Goal: Task Accomplishment & Management: Manage account settings

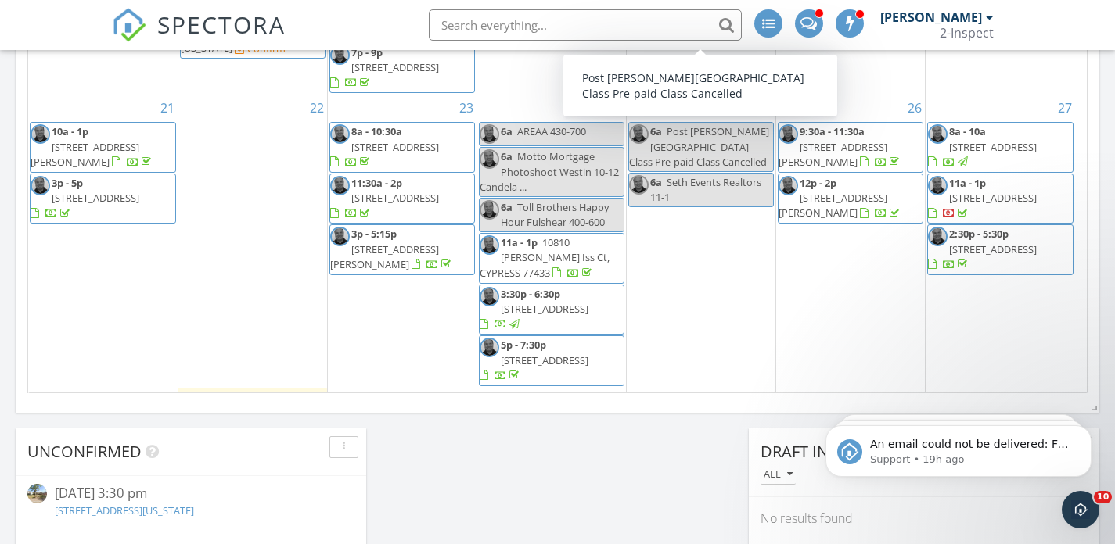
scroll to position [231, 0]
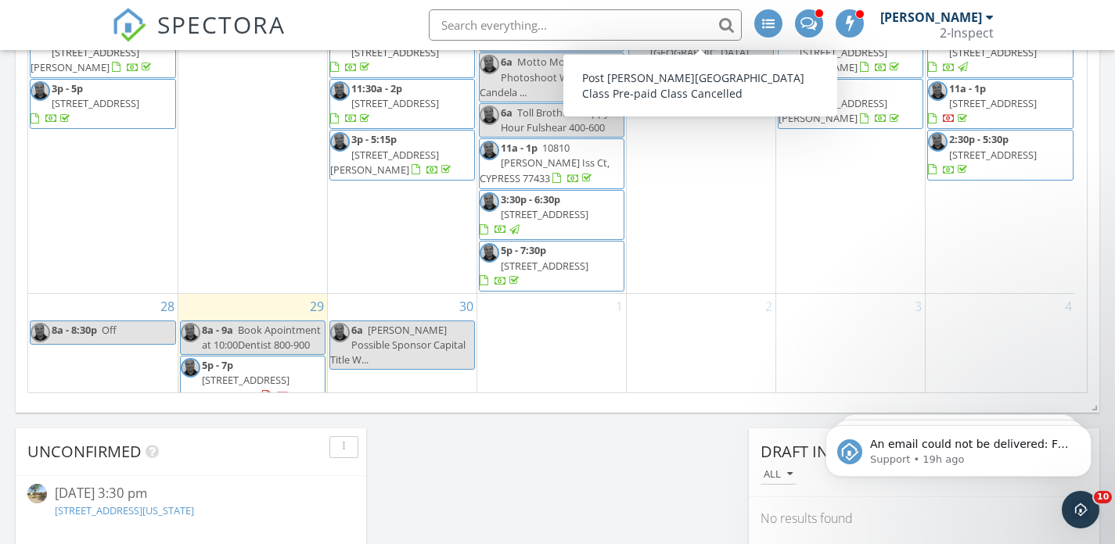
click at [723, 319] on div "2" at bounding box center [701, 351] width 149 height 114
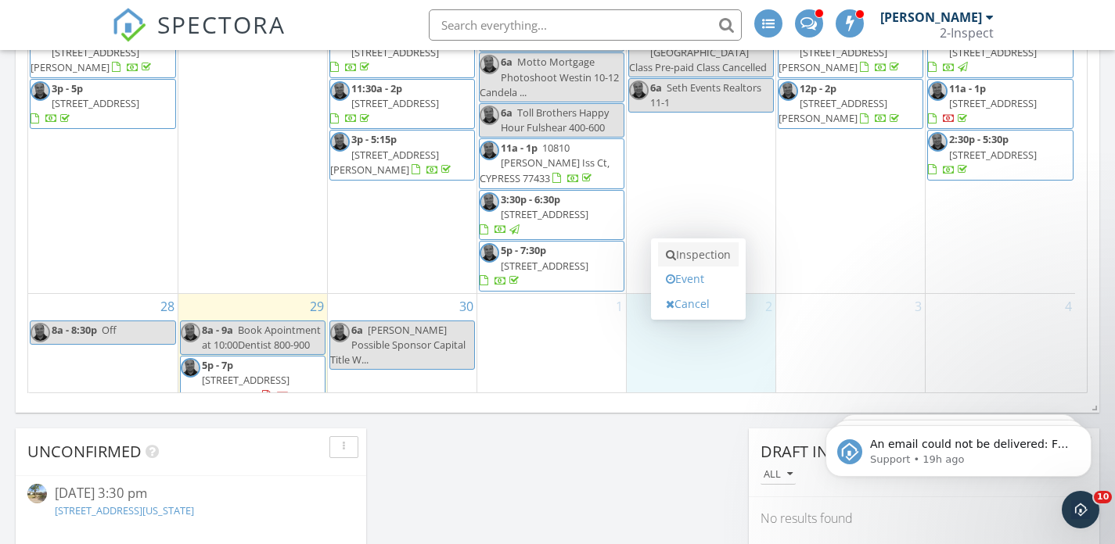
click at [699, 260] on link "Inspection" at bounding box center [698, 254] width 81 height 25
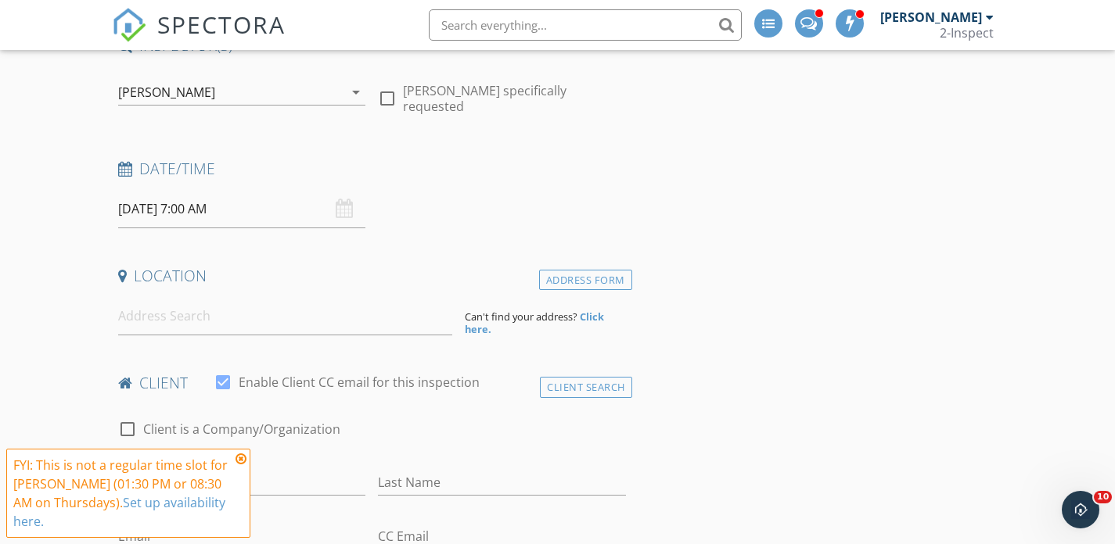
scroll to position [160, 0]
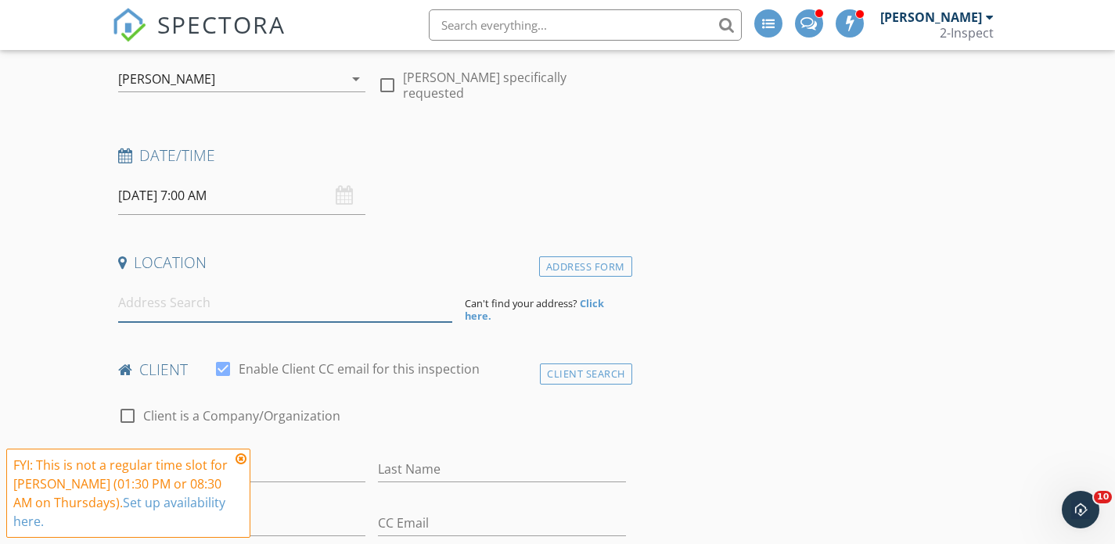
click at [207, 304] on input at bounding box center [285, 303] width 334 height 38
paste input "29602 Nightingale Songs Dr Katy, TX 77493"
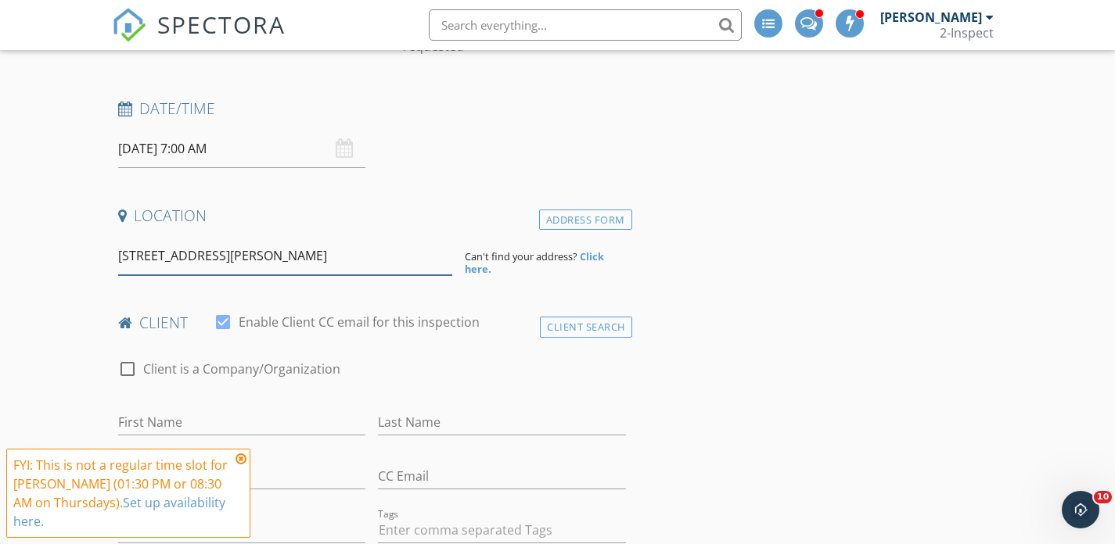
scroll to position [217, 0]
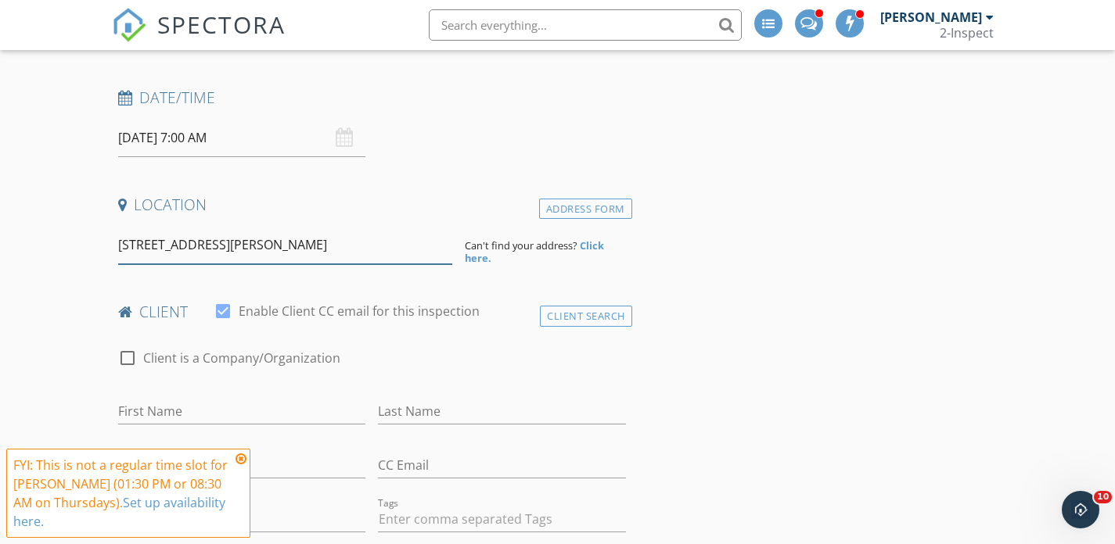
type input "29602 Nightingale Songs Dr Katy, TX 77493"
click at [587, 250] on strong "Click here." at bounding box center [534, 252] width 139 height 27
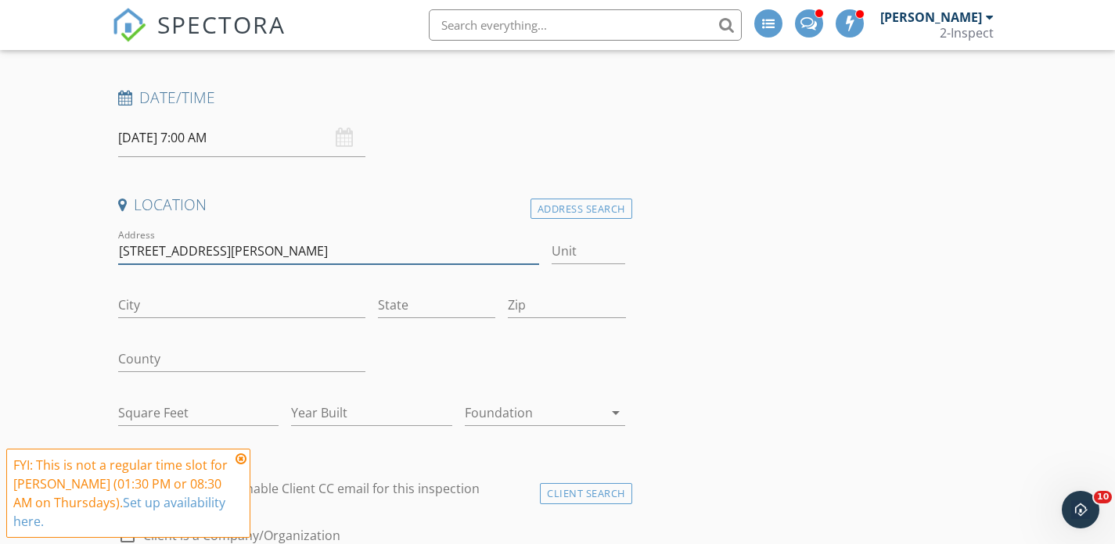
click at [341, 251] on input "29602 Nightingale Songs Dr Katy, TX 77493" at bounding box center [328, 252] width 421 height 26
type input "29602 Nightingale Songs Dr Katy, TX"
click at [530, 293] on input "Zip" at bounding box center [566, 306] width 117 height 26
paste input "77493"
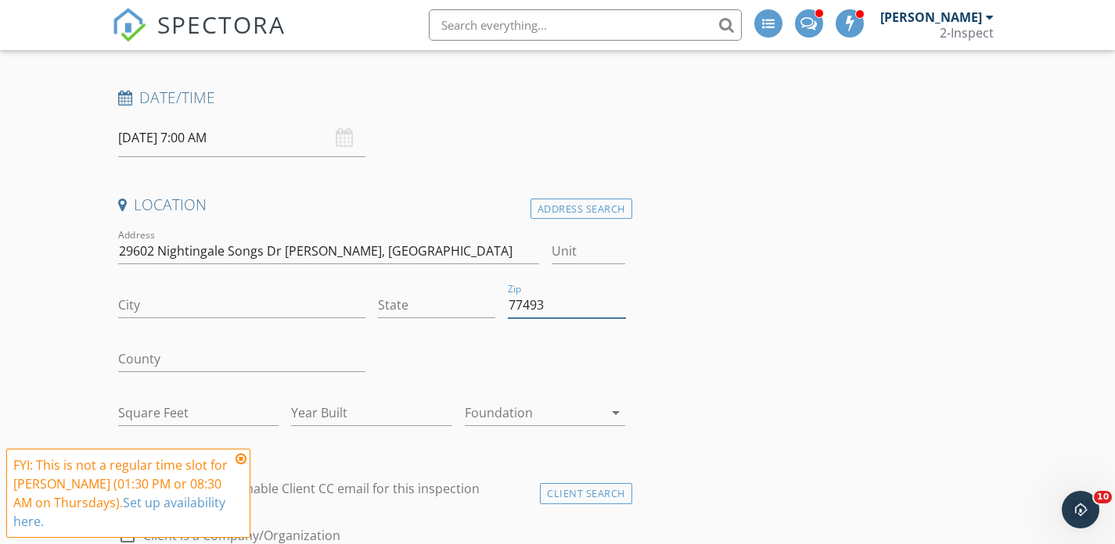
type input "77493"
click at [356, 244] on input "29602 Nightingale Songs Dr Katy, TX" at bounding box center [328, 252] width 421 height 26
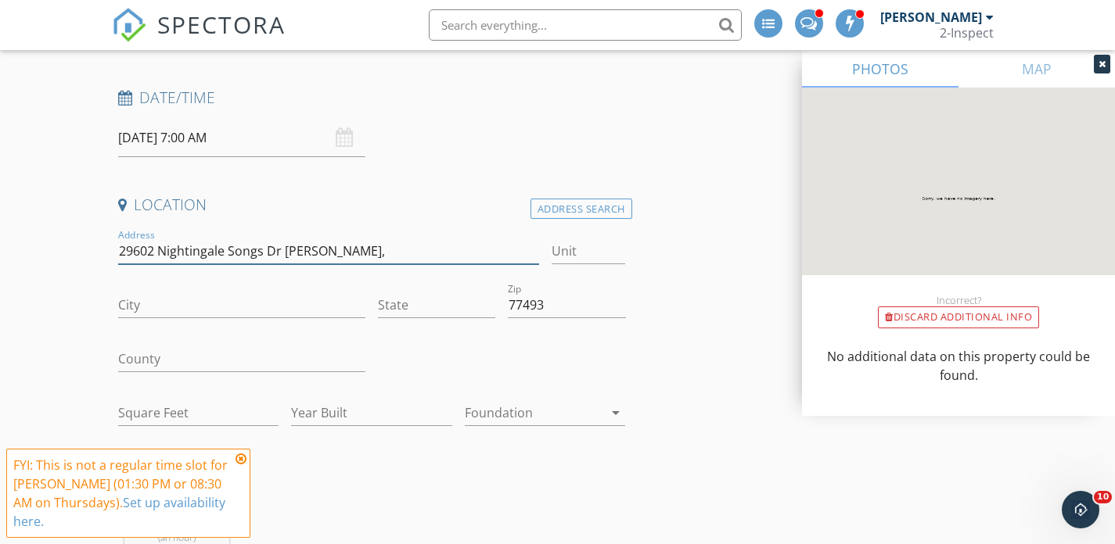
type input "29602 Nightingale Songs Dr Katy,"
click at [410, 302] on input "State" at bounding box center [436, 306] width 117 height 26
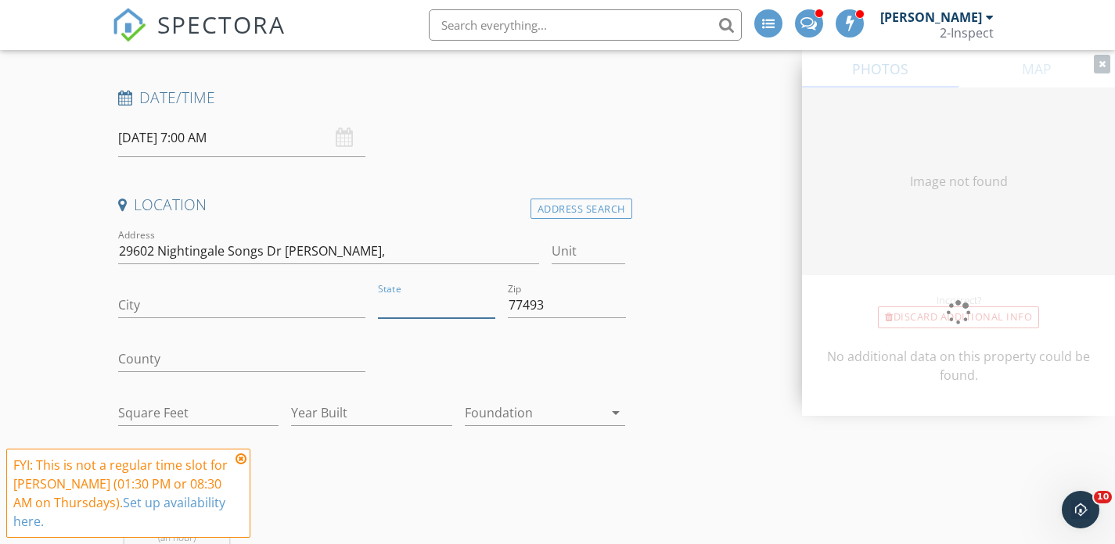
paste input "TX"
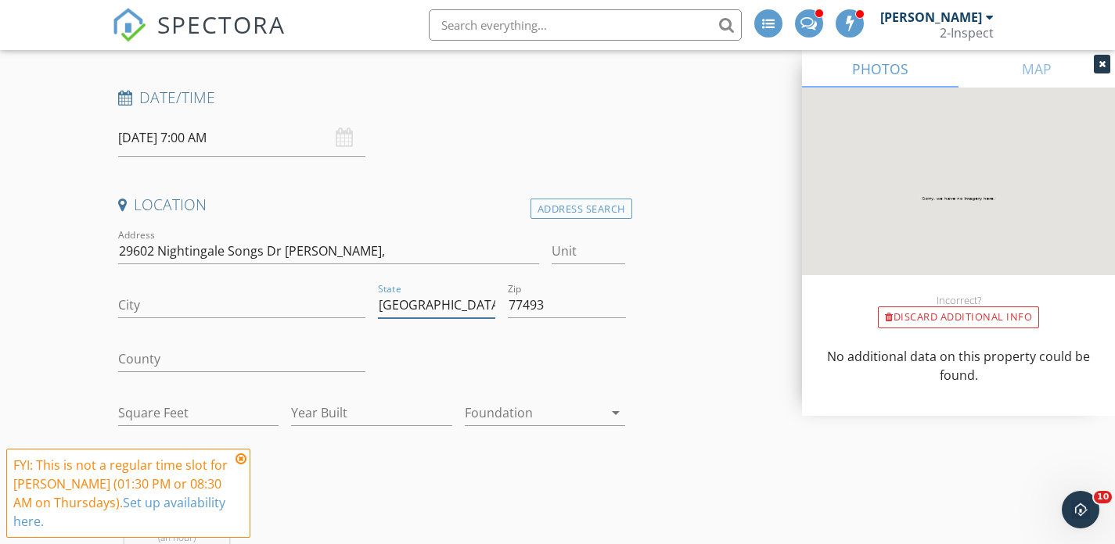
type input "TX"
click at [299, 250] on input "29602 Nightingale Songs Dr Katy," at bounding box center [328, 252] width 421 height 26
click at [300, 250] on input "29602 Nightingale Songs Dr," at bounding box center [328, 252] width 421 height 26
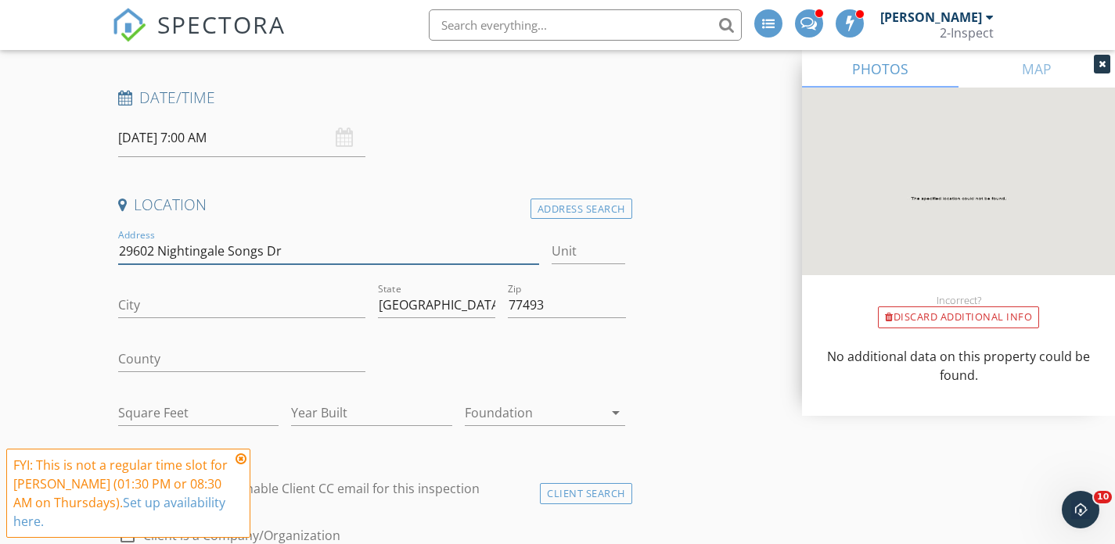
type input "29602 Nightingale Songs Dr"
click at [155, 307] on input "City" at bounding box center [242, 306] width 248 height 26
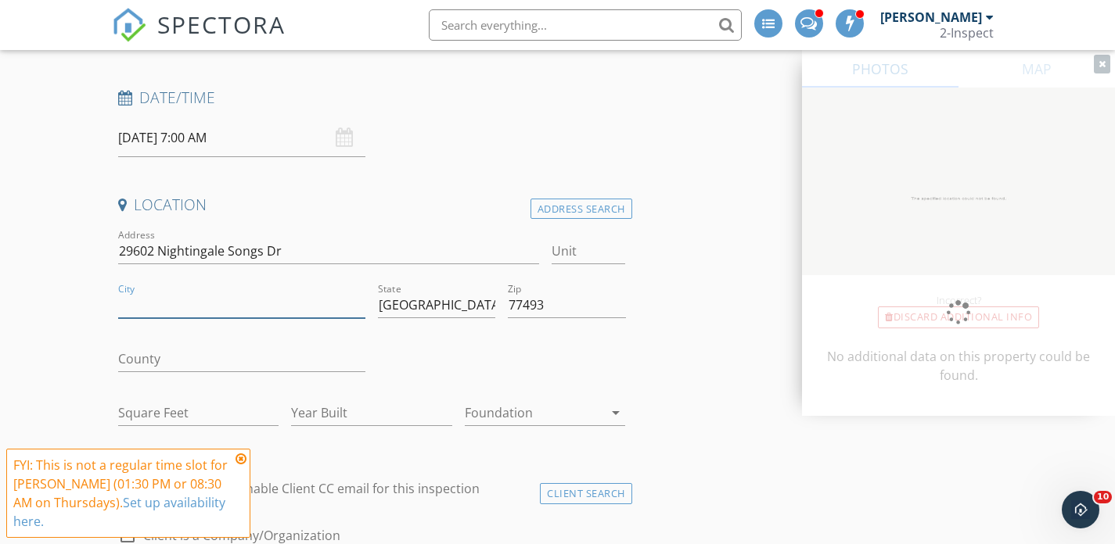
paste input "Katy"
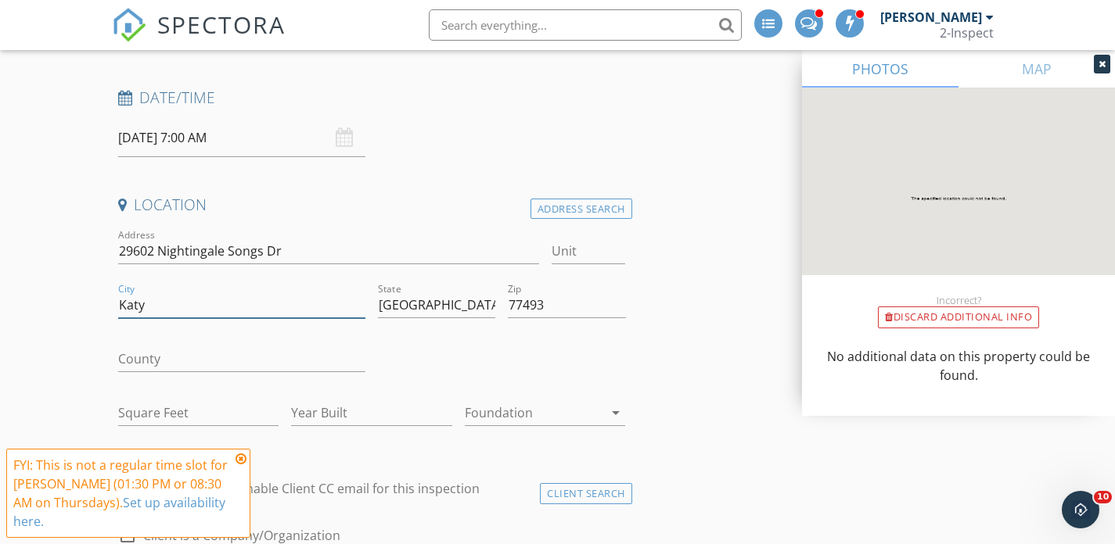
type input "Katy"
click at [152, 356] on input "County" at bounding box center [242, 360] width 248 height 26
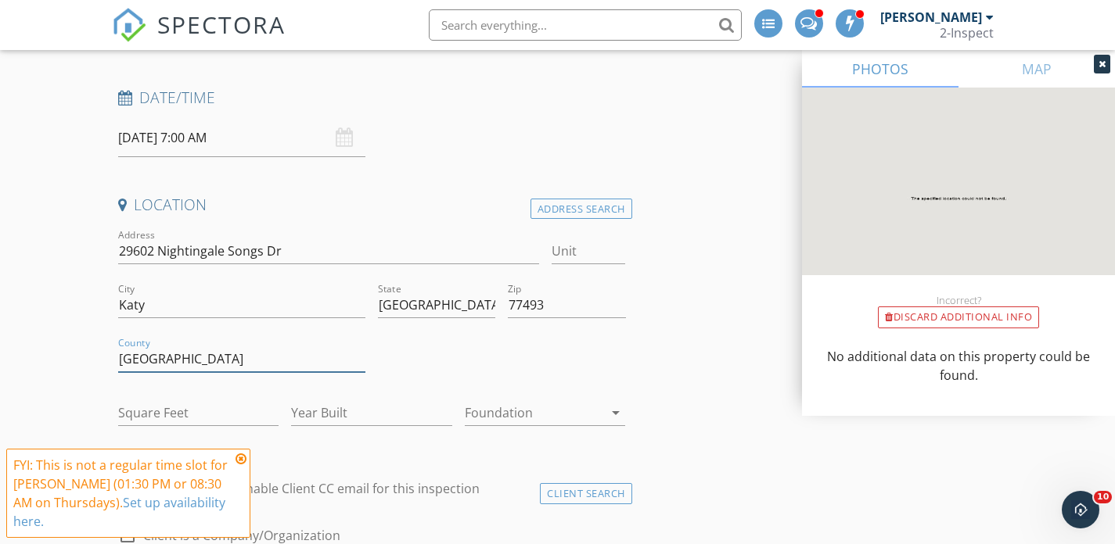
type input "[GEOGRAPHIC_DATA]"
click at [145, 414] on input "Square Feet" at bounding box center [198, 413] width 161 height 26
type input "1084"
click at [323, 418] on input "Year Built" at bounding box center [371, 413] width 161 height 26
type input "2025"
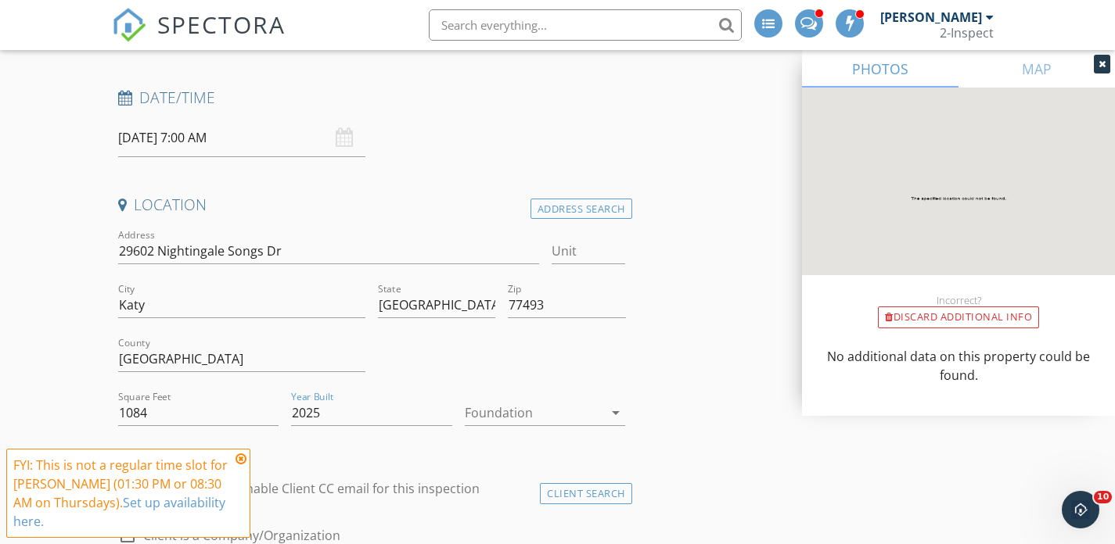
click at [561, 408] on div at bounding box center [534, 412] width 139 height 25
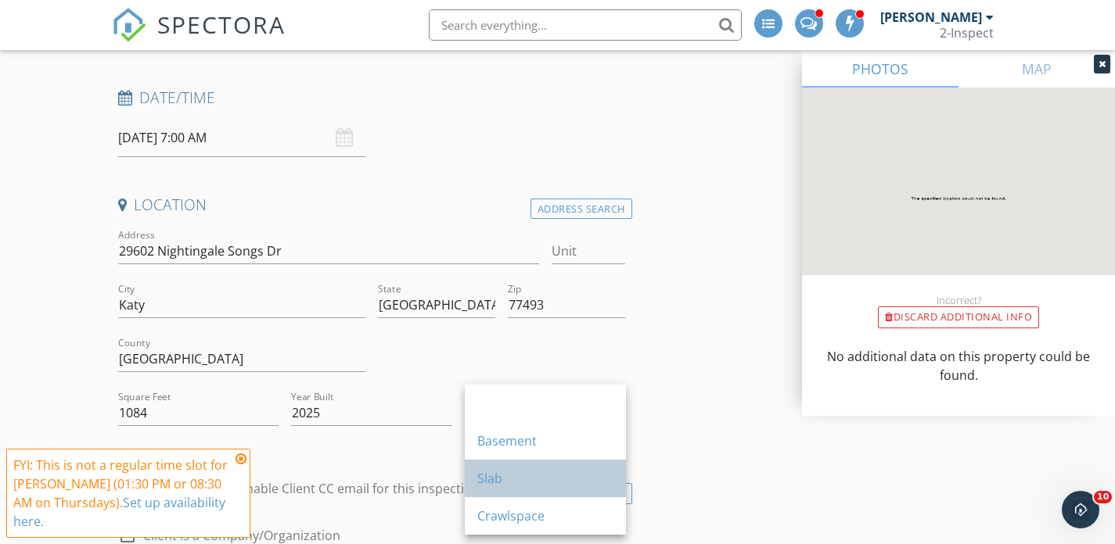
click at [517, 470] on div "Slab" at bounding box center [545, 478] width 136 height 19
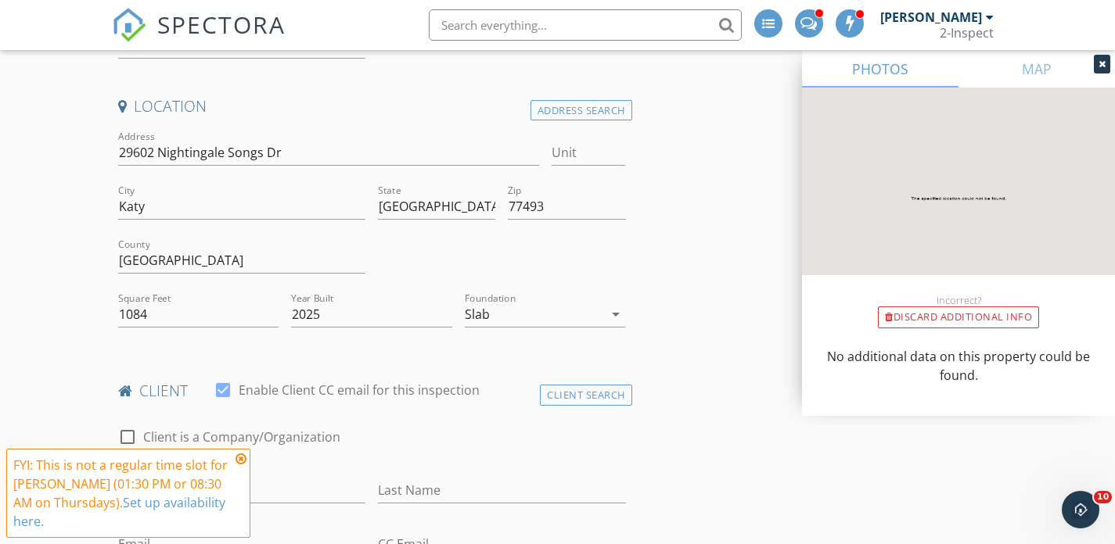
click at [238, 458] on icon at bounding box center [240, 459] width 11 height 13
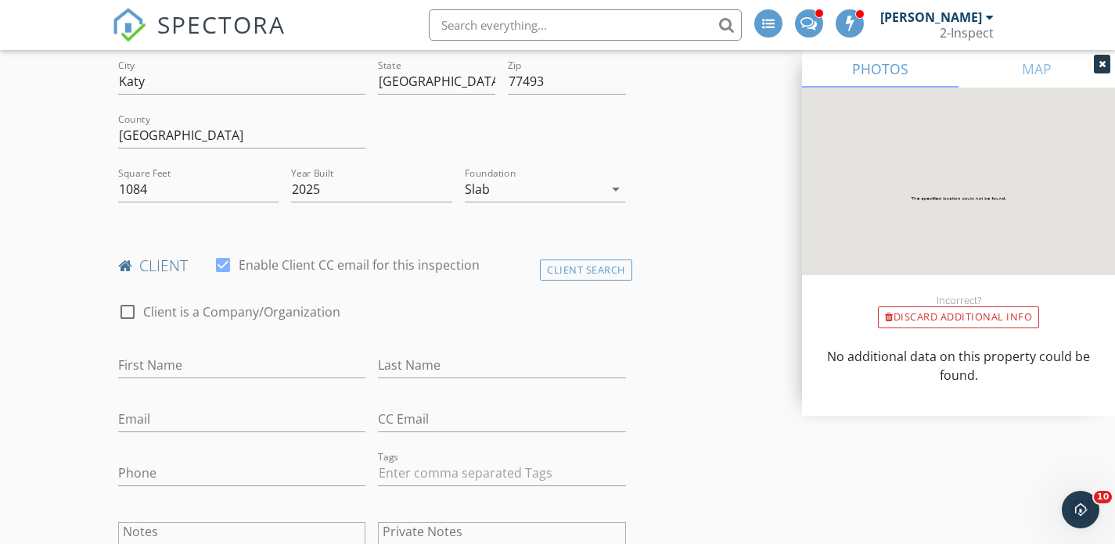
scroll to position [445, 0]
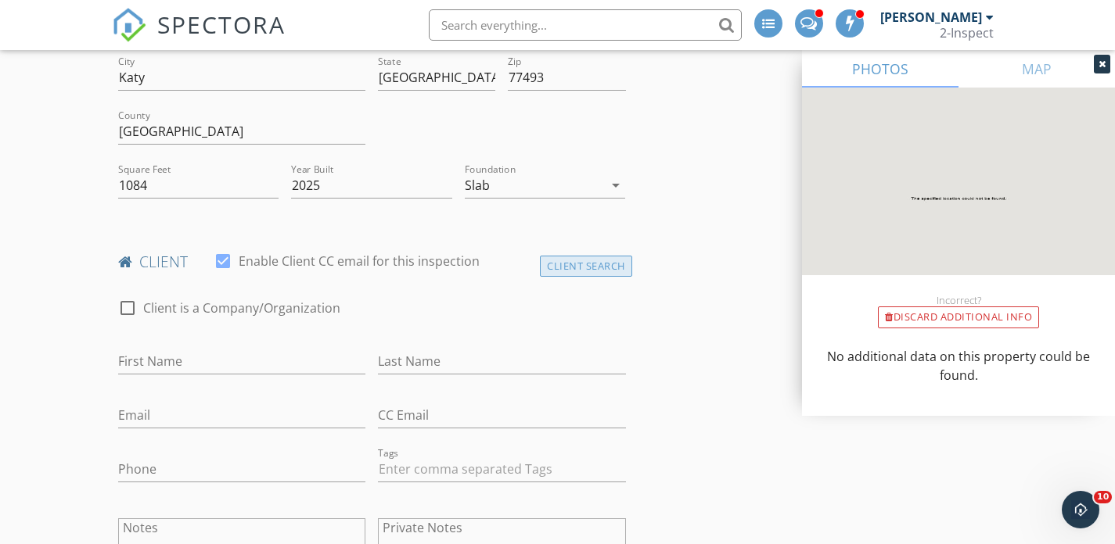
click at [554, 257] on div "Client Search" at bounding box center [586, 266] width 92 height 21
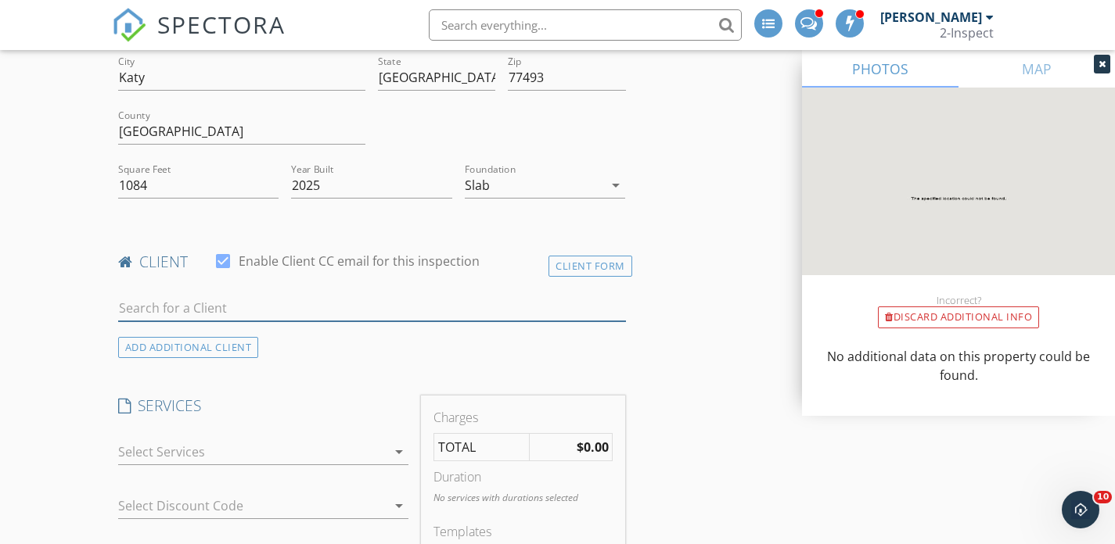
click at [201, 315] on input "text" at bounding box center [372, 309] width 508 height 26
paste input "Renato Alejandria (713) 560-7833 Ralejandria@kw.com"
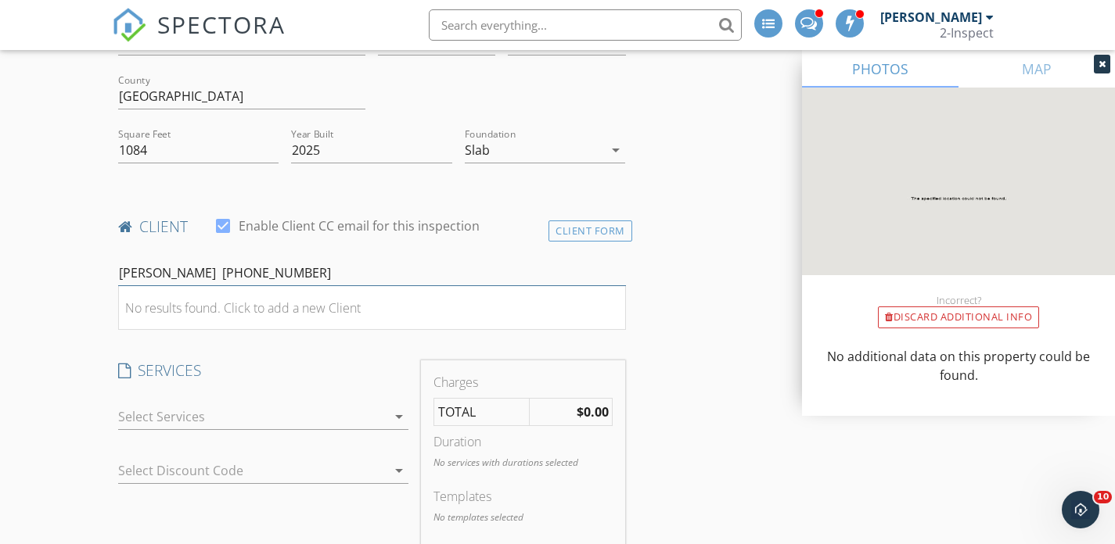
scroll to position [479, 0]
type input "Renato Alejandria (713) 560-7833"
click at [560, 230] on div "Client Form" at bounding box center [590, 232] width 84 height 21
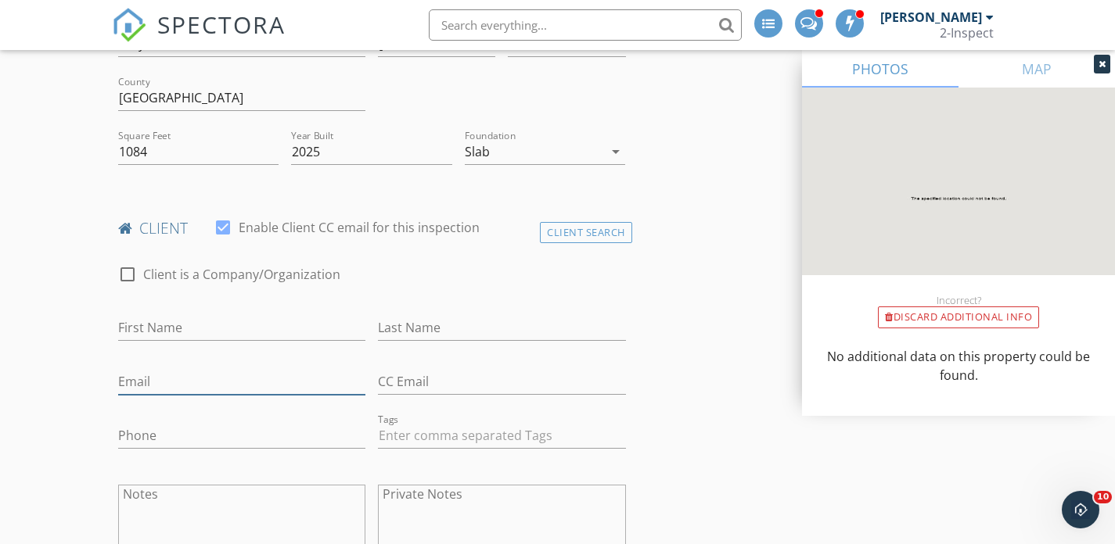
click at [183, 383] on input "Email" at bounding box center [242, 382] width 248 height 26
paste input "Ralejandria@kw.com"
type input "Ralejandria@kw.com"
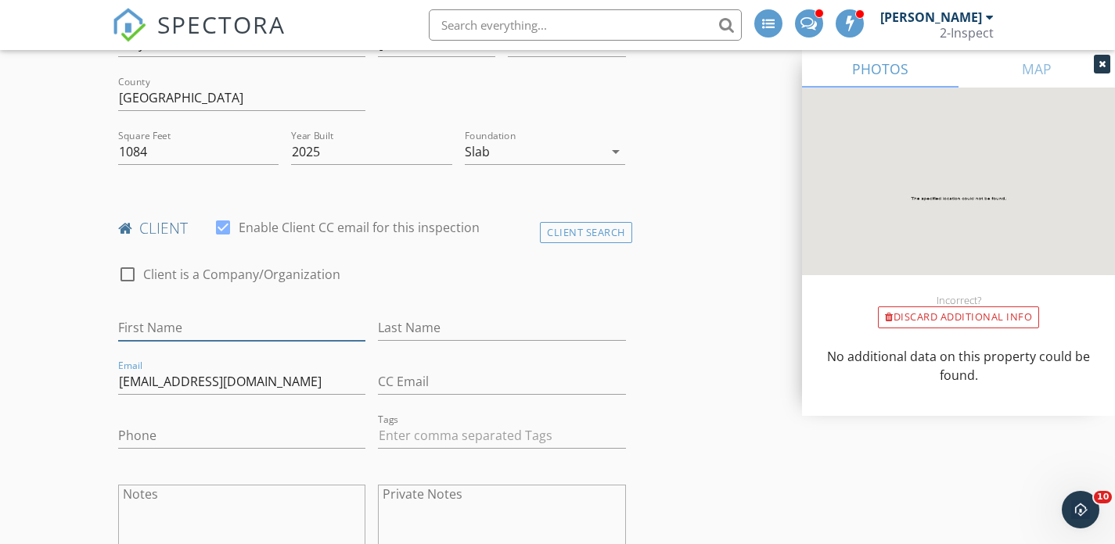
click at [263, 328] on input "First Name" at bounding box center [242, 328] width 248 height 26
paste input "Renato Alejandria (713) 560-7833"
type input "[PERSON_NAME]"
click at [237, 431] on input "Phone" at bounding box center [242, 436] width 248 height 26
paste input "[PHONE_NUMBER]"
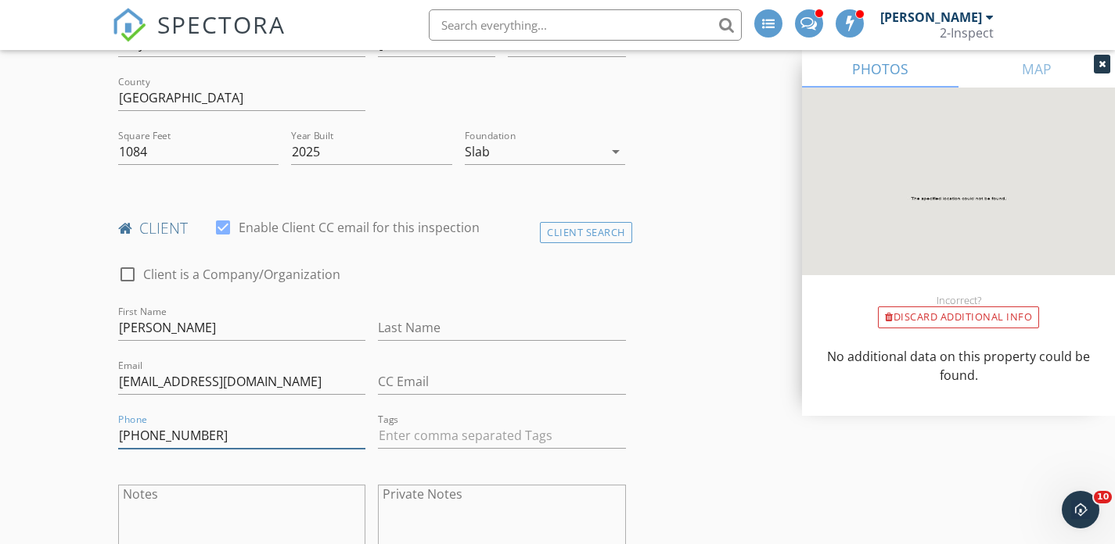
type input "[PHONE_NUMBER]"
click at [239, 332] on input "[PERSON_NAME]" at bounding box center [242, 328] width 248 height 26
type input "[PERSON_NAME]"
click at [403, 335] on input "Last Name" at bounding box center [502, 328] width 248 height 26
paste input "Alejandria"
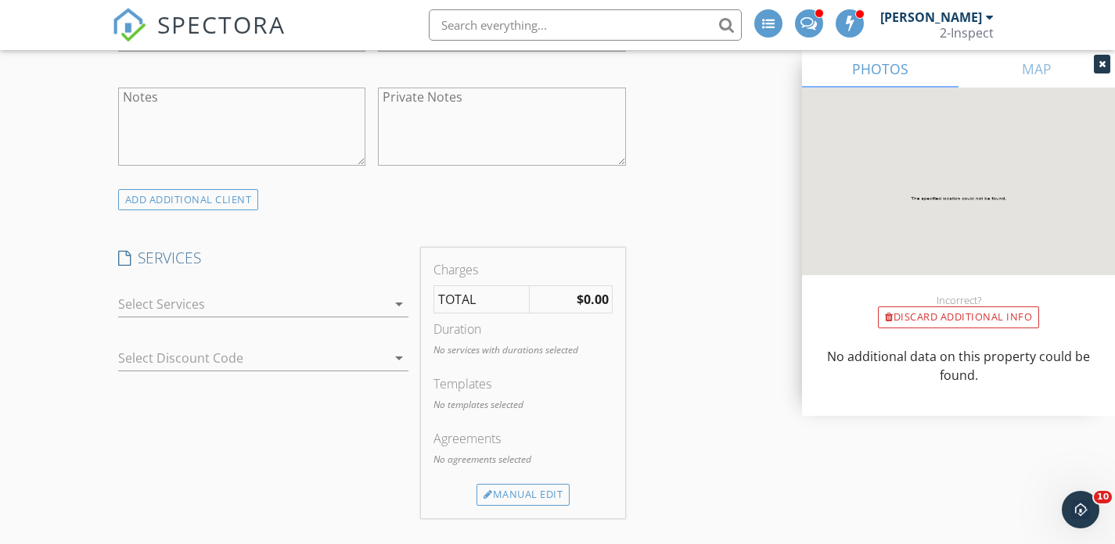
scroll to position [880, 0]
type input "Alejandria"
click at [235, 293] on div at bounding box center [252, 300] width 269 height 25
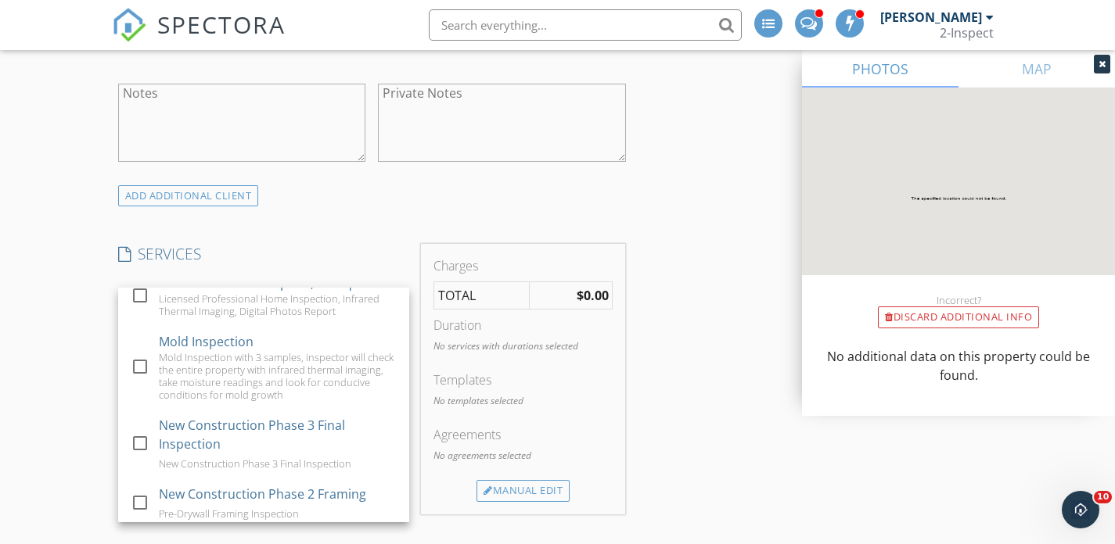
scroll to position [360, 0]
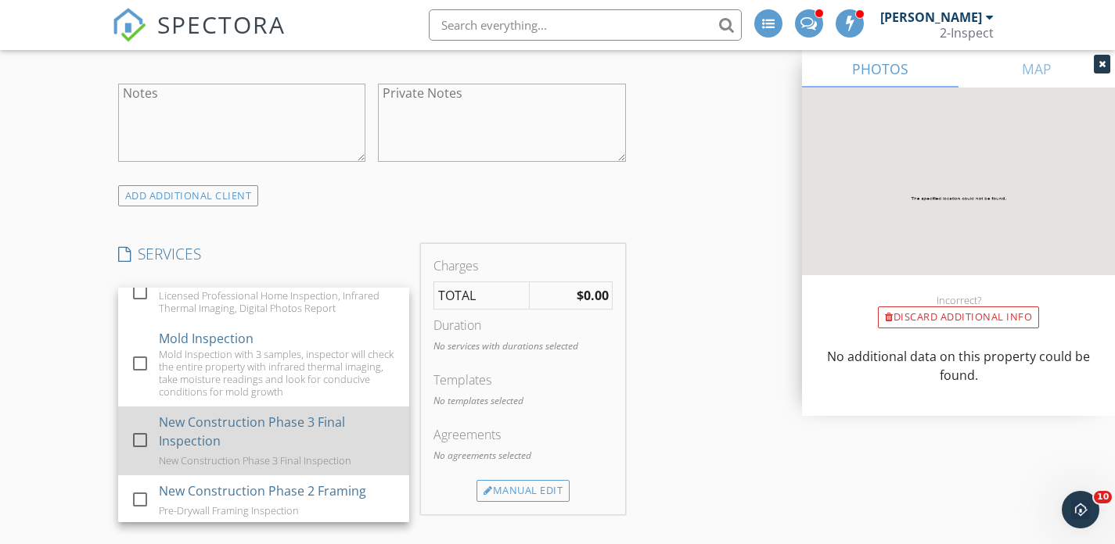
click at [248, 434] on div "New Construction Phase 3 Final Inspection" at bounding box center [278, 432] width 238 height 38
checkbox input "false"
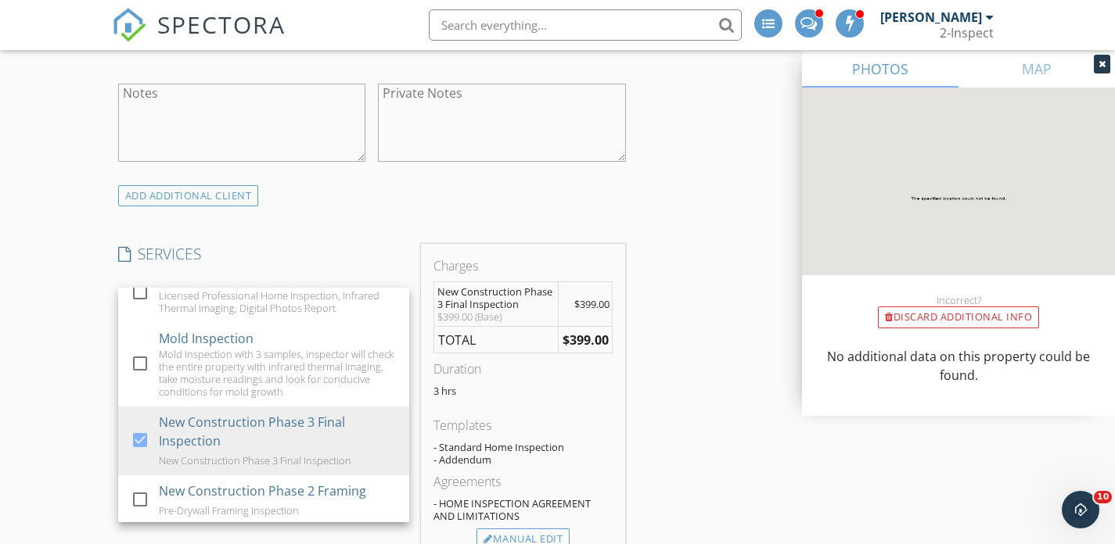
click at [566, 197] on div "ADD ADDITIONAL client" at bounding box center [372, 195] width 520 height 21
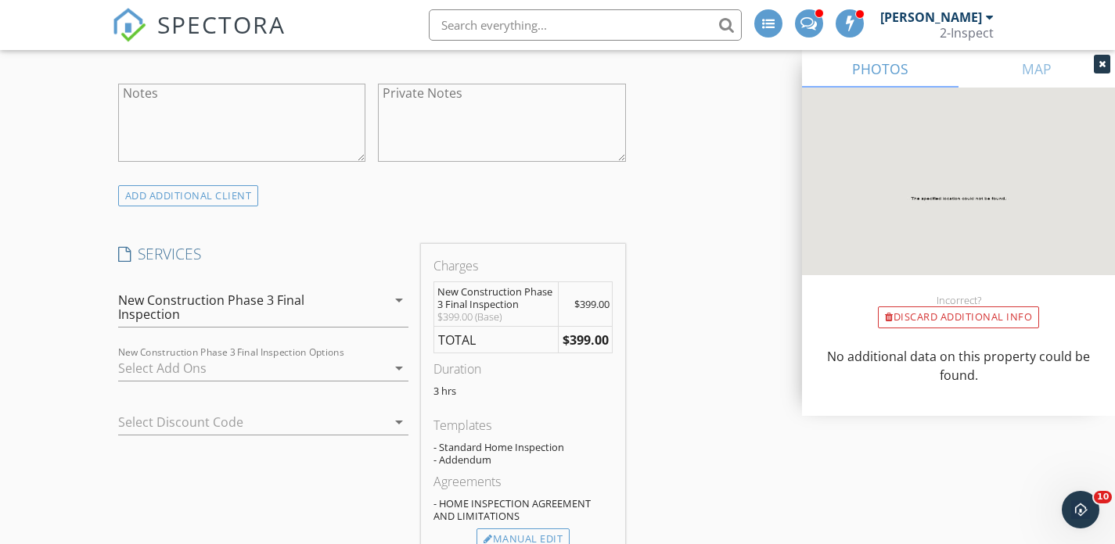
scroll to position [964, 0]
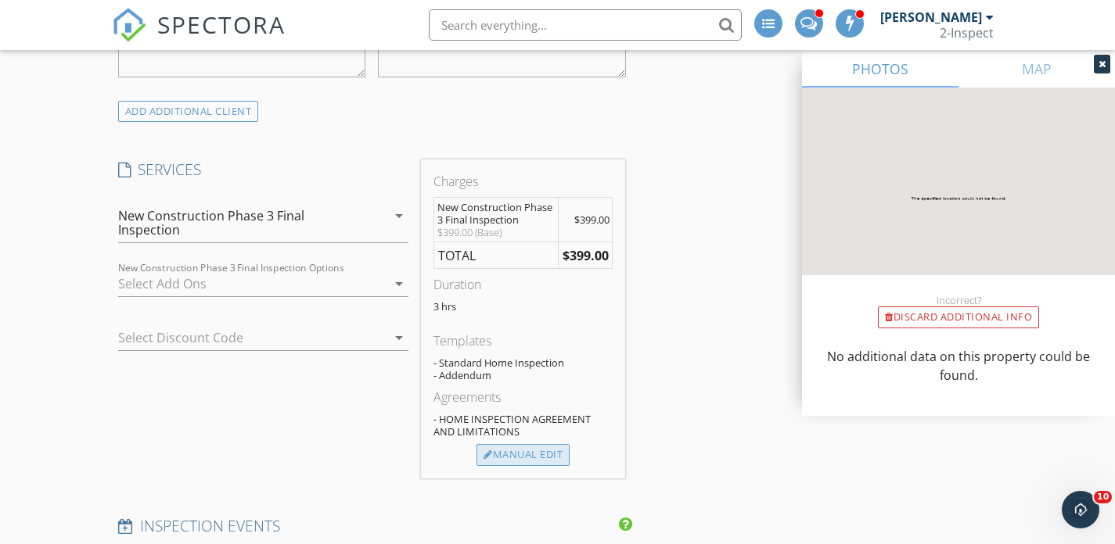
click at [522, 460] on div "Manual Edit" at bounding box center [522, 455] width 93 height 22
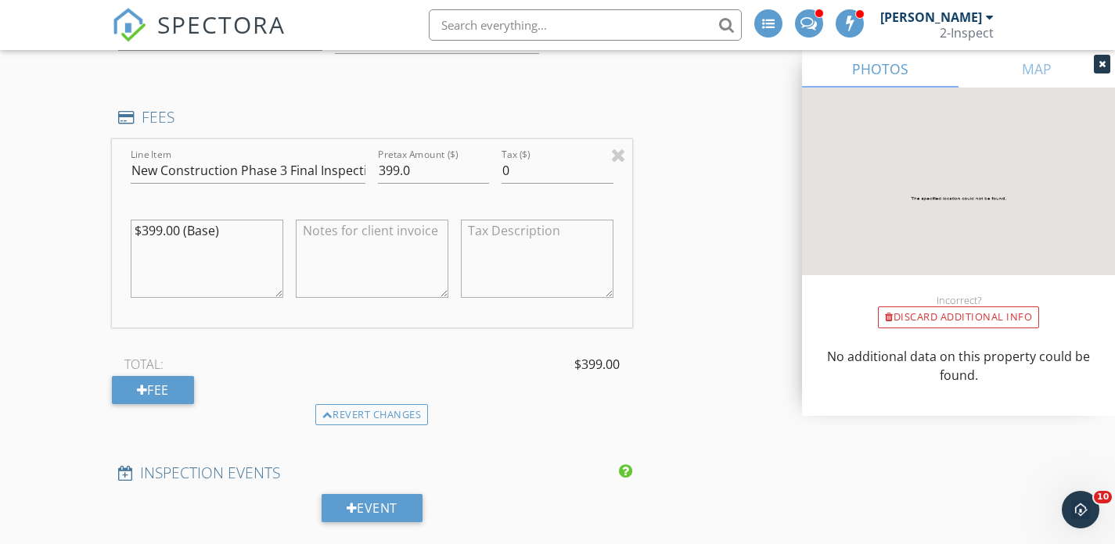
scroll to position [1174, 0]
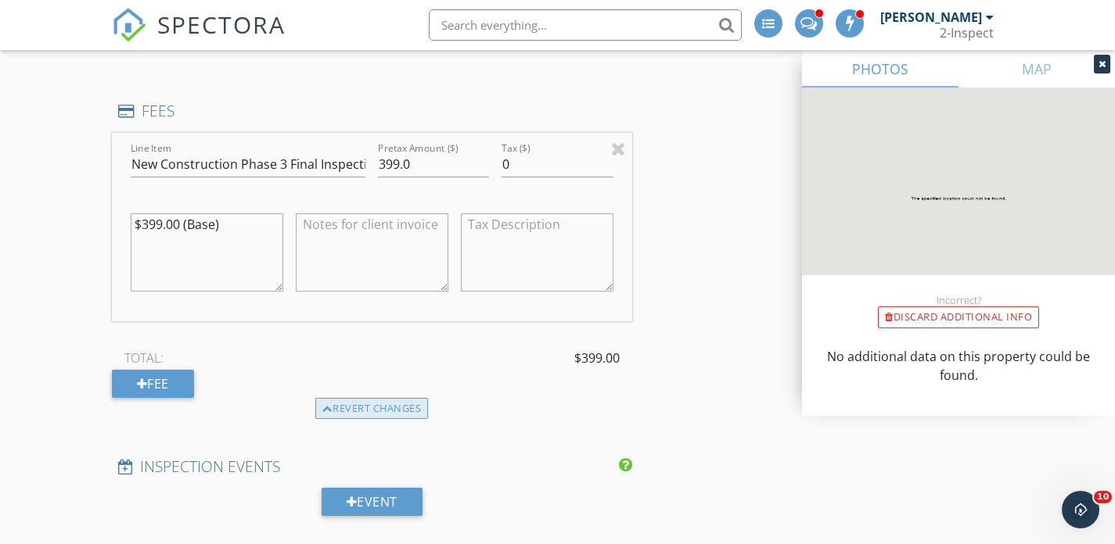
click at [358, 411] on div "Revert changes" at bounding box center [371, 409] width 113 height 22
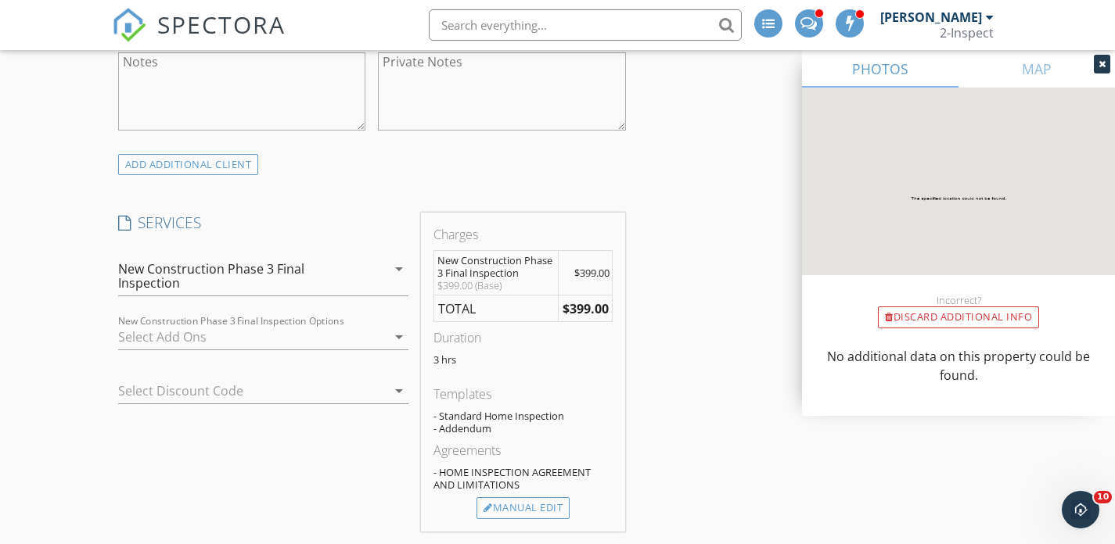
scroll to position [916, 0]
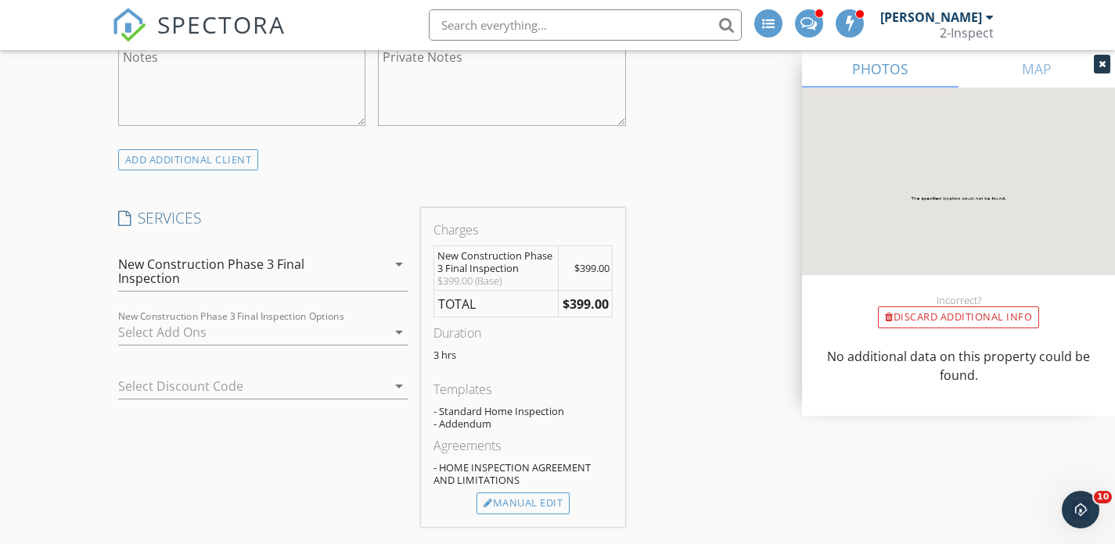
click at [253, 332] on div at bounding box center [252, 332] width 269 height 25
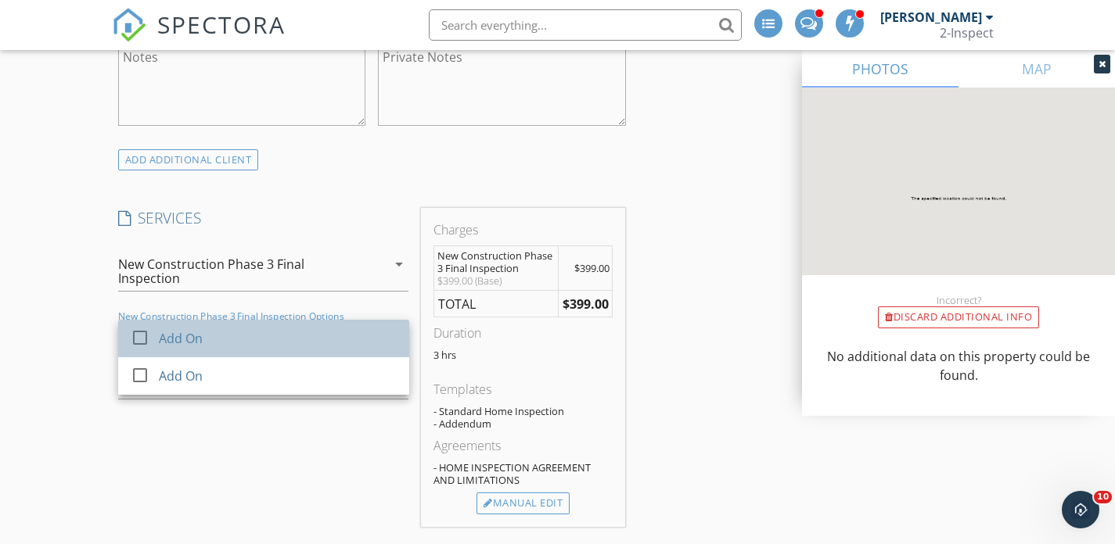
click at [253, 334] on div "Add On" at bounding box center [278, 338] width 238 height 31
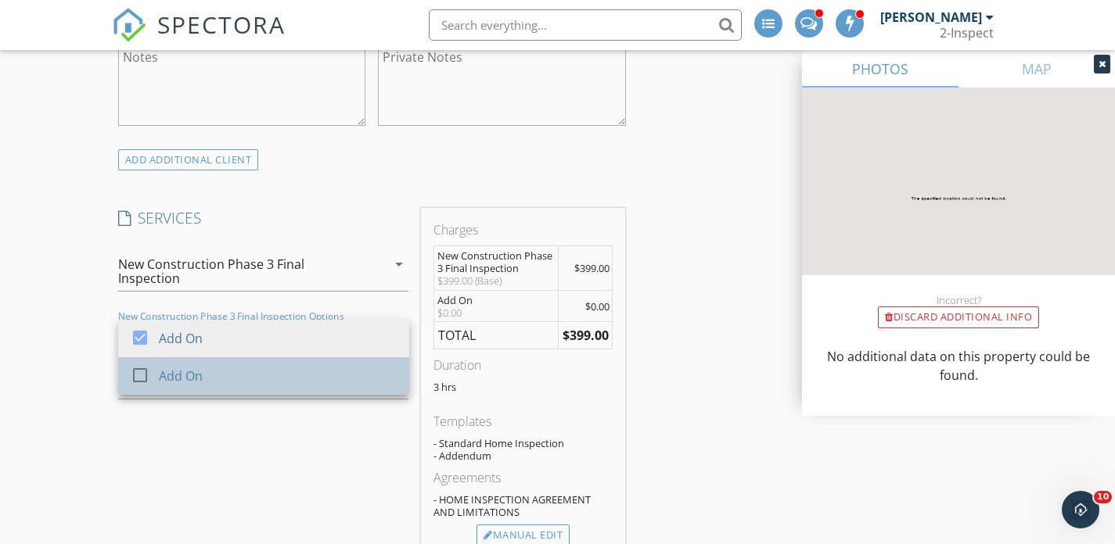
click at [225, 368] on div "Add On" at bounding box center [278, 376] width 238 height 31
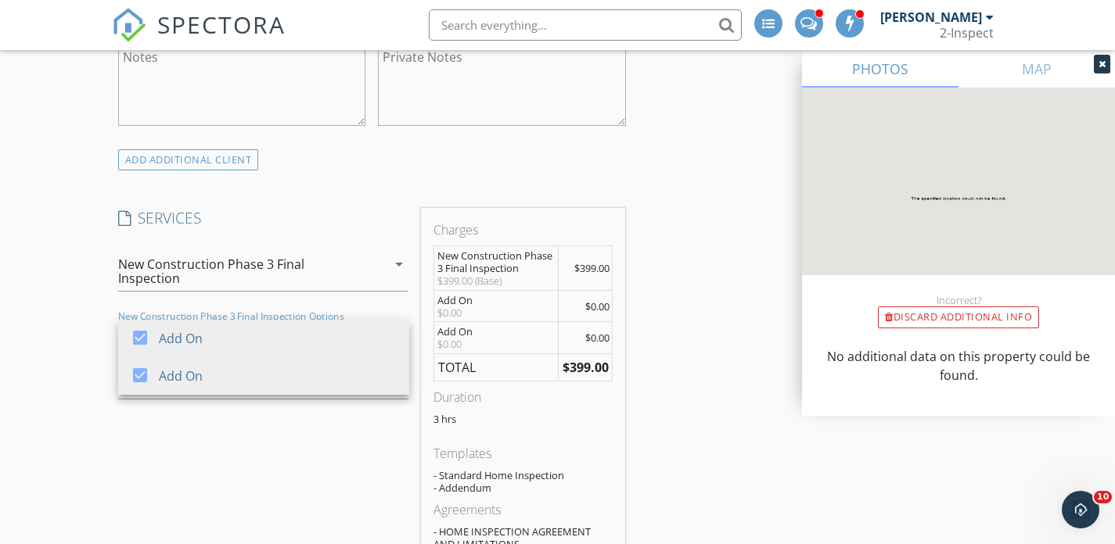
click at [203, 450] on div "SERVICES check_box_outline_blank Residential 2inspect Home & Termite Residentia…" at bounding box center [263, 399] width 303 height 383
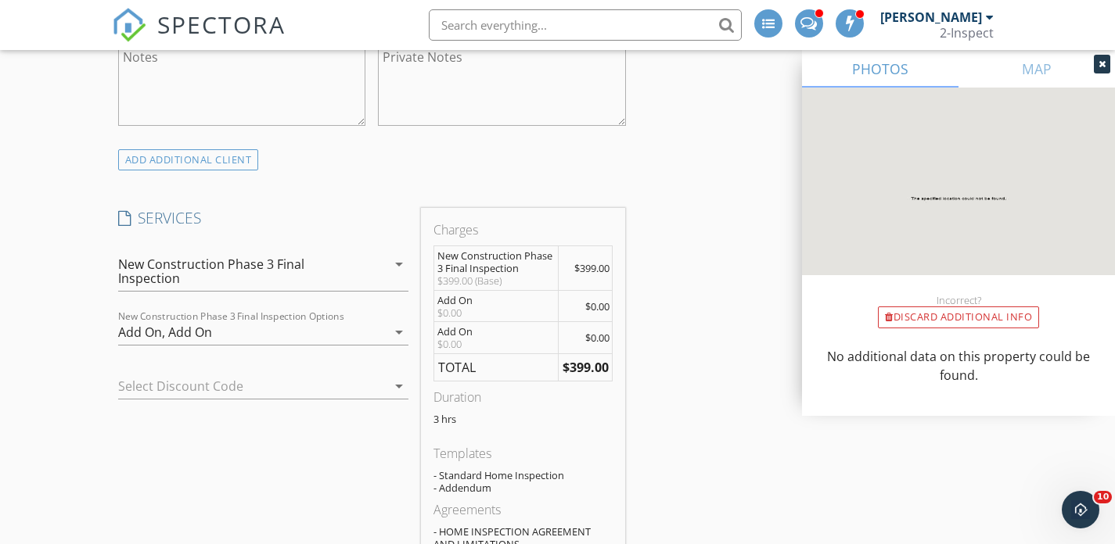
click at [497, 307] on div "$0.00" at bounding box center [495, 313] width 117 height 13
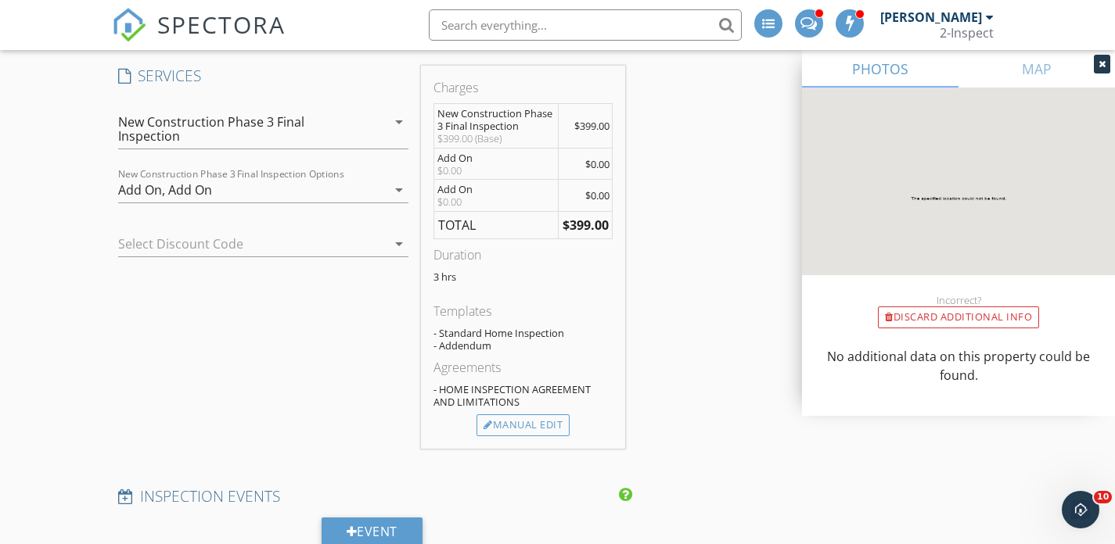
scroll to position [1060, 0]
click at [513, 418] on div "Manual Edit" at bounding box center [522, 424] width 93 height 22
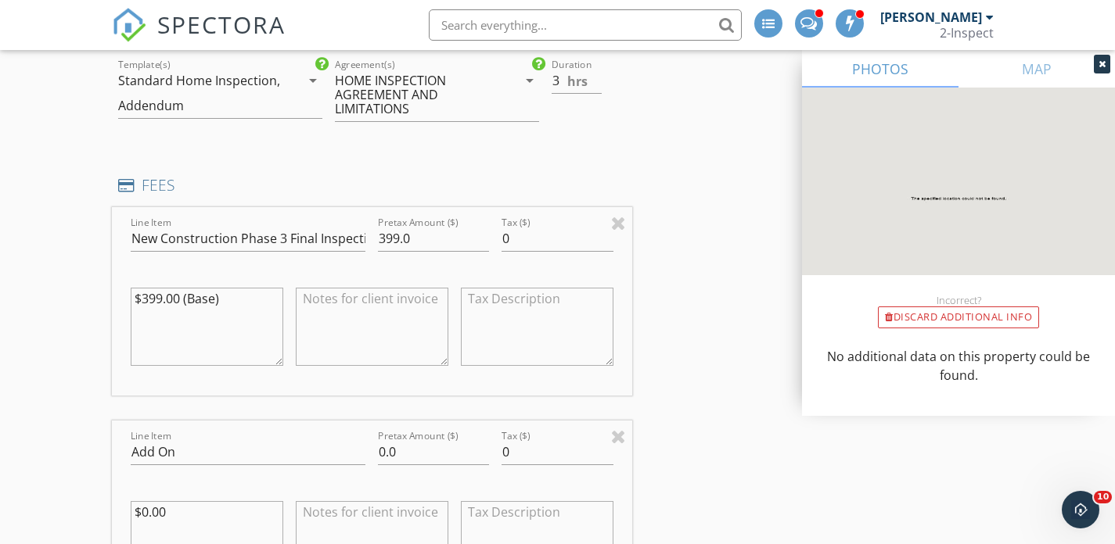
scroll to position [1132, 0]
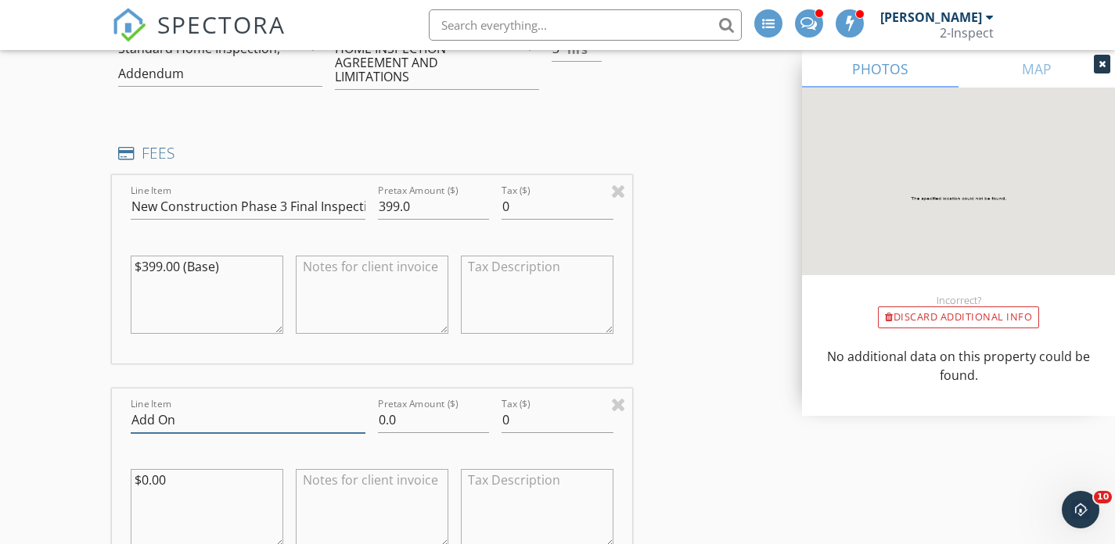
click at [196, 420] on input "Add On" at bounding box center [248, 421] width 235 height 26
click at [224, 418] on input "Advanced`" at bounding box center [248, 421] width 235 height 26
type input "Advanced Thermal Infrared"
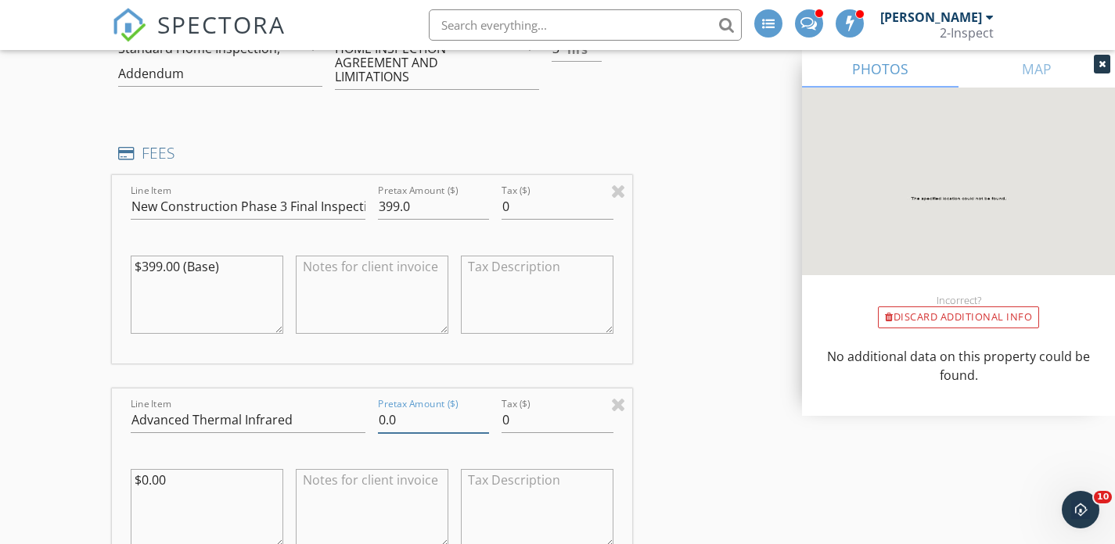
click at [408, 418] on input "0.0" at bounding box center [433, 421] width 111 height 26
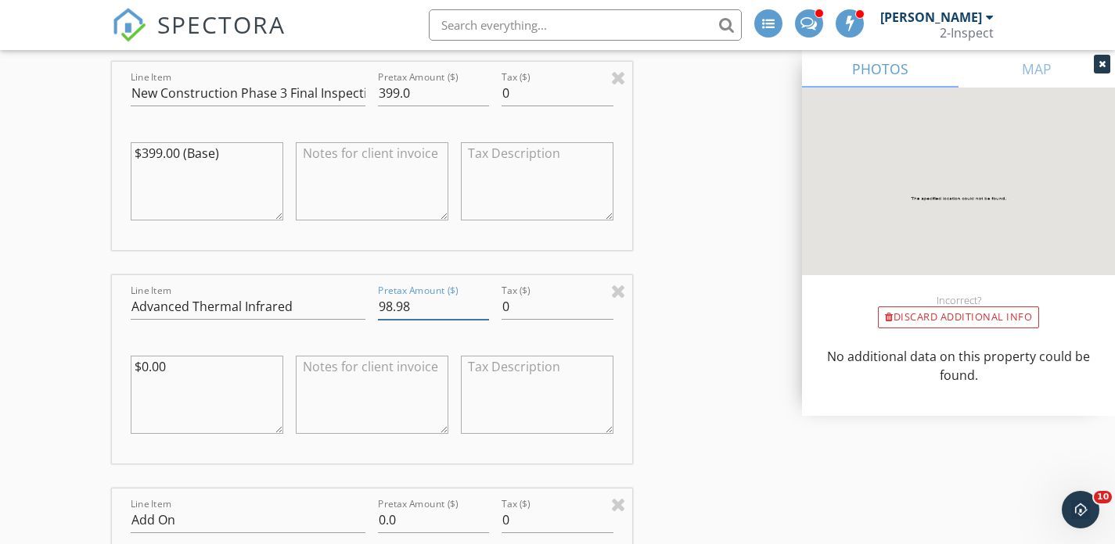
scroll to position [1252, 0]
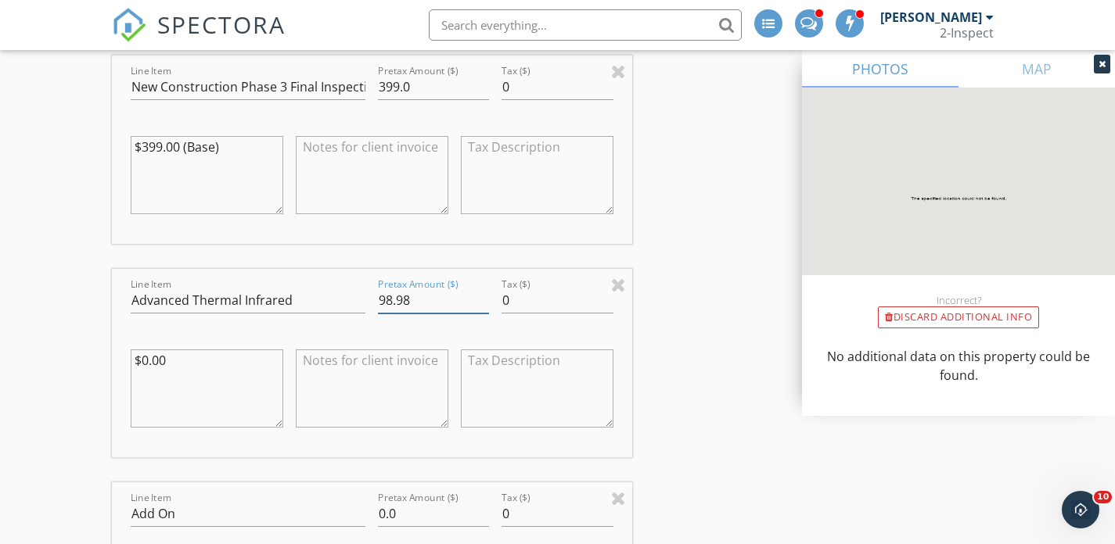
click at [418, 308] on input "98.98" at bounding box center [433, 301] width 111 height 26
type input "99"
click at [188, 365] on textarea "$0.00" at bounding box center [207, 389] width 153 height 78
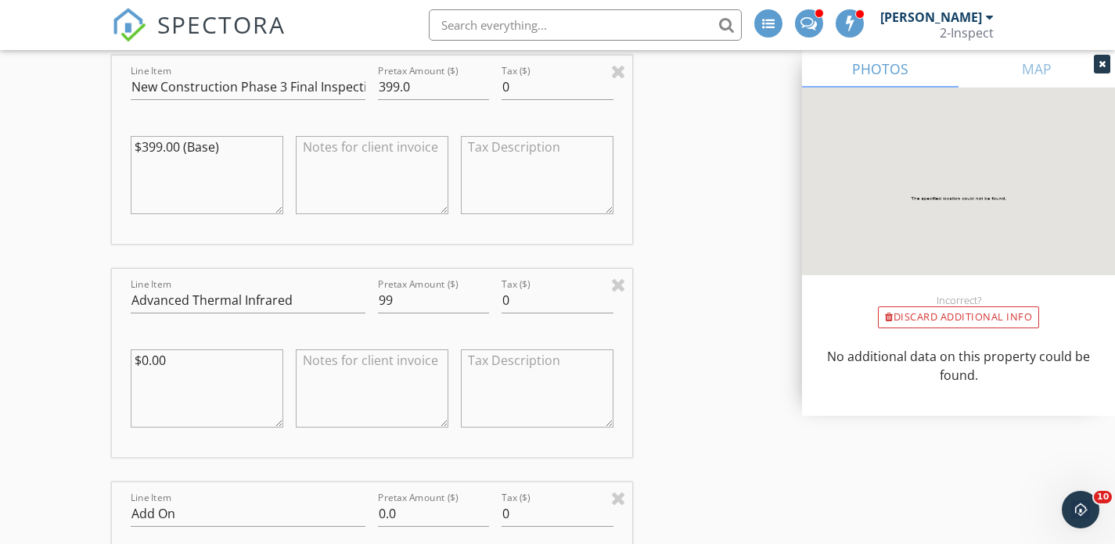
click at [188, 365] on textarea "$0.00" at bounding box center [207, 389] width 153 height 78
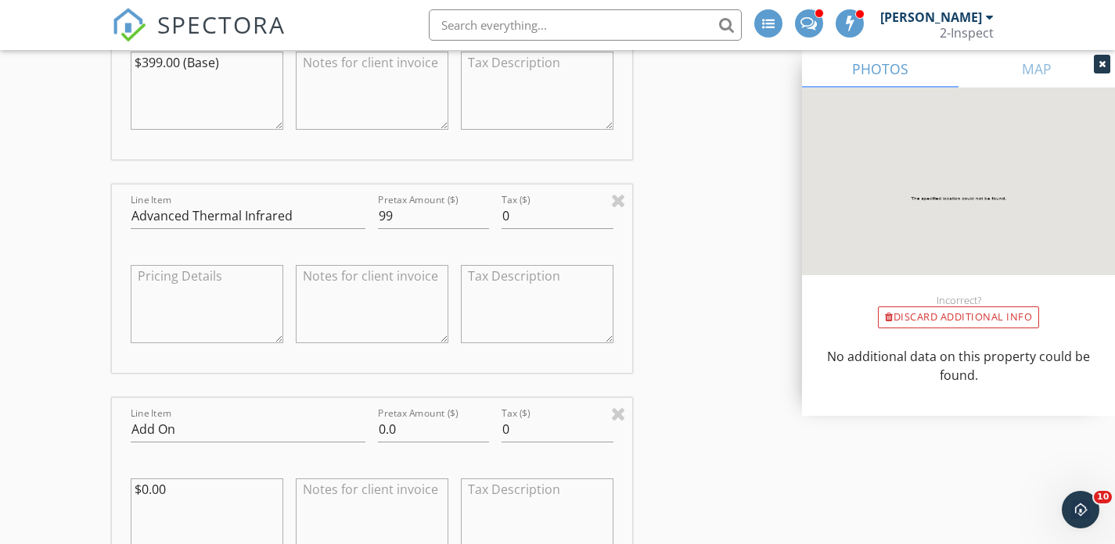
scroll to position [1363, 0]
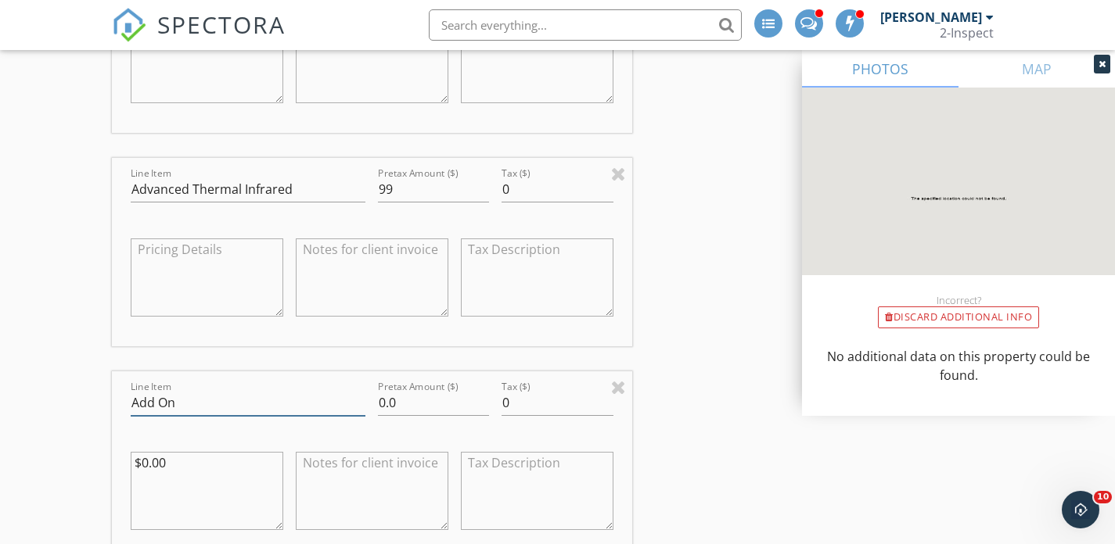
click at [193, 408] on input "Add On" at bounding box center [248, 403] width 235 height 26
type input "A"
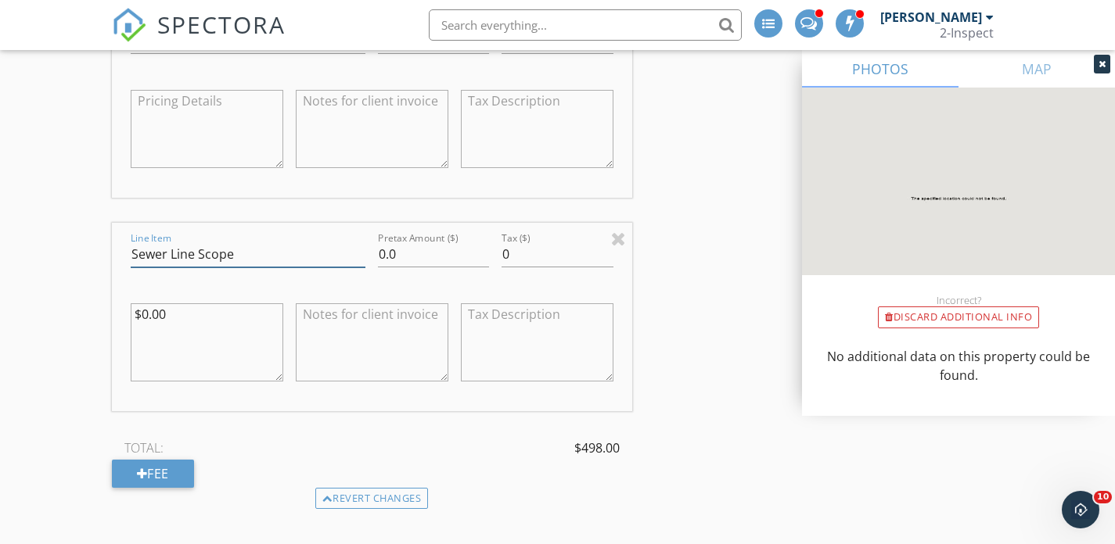
scroll to position [1517, 0]
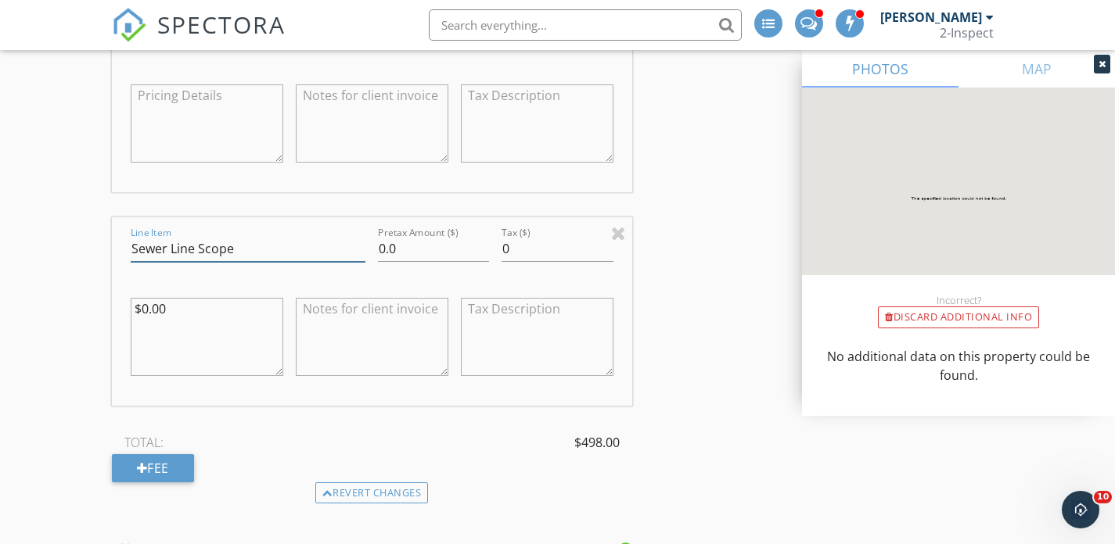
type input "Sewer Line Scope"
click at [416, 246] on input "0.0" at bounding box center [433, 249] width 111 height 26
type input "175"
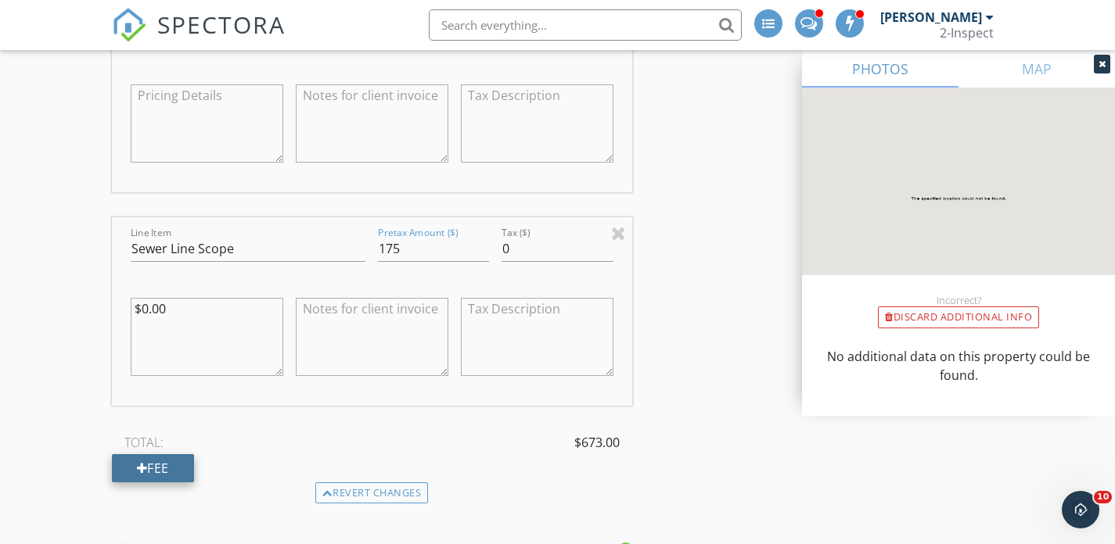
click at [149, 462] on div "Fee" at bounding box center [153, 468] width 82 height 28
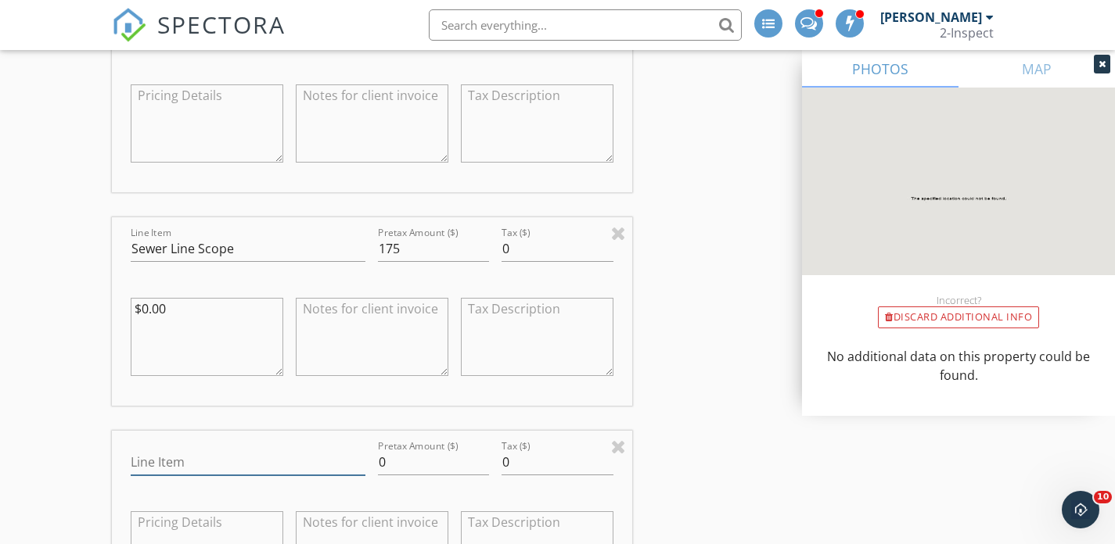
click at [167, 460] on input "Line Item" at bounding box center [248, 463] width 235 height 26
type input "Realtor Discouny"
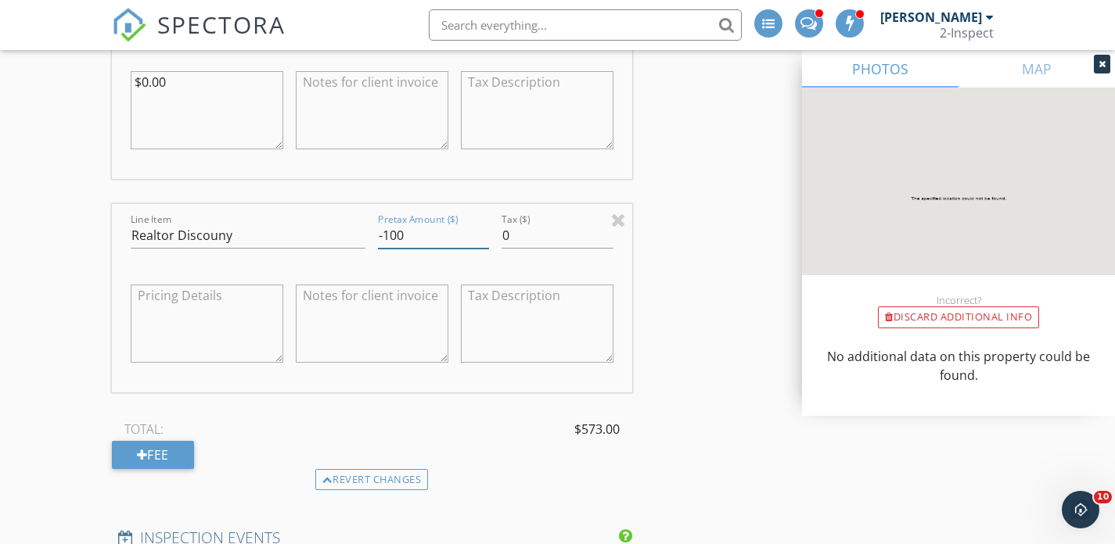
scroll to position [1745, 0]
type input "-1"
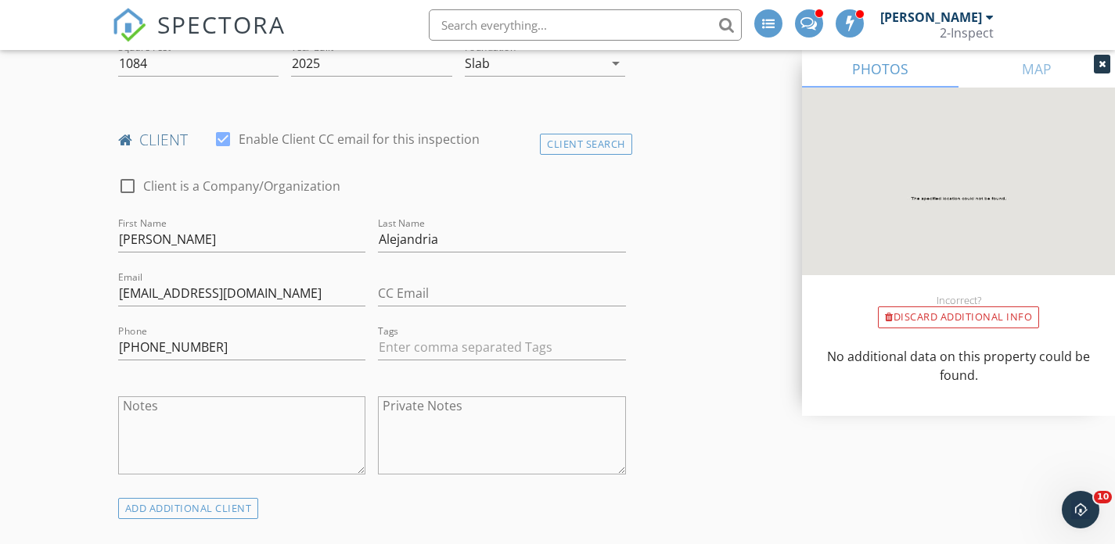
scroll to position [554, 0]
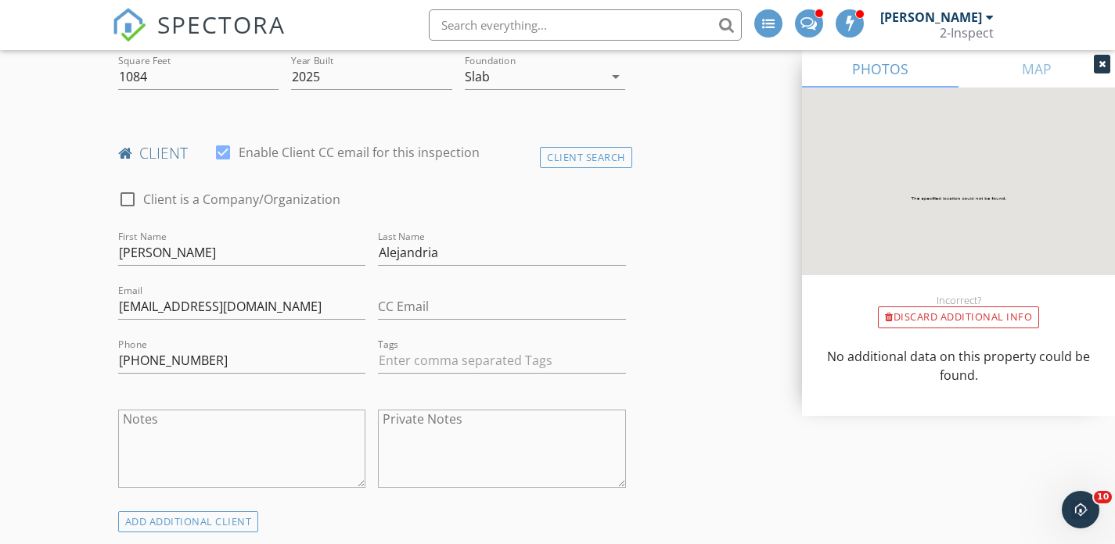
type input "-273.99"
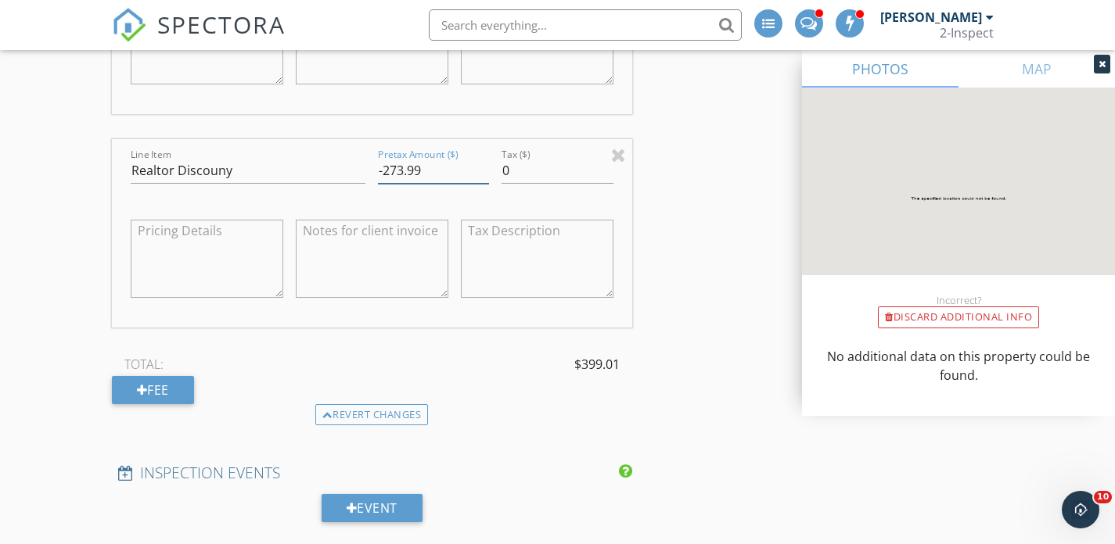
scroll to position [1806, 0]
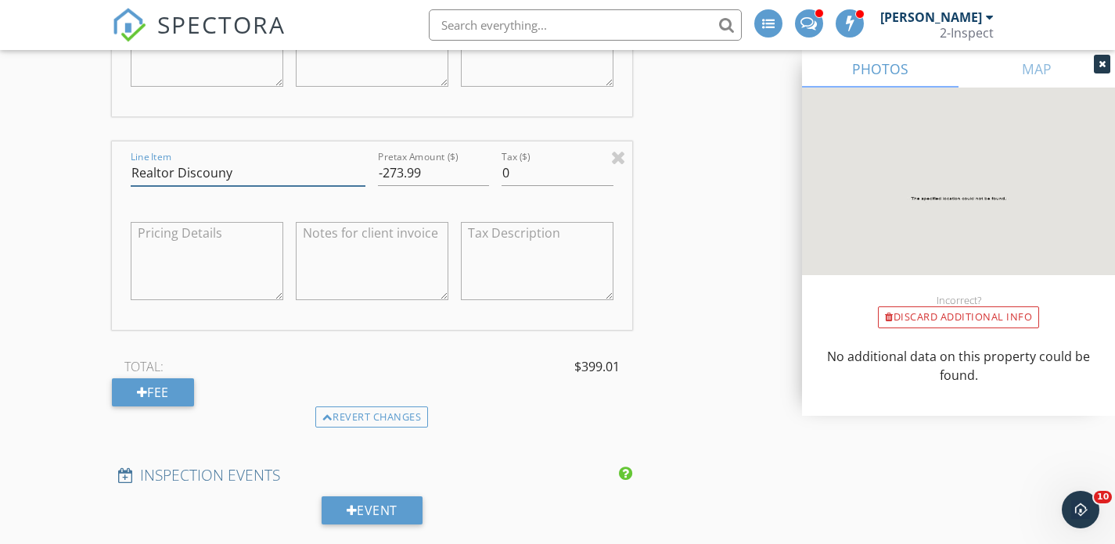
click at [265, 176] on input "Realtor Discouny" at bounding box center [248, 173] width 235 height 26
type input "Realtor Discount"
click at [619, 165] on div at bounding box center [618, 157] width 15 height 19
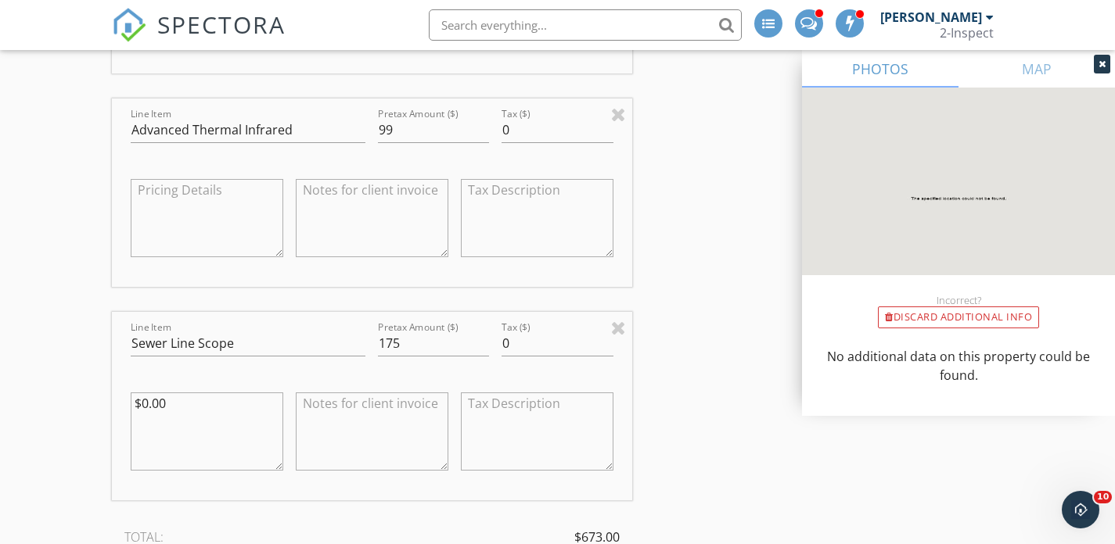
scroll to position [1403, 0]
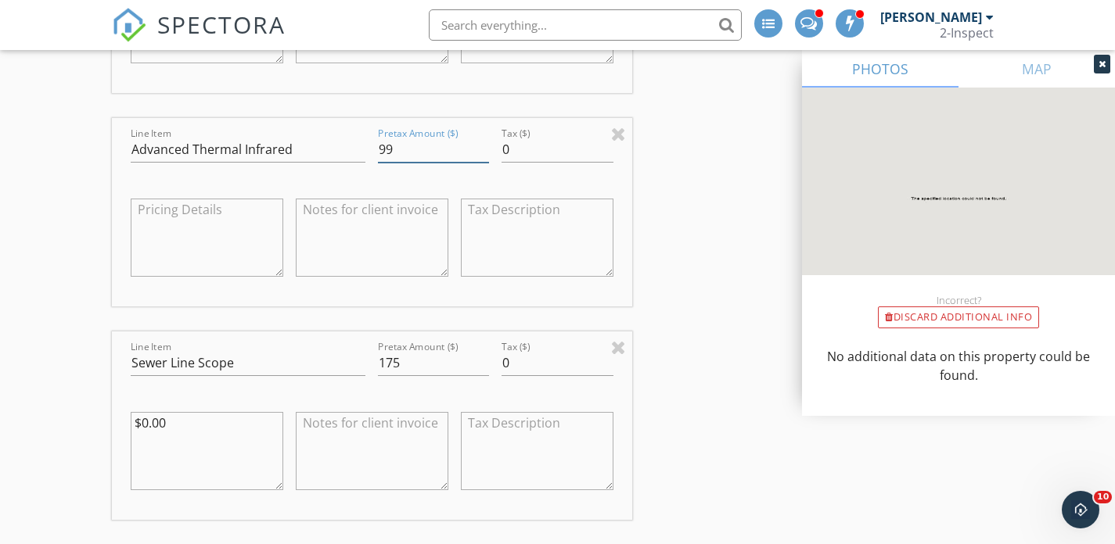
click at [405, 154] on input "99" at bounding box center [433, 150] width 111 height 26
type input "0"
click at [411, 222] on textarea at bounding box center [372, 238] width 153 height 78
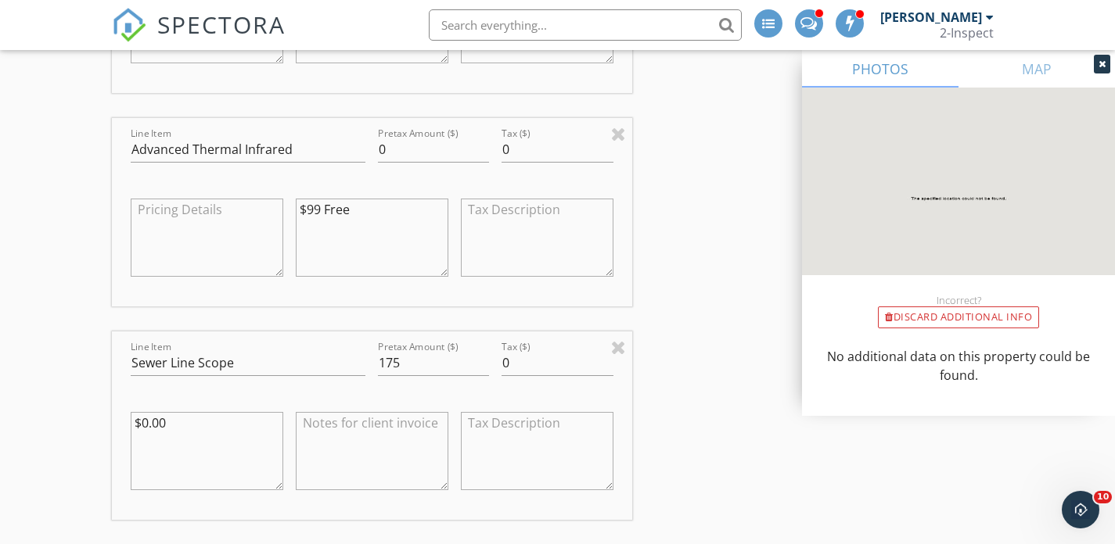
paste textarea "[PERSON_NAME]"
click at [355, 208] on textarea "$99 Free Renato Alejandria" at bounding box center [372, 238] width 153 height 78
click at [400, 228] on textarea "$99 Free for Renato Alejandria" at bounding box center [372, 238] width 153 height 78
click at [373, 207] on textarea "$99 Free for Renato Alejandria KW" at bounding box center [372, 238] width 153 height 78
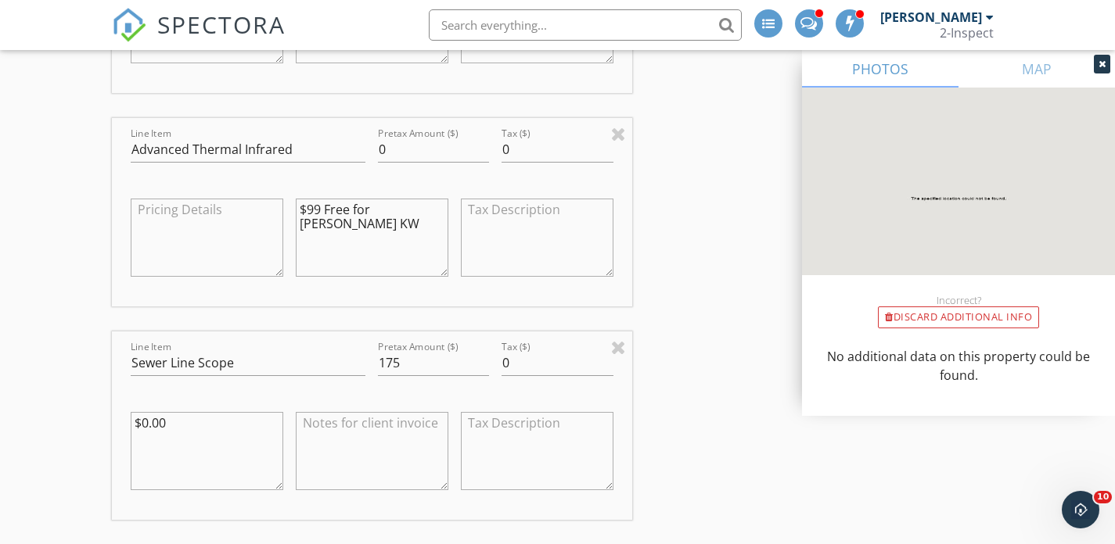
click at [373, 207] on textarea "$99 Free for Renato Alejandria KW" at bounding box center [372, 238] width 153 height 78
type textarea "$99 Free for Renato Alejandria KW"
click at [407, 364] on input "175" at bounding box center [433, 363] width 111 height 26
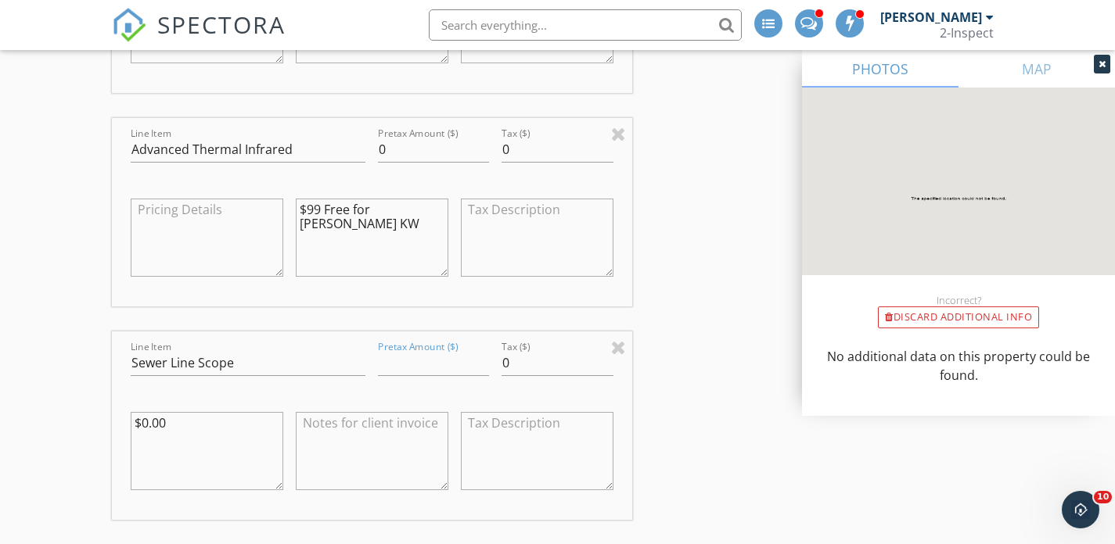
click at [359, 427] on textarea at bounding box center [372, 451] width 153 height 78
paste textarea "$99 Free for Renato Alejandria KW"
click at [319, 423] on textarea "$99 Free for Renato Alejandria KW" at bounding box center [372, 451] width 153 height 78
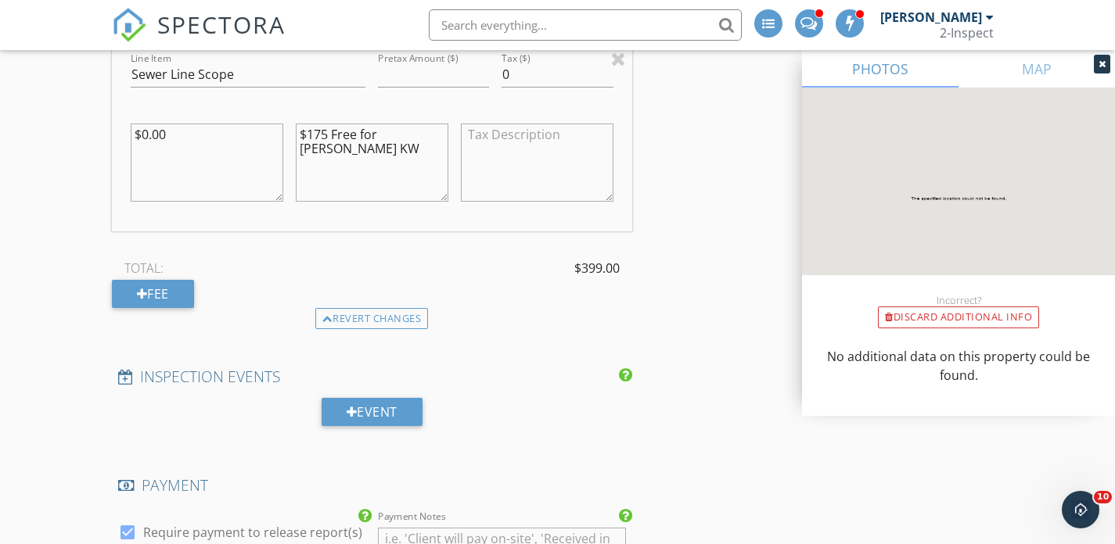
scroll to position [1689, 0]
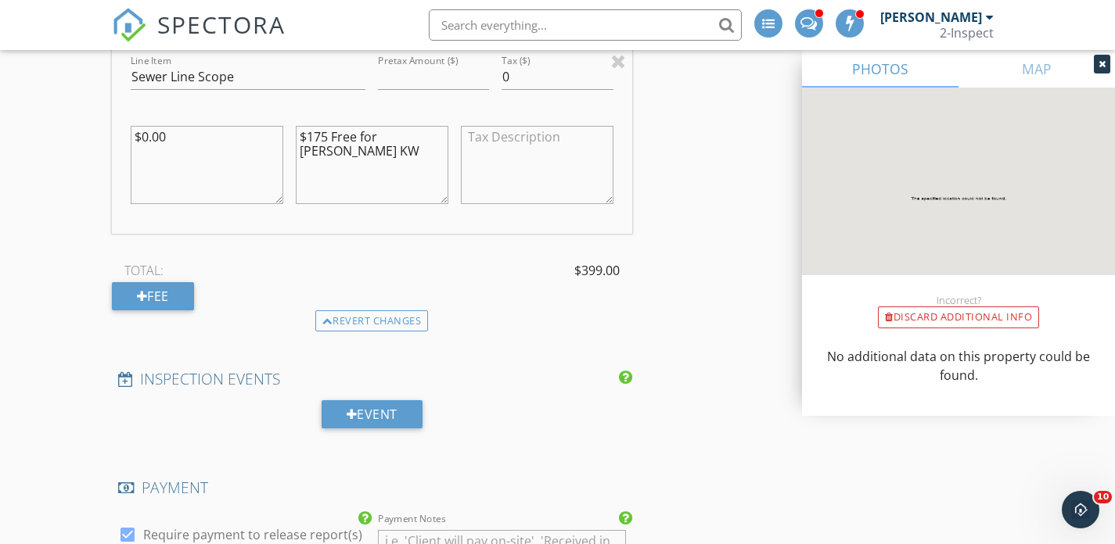
click at [396, 148] on textarea "$175 Free for Renato Alejandria KW" at bounding box center [372, 165] width 153 height 78
click at [365, 164] on textarea "$175 Free for Renato Alejandria KW FALL2025" at bounding box center [372, 165] width 153 height 78
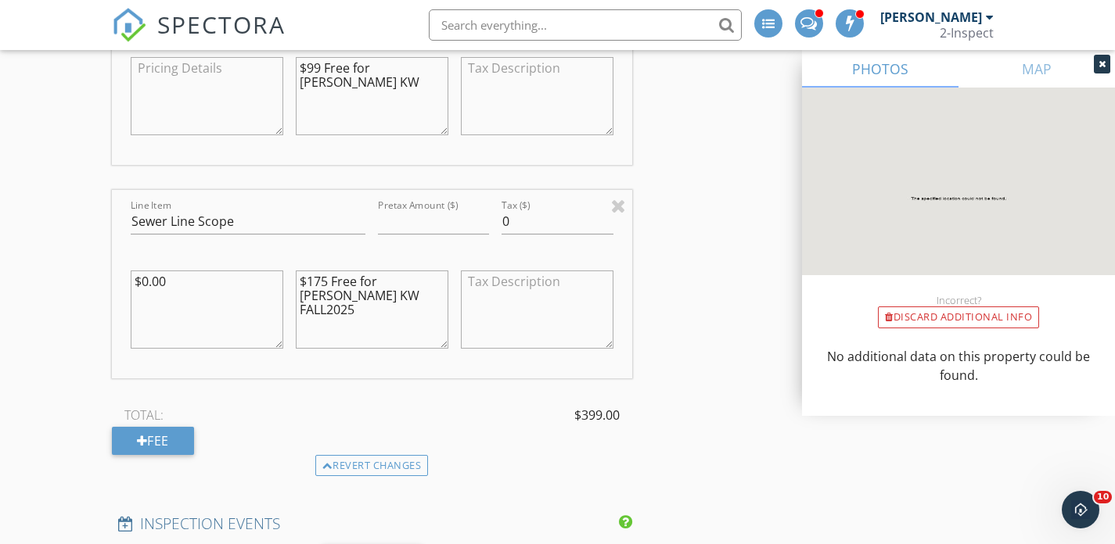
scroll to position [1497, 0]
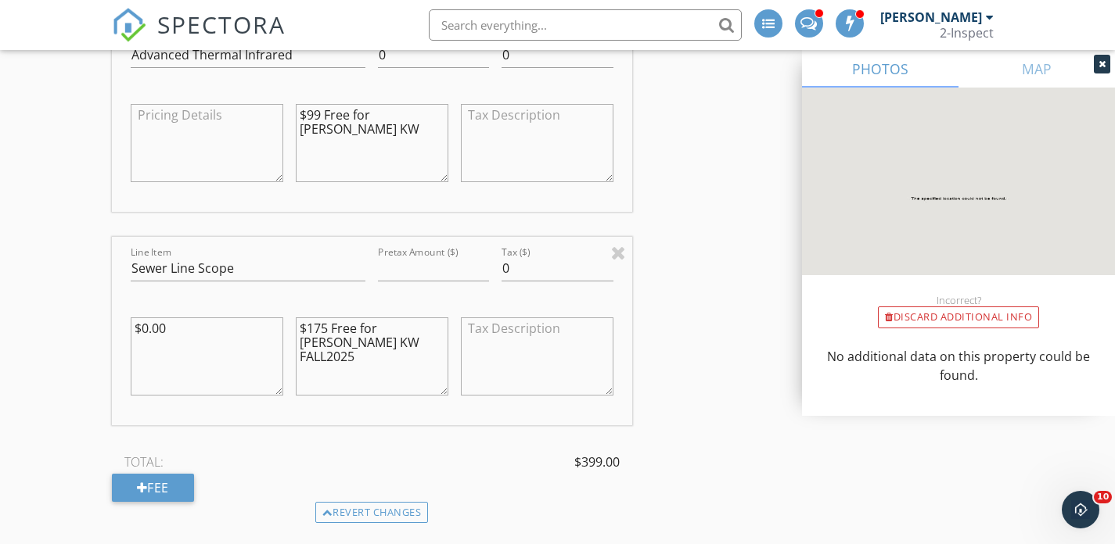
type textarea "$175 Free for Renato Alejandria KW FALL2025"
click at [361, 149] on textarea "$99 Free for Renato Alejandria KW" at bounding box center [372, 143] width 153 height 78
paste textarea "FALL2025"
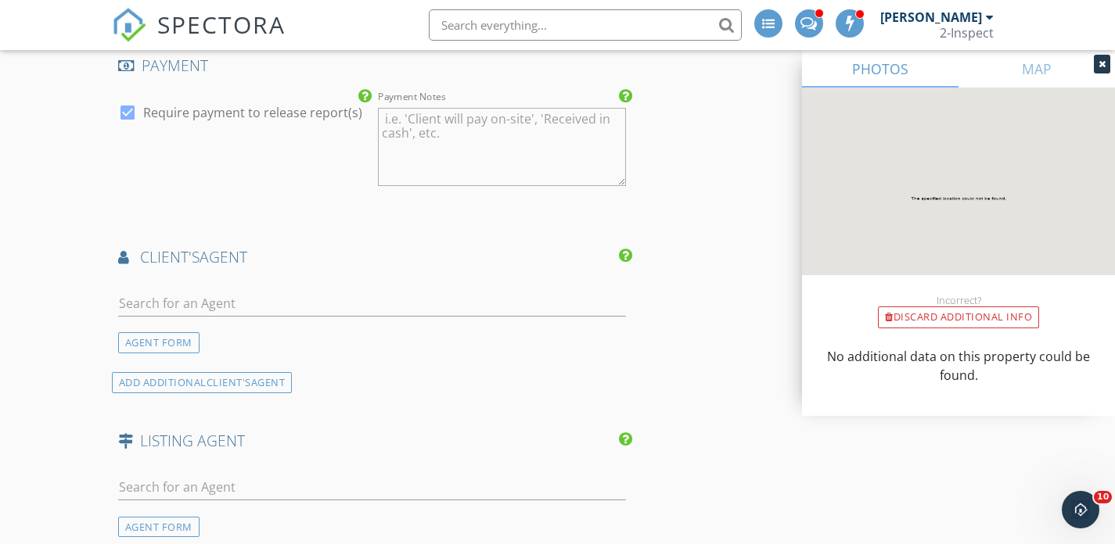
scroll to position [2114, 0]
type textarea "$99 Free for Renato Alejandria KW FALL2025"
click at [175, 341] on div "AGENT FORM" at bounding box center [158, 339] width 81 height 21
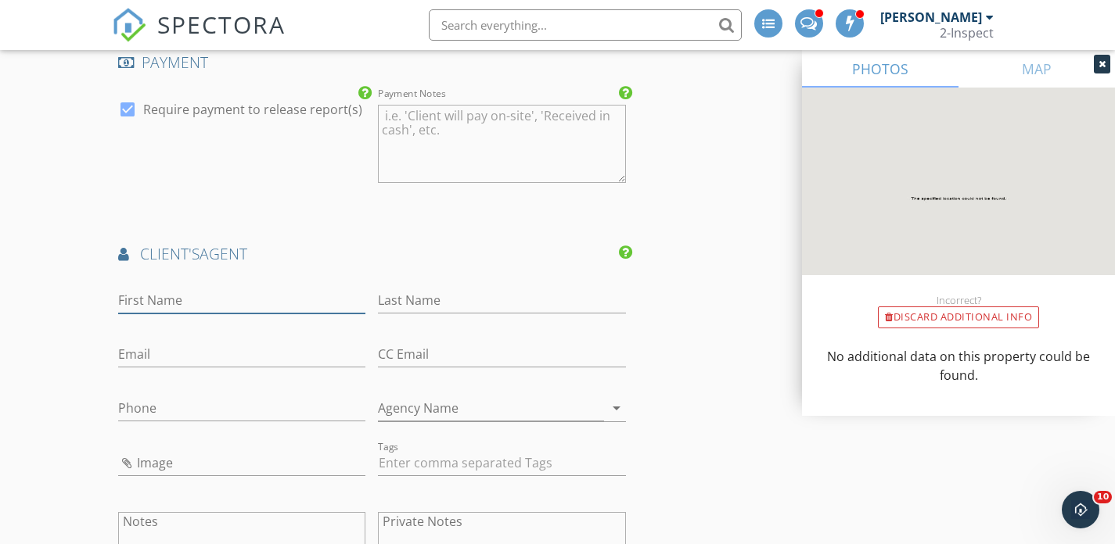
click at [192, 298] on input "First Name" at bounding box center [242, 301] width 248 height 26
paste input "Renato Alejandria (713) 560-7833 Ralejandria@kw.com"
type input "Renato Alejandria (713) 560-7833"
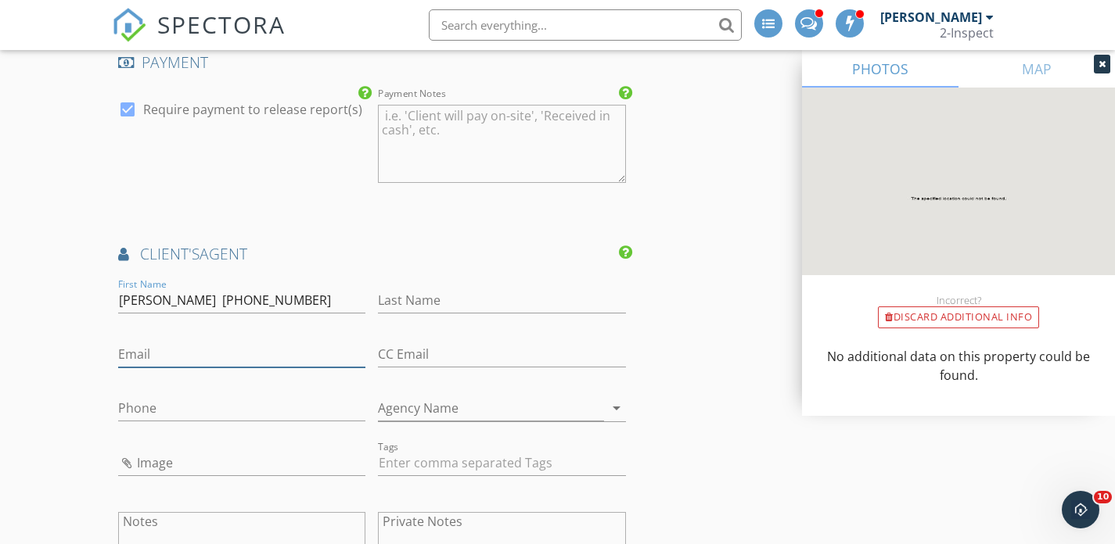
click at [174, 358] on input "Email" at bounding box center [242, 355] width 248 height 26
paste input "Ralejandria@kw.com"
type input "Ralejandria@kw.com"
click at [180, 307] on input "Renato Alejandria (713) 560-7833" at bounding box center [242, 301] width 248 height 26
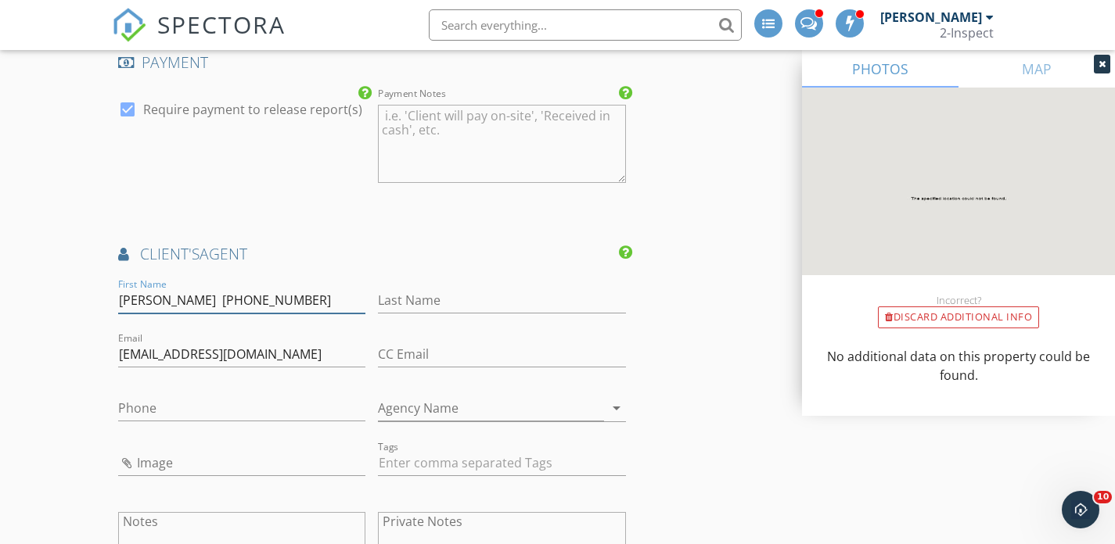
type input "Renato (713) 560-7833"
click at [398, 307] on input "Last Name" at bounding box center [502, 301] width 248 height 26
paste input "Alejandria"
type input "Alejandria"
click at [312, 305] on input "Renato (713) 560-7833" at bounding box center [242, 301] width 248 height 26
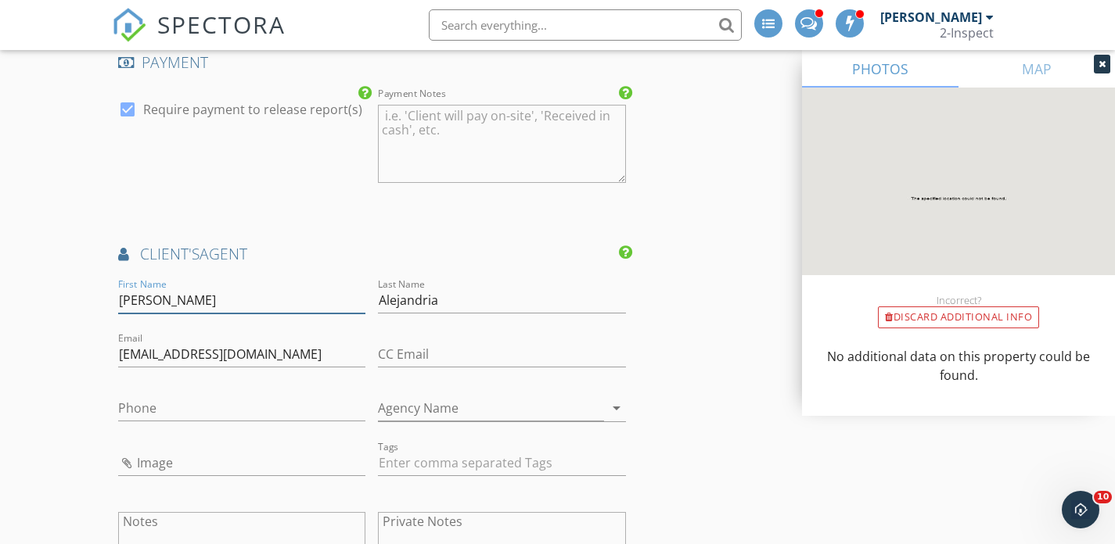
type input "Renato"
click at [257, 410] on input "Phone" at bounding box center [242, 409] width 248 height 26
paste input "(713) 560-7833"
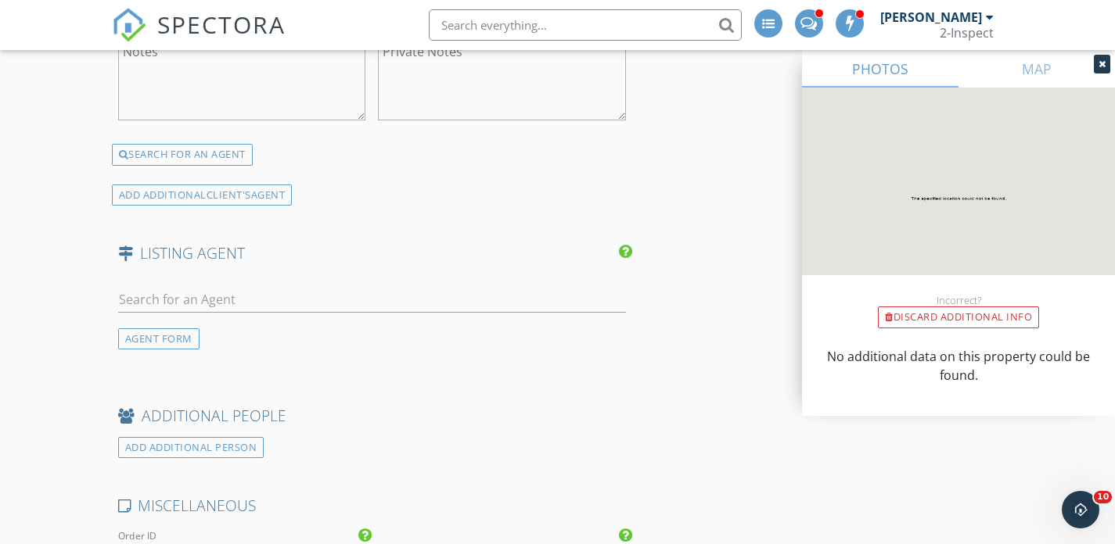
scroll to position [2604, 0]
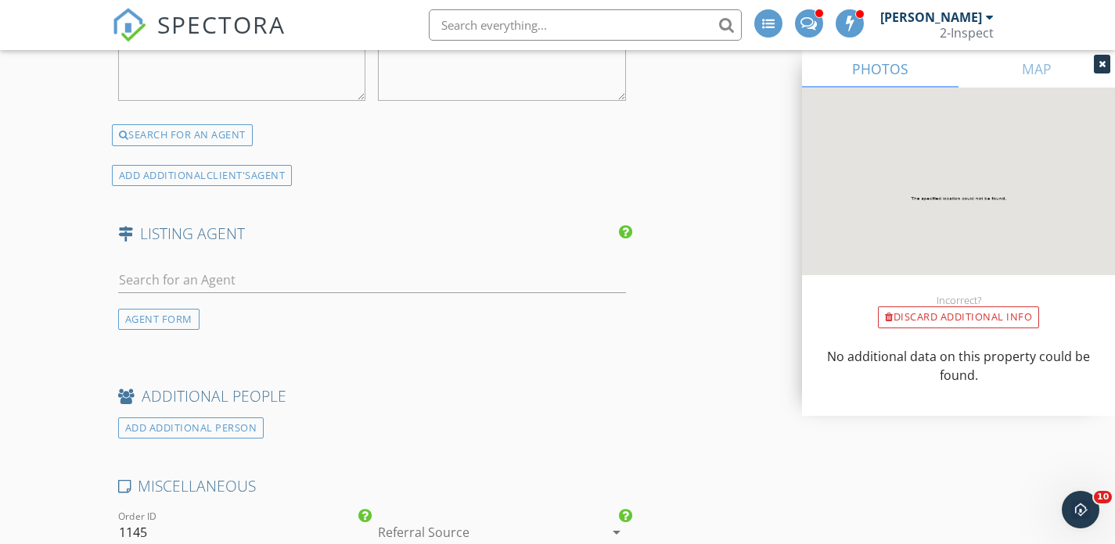
type input "(713) 560-7833"
click at [189, 322] on div "AGENT FORM" at bounding box center [158, 319] width 81 height 21
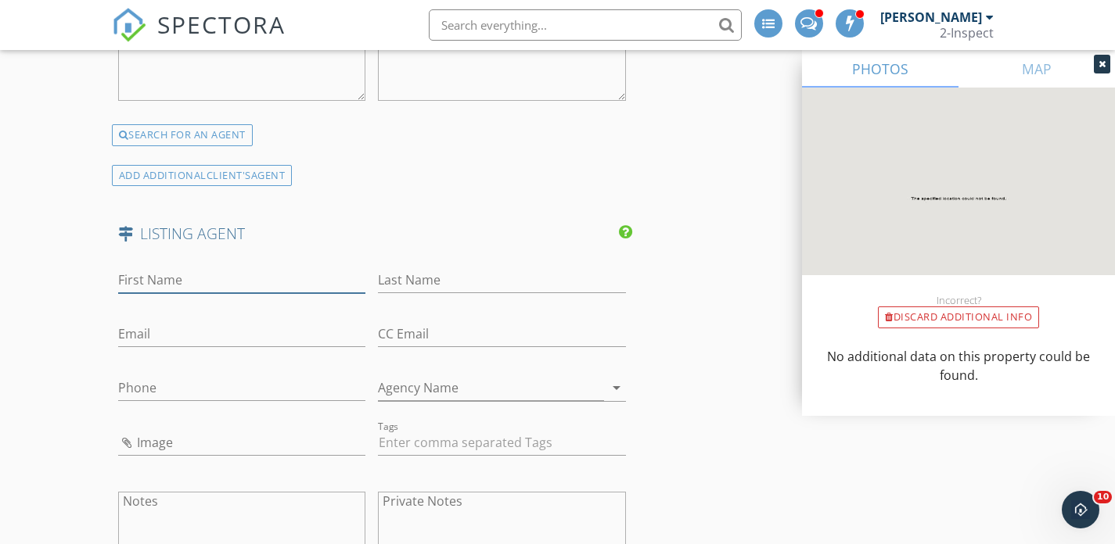
click at [178, 278] on input "First Name" at bounding box center [242, 281] width 248 height 26
paste input "Patricia "Trish" Wyrick (281) 381-5382 patricia.joneswyrick@lennar.com"
type input "Patricia "Trish" Wyrick (281) 381-5382"
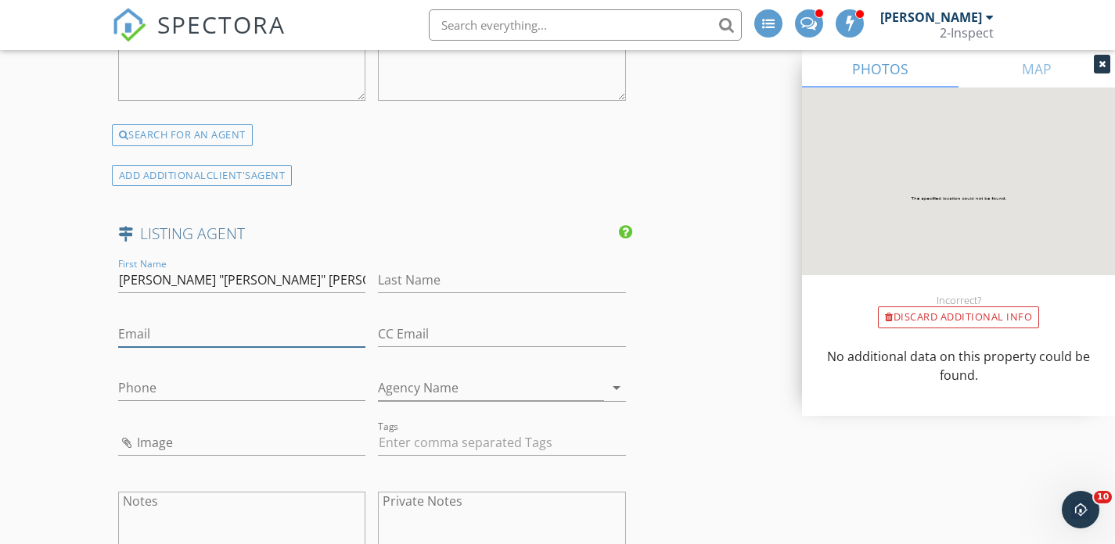
click at [175, 329] on input "Email" at bounding box center [242, 334] width 248 height 26
paste input "patricia.joneswyrick@lennar.com"
type input "patricia.joneswyrick@lennar.com"
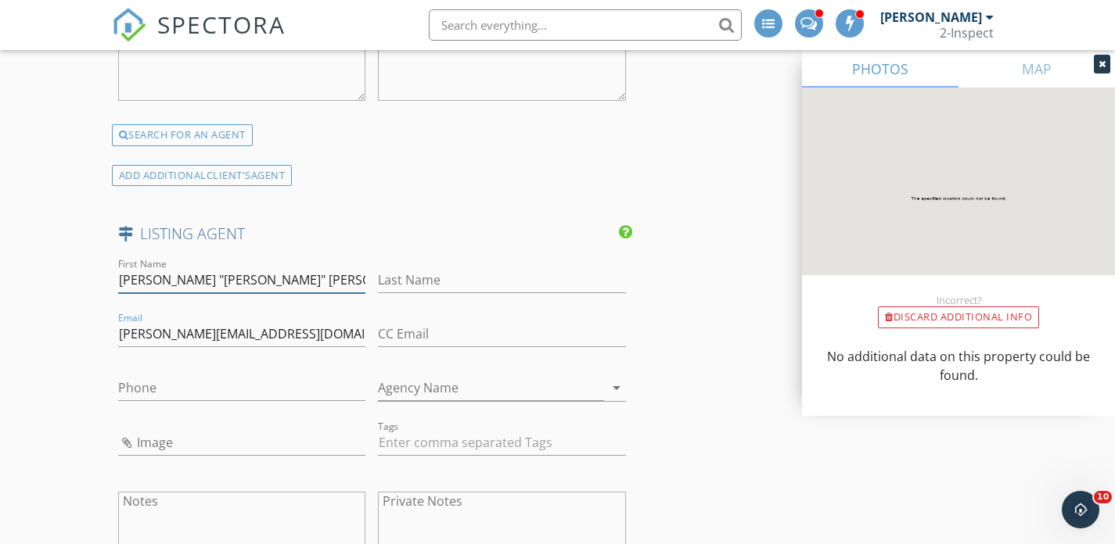
click at [245, 278] on input "Patricia "Trish" Wyrick (281) 381-5382" at bounding box center [242, 281] width 248 height 26
type input "Patricia "Trish" Wyrick"
click at [176, 394] on input "Phone" at bounding box center [242, 388] width 248 height 26
paste input "(281) 381-5382"
type input "(281) 381-5382"
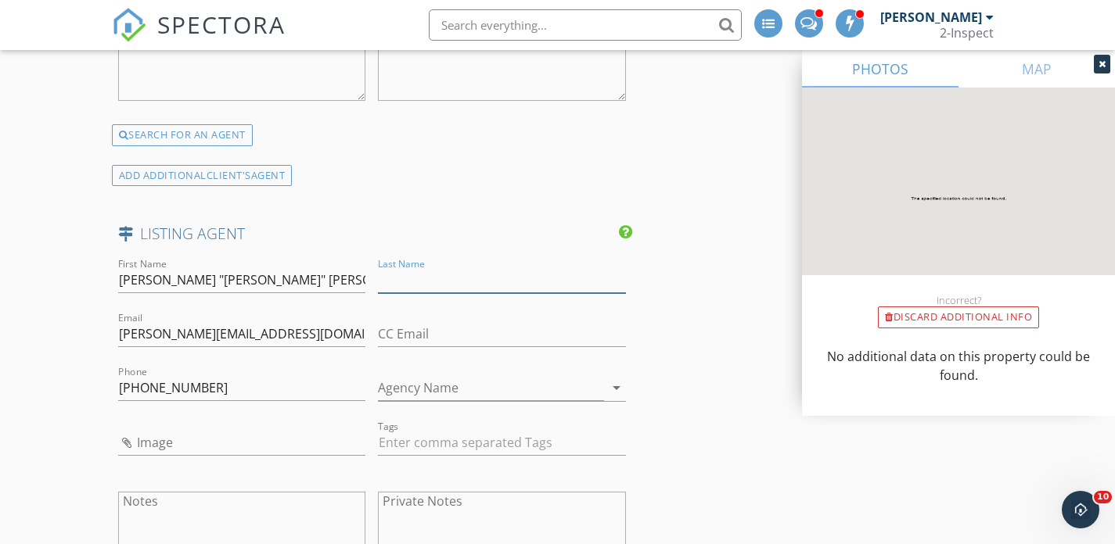
click at [439, 276] on input "Last Name" at bounding box center [502, 281] width 248 height 26
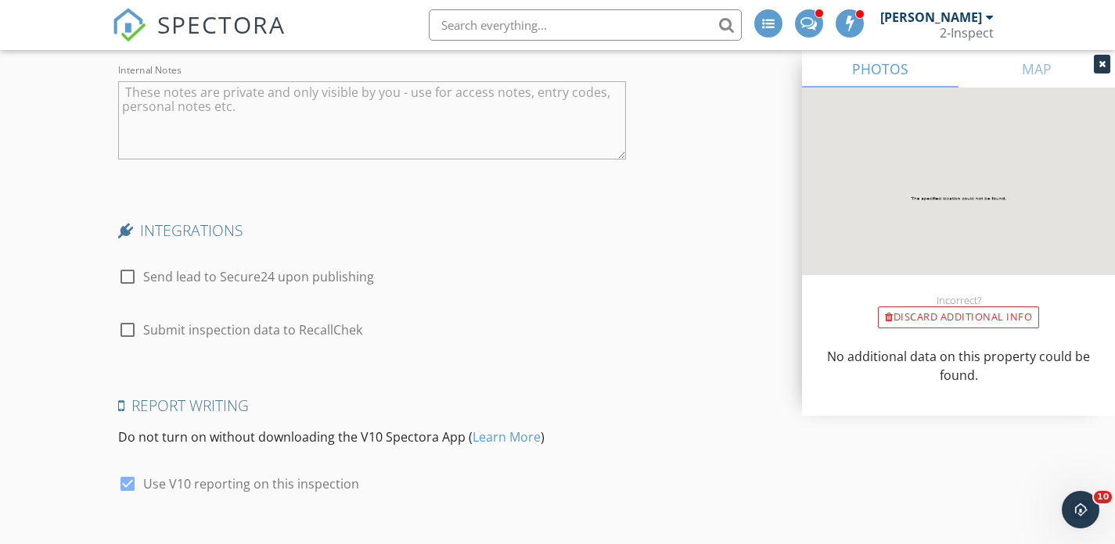
scroll to position [3576, 0]
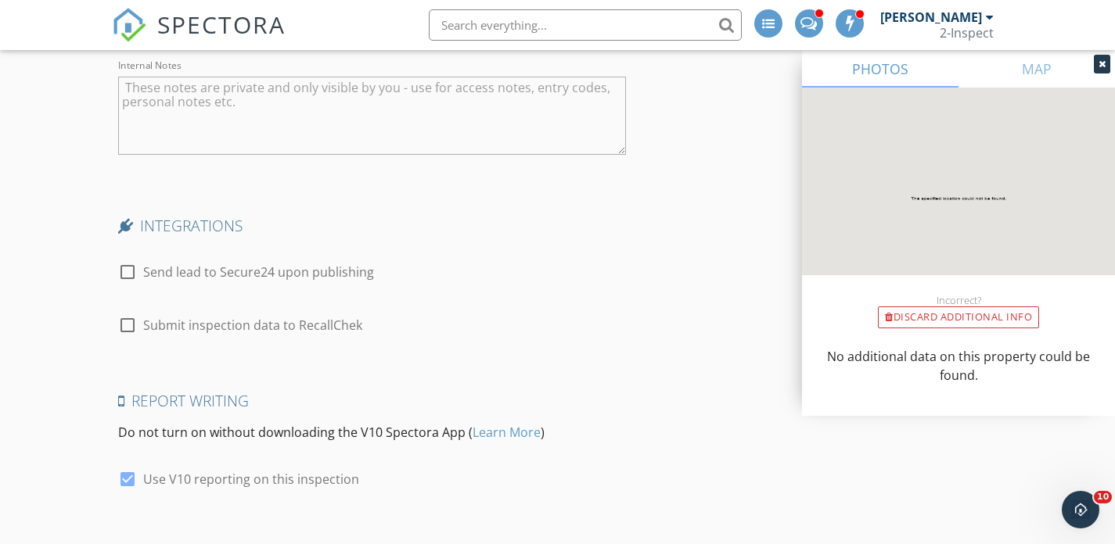
type input "Lennar Homes"
click at [126, 273] on div at bounding box center [127, 272] width 27 height 27
checkbox input "true"
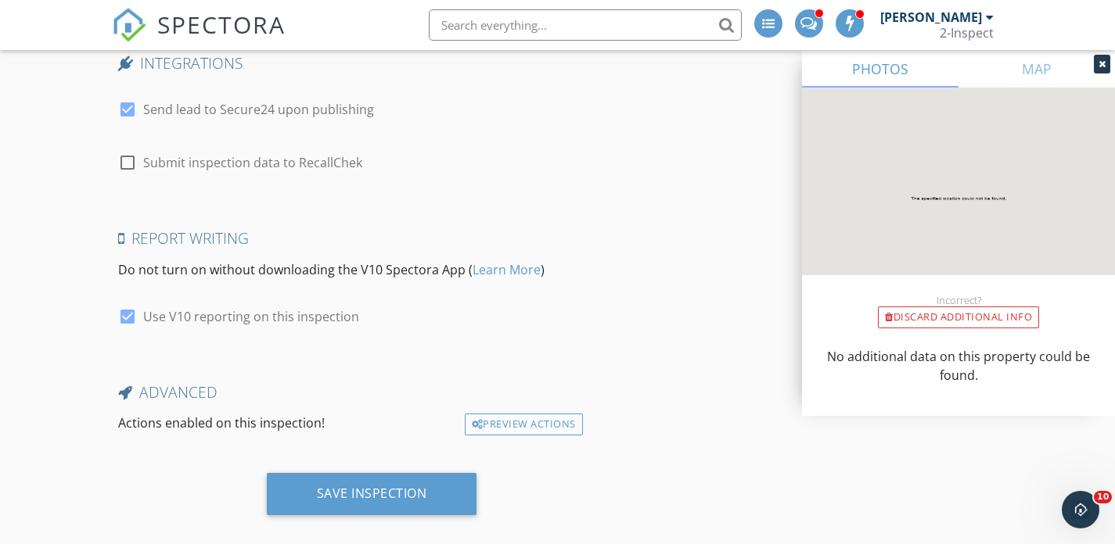
scroll to position [3759, 0]
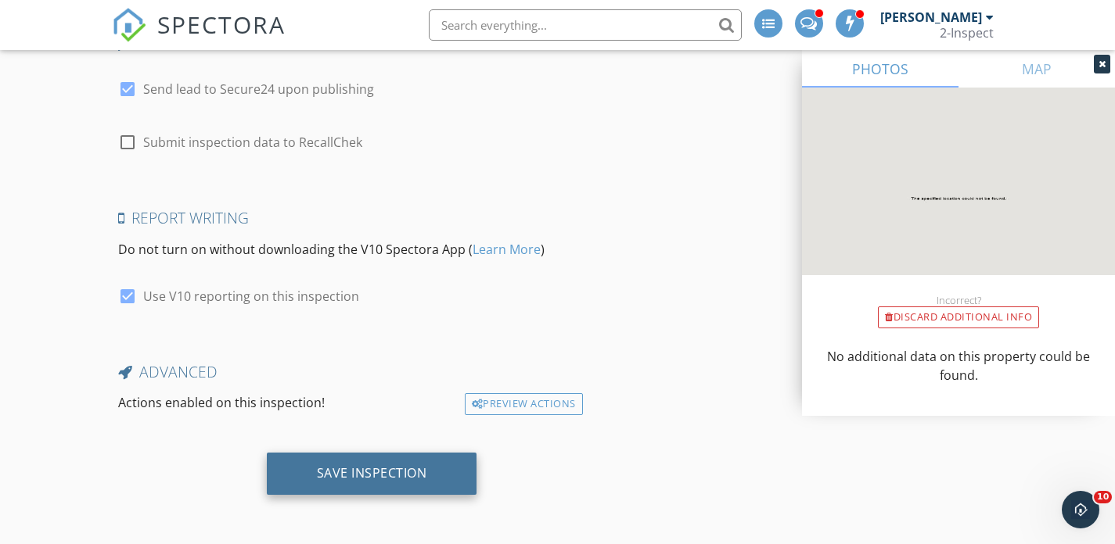
click at [387, 468] on div "Save Inspection" at bounding box center [372, 473] width 110 height 16
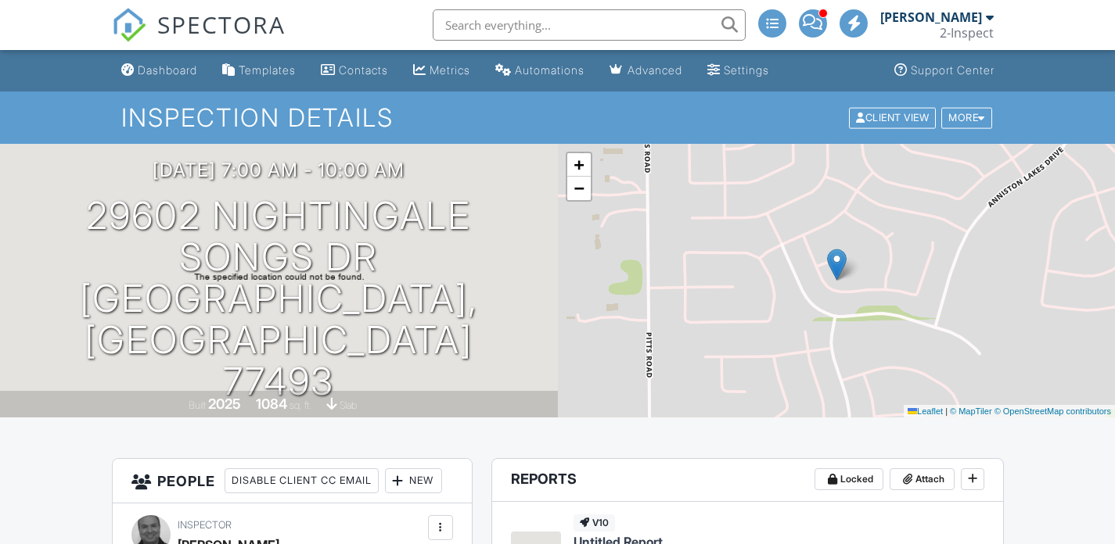
click at [321, 181] on h3 "10/02/2025 7:00 am - 10:00 am" at bounding box center [279, 170] width 252 height 21
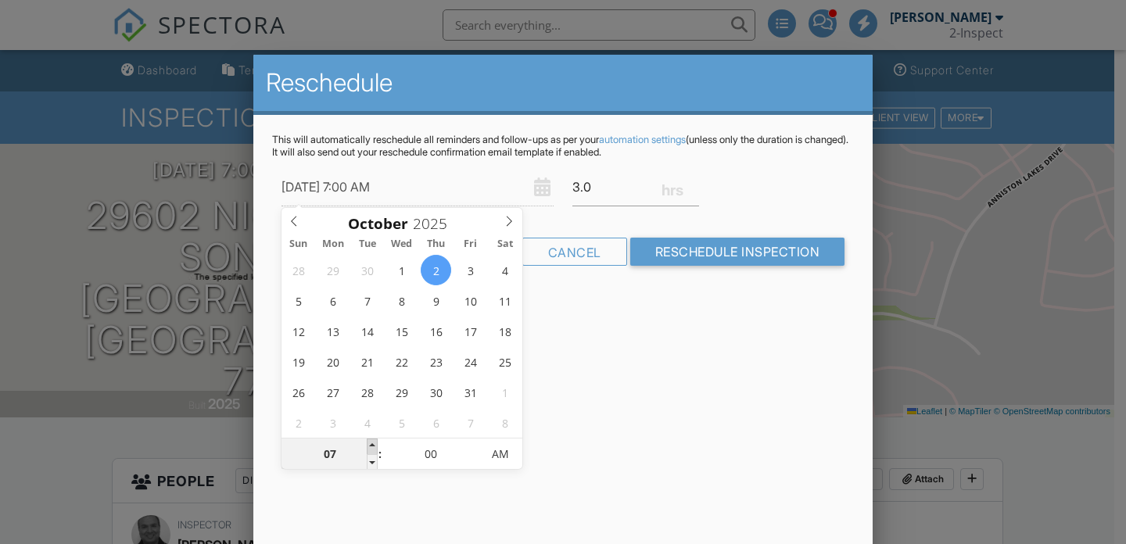
click at [368, 448] on span at bounding box center [372, 447] width 11 height 16
type input "[DATE] 8:00 AM"
type input "08"
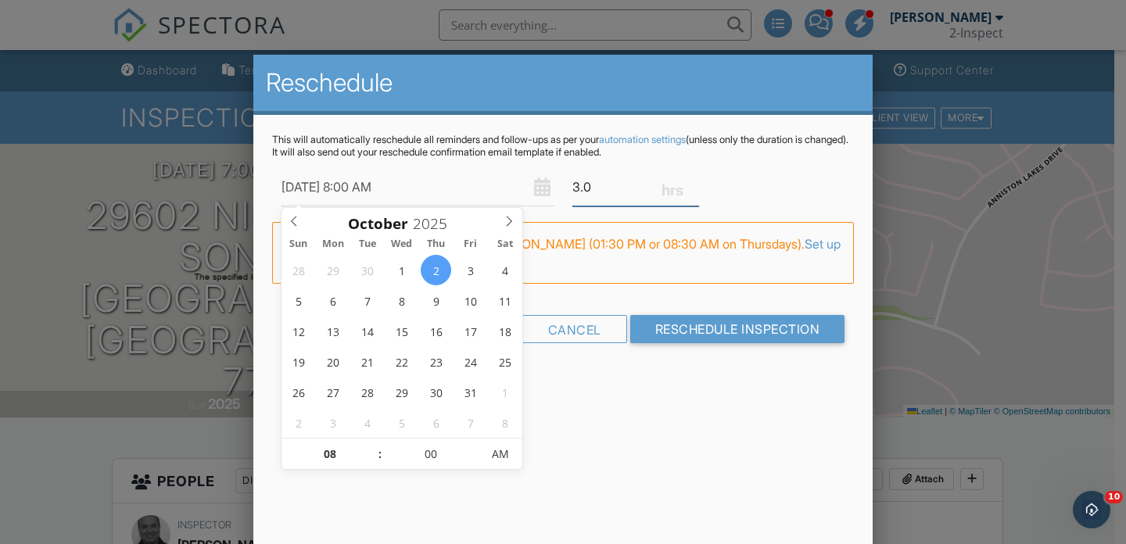
click at [610, 190] on input "3.0" at bounding box center [636, 187] width 127 height 38
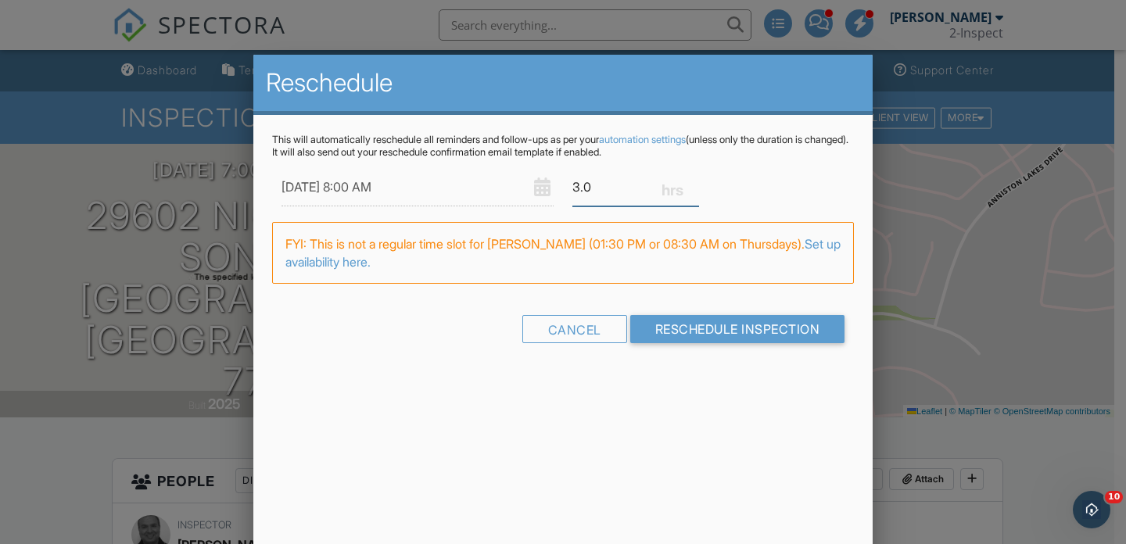
click at [610, 190] on input "3.0" at bounding box center [636, 187] width 127 height 38
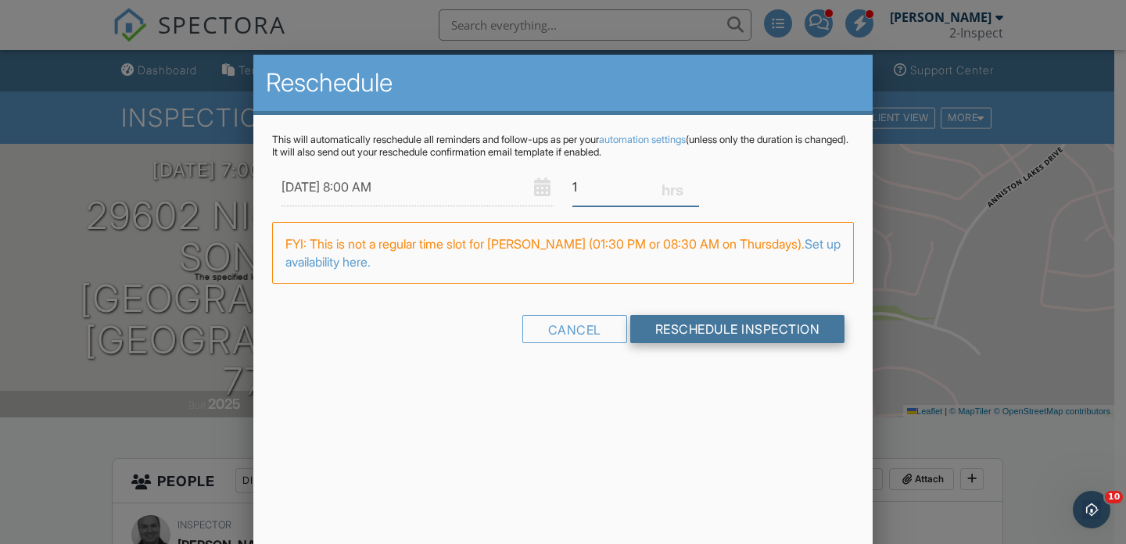
type input "1"
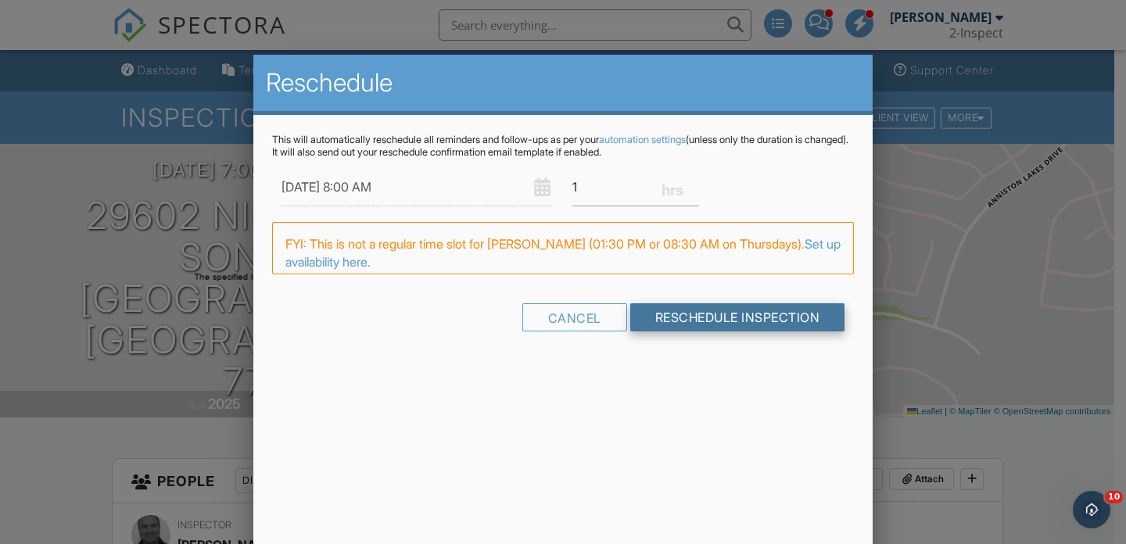
click at [687, 320] on div "This will automatically reschedule all reminders and follow-ups as per your aut…" at bounding box center [563, 247] width 620 height 264
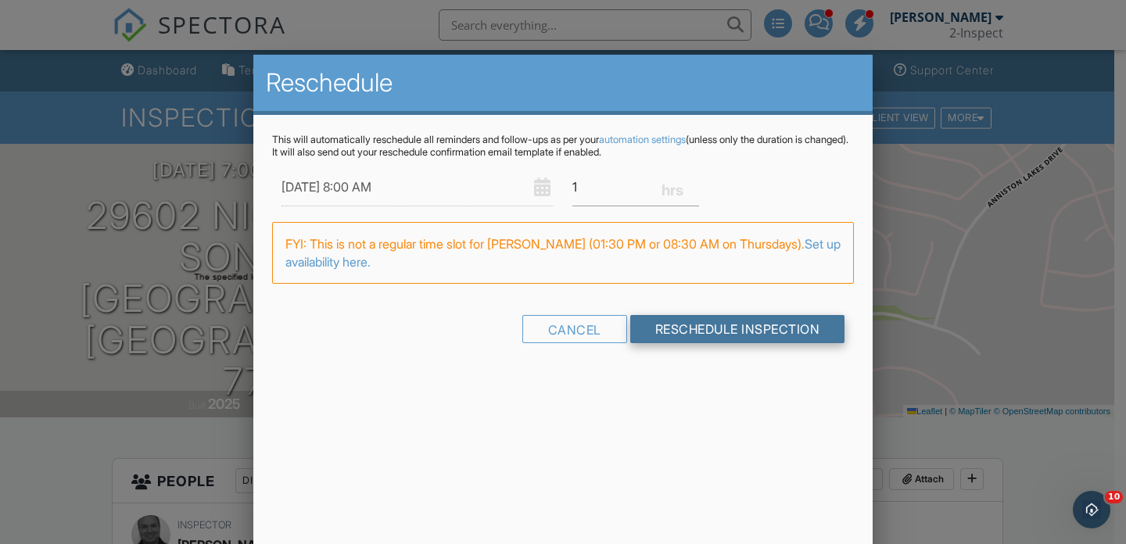
click at [679, 323] on input "Reschedule Inspection" at bounding box center [737, 329] width 215 height 28
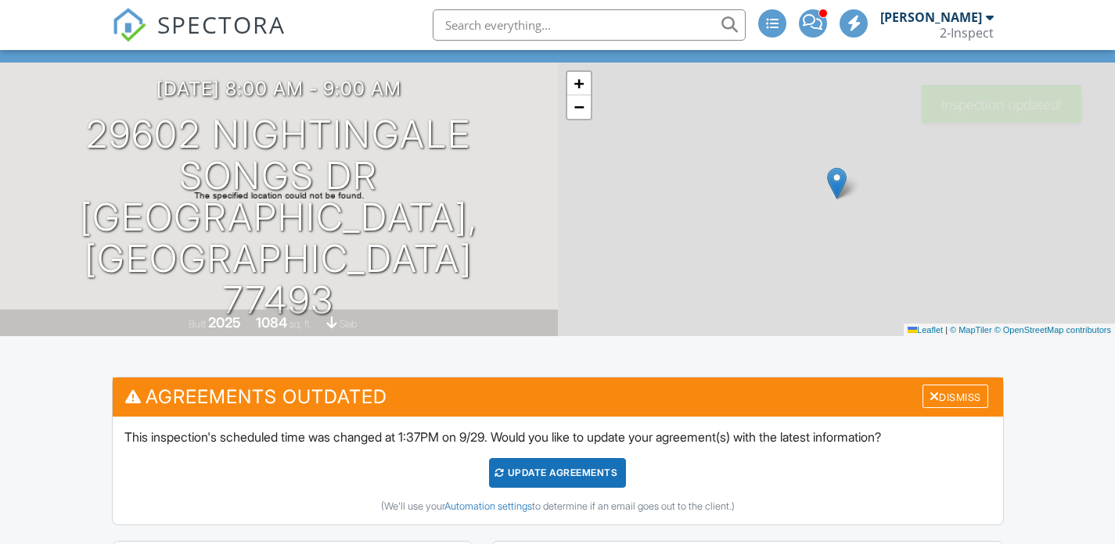
click at [579, 474] on div "Update Agreements" at bounding box center [557, 473] width 137 height 30
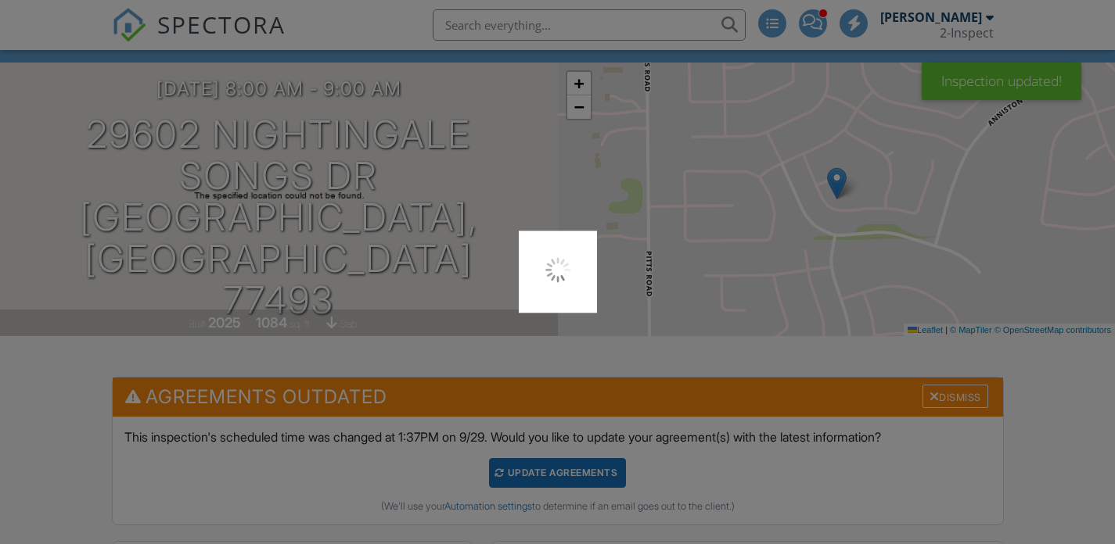
scroll to position [81, 0]
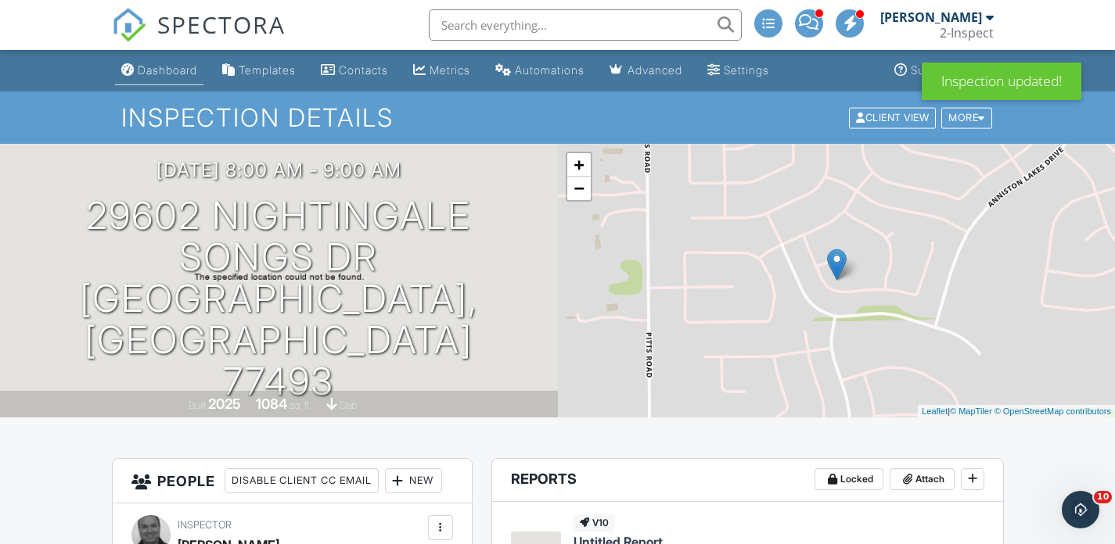
click at [184, 77] on link "Dashboard" at bounding box center [159, 70] width 88 height 29
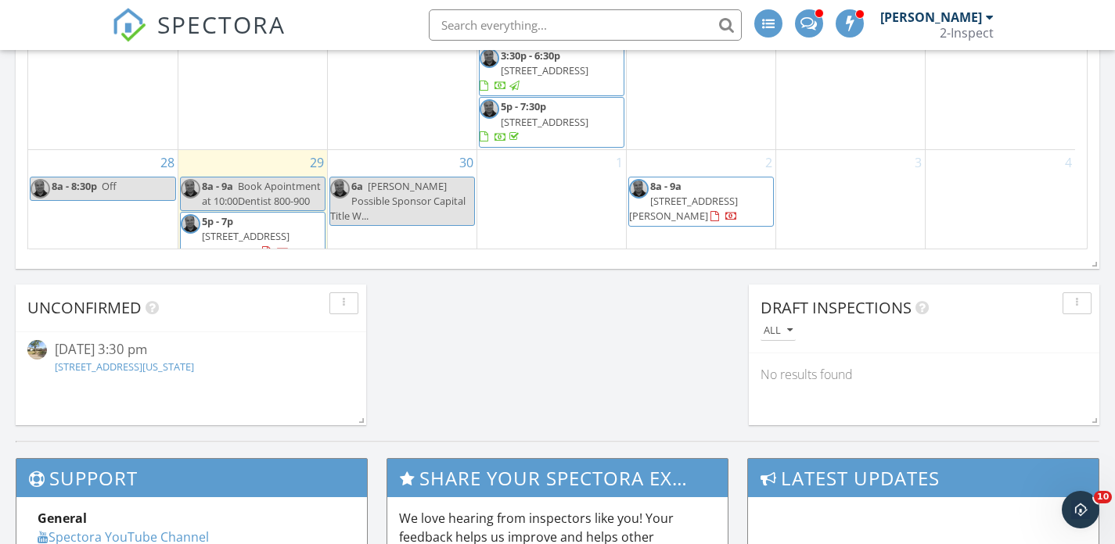
scroll to position [1324, 0]
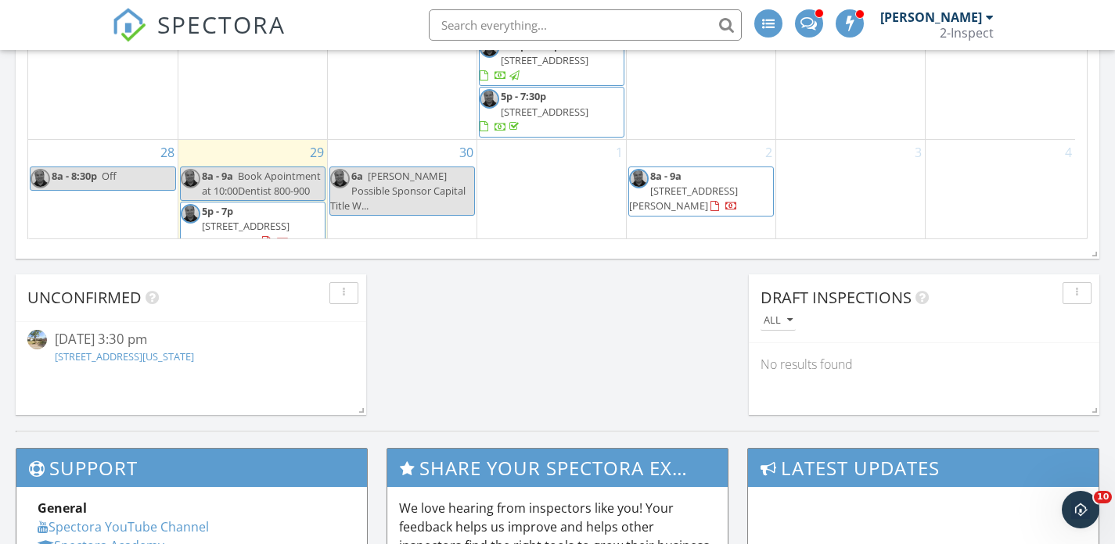
click at [722, 184] on span "29602 Nightingale Songs Dr, Katy 77493" at bounding box center [683, 198] width 109 height 29
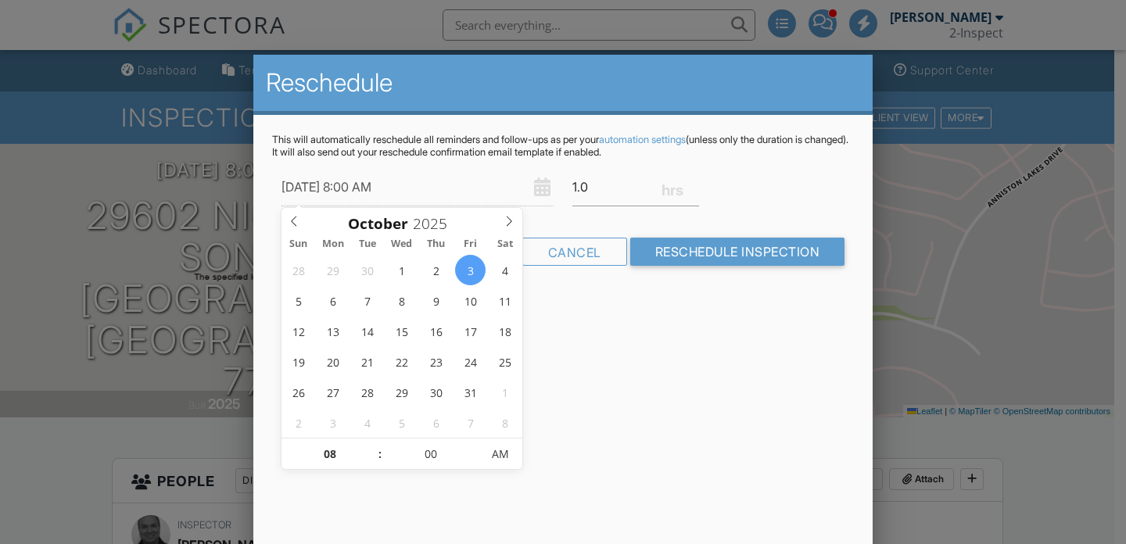
type input "[DATE] 8:00 AM"
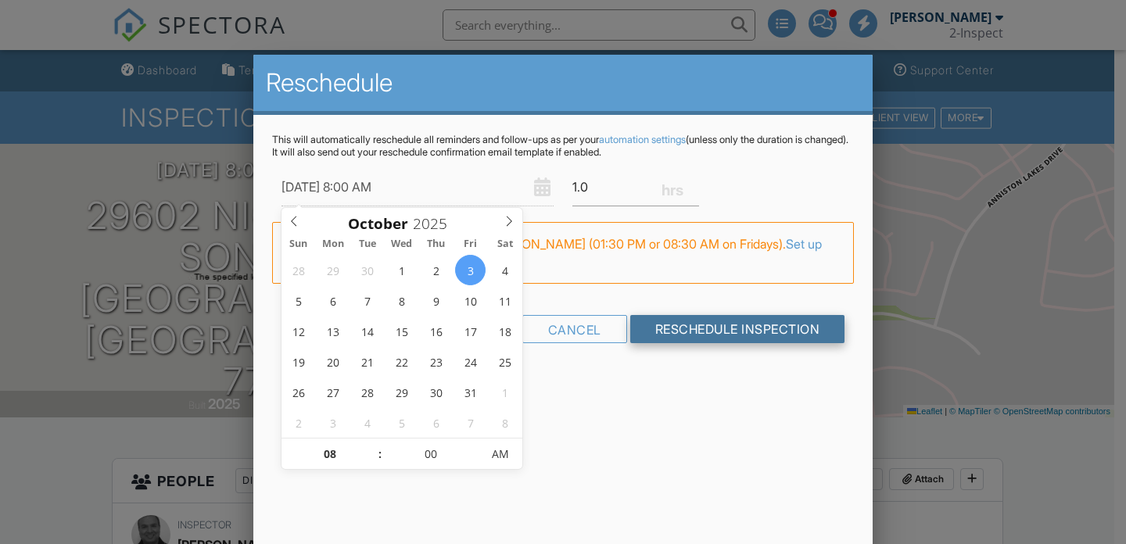
click at [690, 321] on input "Reschedule Inspection" at bounding box center [737, 329] width 215 height 28
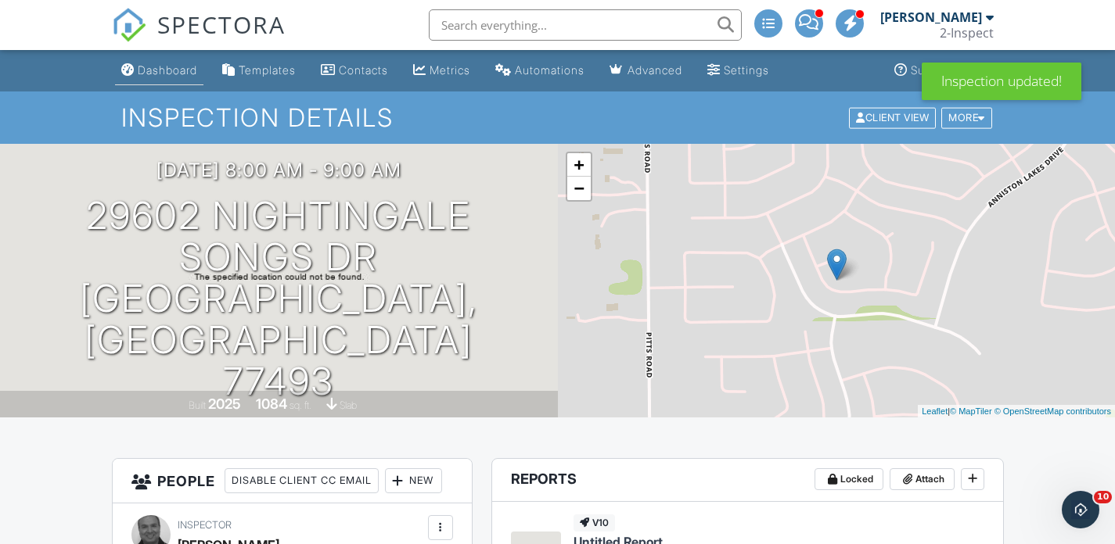
click at [171, 79] on link "Dashboard" at bounding box center [159, 70] width 88 height 29
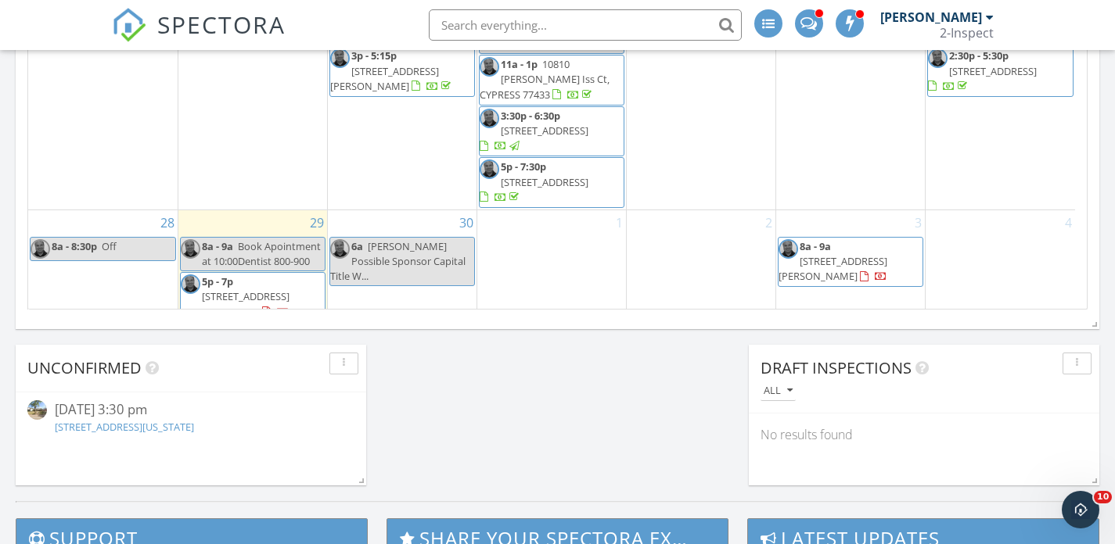
scroll to position [1254, 0]
click at [870, 289] on div "3 8a - 9a 29602 Nightingale Songs Dr, Katy 77493" at bounding box center [850, 267] width 149 height 114
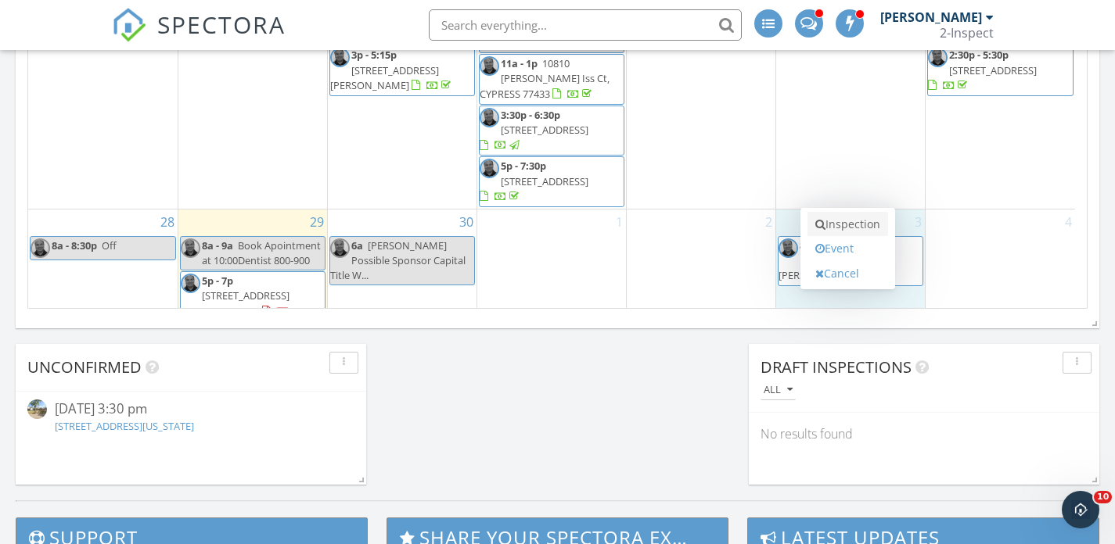
click at [855, 232] on link "Inspection" at bounding box center [847, 224] width 81 height 25
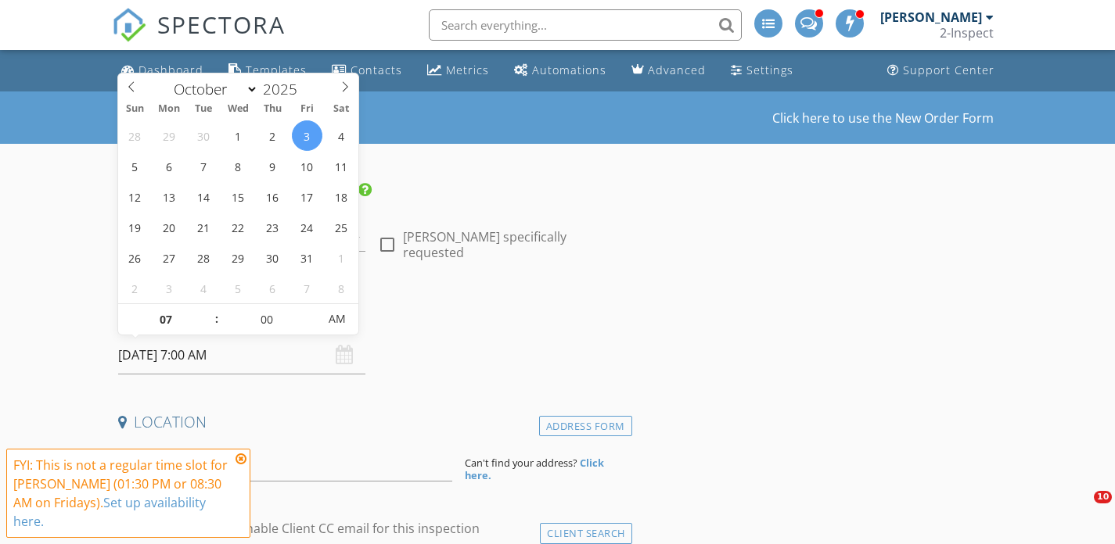
click at [246, 350] on input "[DATE] 7:00 AM" at bounding box center [242, 355] width 248 height 38
type input "08"
type input "[DATE] 8:00 AM"
click at [207, 313] on span at bounding box center [208, 312] width 11 height 16
type input "09"
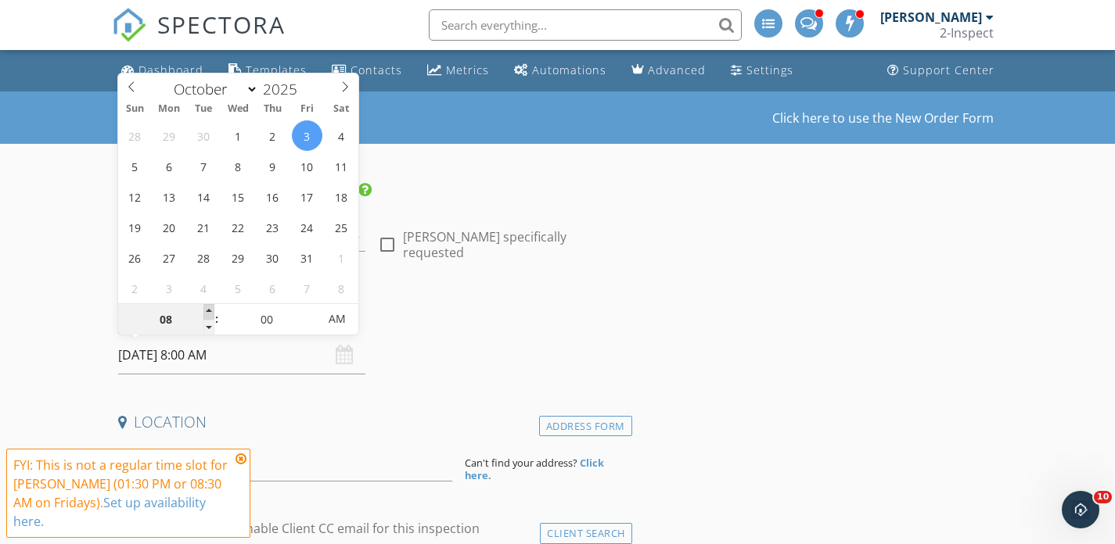
type input "[DATE] 9:00 AM"
click at [207, 313] on span at bounding box center [208, 312] width 11 height 16
type input "10"
type input "[DATE] 10:00 AM"
click at [207, 313] on span at bounding box center [208, 312] width 11 height 16
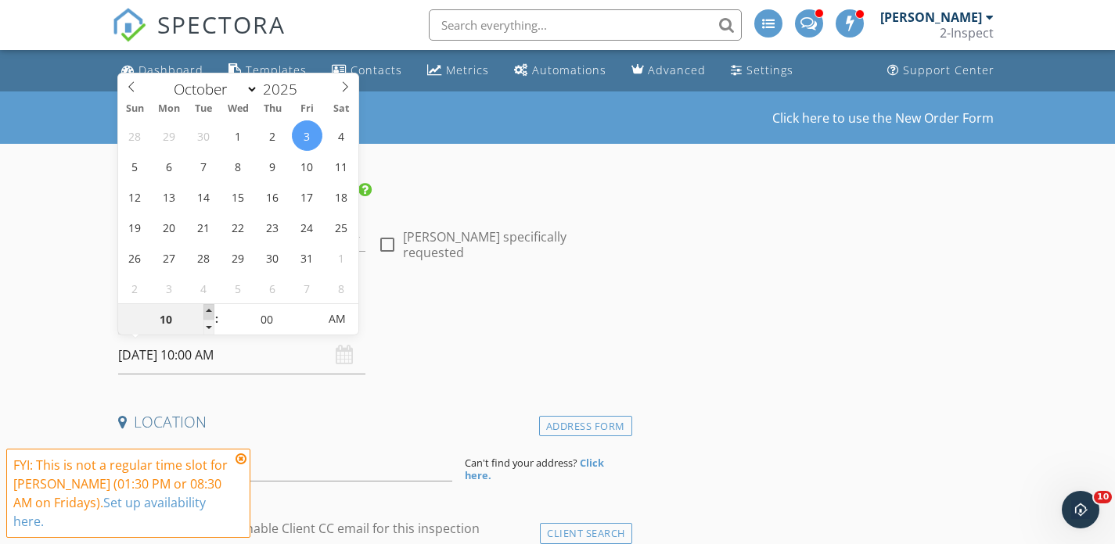
type input "11"
type input "[DATE] 11:00 AM"
click at [207, 313] on span at bounding box center [208, 312] width 11 height 16
type input "12"
type input "[DATE] 12:00 PM"
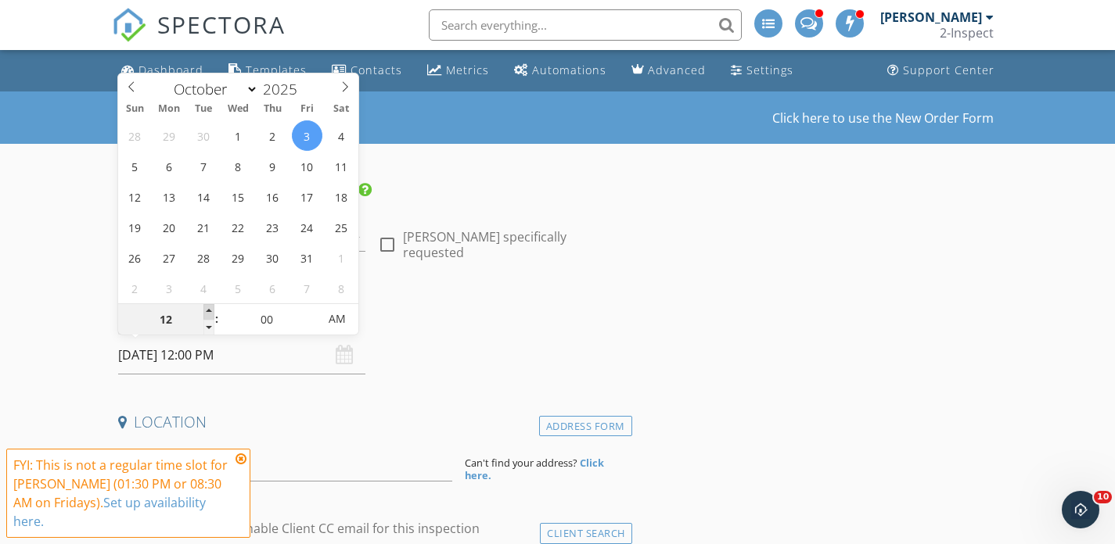
click at [207, 313] on span at bounding box center [208, 312] width 11 height 16
type input "01"
type input "[DATE] 1:00 PM"
click at [207, 313] on span at bounding box center [208, 312] width 11 height 16
type input "02"
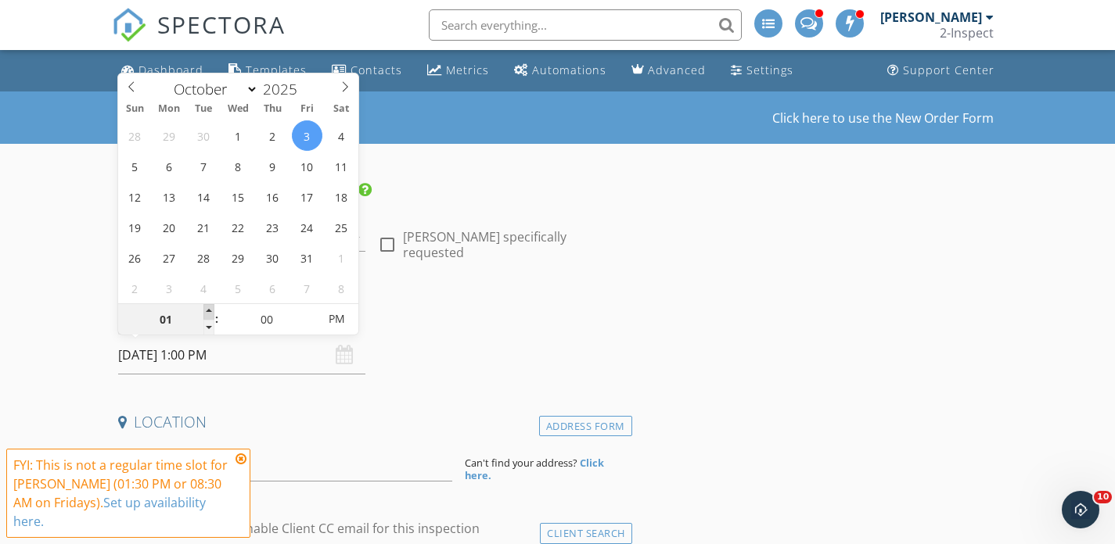
type input "10/03/2025 2:00 PM"
click at [207, 313] on span at bounding box center [208, 312] width 11 height 16
type input "03"
type input "[DATE] 3:00 PM"
click at [207, 313] on span at bounding box center [208, 312] width 11 height 16
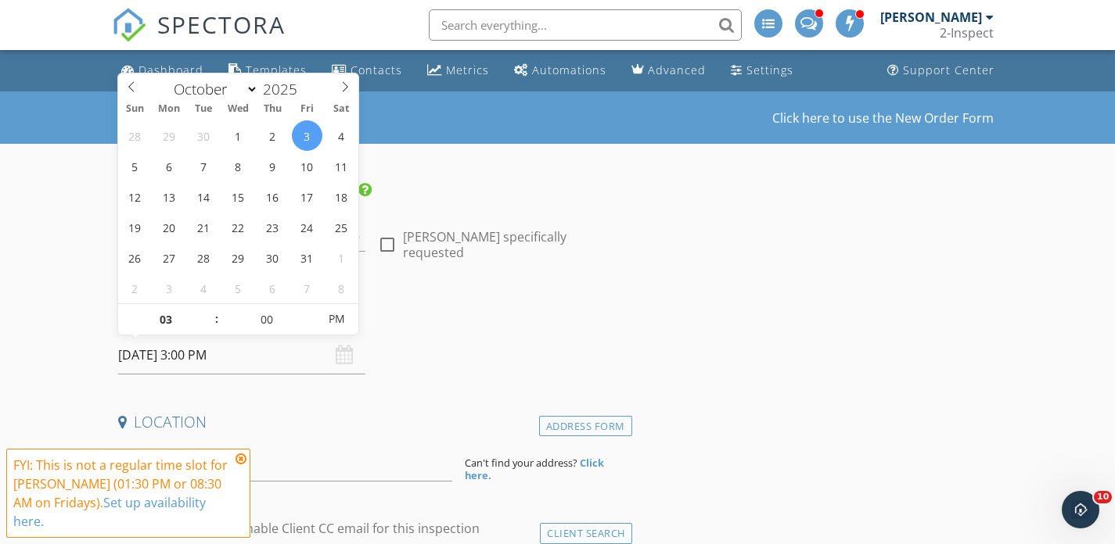
click at [327, 422] on h4 "Location" at bounding box center [372, 422] width 508 height 20
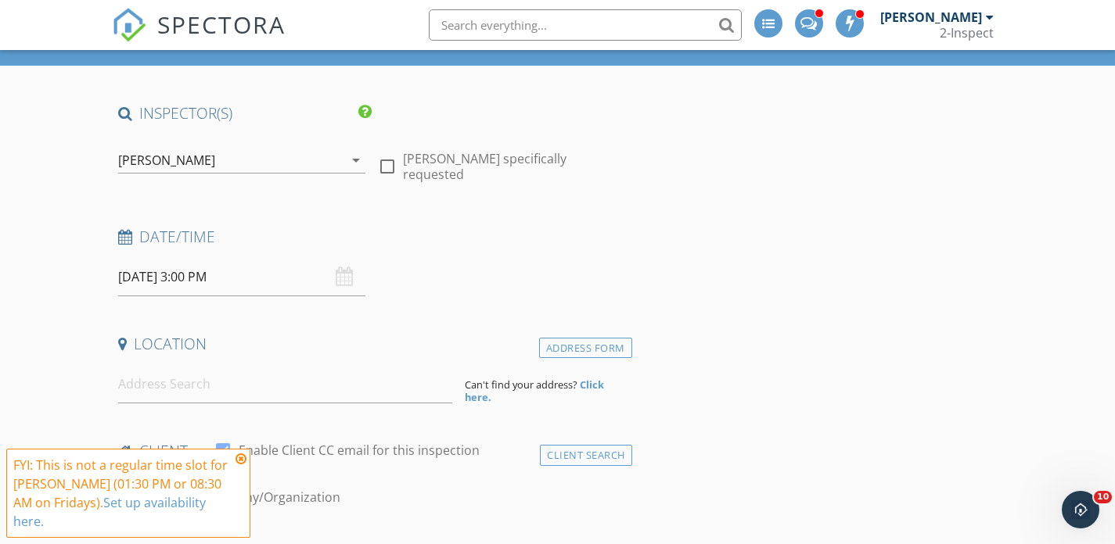
scroll to position [79, 0]
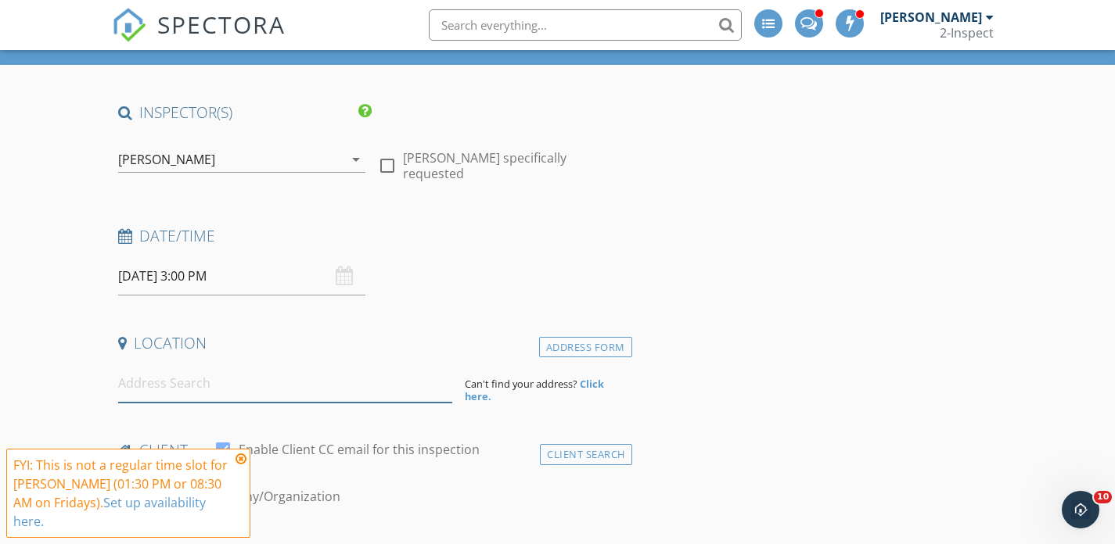
click at [272, 388] on input at bounding box center [285, 384] width 334 height 38
paste input "[PHONE_NUMBER]"
type input "[PHONE_NUMBER]"
click at [272, 388] on input "(281) 381-5382" at bounding box center [285, 384] width 334 height 38
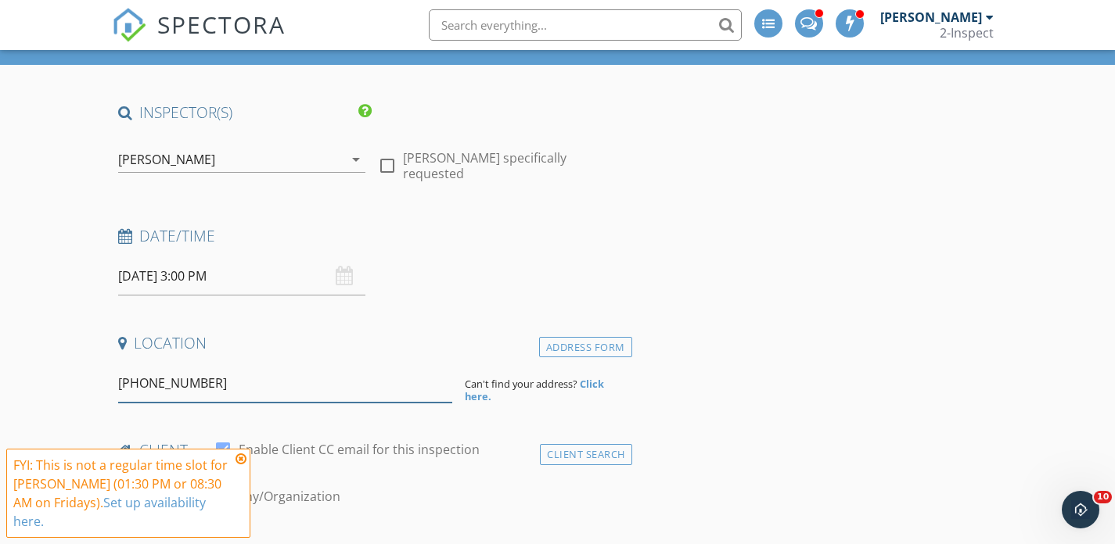
click at [272, 388] on input "(281) 381-5382" at bounding box center [285, 384] width 334 height 38
click at [157, 390] on input at bounding box center [285, 384] width 334 height 38
paste input "29602 Nightingale Songs Dr Katy, TX 77493"
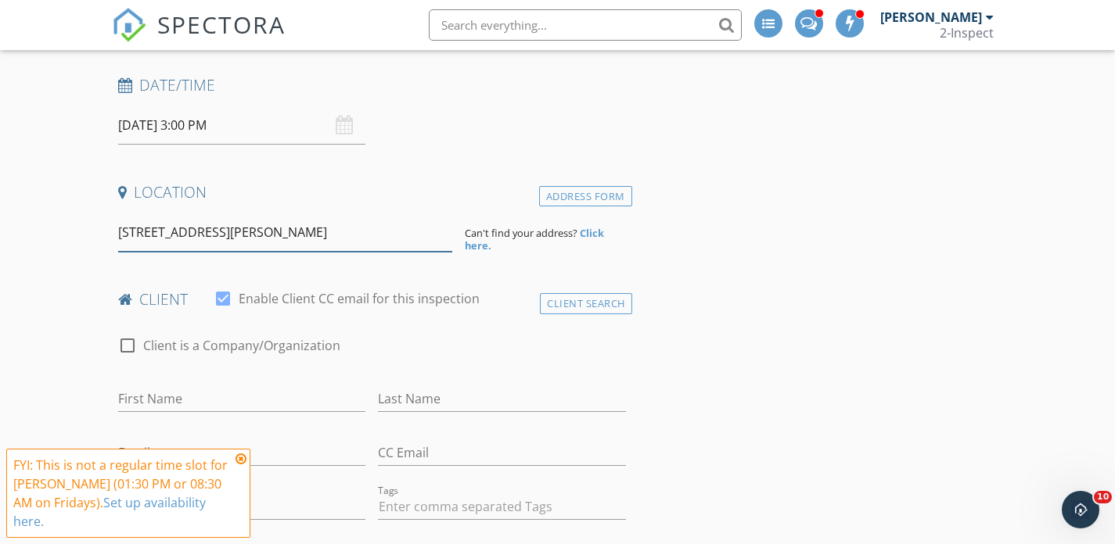
scroll to position [242, 0]
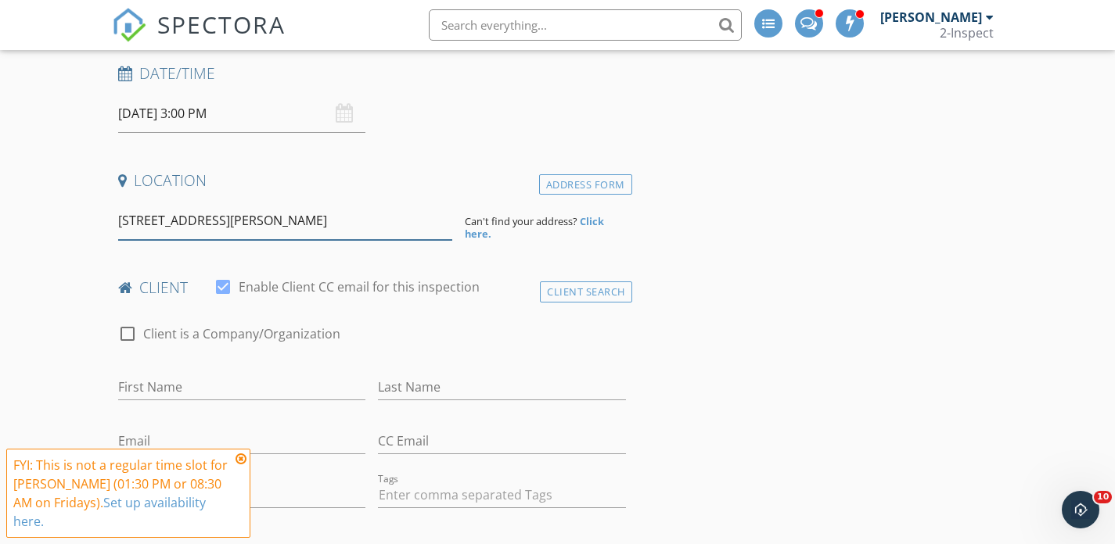
type input "29602 Nightingale Songs Dr Katy, TX 77493"
click at [585, 222] on strong "Click here." at bounding box center [534, 227] width 139 height 27
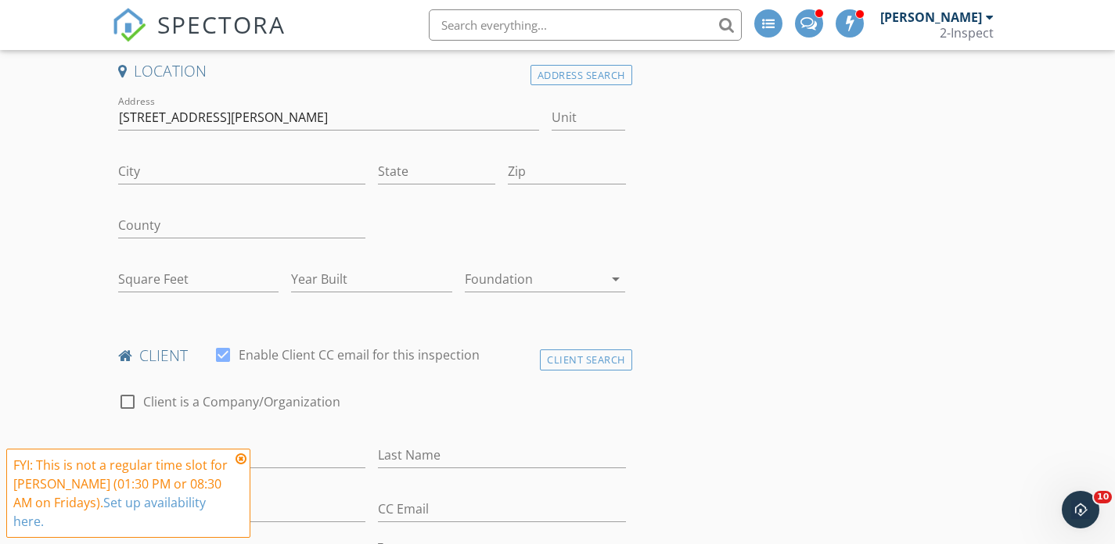
scroll to position [353, 0]
click at [347, 118] on input "29602 Nightingale Songs Dr Katy, TX 77493" at bounding box center [328, 116] width 421 height 26
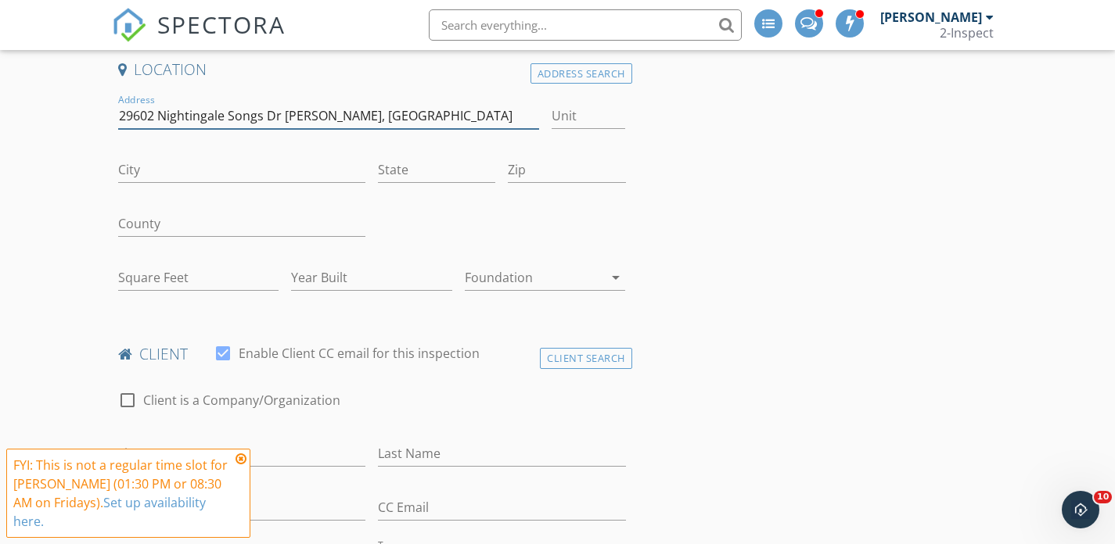
type input "29602 Nightingale Songs Dr Katy, TX"
click at [536, 172] on input "Zip" at bounding box center [566, 170] width 117 height 26
paste input "77493"
type input "77493"
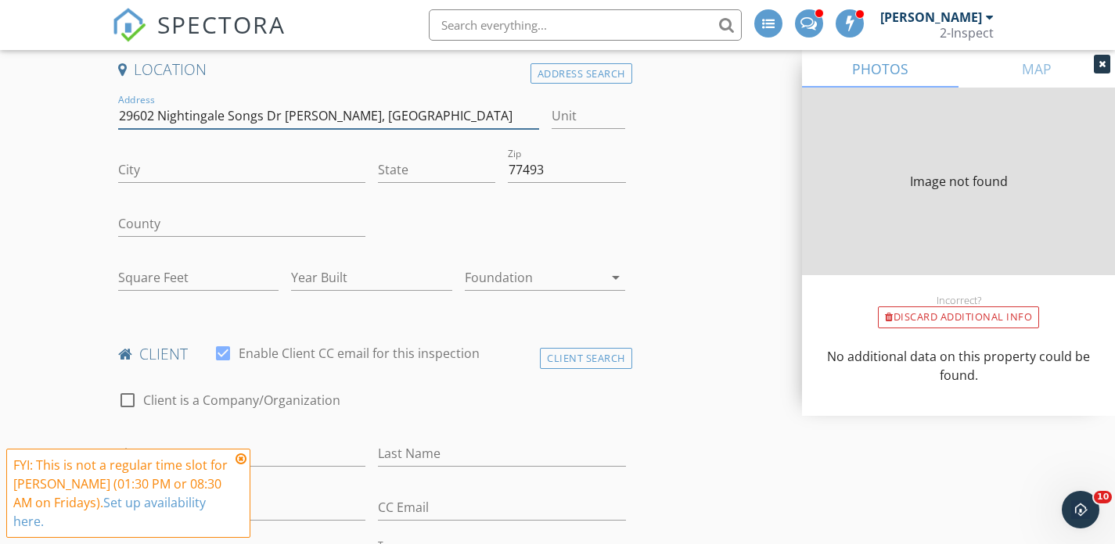
click at [321, 110] on input "29602 Nightingale Songs Dr Katy, TX" at bounding box center [328, 116] width 421 height 26
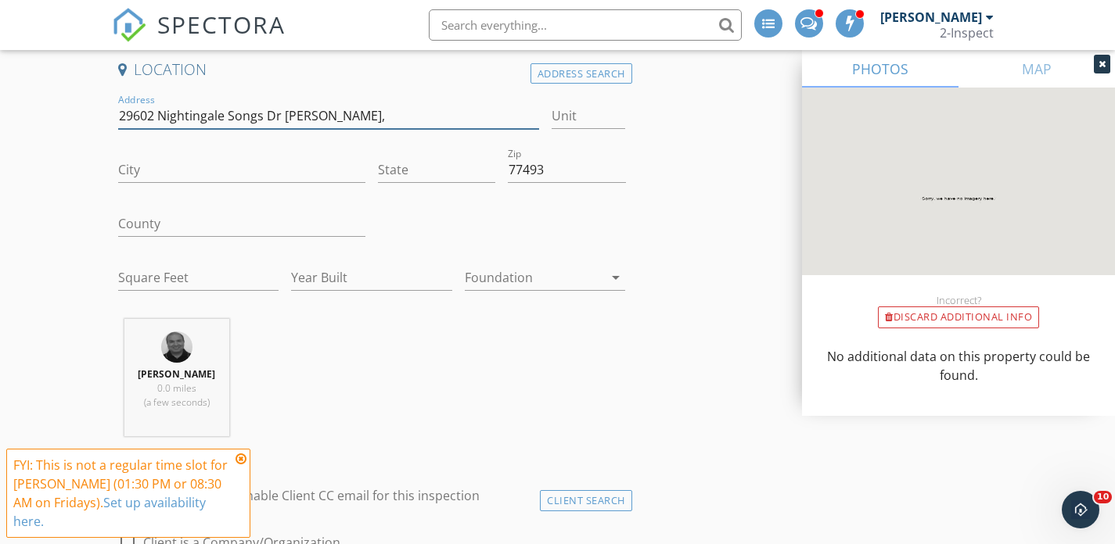
type input "29602 Nightingale Songs Dr Katy,"
click at [402, 173] on input "State" at bounding box center [436, 170] width 117 height 26
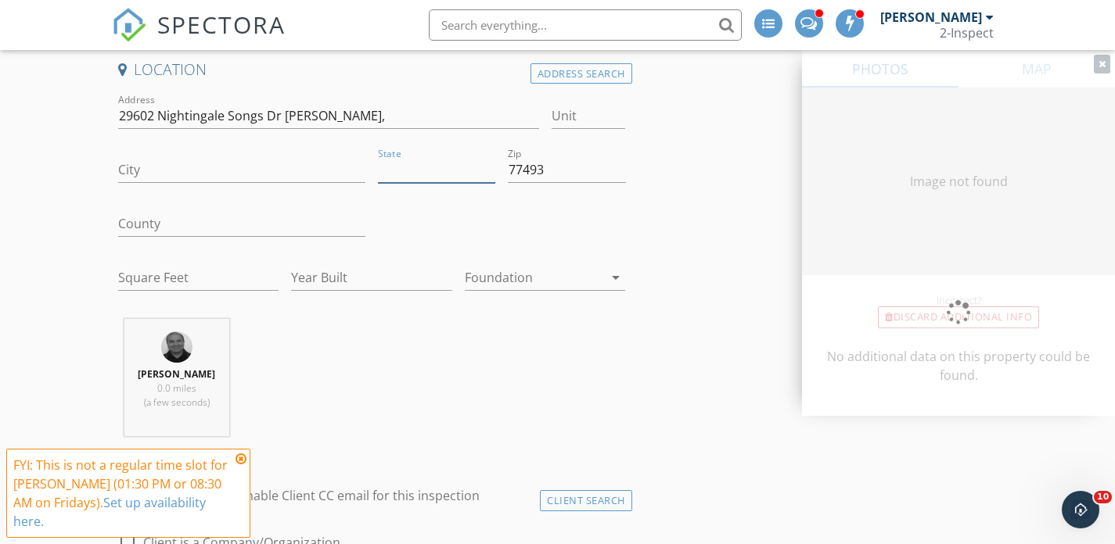
paste input "[GEOGRAPHIC_DATA]"
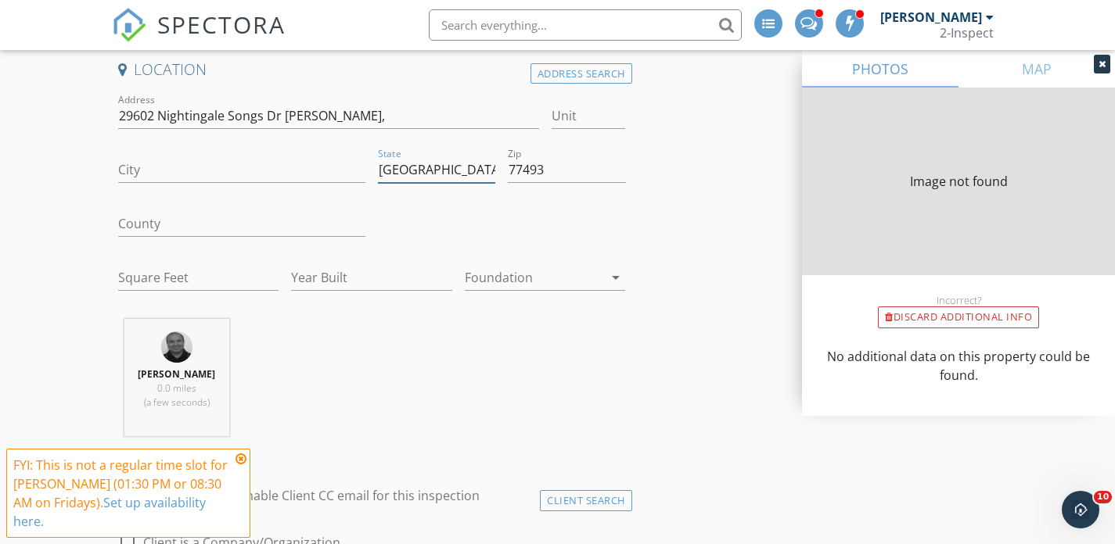
type input "[GEOGRAPHIC_DATA]"
click at [287, 115] on input "29602 Nightingale Songs Dr Katy," at bounding box center [328, 116] width 421 height 26
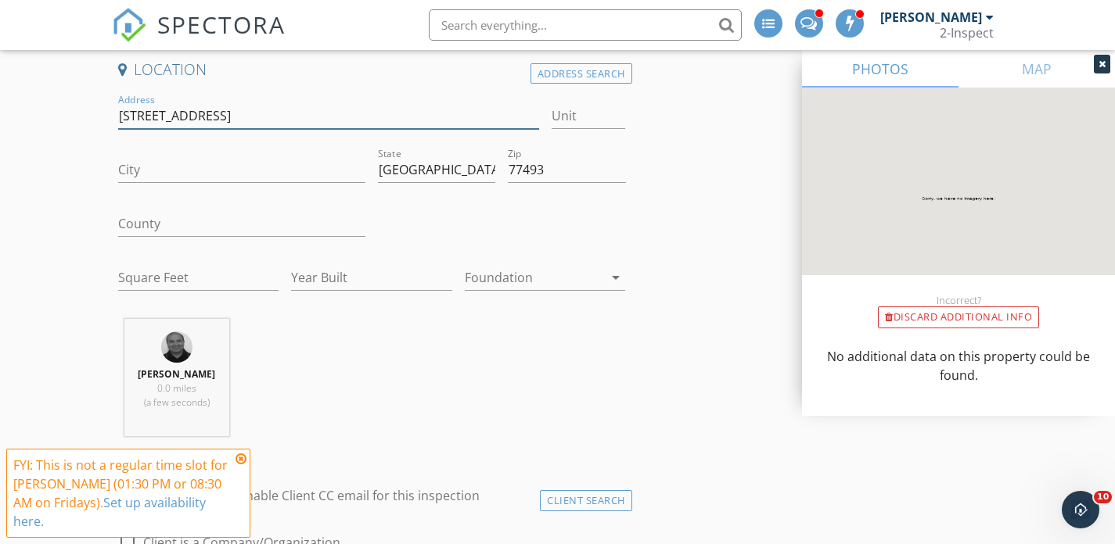
click at [307, 116] on input "29602 Nightingale Songs Dr," at bounding box center [328, 116] width 421 height 26
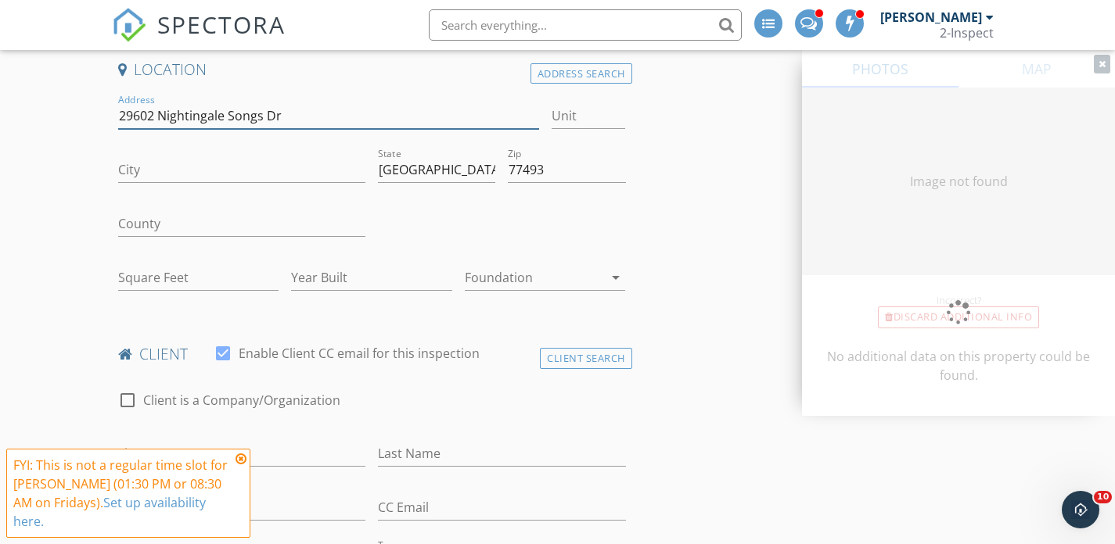
type input "29602 Nightingale Songs Dr"
click at [202, 178] on input "City" at bounding box center [242, 170] width 248 height 26
paste input "Katy"
type input "Katy"
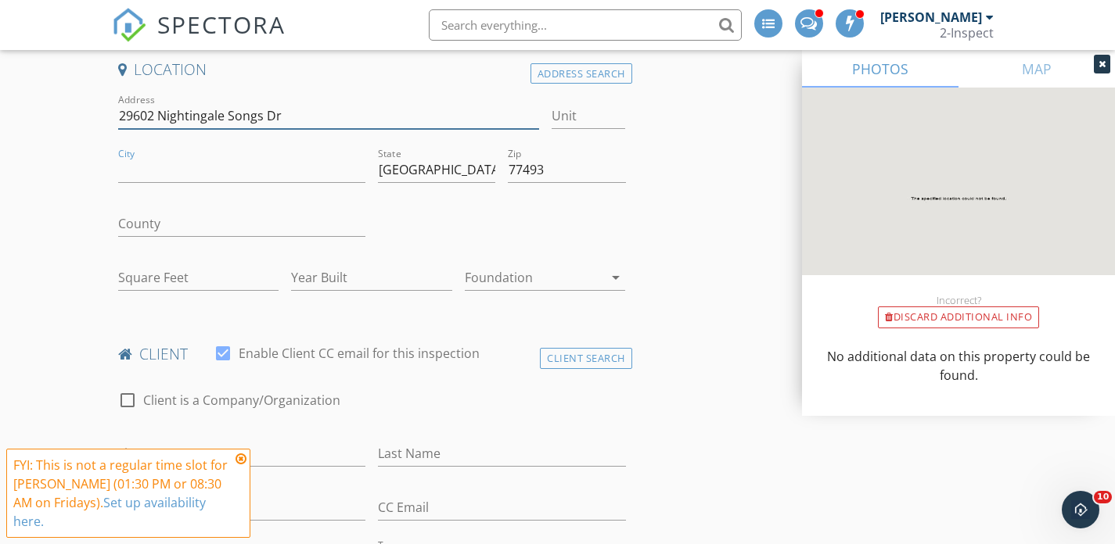
click at [313, 115] on input "29602 Nightingale Songs Dr" at bounding box center [328, 116] width 421 height 26
click at [239, 168] on input "City" at bounding box center [242, 170] width 248 height 26
type input "Katy"
click at [210, 223] on input "County" at bounding box center [242, 224] width 248 height 26
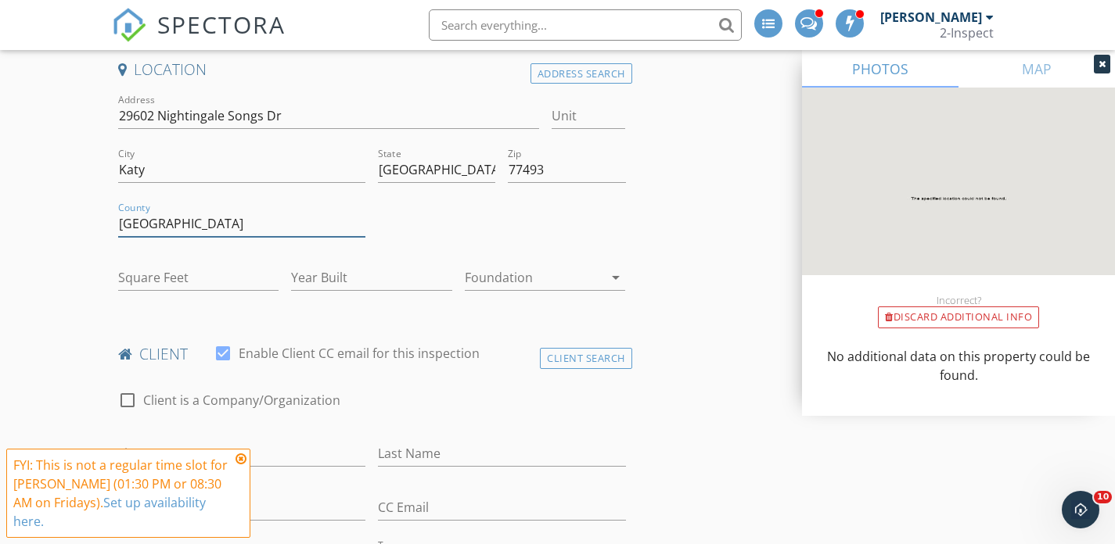
type input "Fort Bend"
click at [165, 282] on input "Square Feet" at bounding box center [198, 278] width 161 height 26
type input "1084"
click at [333, 278] on input "Year Built" at bounding box center [371, 278] width 161 height 26
type input "2025"
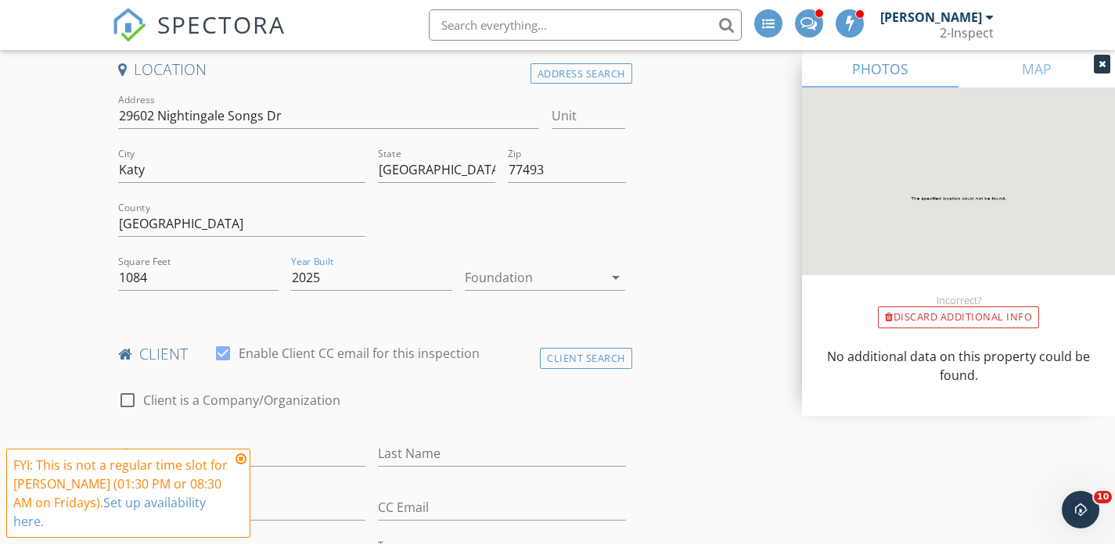
click at [547, 284] on div at bounding box center [534, 277] width 139 height 25
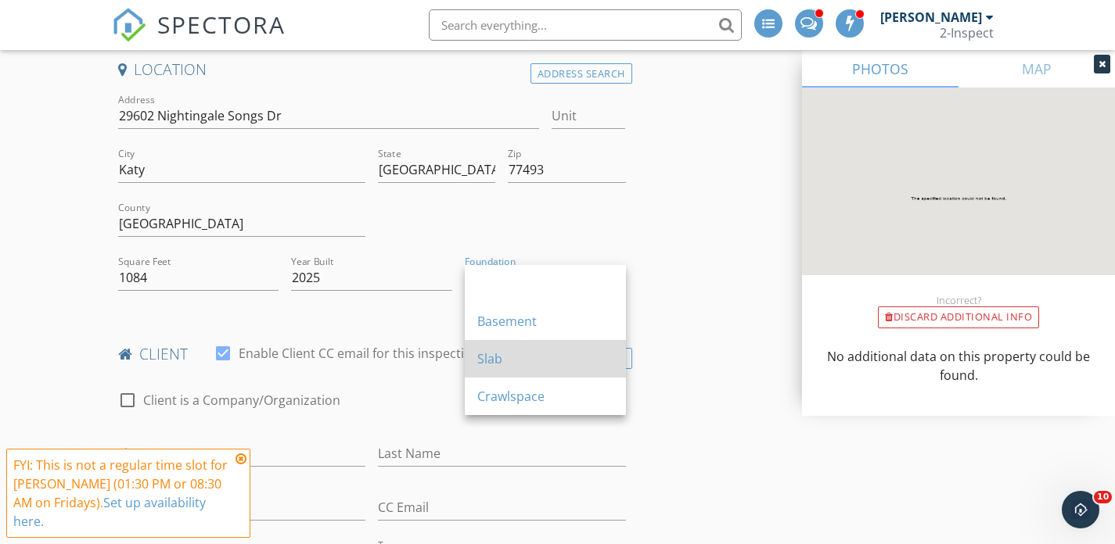
click at [527, 345] on div "Slab" at bounding box center [545, 359] width 136 height 38
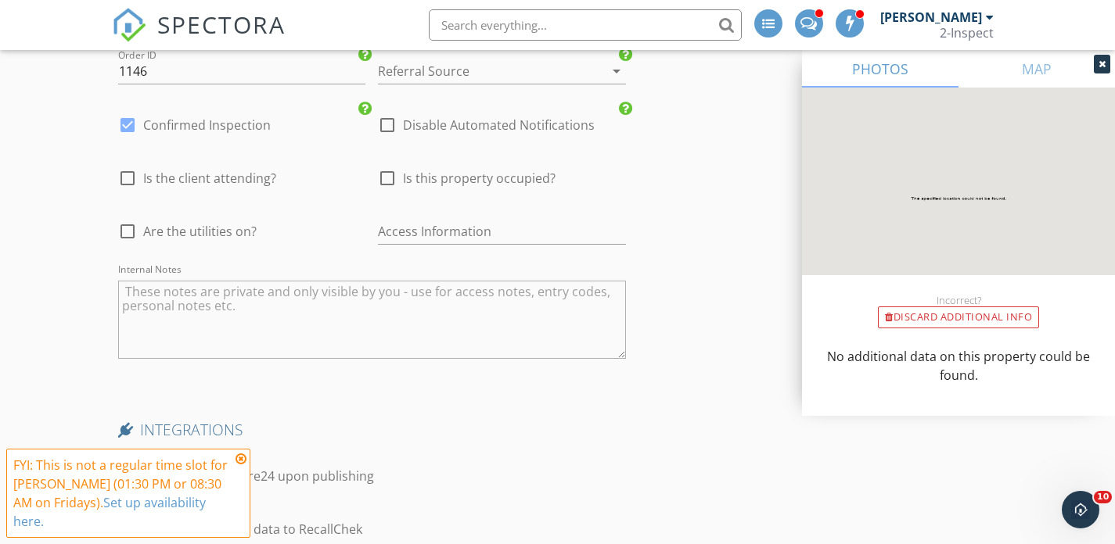
scroll to position [2150, 0]
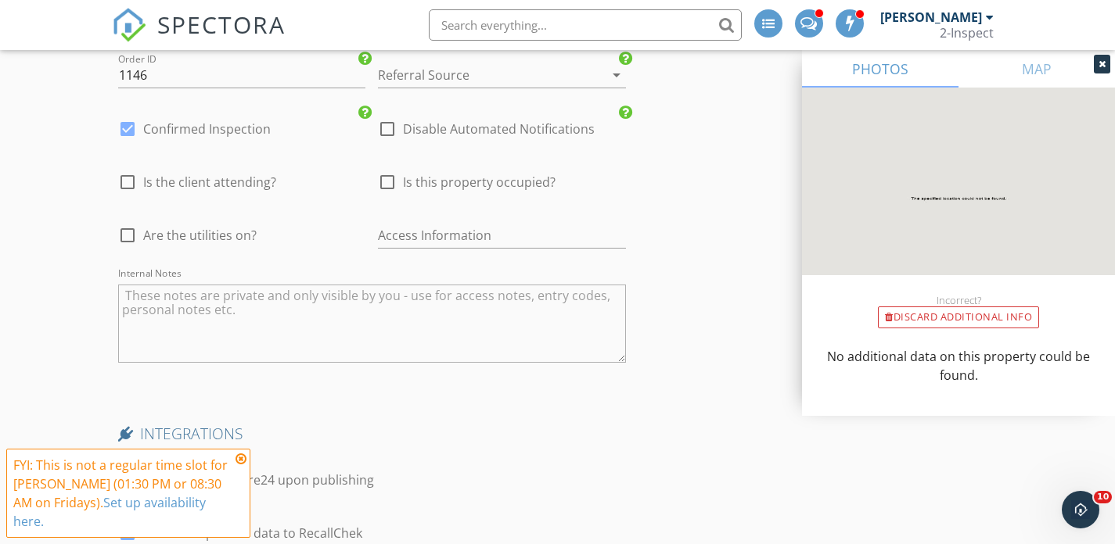
click at [390, 134] on div at bounding box center [387, 129] width 27 height 27
checkbox input "true"
click at [217, 128] on label "Confirmed Inspection" at bounding box center [207, 129] width 128 height 16
click at [211, 122] on label "Confirmed Inspection" at bounding box center [207, 129] width 128 height 16
checkbox input "true"
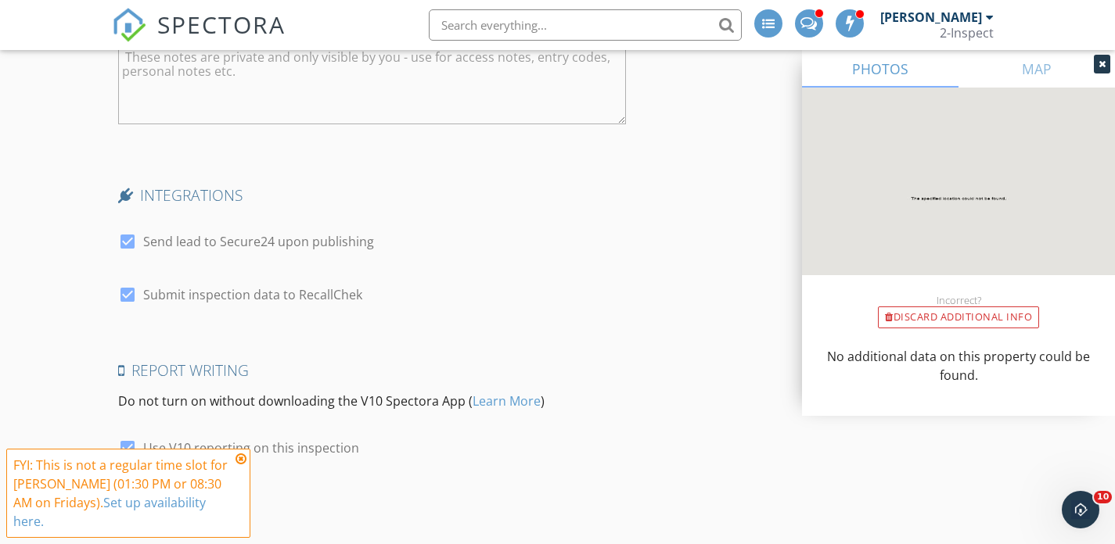
scroll to position [2395, 0]
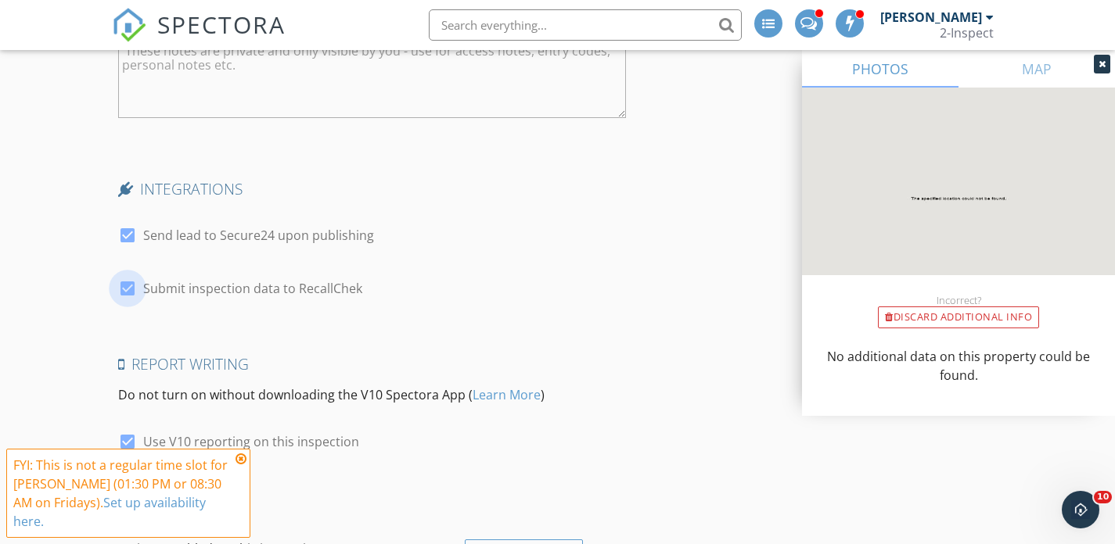
click at [127, 285] on div at bounding box center [127, 288] width 27 height 27
checkbox input "false"
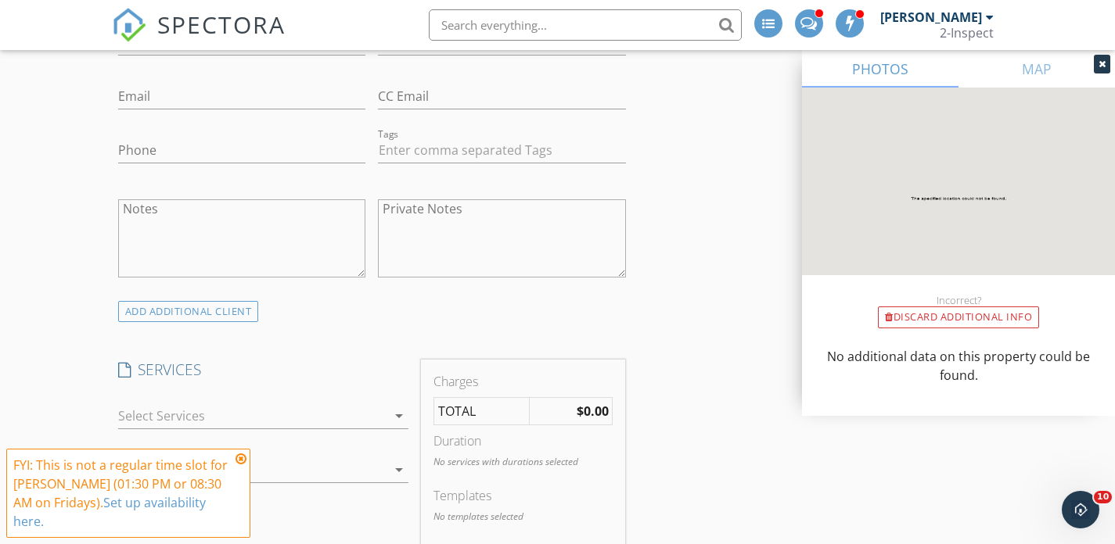
scroll to position [803, 0]
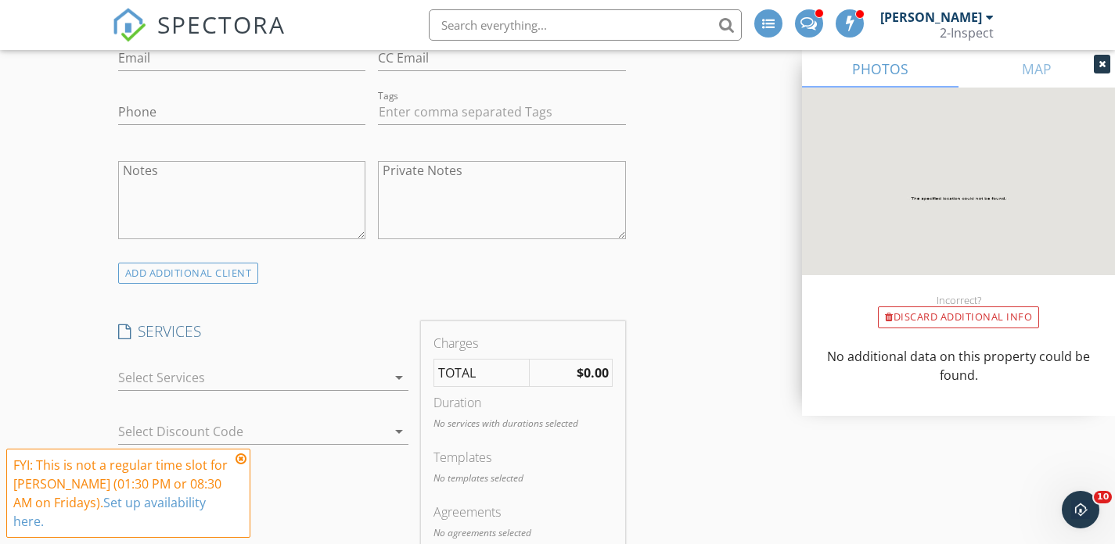
click at [244, 465] on icon at bounding box center [240, 459] width 11 height 13
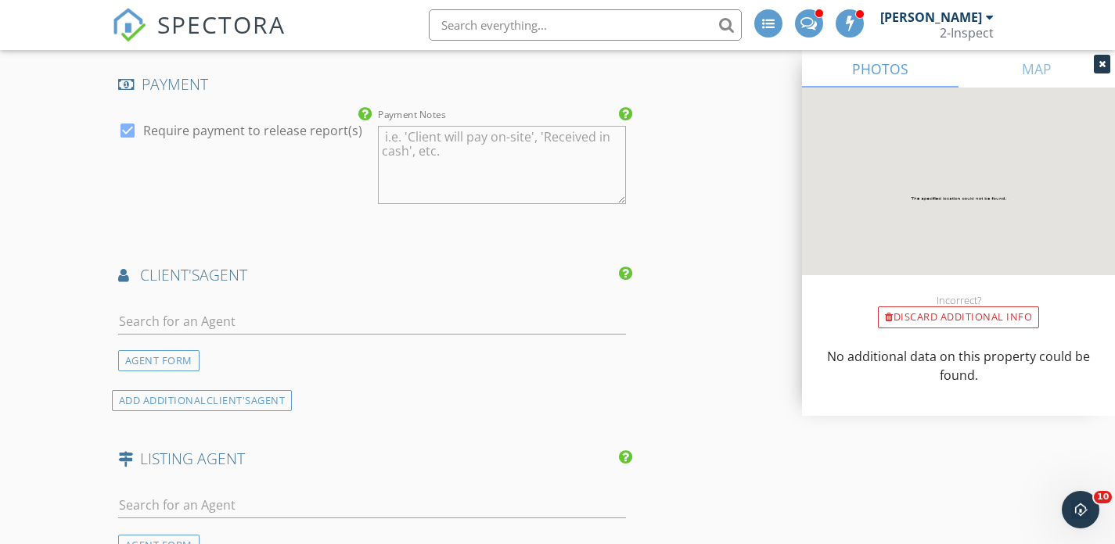
scroll to position [1494, 0]
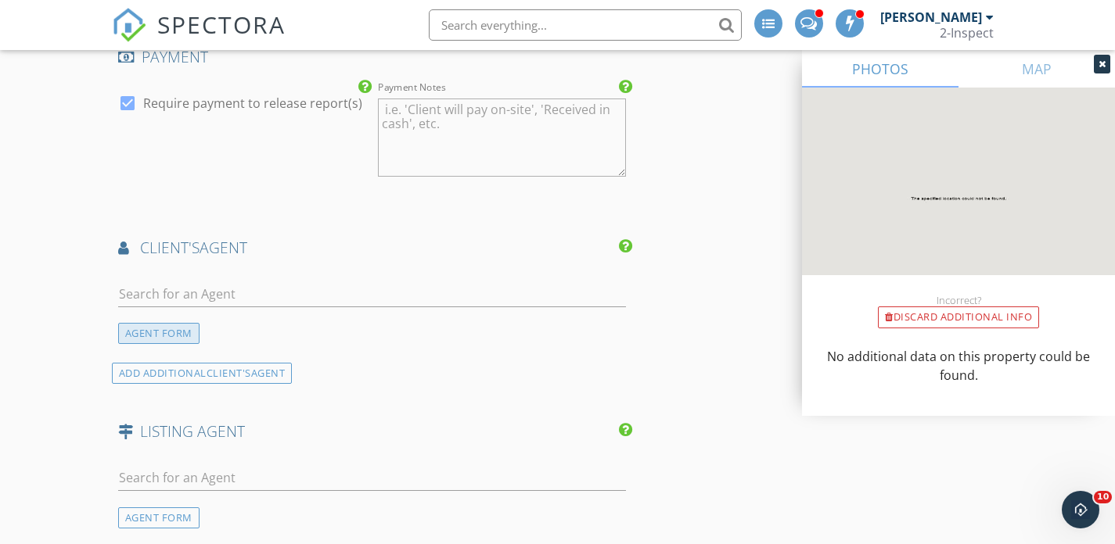
click at [162, 329] on div "AGENT FORM" at bounding box center [158, 333] width 81 height 21
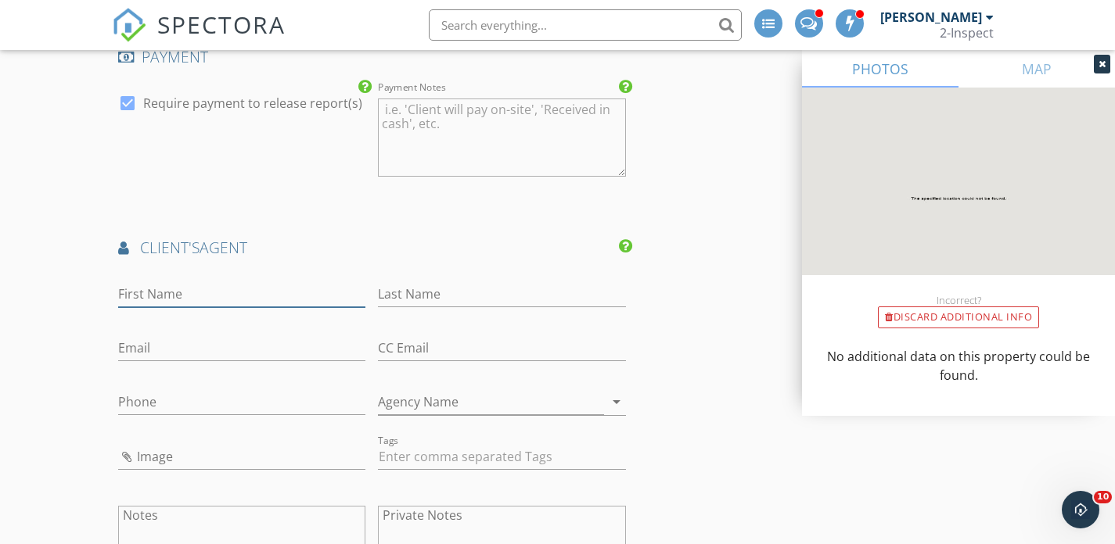
click at [164, 300] on input "First Name" at bounding box center [242, 295] width 248 height 26
paste input "Ryan Perez (281) 793-6685 perezryan0919@yahoo.com"
type input "Ryan Perez (281) 793-6685"
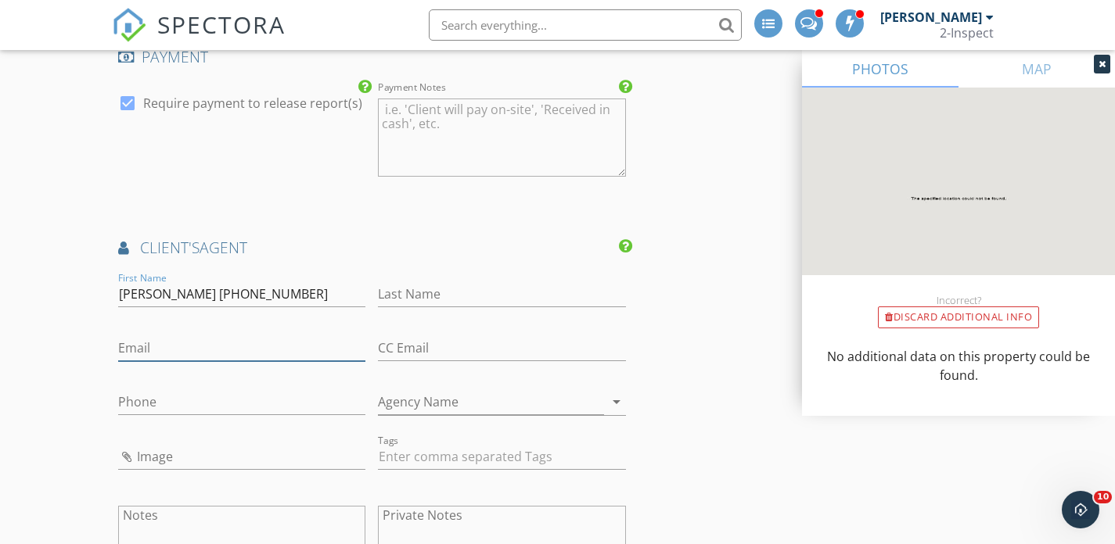
click at [178, 347] on input "Email" at bounding box center [242, 349] width 248 height 26
paste input "perezryan0919@yahoo.com"
type input "perezryan0919@yahoo.com"
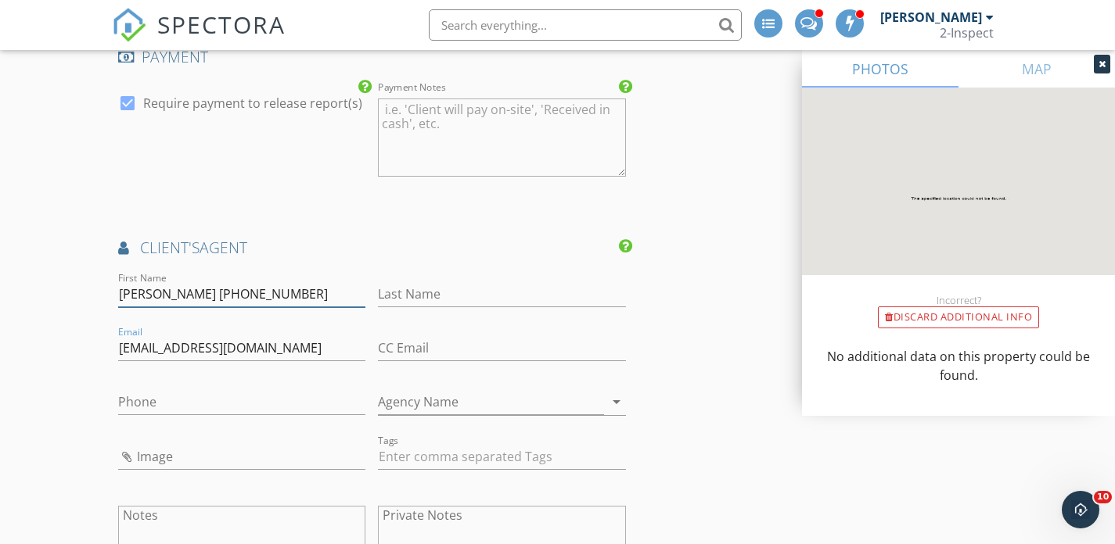
click at [287, 297] on input "Ryan Perez (281) 793-6685" at bounding box center [242, 295] width 248 height 26
type input "Ryan Perez"
click at [244, 398] on input "Phone" at bounding box center [242, 403] width 248 height 26
paste input "(281) 793-6685"
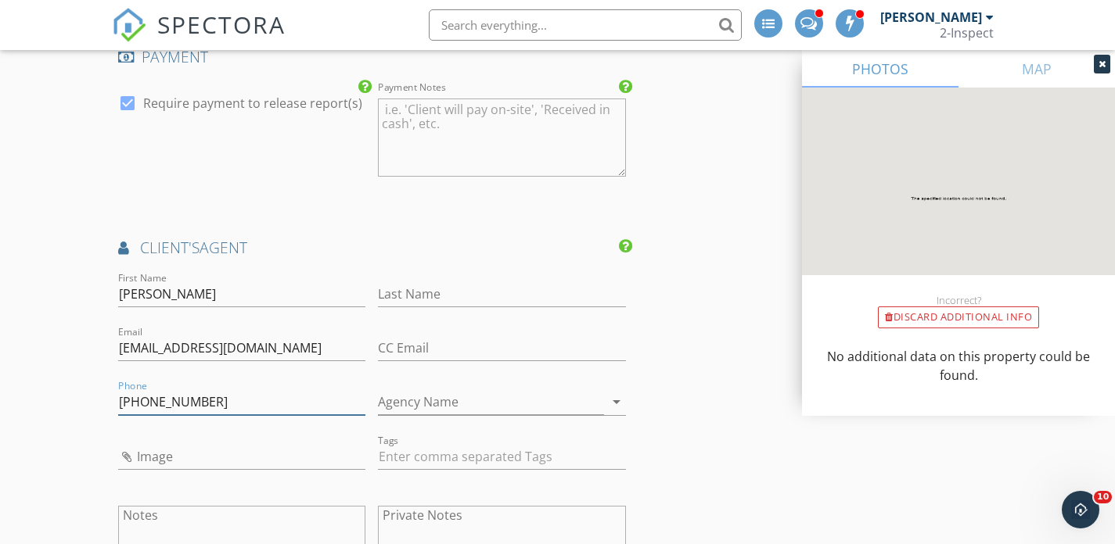
type input "(281) 793-6685"
click at [244, 299] on input "Ryan Perez" at bounding box center [242, 295] width 248 height 26
type input "Ryan"
click at [443, 293] on input "Last Name" at bounding box center [502, 295] width 248 height 26
paste input "Perez"
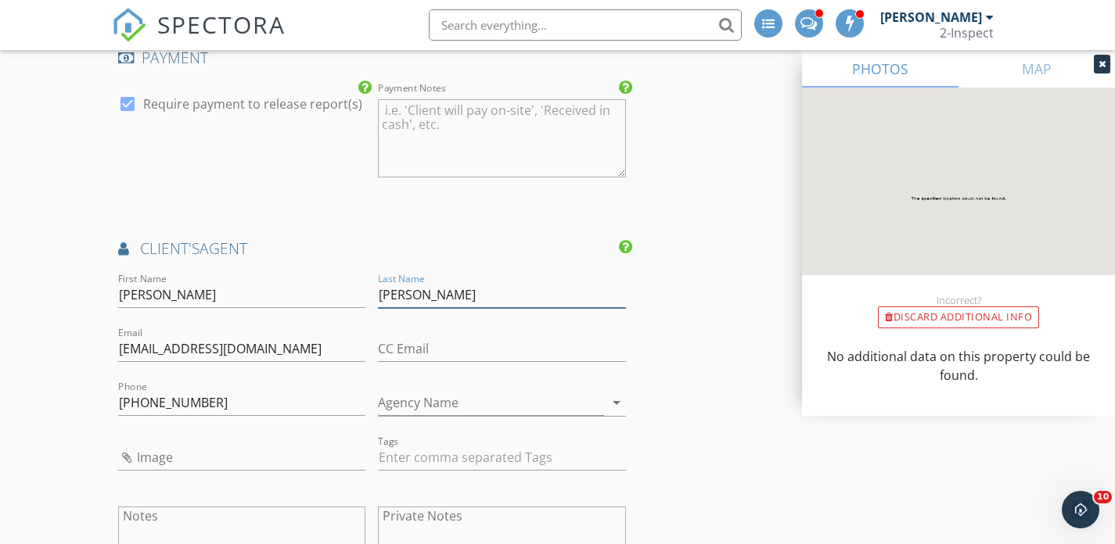
scroll to position [1477, 0]
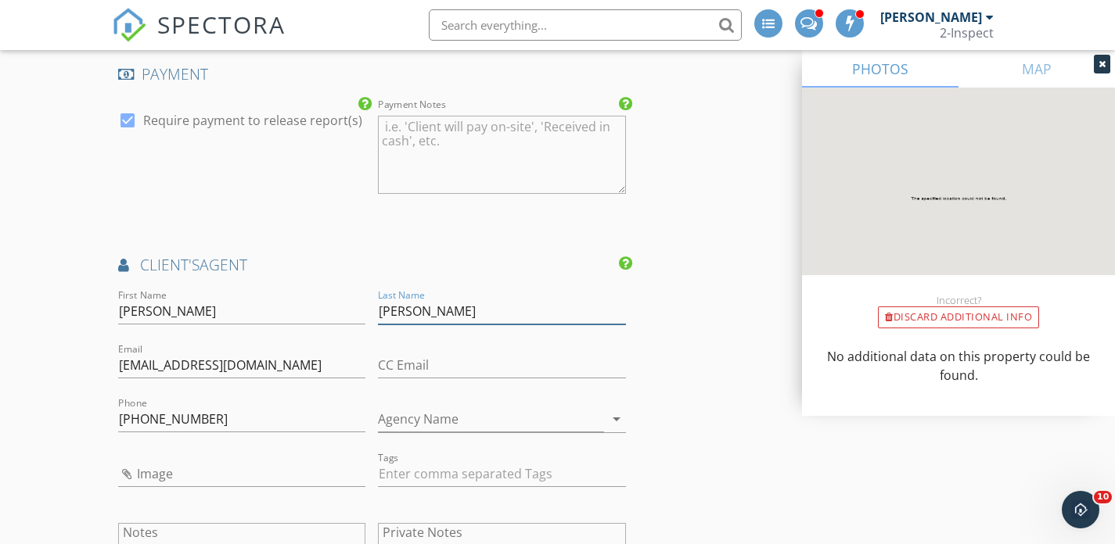
type input "Perez"
click at [175, 314] on input "Ryan" at bounding box center [242, 312] width 248 height 26
click at [449, 314] on input "Perez" at bounding box center [502, 312] width 248 height 26
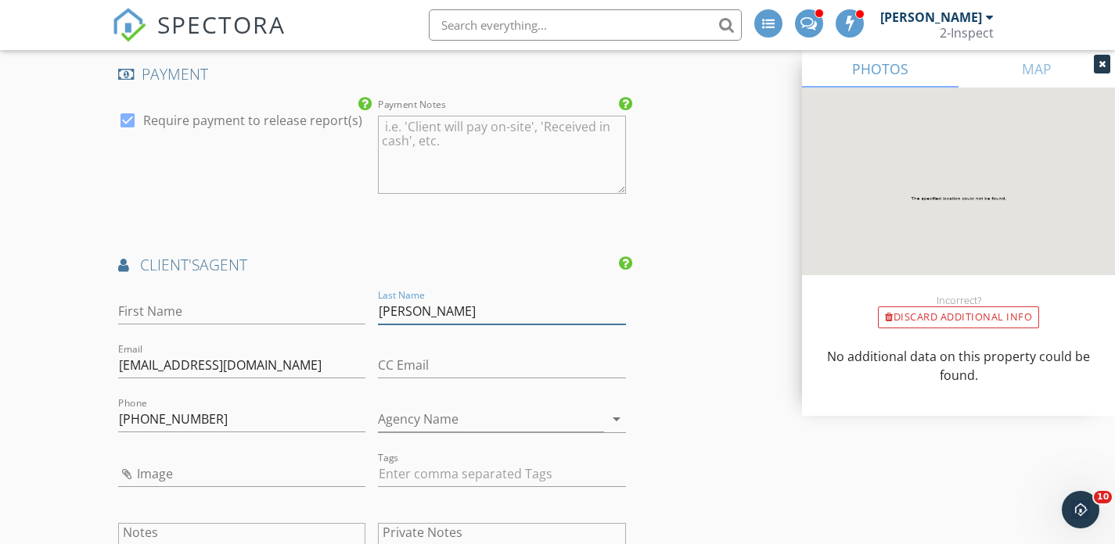
click at [449, 314] on input "Perez" at bounding box center [502, 312] width 248 height 26
click at [259, 361] on input "perezryan0919@yahoo.com" at bounding box center [242, 366] width 248 height 26
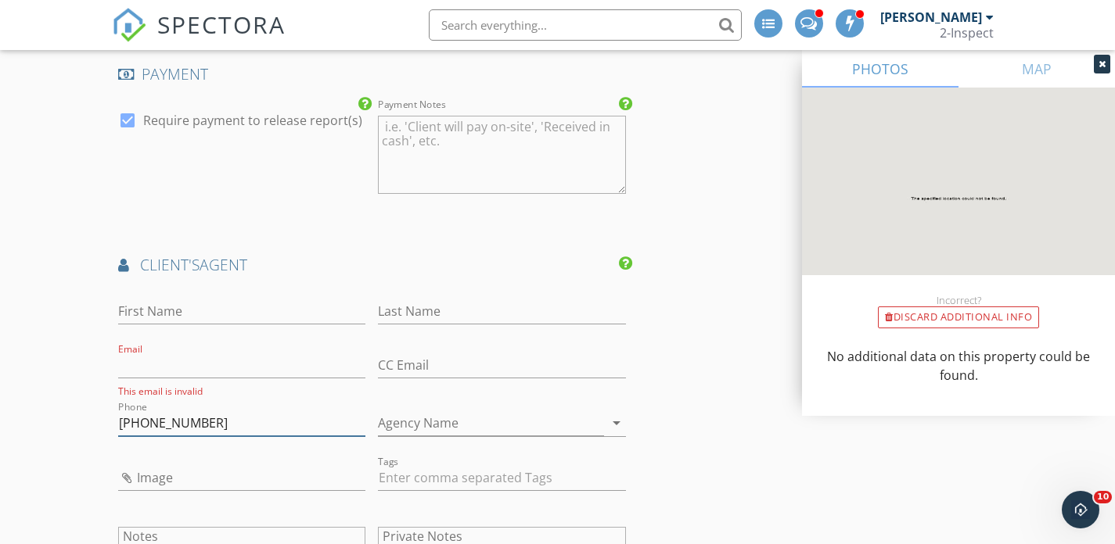
click at [239, 425] on input "(281) 793-6685" at bounding box center [242, 424] width 248 height 26
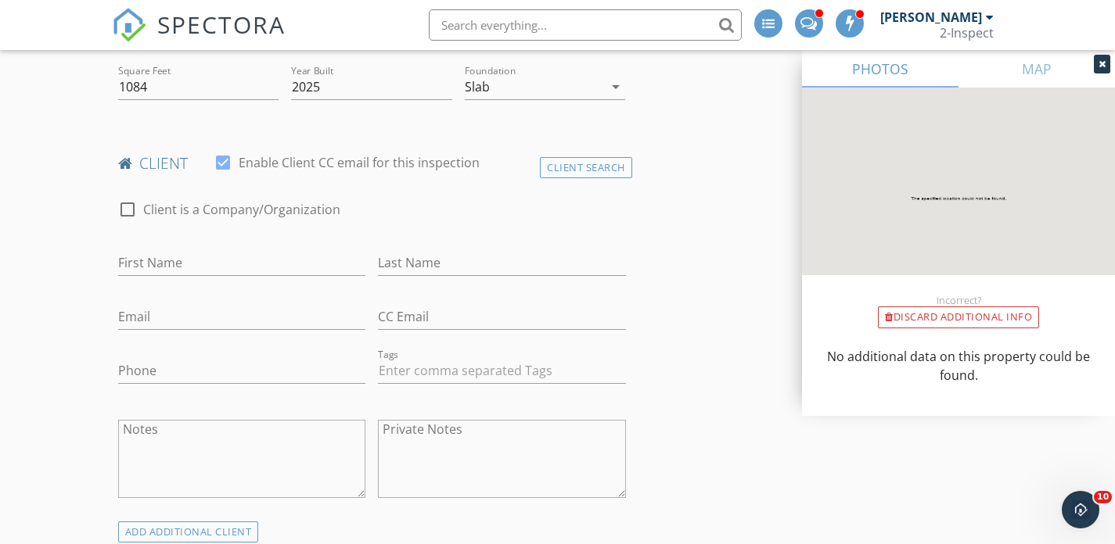
scroll to position [542, 0]
click at [153, 260] on input "First Name" at bounding box center [242, 265] width 248 height 26
paste input "Ryan Perez (281) 793-6685 perezryan0919@yahoo.com"
type input "Ryan Perez (281) 793-6685"
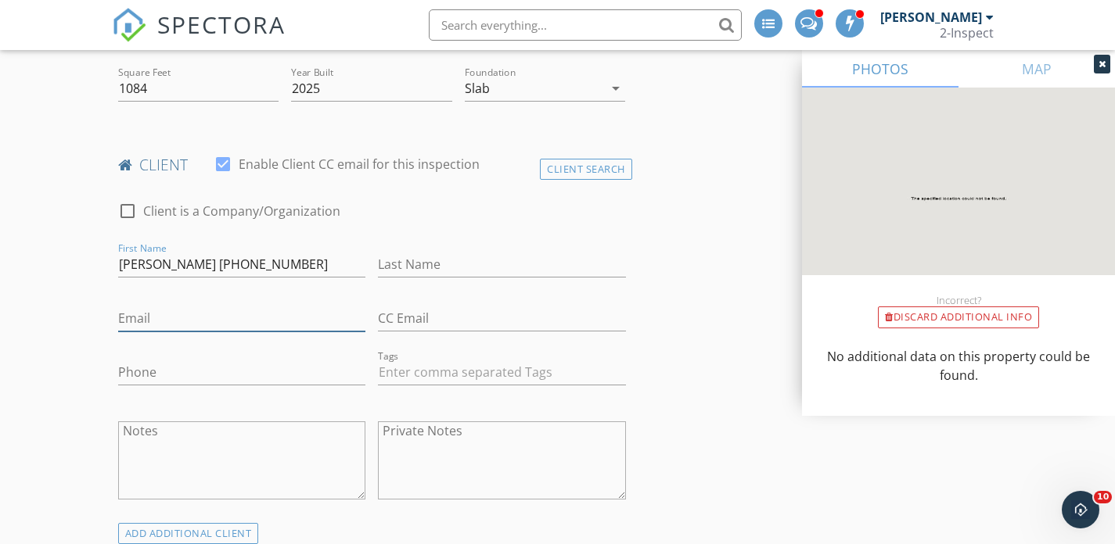
click at [153, 326] on input "Email" at bounding box center [242, 319] width 248 height 26
paste input "perezryan0919@yahoo.com"
type input "perezryan0919@yahoo.com"
click at [172, 269] on input "Ryan Perez (281) 793-6685" at bounding box center [242, 265] width 248 height 26
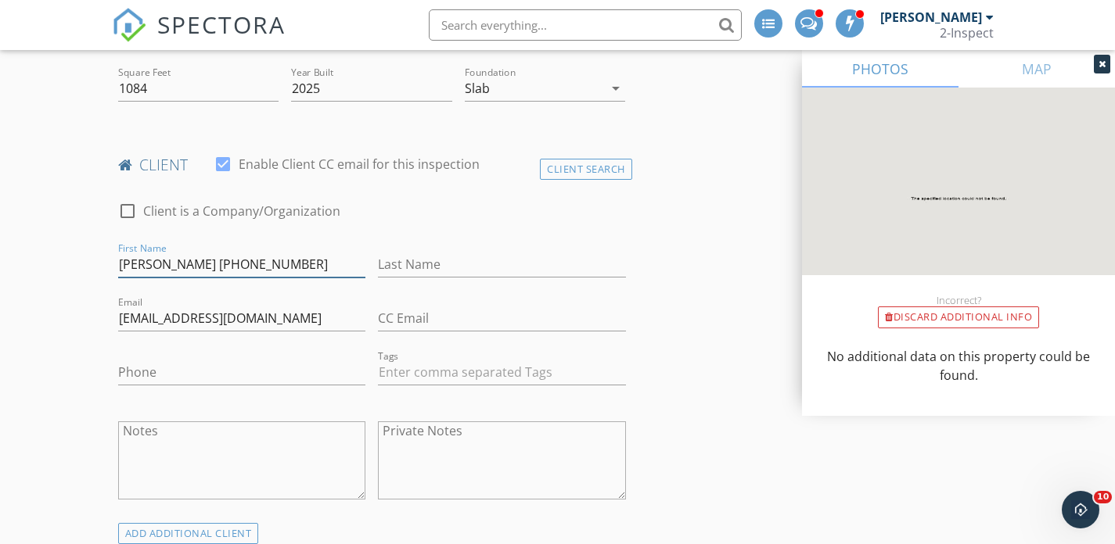
type input "Ryan (281) 793-6685"
click at [435, 260] on input "Last Name" at bounding box center [502, 265] width 248 height 26
paste input "Perez"
type input "Perez"
click at [303, 258] on input "Ryan (281) 793-6685" at bounding box center [242, 265] width 248 height 26
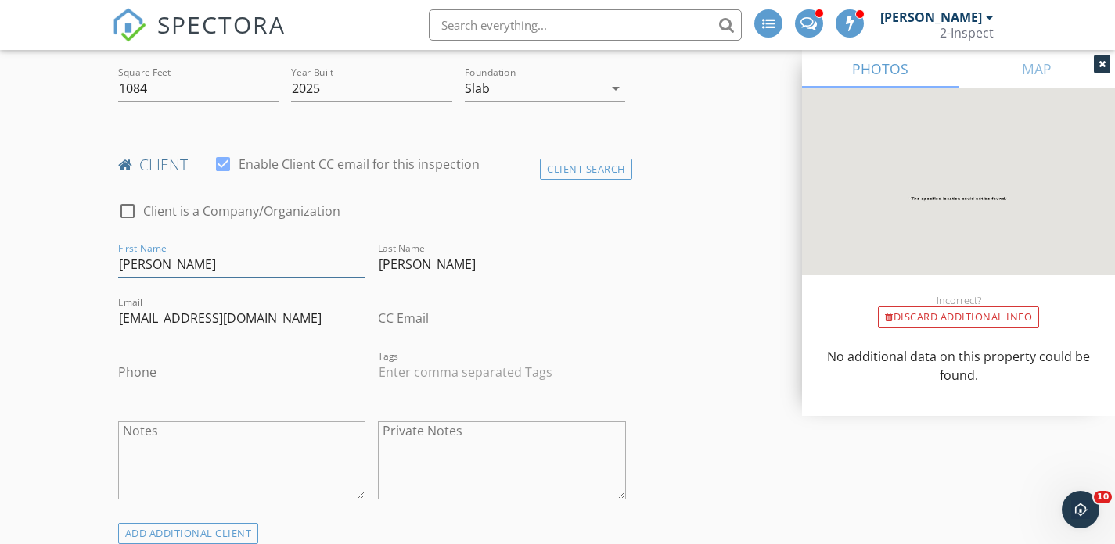
type input "Ryan"
click at [235, 372] on input "Phone" at bounding box center [242, 373] width 248 height 26
paste input "(281) 793-6685"
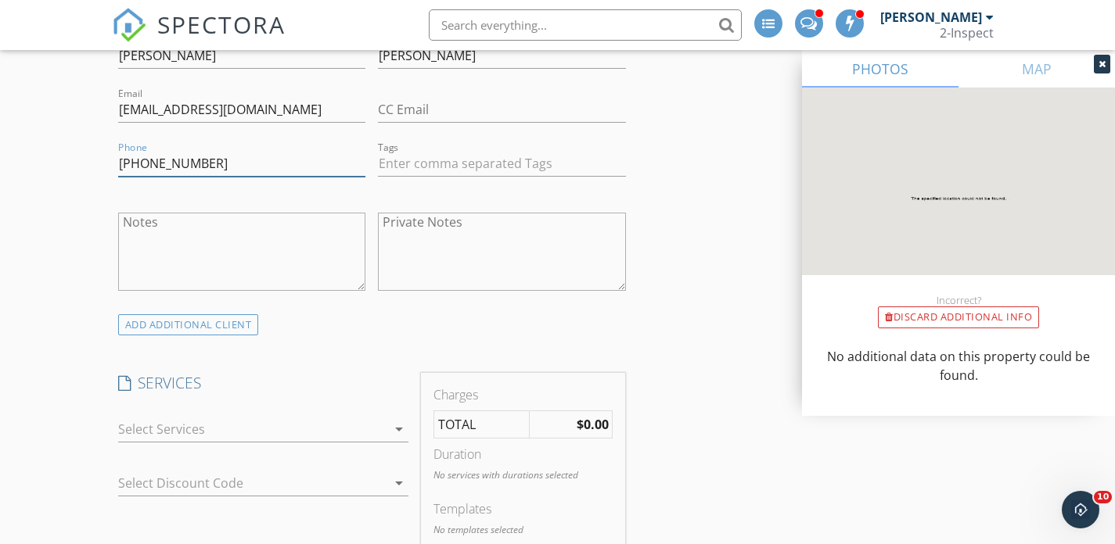
scroll to position [764, 0]
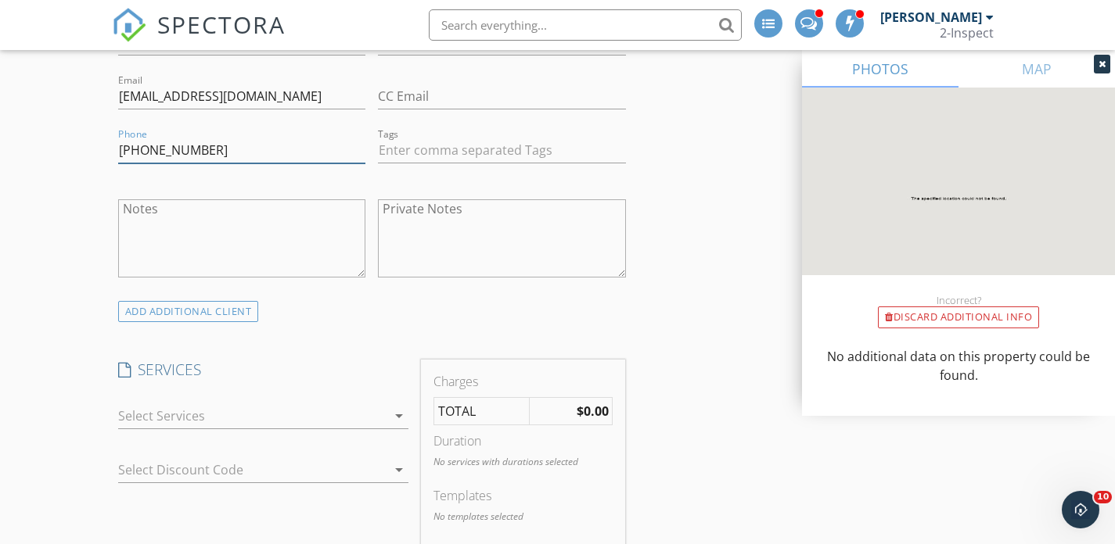
type input "(281) 793-6685"
click at [251, 415] on div at bounding box center [252, 416] width 269 height 25
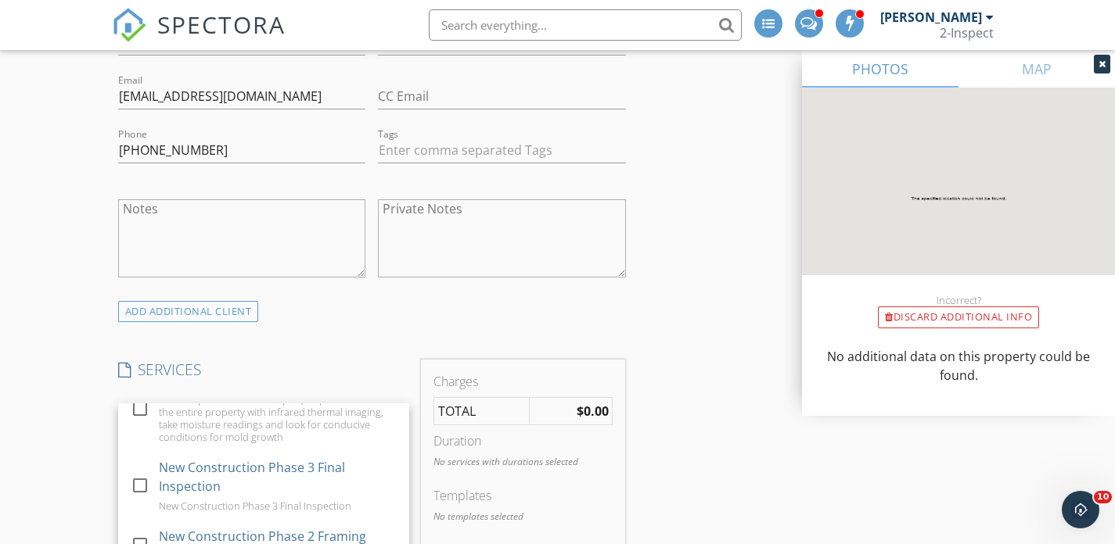
scroll to position [431, 0]
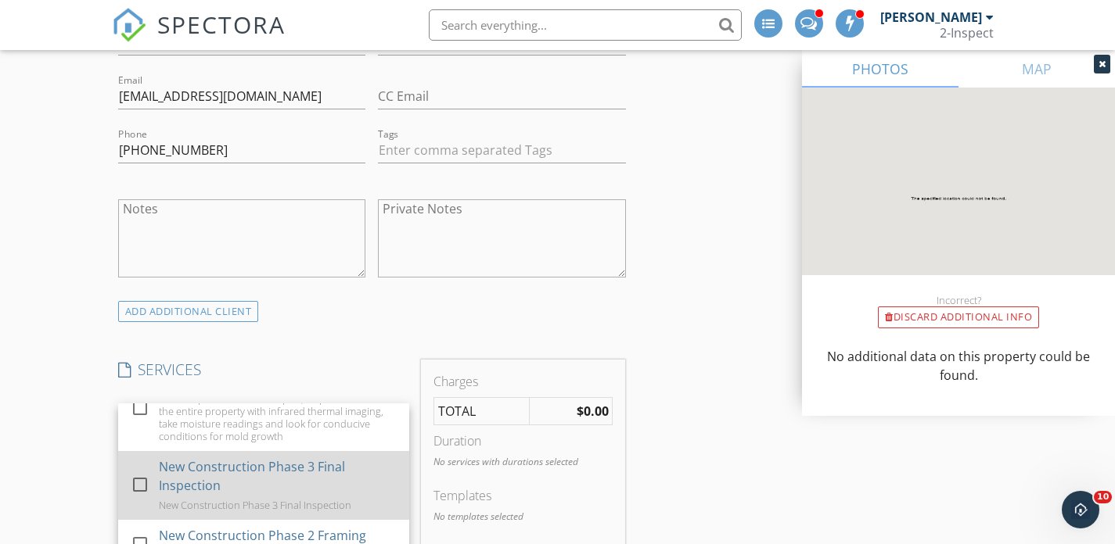
click at [245, 474] on div "New Construction Phase 3 Final Inspection" at bounding box center [278, 477] width 238 height 38
checkbox input "false"
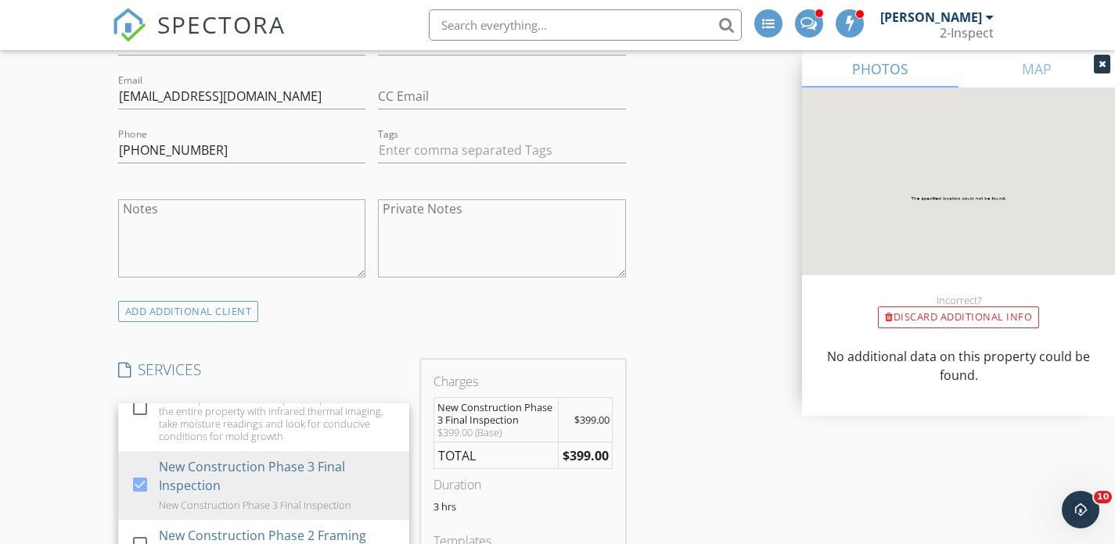
click at [572, 281] on div "Private Notes" at bounding box center [502, 239] width 248 height 94
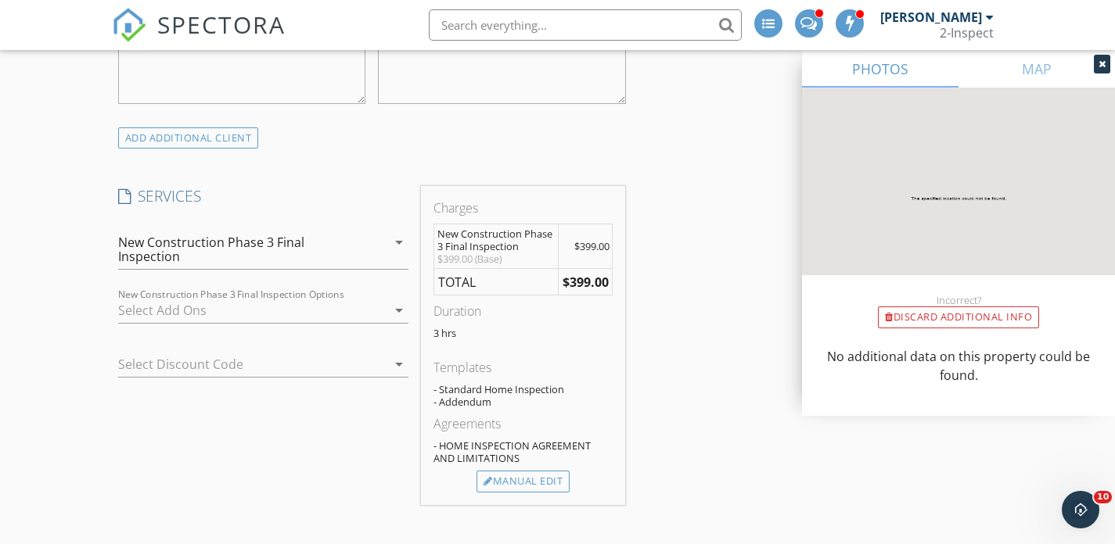
scroll to position [946, 0]
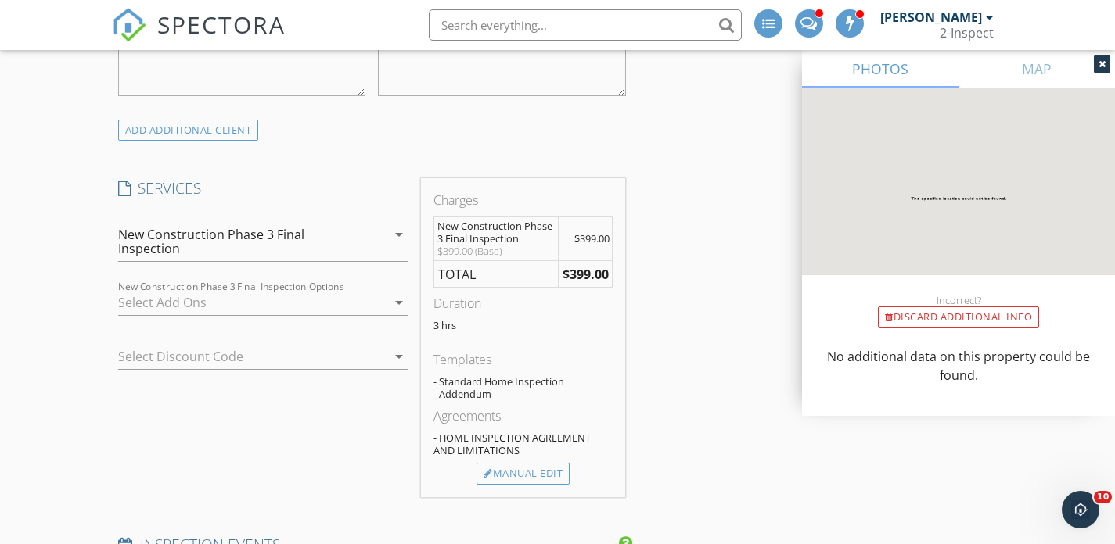
click at [305, 293] on div at bounding box center [252, 302] width 269 height 25
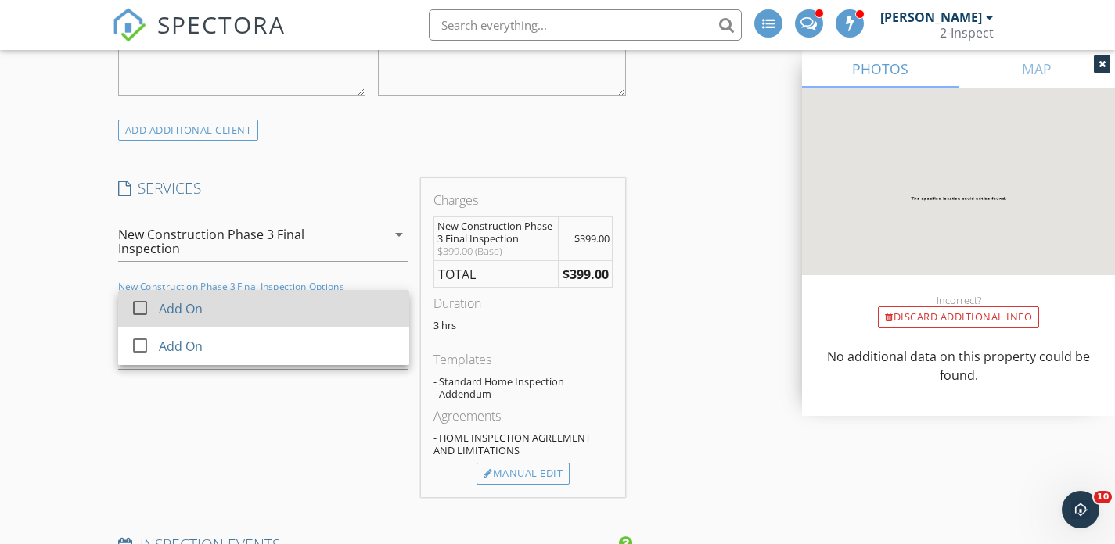
click at [305, 293] on div "Add On" at bounding box center [278, 308] width 238 height 31
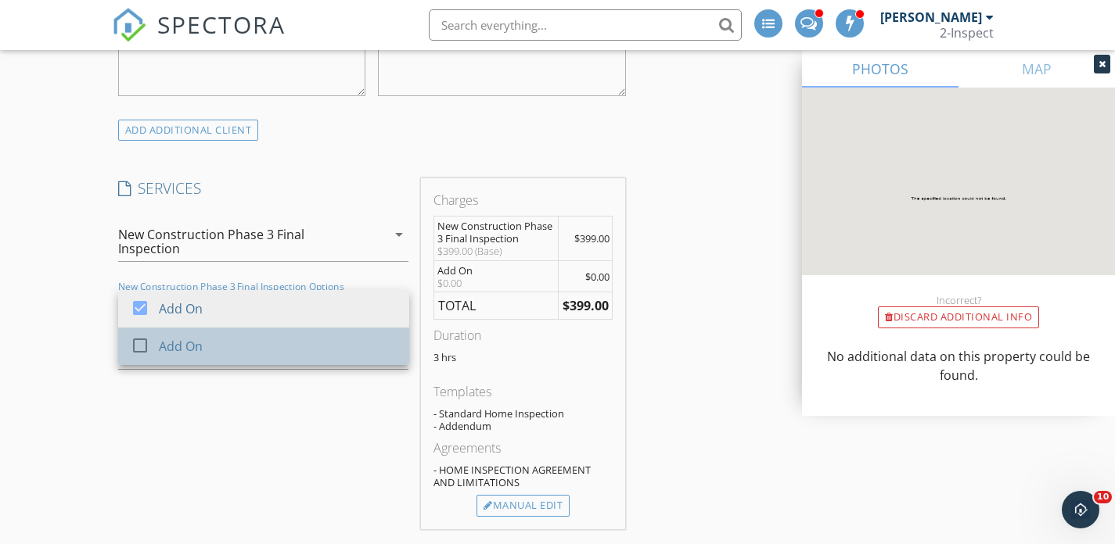
click at [288, 347] on div "Add On" at bounding box center [278, 346] width 238 height 31
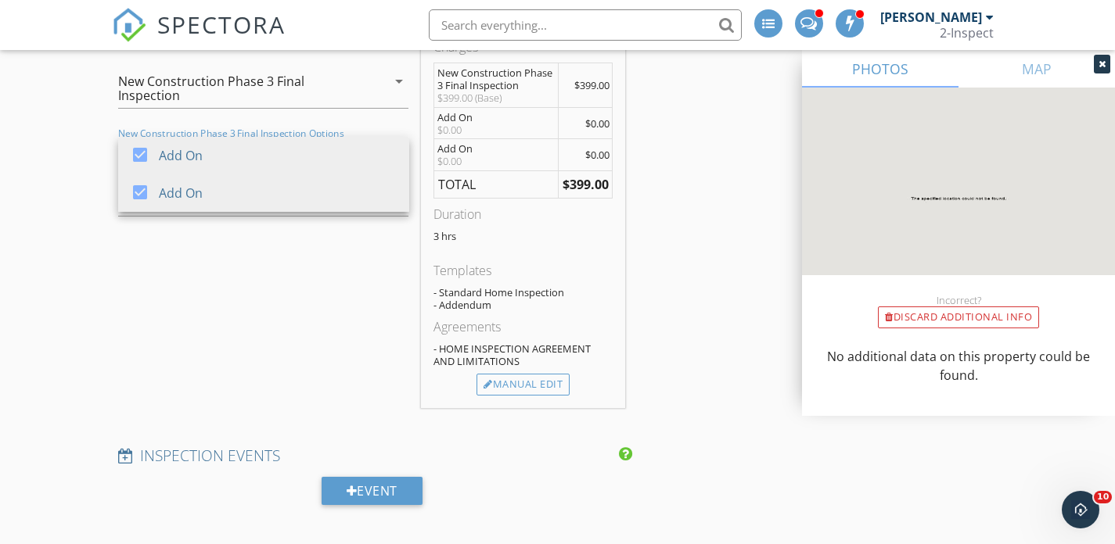
scroll to position [1120, 0]
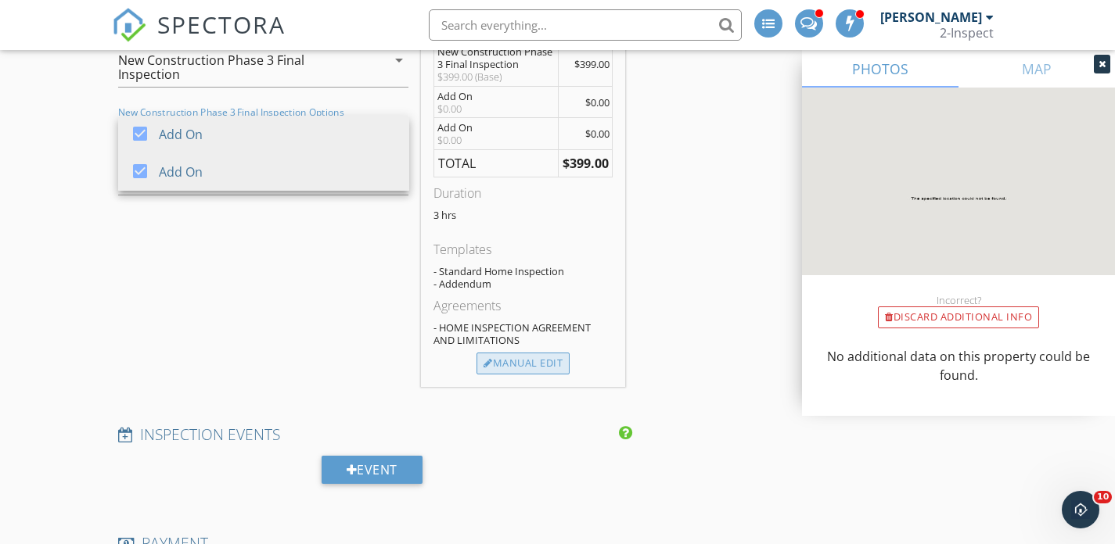
click at [526, 368] on div "Manual Edit" at bounding box center [522, 364] width 93 height 22
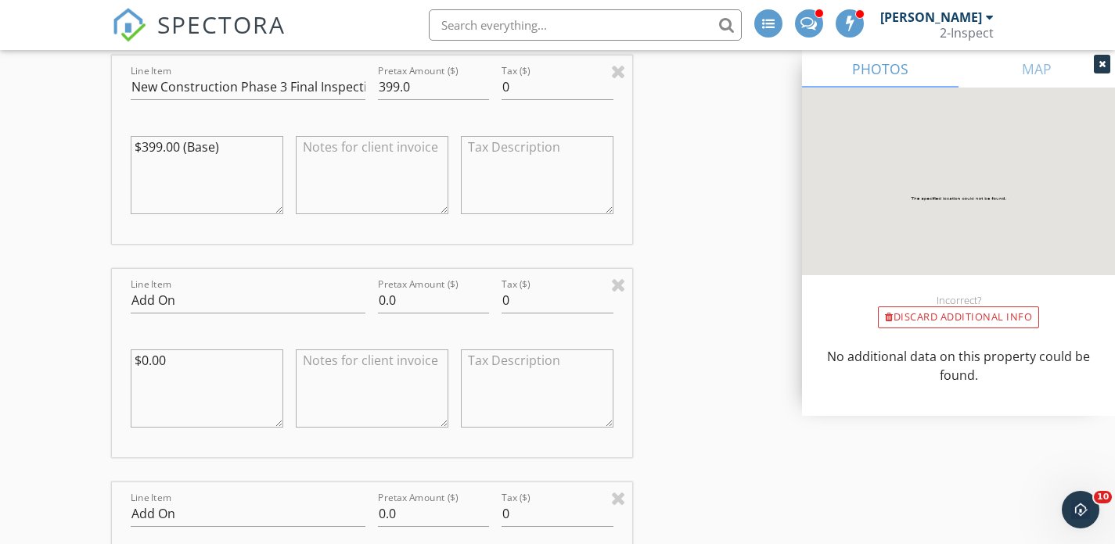
scroll to position [1254, 0]
click at [191, 303] on input "Add On" at bounding box center [248, 299] width 235 height 26
type input "Advance Thermal Infrared"
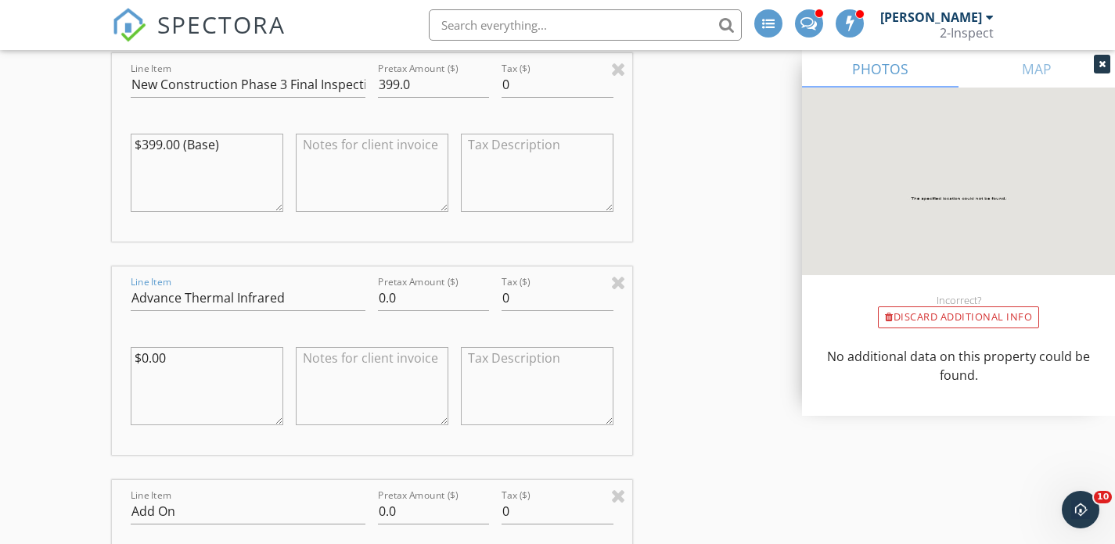
click at [377, 357] on textarea at bounding box center [372, 386] width 153 height 78
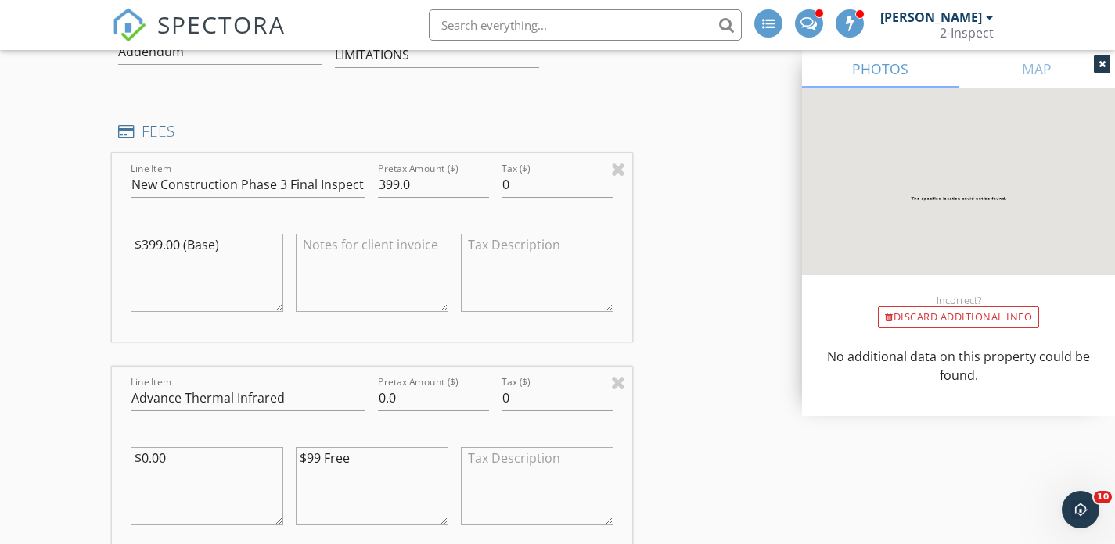
scroll to position [1310, 0]
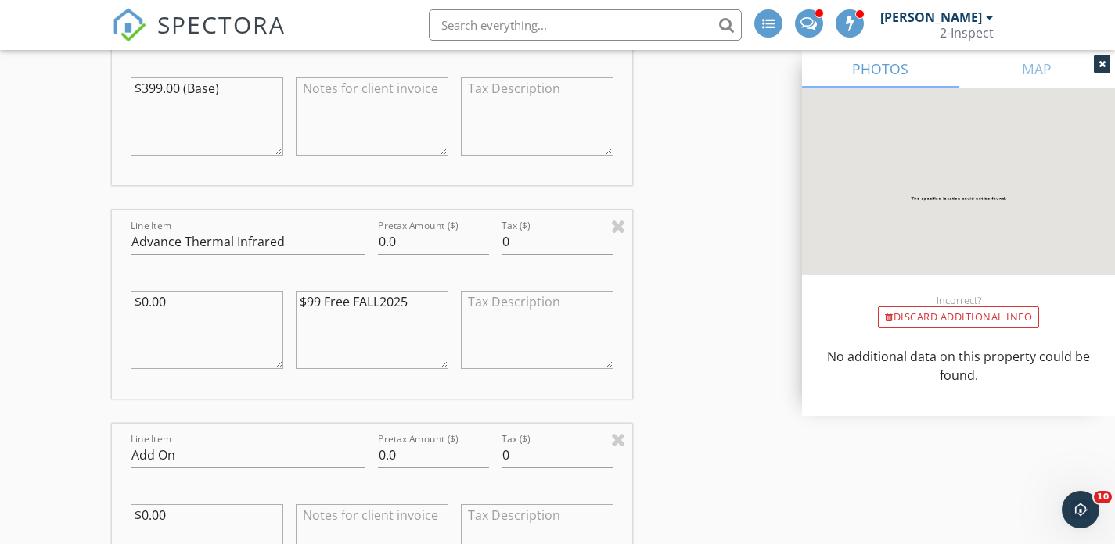
paste textarea "Renato Alejandria"
click at [352, 300] on textarea "$99 Free FALL2025 Renato Alejandria" at bounding box center [372, 330] width 153 height 78
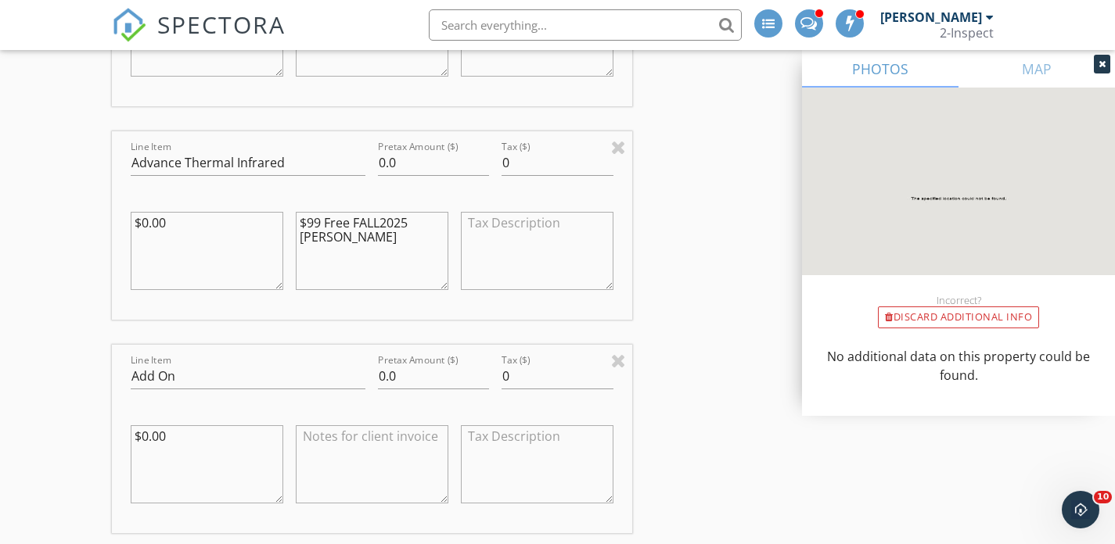
scroll to position [1391, 0]
type textarea "$99 Free FALL2025 Renato Alejandria"
click at [202, 362] on input "Add On" at bounding box center [248, 375] width 235 height 26
click at [247, 378] on input "Sewer On" at bounding box center [248, 375] width 235 height 26
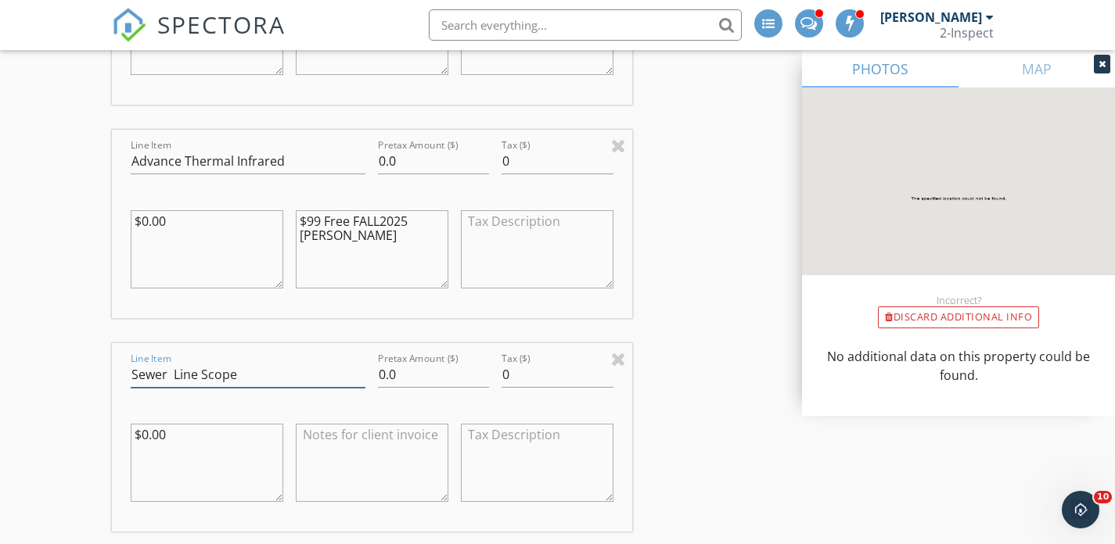
type input "Sewer Line Scope"
click at [374, 451] on textarea at bounding box center [372, 463] width 153 height 78
paste textarea "$99 Free FALL2025 Renato Alejandria"
click at [318, 436] on textarea "$99 Free FALL2025 Renato Alejandria" at bounding box center [372, 463] width 153 height 78
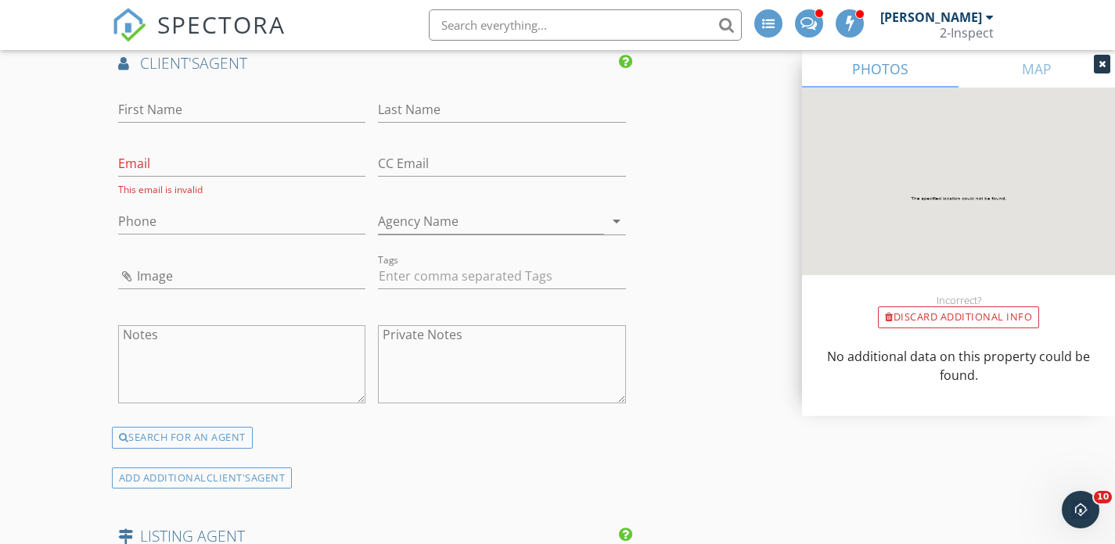
scroll to position [2307, 0]
type textarea "$175 Free FALL2025 Renato Alejandria"
click at [212, 433] on div "SEARCH FOR AN AGENT" at bounding box center [182, 437] width 141 height 22
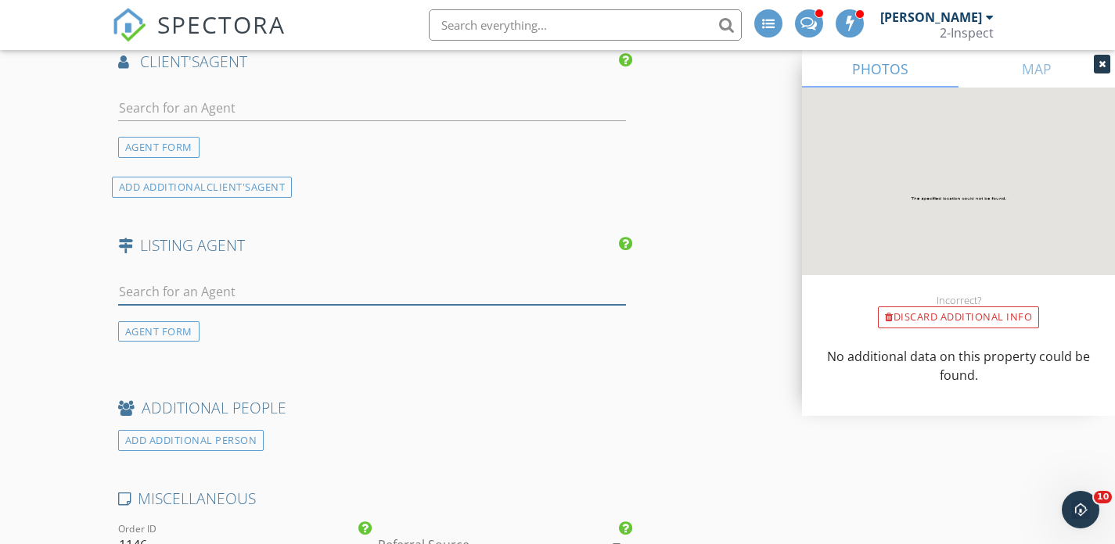
click at [214, 291] on input "text" at bounding box center [372, 292] width 508 height 26
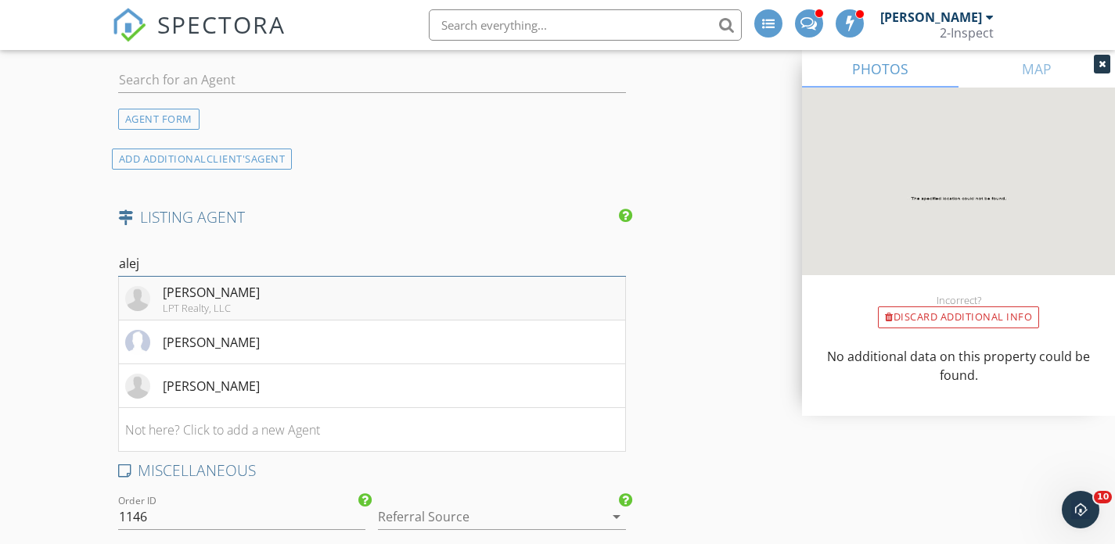
scroll to position [2343, 0]
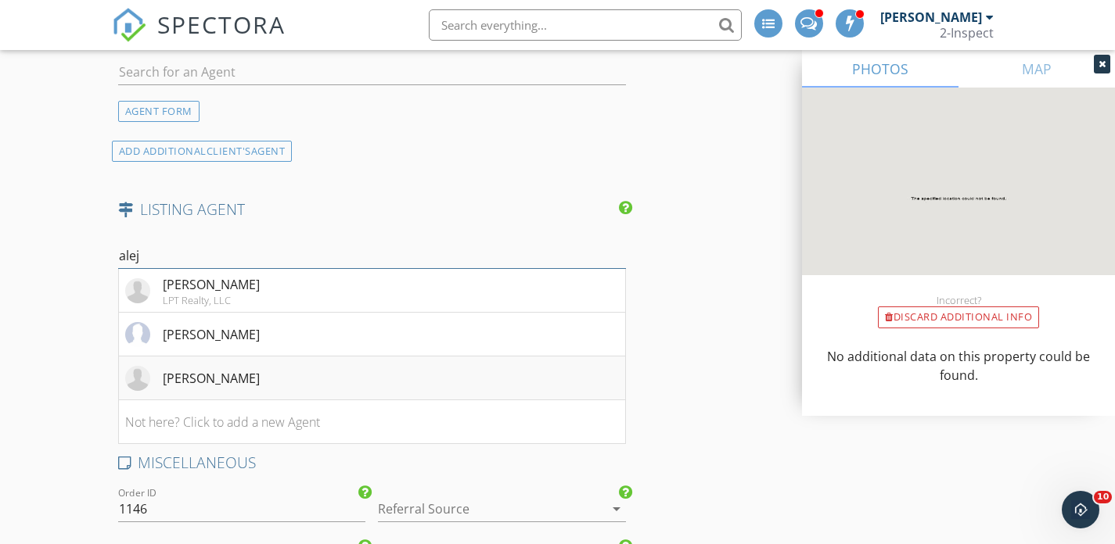
type input "alej"
click at [255, 371] on div "Renato Alejandria" at bounding box center [211, 378] width 97 height 19
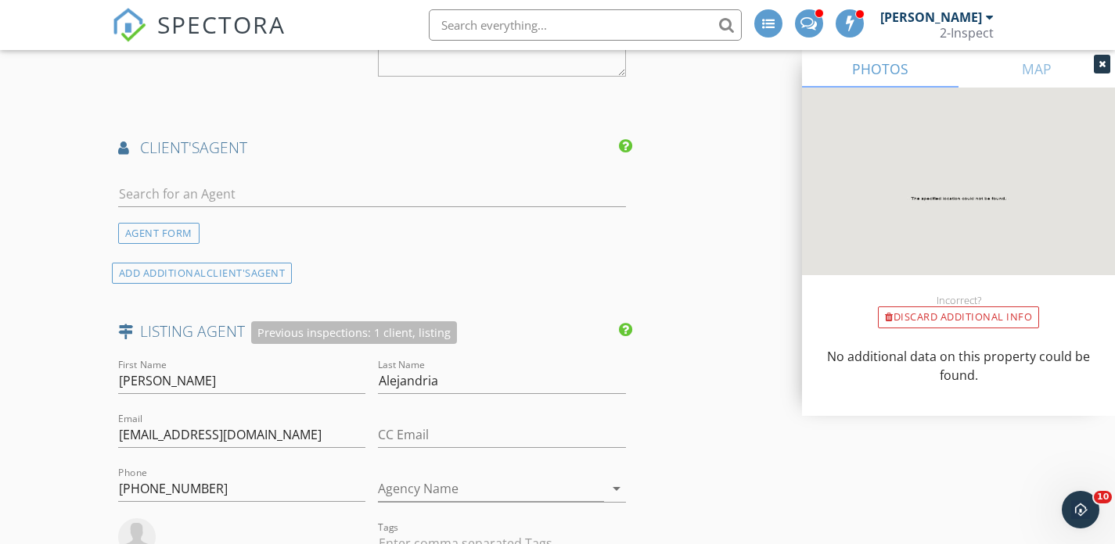
scroll to position [2237, 0]
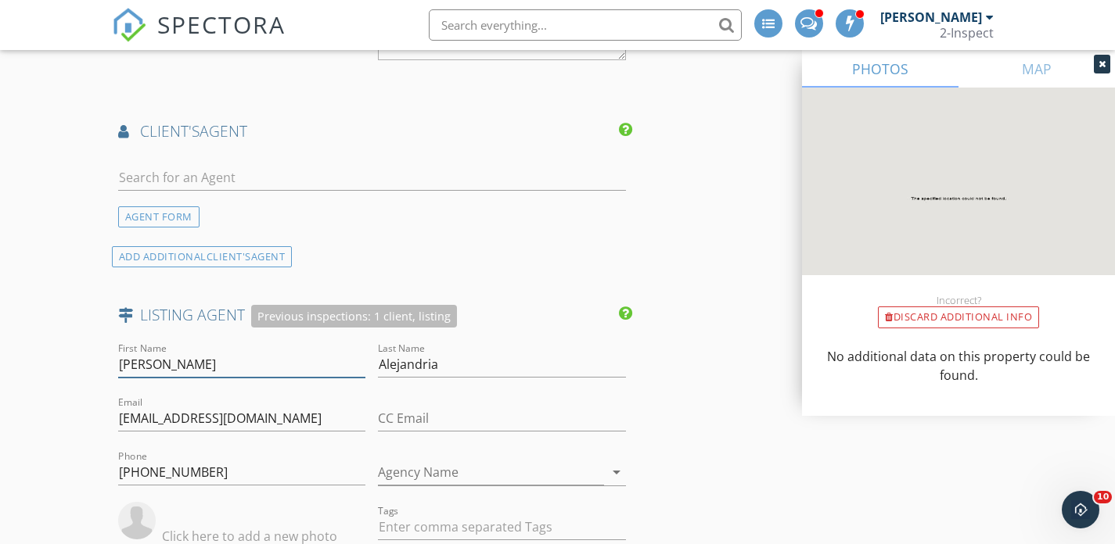
click at [136, 372] on input "Renato" at bounding box center [242, 365] width 248 height 26
click at [158, 168] on input "text" at bounding box center [372, 178] width 508 height 26
paste input "Renato"
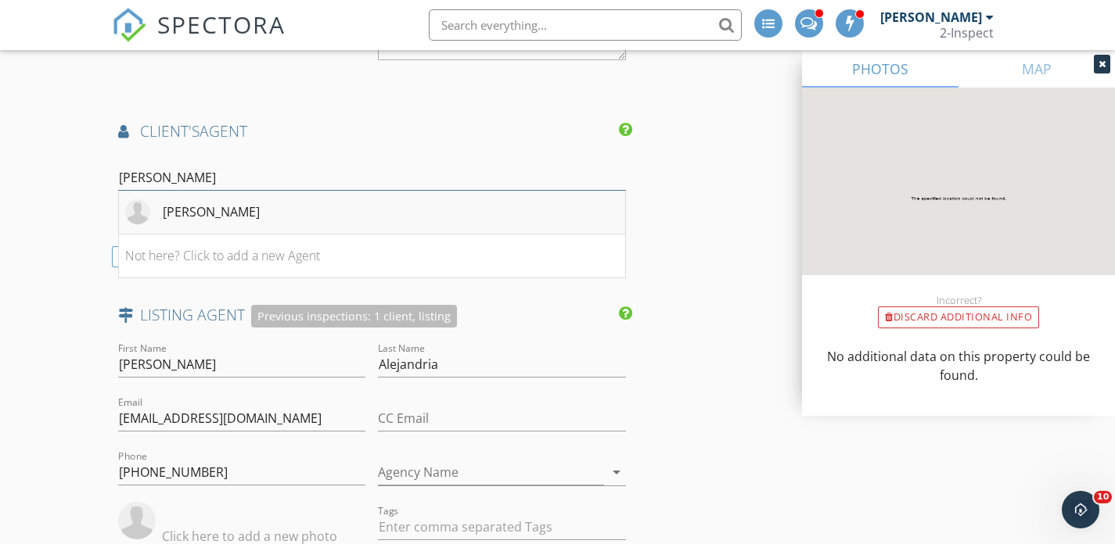
type input "Renato"
click at [192, 207] on div "Renato Alejandria" at bounding box center [211, 212] width 97 height 19
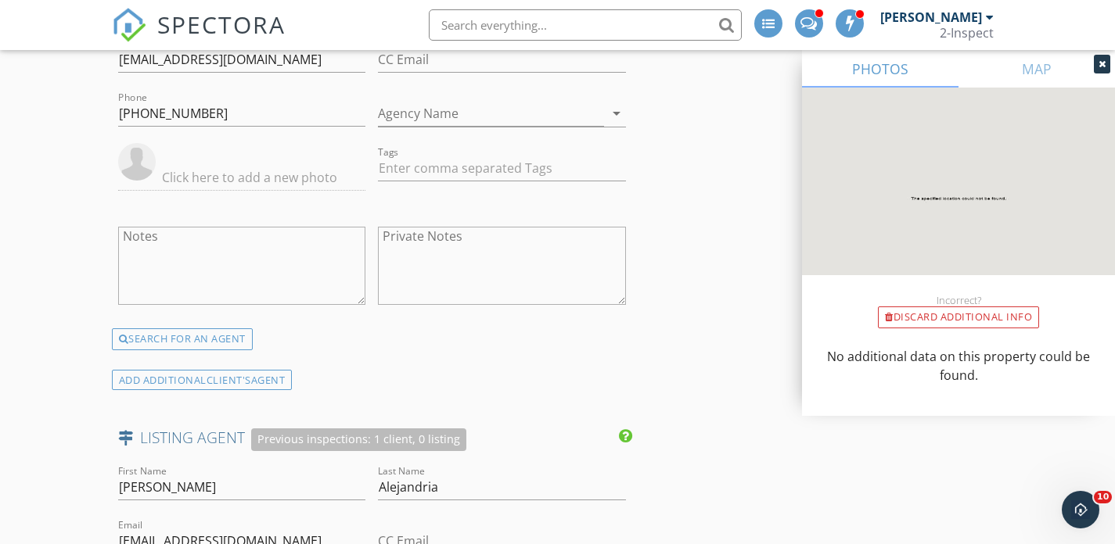
scroll to position [2421, 0]
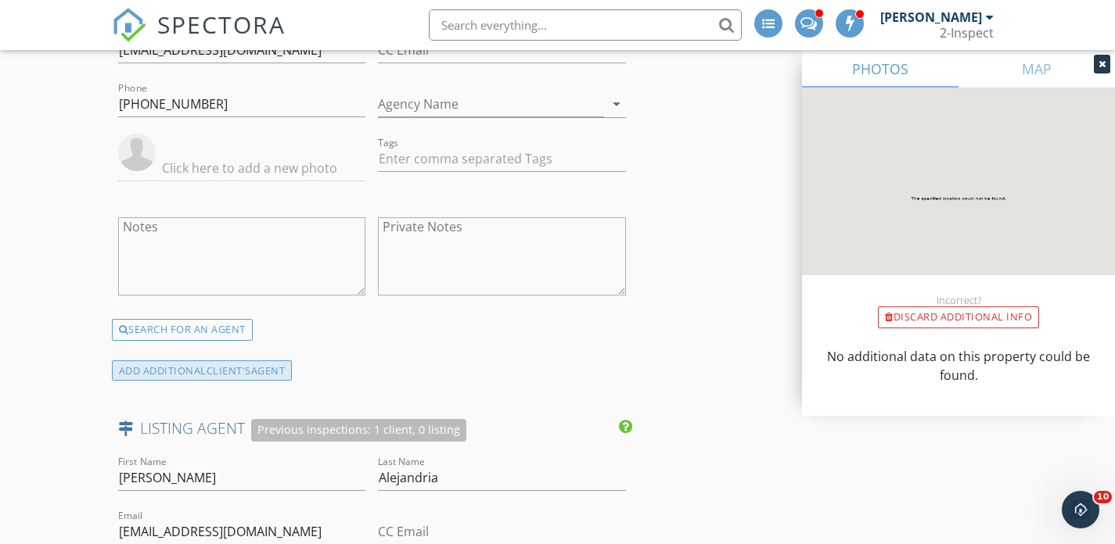
click at [198, 378] on div "ADD ADDITIONAL client's AGENT" at bounding box center [202, 371] width 181 height 21
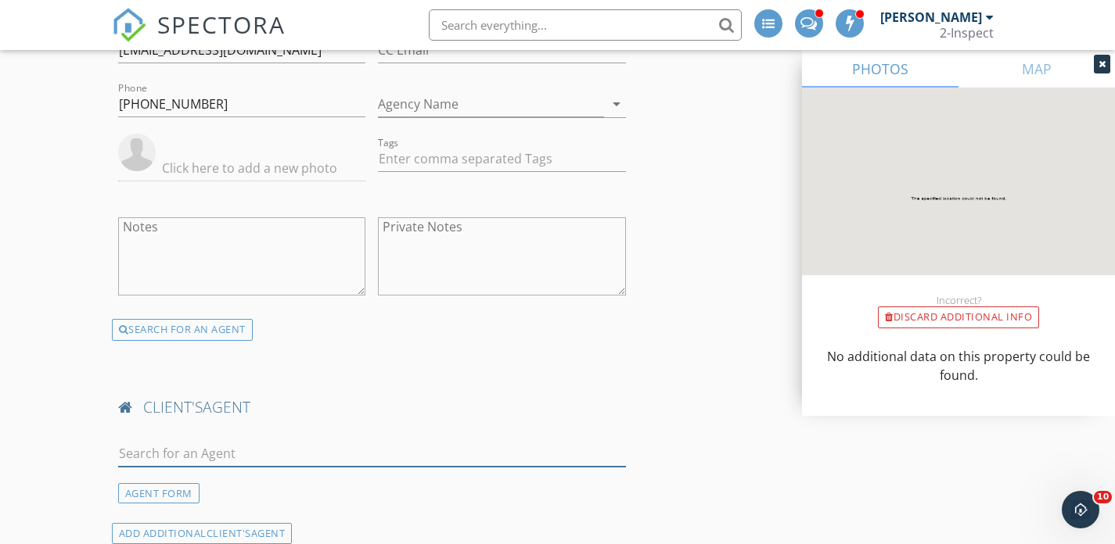
click at [294, 444] on input "text" at bounding box center [372, 454] width 508 height 26
paste input "Patricia"
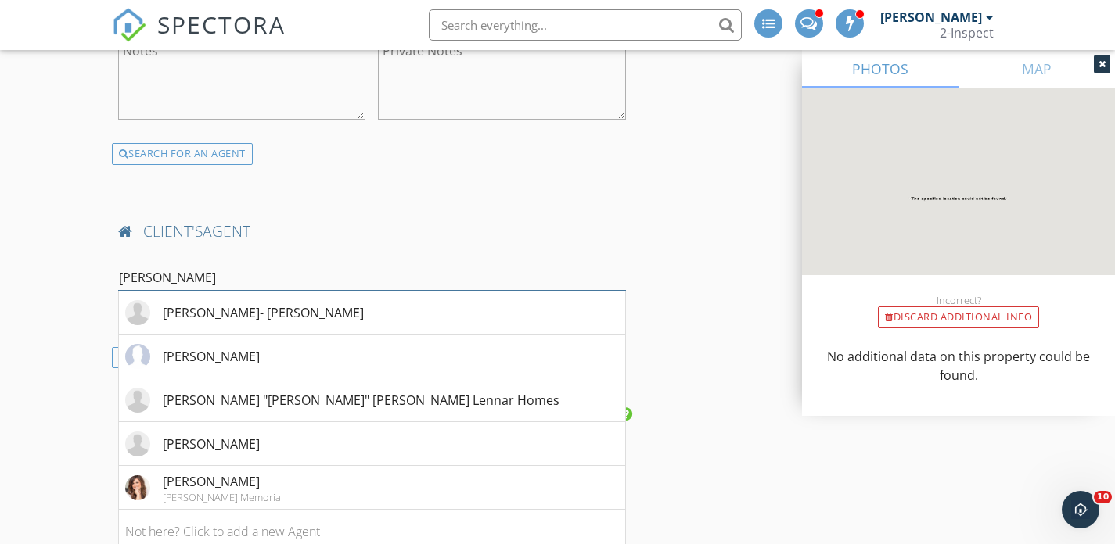
scroll to position [2610, 0]
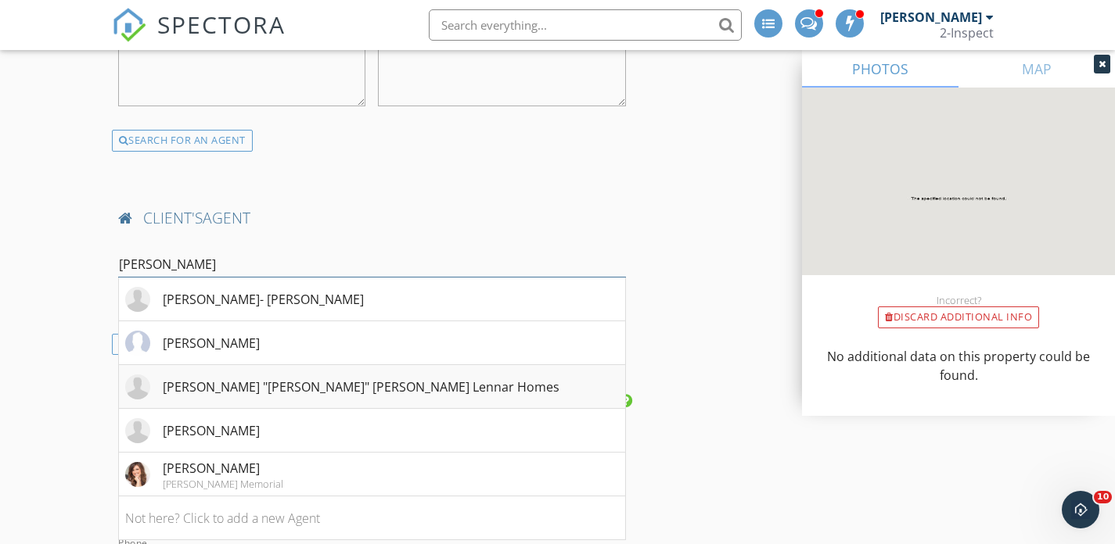
type input "Patricia"
click at [346, 392] on div "Patricia "Trish" Wyrick Lennar Homes" at bounding box center [361, 387] width 397 height 19
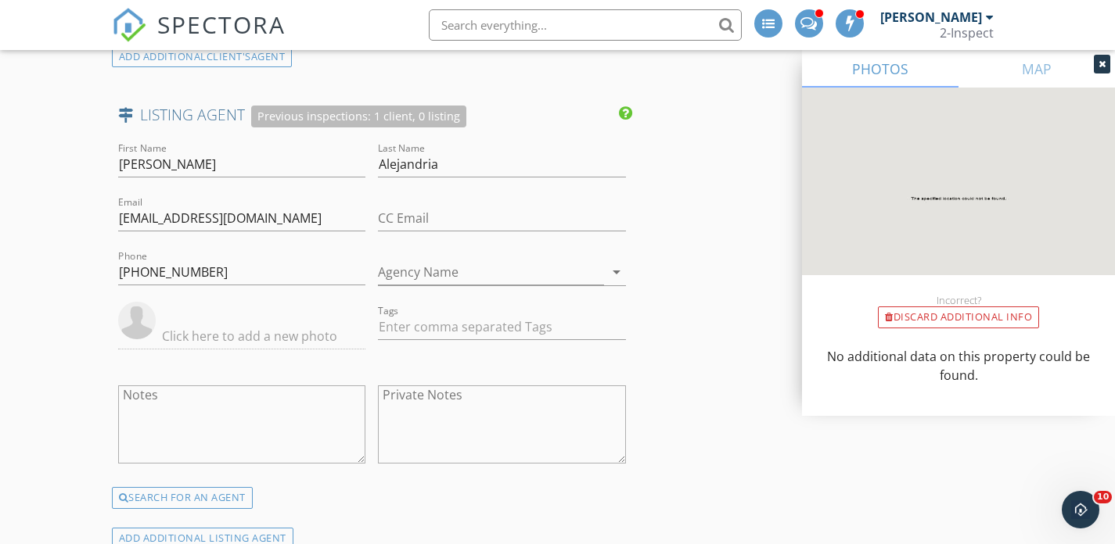
scroll to position [3196, 0]
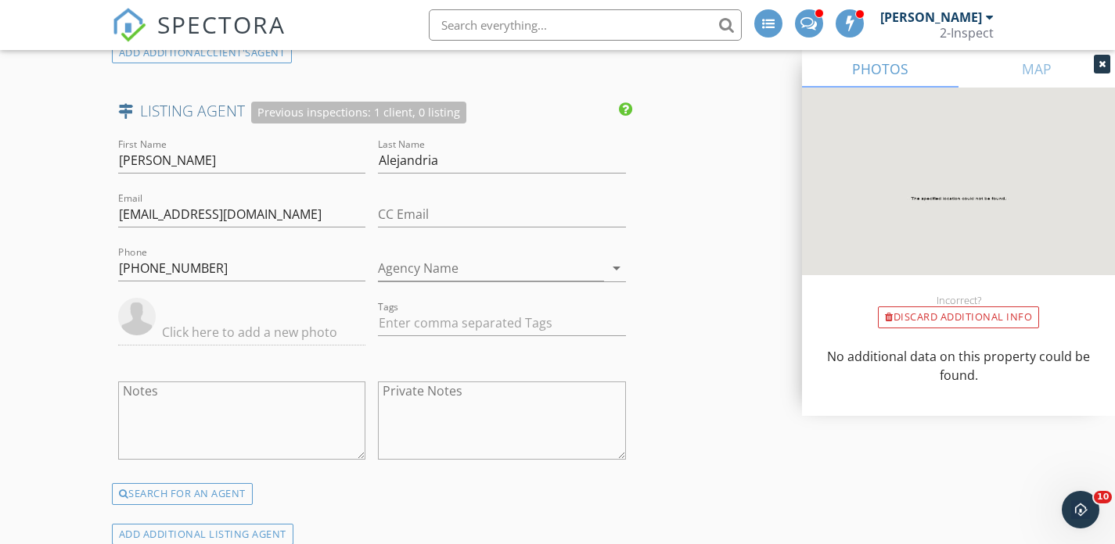
click at [242, 144] on div "First Name Renato" at bounding box center [242, 163] width 248 height 51
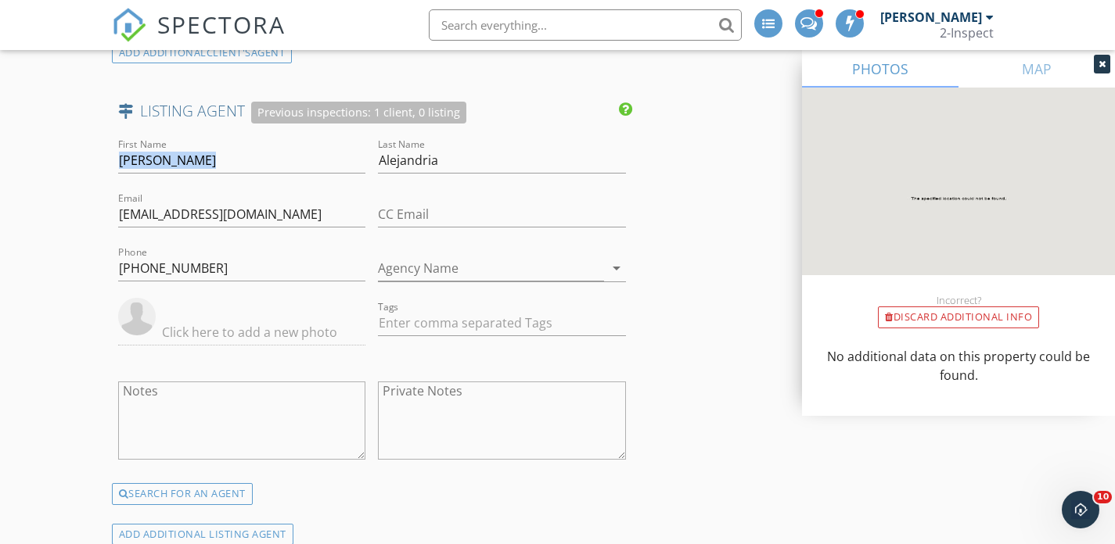
click at [242, 144] on div "First Name Renato" at bounding box center [242, 163] width 248 height 51
click at [242, 148] on input "Renato" at bounding box center [242, 161] width 248 height 26
click at [235, 210] on input "ralejandria@kw.com" at bounding box center [242, 215] width 248 height 26
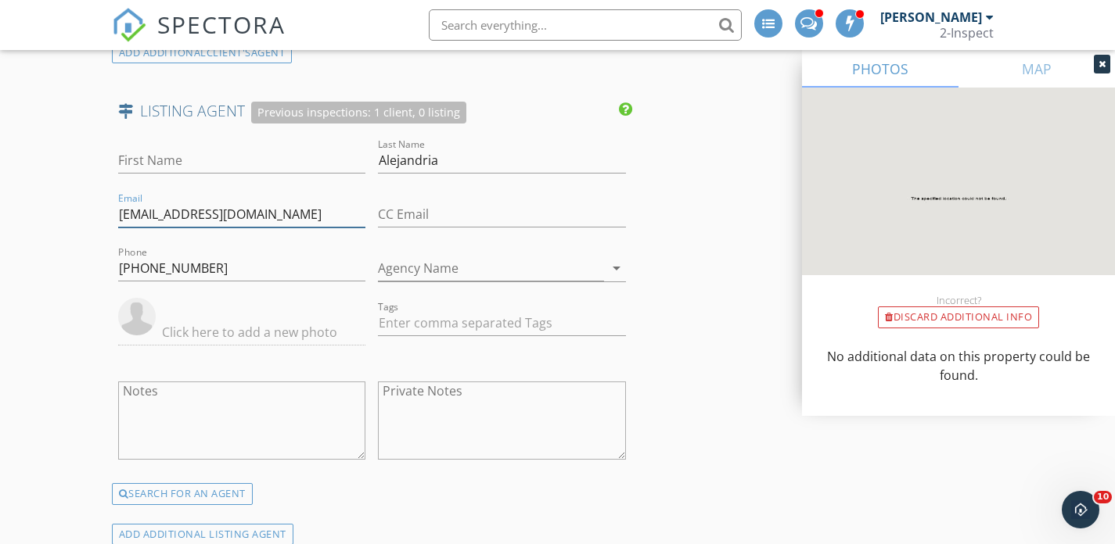
click at [235, 210] on input "ralejandria@kw.com" at bounding box center [242, 215] width 248 height 26
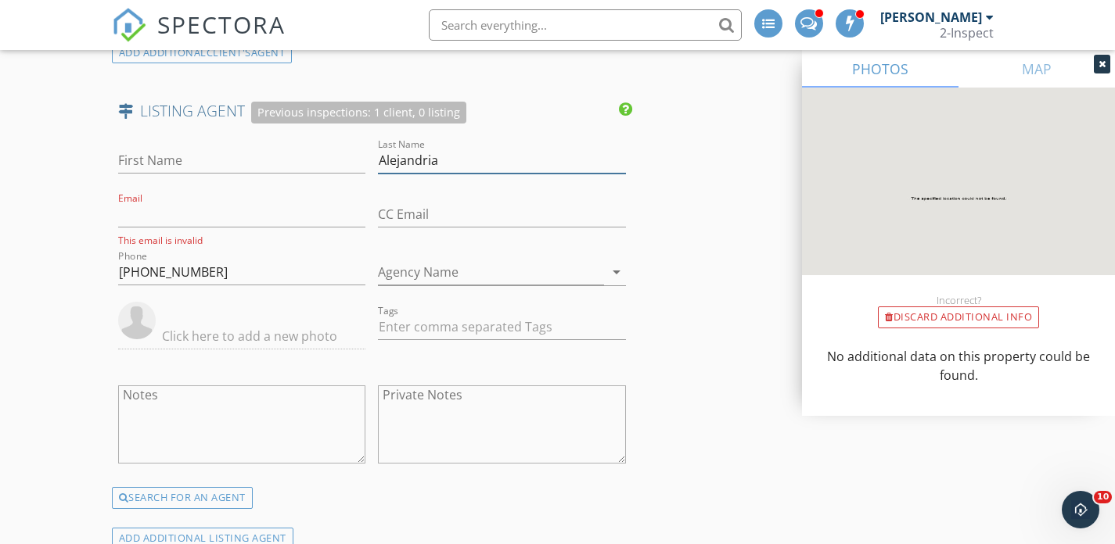
click at [415, 155] on input "Alejandria" at bounding box center [502, 161] width 248 height 26
click at [282, 275] on input "(713) 560-7833" at bounding box center [242, 273] width 248 height 26
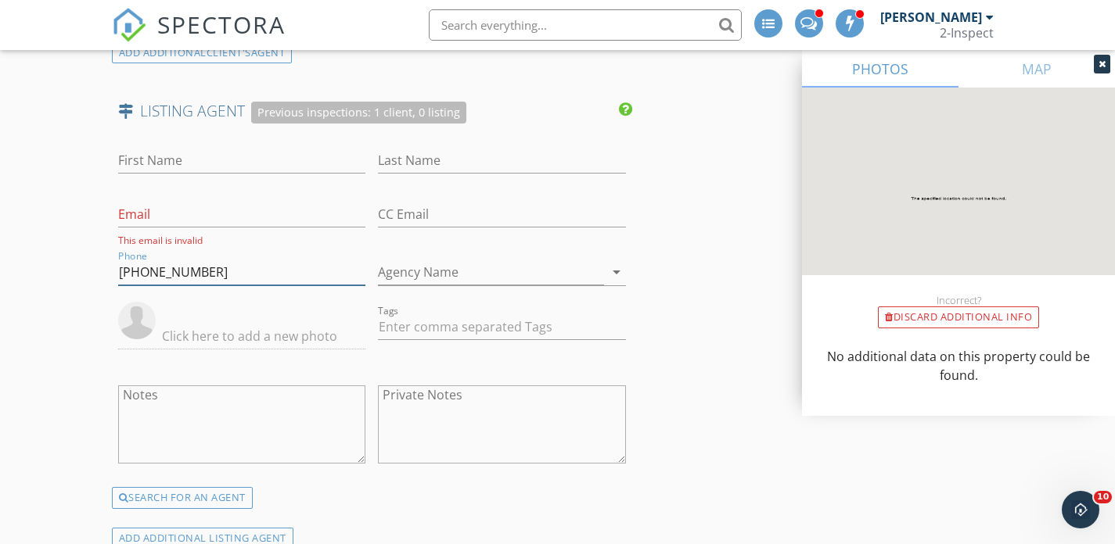
click at [282, 275] on input "(713) 560-7833" at bounding box center [242, 273] width 248 height 26
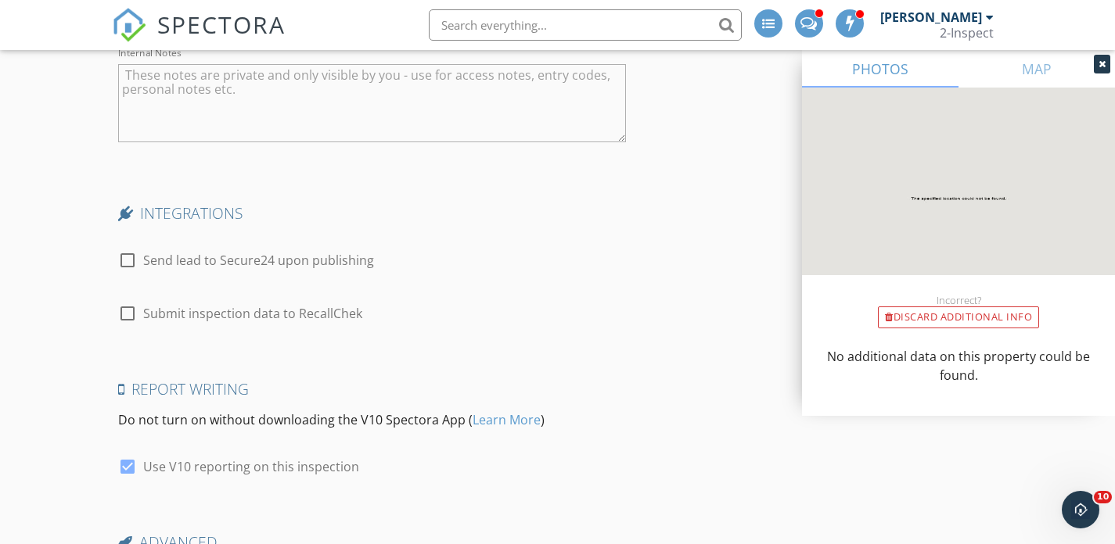
scroll to position [4064, 0]
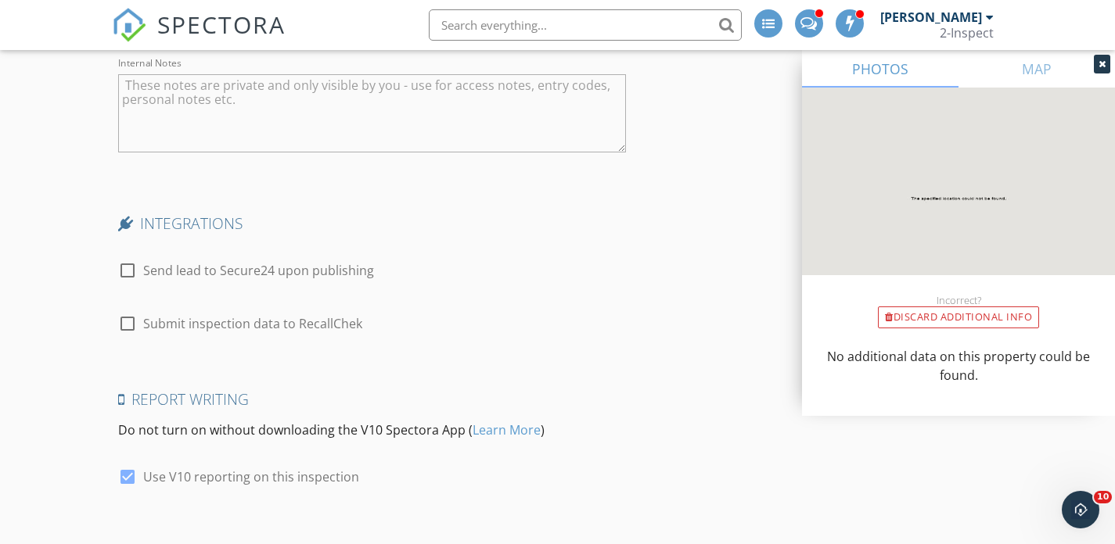
click at [128, 271] on div at bounding box center [127, 270] width 27 height 27
checkbox input "true"
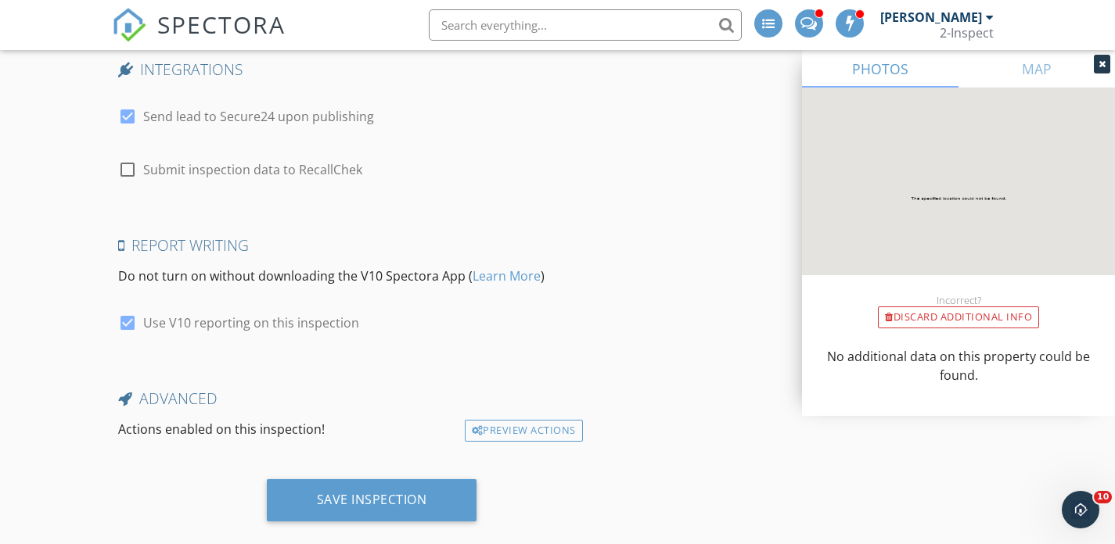
scroll to position [4245, 0]
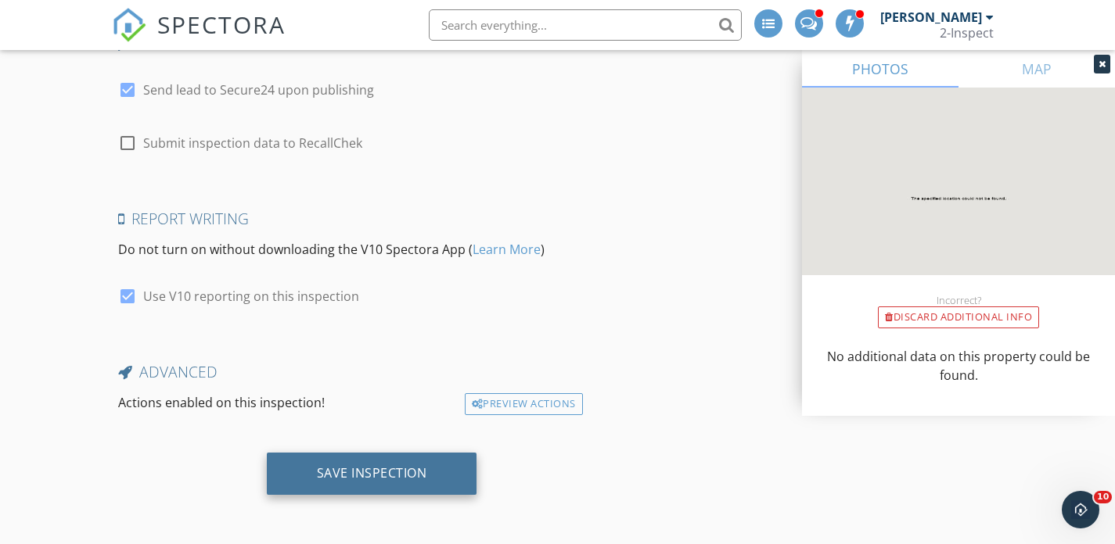
click at [332, 469] on div "Save Inspection" at bounding box center [372, 473] width 110 height 16
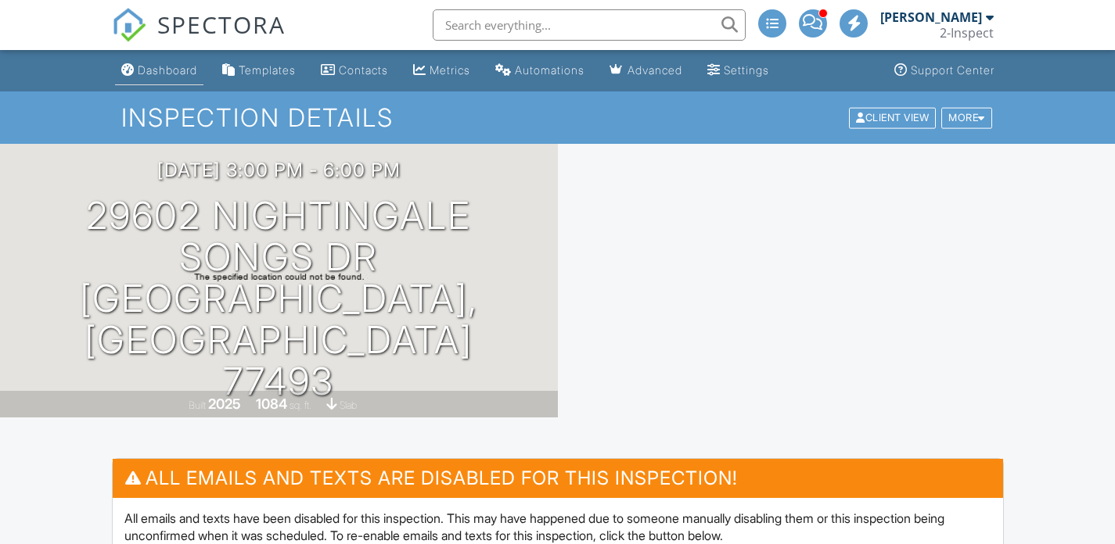
click at [178, 67] on div "Dashboard" at bounding box center [167, 69] width 59 height 13
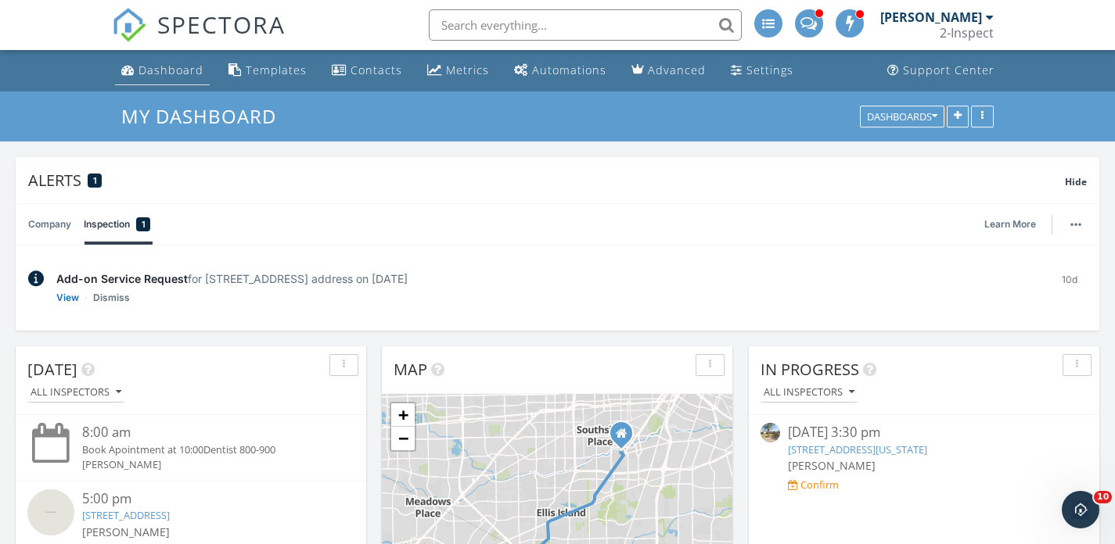
click at [168, 76] on div "Dashboard" at bounding box center [170, 70] width 65 height 15
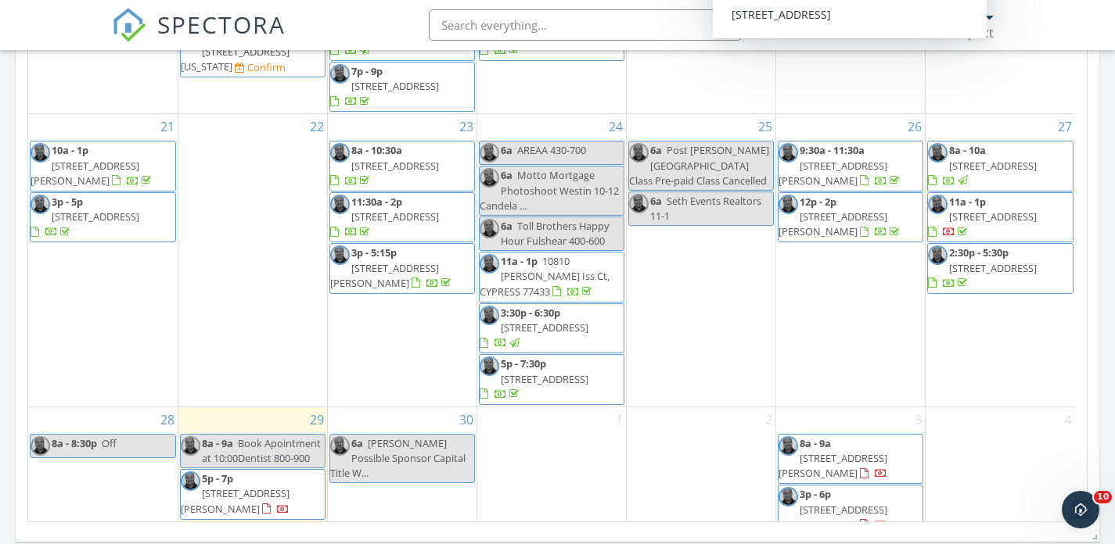
scroll to position [1122, 0]
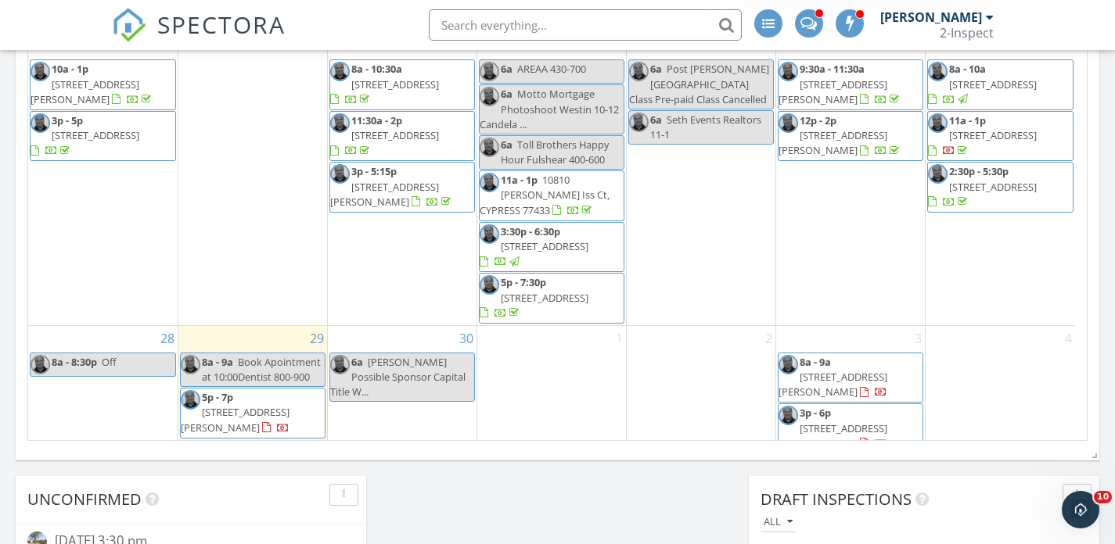
click at [979, 343] on div "4" at bounding box center [999, 391] width 149 height 130
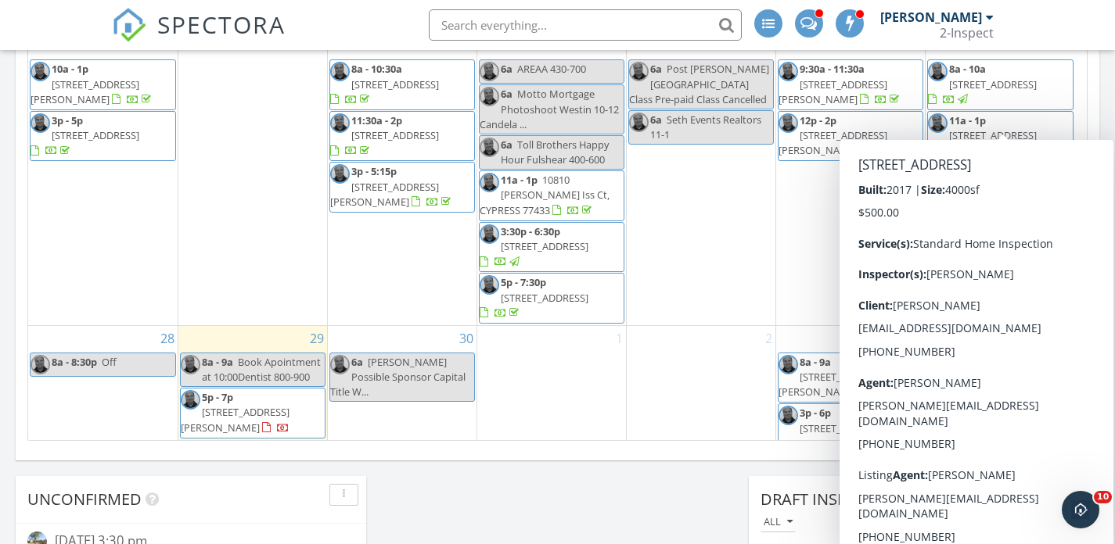
click at [713, 361] on div "2" at bounding box center [701, 391] width 149 height 130
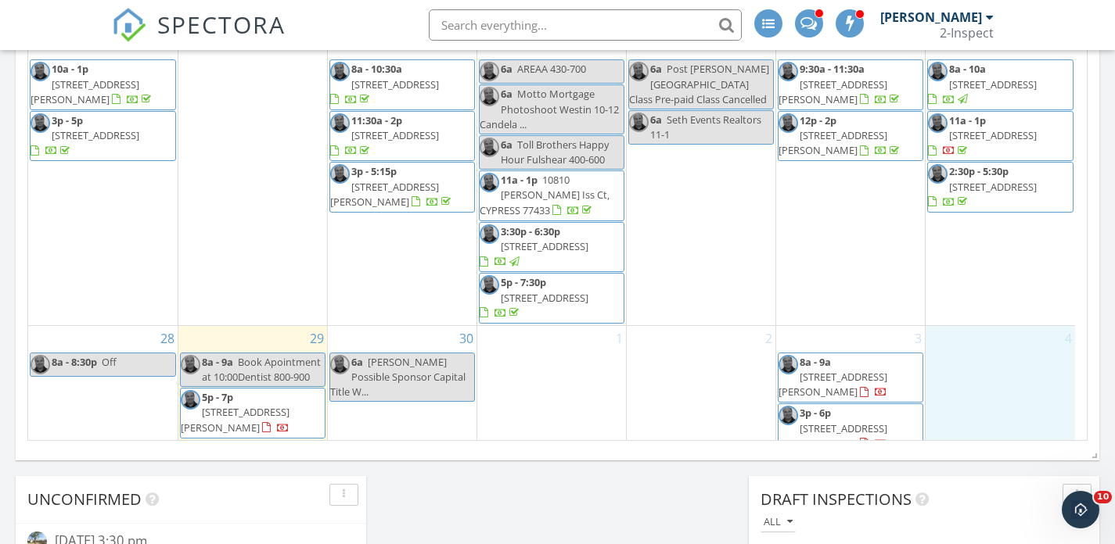
click at [973, 363] on div "4" at bounding box center [999, 391] width 149 height 130
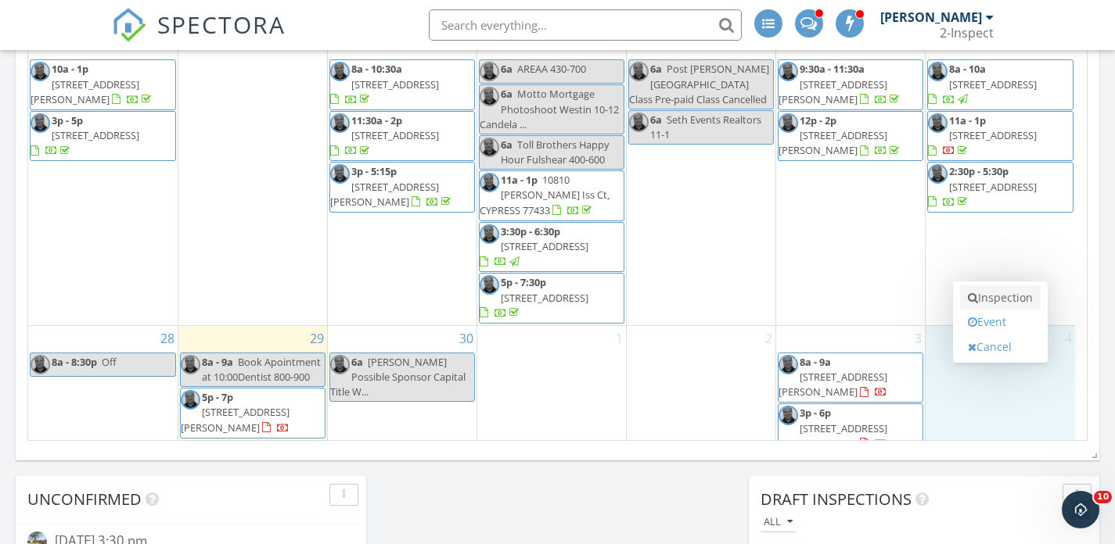
click at [994, 302] on link "Inspection" at bounding box center [1000, 298] width 81 height 25
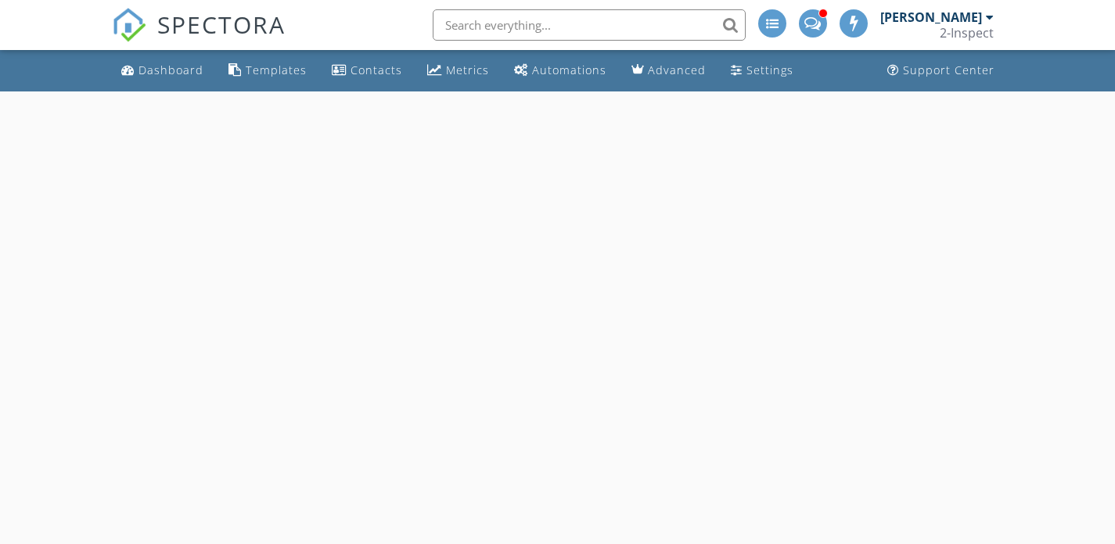
select select "9"
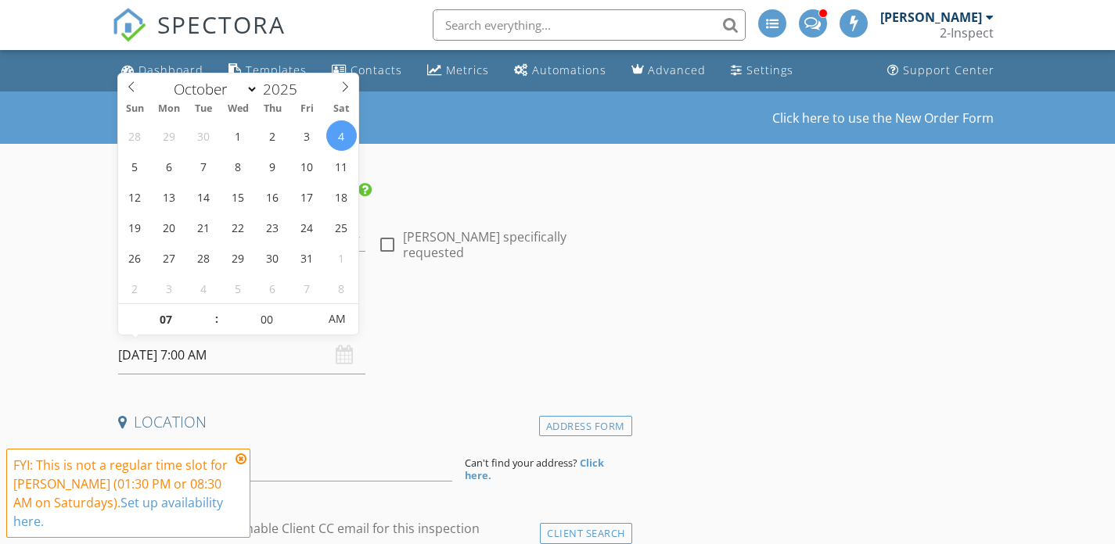
click at [224, 355] on input "[DATE] 7:00 AM" at bounding box center [242, 355] width 248 height 38
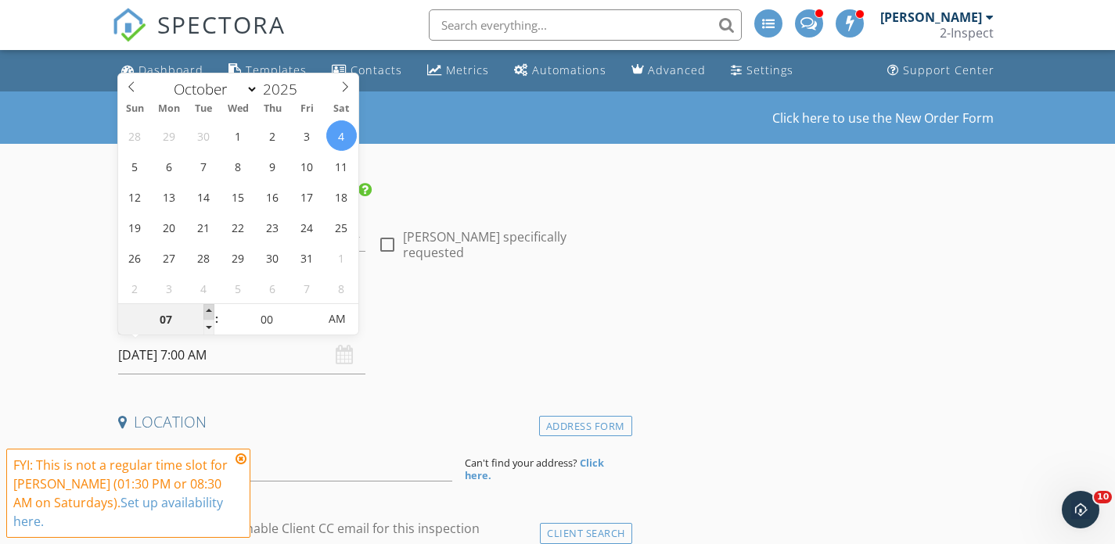
type input "08"
type input "[DATE] 8:00 AM"
click at [209, 312] on span at bounding box center [208, 312] width 11 height 16
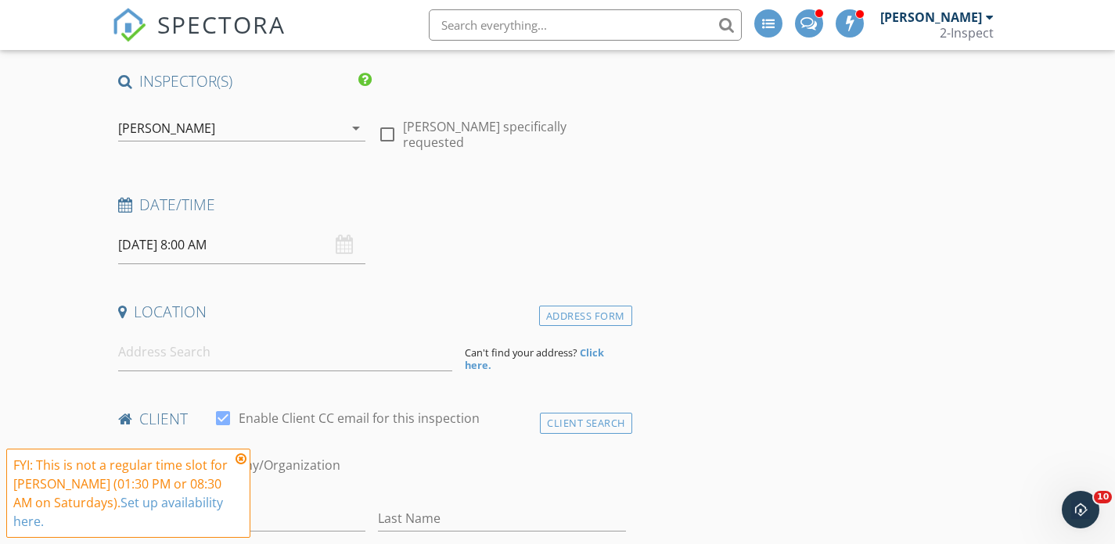
scroll to position [111, 0]
click at [227, 344] on input at bounding box center [285, 351] width 334 height 38
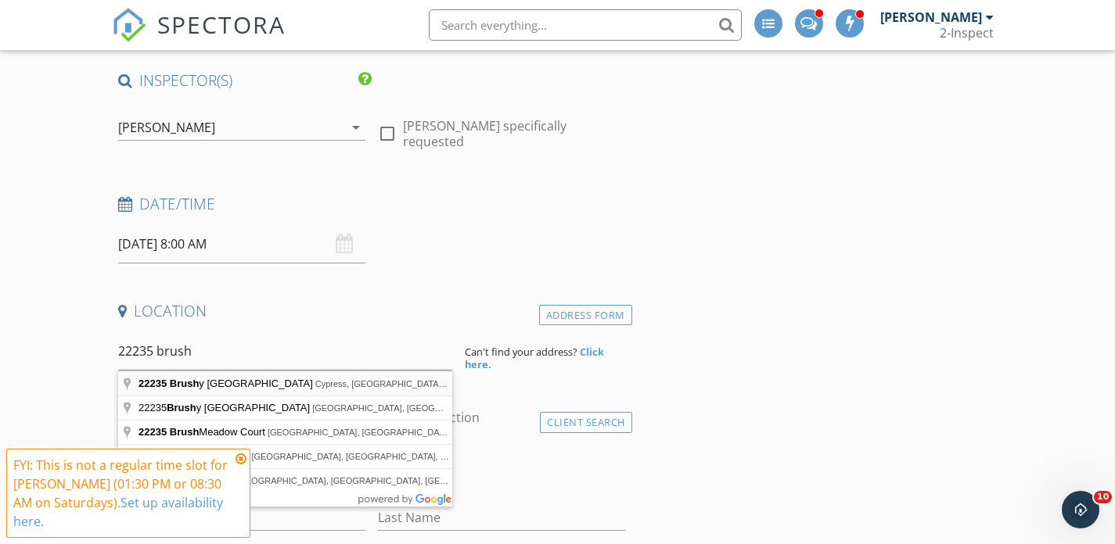
type input "[STREET_ADDRESS]"
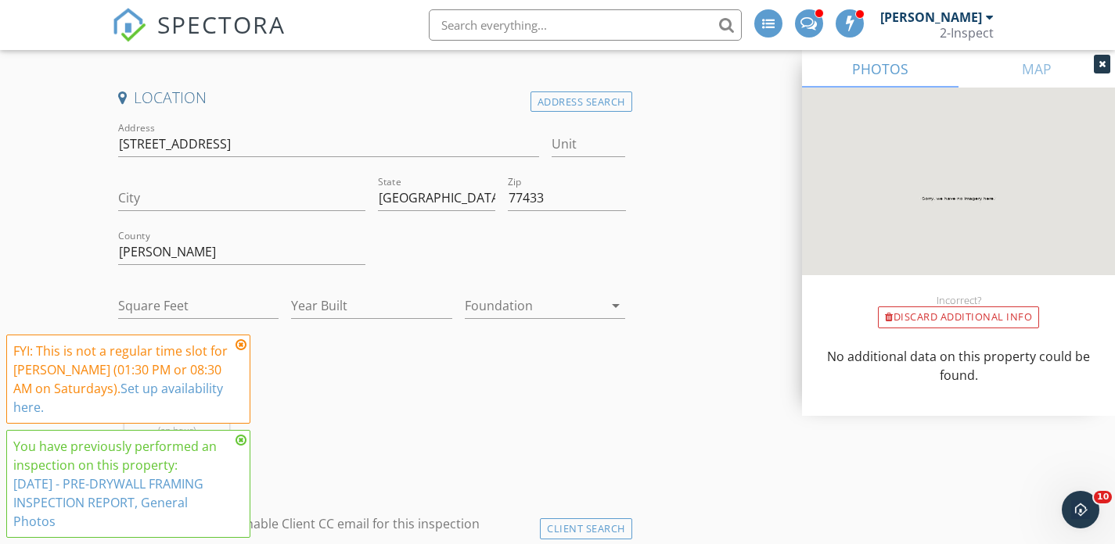
scroll to position [326, 0]
click at [239, 347] on icon at bounding box center [240, 345] width 11 height 13
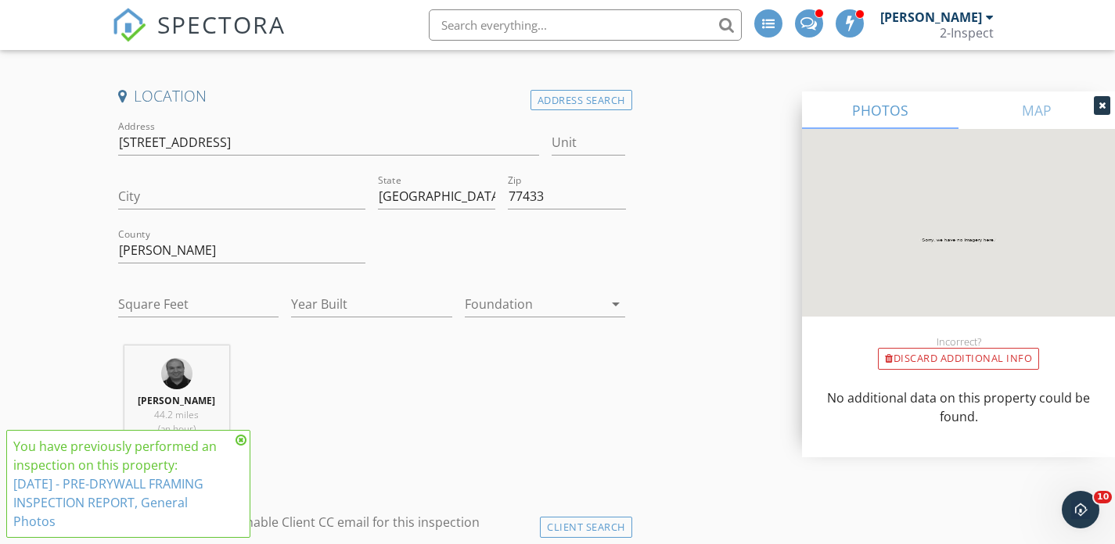
scroll to position [0, 0]
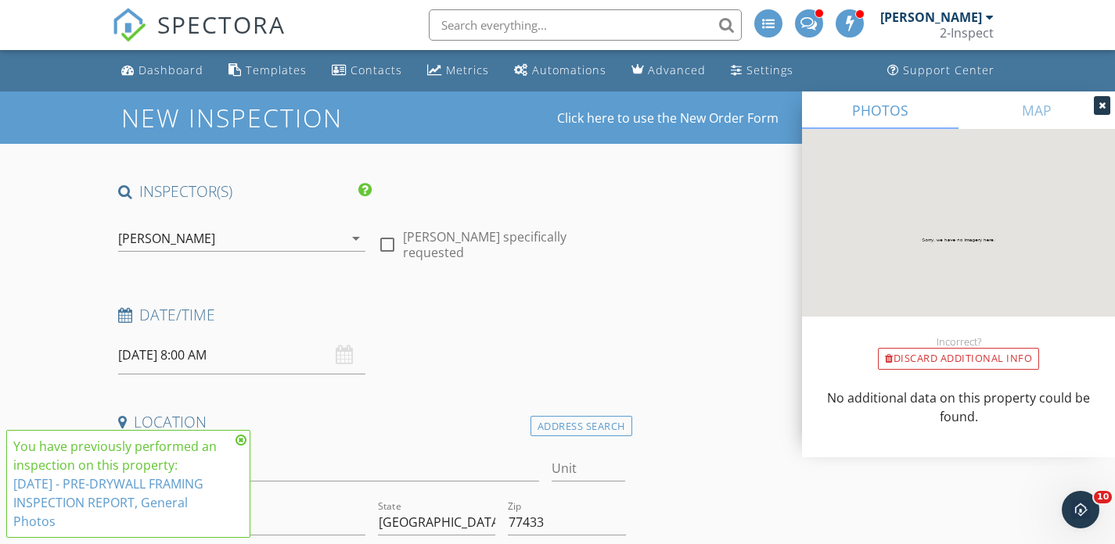
click at [1108, 105] on div at bounding box center [1102, 105] width 16 height 19
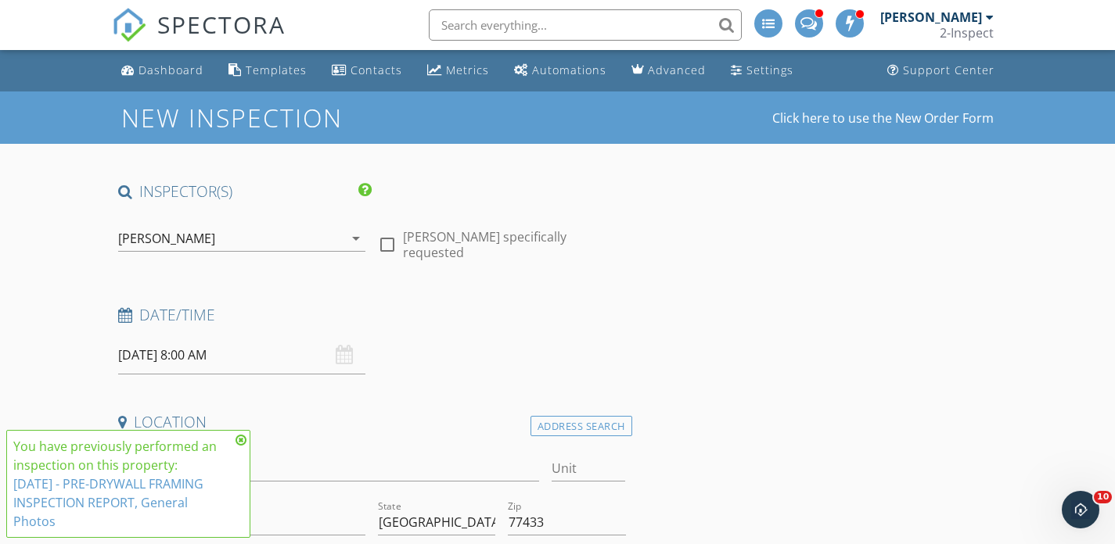
click at [241, 436] on icon at bounding box center [240, 440] width 11 height 13
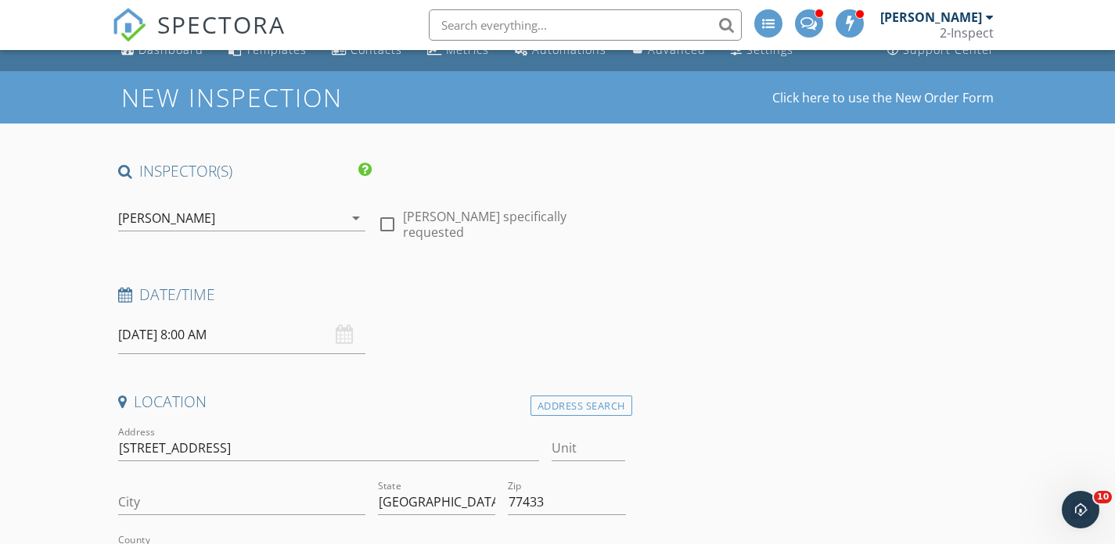
scroll to position [21, 0]
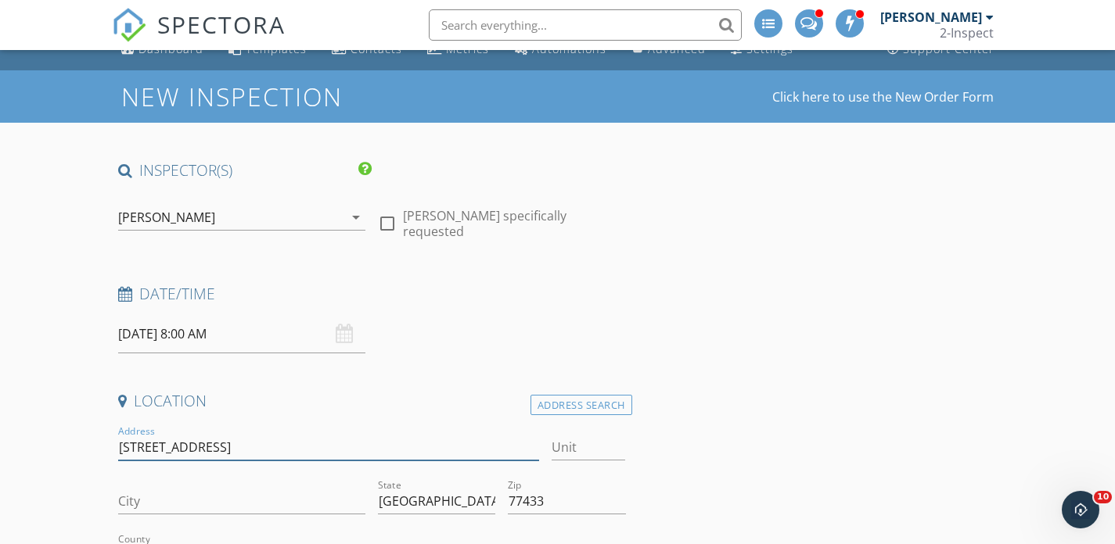
click at [255, 445] on input "[STREET_ADDRESS]" at bounding box center [328, 448] width 421 height 26
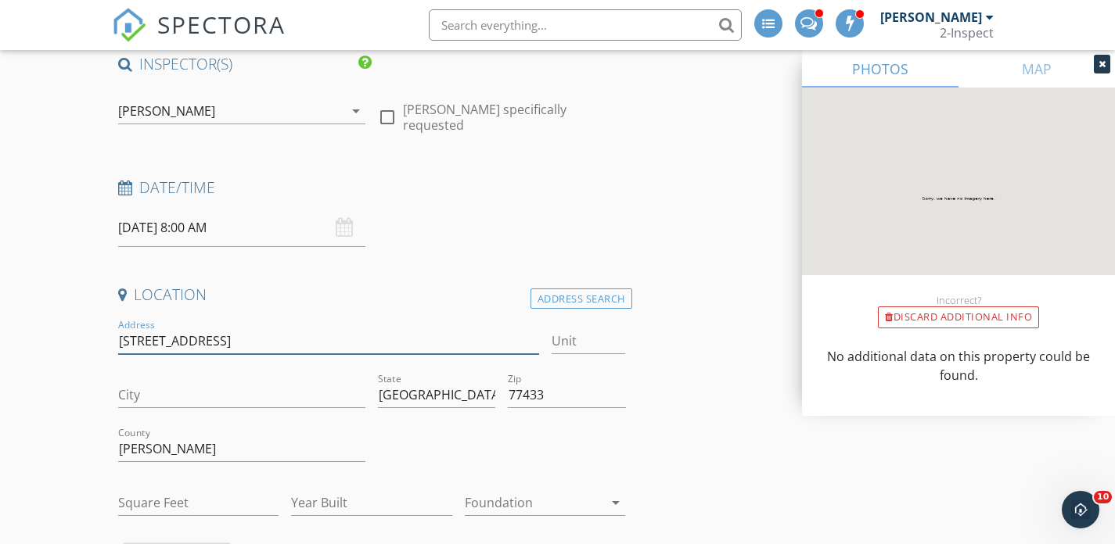
scroll to position [173, 0]
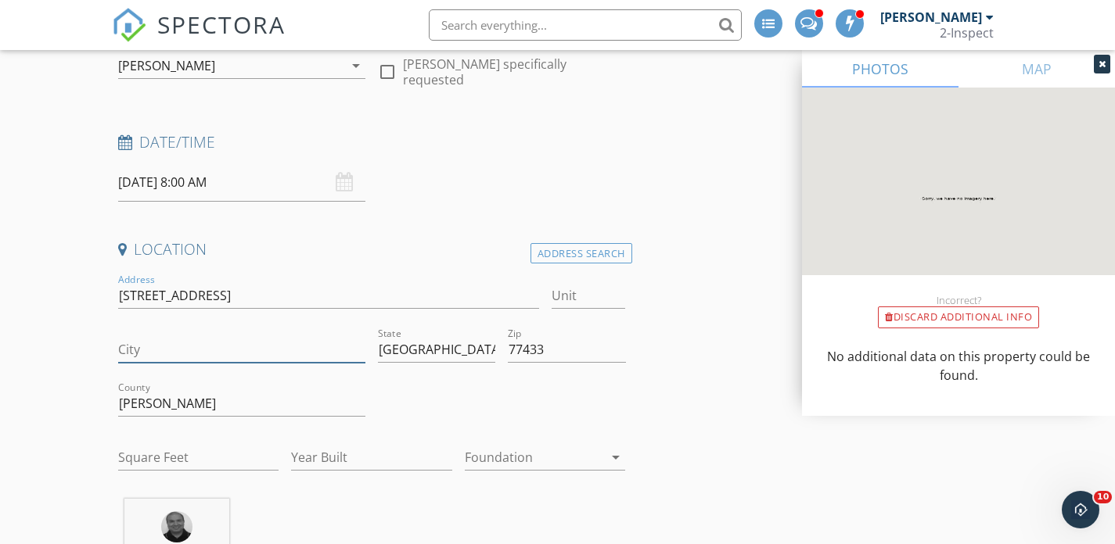
click at [172, 353] on input "City" at bounding box center [242, 350] width 248 height 26
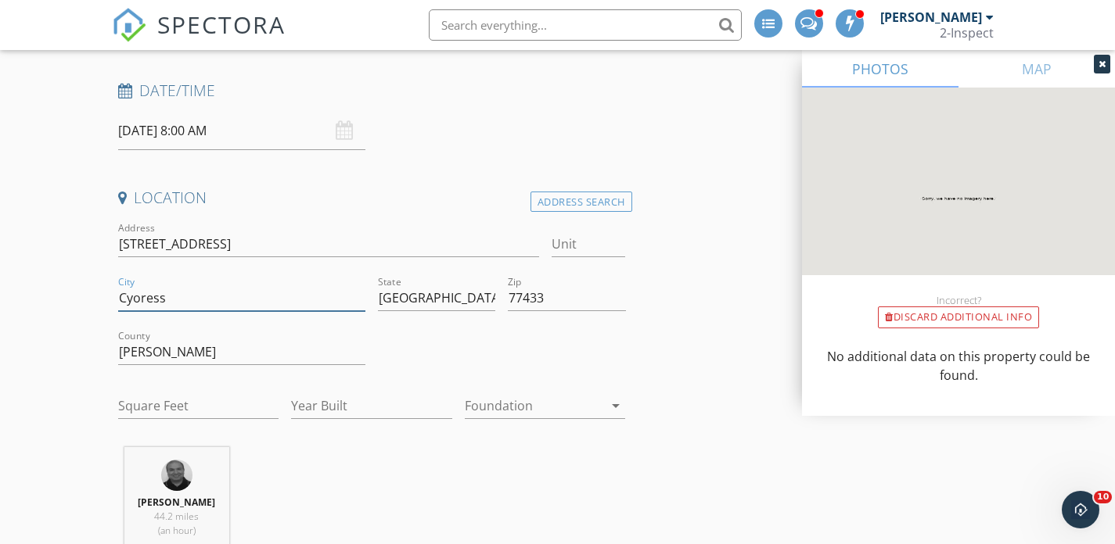
type input "Cyoress"
click at [178, 402] on input "Square Feet" at bounding box center [198, 406] width 161 height 26
click at [346, 404] on input "Year Built" at bounding box center [371, 406] width 161 height 26
type input "2025"
click at [548, 407] on div at bounding box center [534, 405] width 139 height 25
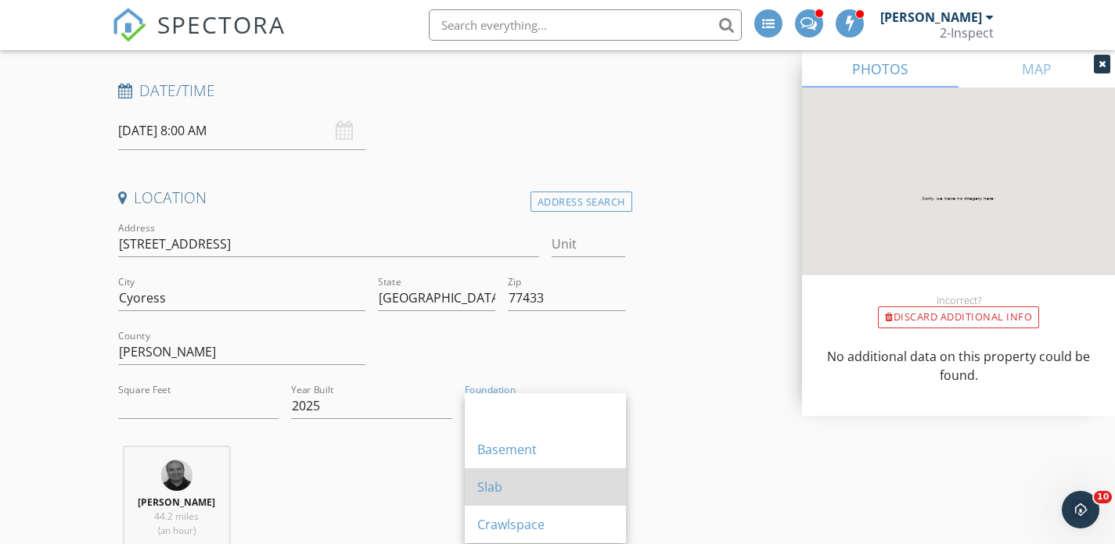
click at [513, 483] on div "Slab" at bounding box center [545, 487] width 136 height 19
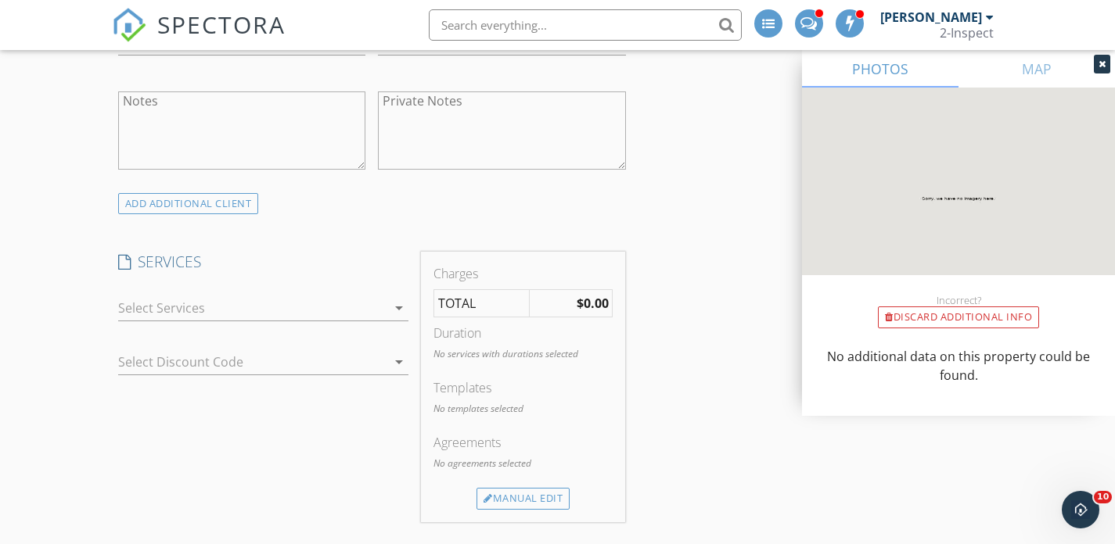
scroll to position [1011, 0]
click at [250, 310] on div at bounding box center [252, 312] width 269 height 25
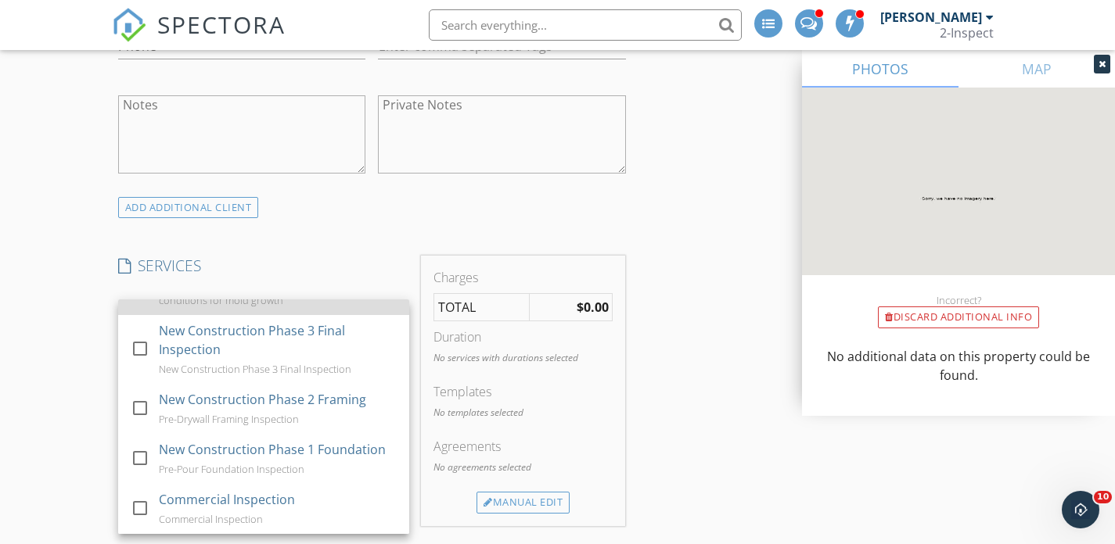
scroll to position [467, 0]
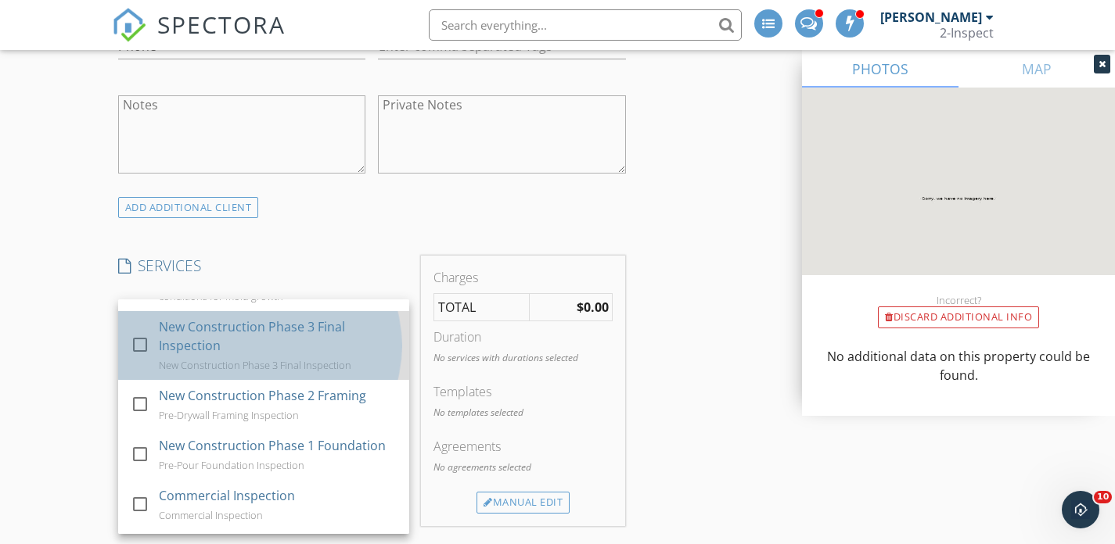
click at [262, 356] on div "New Construction Phase 3 Final Inspection New Construction Phase 3 Final Inspec…" at bounding box center [278, 345] width 238 height 69
checkbox input "false"
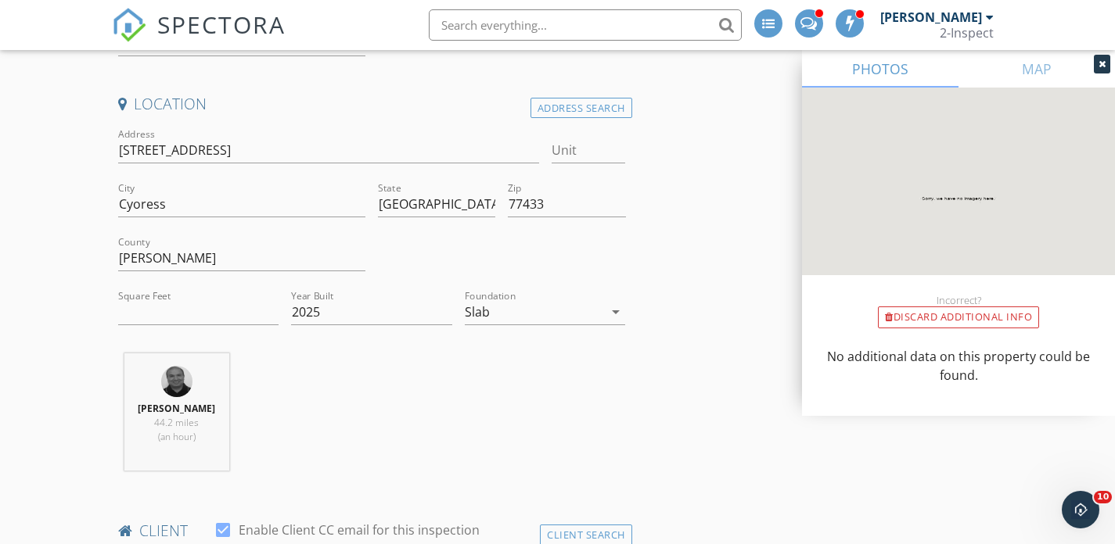
scroll to position [320, 0]
click at [242, 313] on input "Square Feet" at bounding box center [198, 311] width 161 height 26
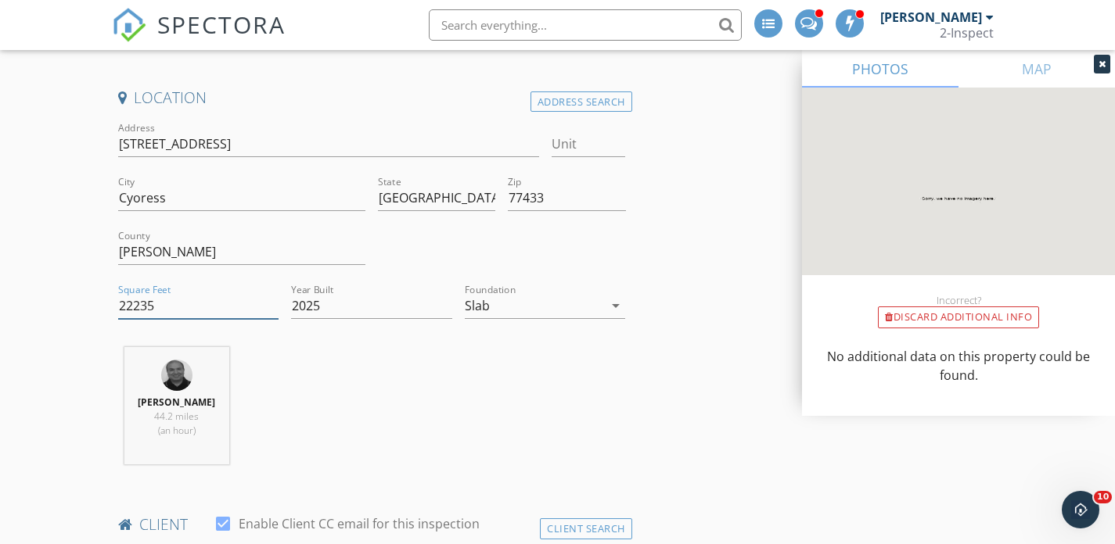
scroll to position [323, 0]
click at [182, 306] on input "22235" at bounding box center [198, 308] width 161 height 26
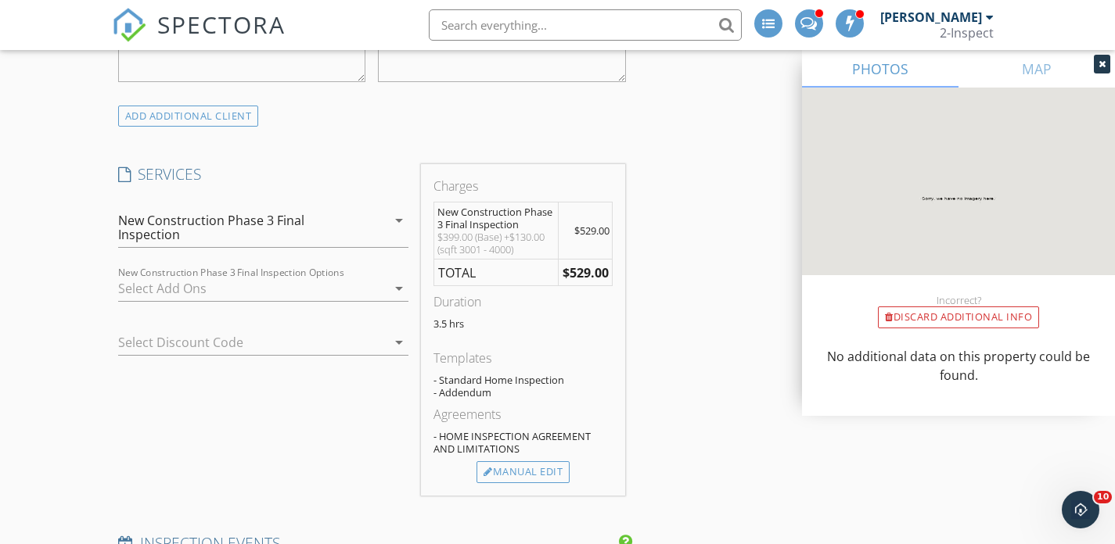
scroll to position [988, 0]
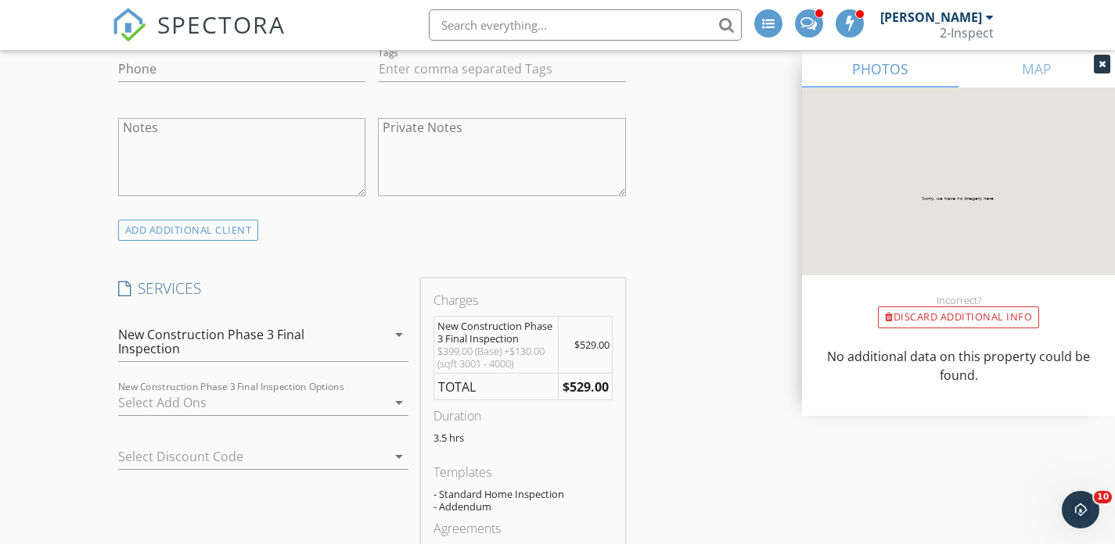
type input "3799"
click at [241, 343] on div "New Construction Phase 3 Final Inspection" at bounding box center [239, 342] width 242 height 28
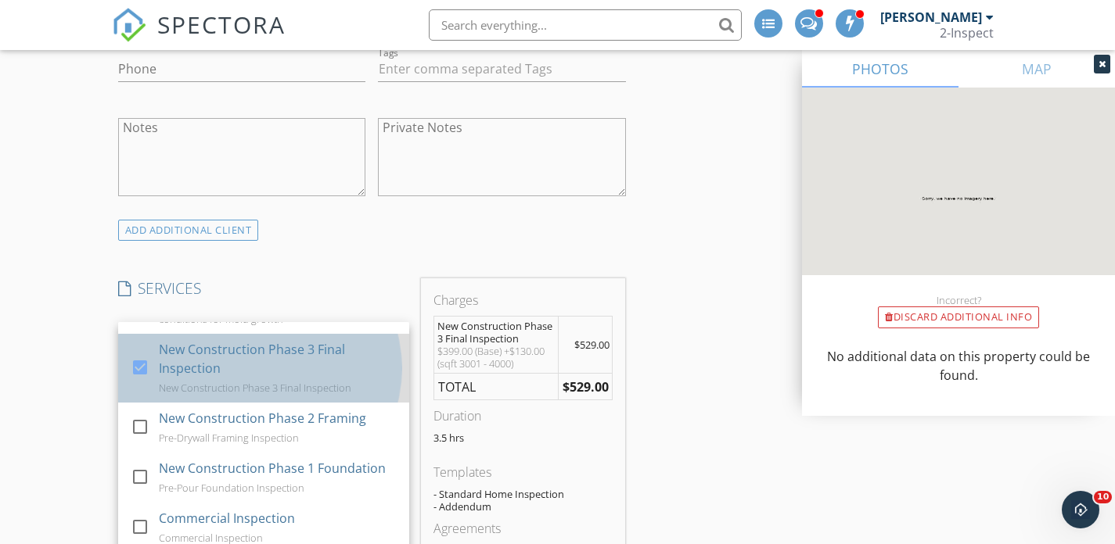
click at [229, 368] on div "New Construction Phase 3 Final Inspection" at bounding box center [278, 359] width 238 height 38
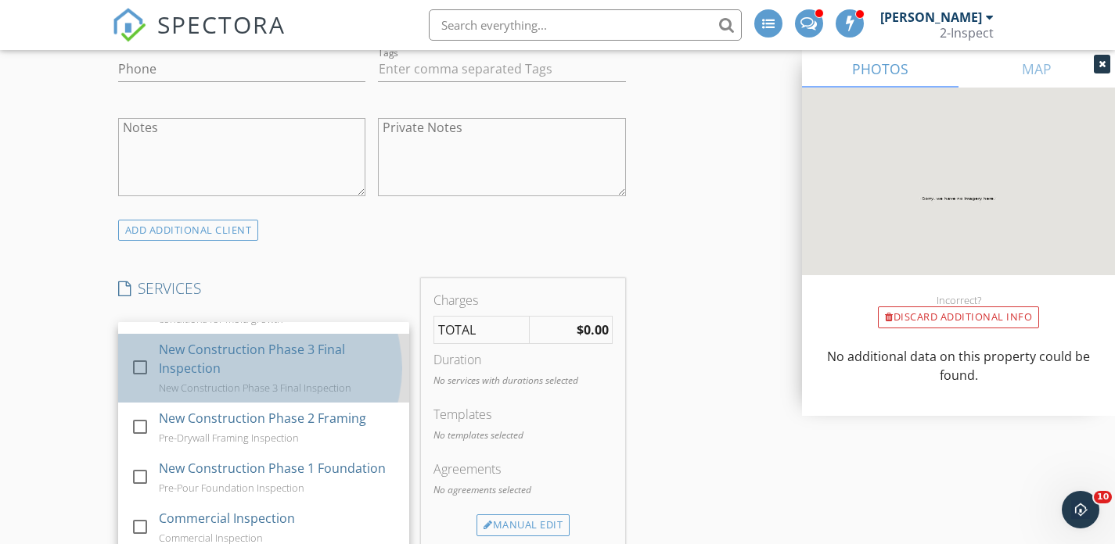
click at [230, 368] on div "New Construction Phase 3 Final Inspection" at bounding box center [278, 359] width 238 height 38
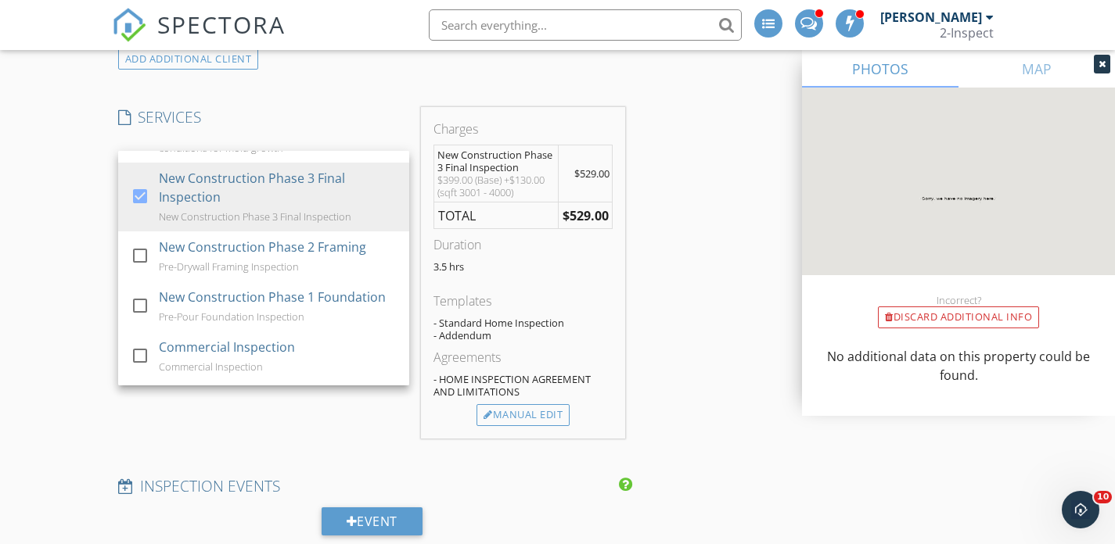
scroll to position [1174, 0]
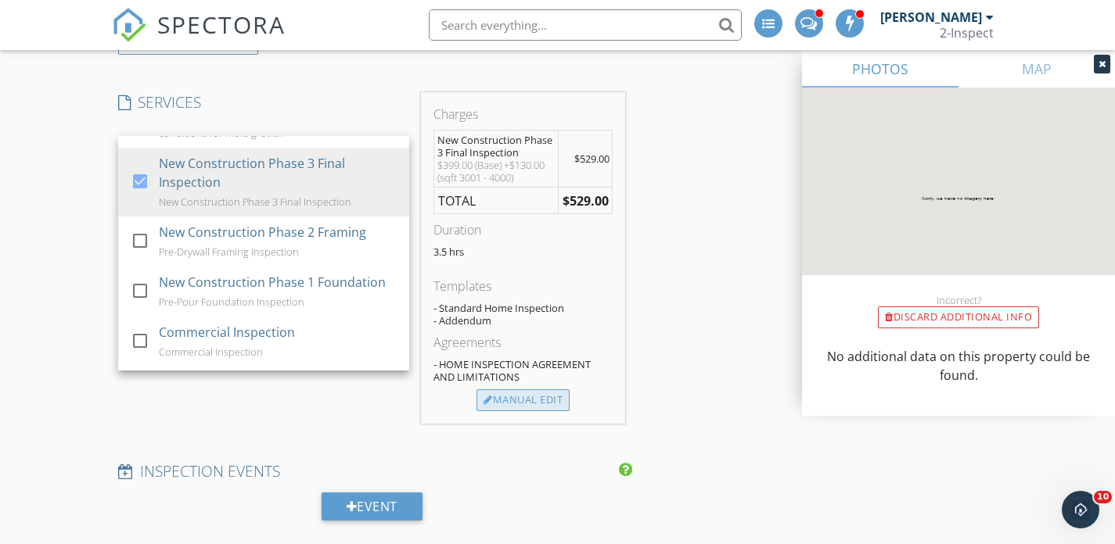
click at [526, 396] on div "Manual Edit" at bounding box center [522, 401] width 93 height 22
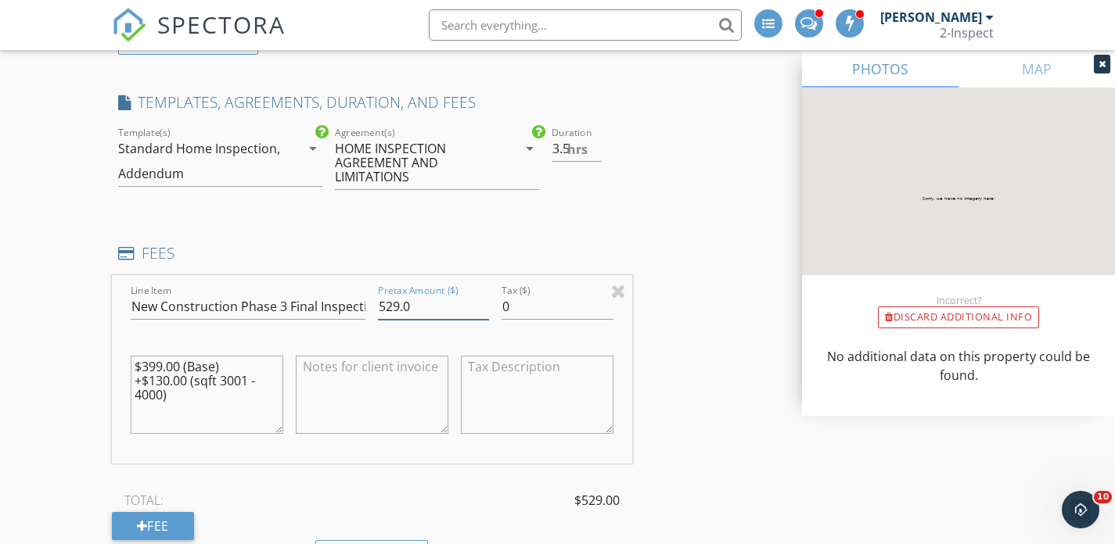
click at [421, 309] on input "529.0" at bounding box center [433, 307] width 111 height 26
type input "629"
click at [139, 369] on textarea "$399.00 (Base) +$130.00 (sqft 3001 - 4000)" at bounding box center [207, 395] width 153 height 78
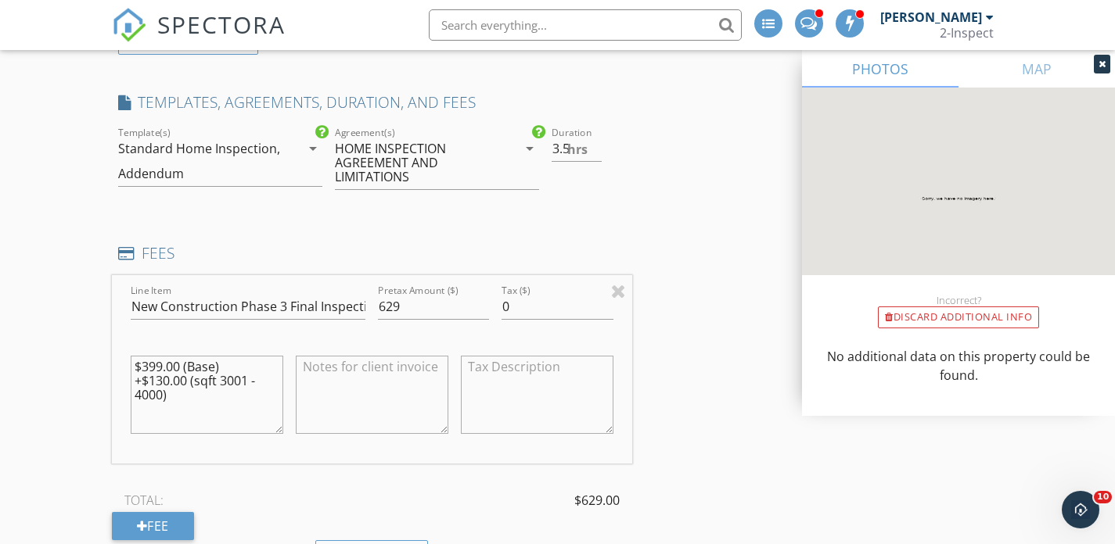
click at [139, 369] on textarea "$399.00 (Base) +$130.00 (sqft 3001 - 4000)" at bounding box center [207, 395] width 153 height 78
click at [386, 382] on textarea at bounding box center [372, 395] width 153 height 78
paste textarea "New Construction Phase 3 Final Inspection with all interior,, foundation, roof,…"
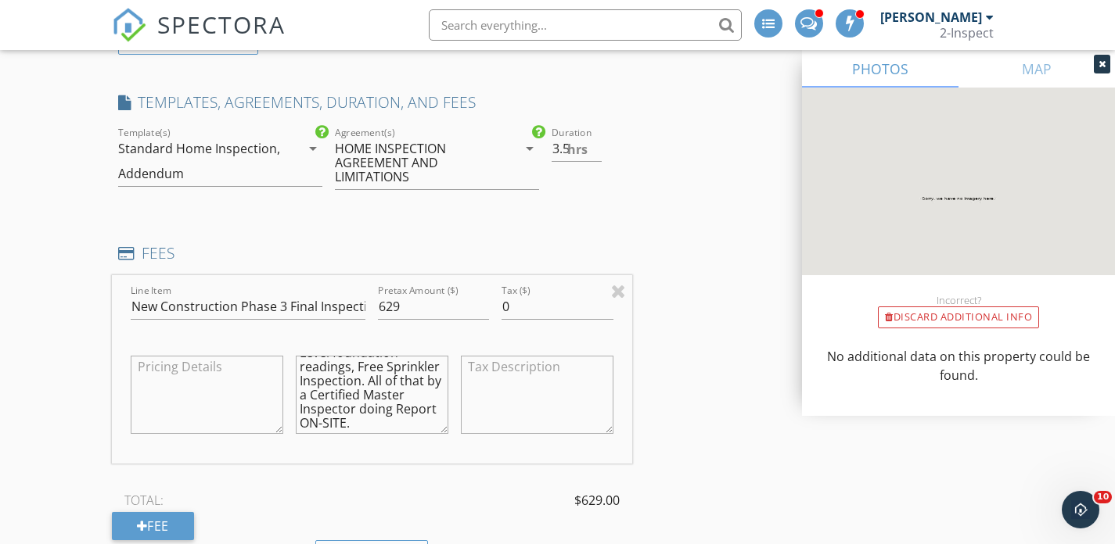
scroll to position [239, 0]
type textarea "New Construction Phase 3 Final Inspection with all interior,, foundation, roof,…"
click at [172, 526] on div "Fee" at bounding box center [153, 526] width 82 height 28
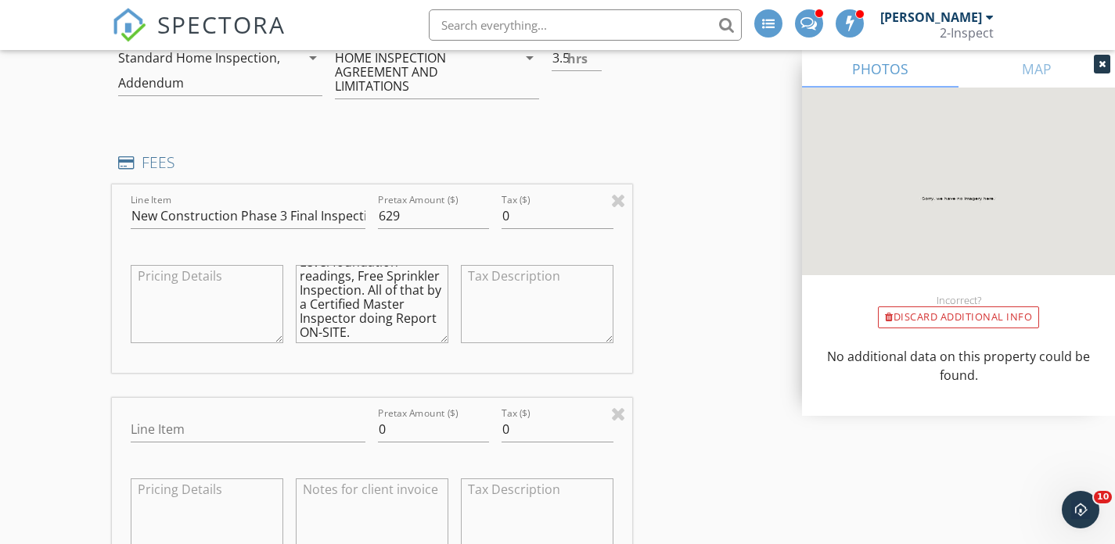
scroll to position [1267, 0]
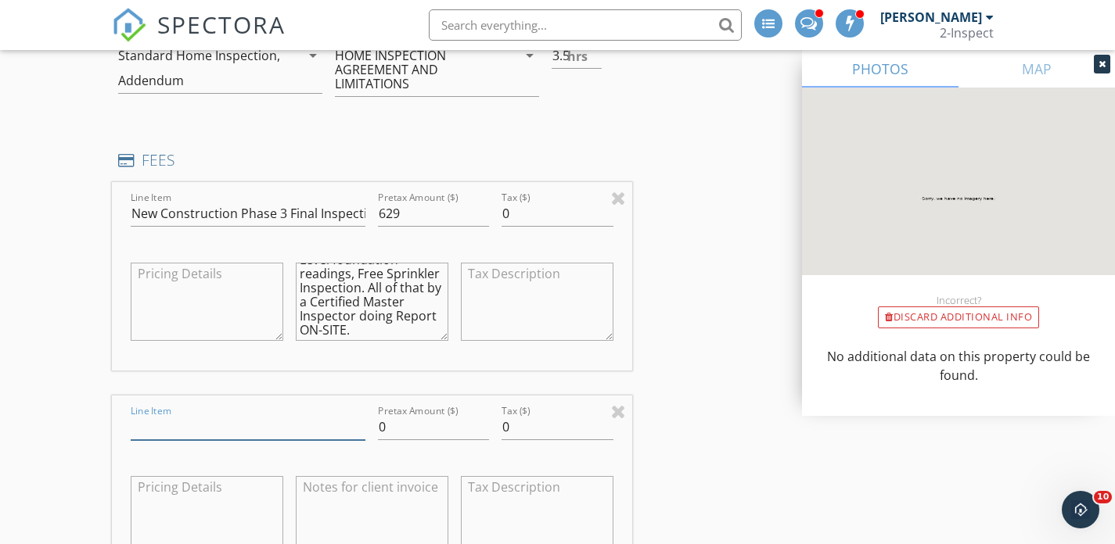
click at [199, 418] on input "Line Item" at bounding box center [248, 428] width 235 height 26
type input "R"
type input "F"
type input "Friends & Family Discount"
click at [390, 428] on input "0" at bounding box center [433, 428] width 111 height 26
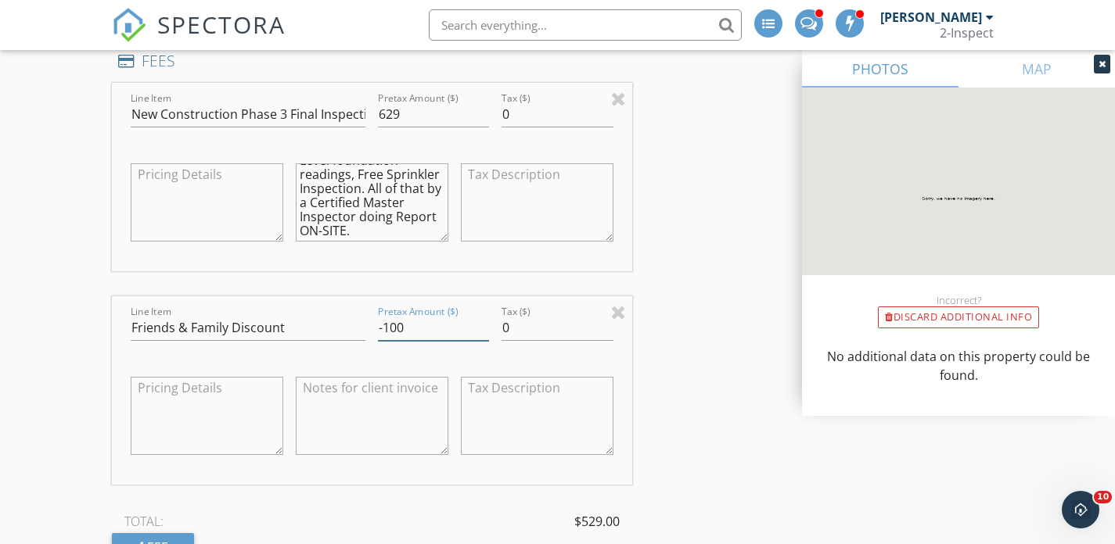
scroll to position [1371, 0]
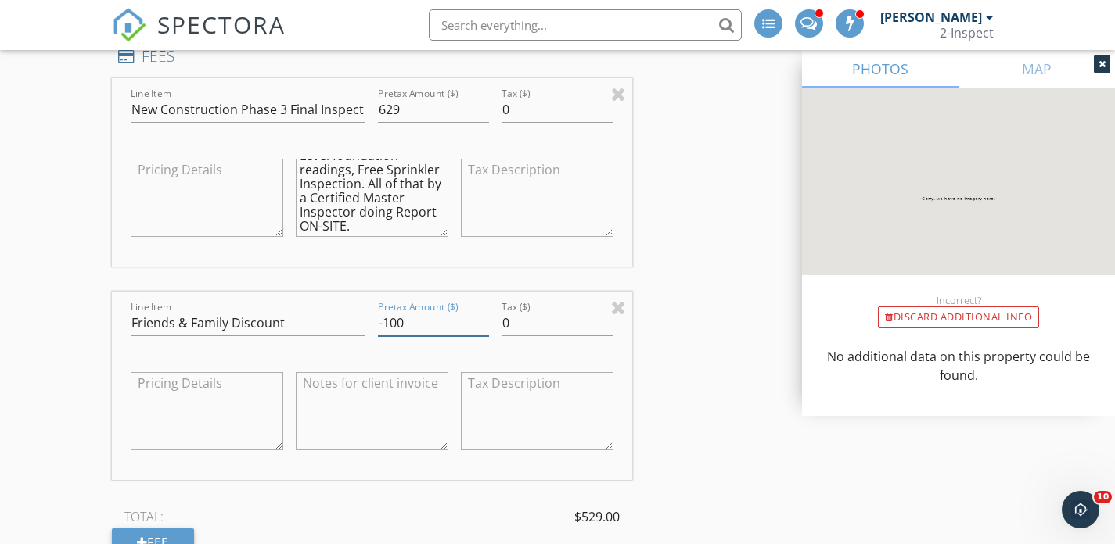
type input "-100"
click at [367, 400] on textarea at bounding box center [372, 411] width 153 height 78
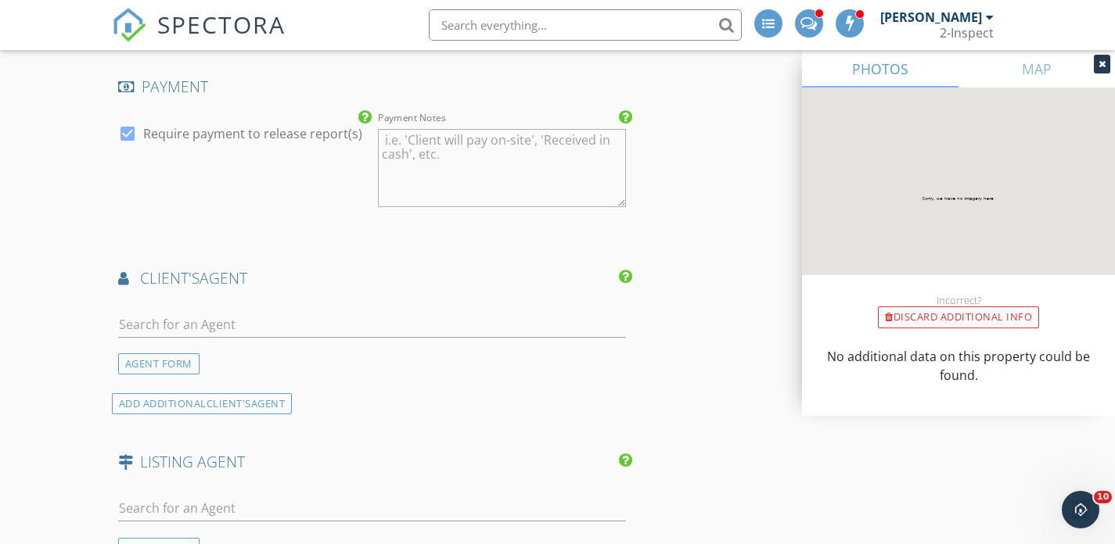
scroll to position [2080, 0]
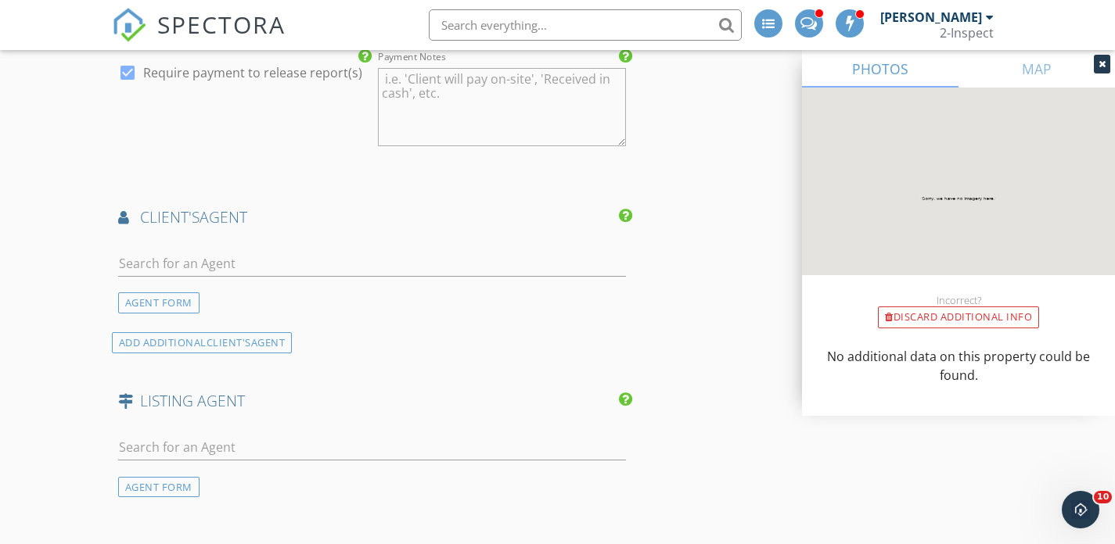
type textarea "Devi Prasad ($100)"
click at [200, 260] on input "text" at bounding box center [372, 264] width 508 height 26
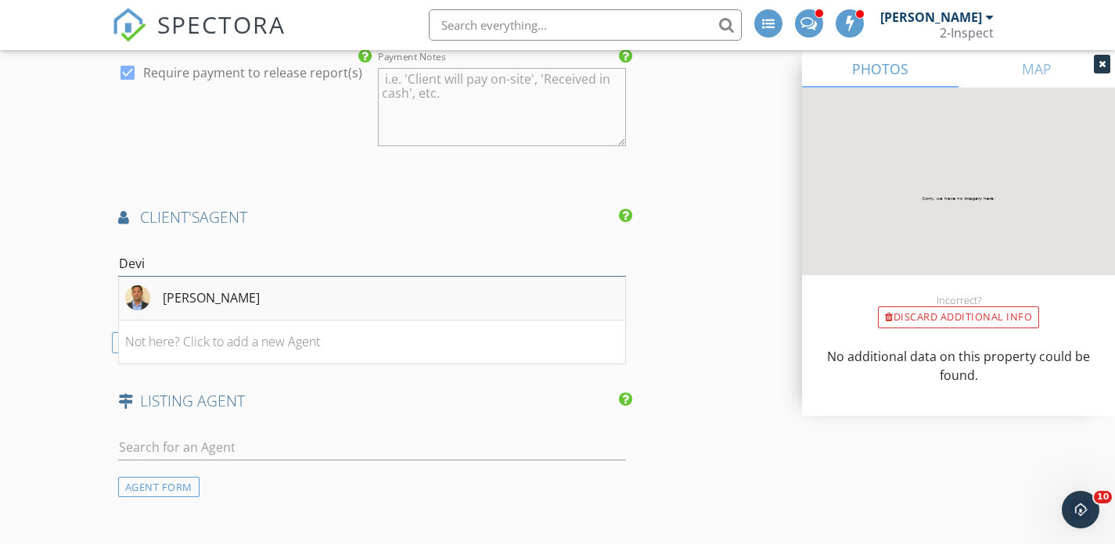
type input "Devi"
click at [235, 293] on div "[PERSON_NAME]" at bounding box center [211, 298] width 97 height 19
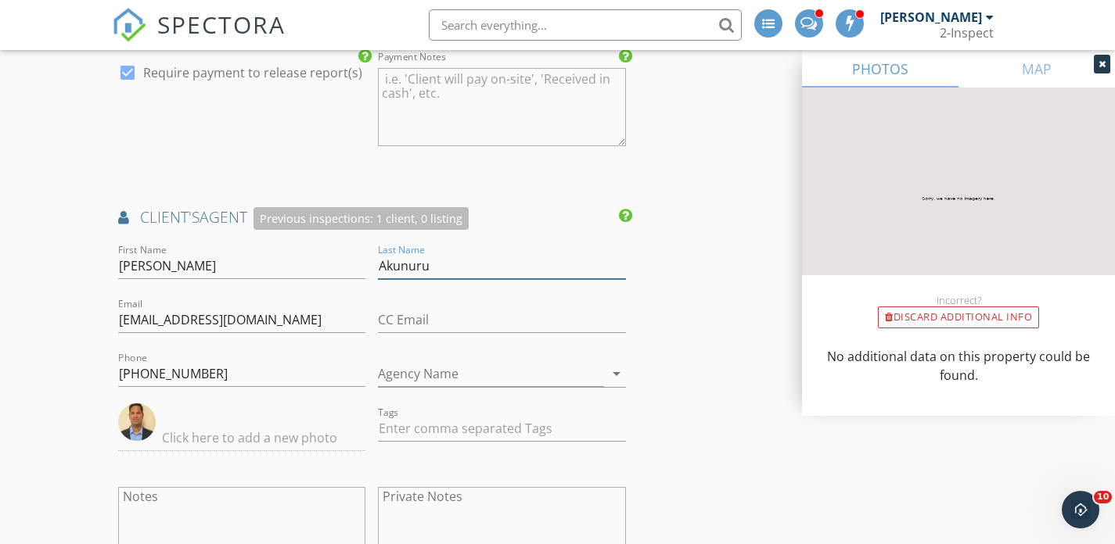
click at [391, 266] on input "Akunuru" at bounding box center [502, 266] width 248 height 26
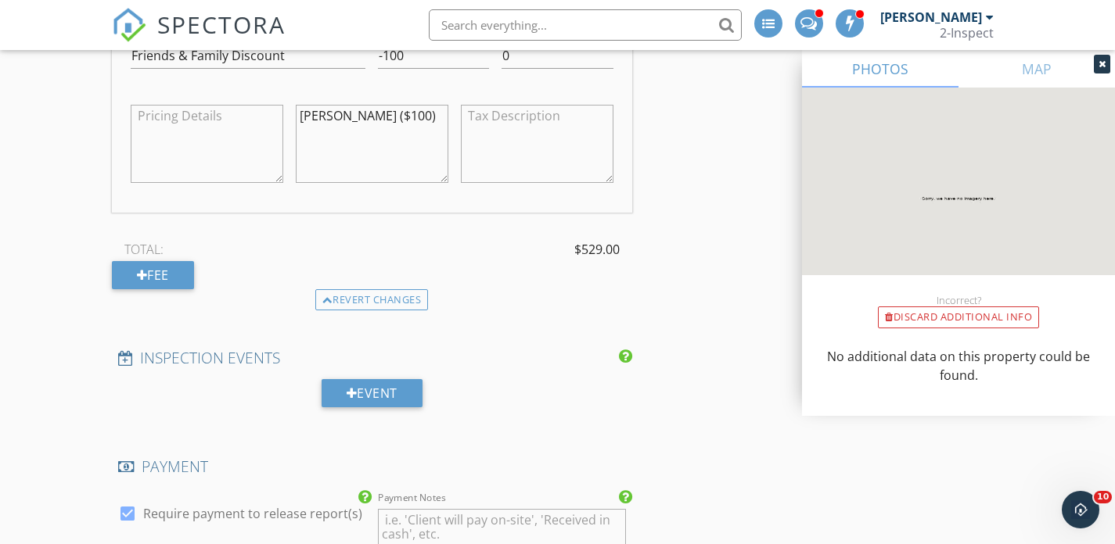
scroll to position [1587, 0]
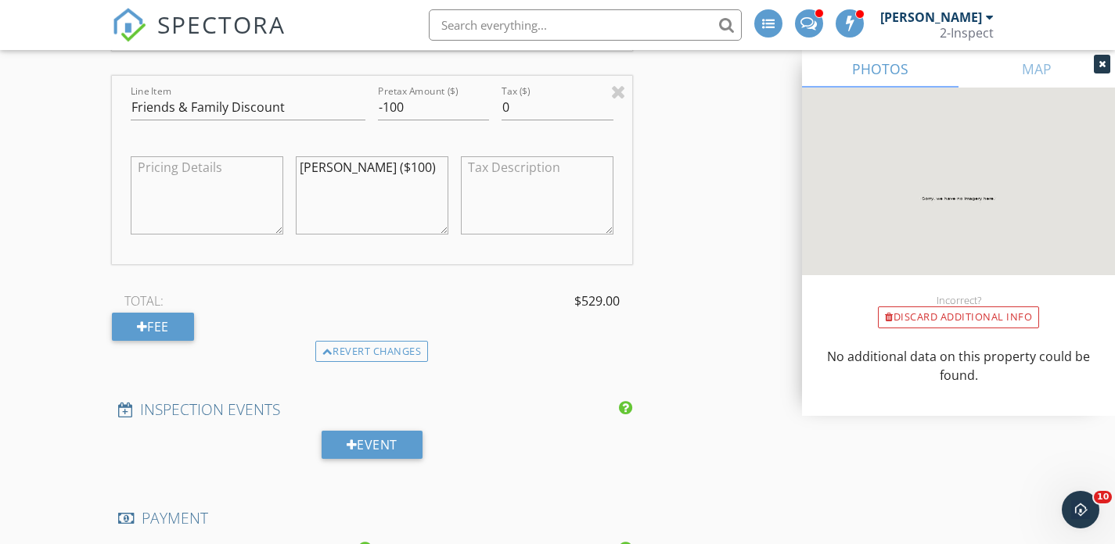
click at [368, 167] on textarea "Devi Prasad ($100)" at bounding box center [372, 195] width 153 height 78
paste textarea "Akunuru"
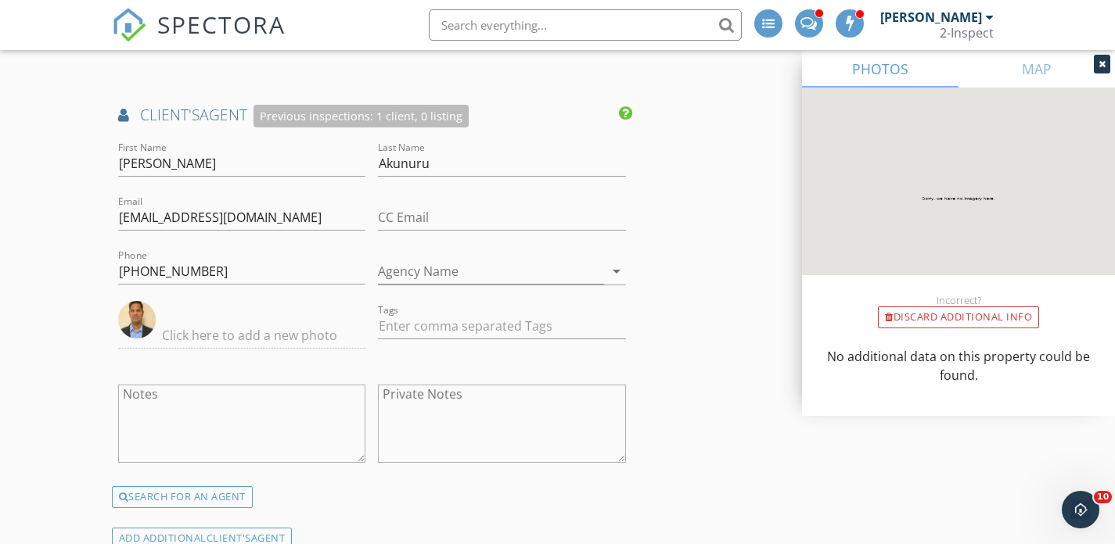
scroll to position [2160, 0]
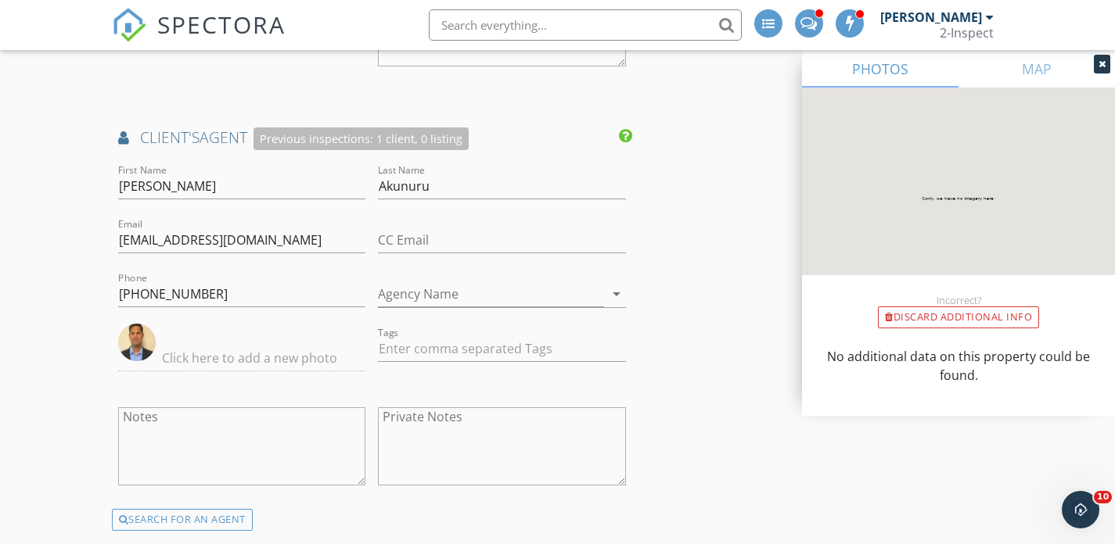
type textarea "Devi Prasad Akunuru ($100)"
click at [178, 178] on input "Devi Prasad" at bounding box center [242, 187] width 248 height 26
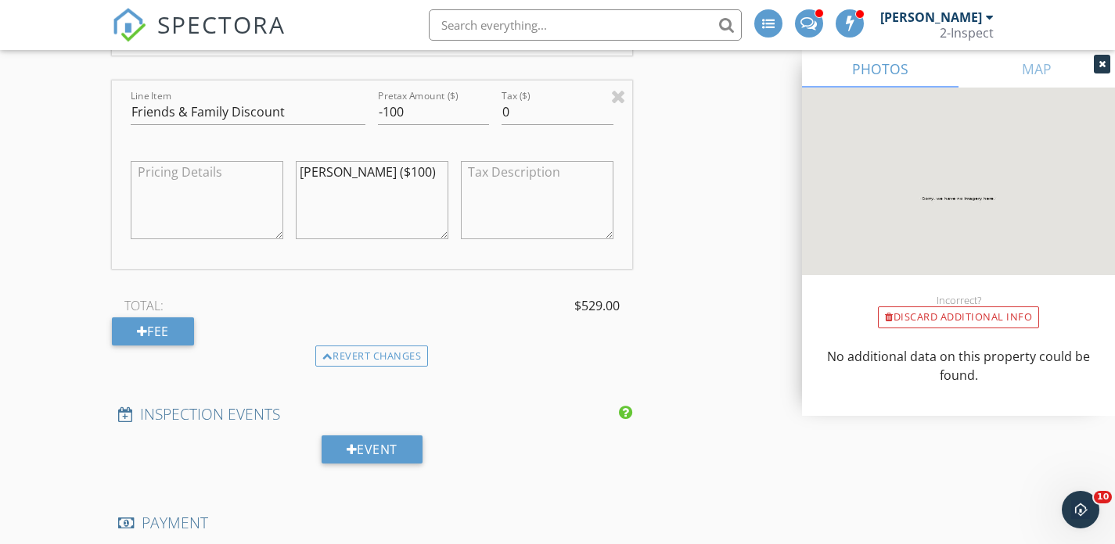
scroll to position [1549, 0]
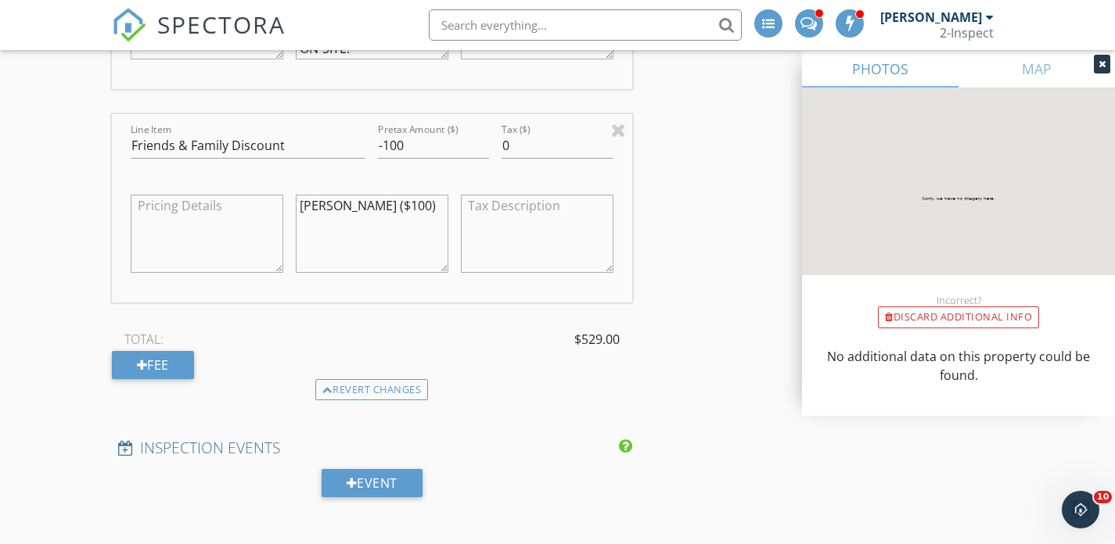
click at [313, 203] on textarea "Devi Prasad Akunuru ($100)" at bounding box center [372, 234] width 153 height 78
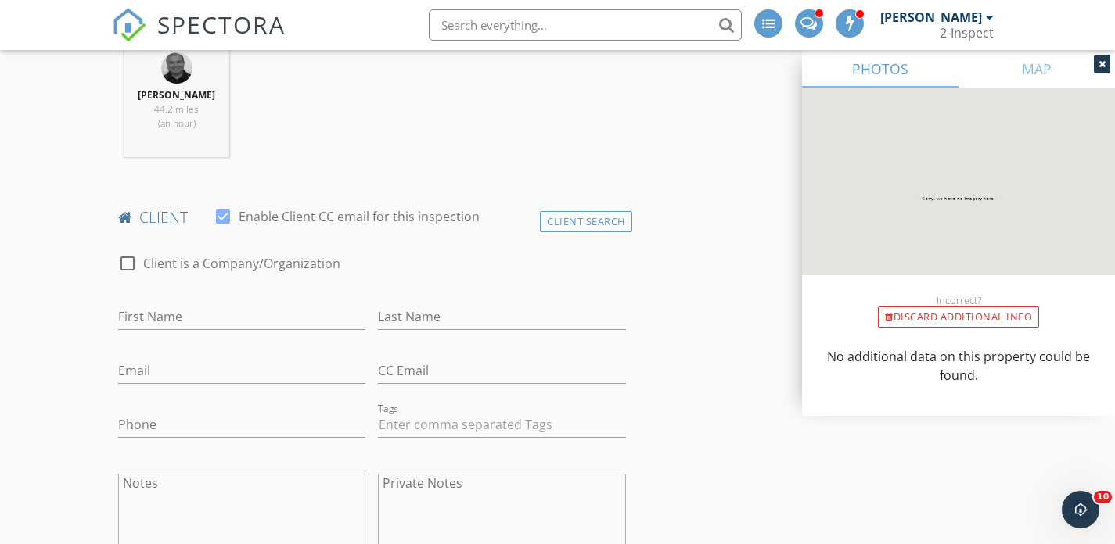
scroll to position [636, 0]
click at [547, 221] on div "Client Search" at bounding box center [586, 217] width 92 height 21
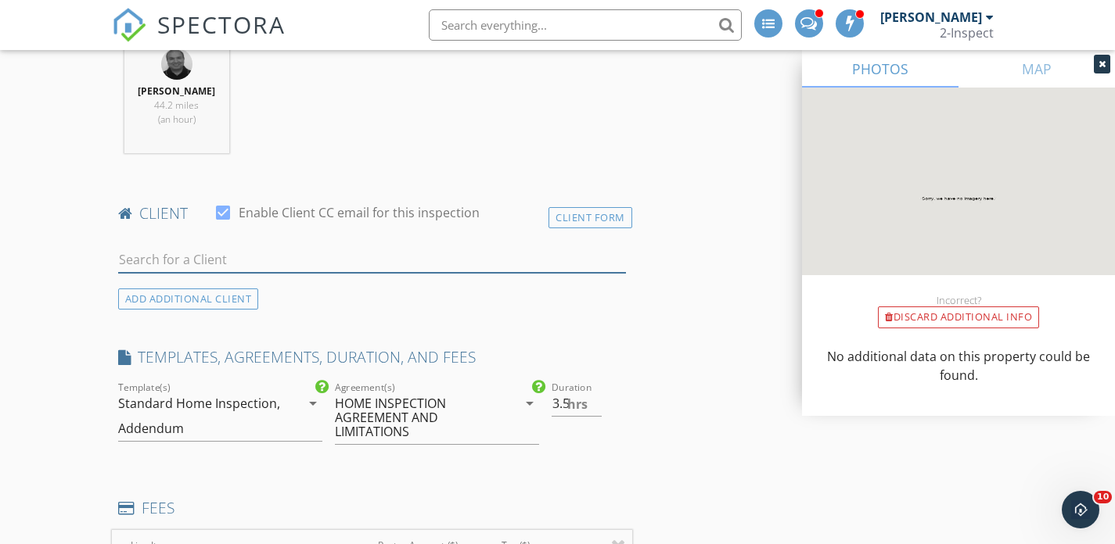
click at [274, 258] on input "text" at bounding box center [372, 260] width 508 height 26
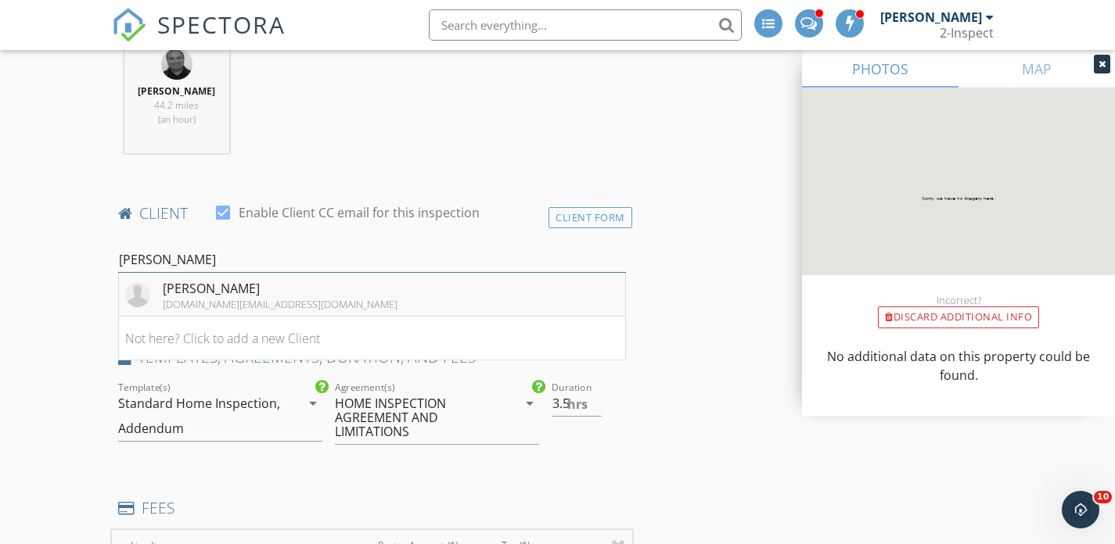
type input "Bhanu"
click at [294, 289] on li "Bhanu Akunuru bhanu9.net@gmail.com" at bounding box center [372, 295] width 506 height 44
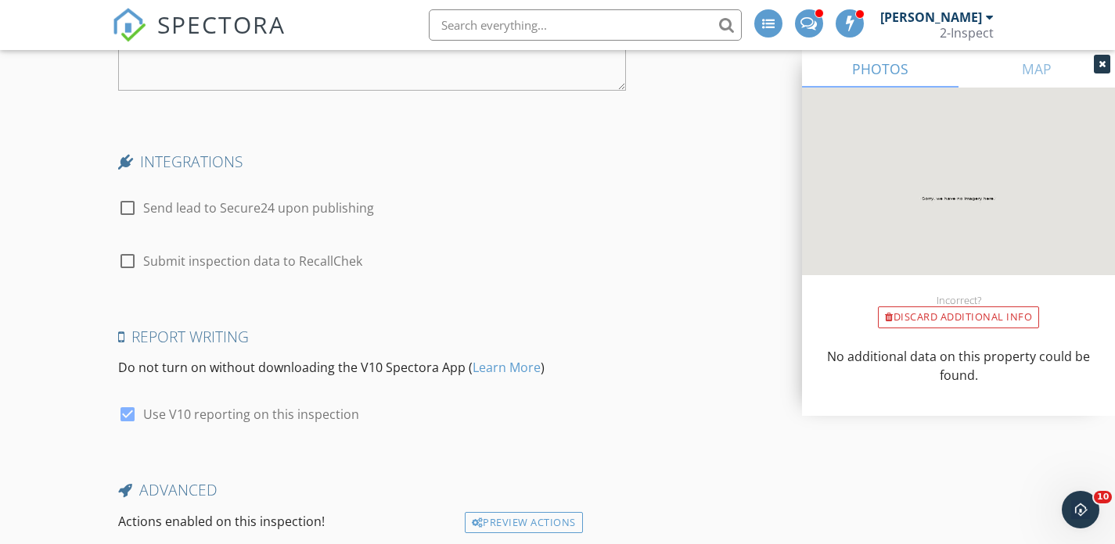
scroll to position [3267, 0]
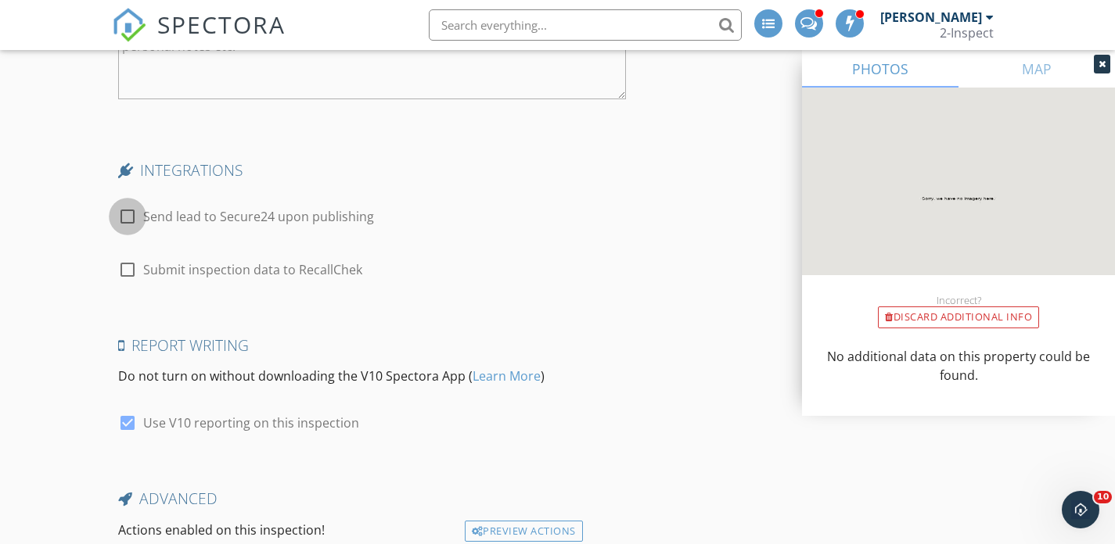
click at [136, 218] on div at bounding box center [127, 216] width 27 height 27
checkbox input "true"
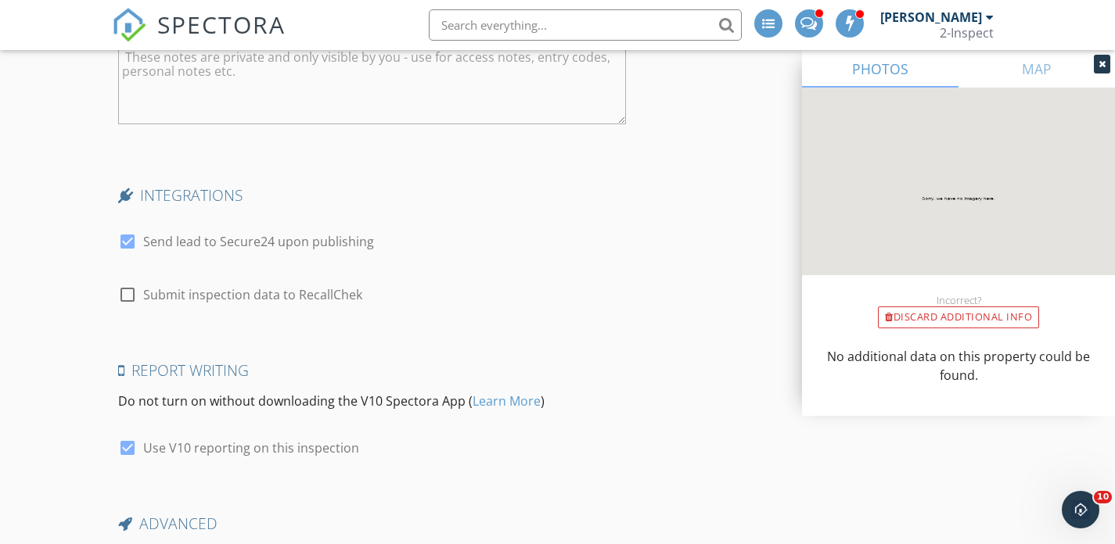
scroll to position [3393, 0]
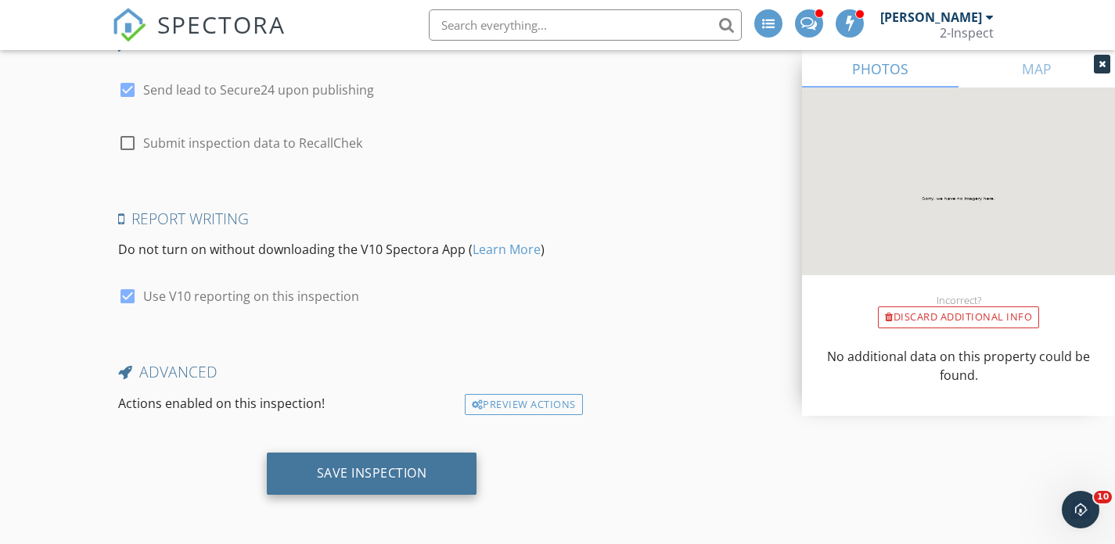
click at [383, 470] on div "Save Inspection" at bounding box center [372, 473] width 110 height 16
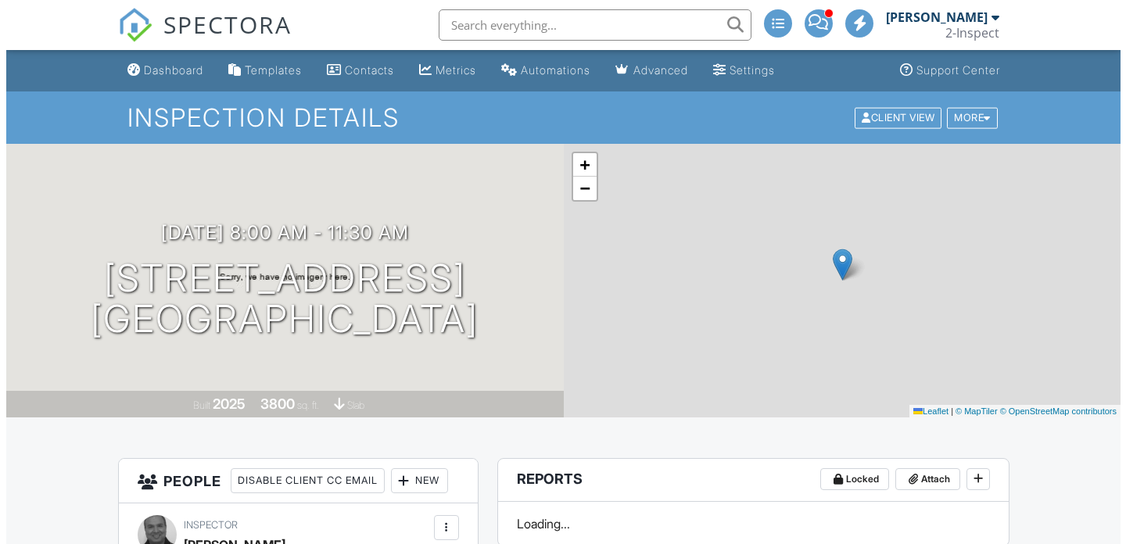
scroll to position [379, 0]
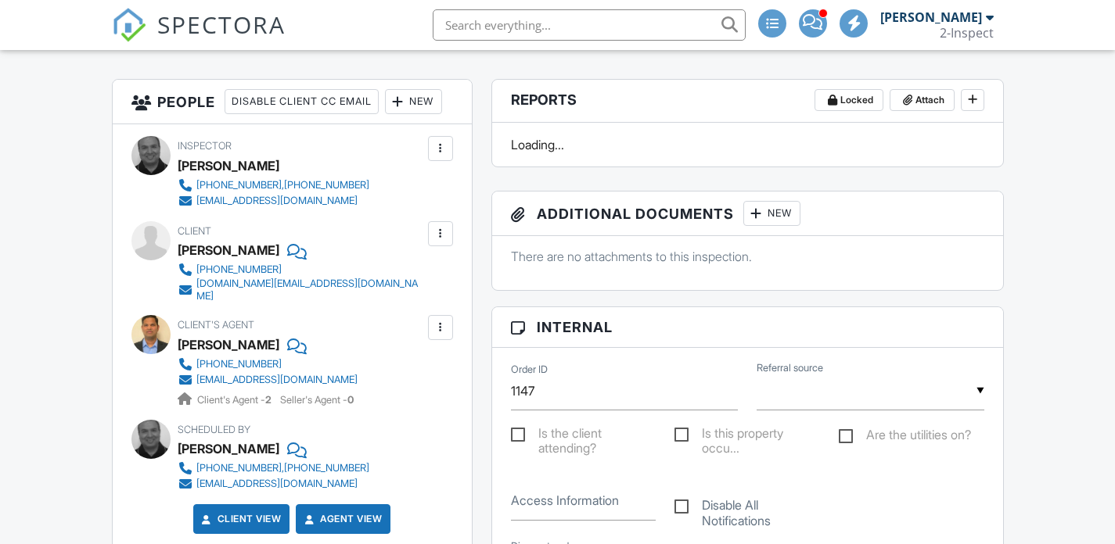
click at [406, 102] on div at bounding box center [398, 102] width 16 height 16
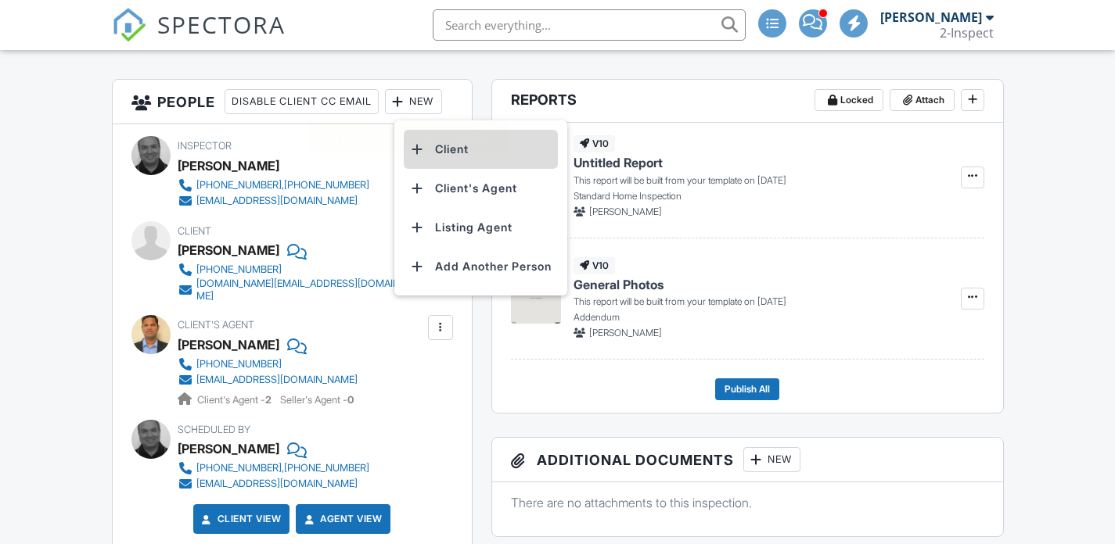
click at [450, 148] on li "Client" at bounding box center [481, 149] width 154 height 39
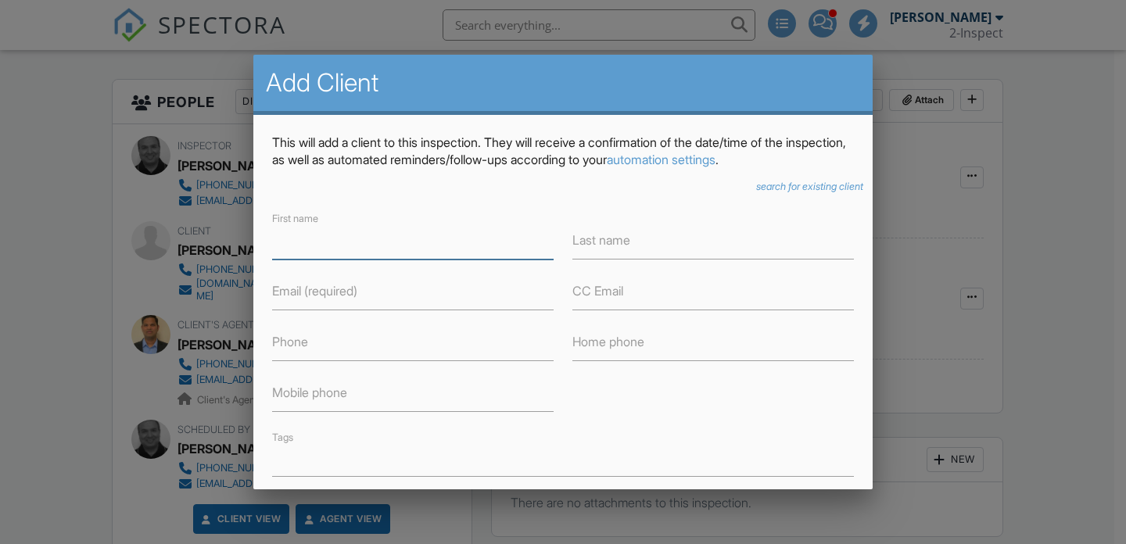
scroll to position [0, 0]
click at [758, 187] on icon "search for existing client" at bounding box center [809, 187] width 107 height 12
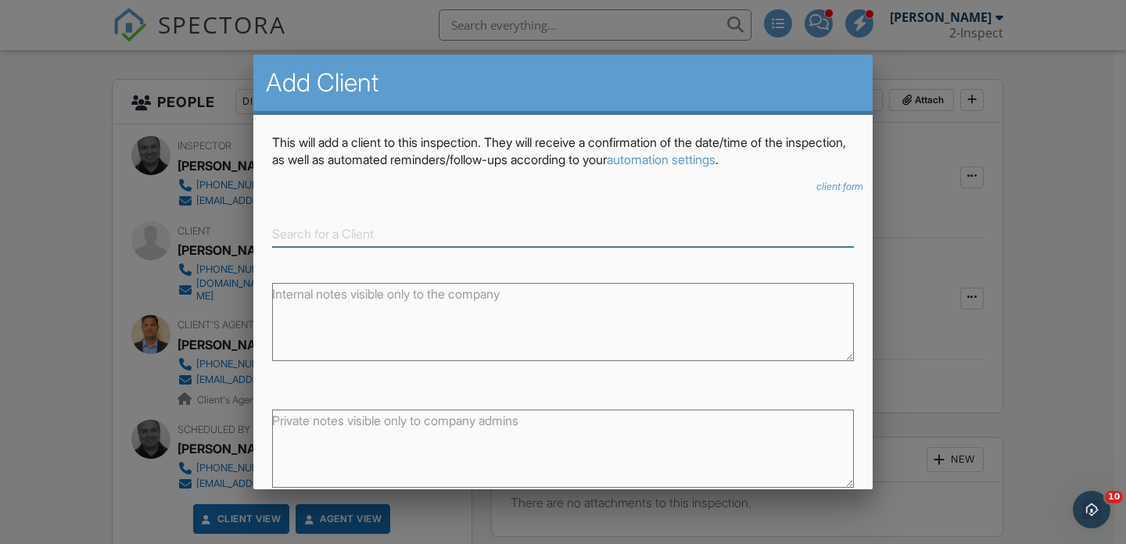
click at [454, 234] on input at bounding box center [563, 234] width 582 height 26
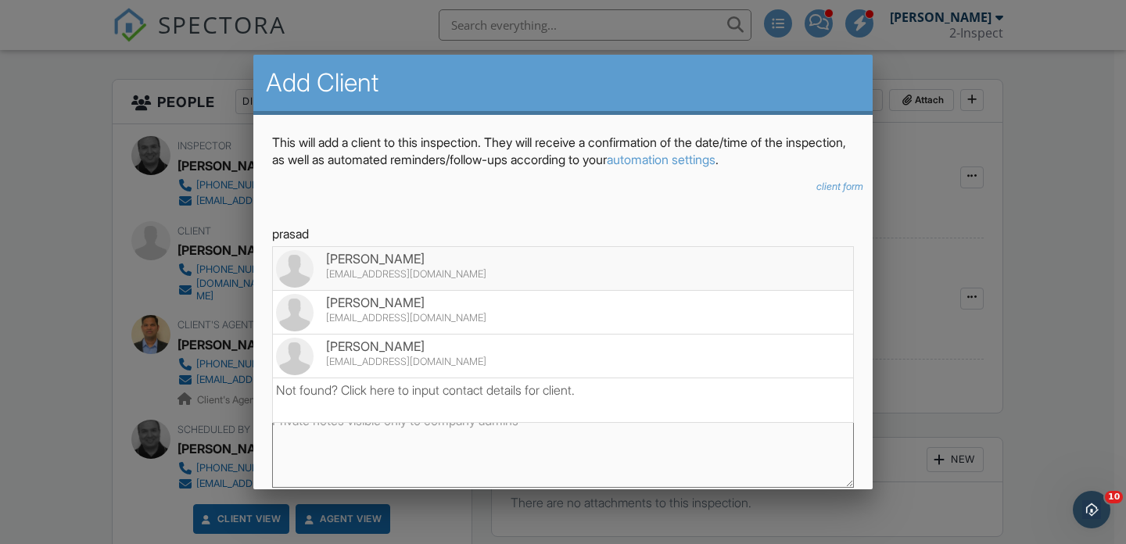
click at [520, 269] on div "[EMAIL_ADDRESS][DOMAIN_NAME]" at bounding box center [563, 274] width 574 height 13
type input "[PERSON_NAME]"
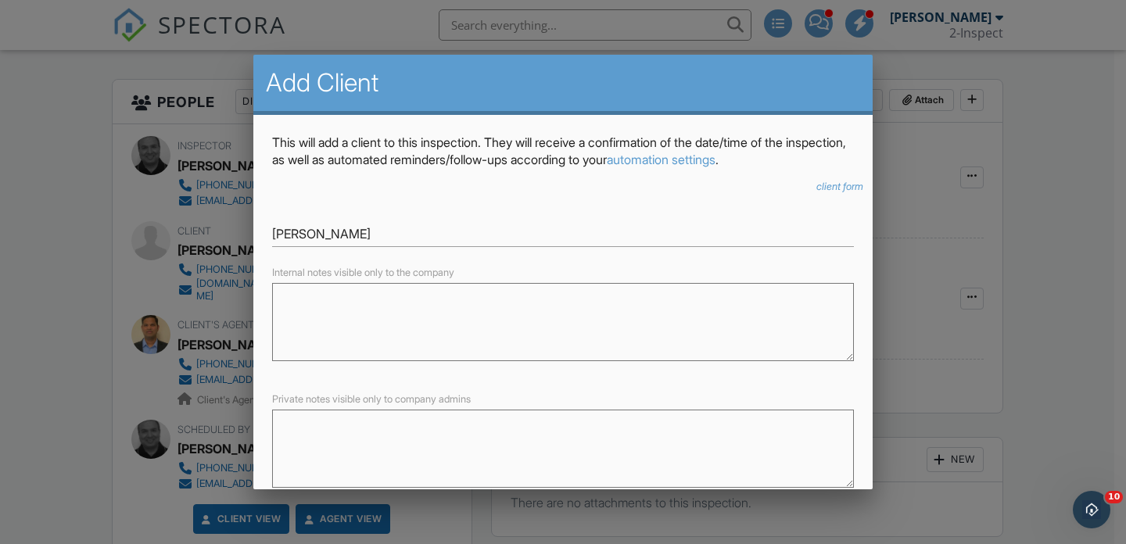
scroll to position [84, 0]
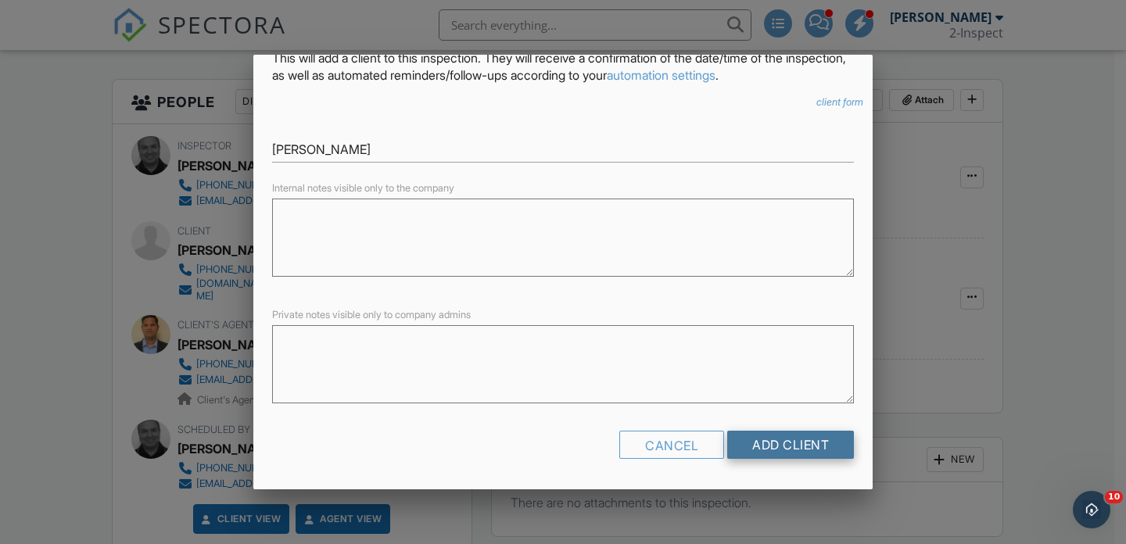
click at [766, 436] on input "Add Client" at bounding box center [790, 445] width 127 height 28
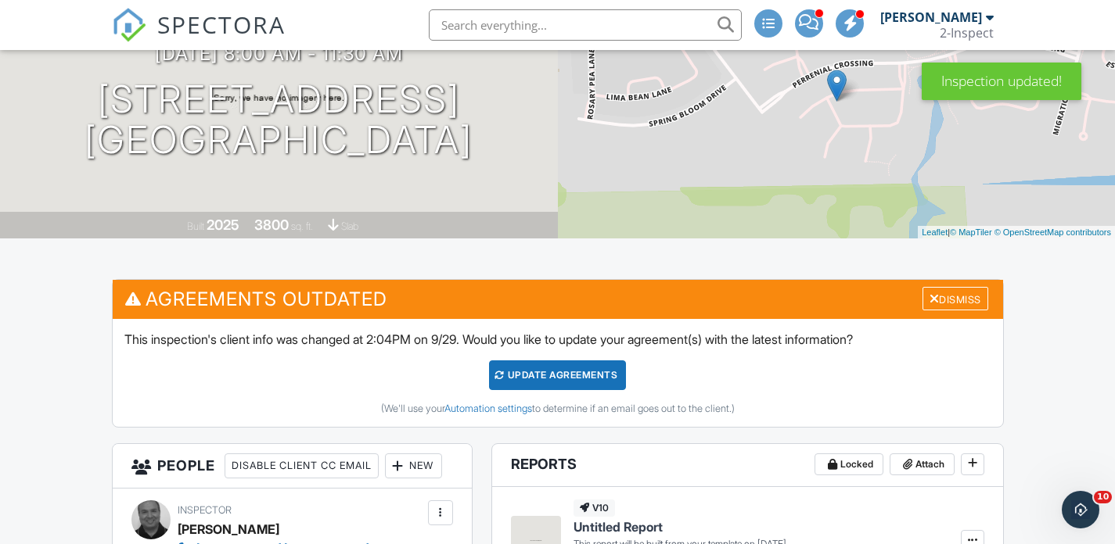
click at [584, 370] on div "Update Agreements" at bounding box center [557, 376] width 137 height 30
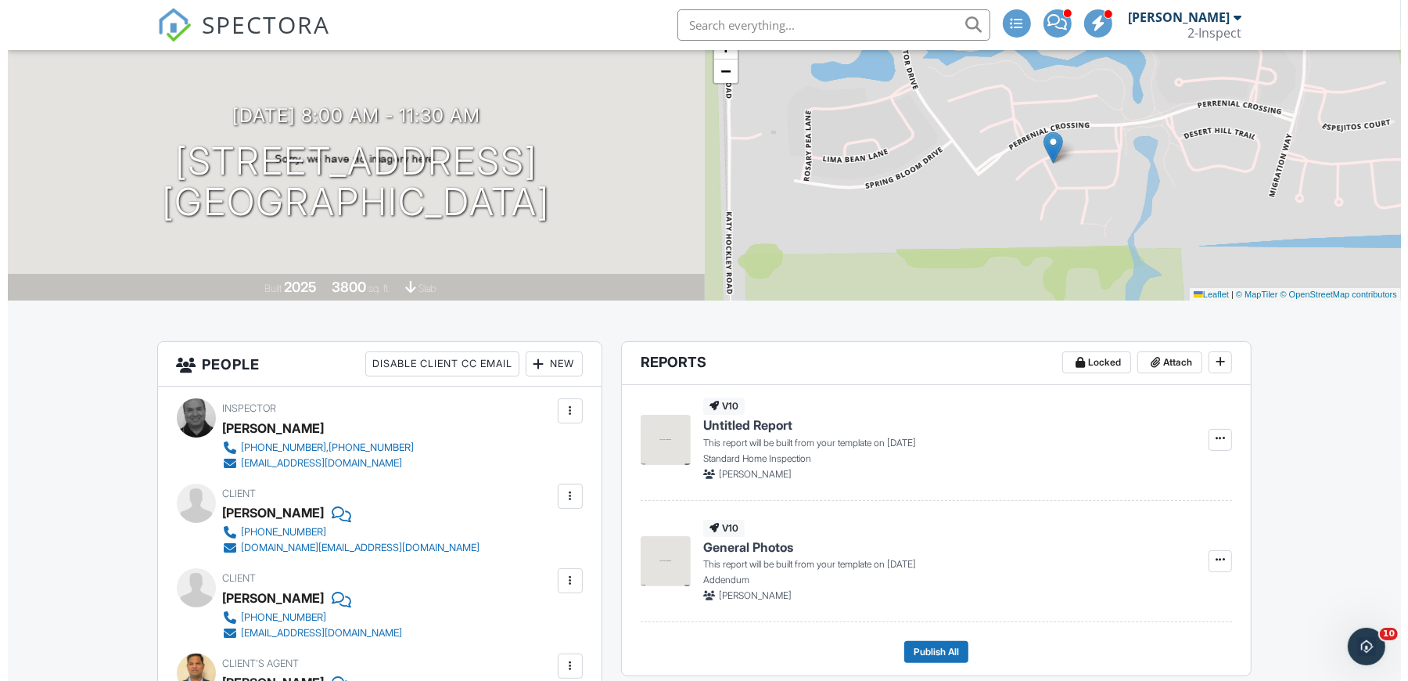
scroll to position [110, 0]
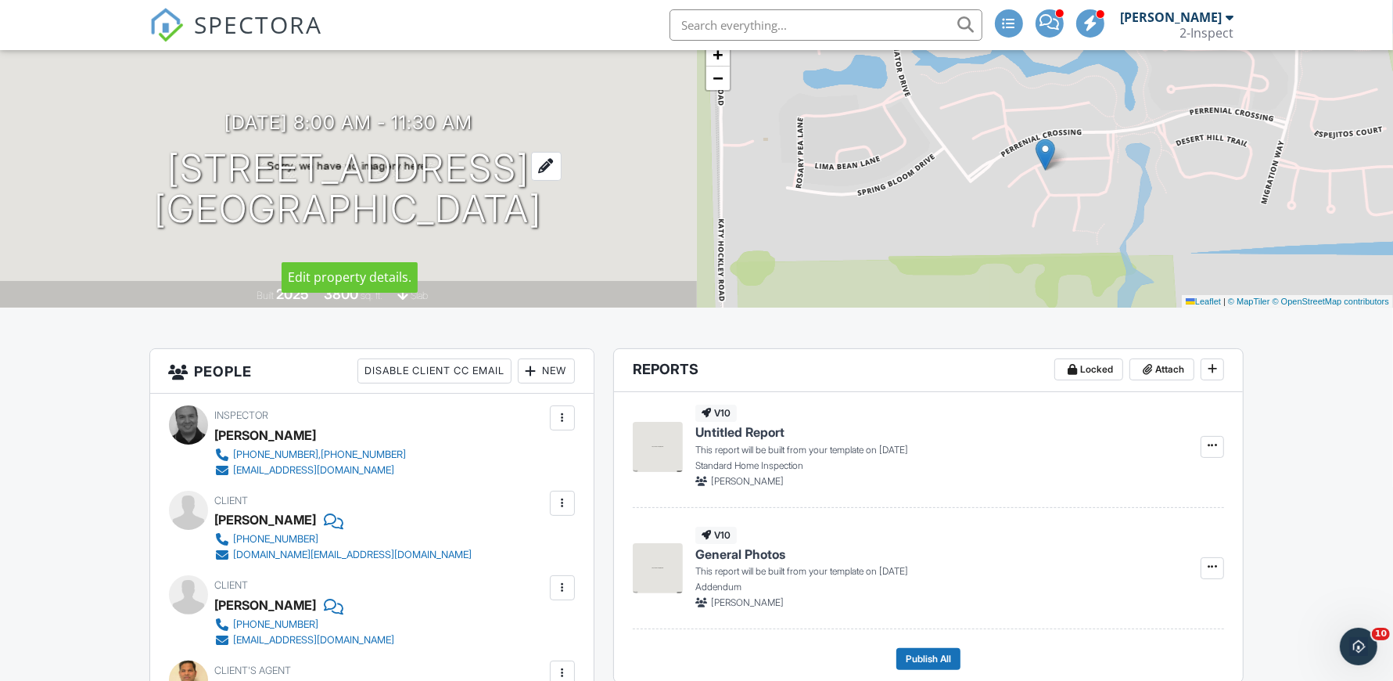
click at [542, 148] on h1 "22235 Brushy Woodland Edge Way Cyoress, TX 77433" at bounding box center [348, 189] width 388 height 83
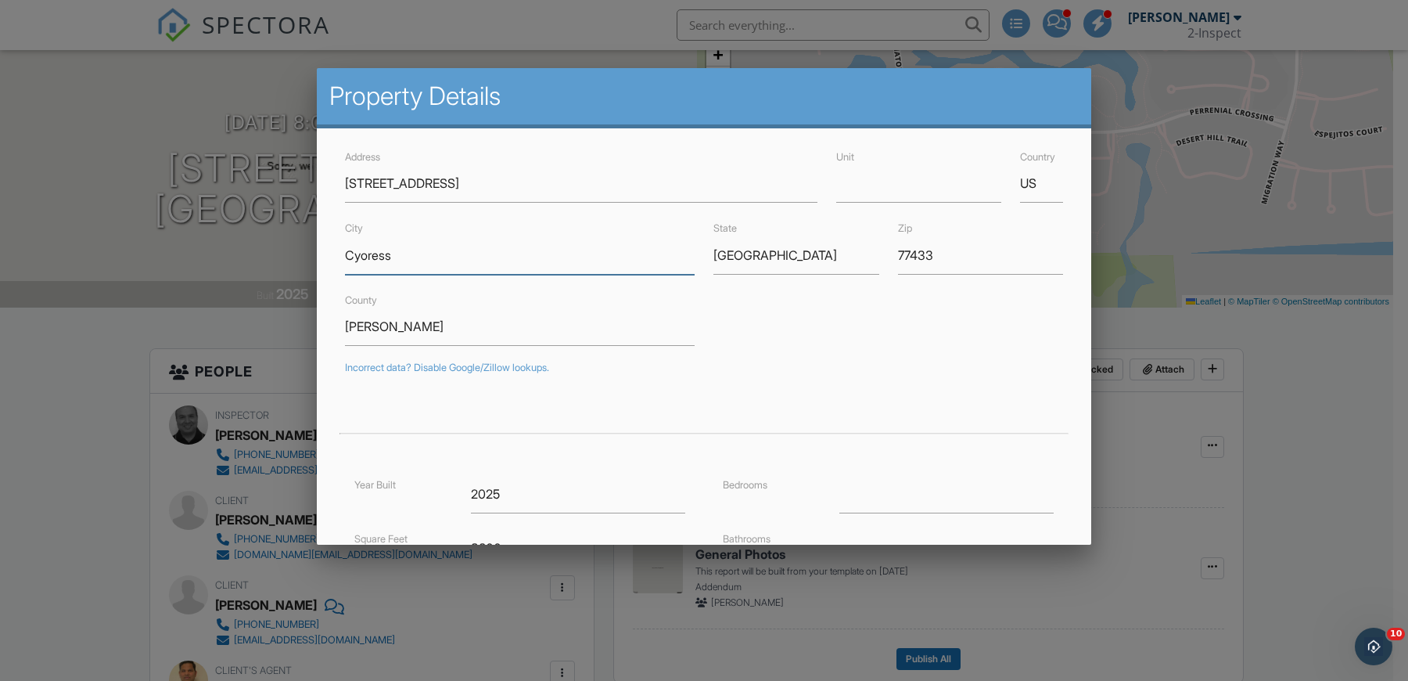
click at [373, 257] on input "Cyoress" at bounding box center [520, 255] width 350 height 38
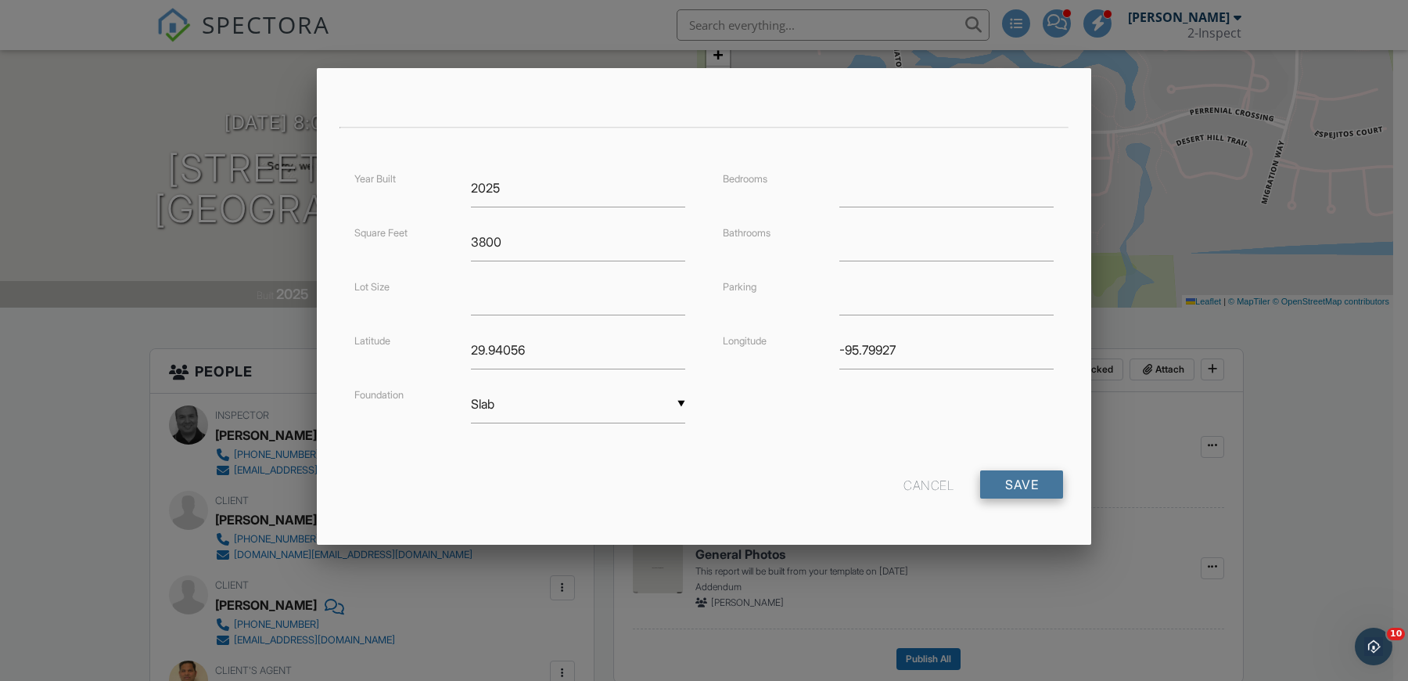
type input "Cypress"
click at [1000, 476] on input "Save" at bounding box center [1021, 484] width 83 height 28
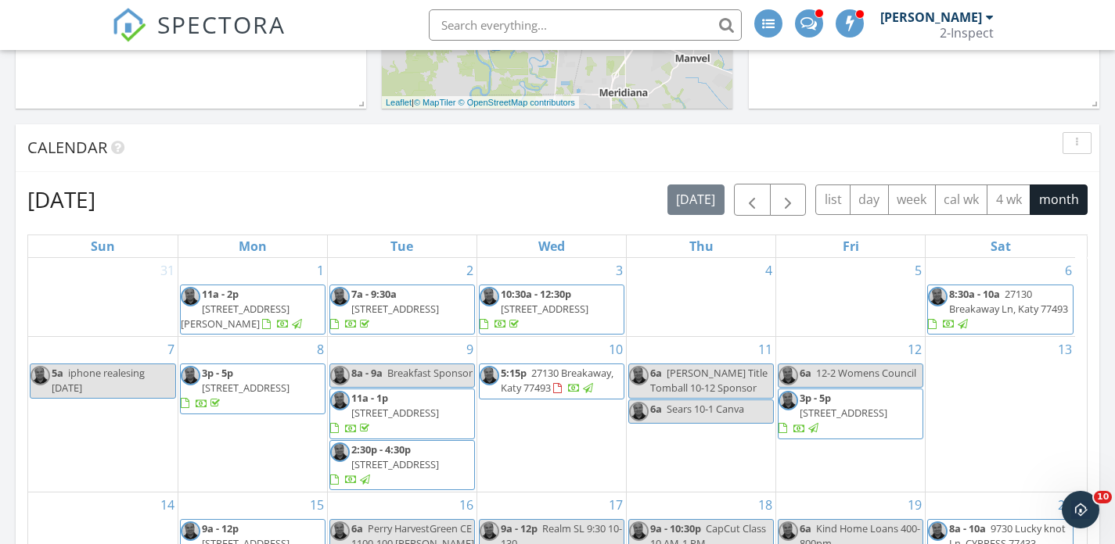
scroll to position [550, 0]
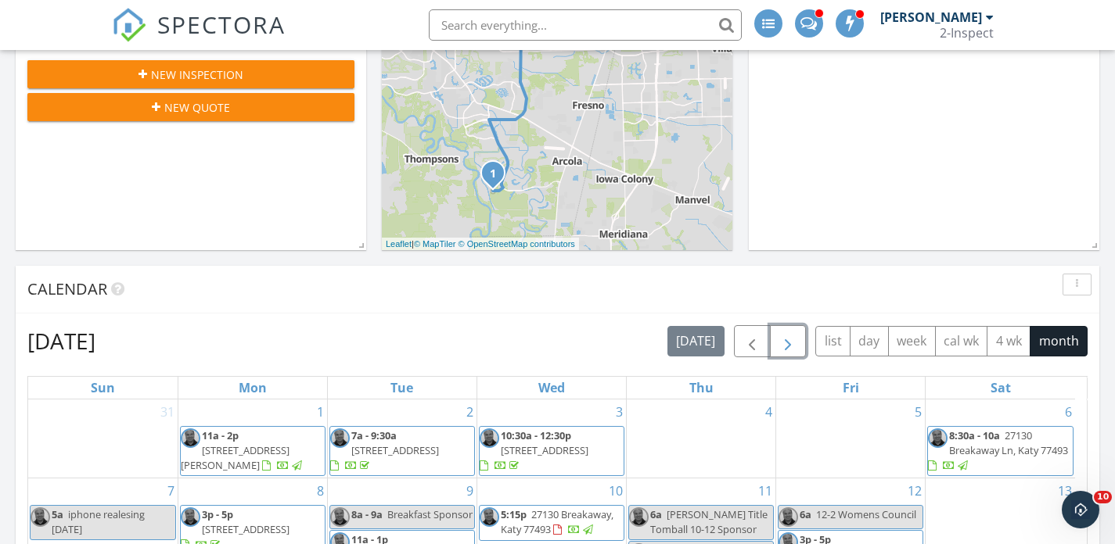
click at [795, 336] on span "button" at bounding box center [787, 341] width 19 height 19
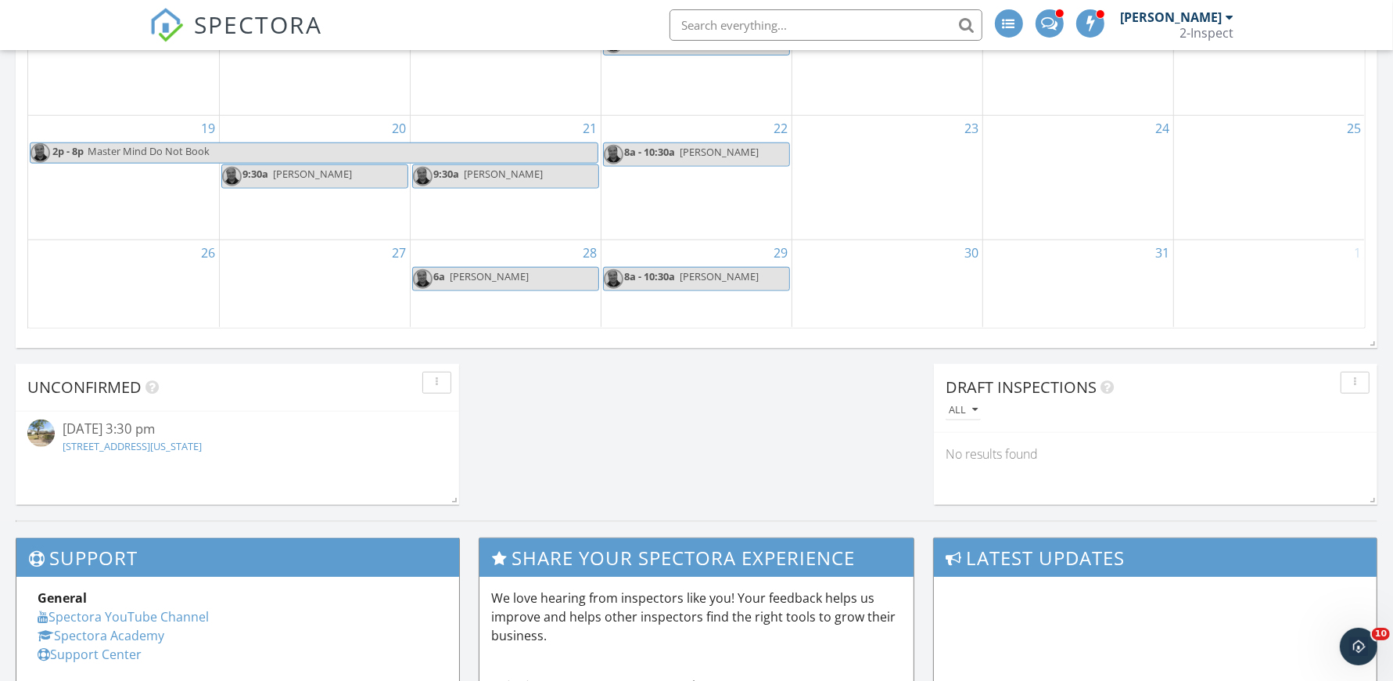
scroll to position [1238, 0]
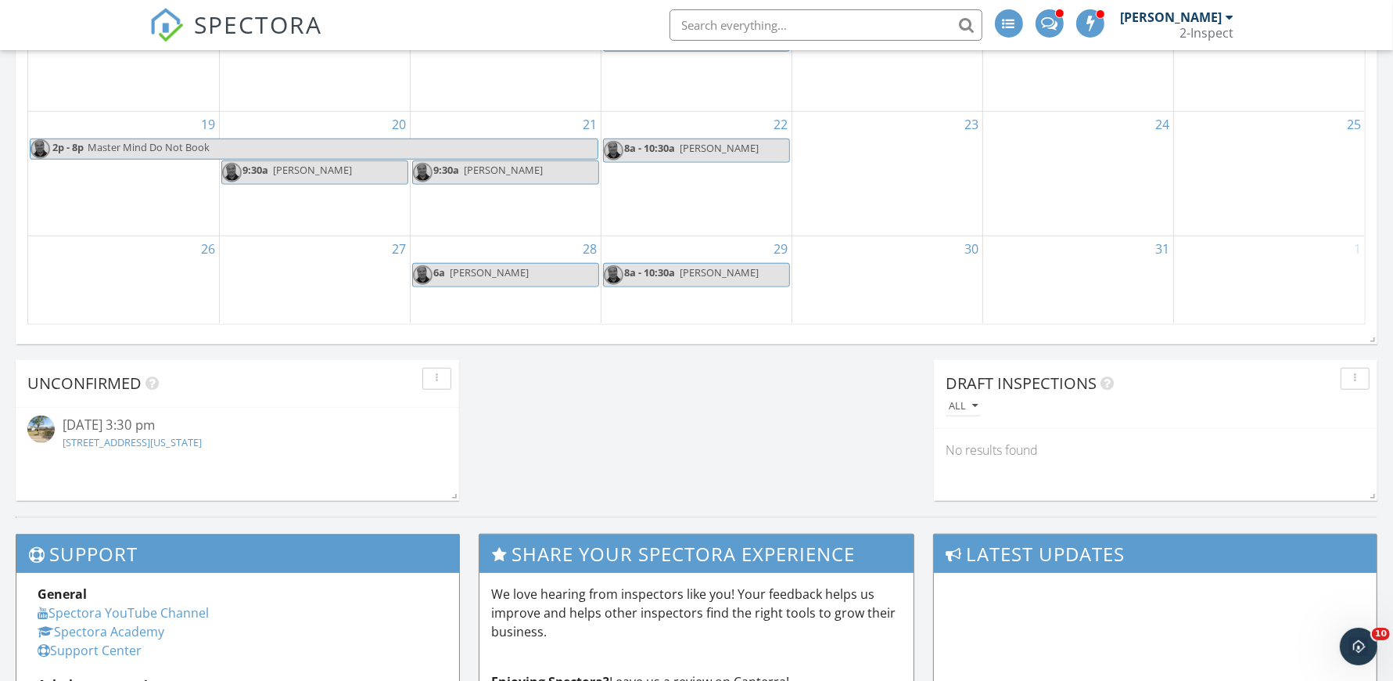
click at [171, 435] on link "[STREET_ADDRESS][US_STATE]" at bounding box center [132, 442] width 139 height 14
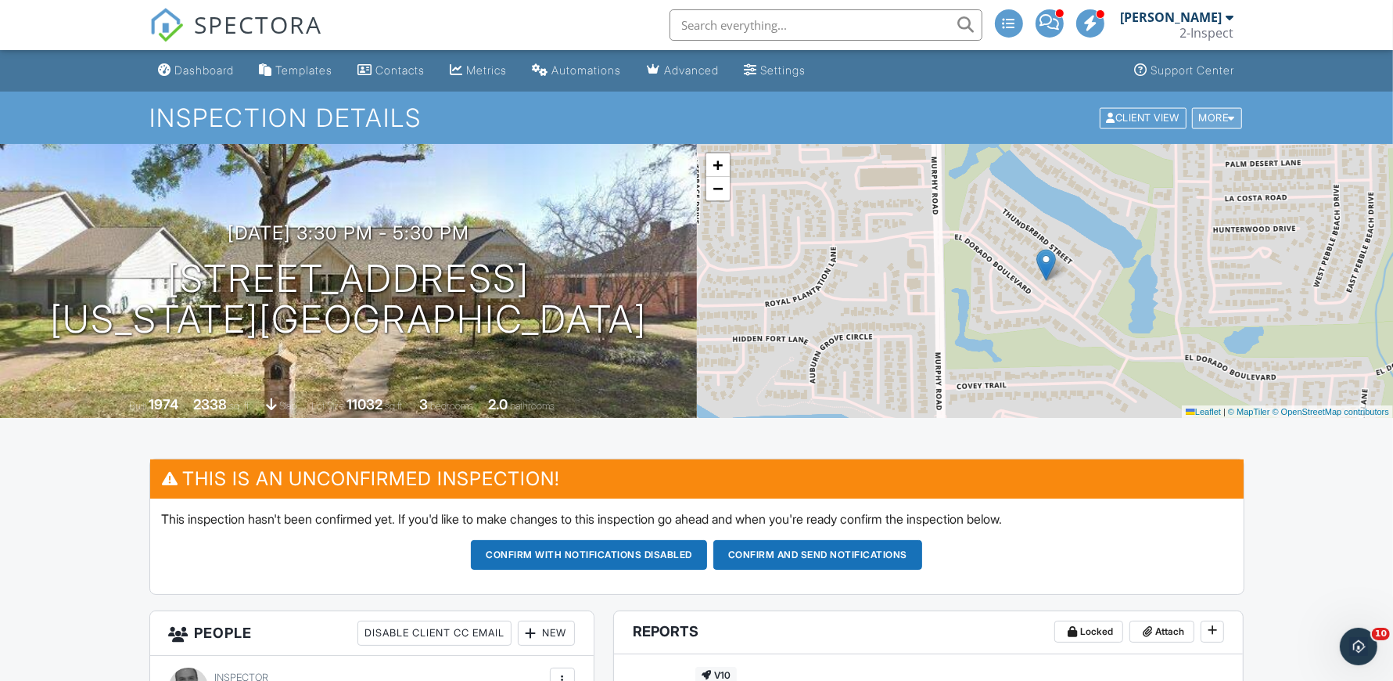
click at [1211, 117] on div "More" at bounding box center [1217, 117] width 51 height 21
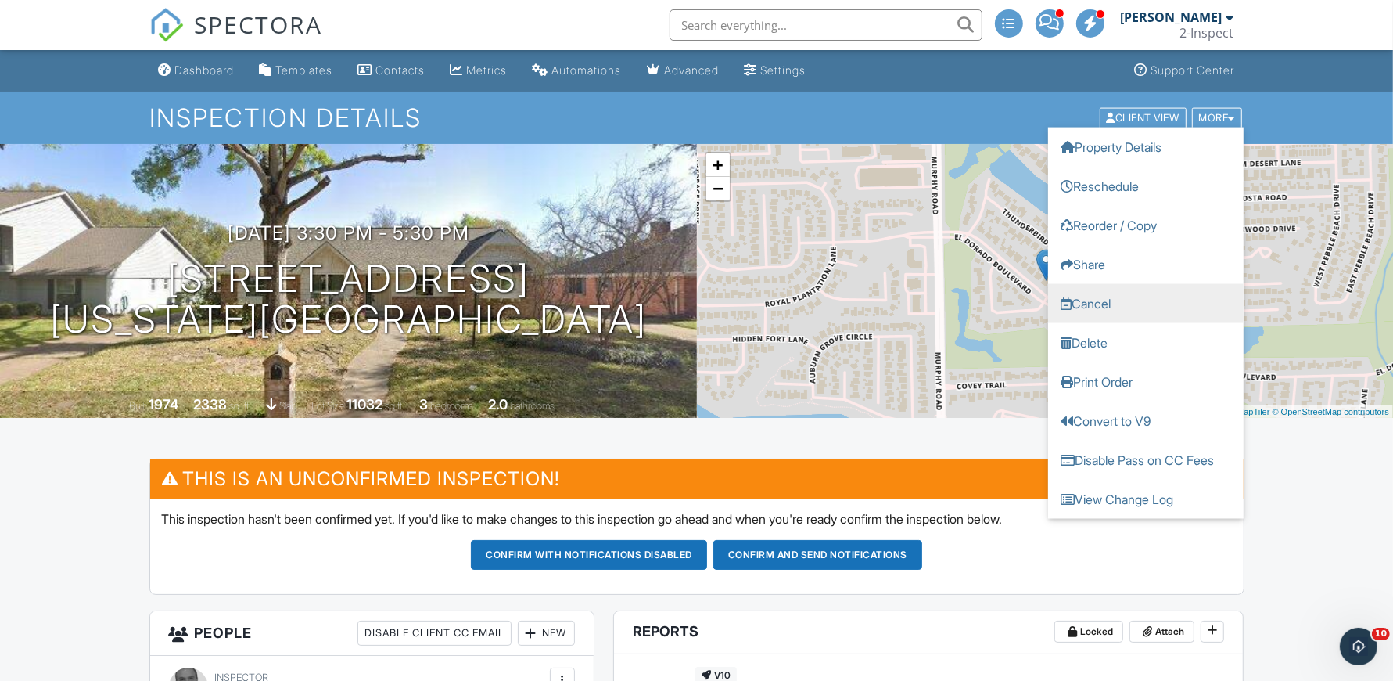
click at [1131, 308] on link "Cancel" at bounding box center [1146, 302] width 196 height 39
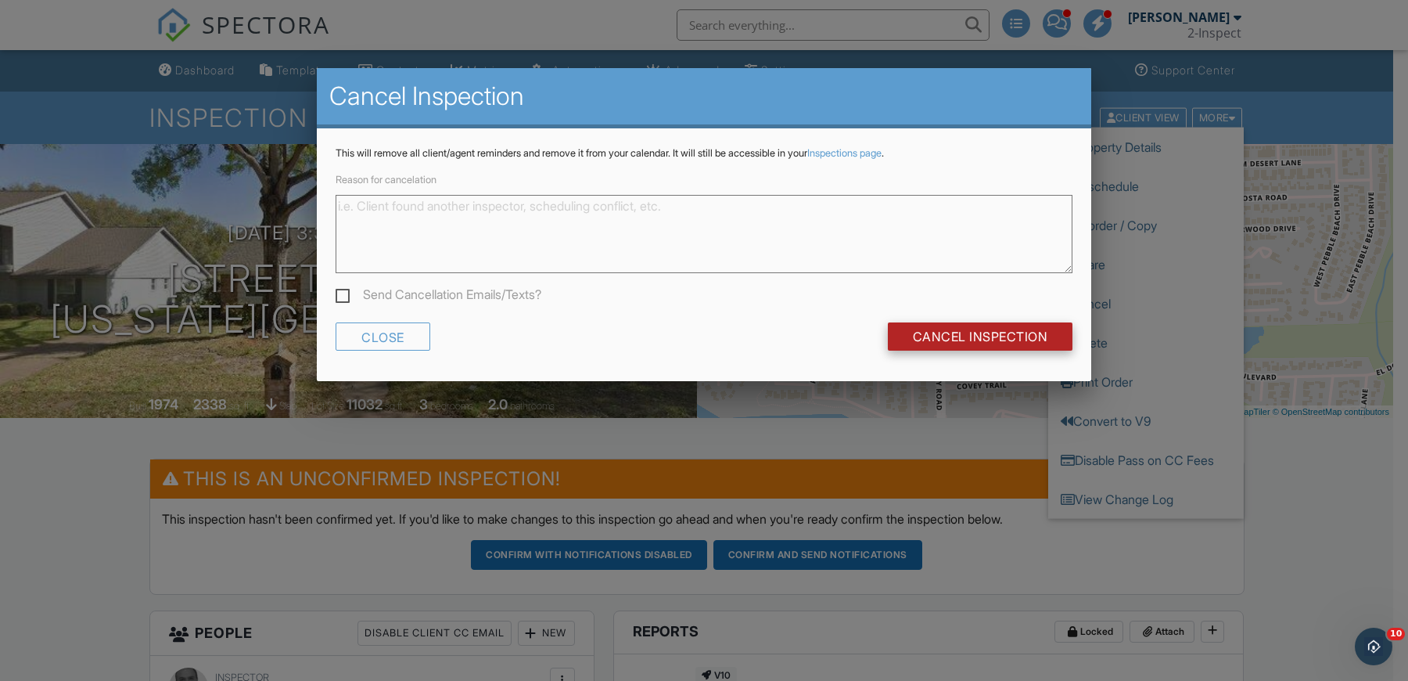
click at [951, 336] on input "Cancel Inspection" at bounding box center [980, 336] width 185 height 28
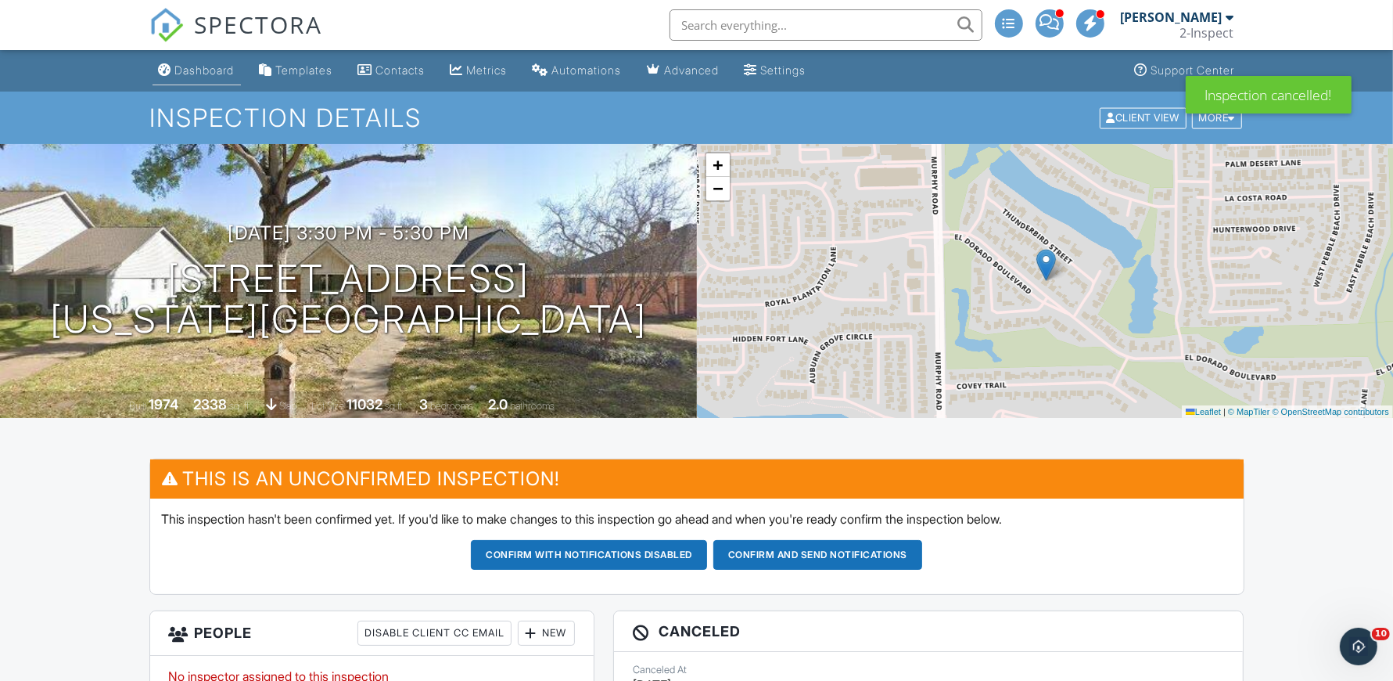
click at [206, 71] on div "Dashboard" at bounding box center [204, 69] width 59 height 13
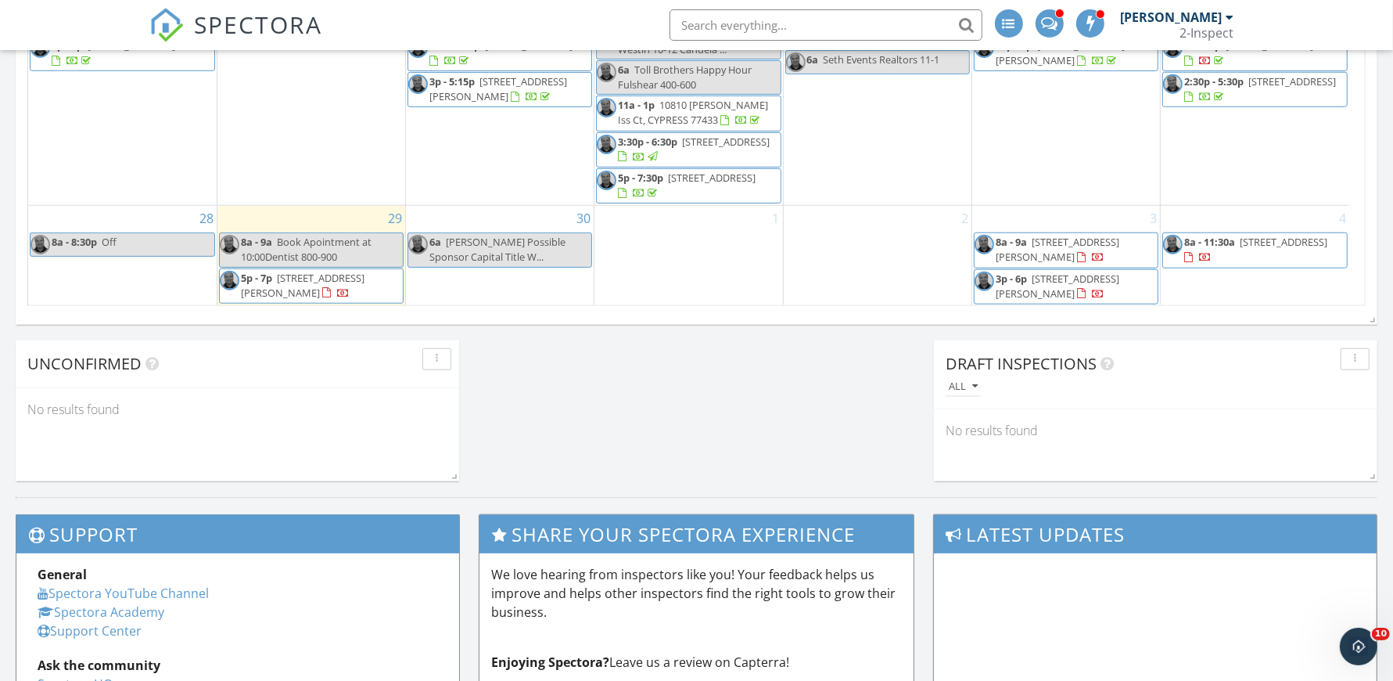
scroll to position [1270, 0]
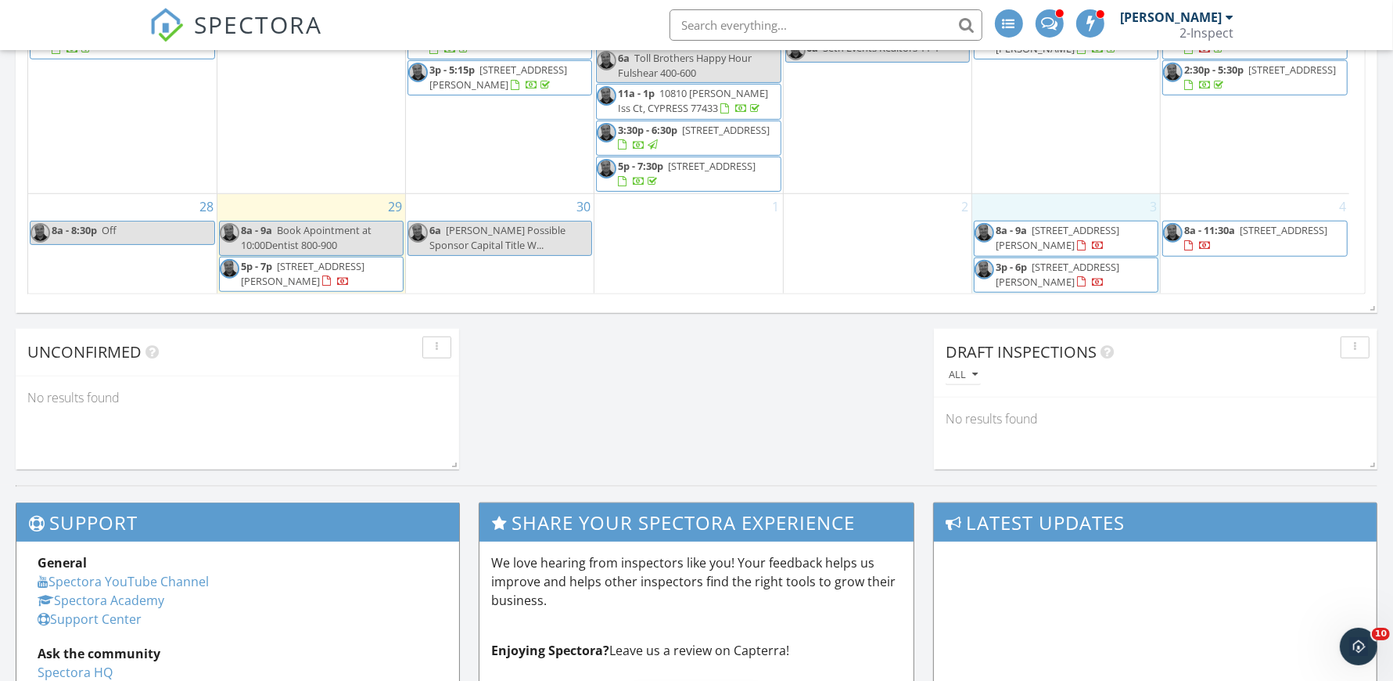
click at [1059, 208] on div "3 8a - 9a 29602 Nightingale Songs Dr, Katy 77493 3p - 6p 29602 Nightingale Song…" at bounding box center [1066, 244] width 188 height 100
click at [917, 227] on div "2" at bounding box center [878, 244] width 188 height 100
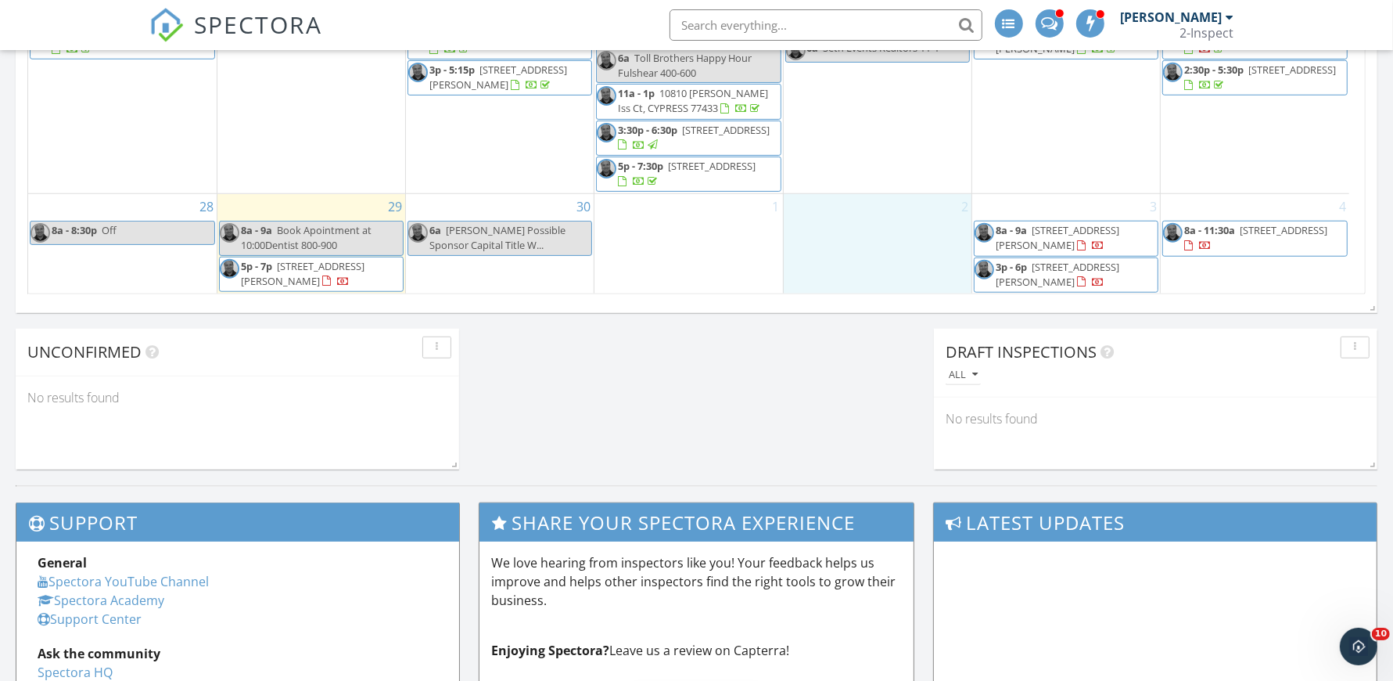
click at [1013, 211] on div "3 8a - 9a [STREET_ADDRESS][PERSON_NAME] 3p - 6p [STREET_ADDRESS][PERSON_NAME]" at bounding box center [1066, 244] width 188 height 100
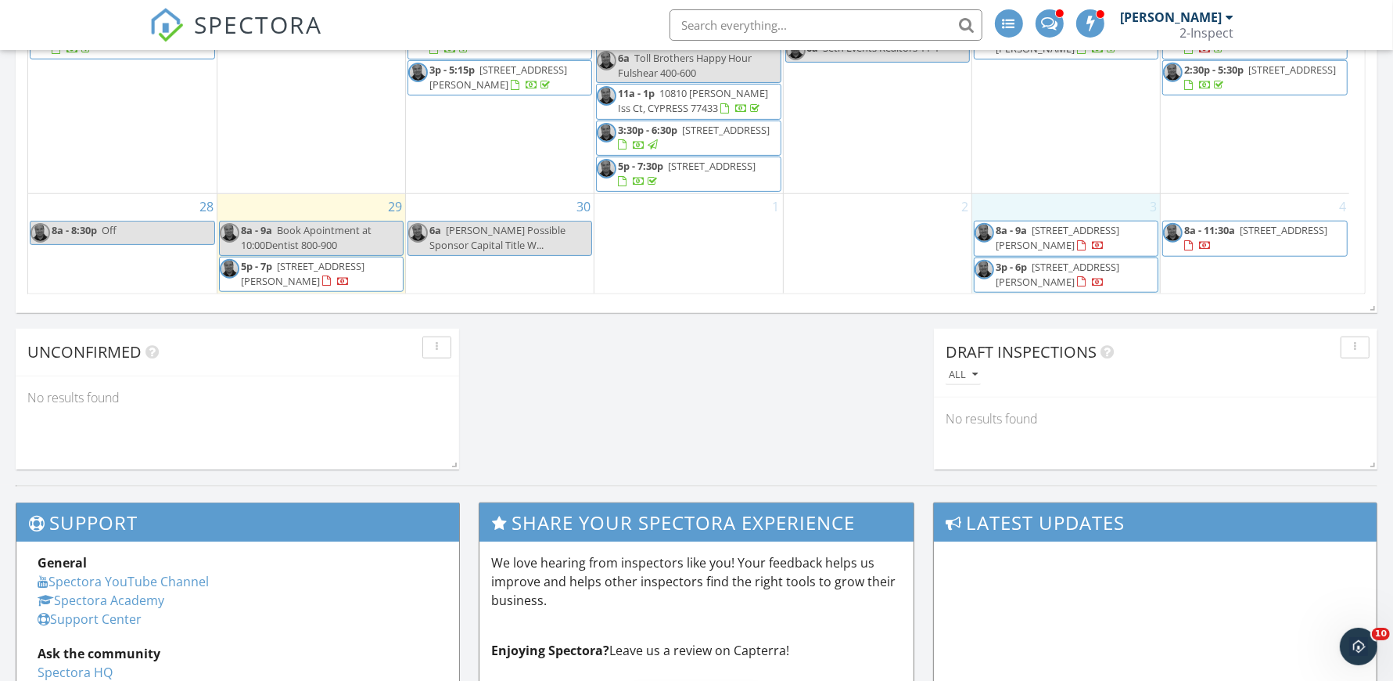
click at [860, 27] on input "text" at bounding box center [826, 24] width 313 height 31
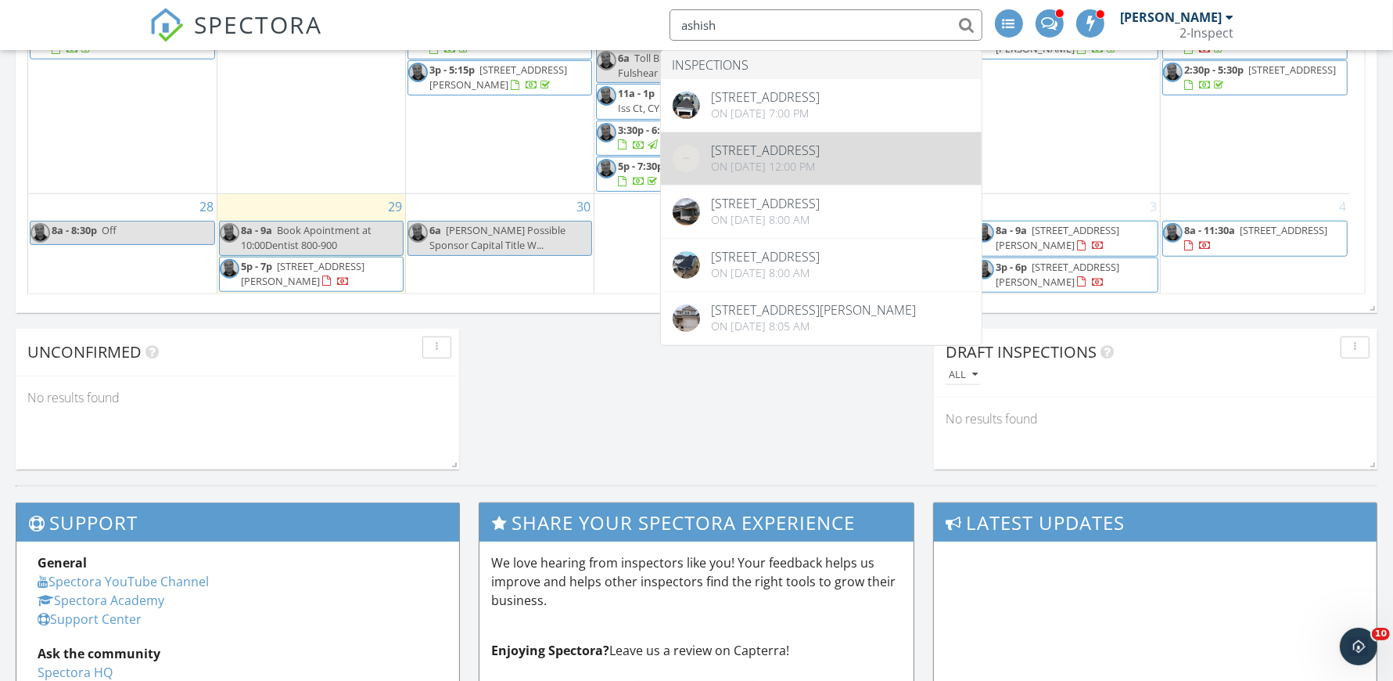
type input "ashish"
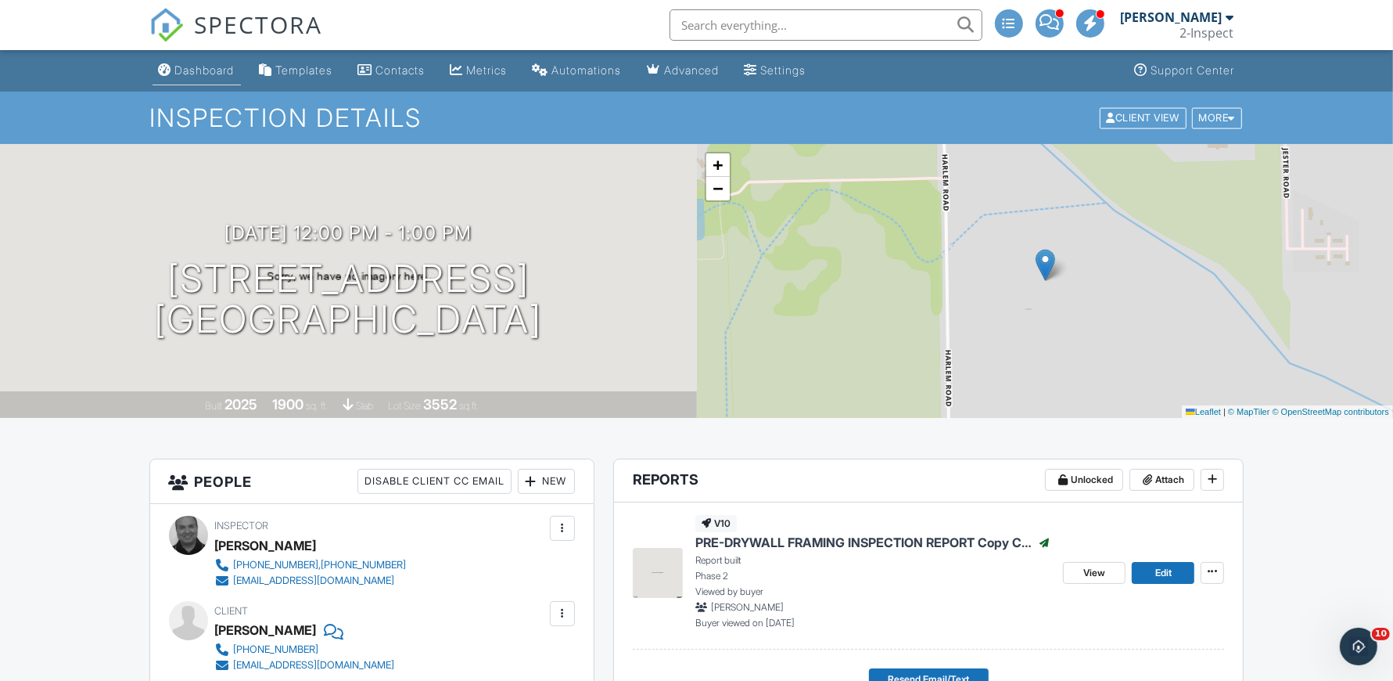
click at [192, 82] on link "Dashboard" at bounding box center [197, 70] width 88 height 29
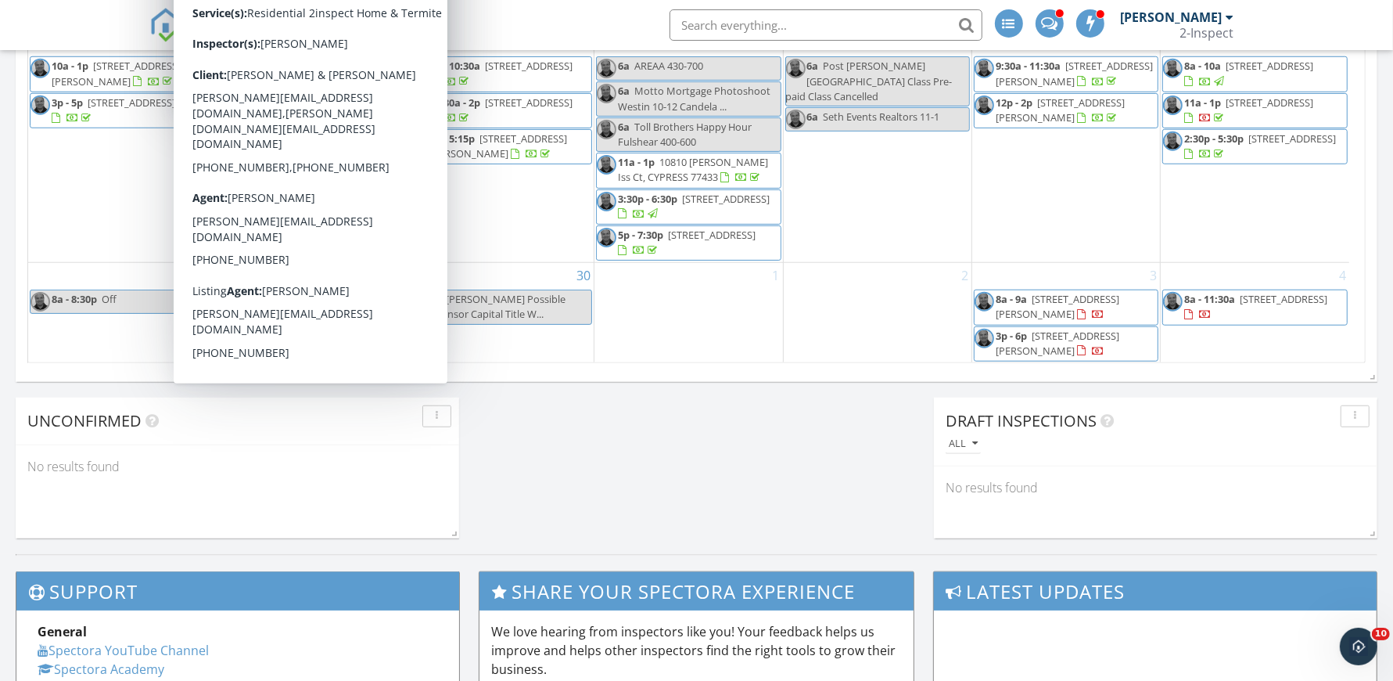
scroll to position [1206, 0]
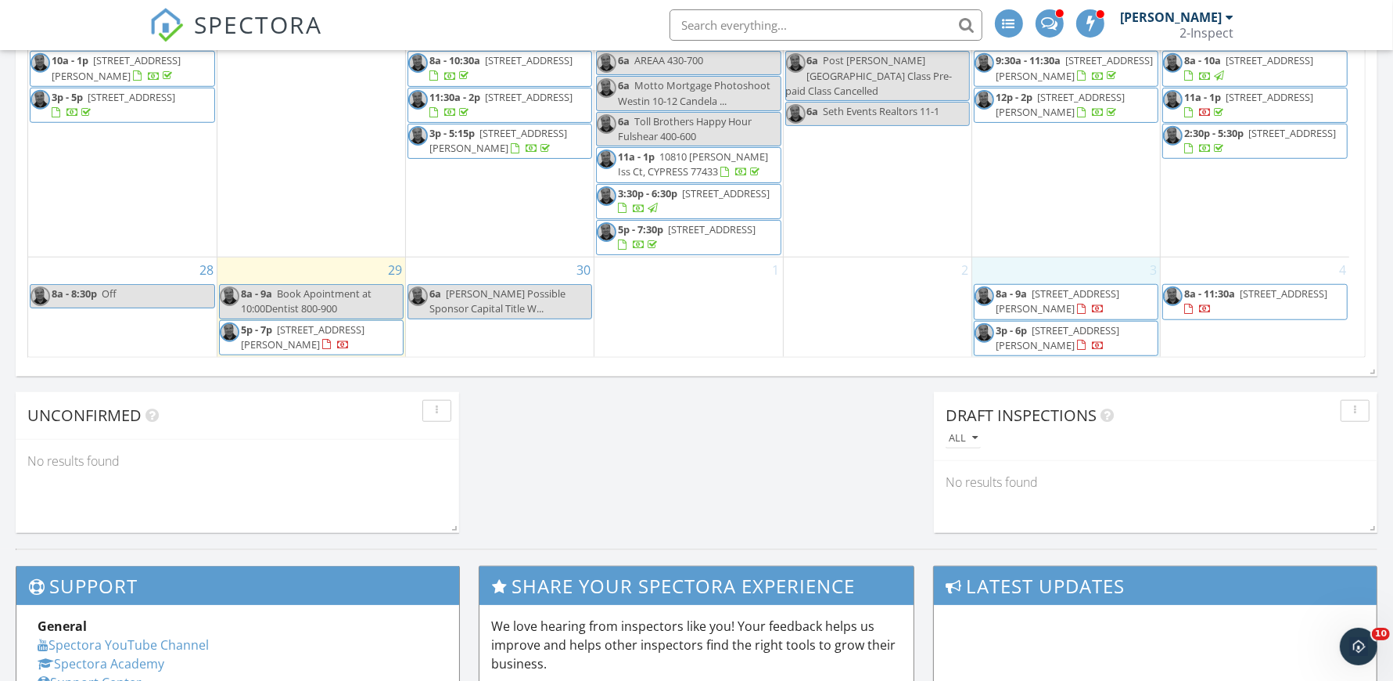
click at [1068, 268] on div "3 8a - 9a [STREET_ADDRESS][PERSON_NAME] 3p - 6p [STREET_ADDRESS][PERSON_NAME]" at bounding box center [1066, 307] width 188 height 100
click at [1071, 209] on link "Inspection" at bounding box center [1064, 201] width 81 height 25
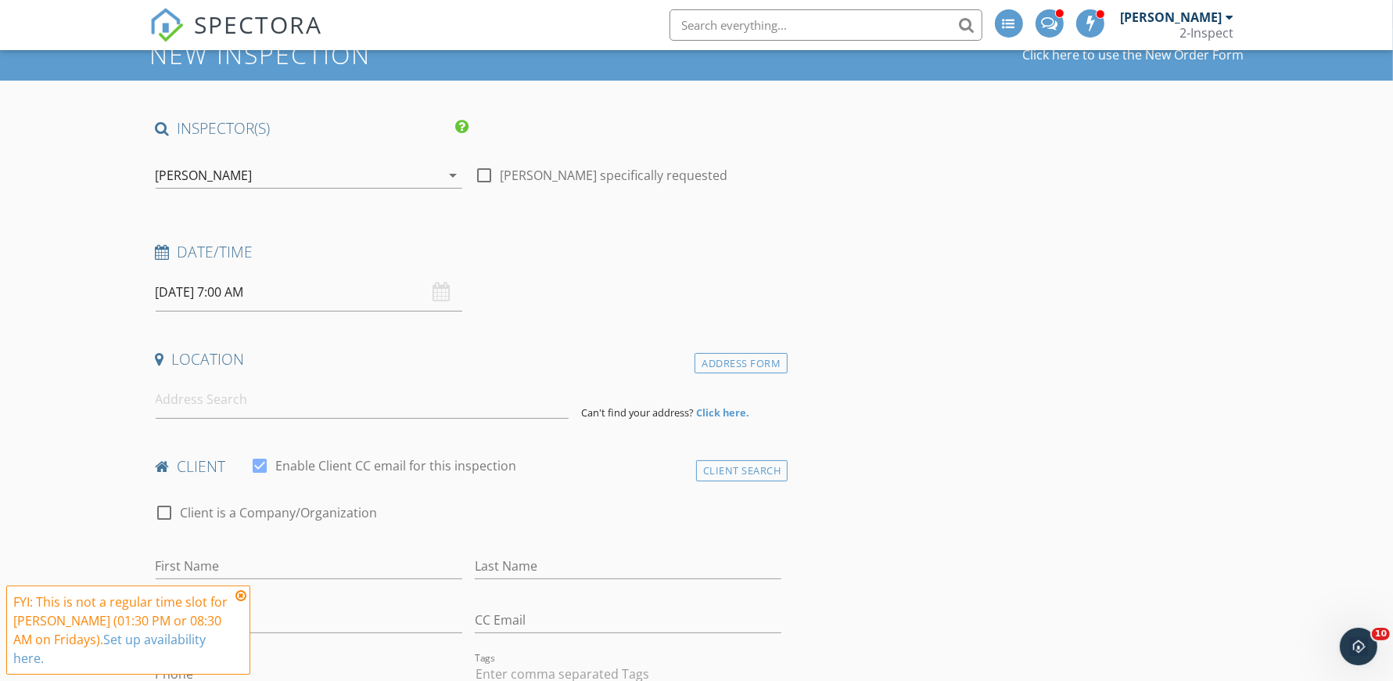
scroll to position [64, 0]
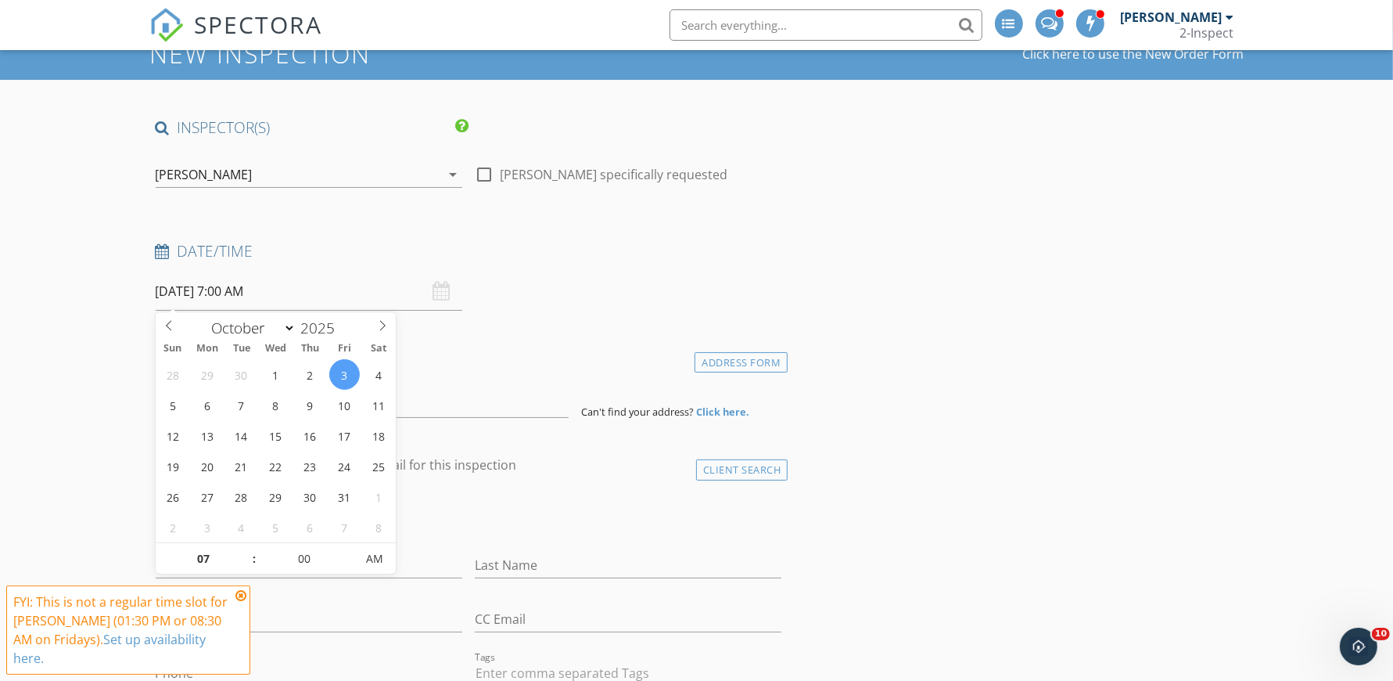
click at [314, 293] on input "10/03/2025 7:00 AM" at bounding box center [309, 291] width 307 height 38
type input "08"
type input "10/03/2025 8:00 AM"
click at [245, 545] on span at bounding box center [246, 551] width 11 height 16
type input "09"
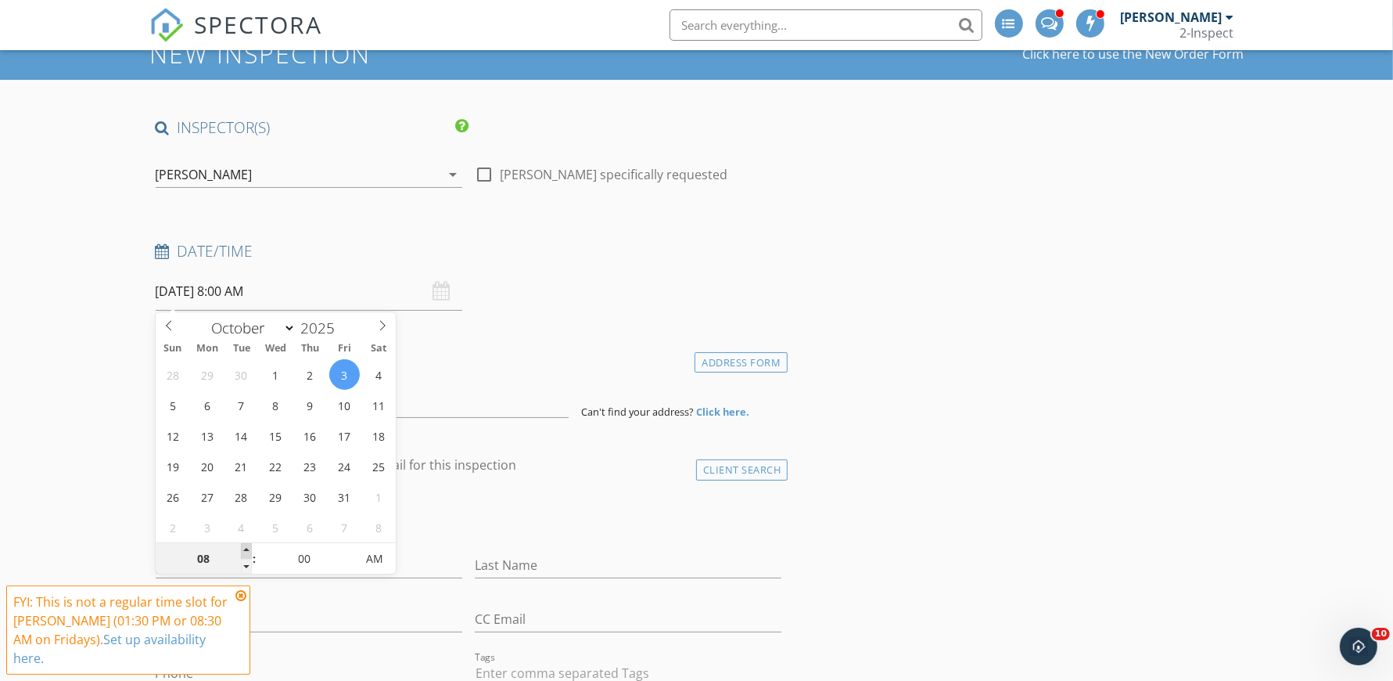
type input "10/03/2025 9:00 AM"
click at [245, 545] on span at bounding box center [246, 551] width 11 height 16
type input "10"
type input "10/03/2025 10:00 AM"
click at [245, 545] on span at bounding box center [246, 551] width 11 height 16
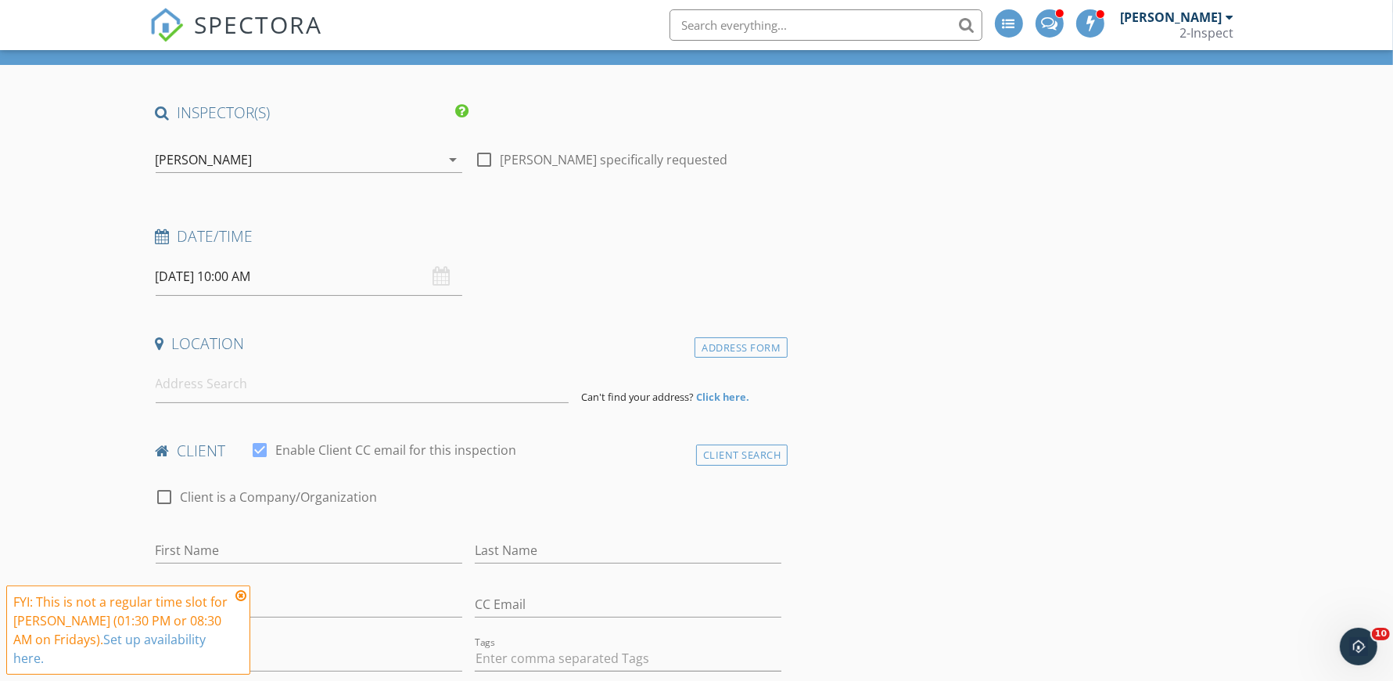
scroll to position [82, 0]
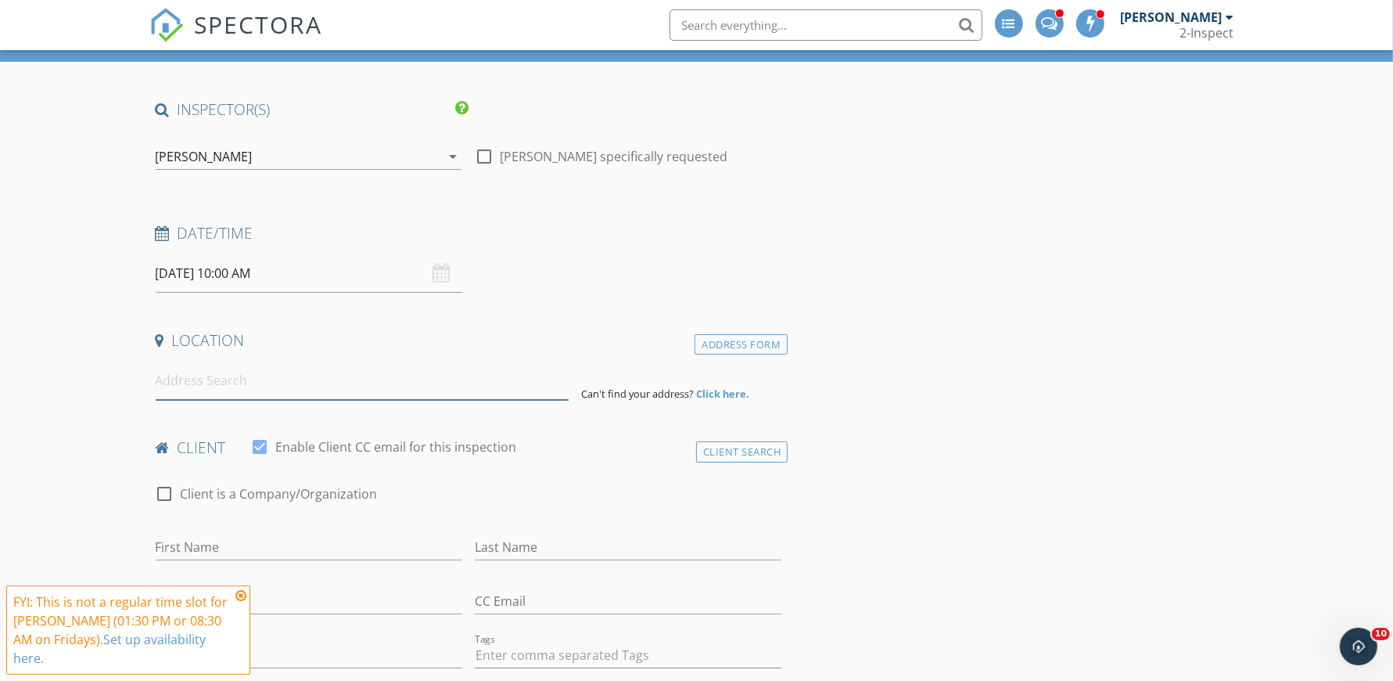
click at [343, 382] on input at bounding box center [362, 380] width 413 height 38
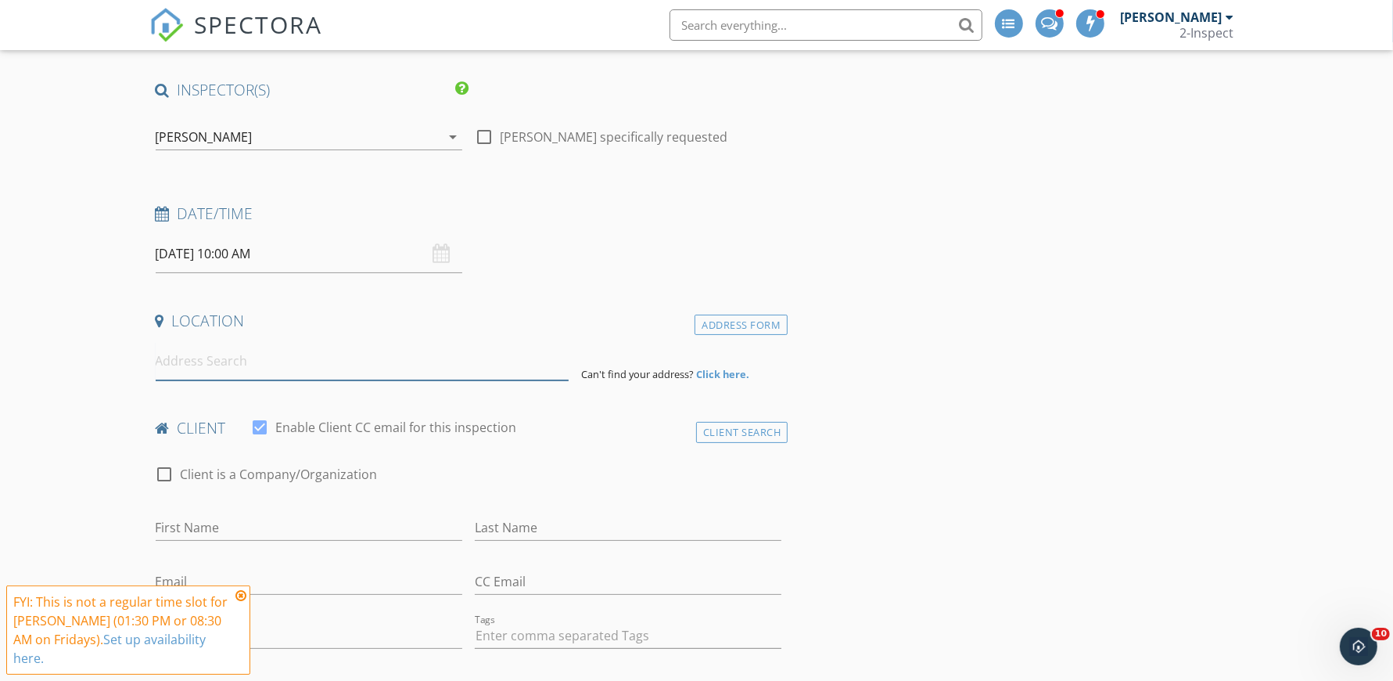
scroll to position [106, 0]
click at [200, 350] on input at bounding box center [362, 357] width 413 height 38
paste input "[STREET_ADDRESS]"
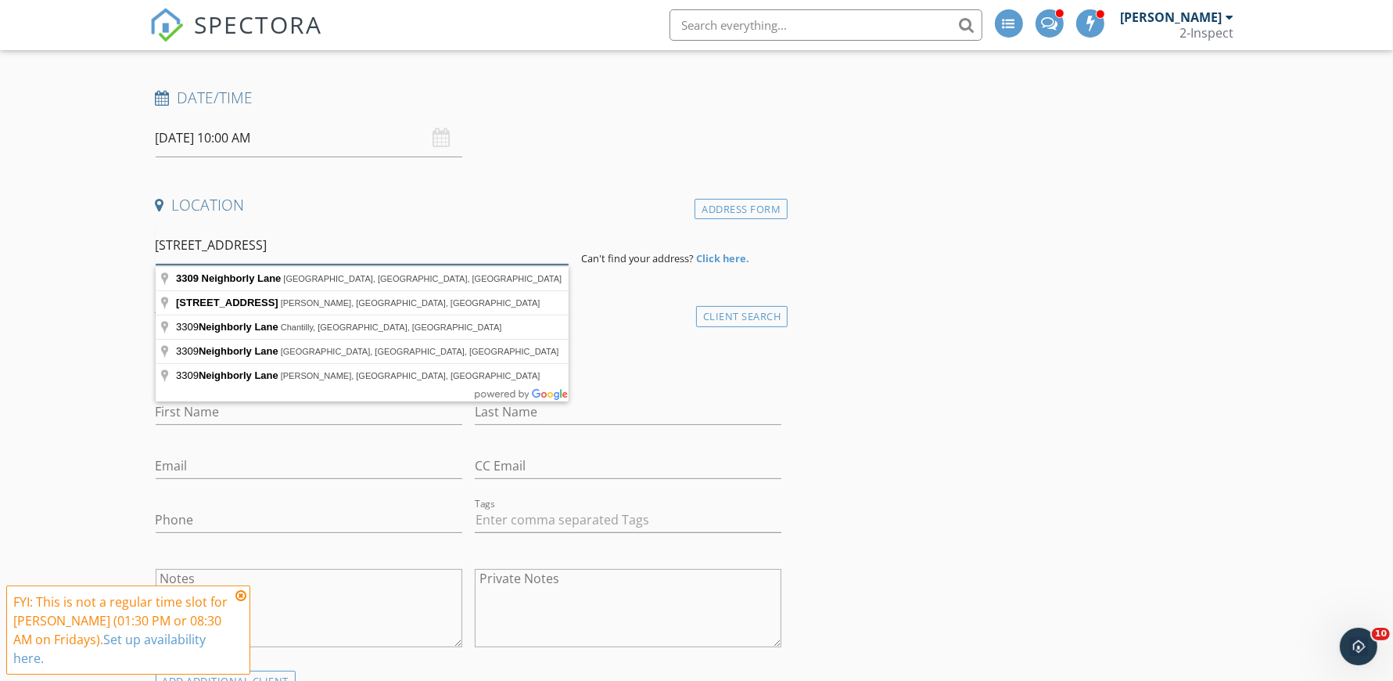
scroll to position [219, 0]
type input "[STREET_ADDRESS]"
click at [740, 207] on div "Address Form" at bounding box center [741, 207] width 93 height 21
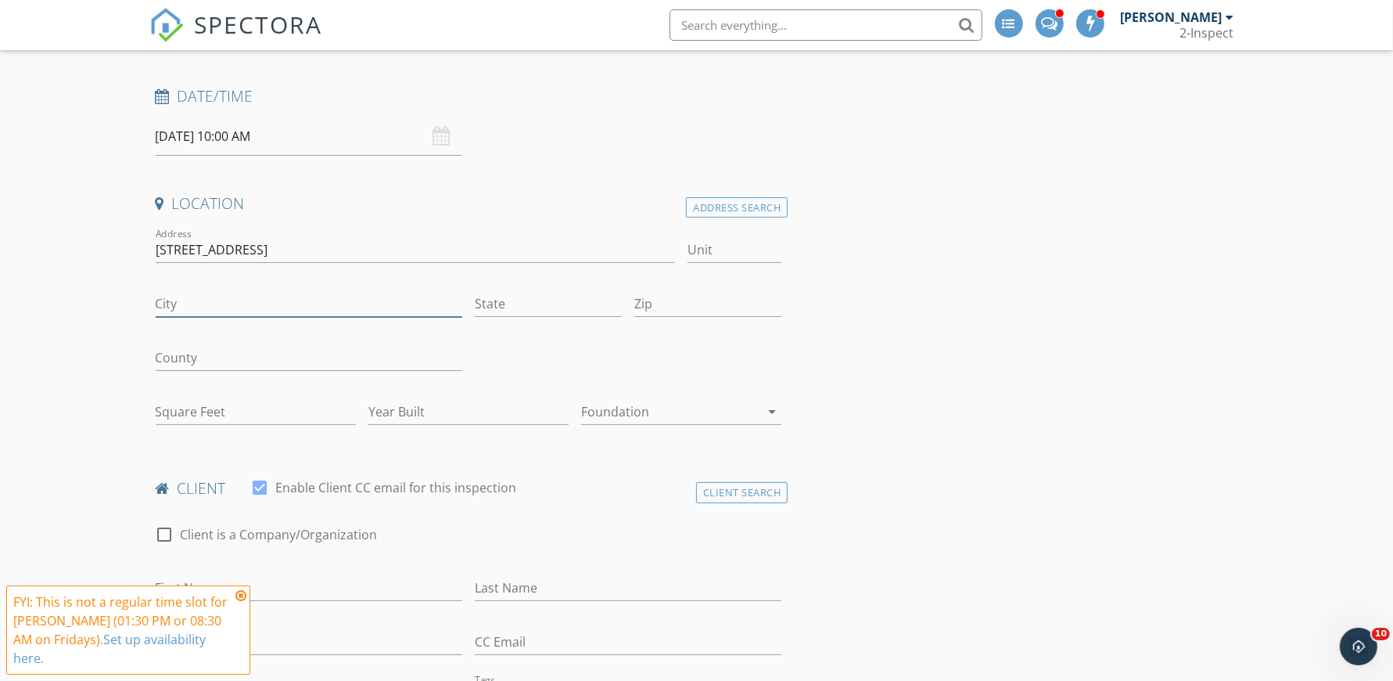
click at [239, 308] on input "City" at bounding box center [309, 304] width 307 height 26
type input "[GEOGRAPHIC_DATA]"
click at [674, 311] on input "Zip" at bounding box center [707, 304] width 147 height 26
type input "77469"
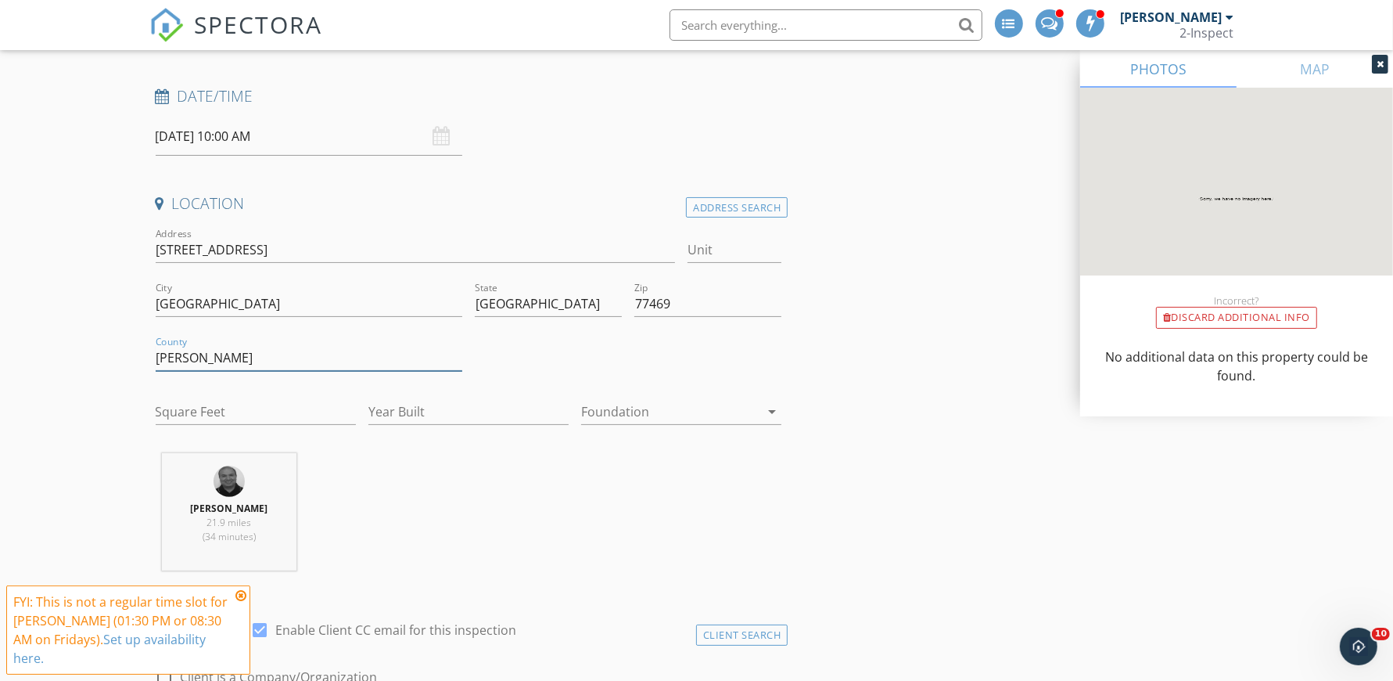
type input "[PERSON_NAME]"
type input "1"
type input "2025"
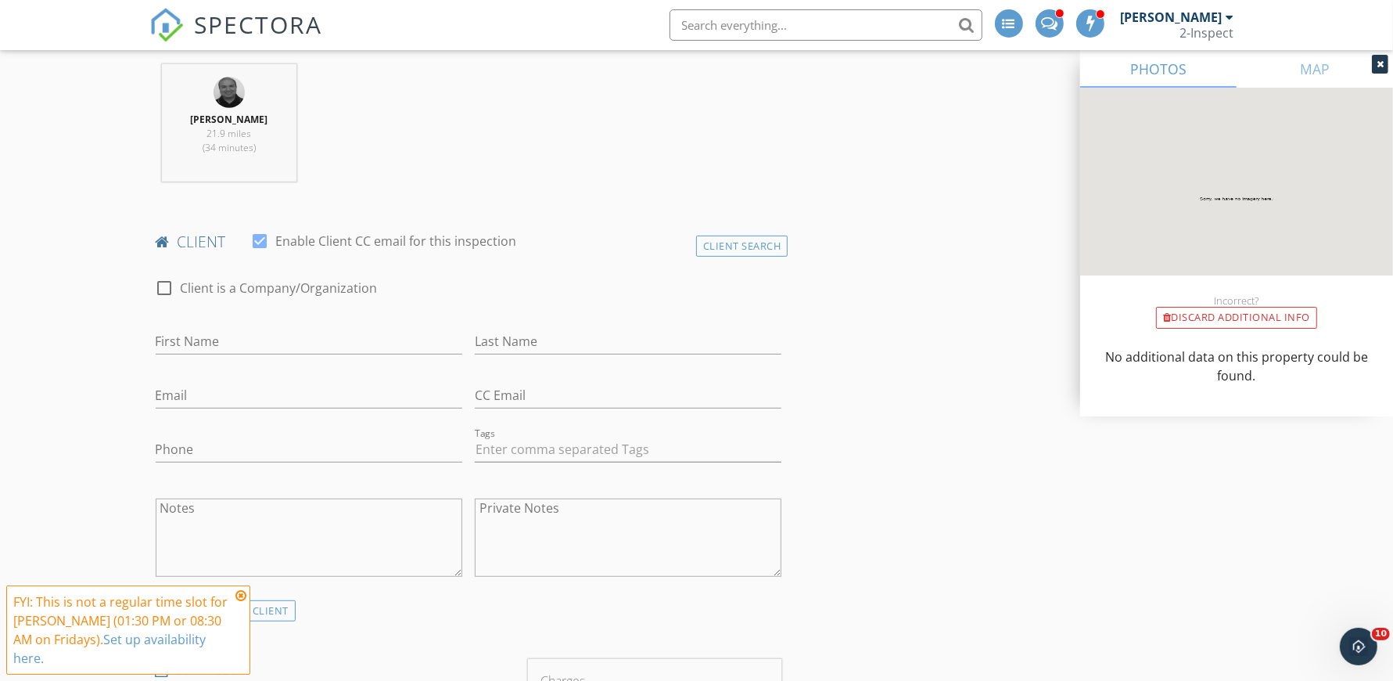
scroll to position [611, 0]
click at [707, 250] on div "Client Search" at bounding box center [742, 242] width 92 height 21
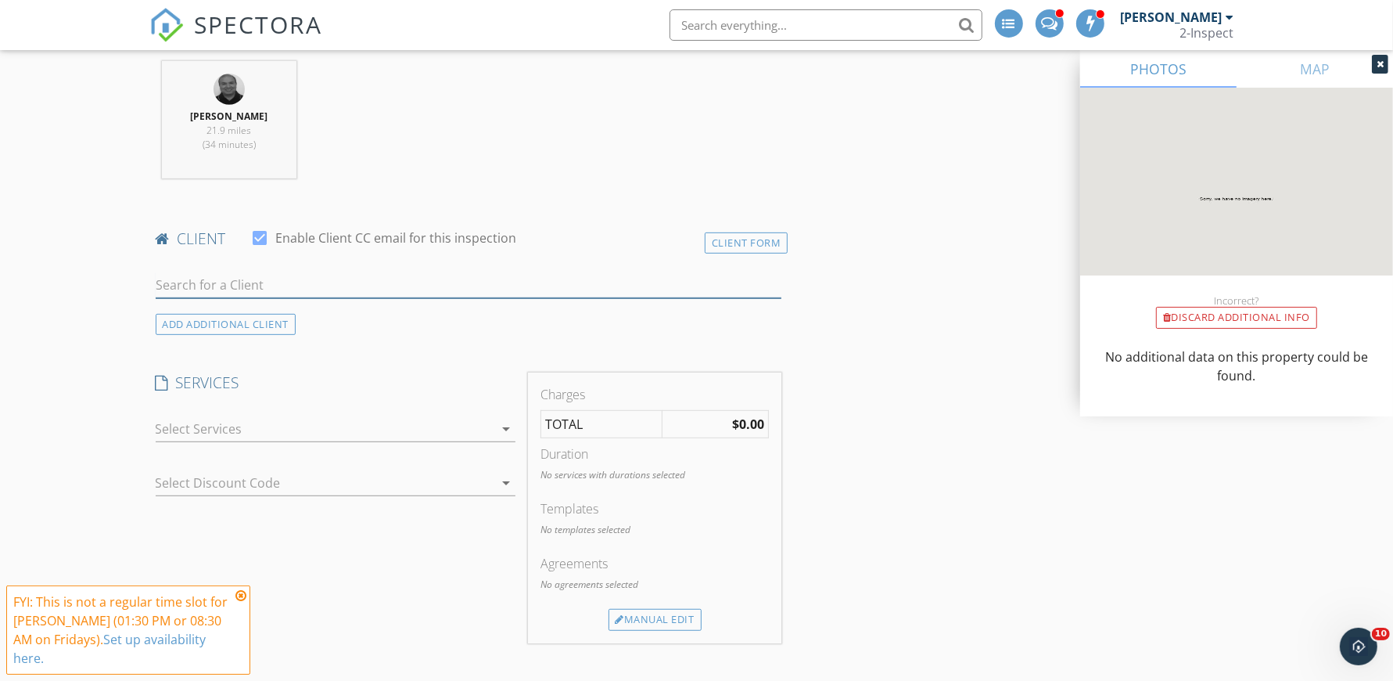
click at [508, 276] on input "text" at bounding box center [469, 285] width 627 height 26
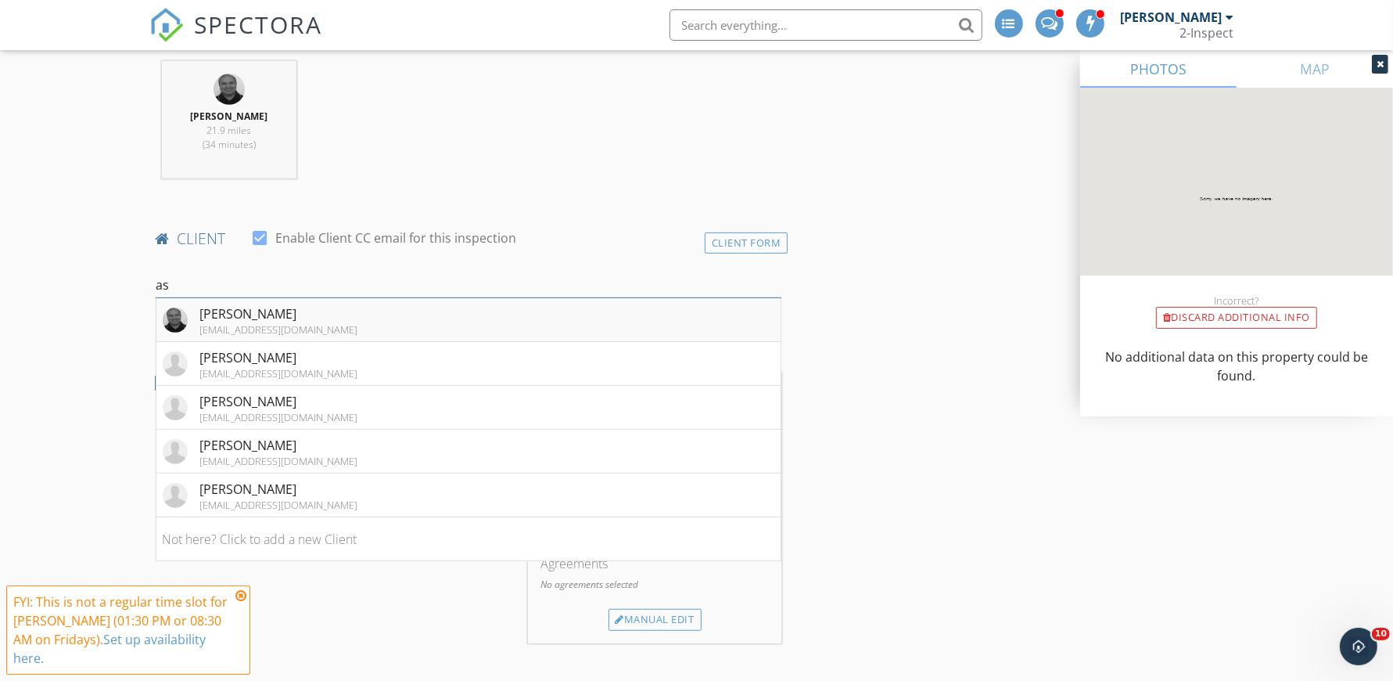
type input "a"
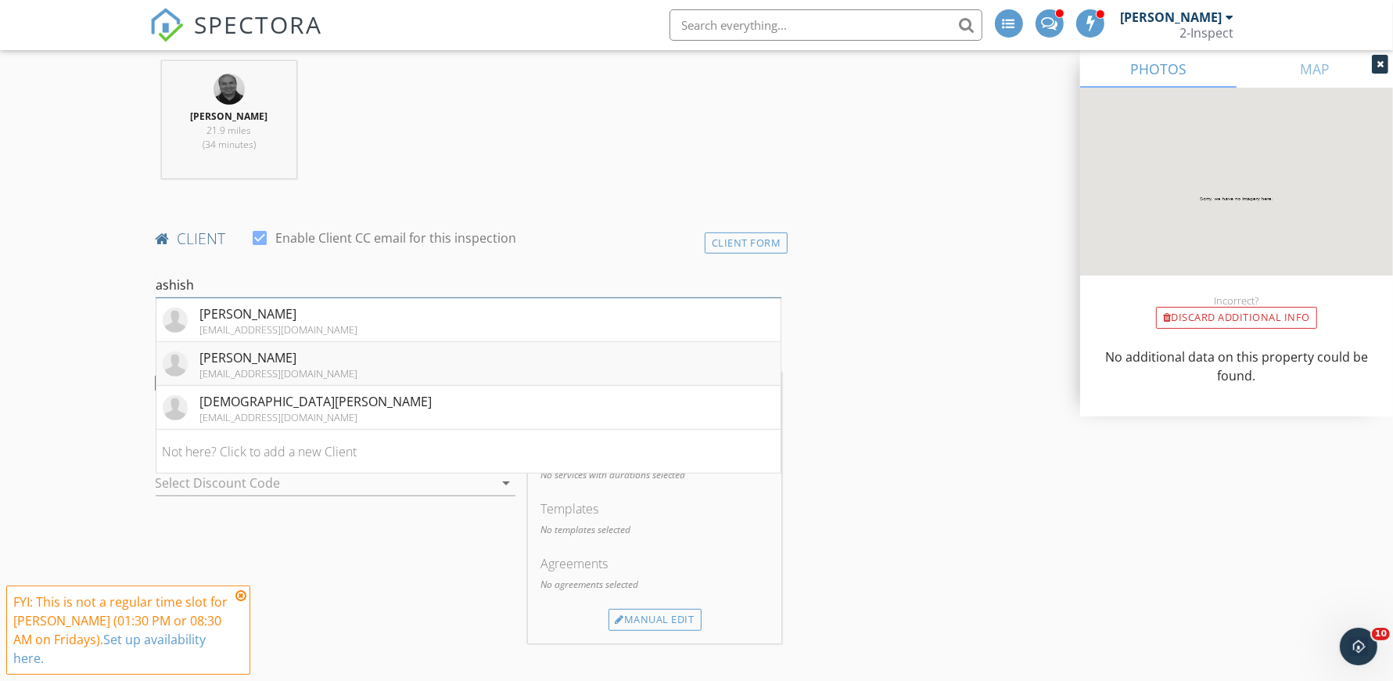
type input "ashish"
click at [277, 355] on div "Ashish Chowdhry" at bounding box center [279, 357] width 158 height 19
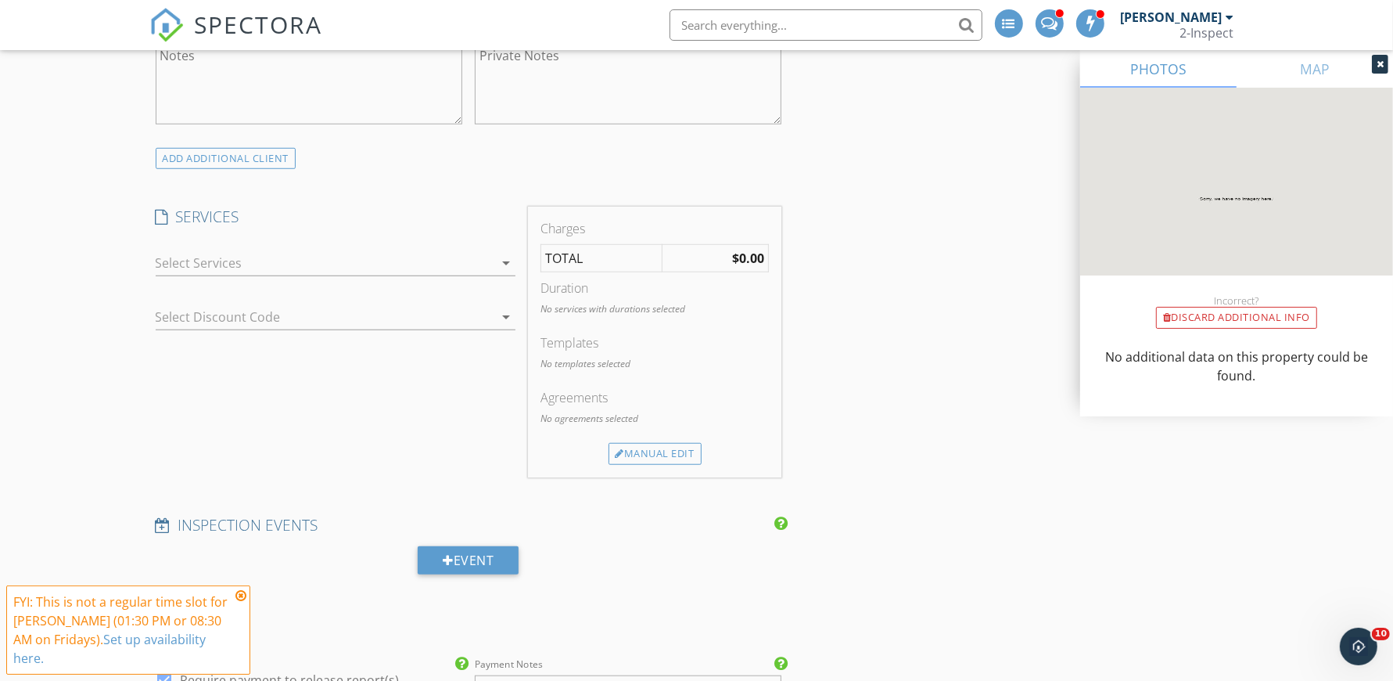
scroll to position [1061, 0]
click at [337, 257] on div at bounding box center [325, 261] width 338 height 25
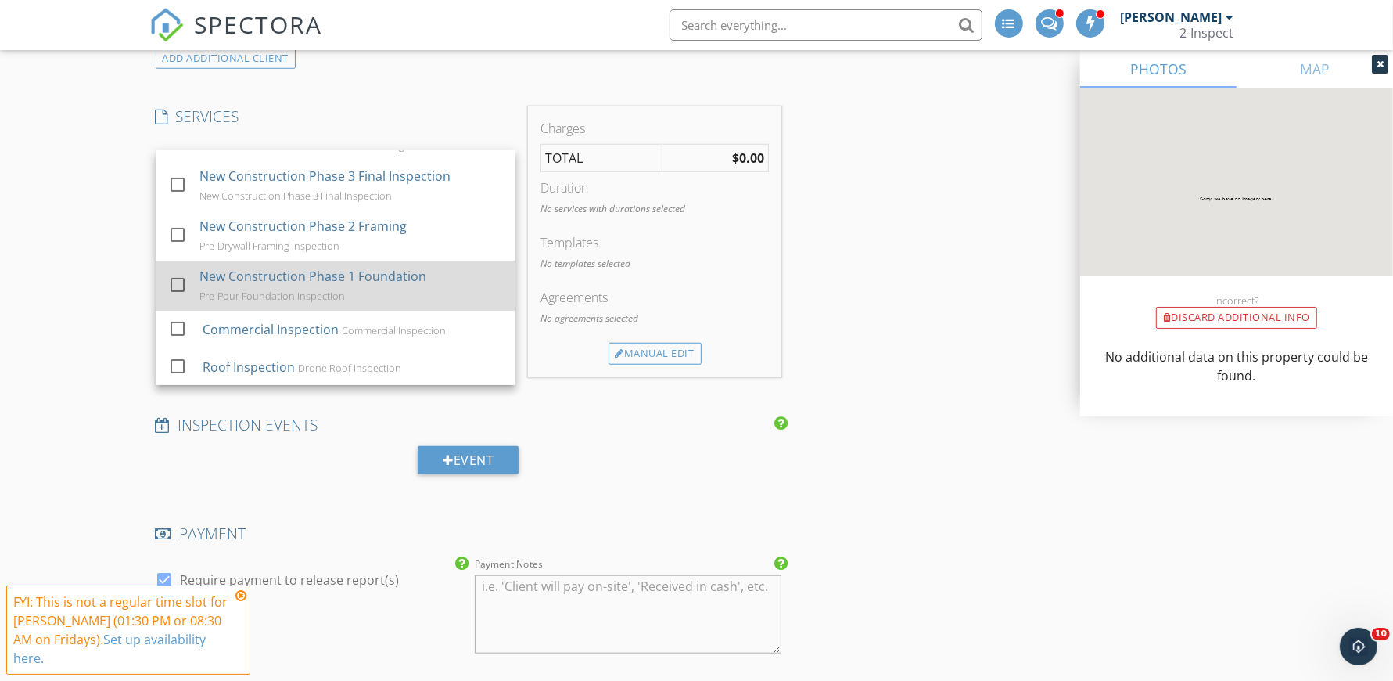
scroll to position [1162, 0]
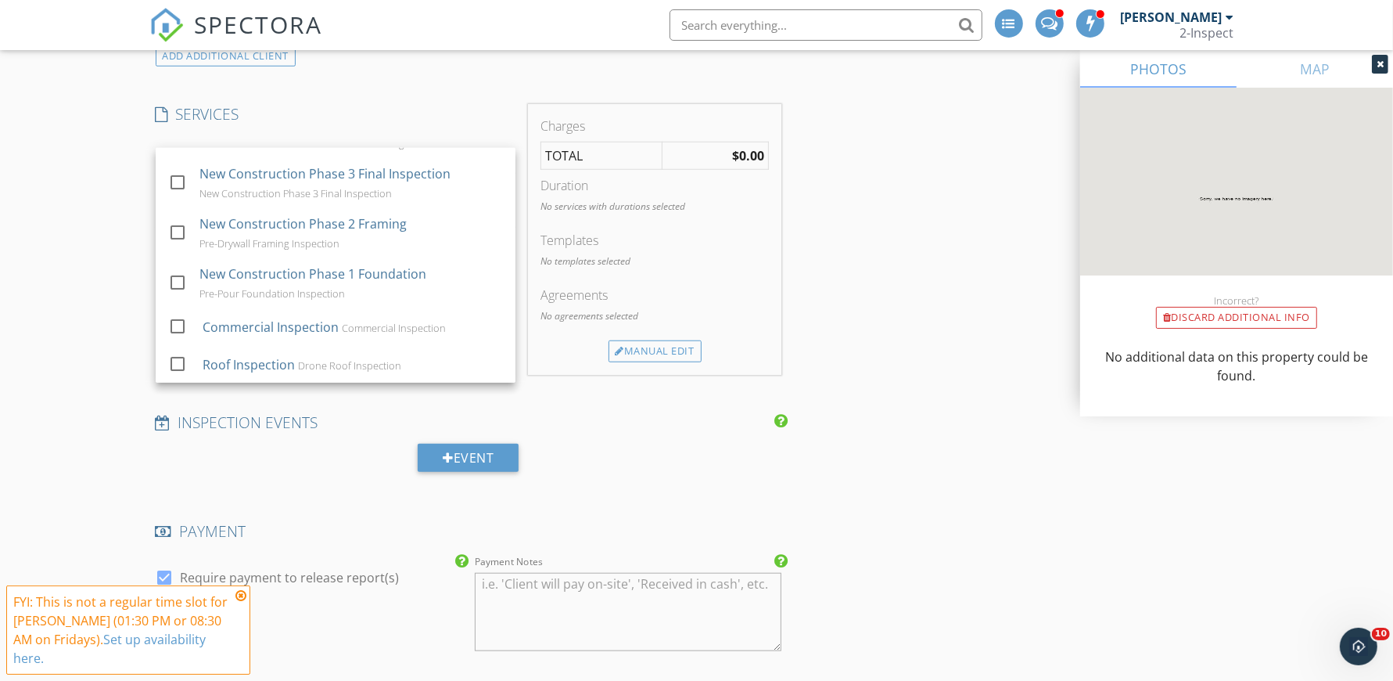
click at [78, 257] on div "New Inspection Click here to use the New Order Form INSPECTOR(S) check_box Rash…" at bounding box center [696, 497] width 1393 height 3136
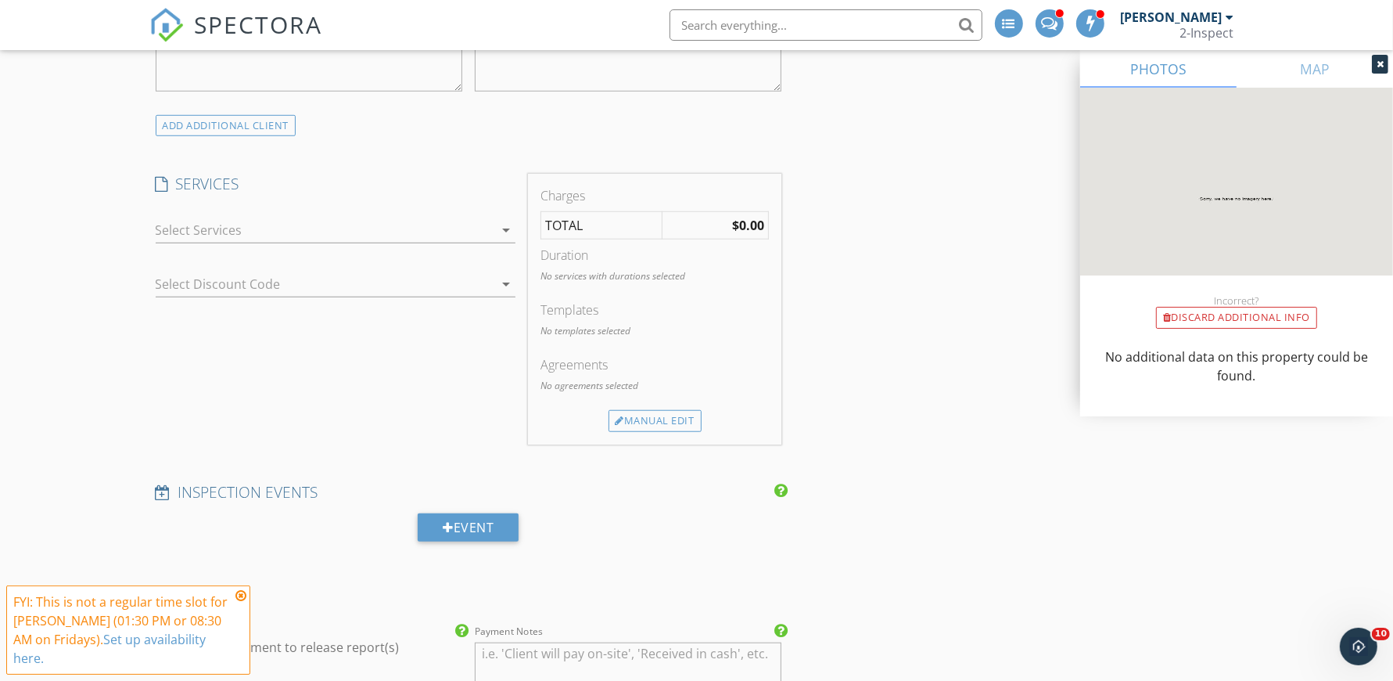
scroll to position [1091, 0]
click at [239, 227] on div at bounding box center [325, 231] width 338 height 25
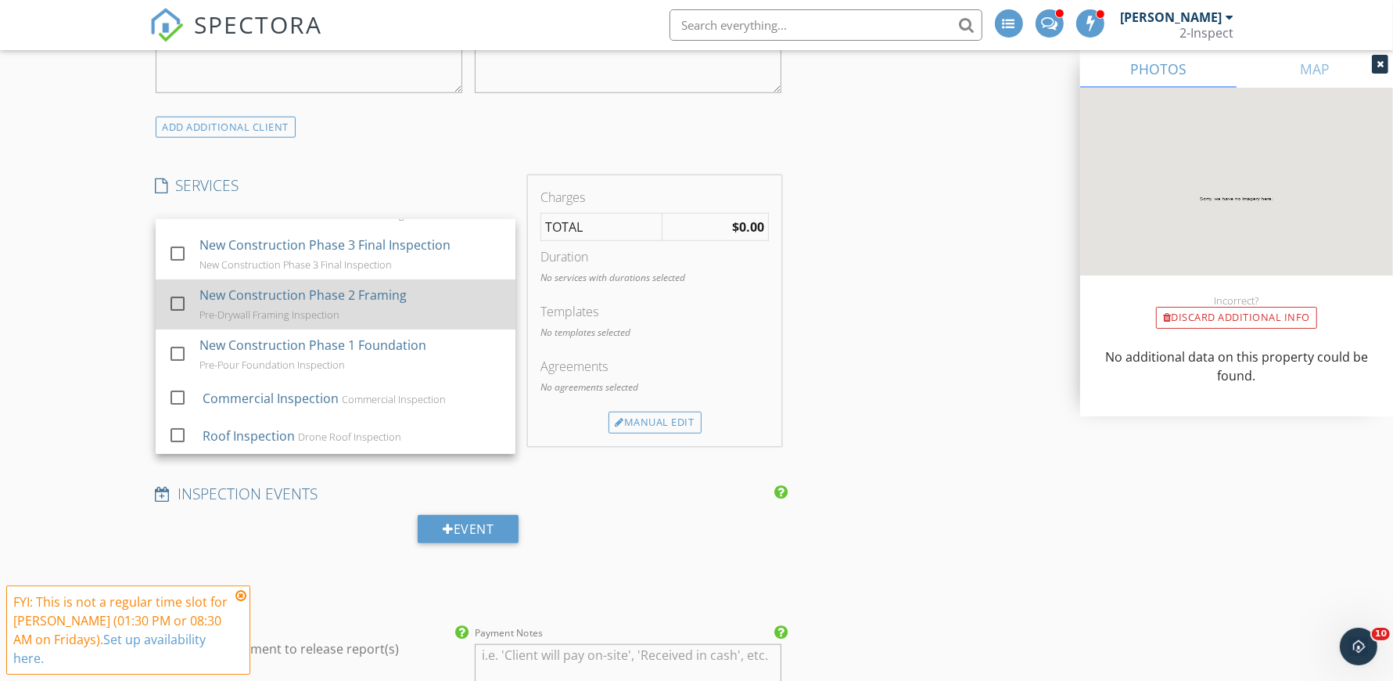
click at [281, 312] on div "Pre-Drywall Framing Inspection" at bounding box center [269, 314] width 140 height 13
checkbox input "false"
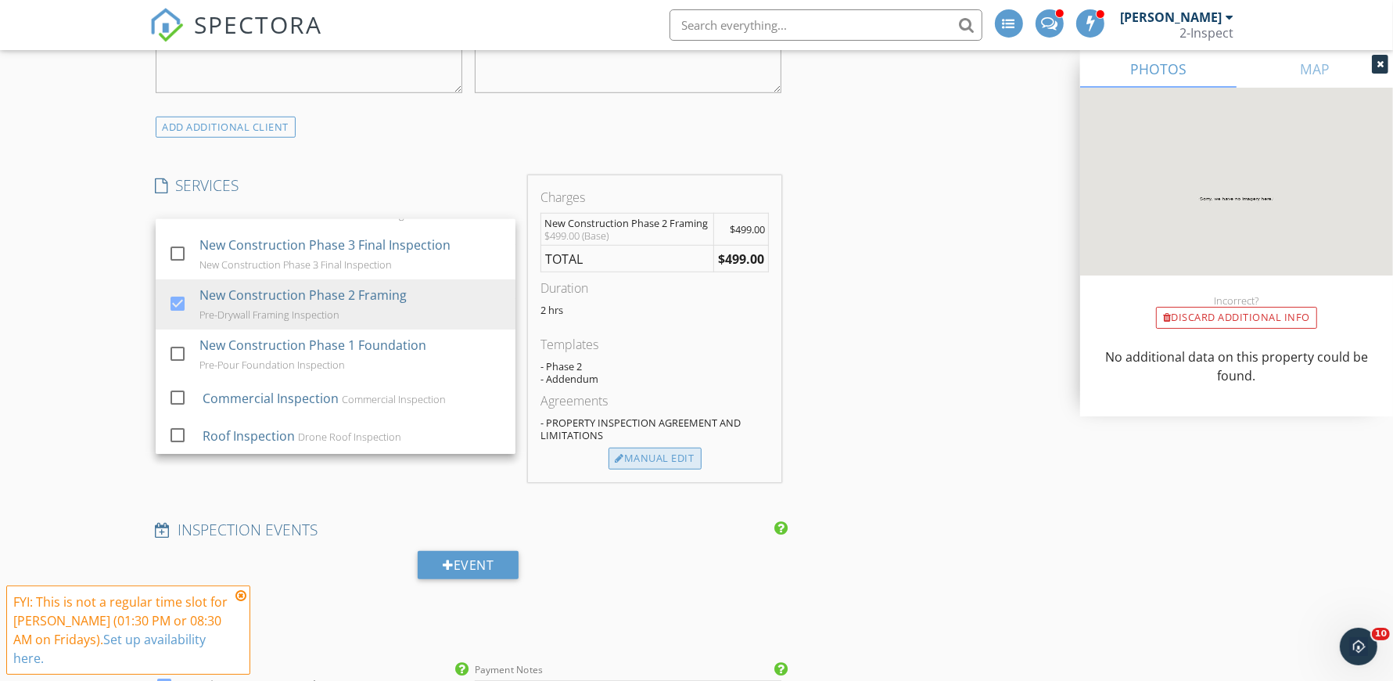
click at [623, 462] on div "Manual Edit" at bounding box center [655, 458] width 93 height 22
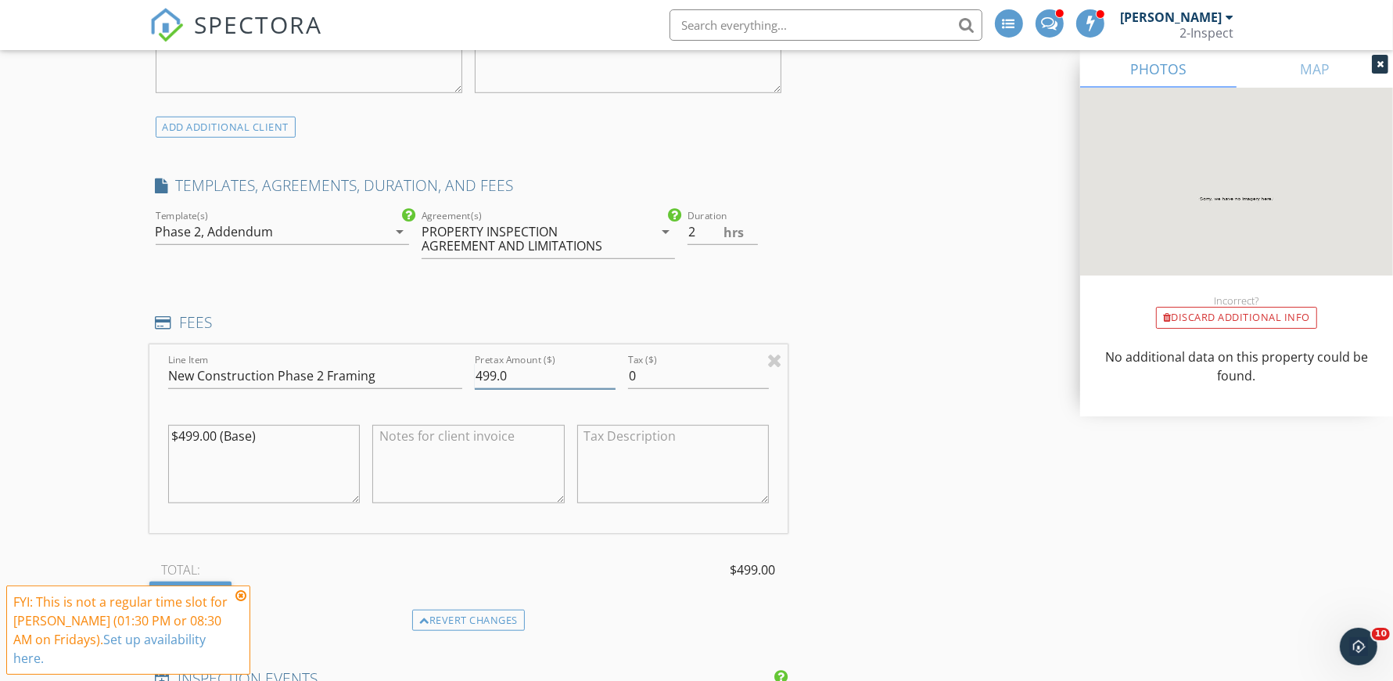
click at [524, 370] on input "499.0" at bounding box center [545, 376] width 141 height 26
type input "200"
click at [177, 447] on textarea "$499.00 (Base)" at bounding box center [264, 464] width 192 height 78
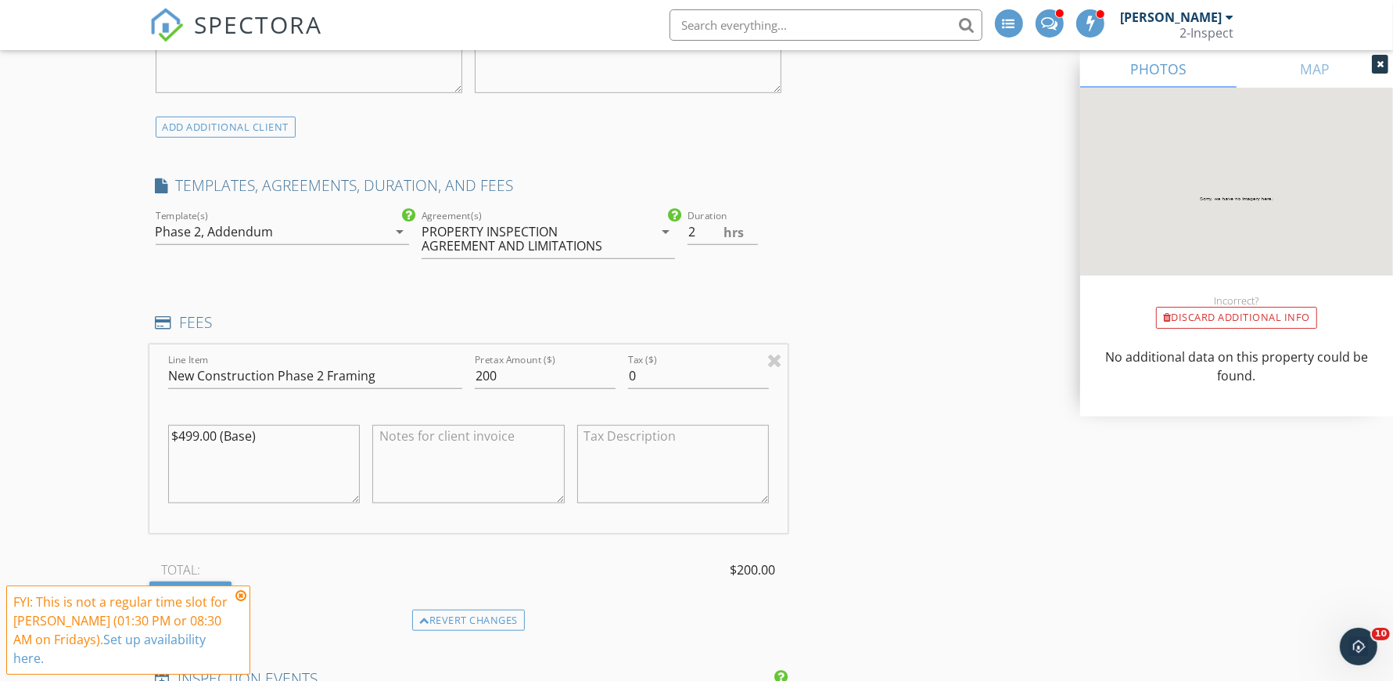
click at [177, 447] on textarea "$499.00 (Base)" at bounding box center [264, 464] width 192 height 78
click at [426, 442] on textarea at bounding box center [468, 464] width 192 height 78
type textarea "Walkthrough with"
click at [515, 378] on input "200" at bounding box center [545, 376] width 141 height 26
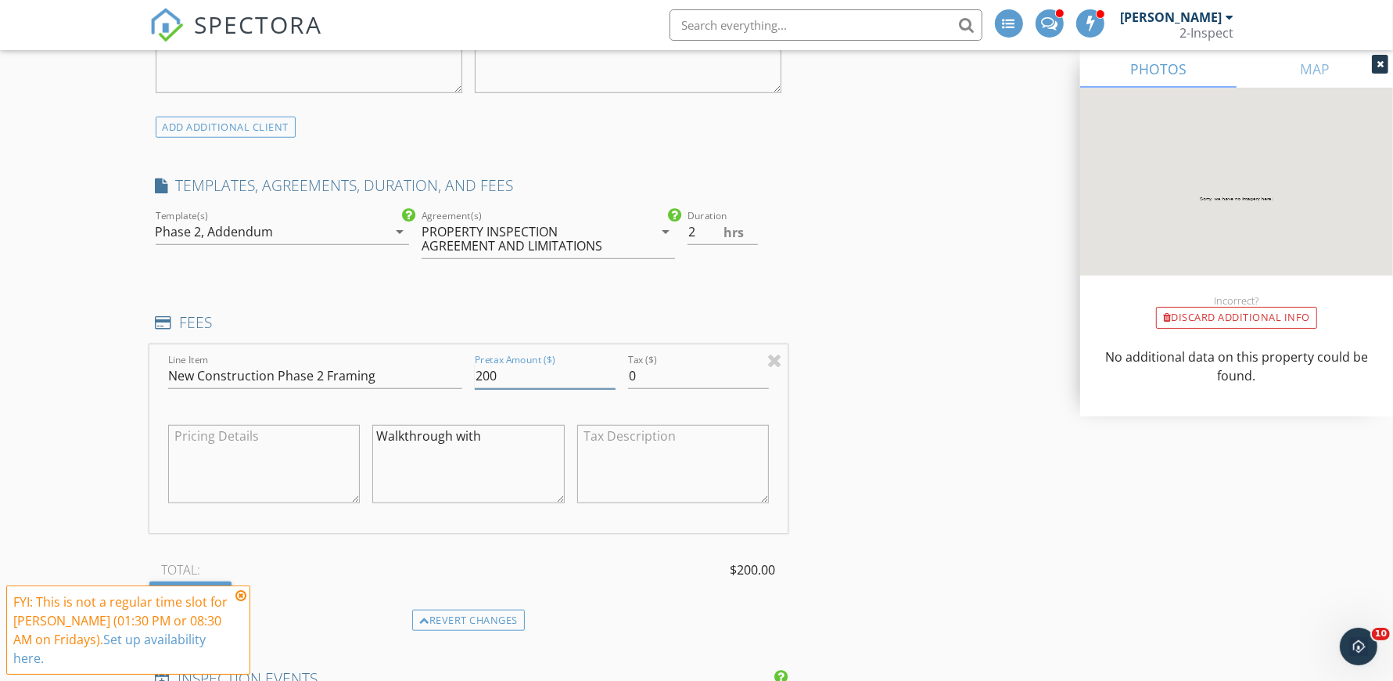
click at [515, 378] on input "200" at bounding box center [545, 376] width 141 height 26
type input "2"
type input "0"
click at [497, 444] on textarea "Walkthrough with" at bounding box center [468, 464] width 192 height 78
type textarea "Walkthrough with Builder"
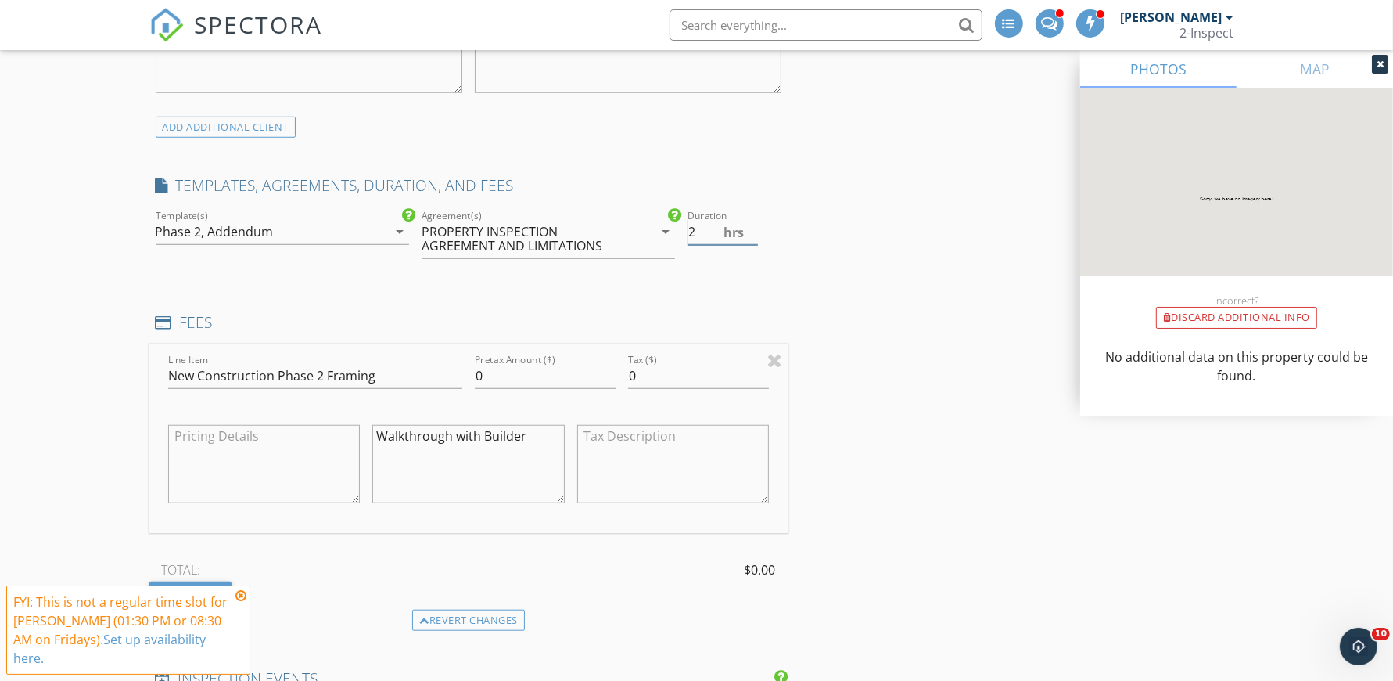
click at [698, 239] on input "2" at bounding box center [723, 232] width 70 height 26
type input "0"
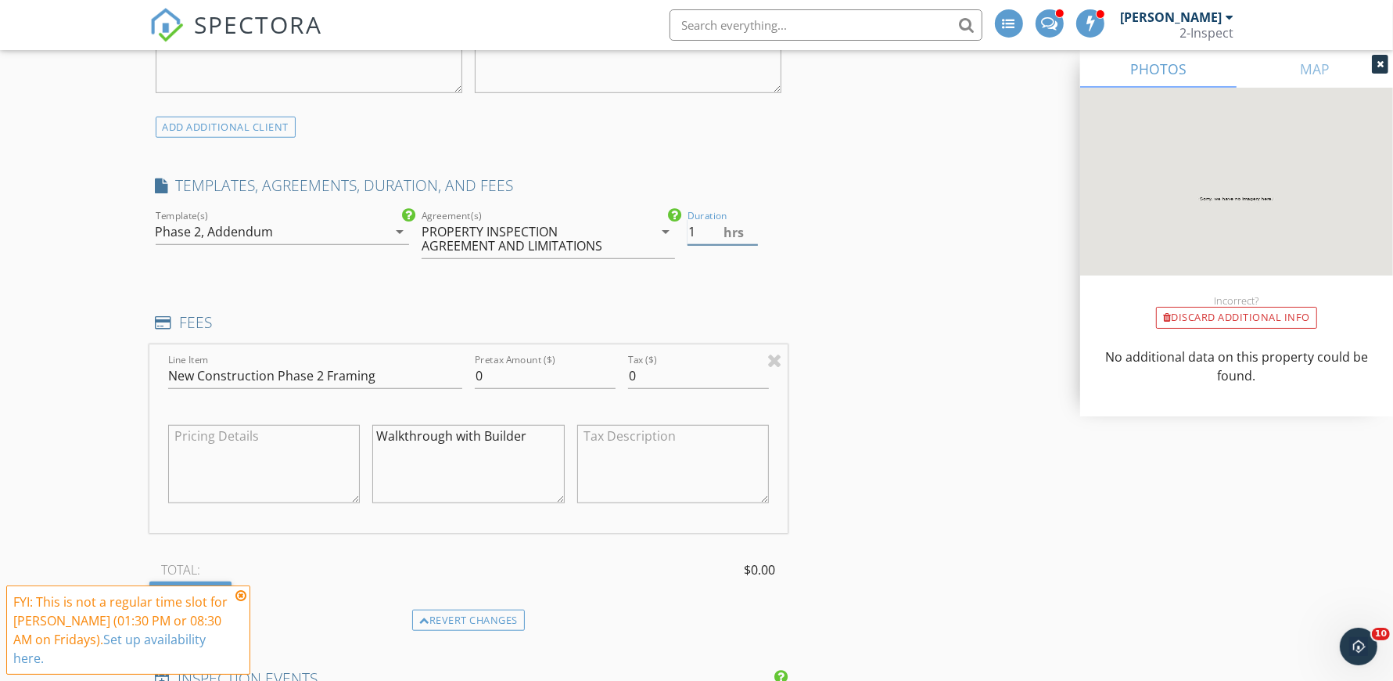
type input "1"
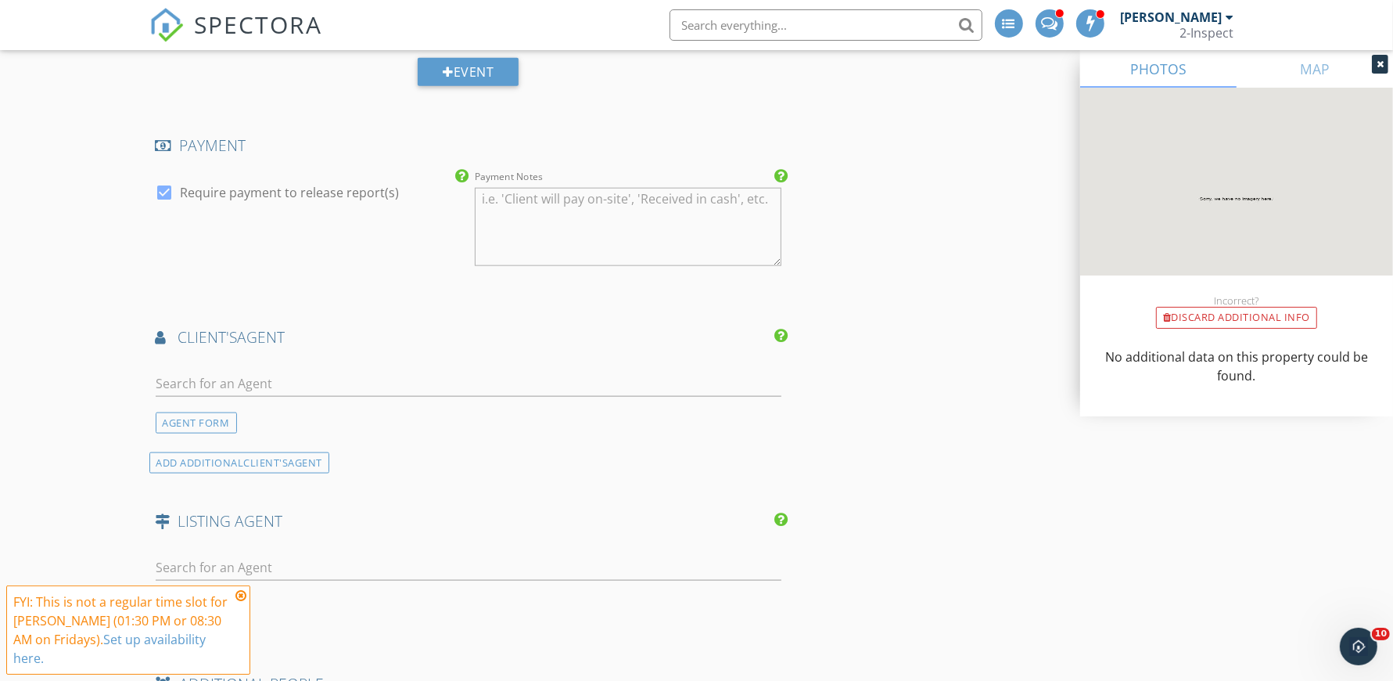
scroll to position [1762, 0]
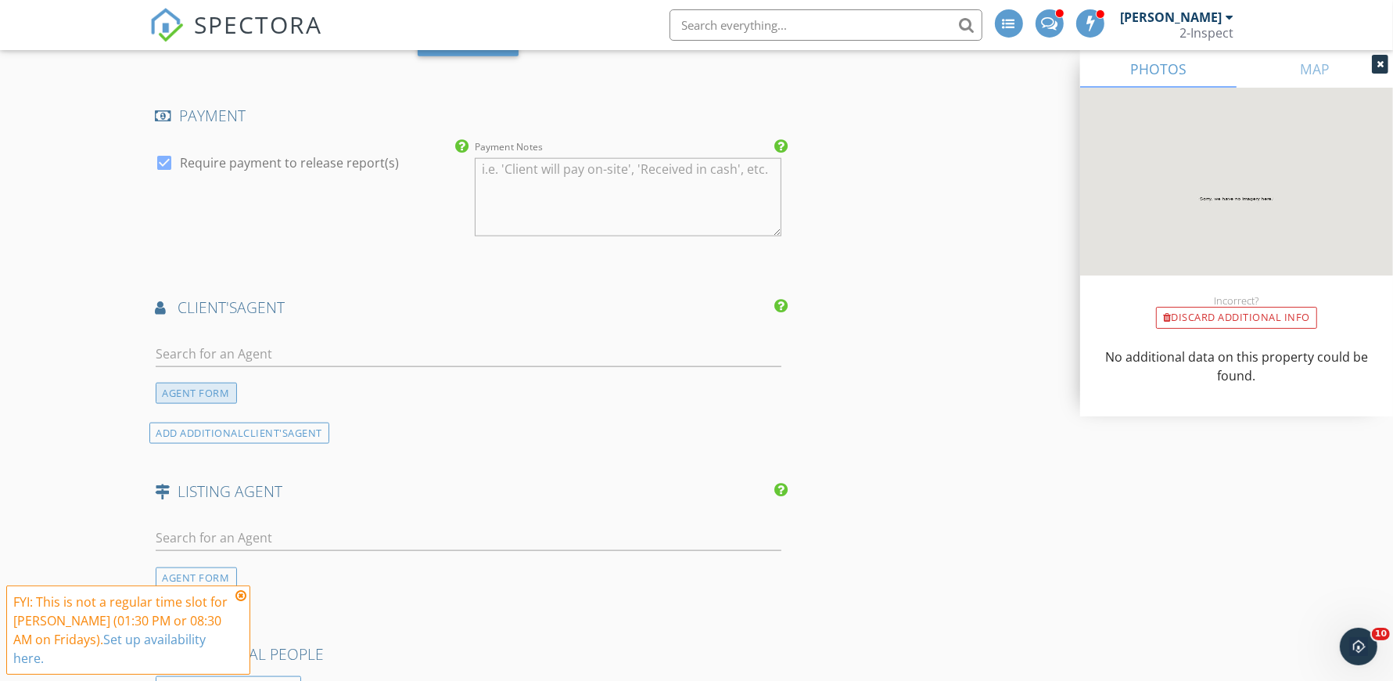
click at [209, 386] on div "AGENT FORM" at bounding box center [196, 393] width 81 height 21
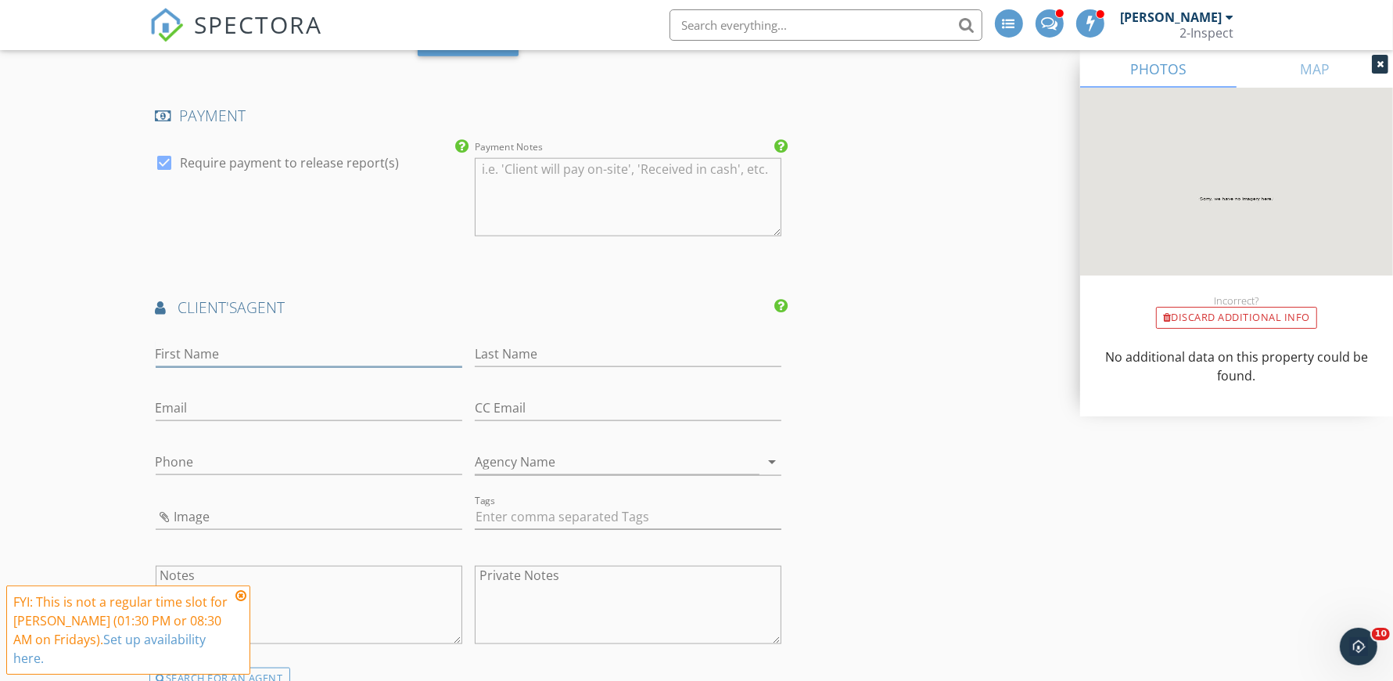
click at [210, 359] on input "First Name" at bounding box center [309, 354] width 307 height 26
paste input "Cade Toruta (281) 896-5630 ctoruta@dwhomes.com"
type input "Cade Toruta (281) 896-5630"
click at [180, 415] on input "Email" at bounding box center [309, 408] width 307 height 26
paste input "ctoruta@dwhomes.com"
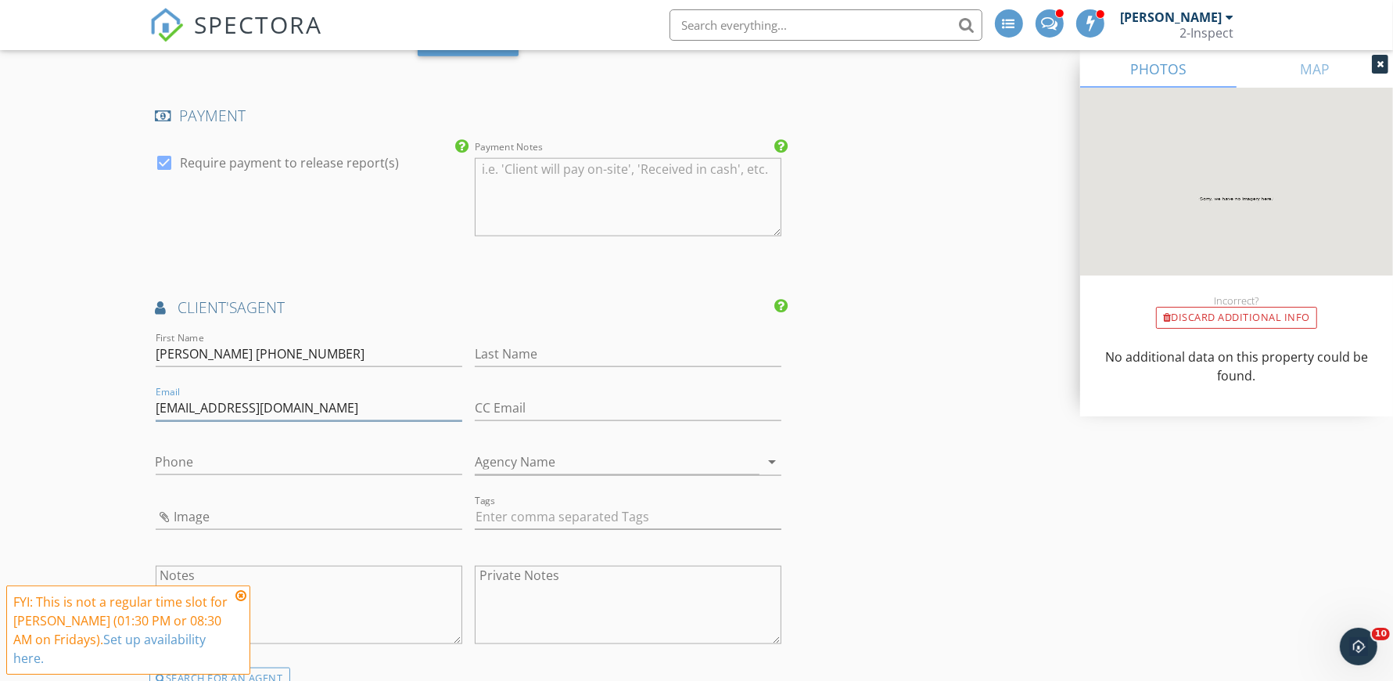
type input "[EMAIL_ADDRESS][DOMAIN_NAME]"
click at [312, 357] on input "Cade Toruta (281) 896-5630" at bounding box center [309, 354] width 307 height 26
type input "Cade Toruta (281)"
click at [234, 466] on input "Phone" at bounding box center [309, 462] width 307 height 26
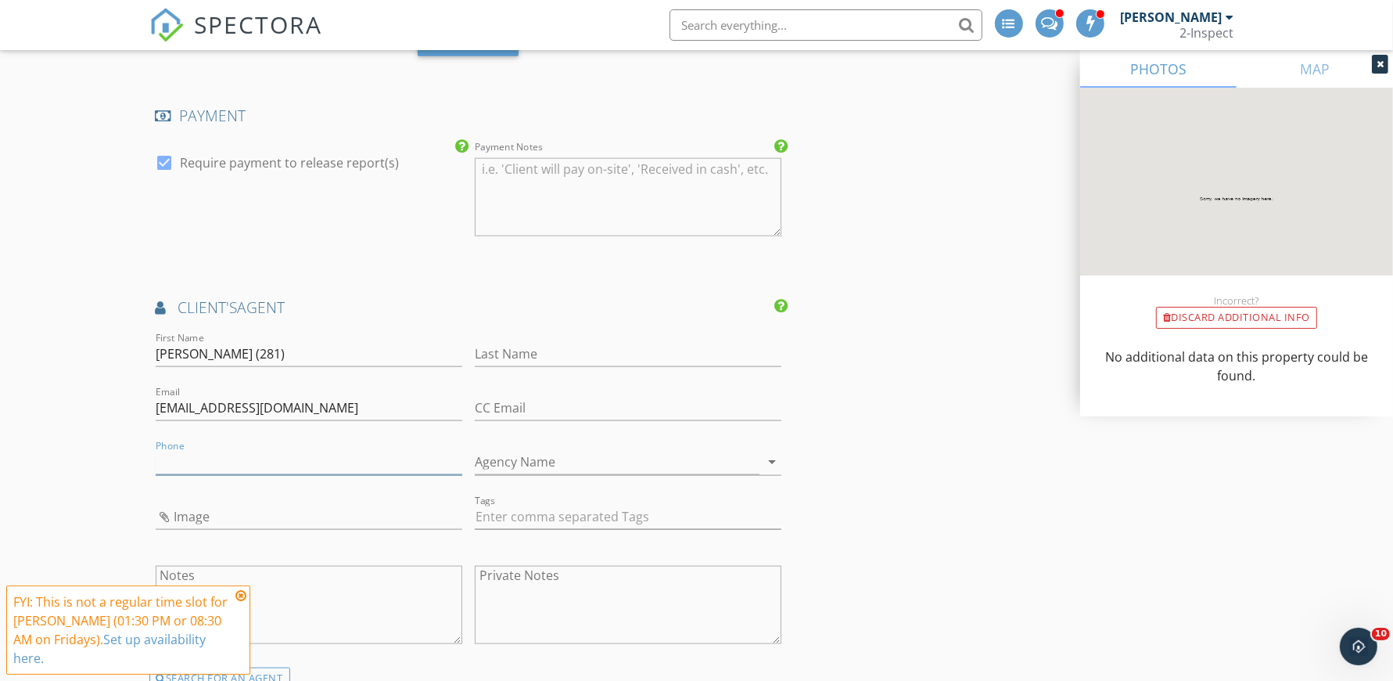
paste input "896-5630"
type input "896-5630"
click at [280, 361] on input "Cade Toruta (281)" at bounding box center [309, 354] width 307 height 26
click at [205, 357] on input "Cade Toruta (281)" at bounding box center [309, 354] width 307 height 26
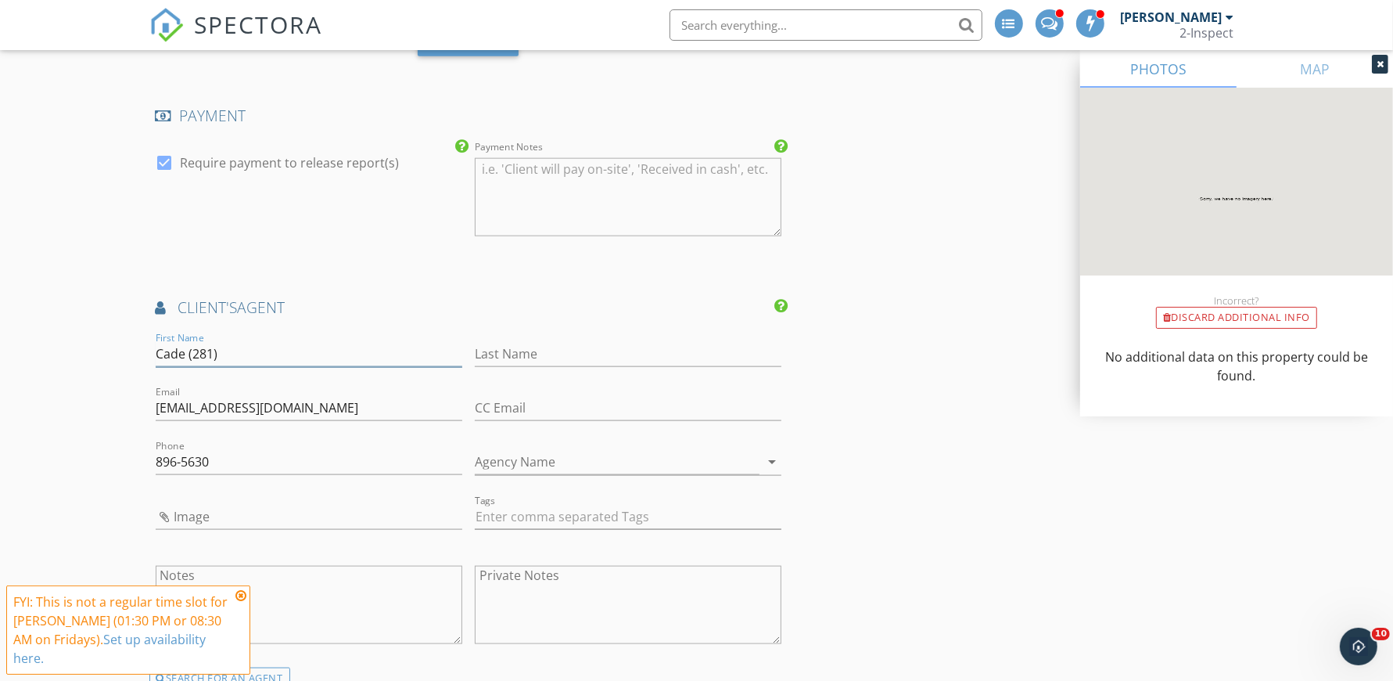
type input "Cade (281)"
click at [591, 350] on input "Last Name" at bounding box center [628, 354] width 307 height 26
paste input "Toruta"
type input "Toruta"
click at [294, 348] on input "Cade (281)" at bounding box center [309, 354] width 307 height 26
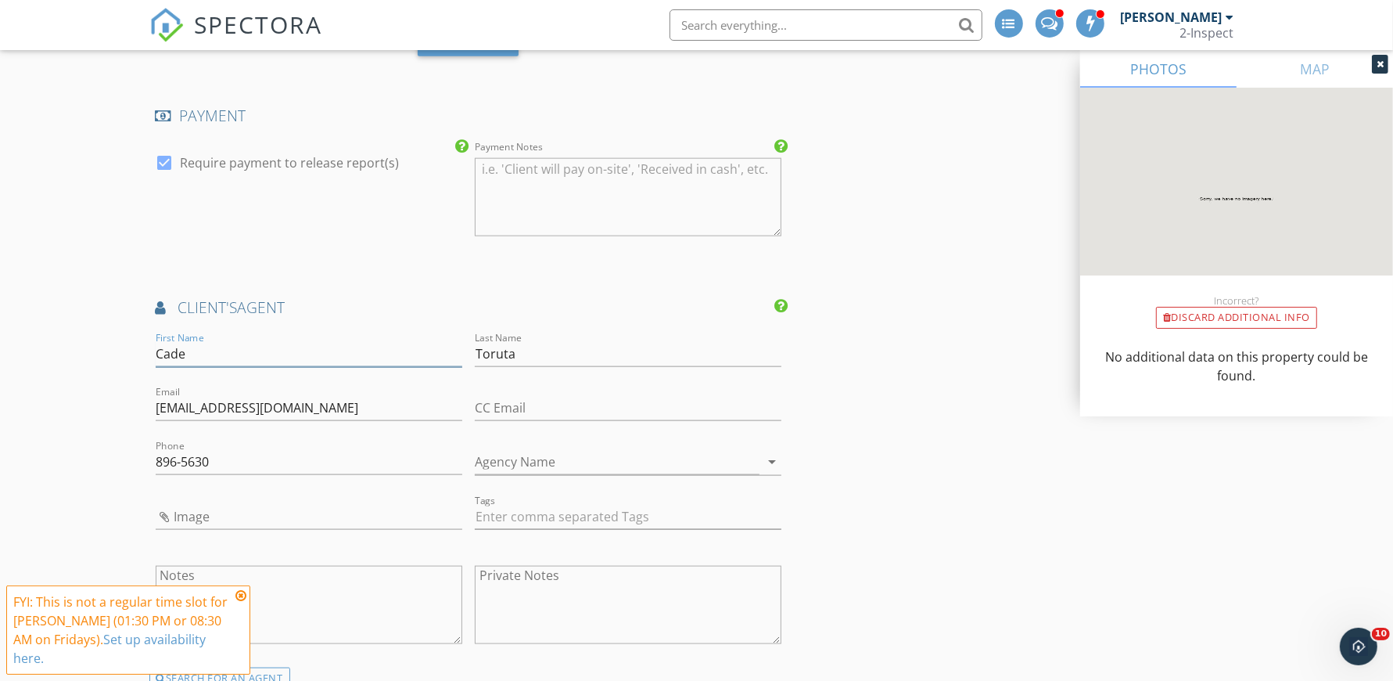
type input "Cade"
click at [263, 464] on input "896-5630" at bounding box center [309, 462] width 307 height 26
paste input "(281)"
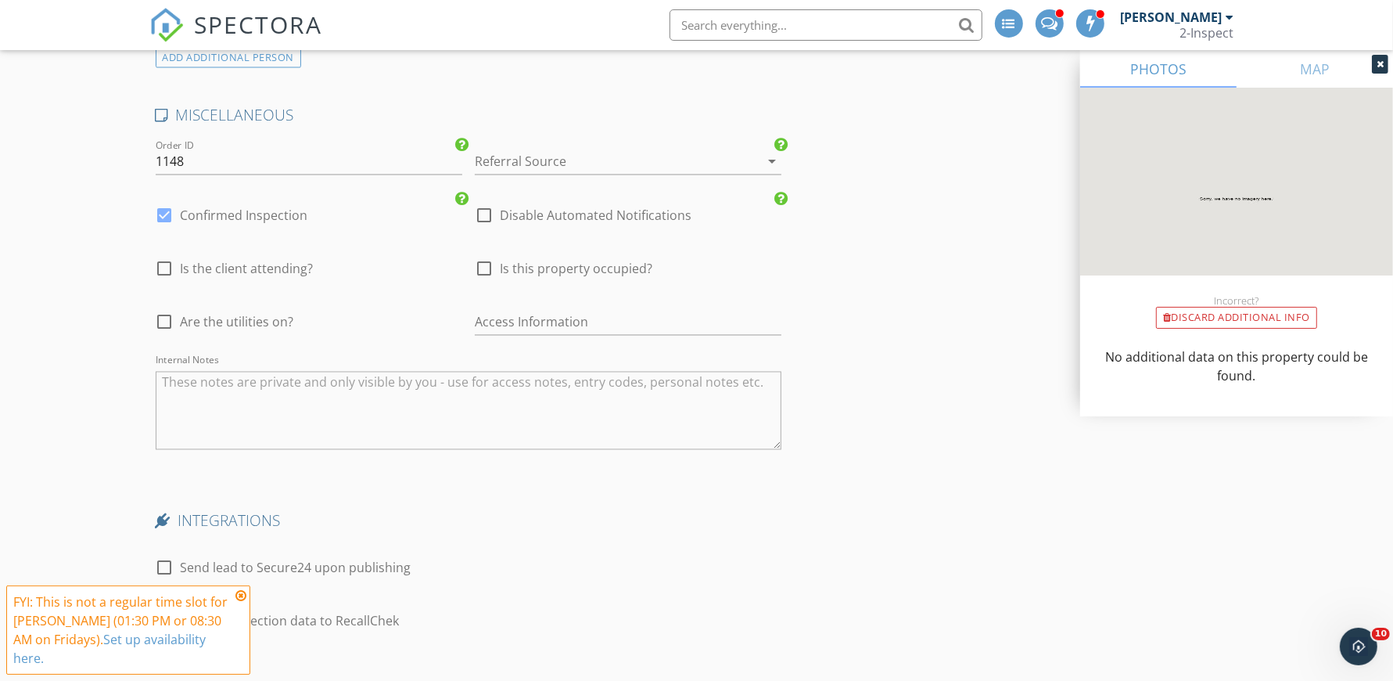
scroll to position [2675, 0]
type input "(281) 896-5630"
click at [485, 219] on div at bounding box center [484, 216] width 27 height 27
checkbox input "true"
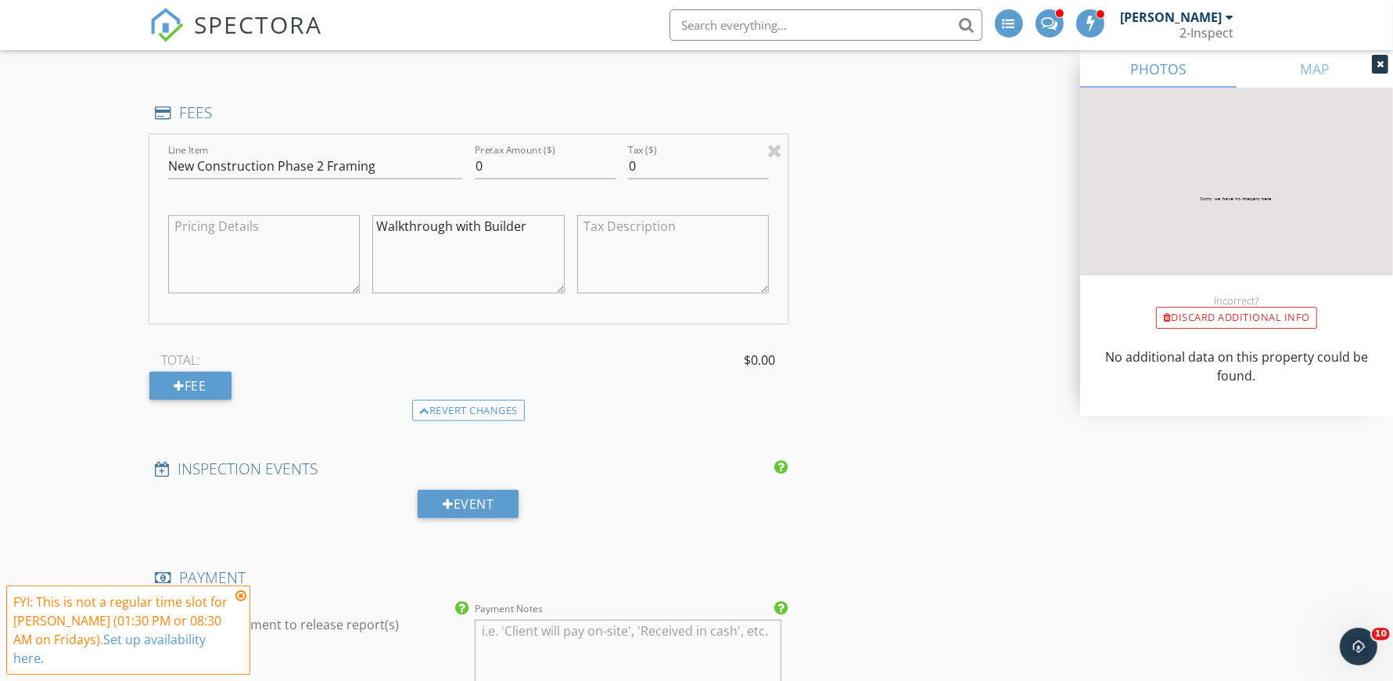
scroll to position [1284, 0]
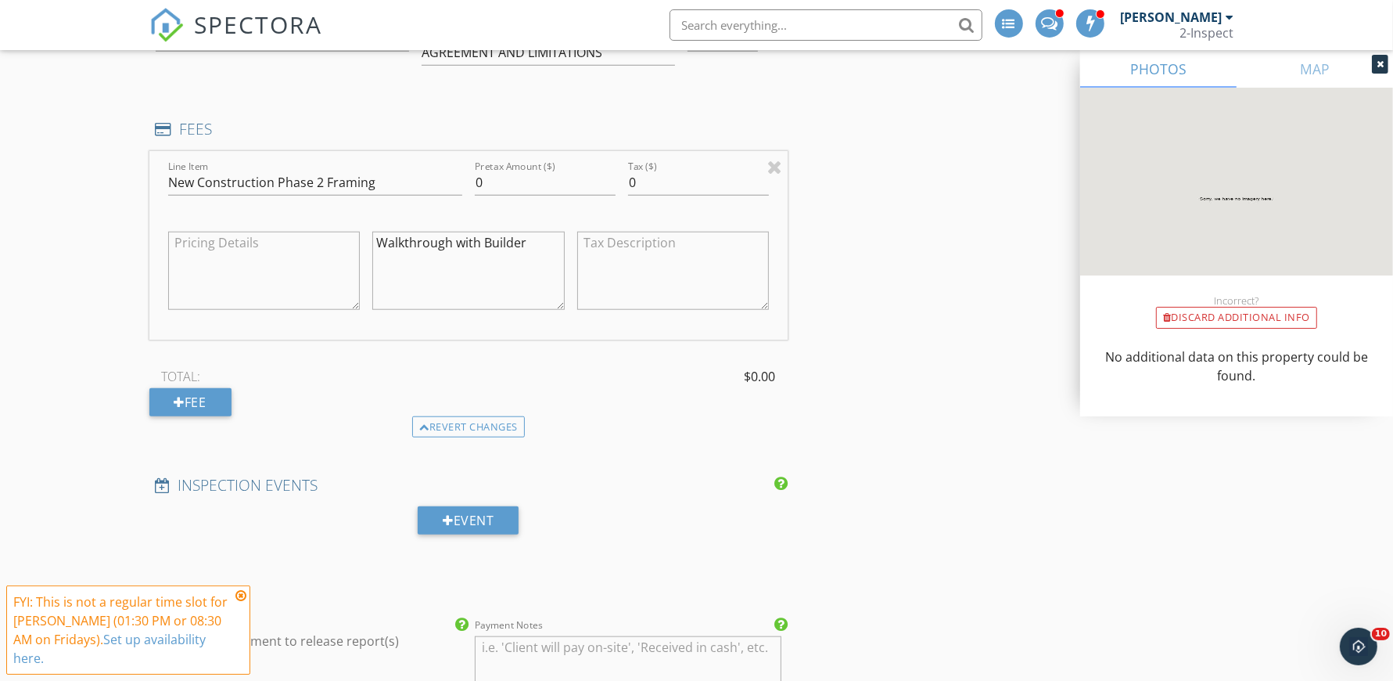
click at [529, 246] on textarea "Walkthrough with Builder" at bounding box center [468, 271] width 192 height 78
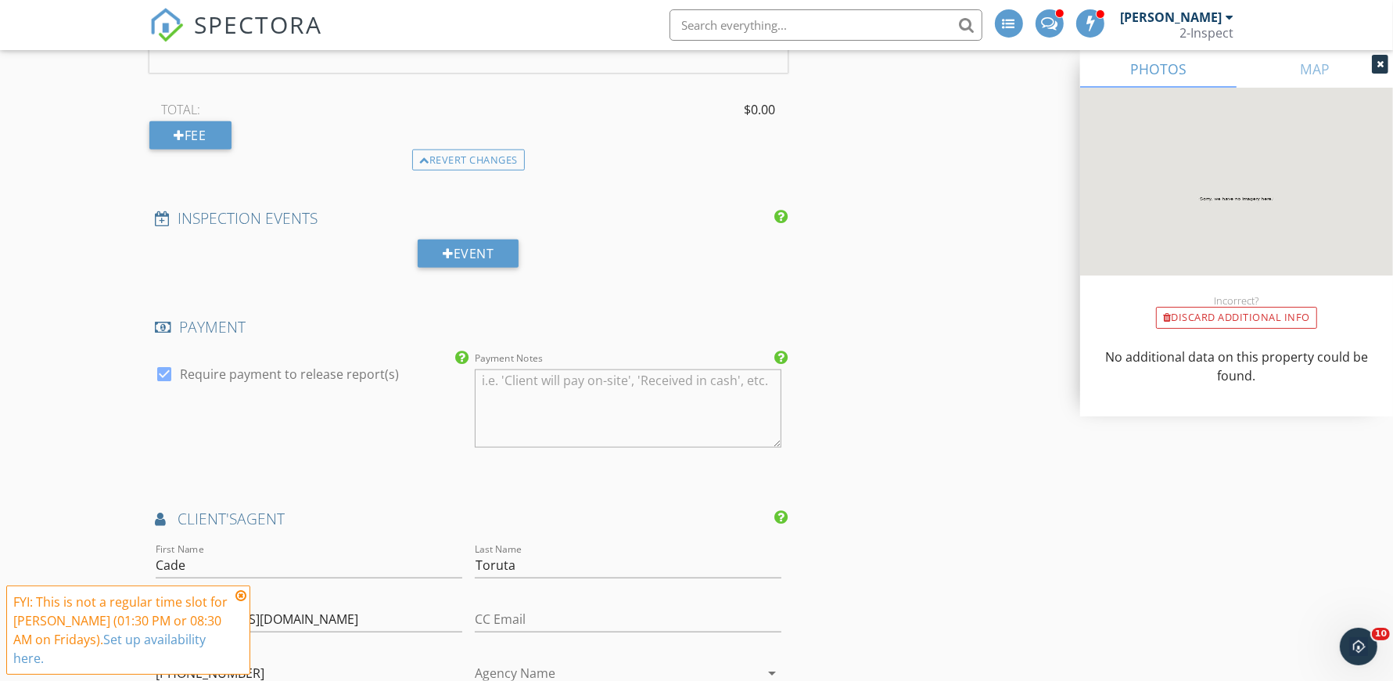
scroll to position [1253, 0]
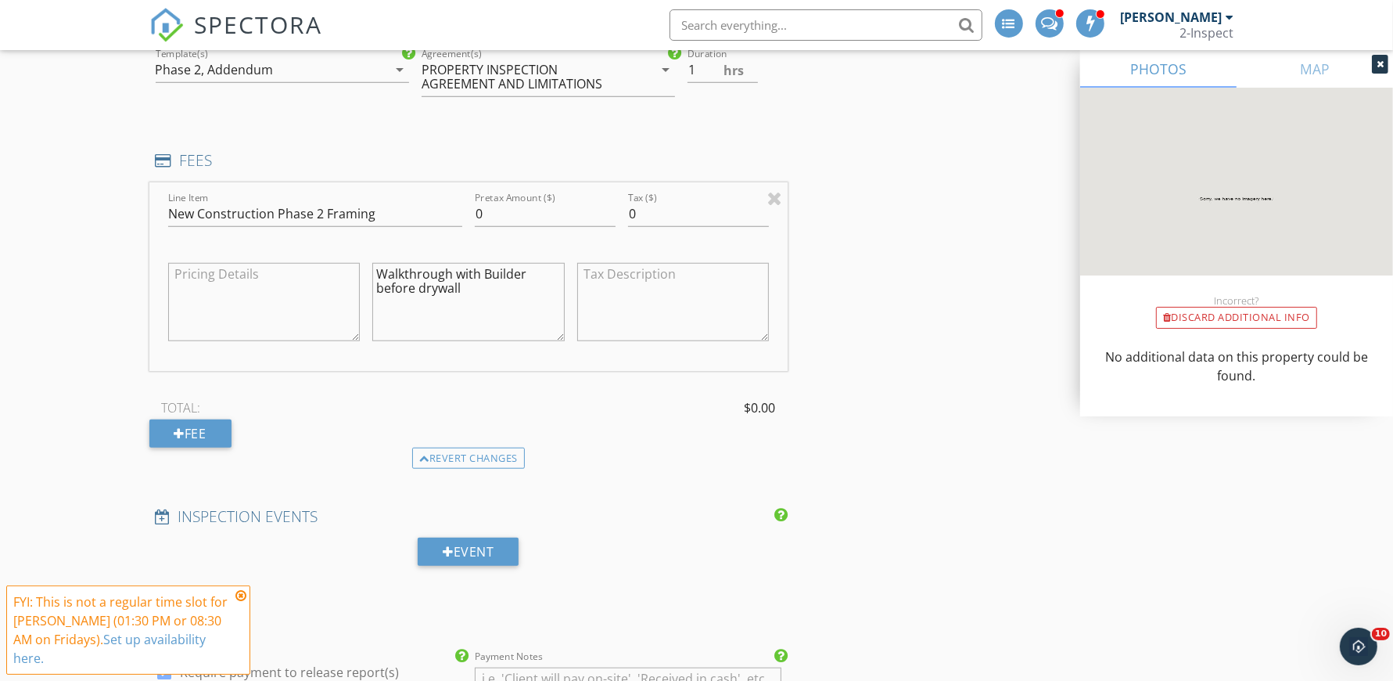
click at [403, 292] on textarea "Walkthrough with Builder before drywall" at bounding box center [468, 302] width 192 height 78
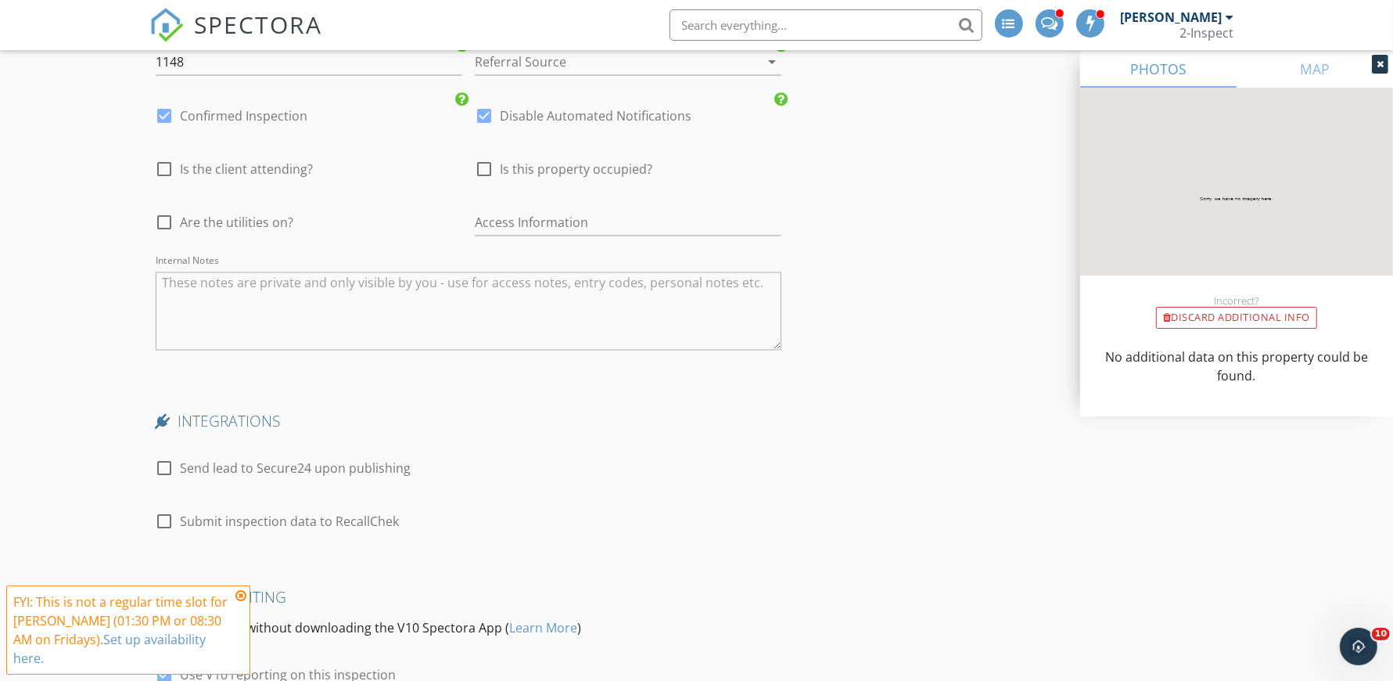
scroll to position [3020, 0]
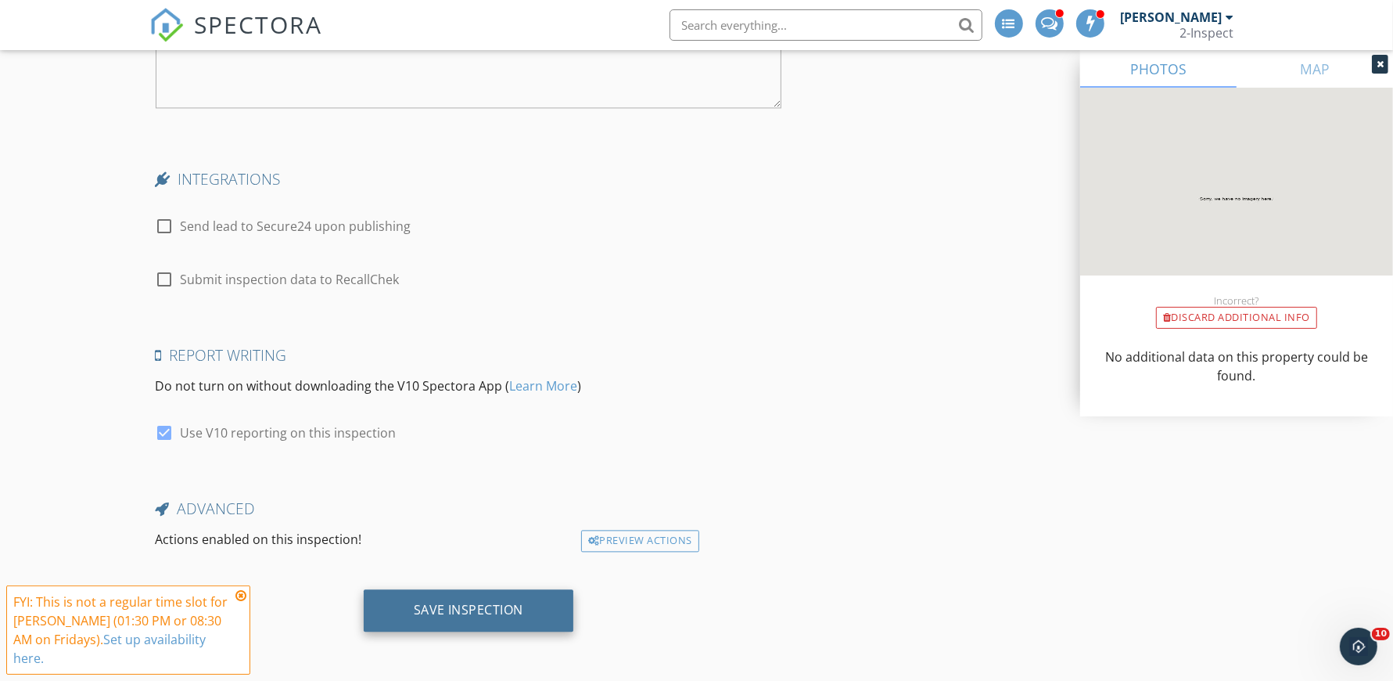
type textarea "Walkthrough with Builder pre-drywall"
click at [433, 607] on div "Save Inspection" at bounding box center [469, 610] width 110 height 16
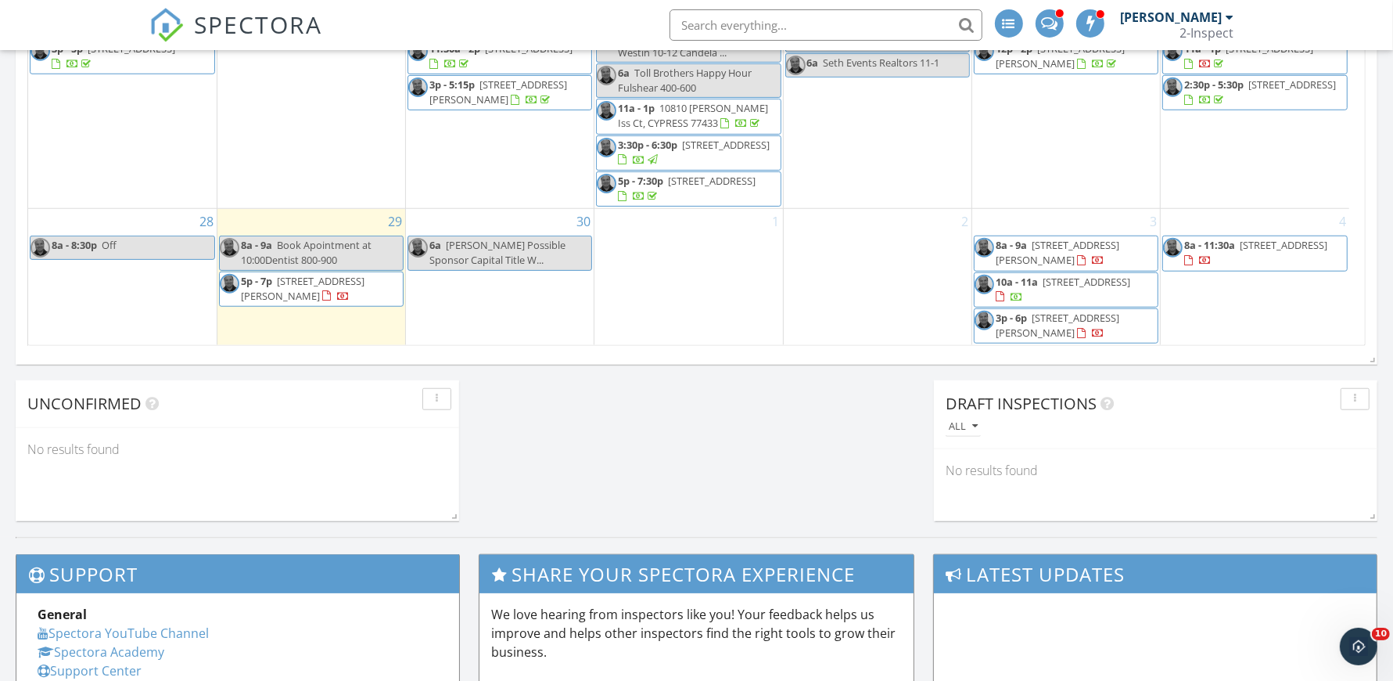
scroll to position [1229, 0]
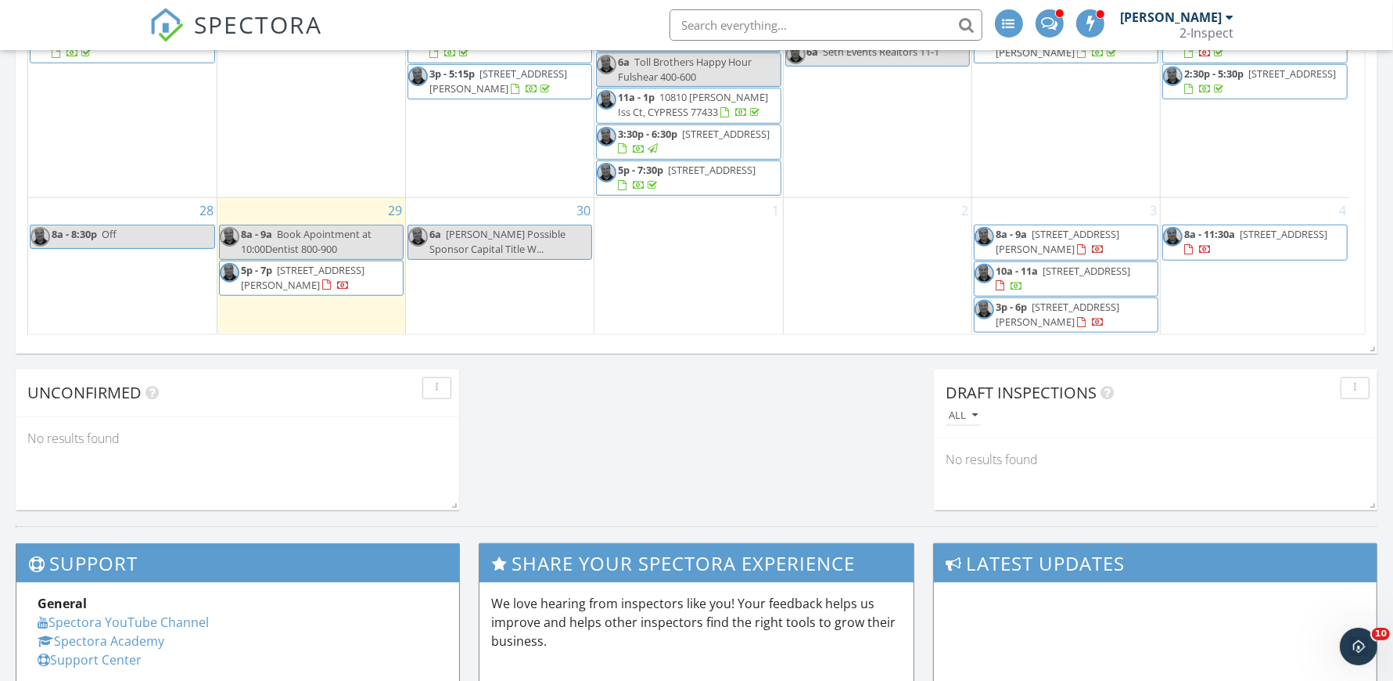
click at [899, 240] on div "2" at bounding box center [878, 266] width 188 height 136
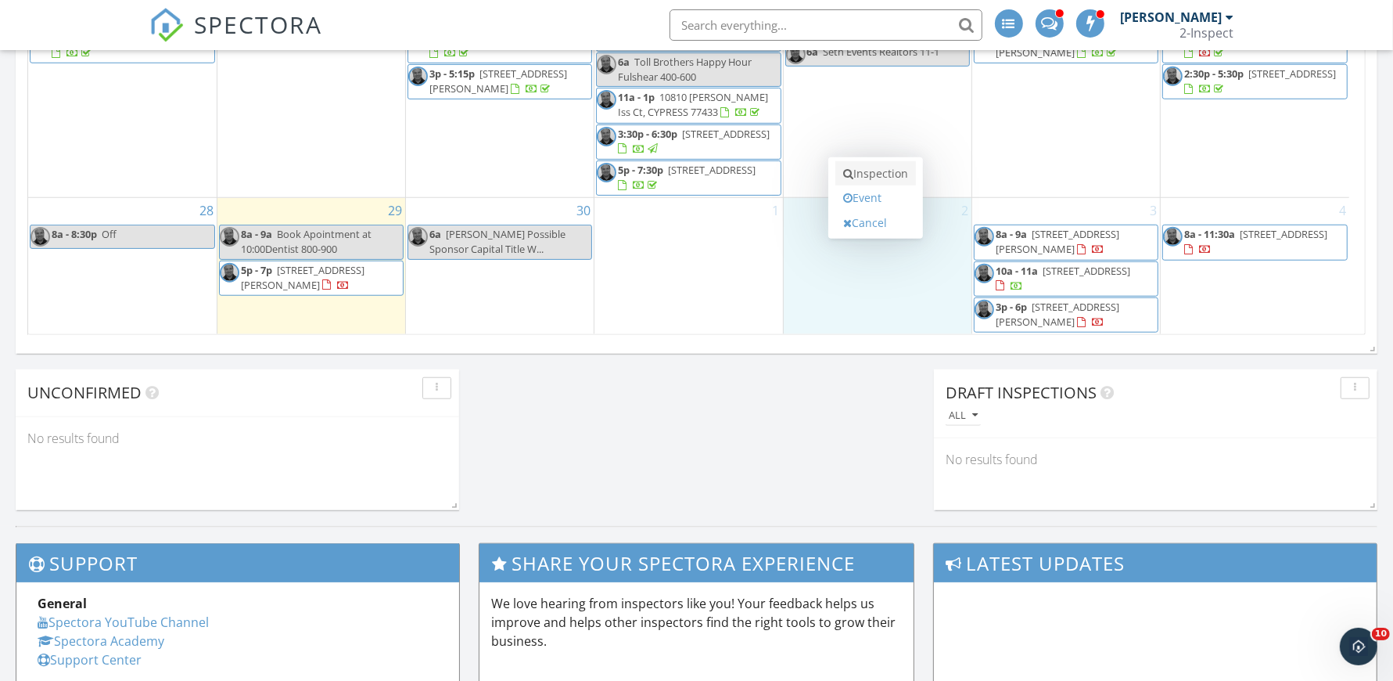
click at [885, 177] on link "Inspection" at bounding box center [875, 173] width 81 height 25
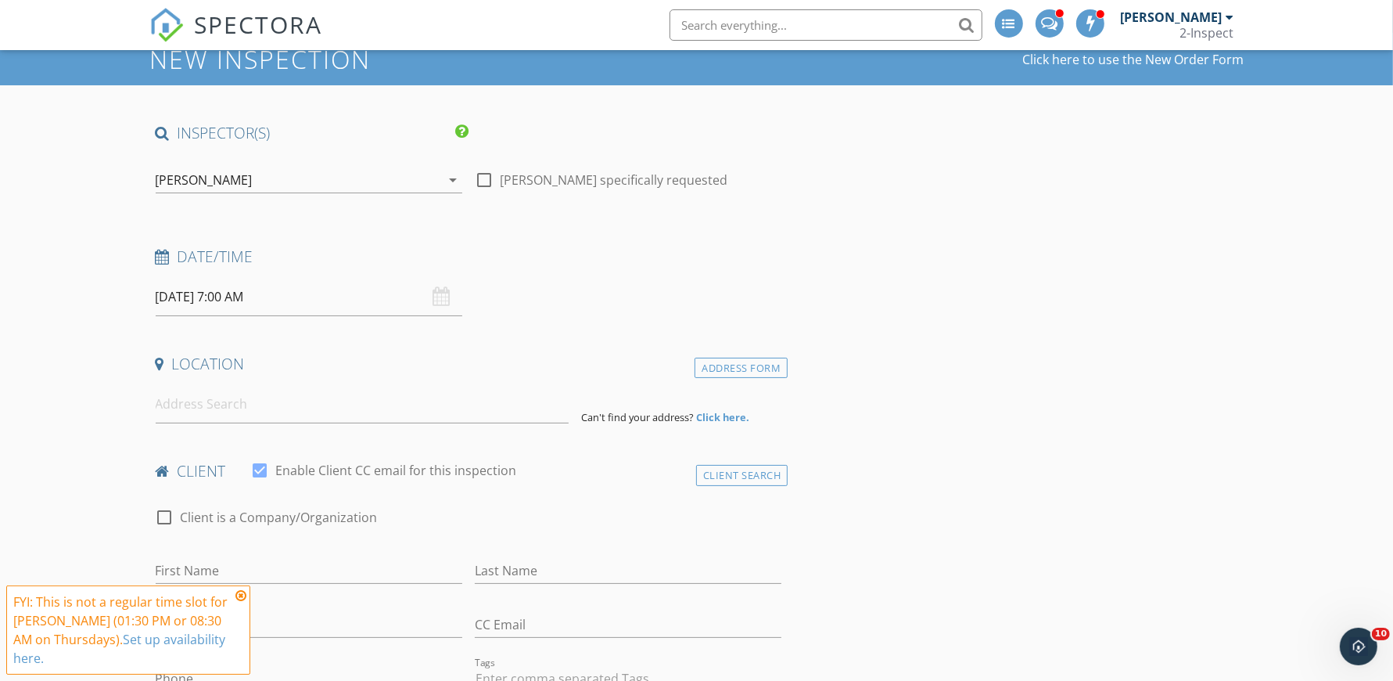
click at [304, 292] on input "[DATE] 7:00 AM" at bounding box center [309, 297] width 307 height 38
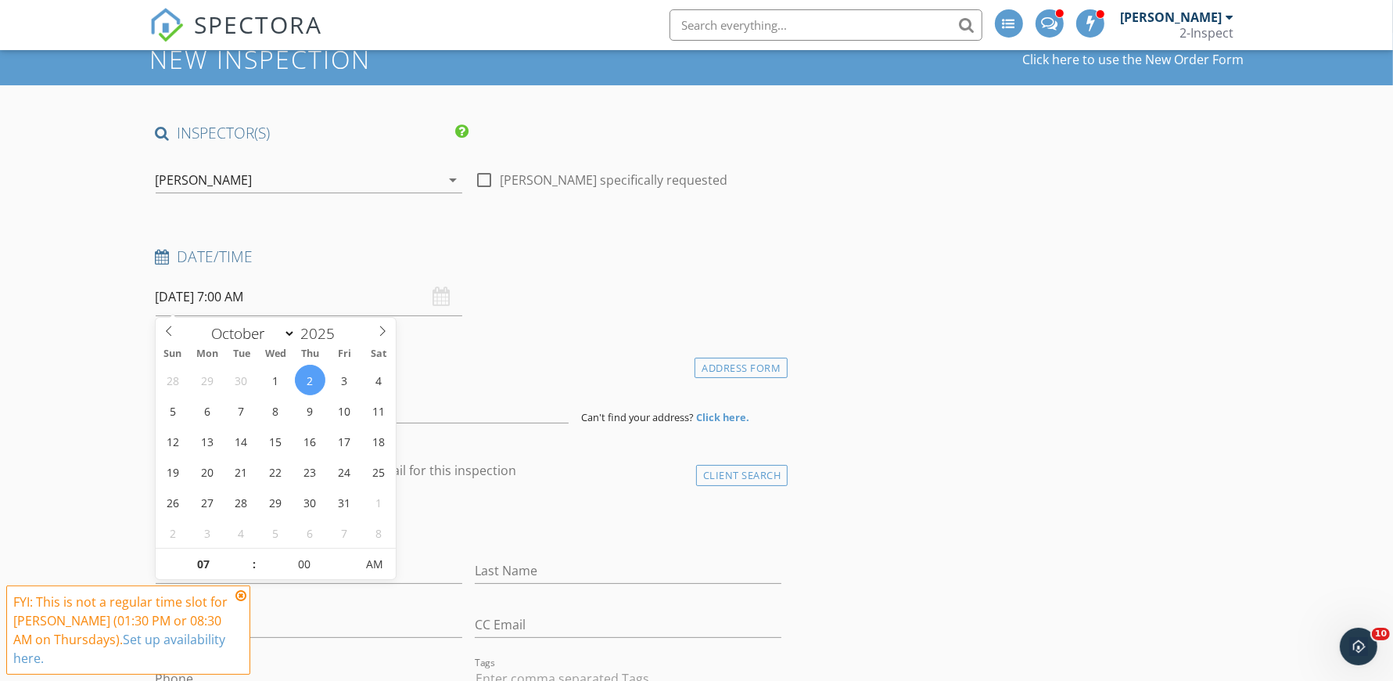
click at [304, 292] on input "[DATE] 7:00 AM" at bounding box center [309, 297] width 307 height 38
click at [229, 297] on input "[DATE] 7:00 AM" at bounding box center [309, 297] width 307 height 38
select select "8"
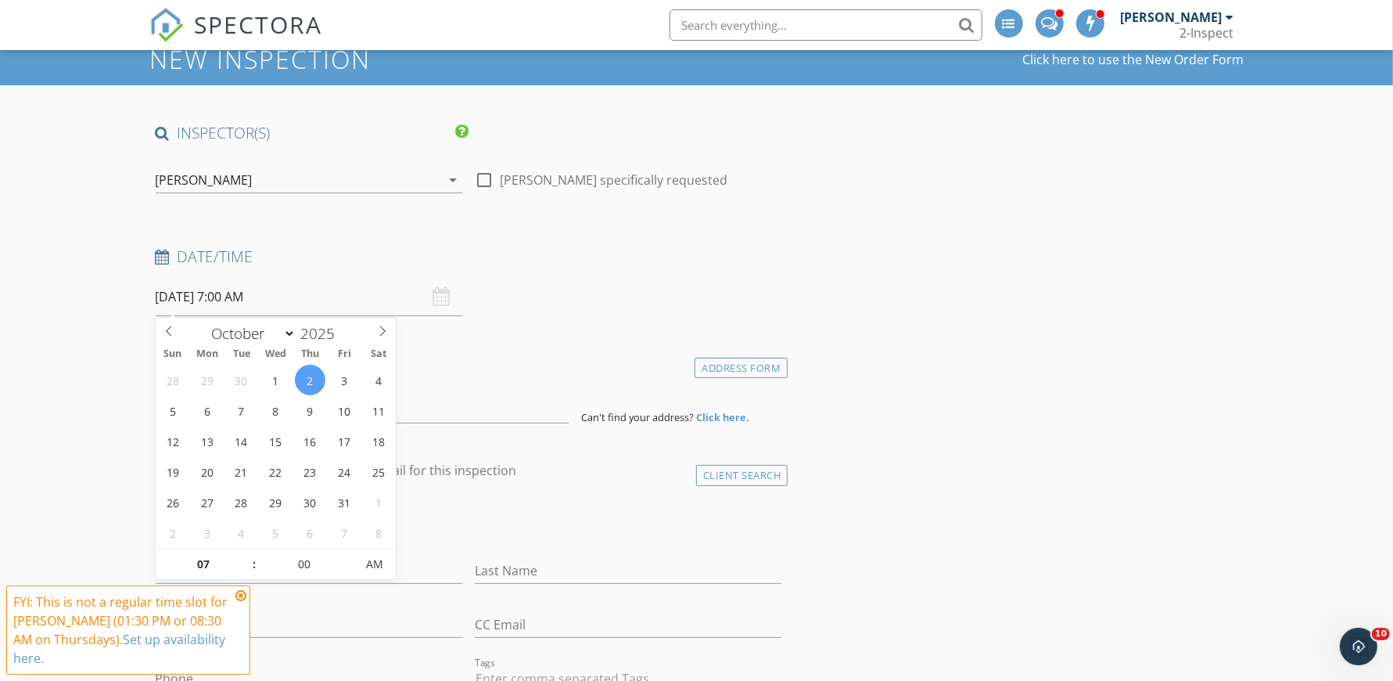
type input "12"
click at [228, 293] on input "text" at bounding box center [309, 297] width 307 height 38
select select "9"
type input "[DATE] 12:00 PM"
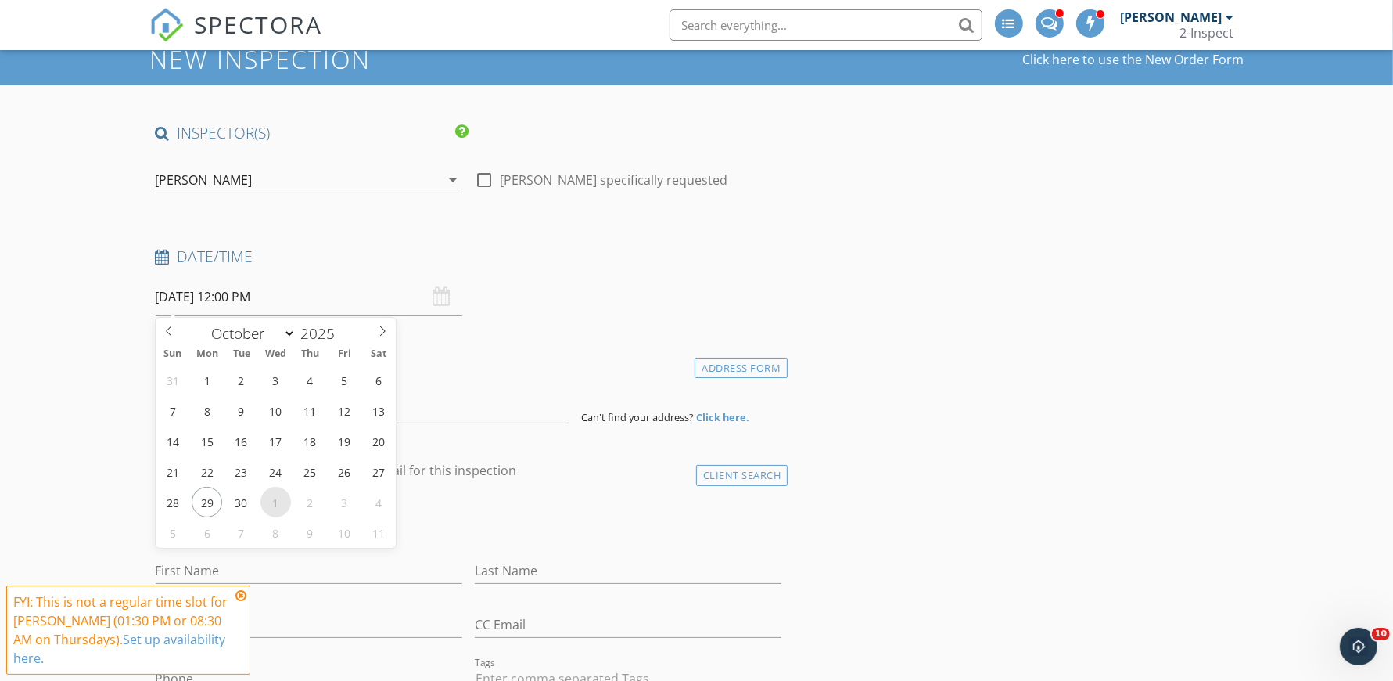
scroll to position [2, 0]
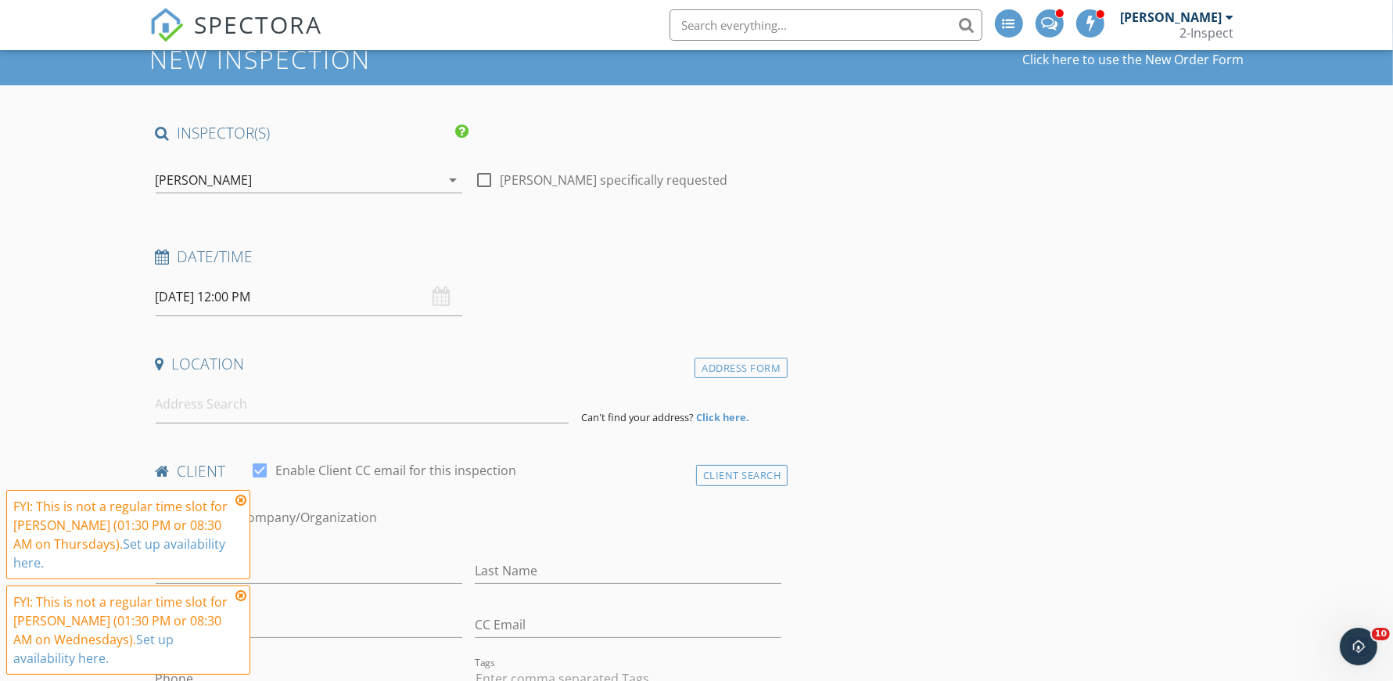
click at [232, 306] on input "[DATE] 12:00 PM" at bounding box center [309, 297] width 307 height 38
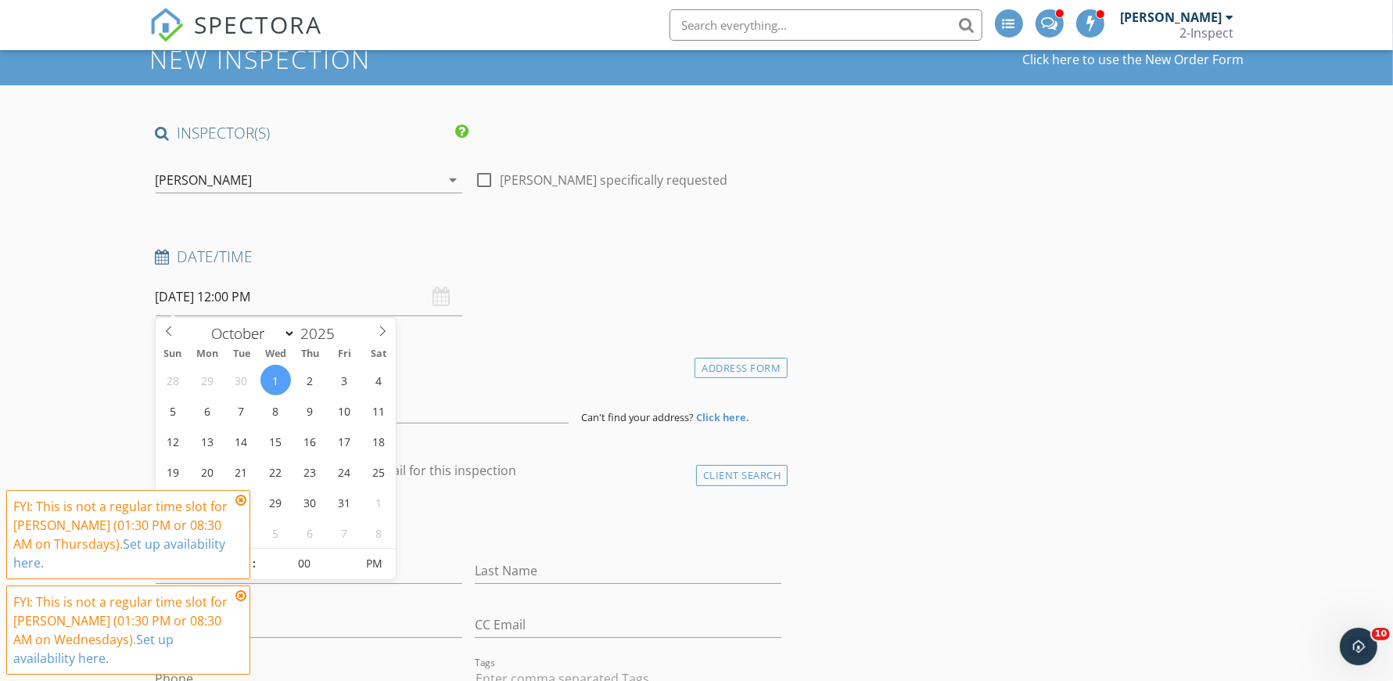
click at [235, 300] on input "[DATE] 12:00 PM" at bounding box center [309, 297] width 307 height 38
click at [238, 501] on icon at bounding box center [240, 500] width 11 height 13
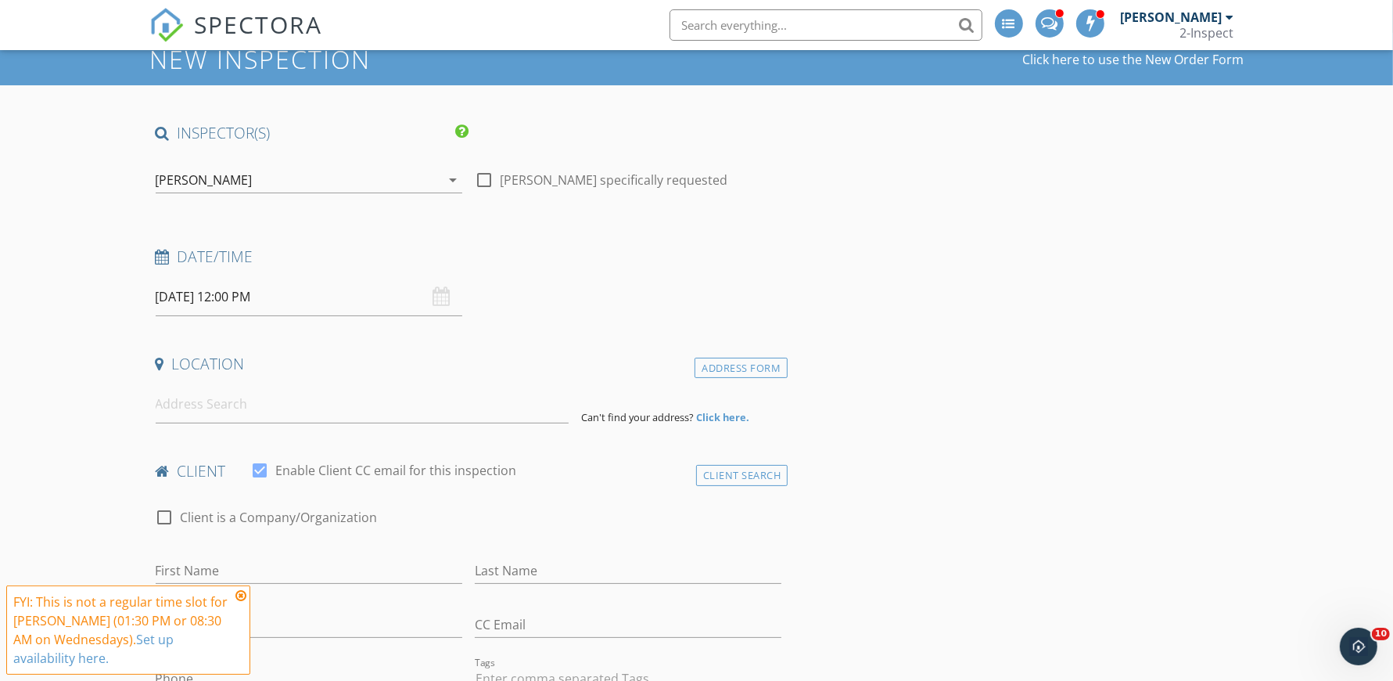
click at [239, 595] on icon at bounding box center [240, 595] width 11 height 13
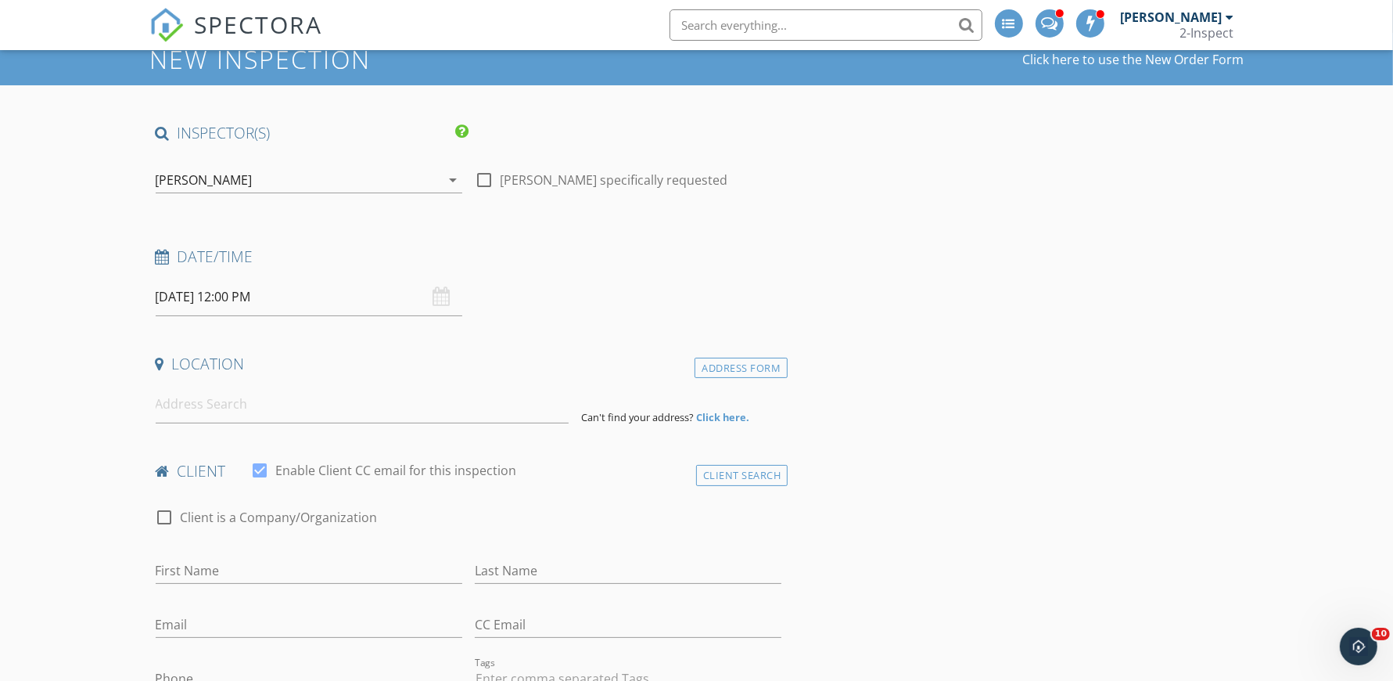
click at [240, 299] on input "[DATE] 12:00 PM" at bounding box center [309, 297] width 307 height 38
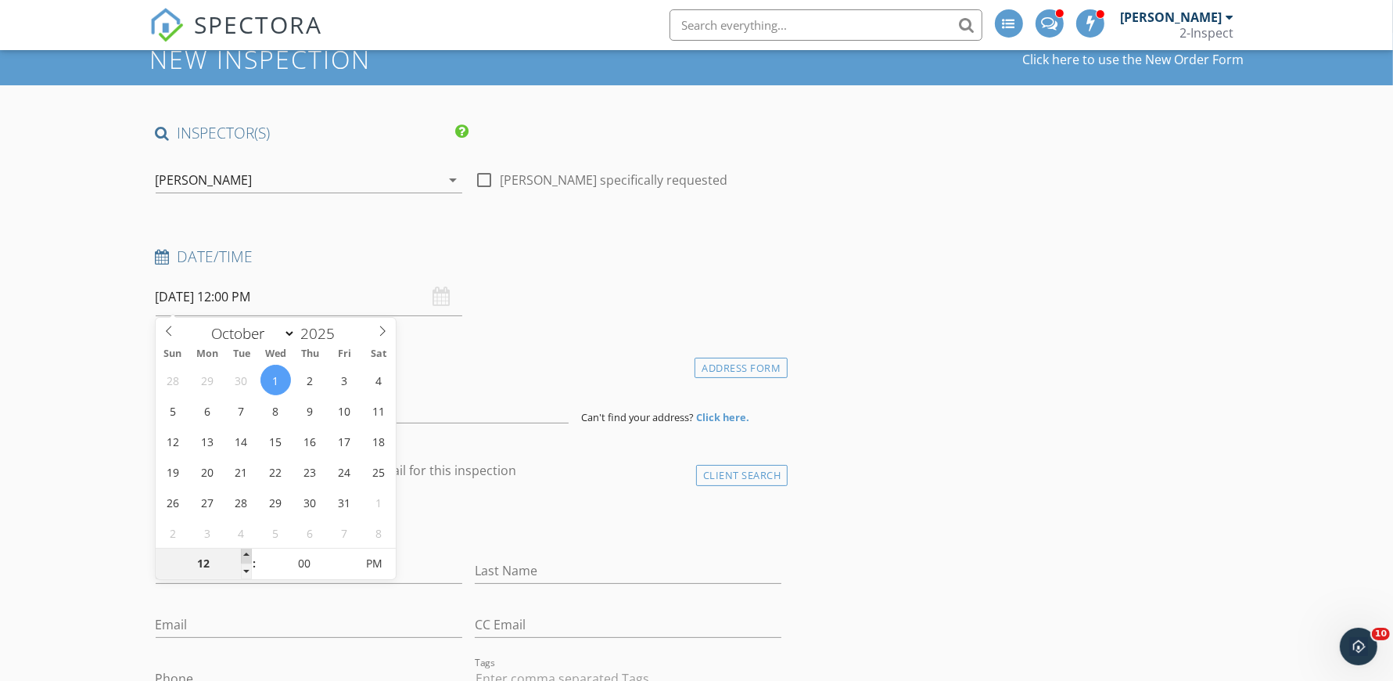
type input "01"
type input "[DATE] 1:00 PM"
click at [244, 552] on span at bounding box center [246, 556] width 11 height 16
type input "02"
type input "10/01/2025 2:00 PM"
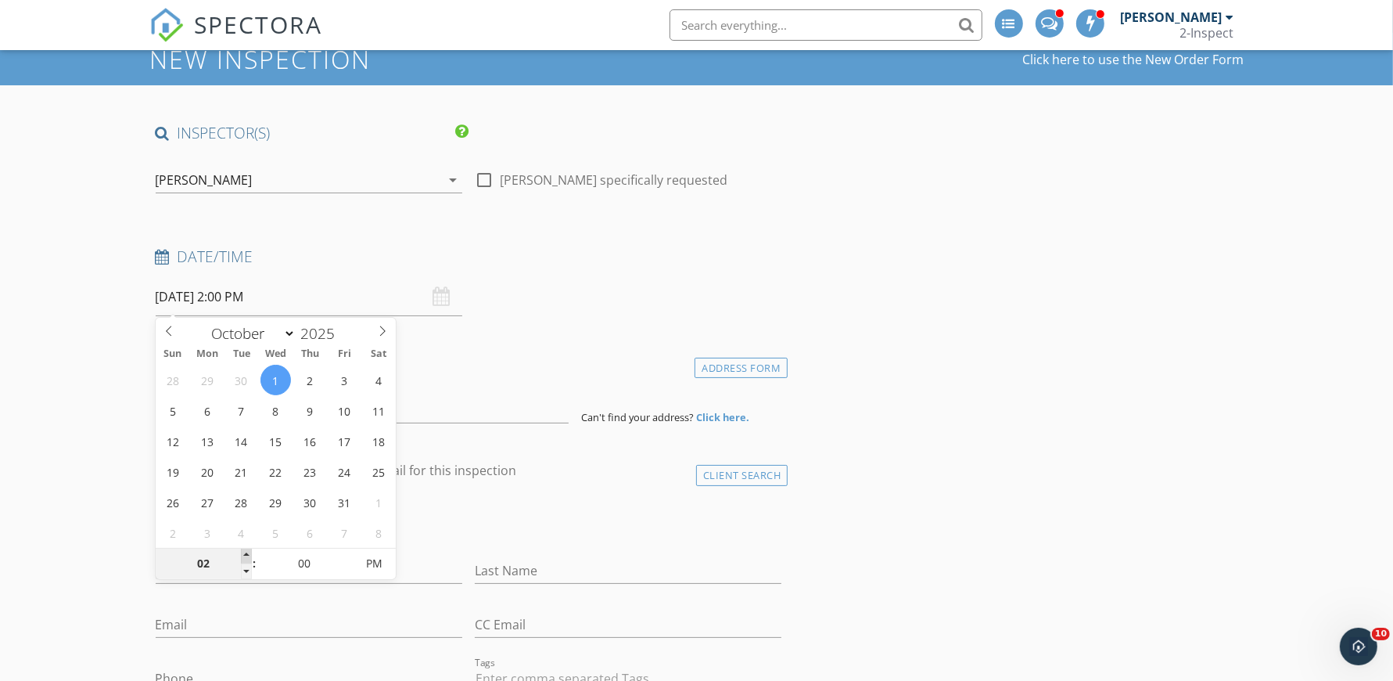
click at [244, 552] on span at bounding box center [246, 556] width 11 height 16
type input "03"
type input "10/01/2025 3:00 PM"
click at [244, 552] on span at bounding box center [246, 556] width 11 height 16
type input "04"
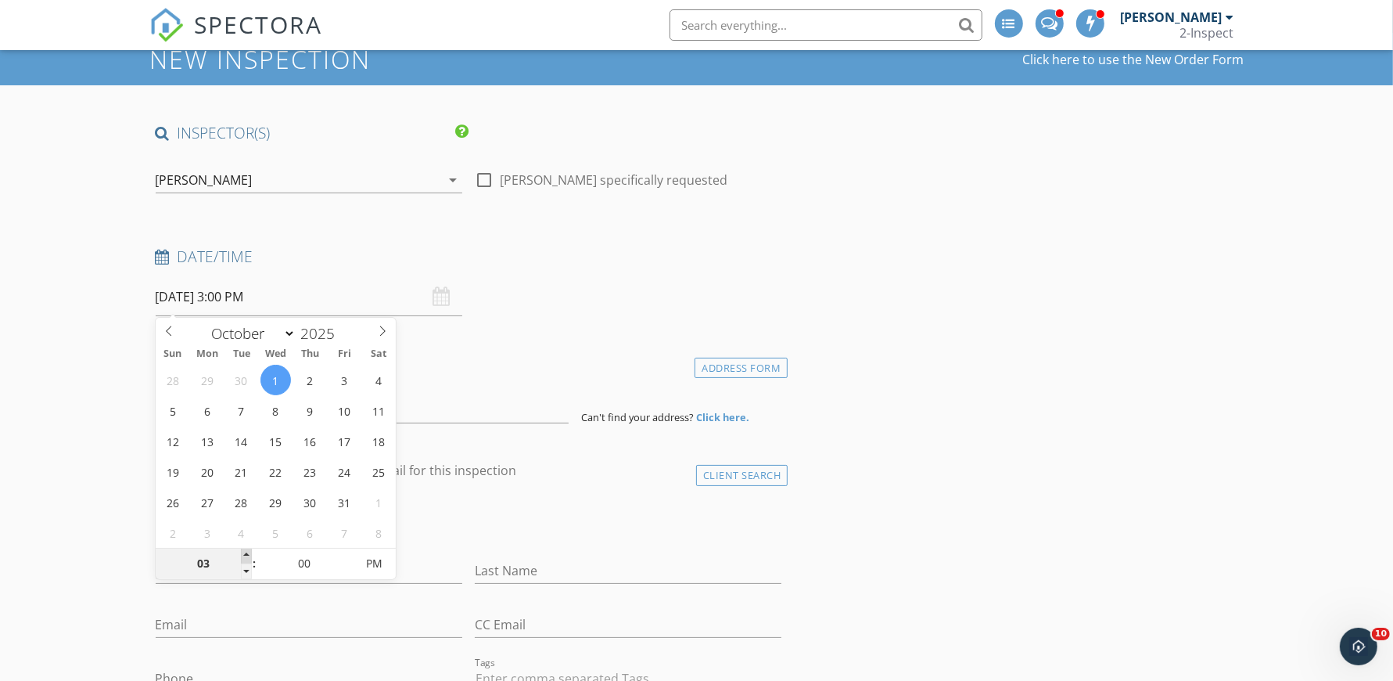
type input "10/01/2025 4:00 PM"
click at [244, 552] on span at bounding box center [246, 556] width 11 height 16
type input "05"
type input "10/01/2025 5:00 PM"
click at [244, 552] on span at bounding box center [246, 556] width 11 height 16
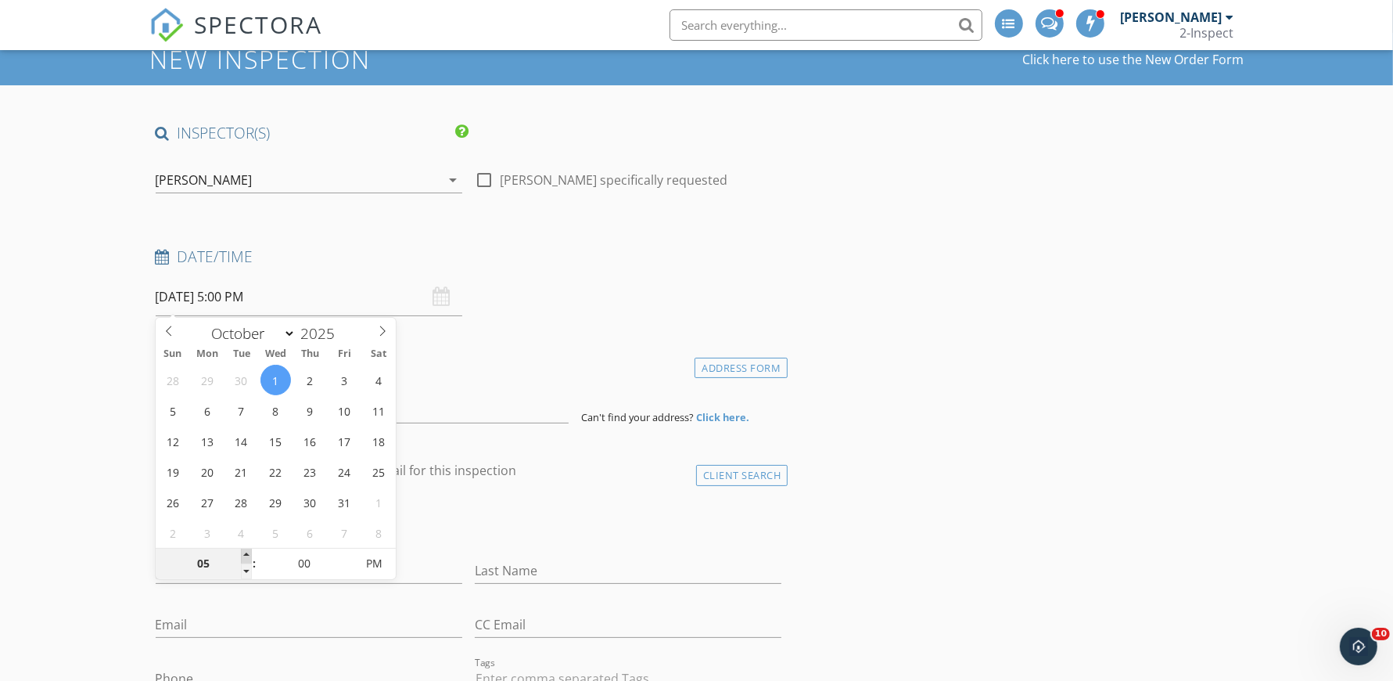
type input "06"
type input "10/01/2025 6:00 PM"
click at [244, 552] on span at bounding box center [246, 556] width 11 height 16
type input "07"
click at [244, 552] on span at bounding box center [246, 556] width 11 height 16
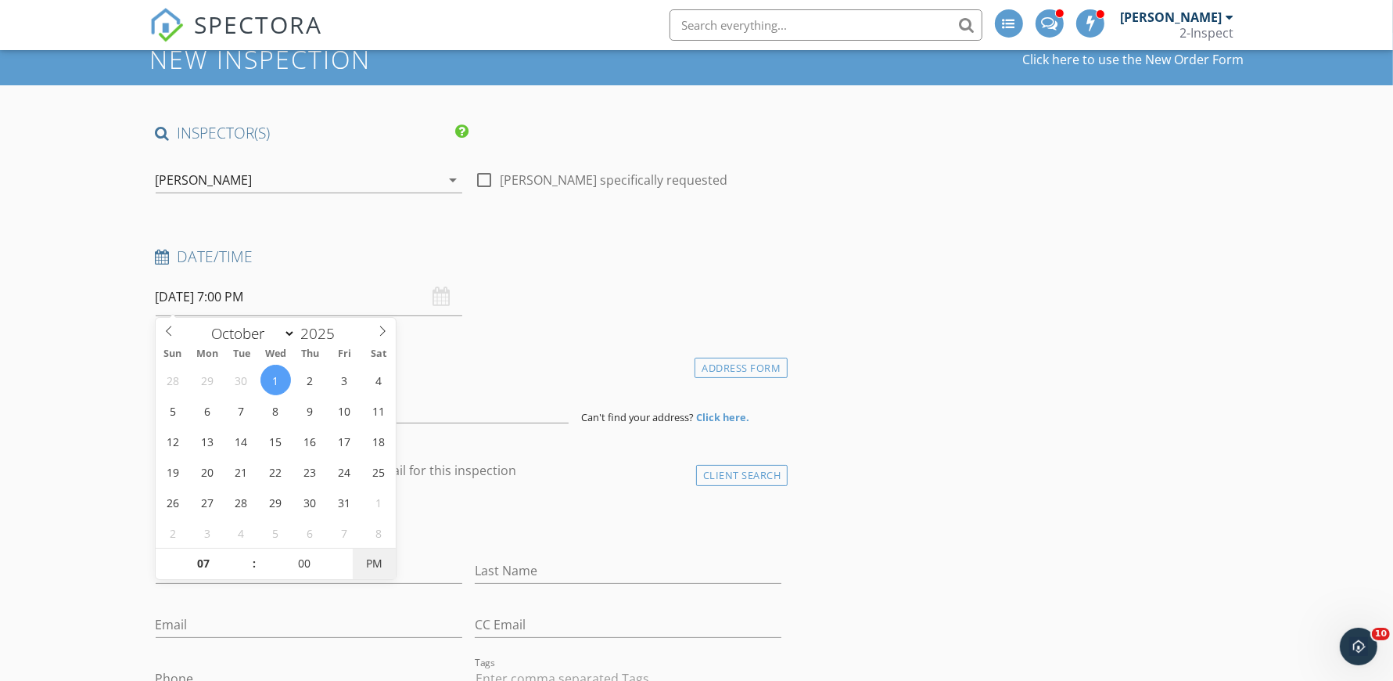
type input "10/01/2025 7:00 AM"
click at [377, 560] on span "PM" at bounding box center [374, 563] width 43 height 31
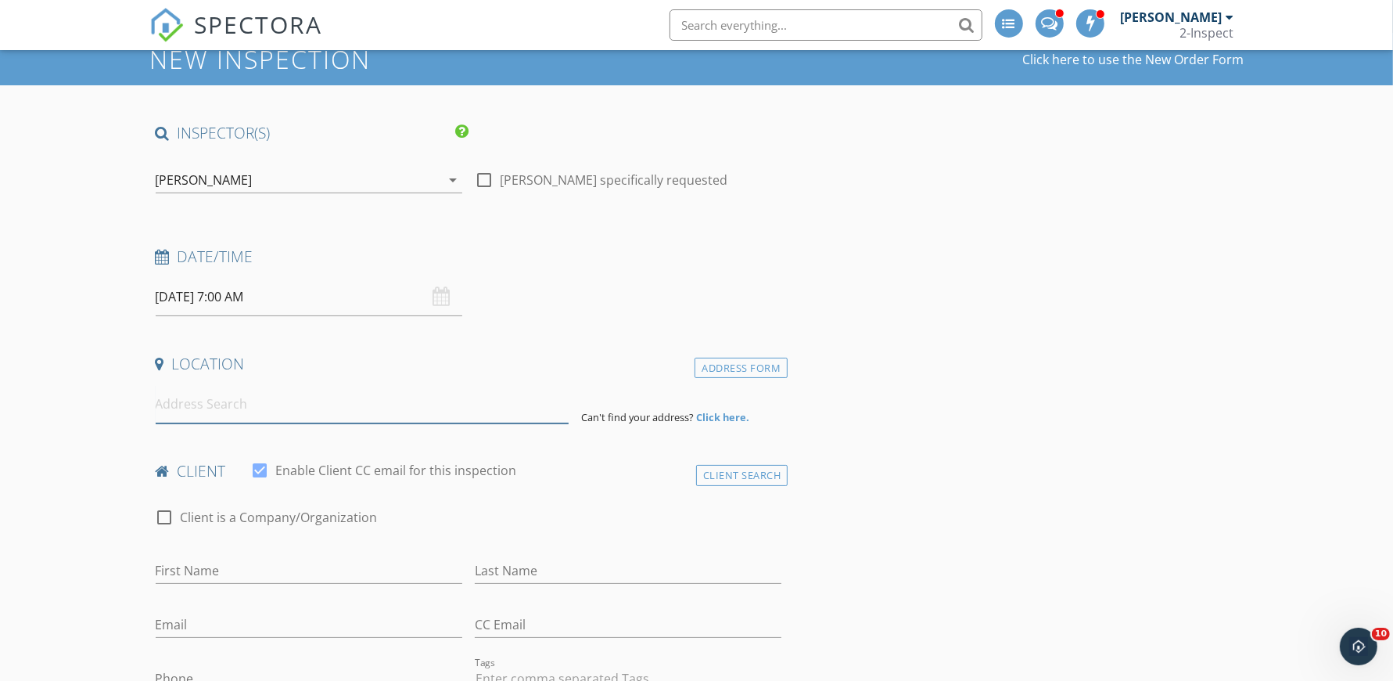
click at [203, 400] on input at bounding box center [362, 404] width 413 height 38
paste input "(281)"
type input "(281)"
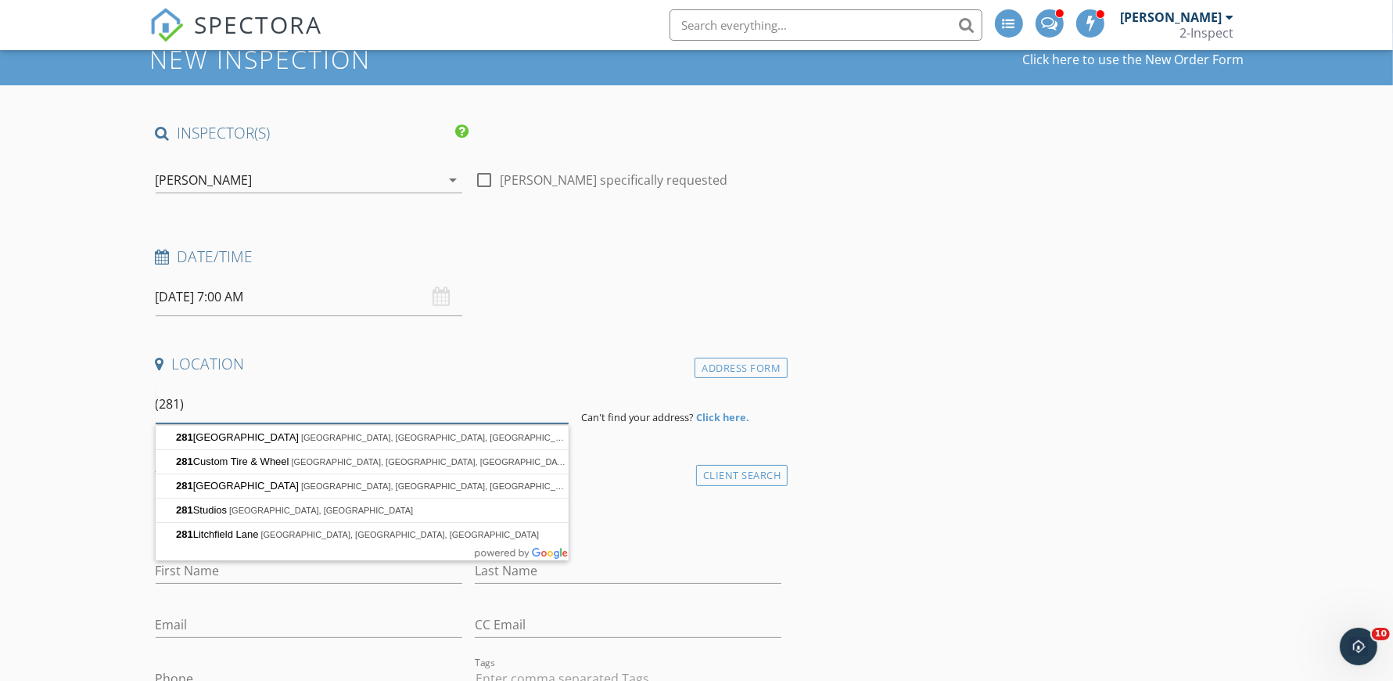
click at [203, 400] on input "(281)" at bounding box center [362, 404] width 413 height 38
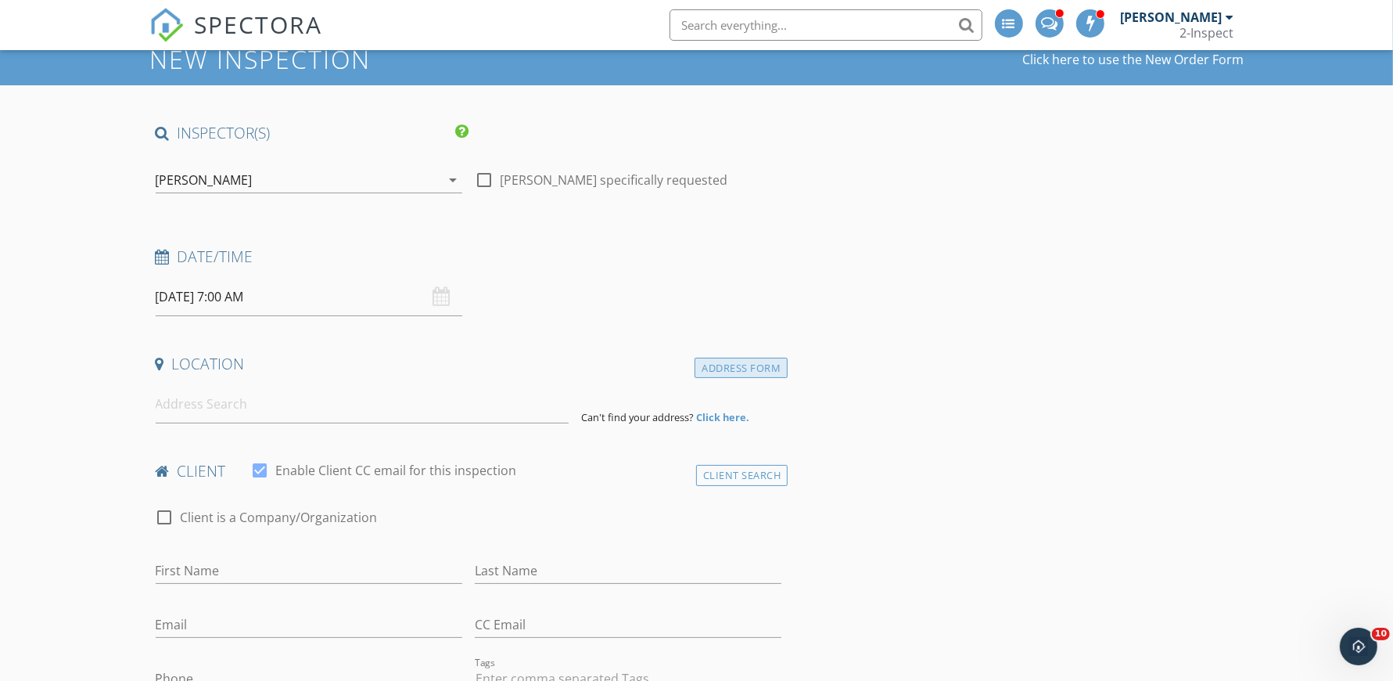
click at [717, 361] on div "Address Form" at bounding box center [741, 367] width 93 height 21
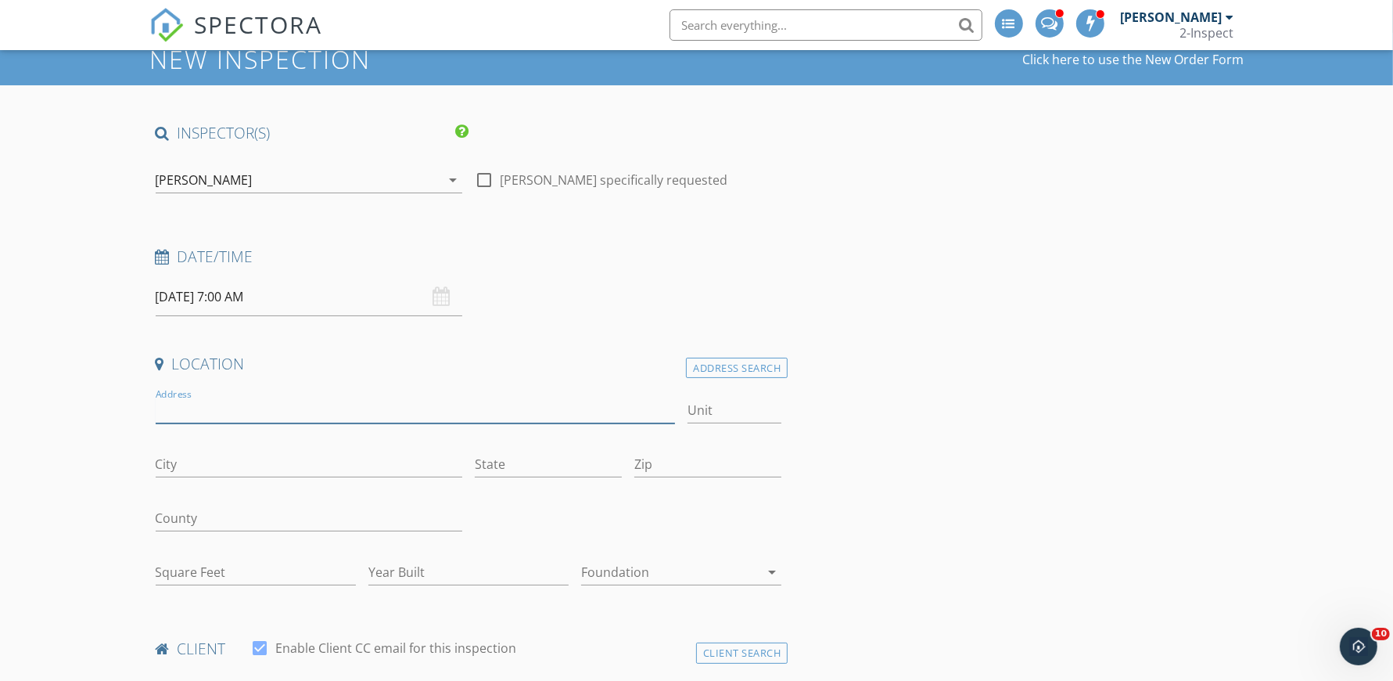
click at [192, 408] on input "Address" at bounding box center [416, 410] width 520 height 26
paste input "3309 Neighborly Lane"
type input "3309 Neighborly Lane"
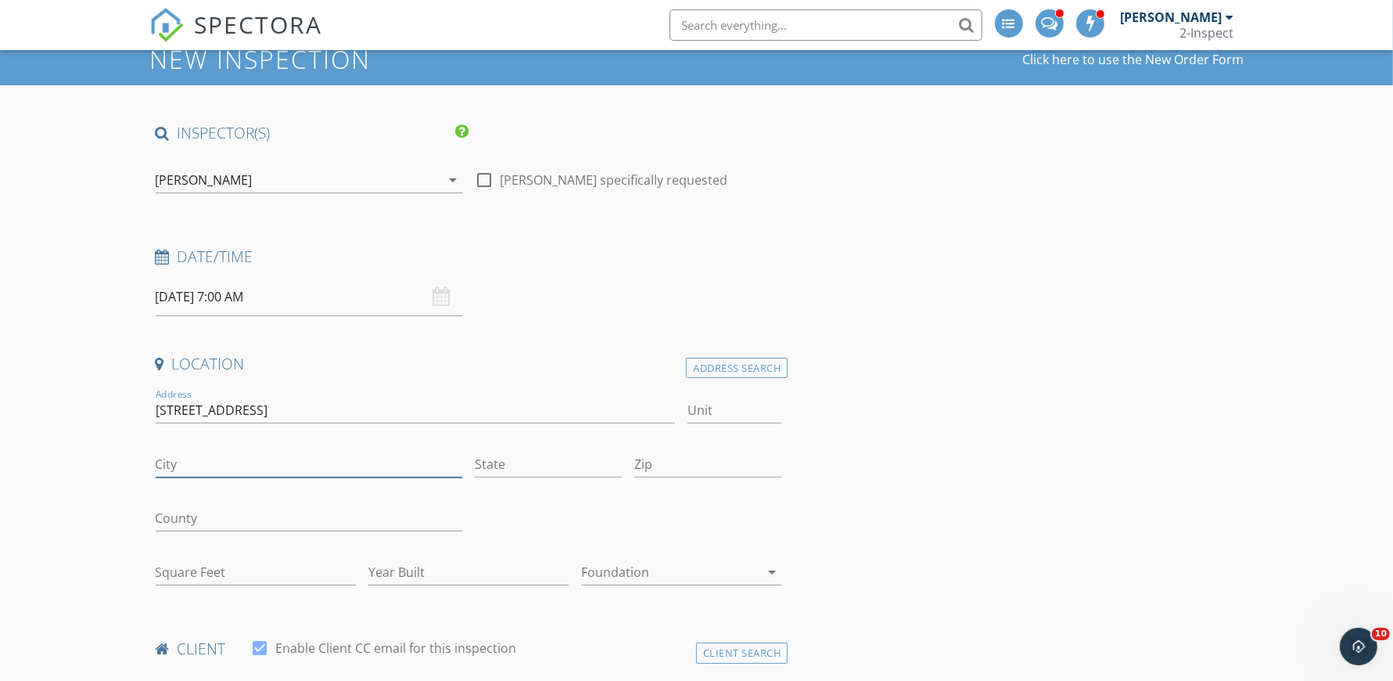
click at [192, 462] on input "City" at bounding box center [309, 464] width 307 height 26
type input "[GEOGRAPHIC_DATA]"
click at [722, 467] on input "Zip" at bounding box center [707, 464] width 147 height 26
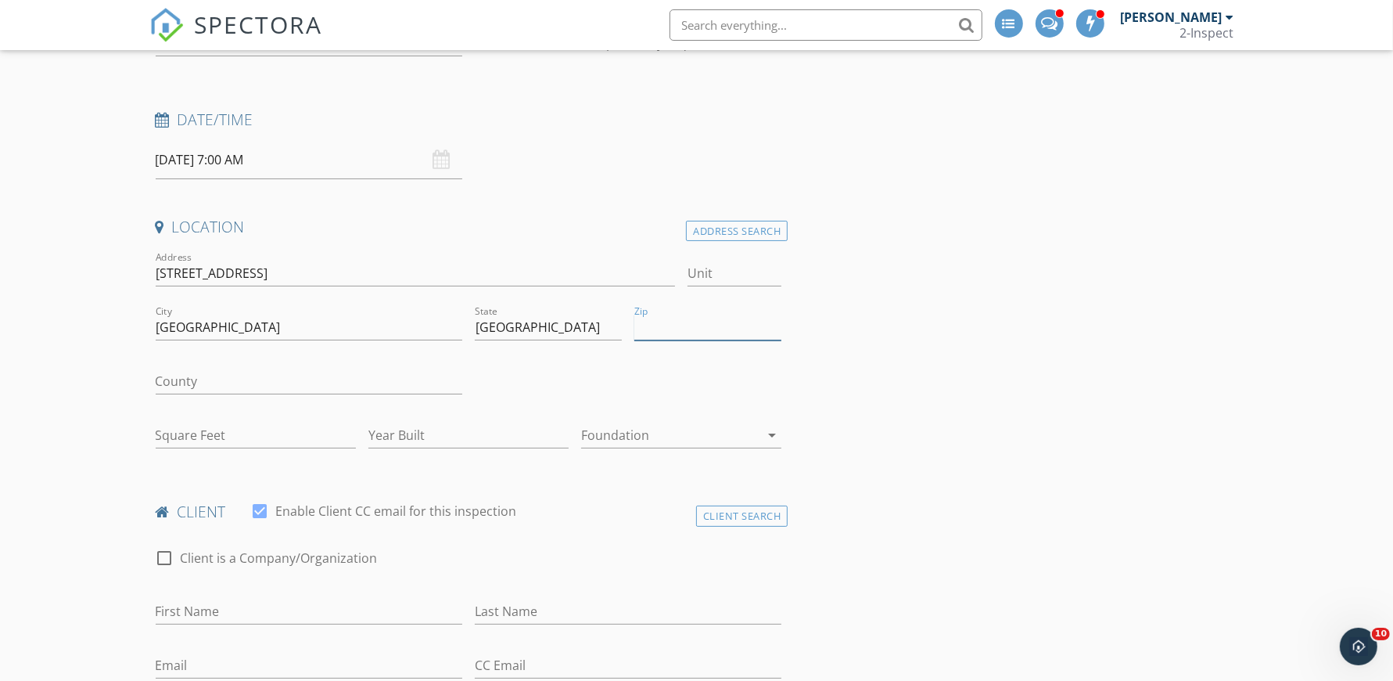
scroll to position [199, 0]
type input "77433"
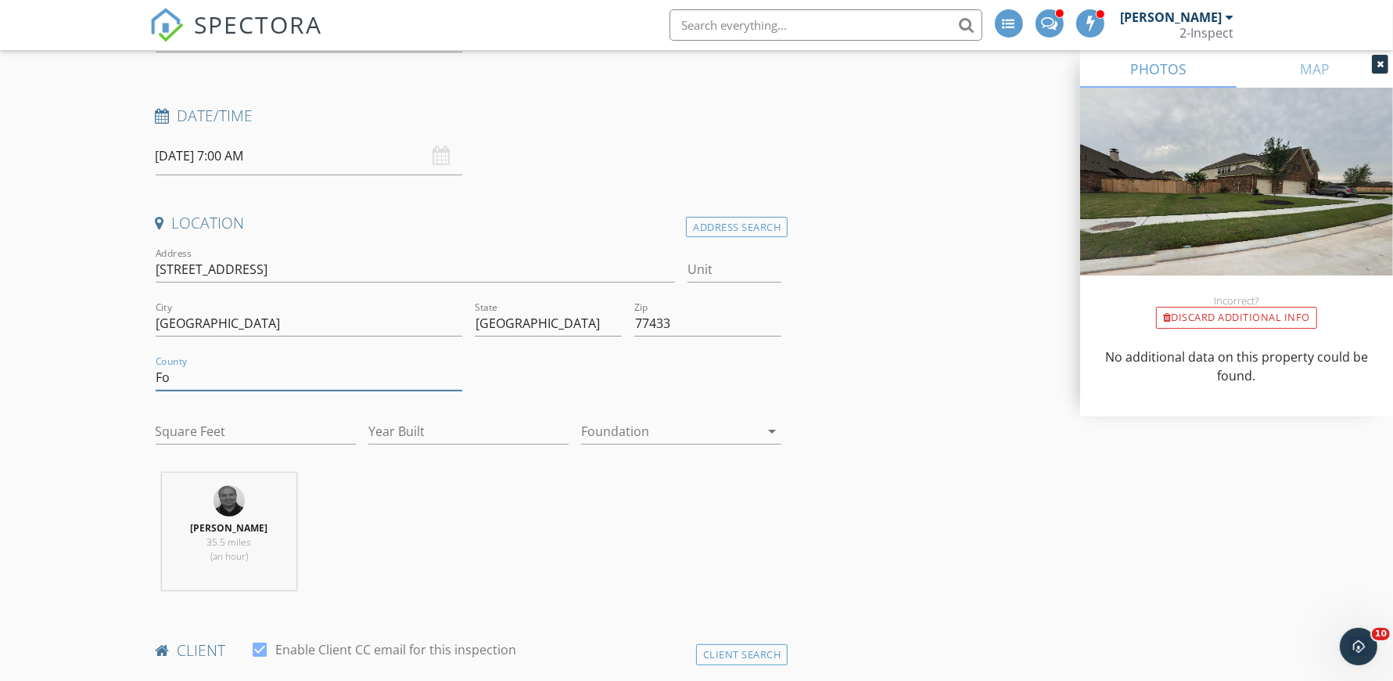
type input "F"
type input "[PERSON_NAME]"
type input "1"
type input "2025"
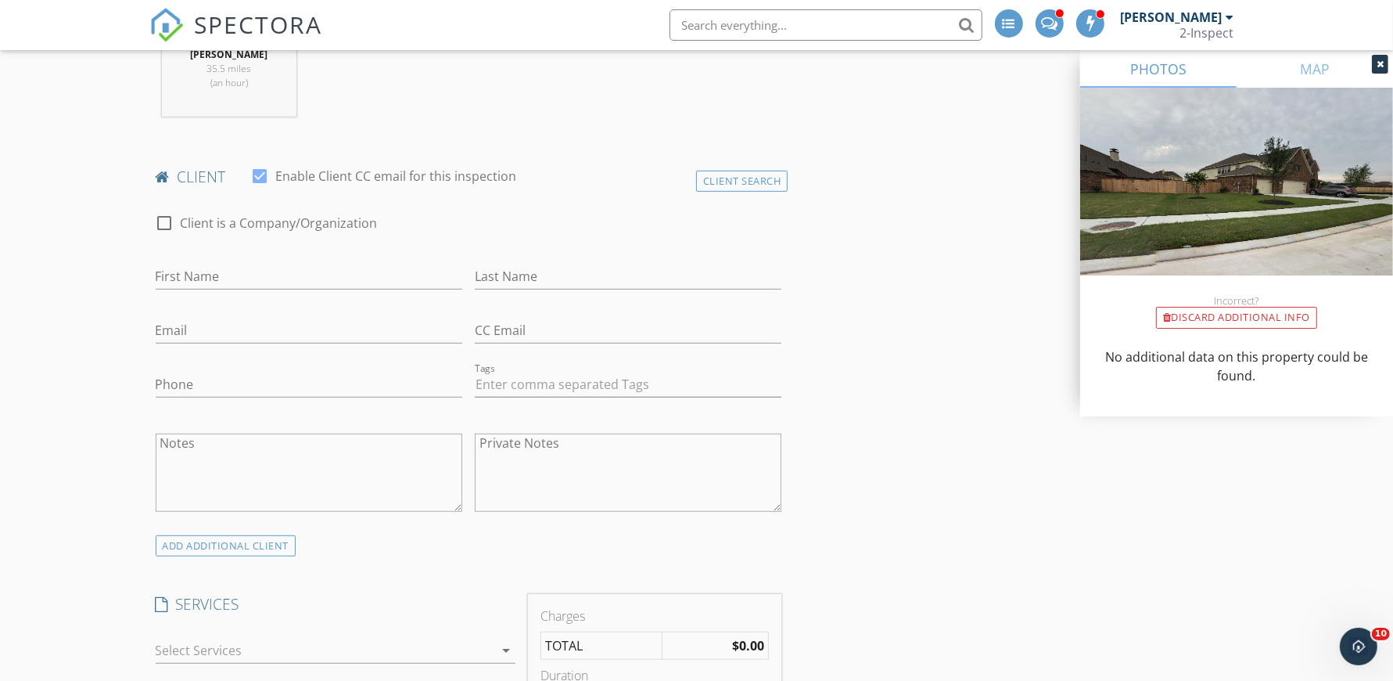
scroll to position [677, 0]
click at [721, 178] on div "Client Search" at bounding box center [742, 177] width 92 height 21
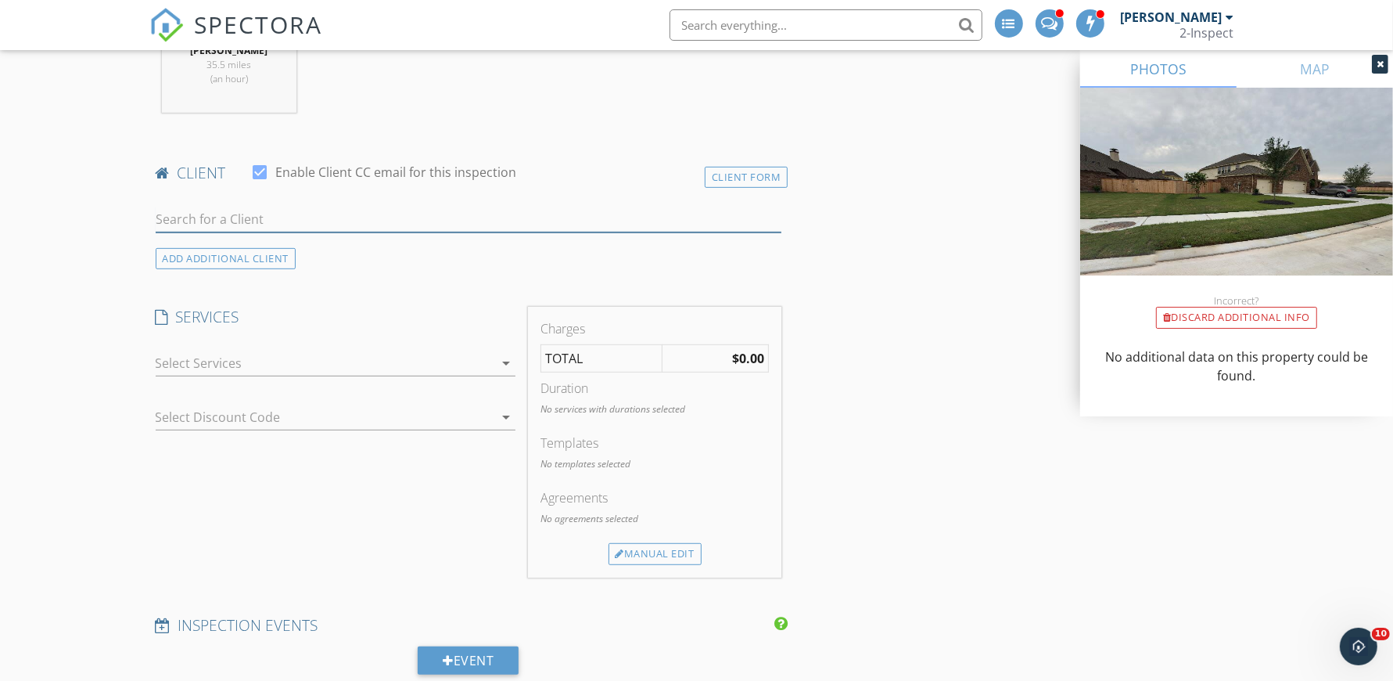
click at [394, 221] on input "text" at bounding box center [469, 220] width 627 height 26
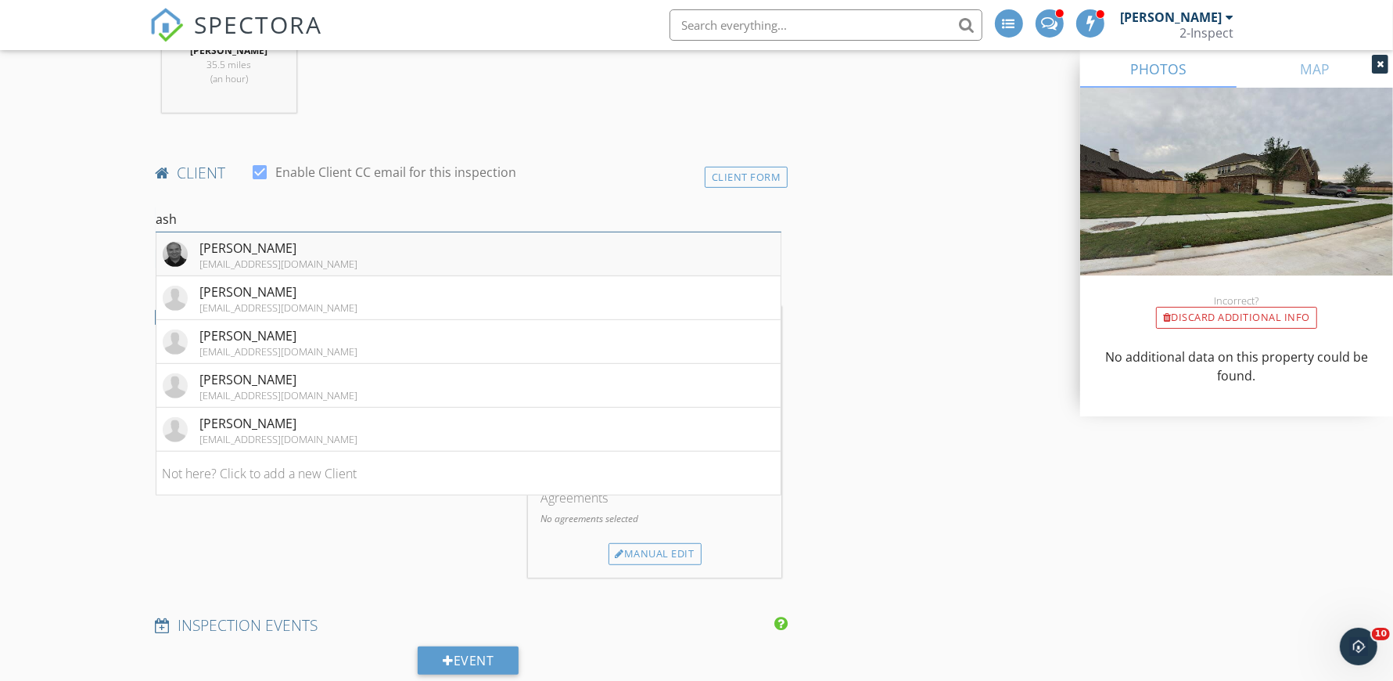
type input "ashish"
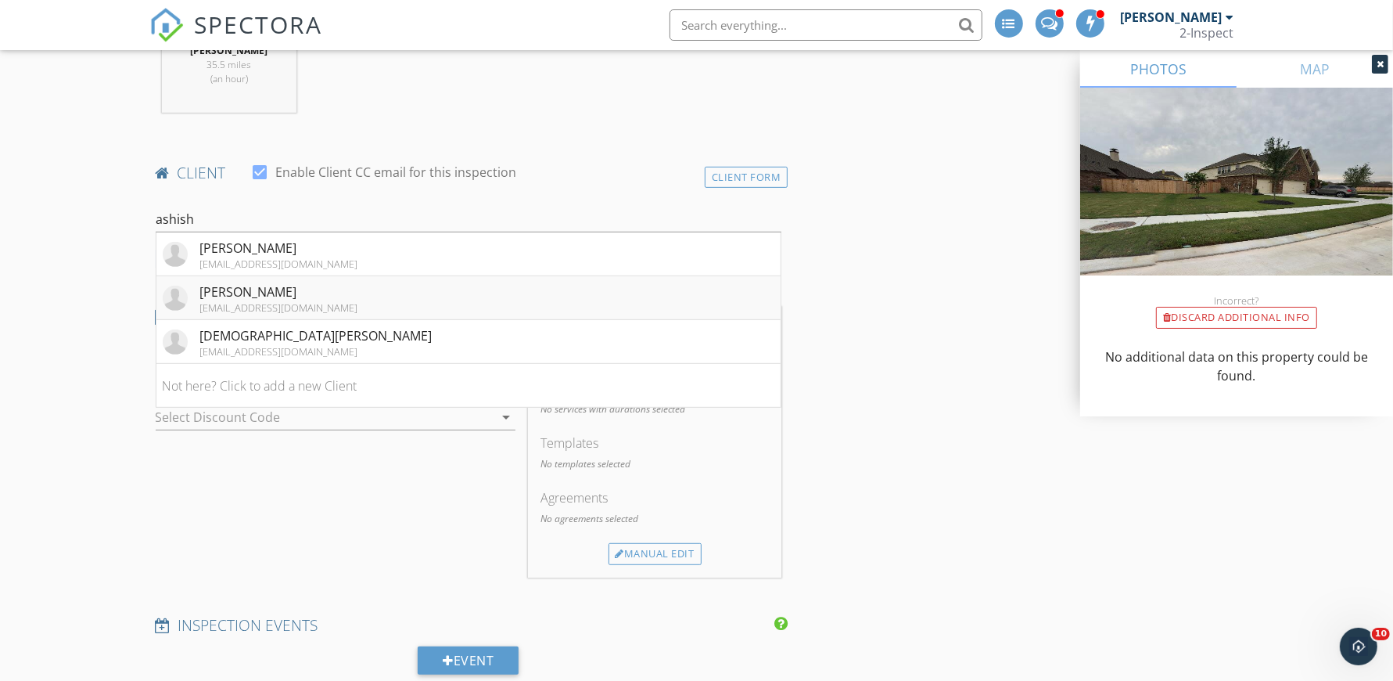
click at [326, 303] on li "Ashish Chowdhry ashish@nundhi.com" at bounding box center [468, 298] width 625 height 44
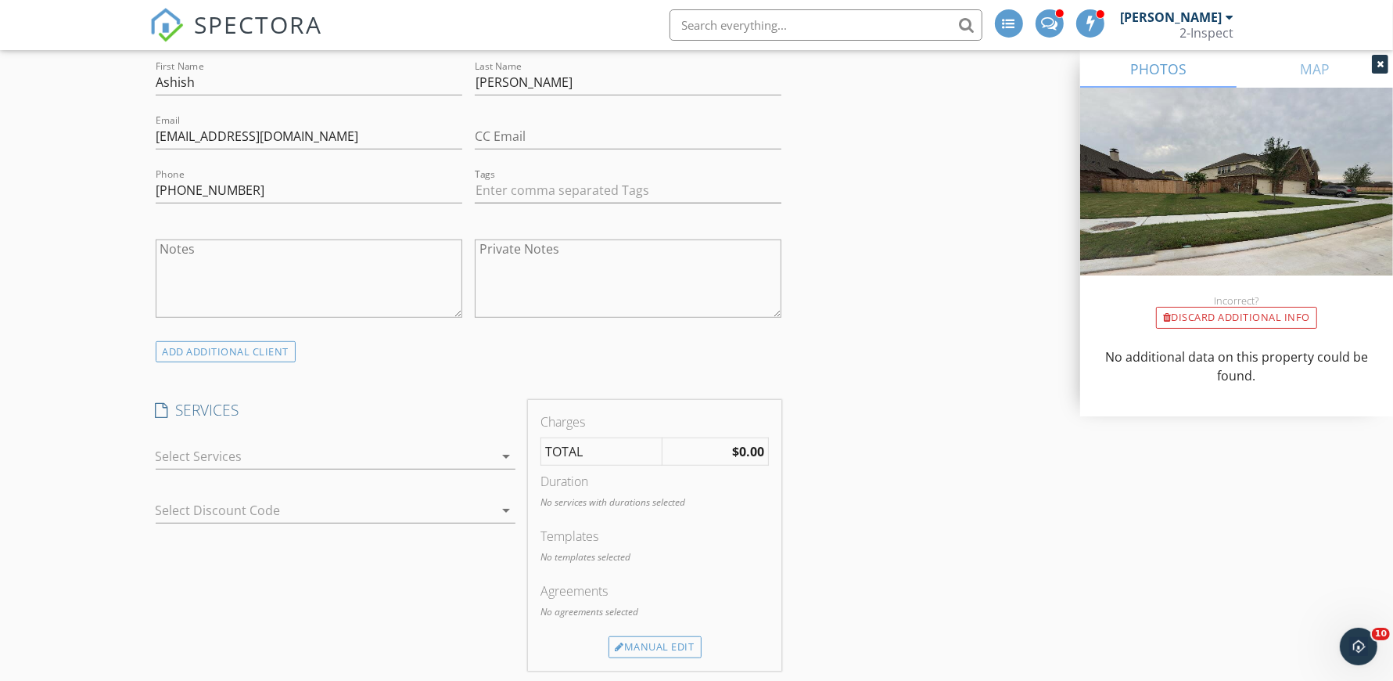
scroll to position [907, 0]
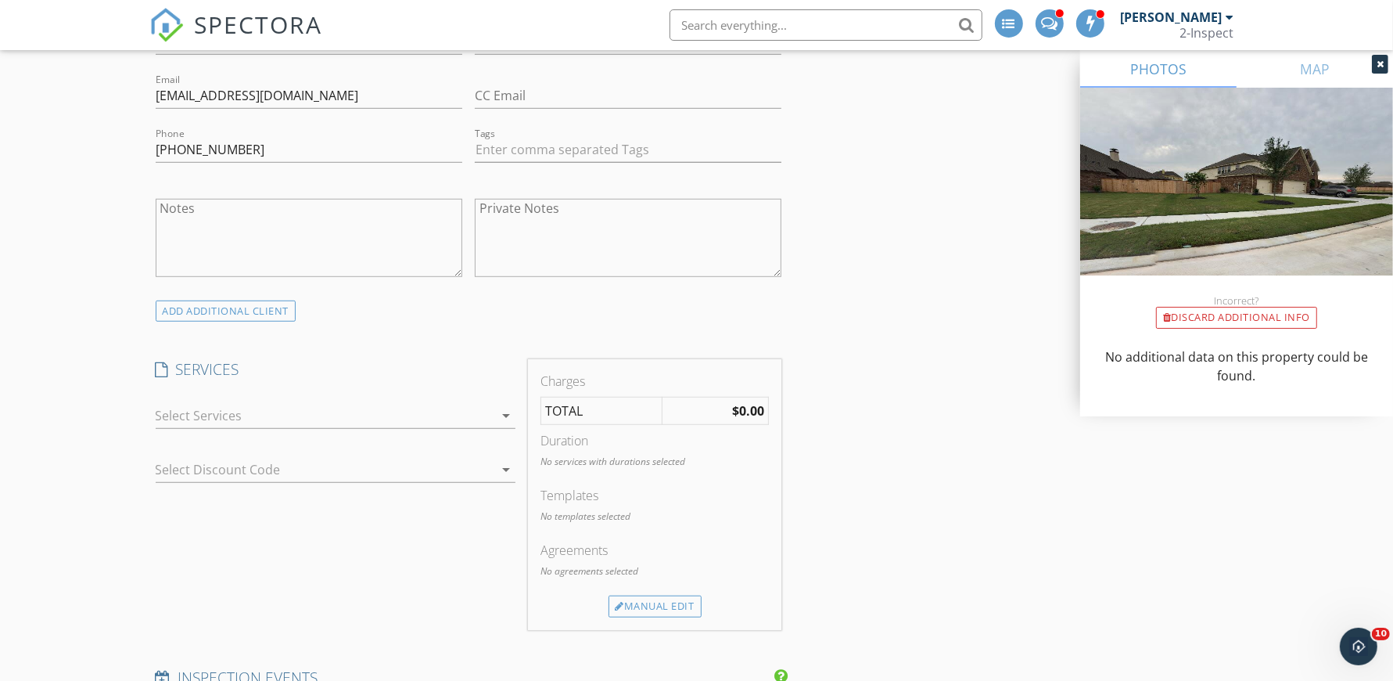
click at [300, 415] on div at bounding box center [325, 415] width 338 height 25
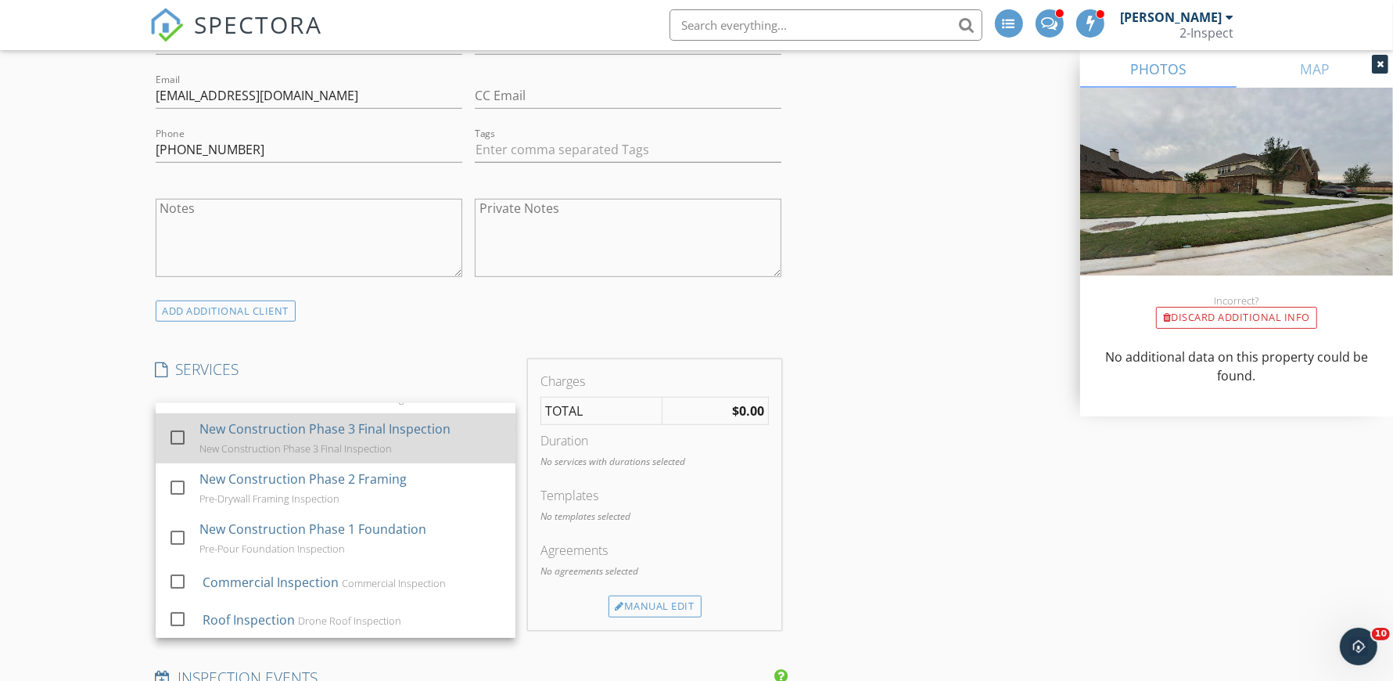
scroll to position [939, 0]
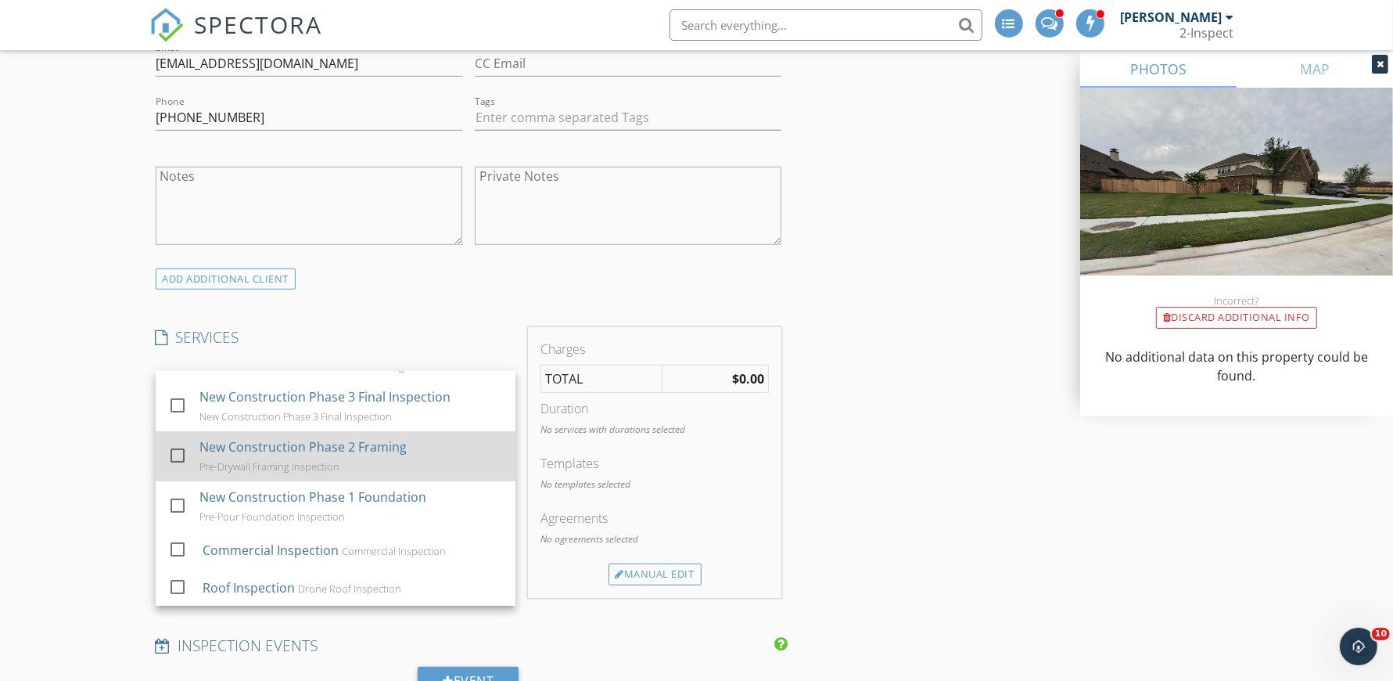
click at [314, 470] on div "Pre-Drywall Framing Inspection" at bounding box center [269, 466] width 140 height 13
checkbox input "false"
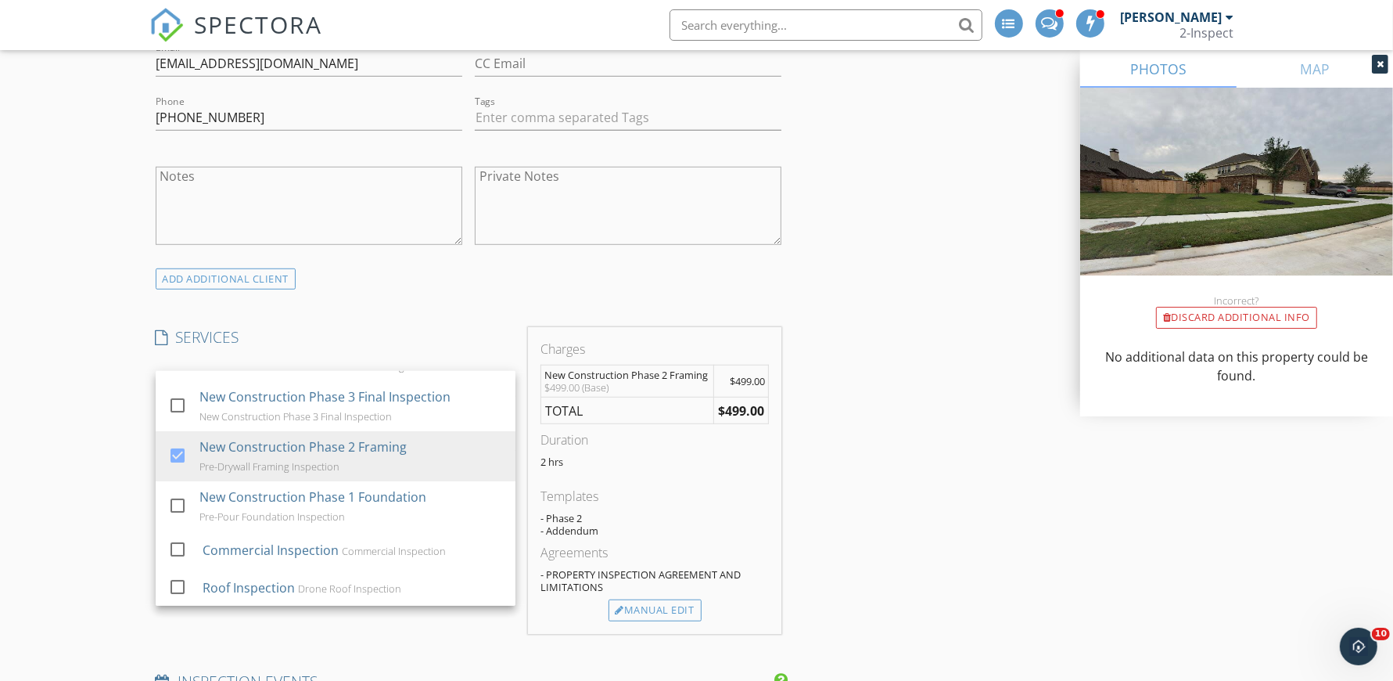
click at [661, 287] on div "ADD ADDITIONAL client" at bounding box center [468, 278] width 639 height 21
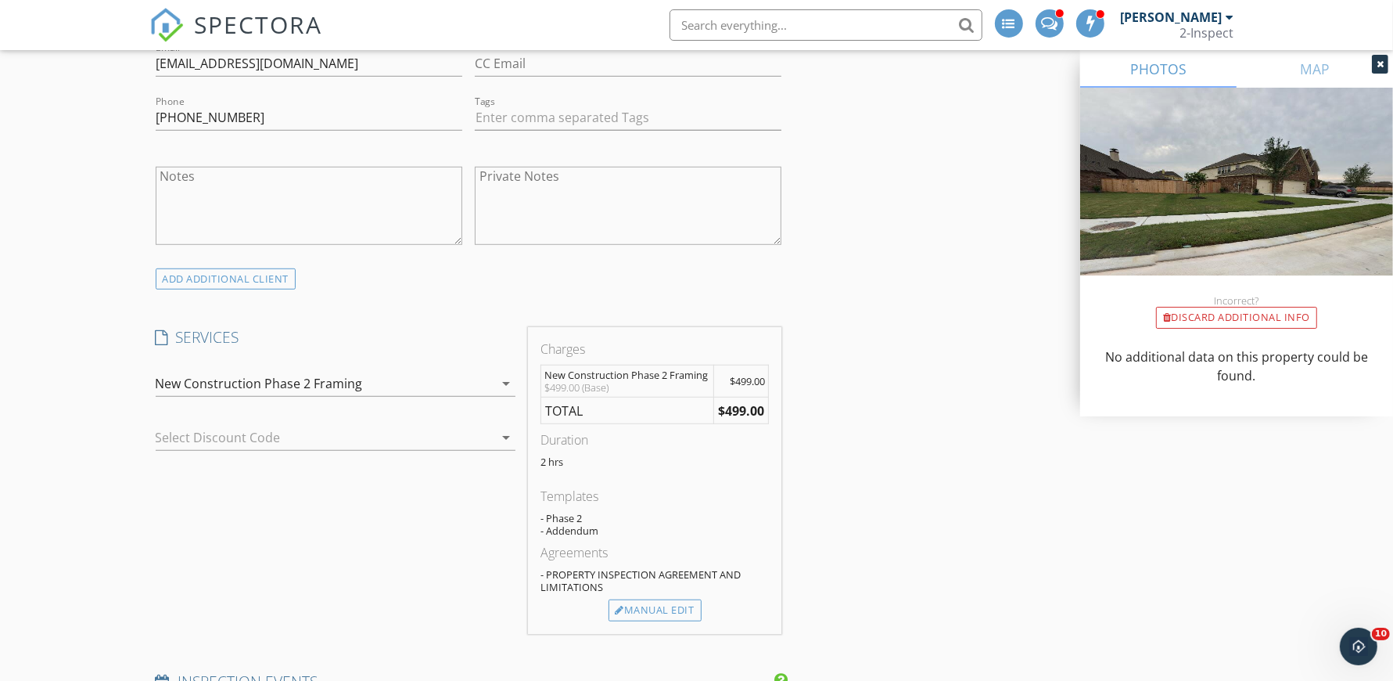
click at [734, 378] on span "$499.00" at bounding box center [747, 381] width 35 height 14
click at [644, 607] on div "Manual Edit" at bounding box center [655, 610] width 93 height 22
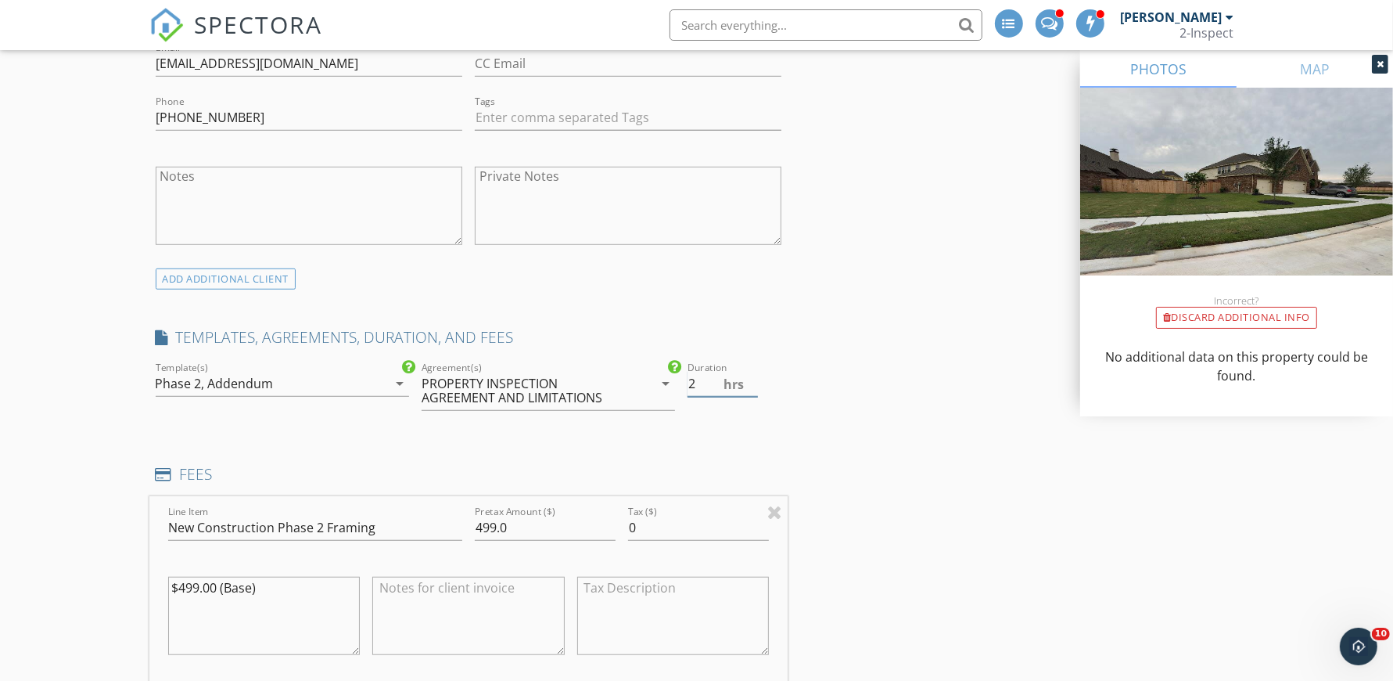
click at [696, 384] on input "2" at bounding box center [723, 384] width 70 height 26
type input "1"
click at [512, 524] on input "499.0" at bounding box center [545, 528] width 141 height 26
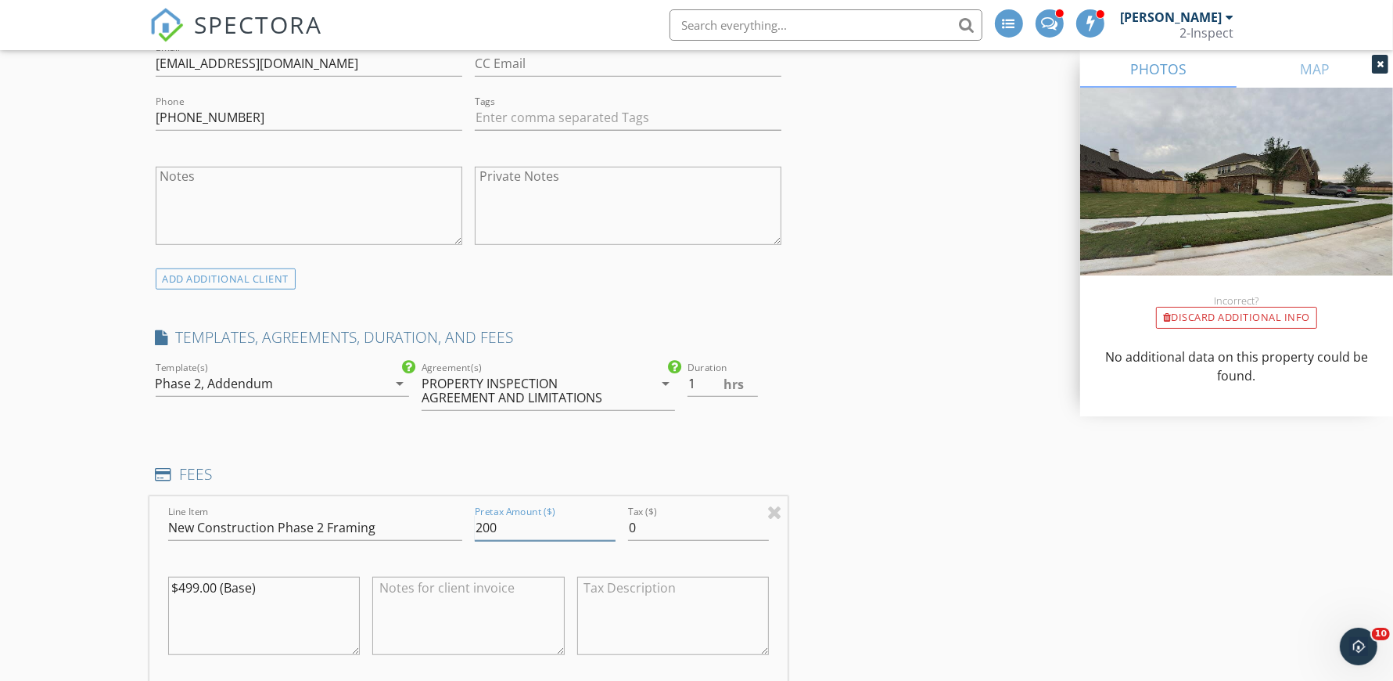
type input "200"
click at [467, 599] on textarea at bounding box center [468, 615] width 192 height 78
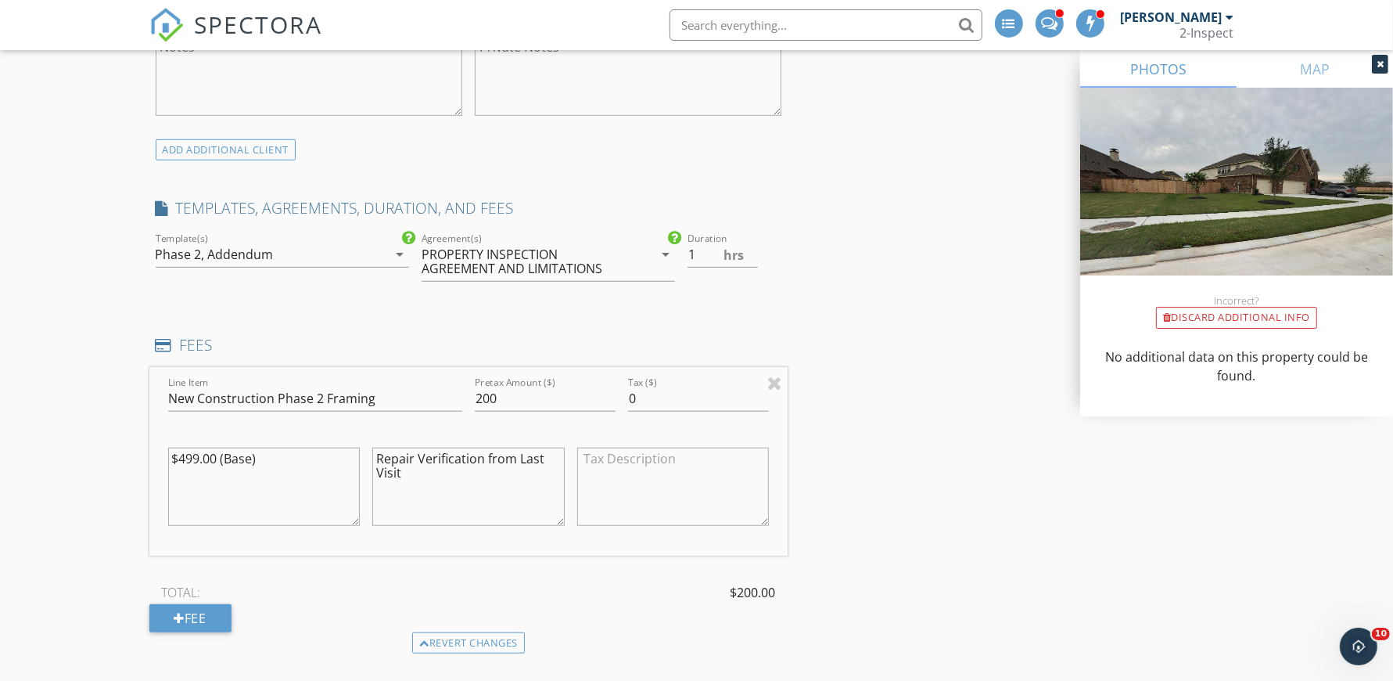
scroll to position [1070, 0]
type textarea "Repair Verification from Last Visit"
click at [206, 620] on div "Fee" at bounding box center [190, 616] width 82 height 28
click at [276, 469] on textarea "$499.00 (Base)" at bounding box center [264, 485] width 192 height 78
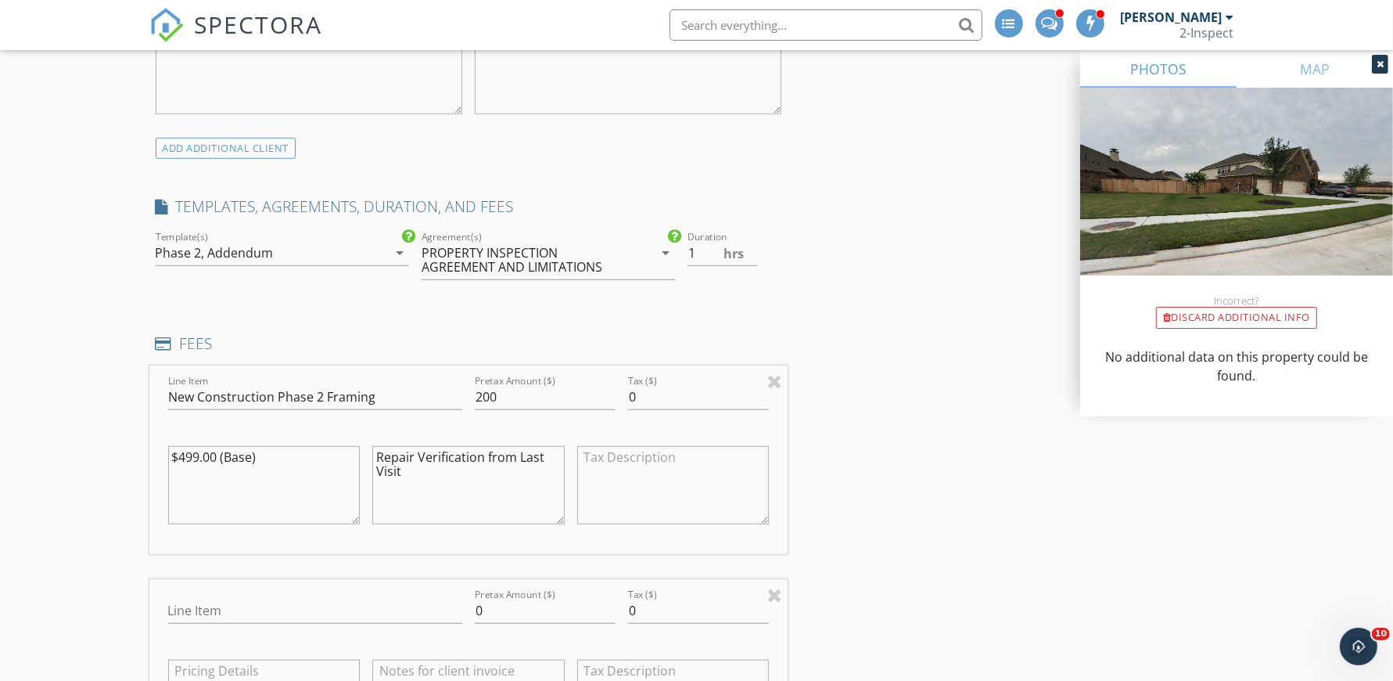
click at [276, 469] on textarea "$499.00 (Base)" at bounding box center [264, 485] width 192 height 78
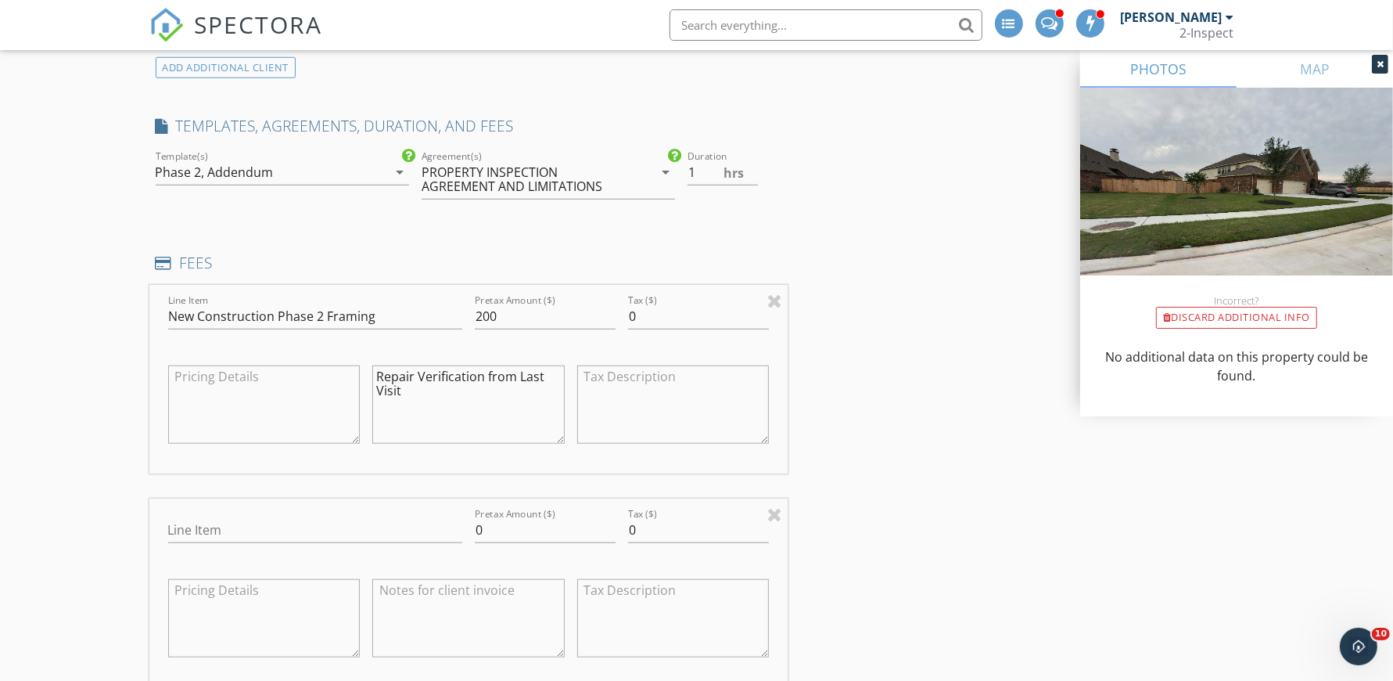
scroll to position [1152, 0]
click at [308, 318] on input "New Construction Phase 2 Framing" at bounding box center [315, 315] width 294 height 26
click at [242, 523] on input "Line Item" at bounding box center [315, 528] width 294 height 26
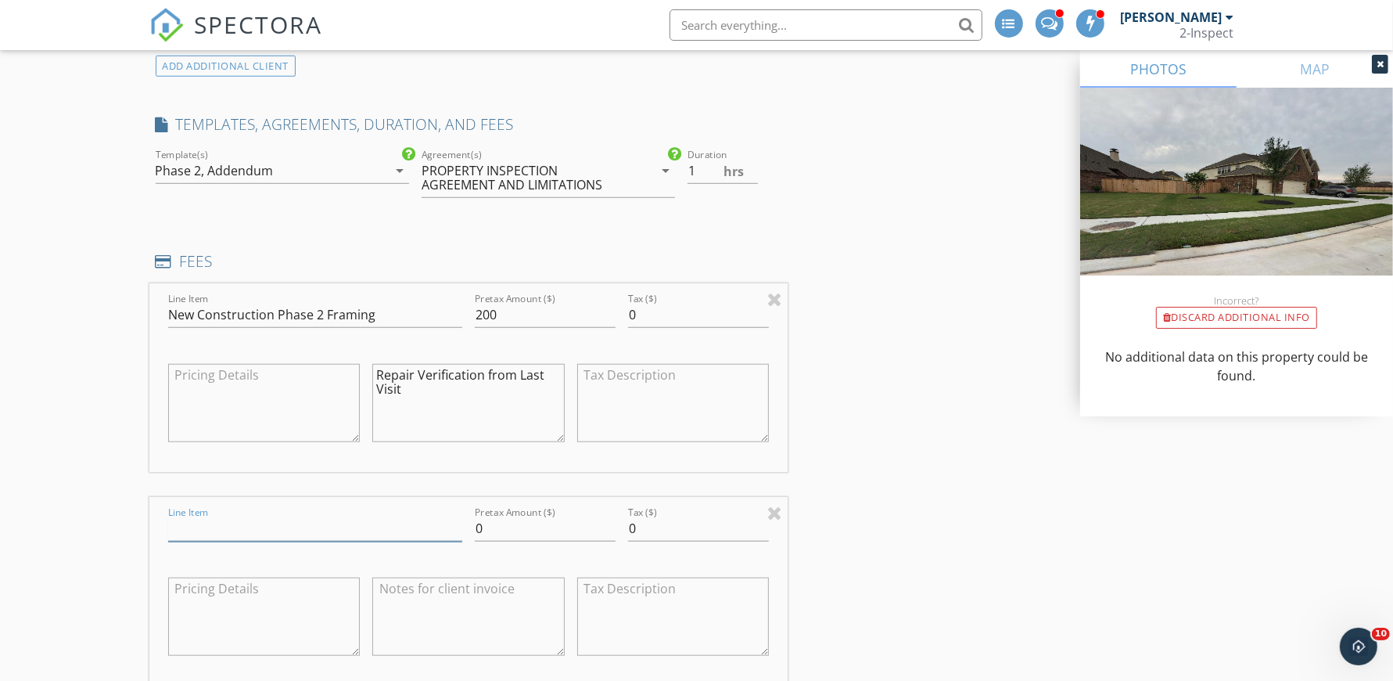
paste input "New Construction Phase 2 Framing"
click at [504, 523] on input "0" at bounding box center [545, 528] width 141 height 26
click at [388, 537] on input "New Construction Phase 2 Framing" at bounding box center [315, 528] width 294 height 26
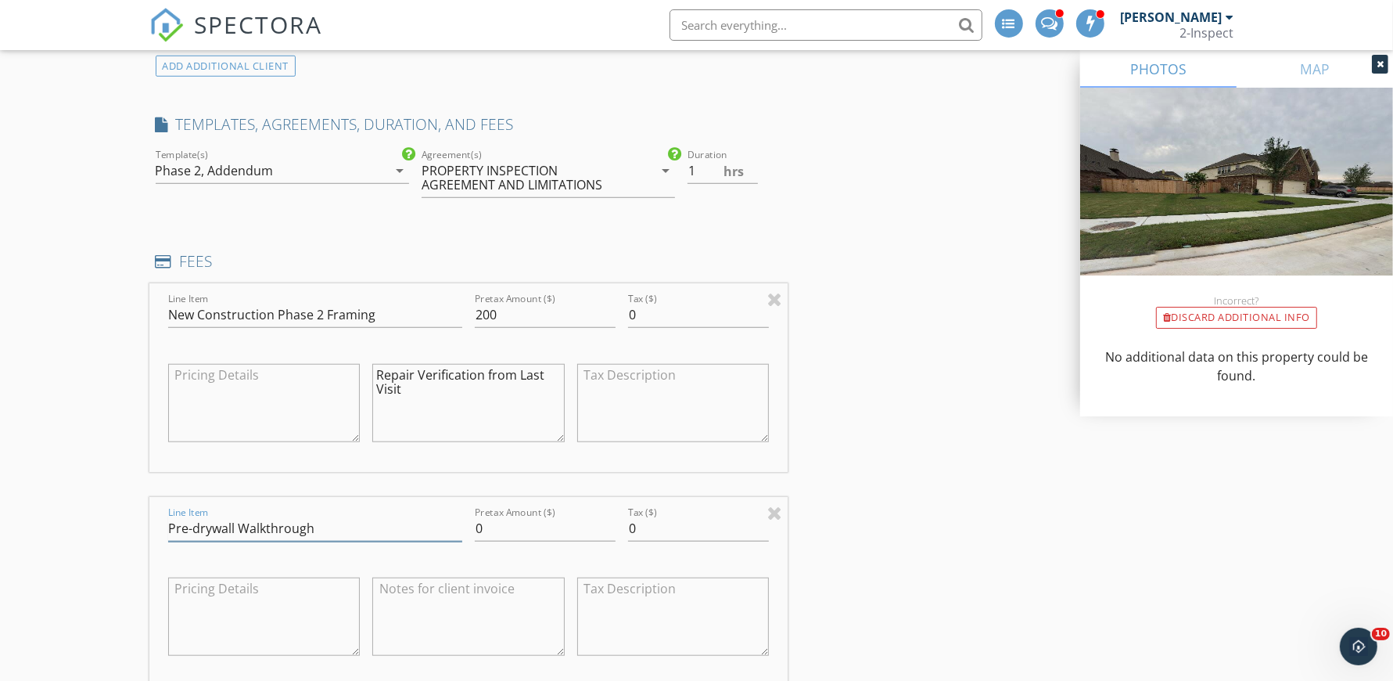
click at [385, 537] on input "Pre-drywall Walkthrough" at bounding box center [315, 528] width 294 height 26
type input "Pre-drywall Walkthrough"
click at [418, 612] on textarea at bounding box center [468, 616] width 192 height 78
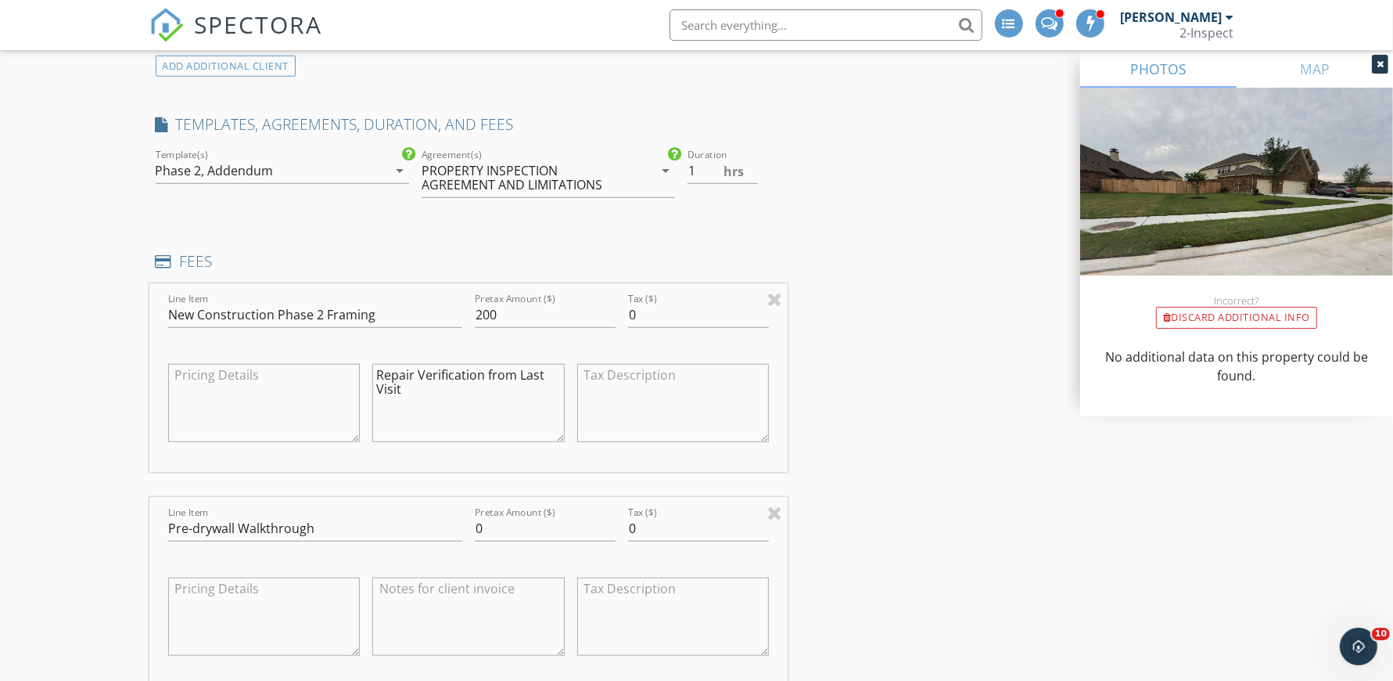
paste textarea "Pre-drywall Walkthrough"
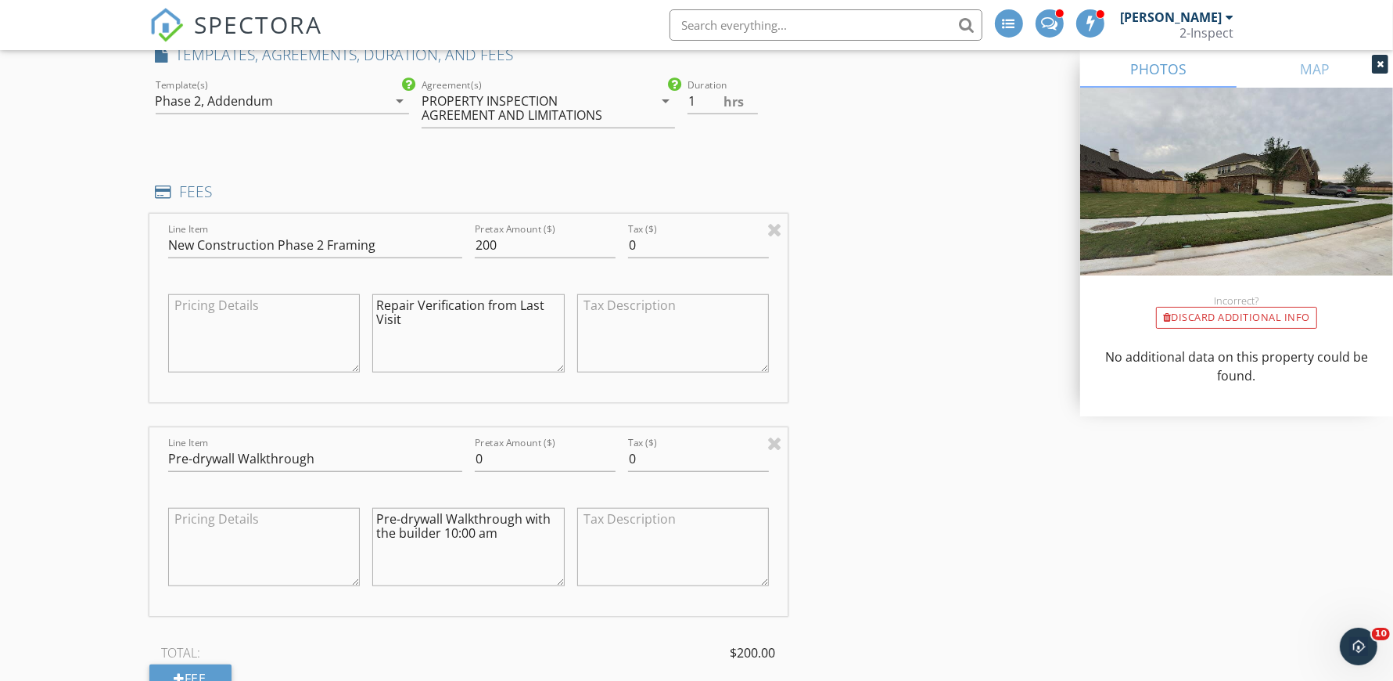
scroll to position [1228, 0]
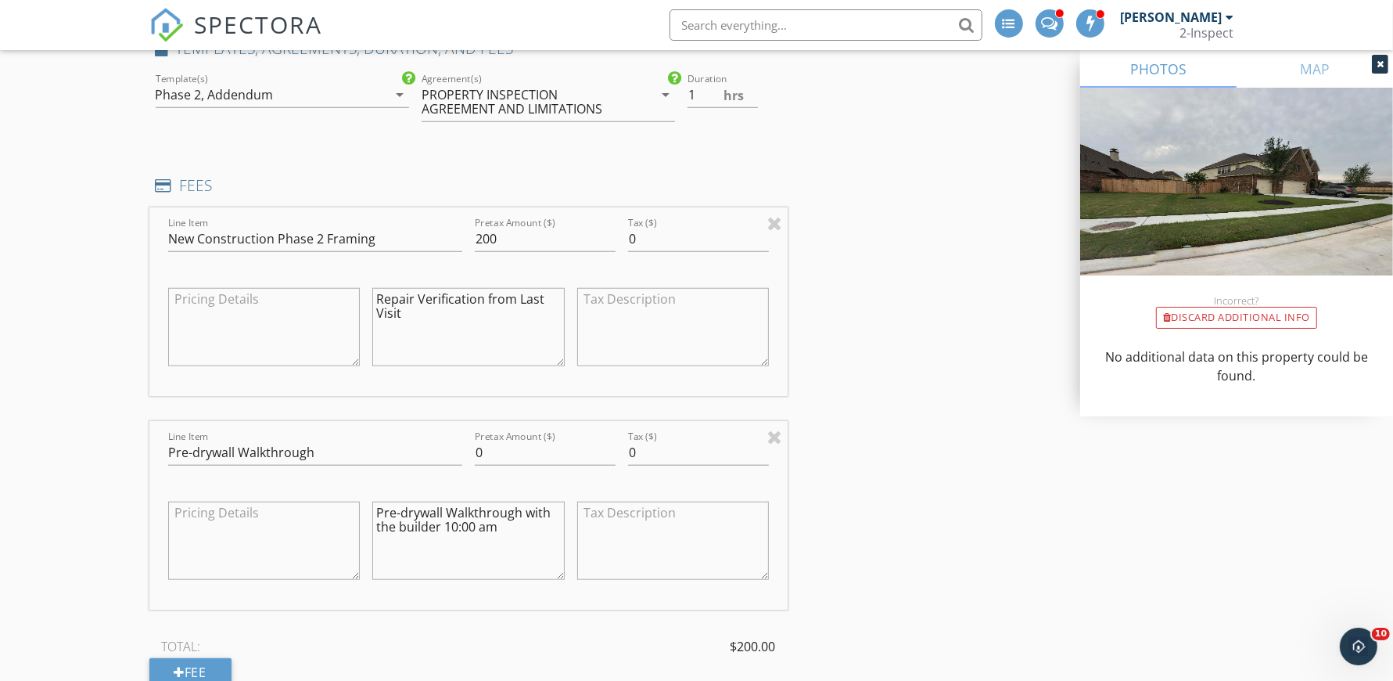
type textarea "Pre-drywall Walkthrough with the builder 10:00 am"
click at [502, 457] on input "0" at bounding box center [545, 453] width 141 height 26
type input "200"
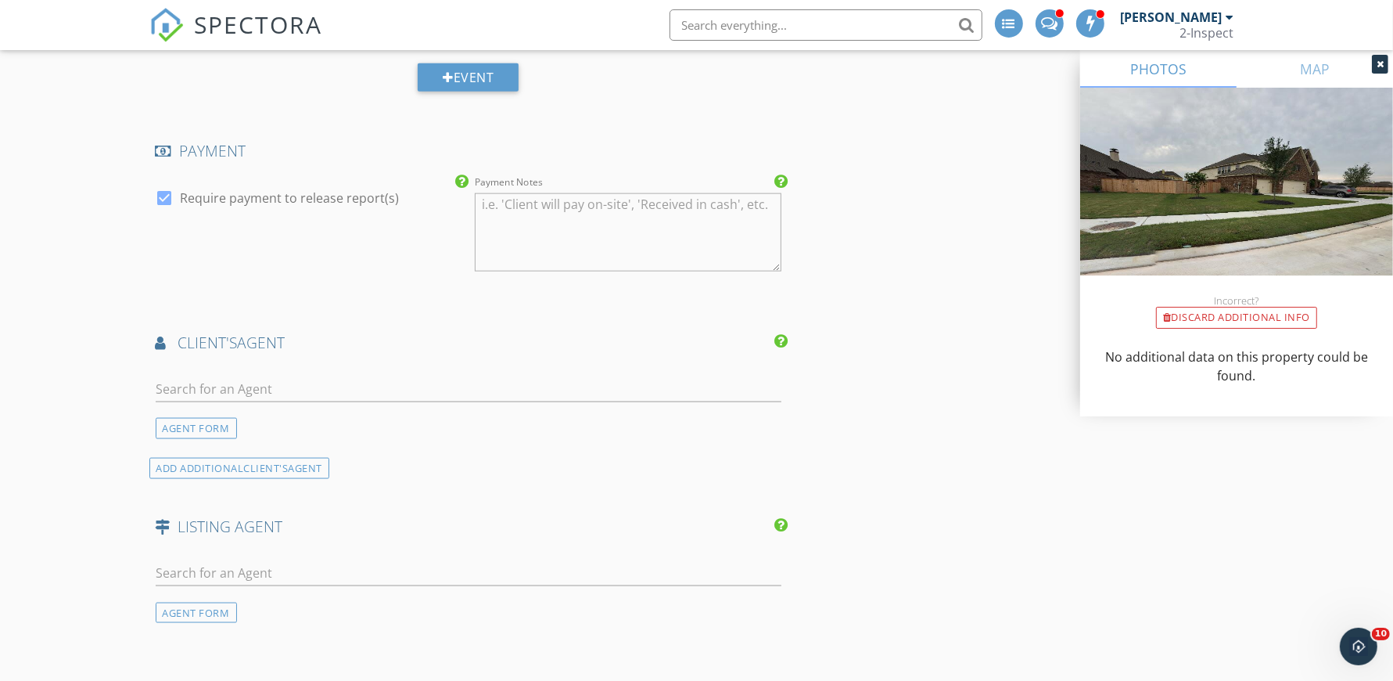
scroll to position [1968, 0]
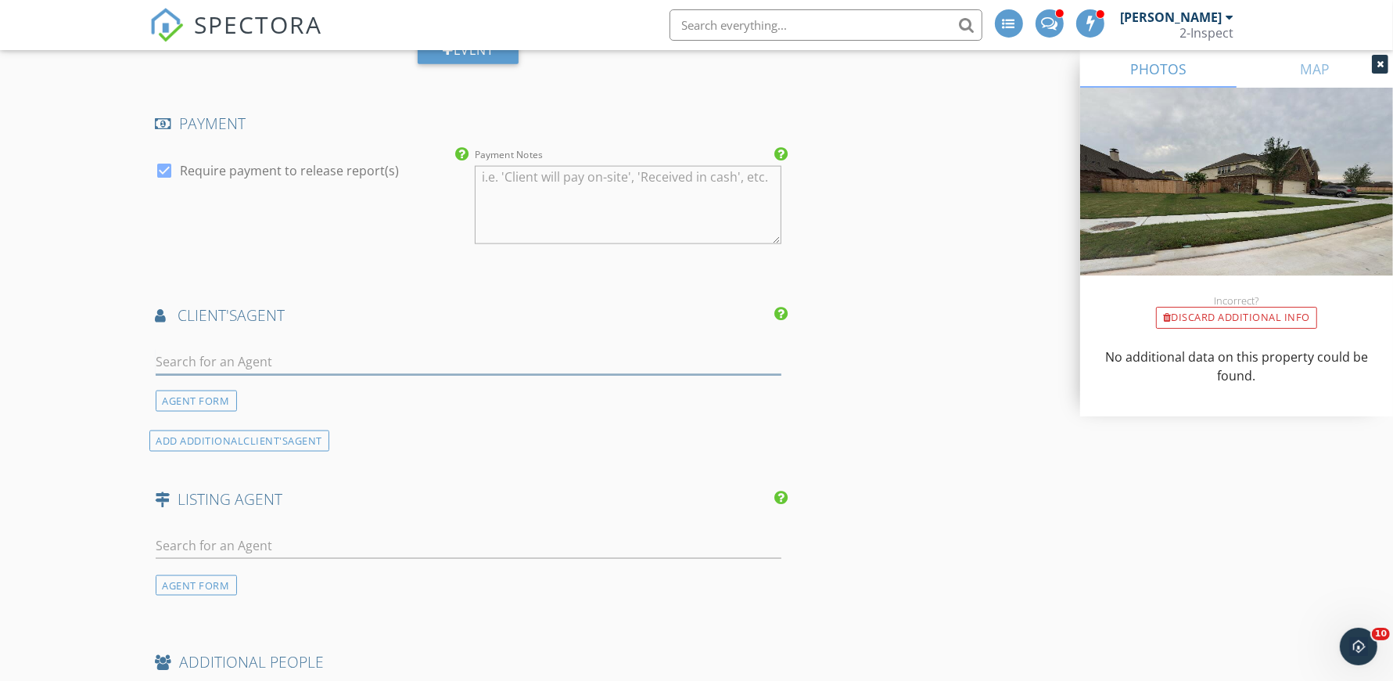
click at [217, 360] on input "text" at bounding box center [469, 362] width 627 height 26
type input "Cade"
click at [259, 394] on div "[PERSON_NAME]" at bounding box center [248, 395] width 97 height 19
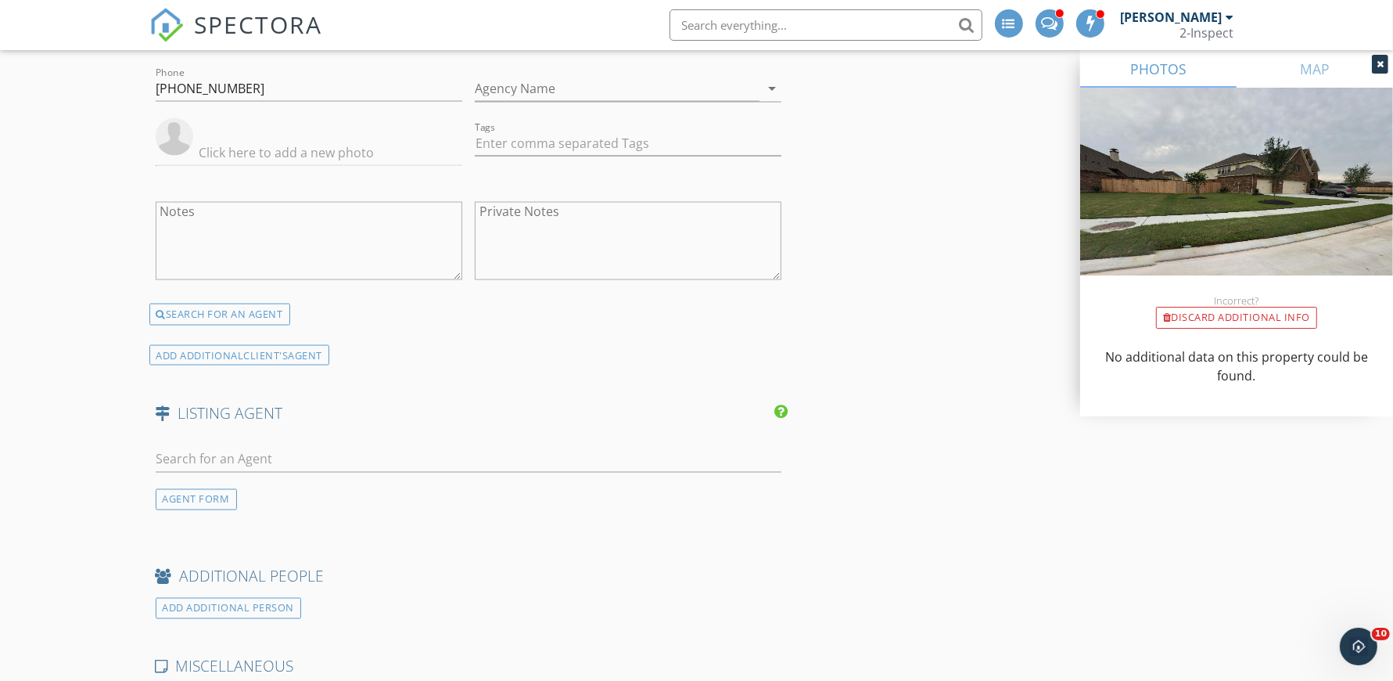
scroll to position [2554, 0]
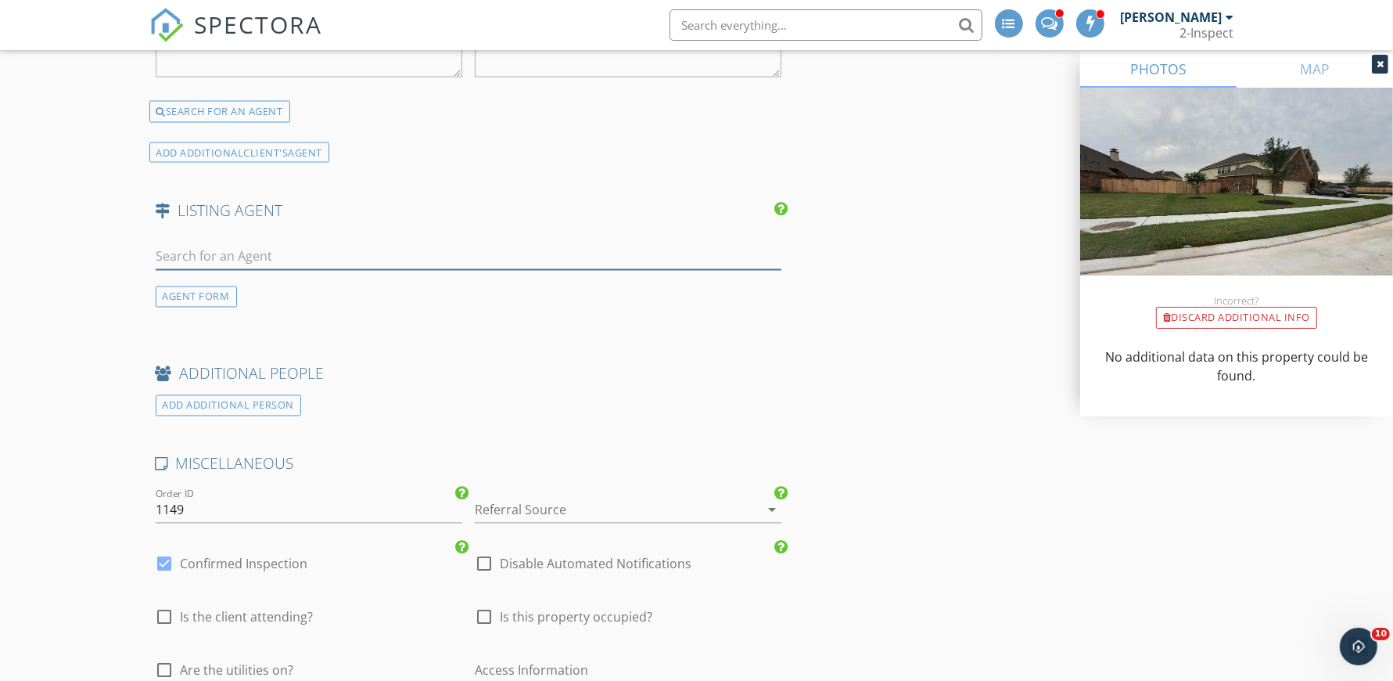
click at [215, 253] on input "text" at bounding box center [469, 257] width 627 height 26
type input "Cade"
click at [261, 289] on div "[PERSON_NAME]" at bounding box center [248, 291] width 97 height 19
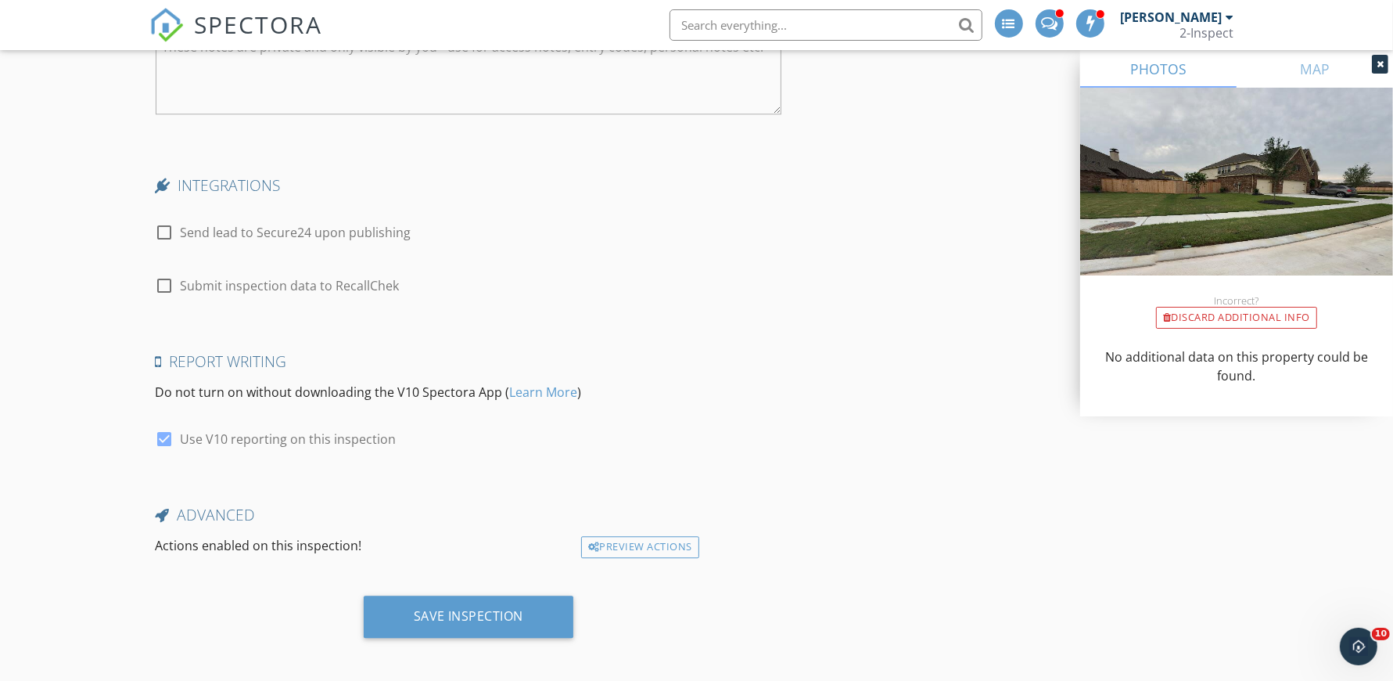
scroll to position [3564, 0]
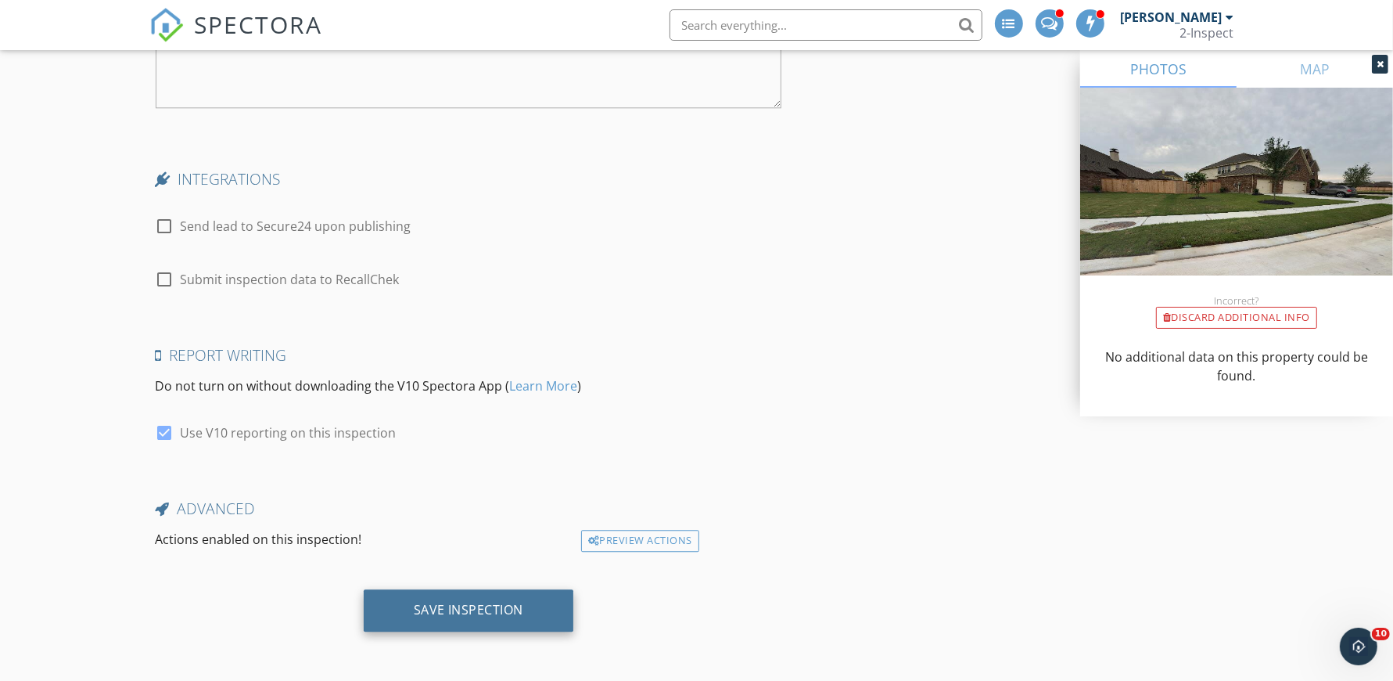
click at [428, 603] on div "Save Inspection" at bounding box center [469, 610] width 110 height 16
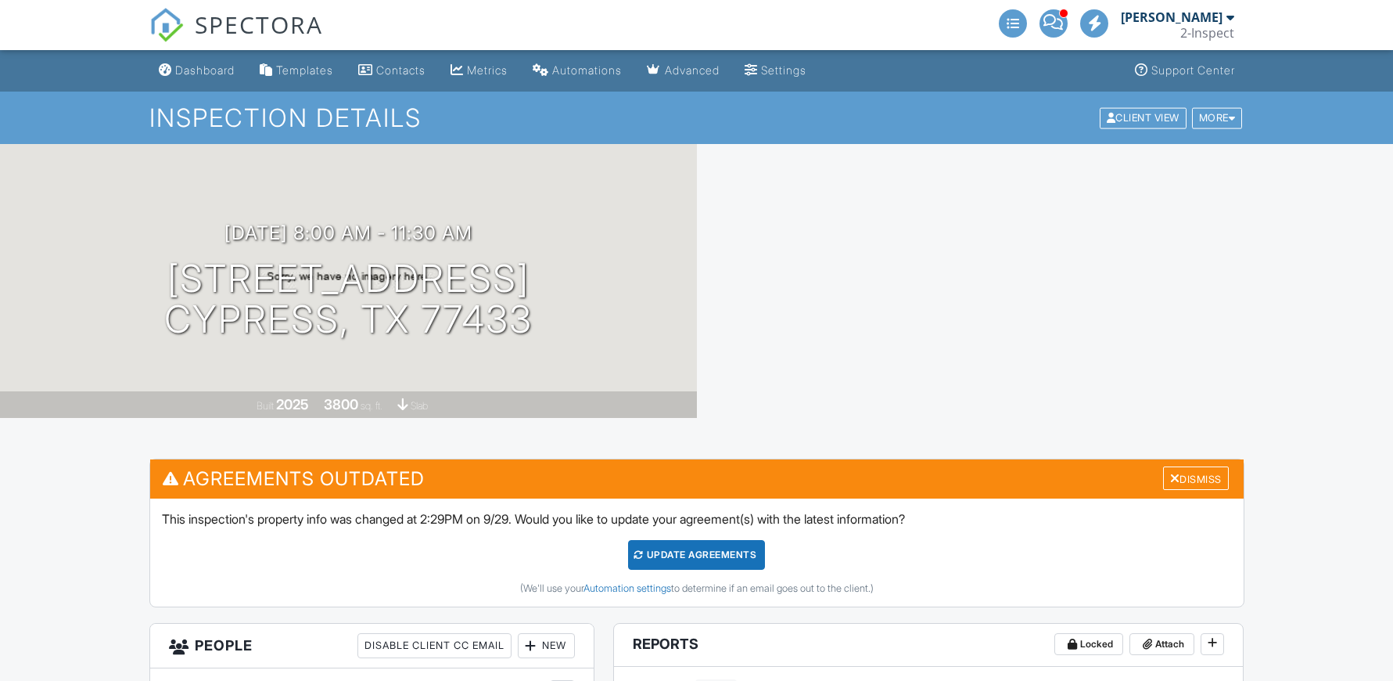
click at [721, 549] on div "Update Agreements" at bounding box center [696, 555] width 137 height 30
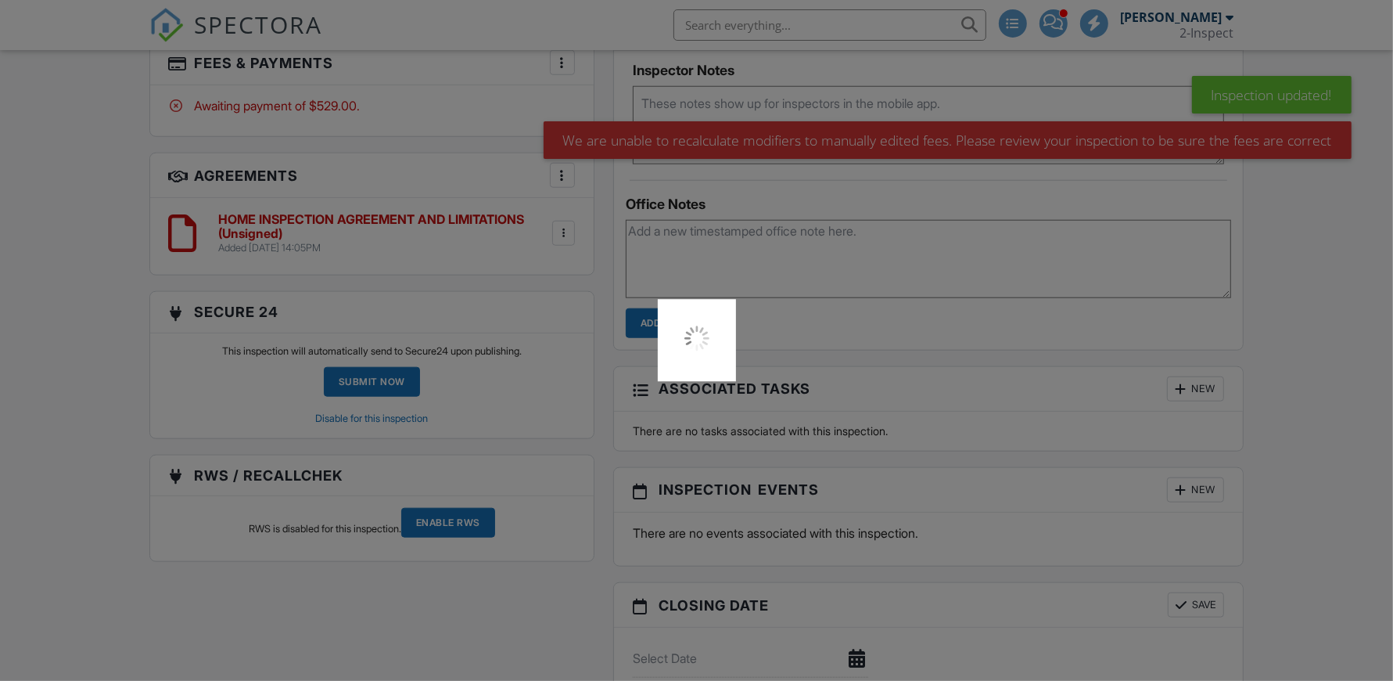
scroll to position [804, 0]
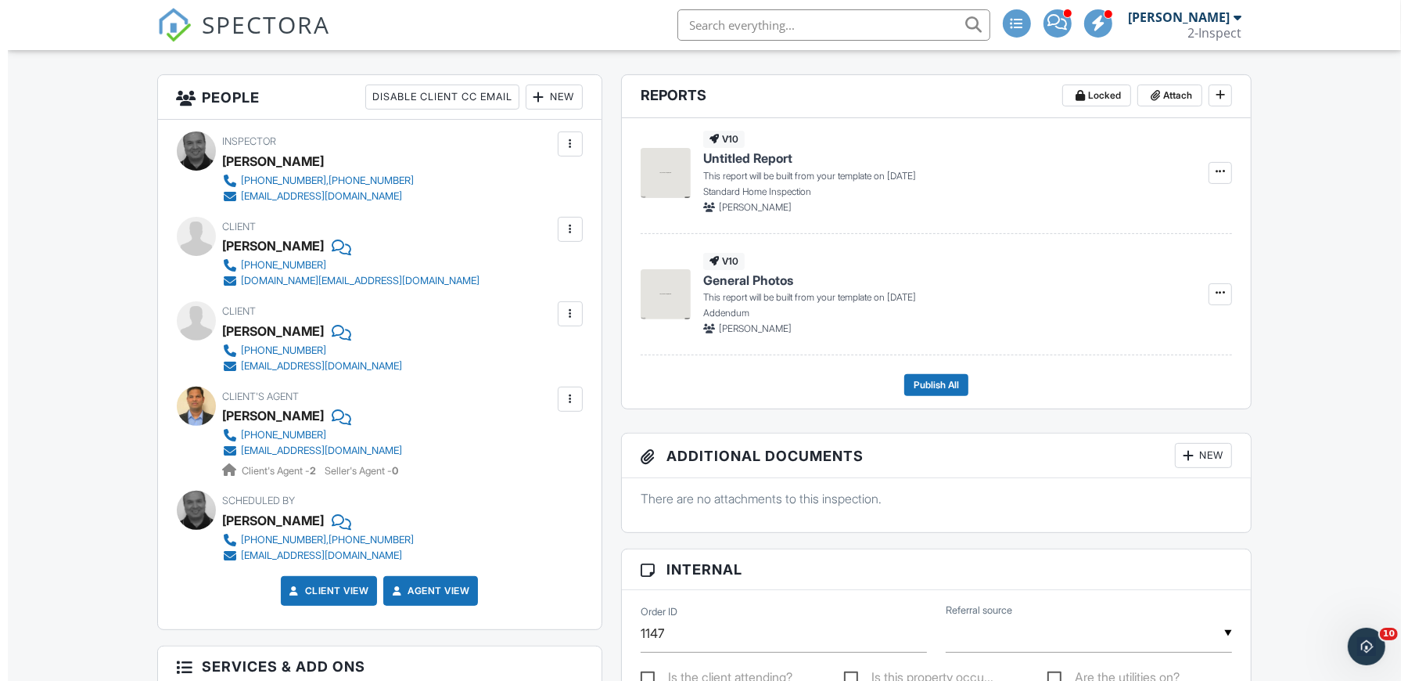
scroll to position [392, 0]
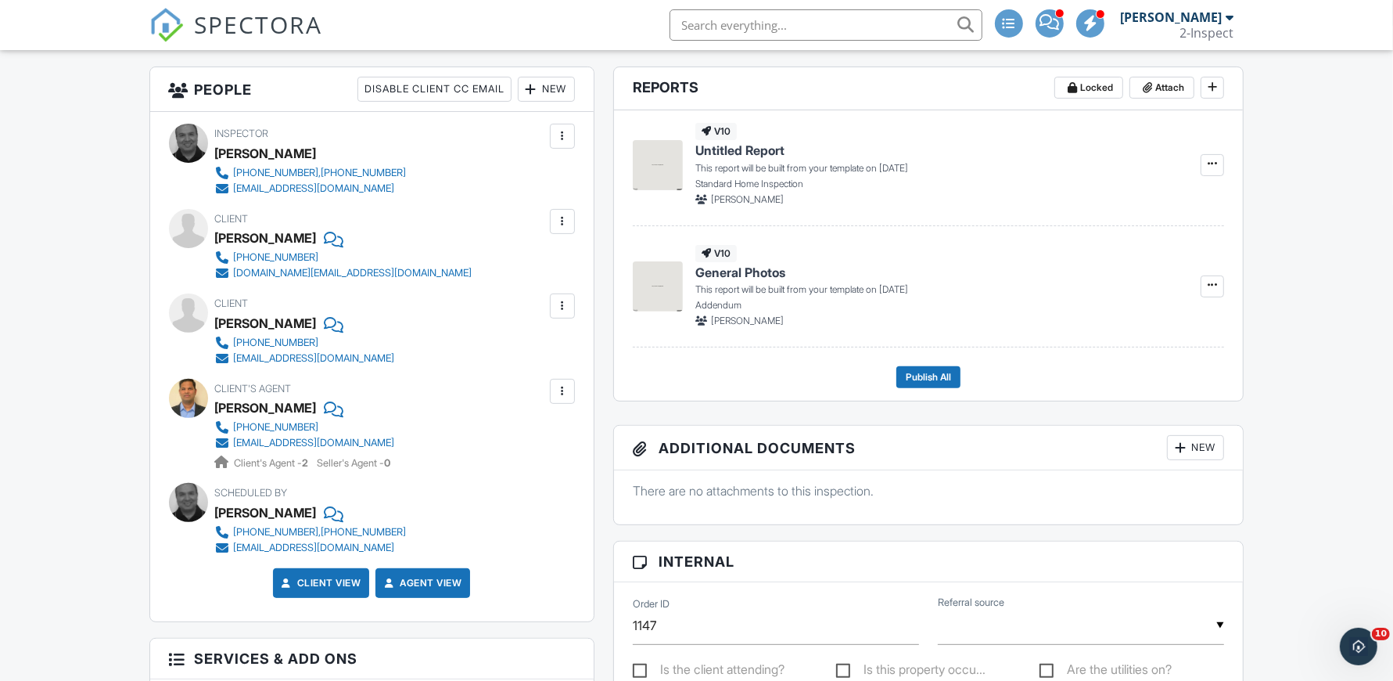
click at [562, 214] on div at bounding box center [563, 222] width 16 height 16
click at [547, 266] on li "Edit" at bounding box center [526, 269] width 80 height 39
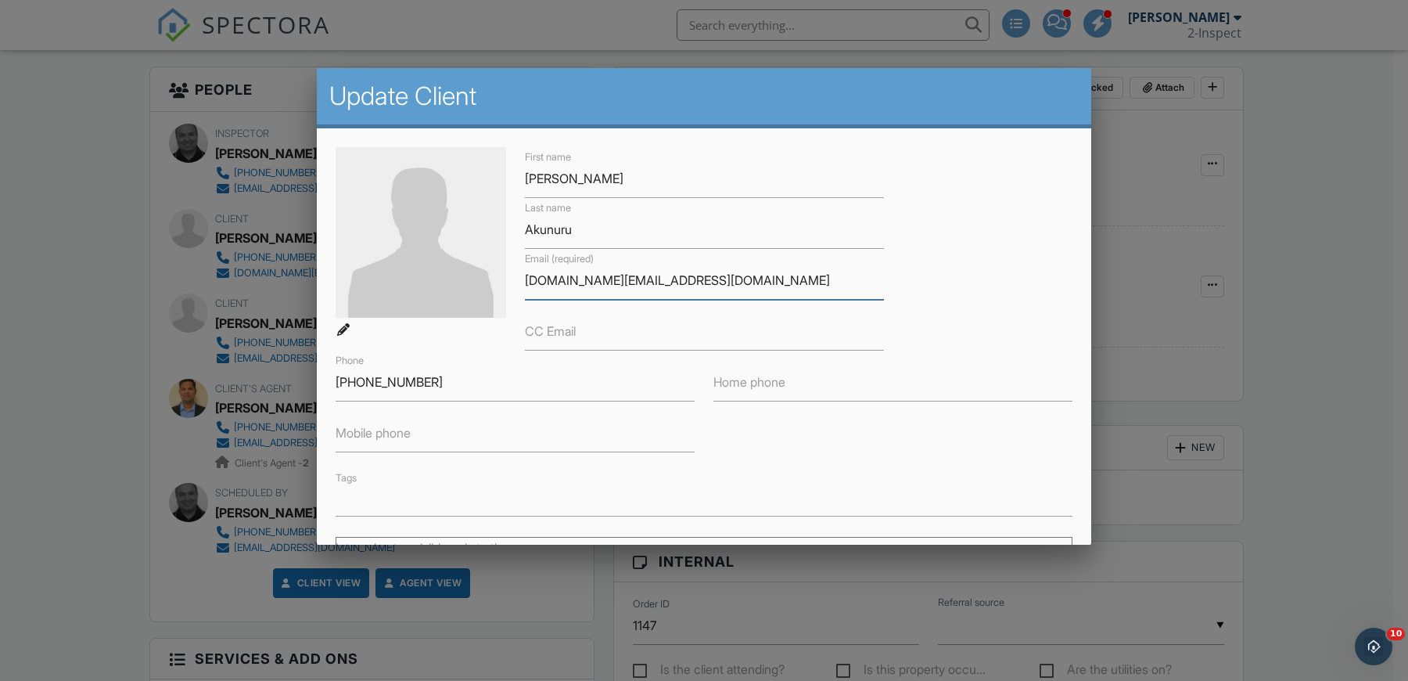
click at [542, 278] on input "bhanu9.net@gmail.com" at bounding box center [704, 280] width 359 height 38
paste input "B"
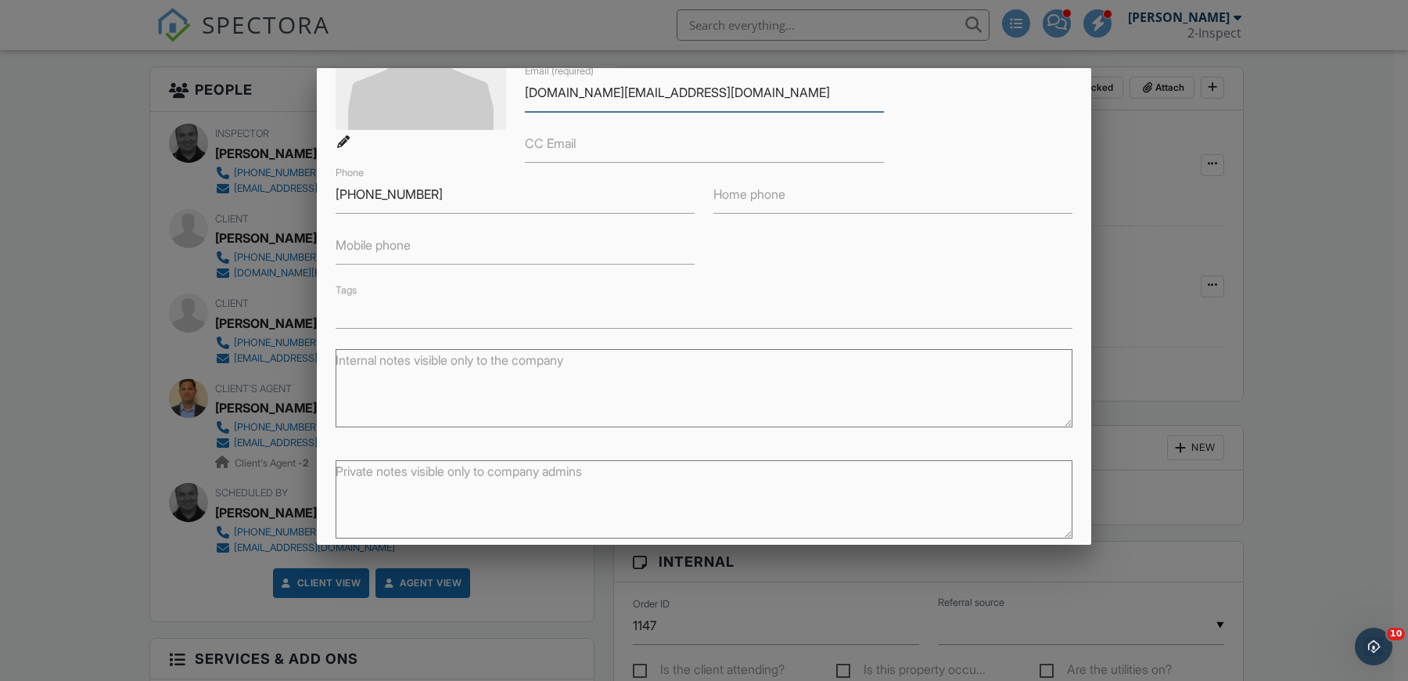
scroll to position [254, 0]
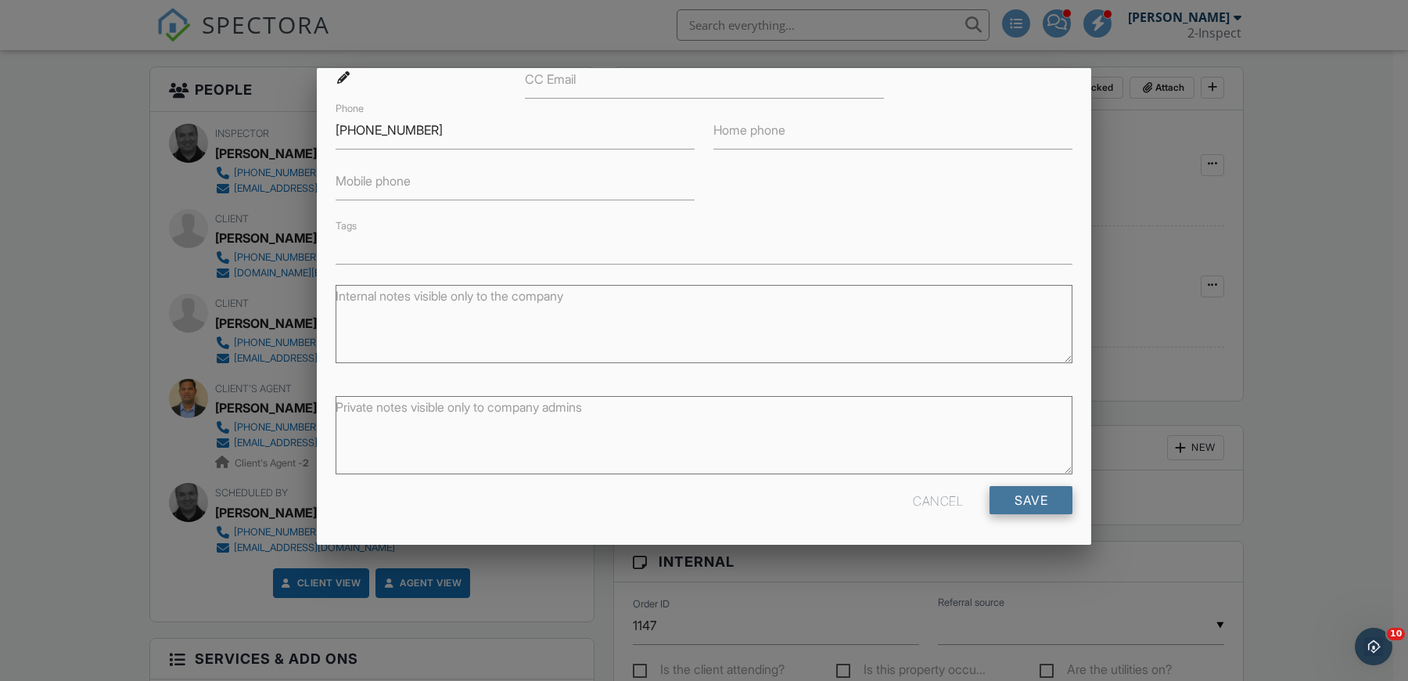
type input "Bhanu9.net@gmail.com"
click at [1023, 501] on input "Save" at bounding box center [1031, 500] width 83 height 28
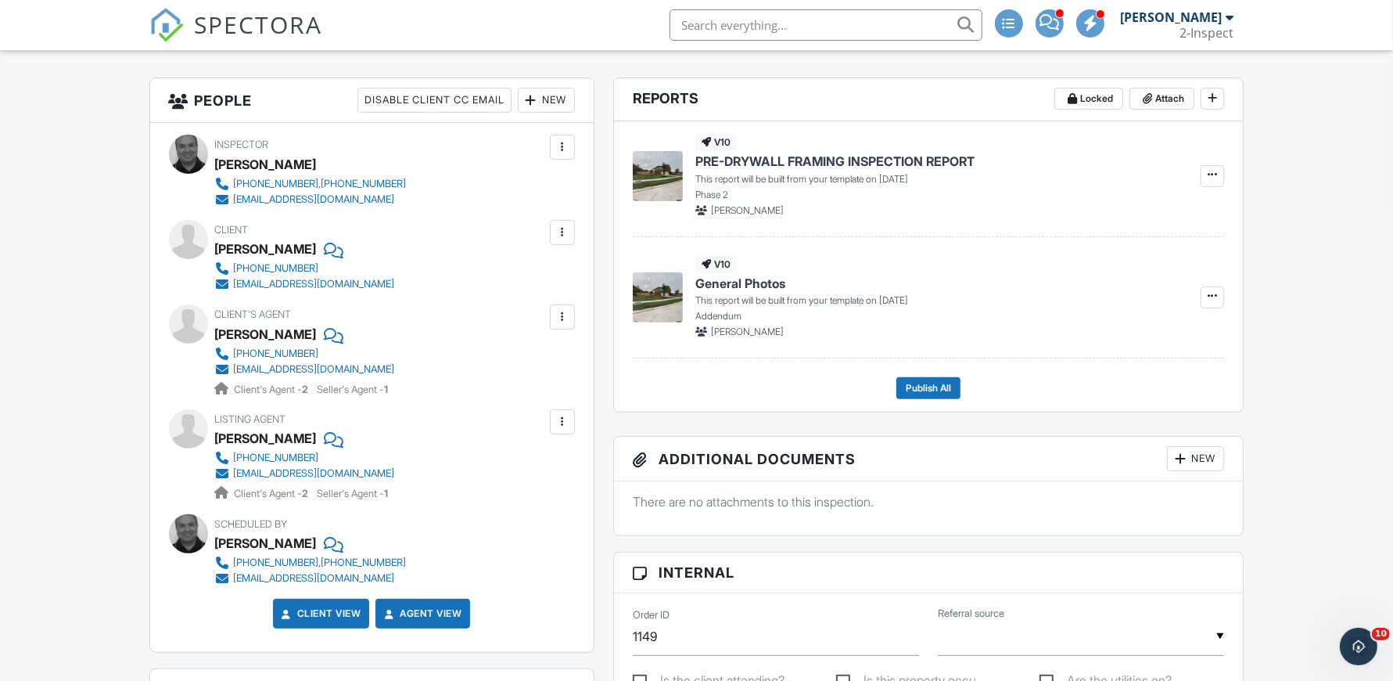
scroll to position [296, 0]
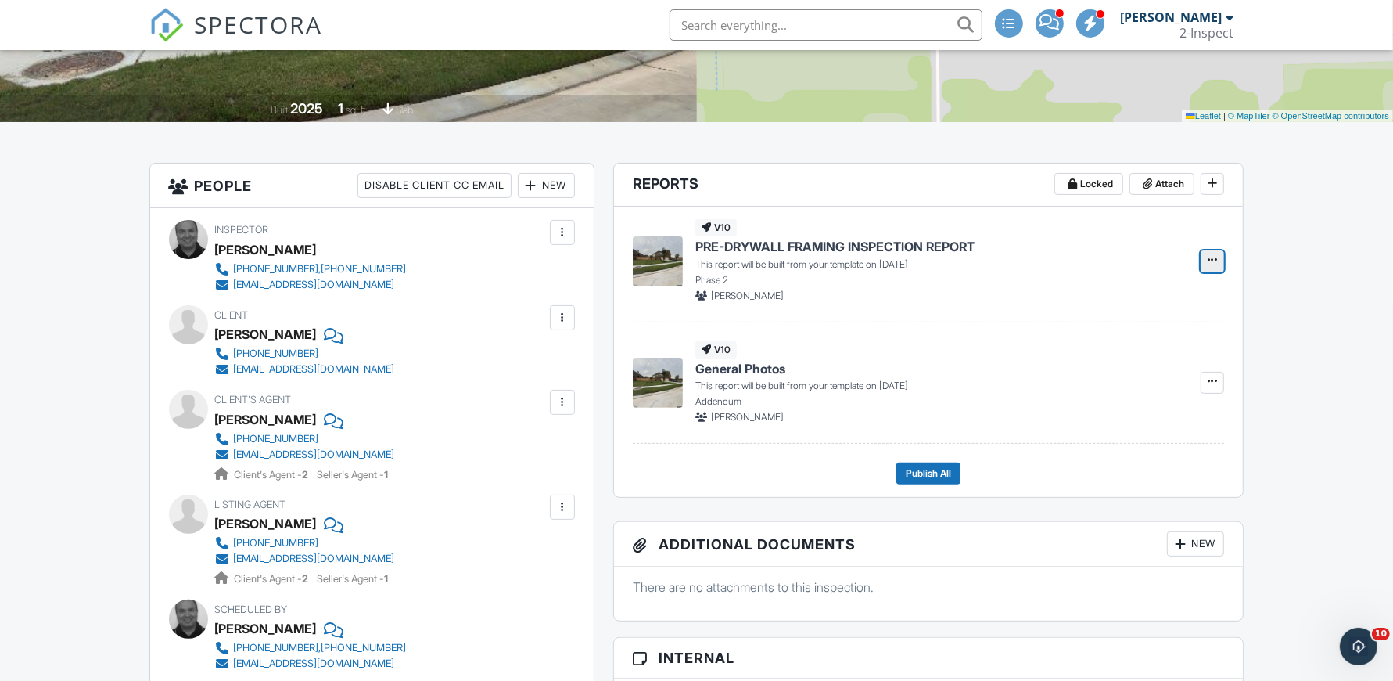
click at [1214, 259] on icon at bounding box center [1212, 259] width 9 height 11
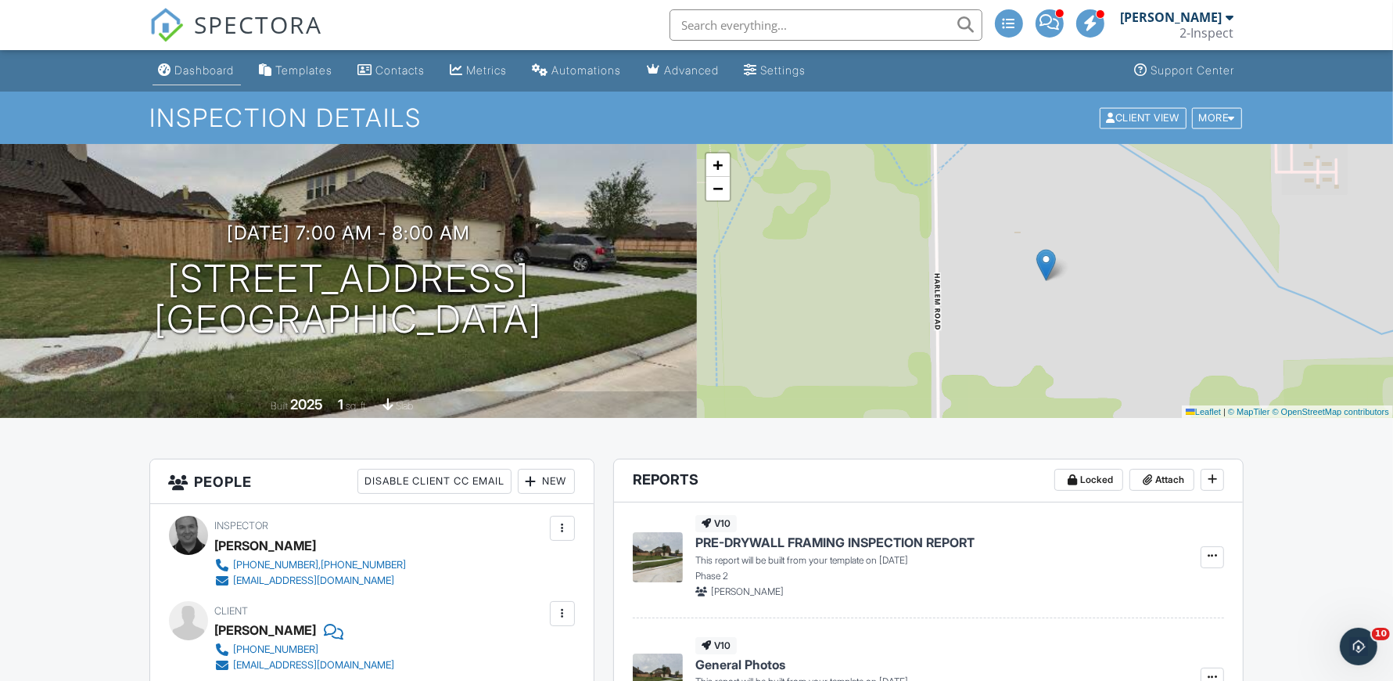
click at [182, 67] on div "Dashboard" at bounding box center [204, 69] width 59 height 13
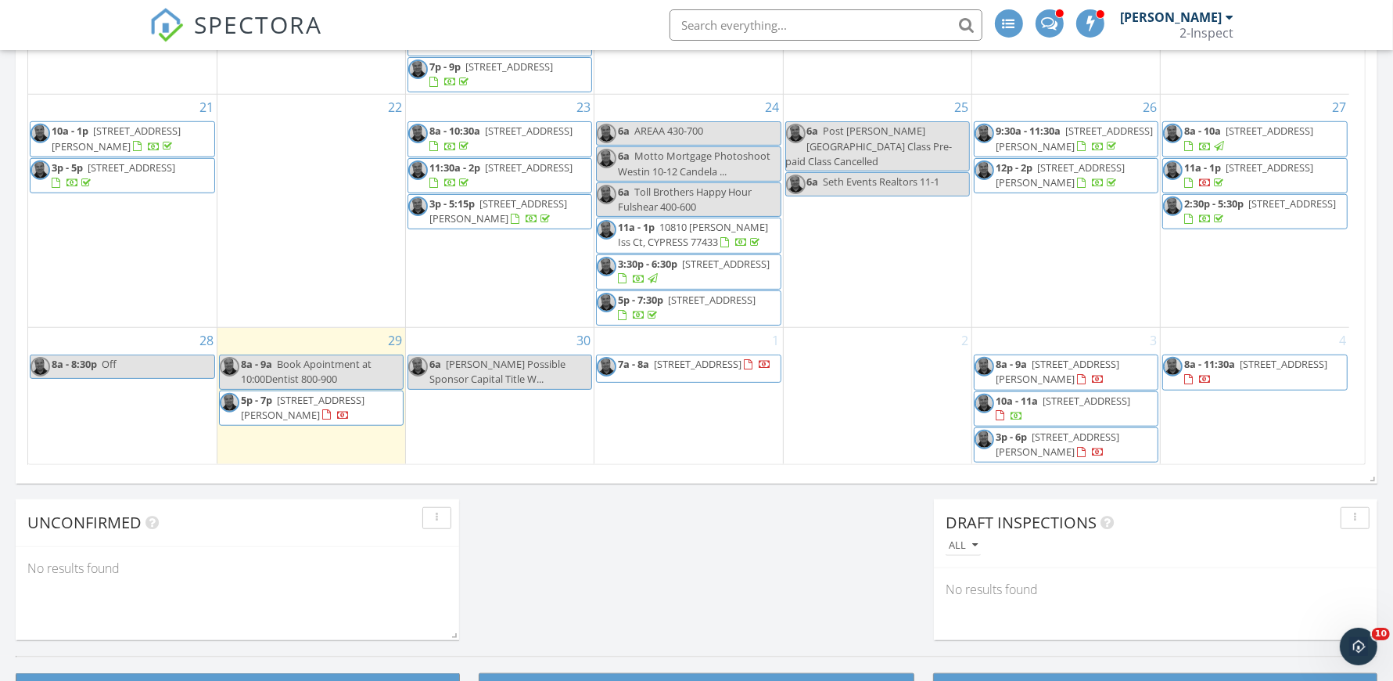
scroll to position [1116, 0]
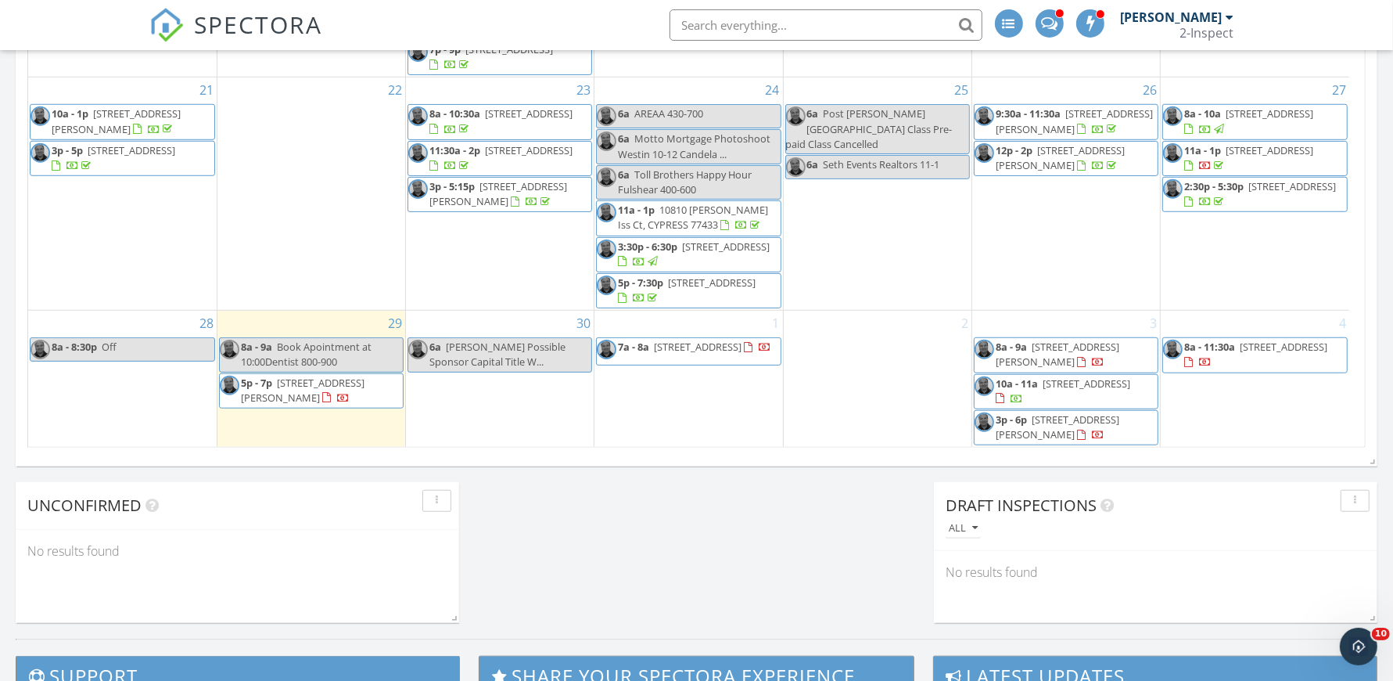
click at [1248, 354] on span "[STREET_ADDRESS]" at bounding box center [1284, 346] width 88 height 14
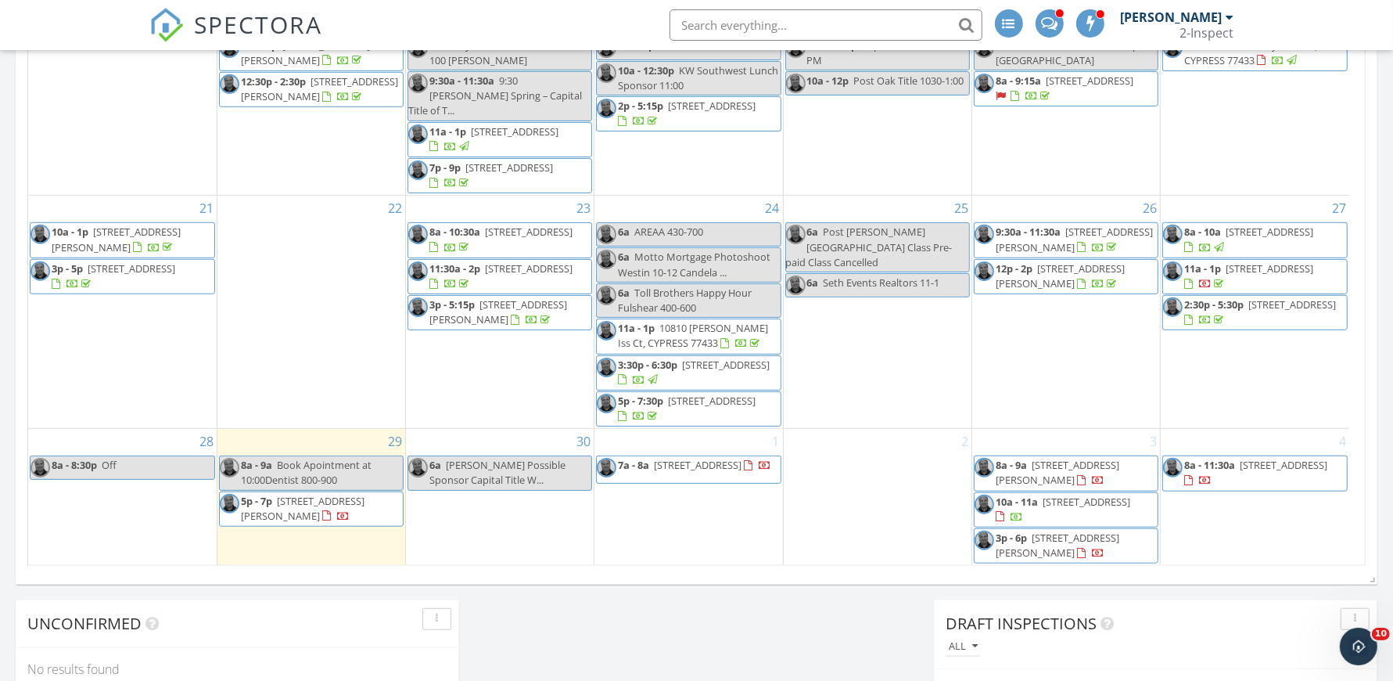
scroll to position [1001, 0]
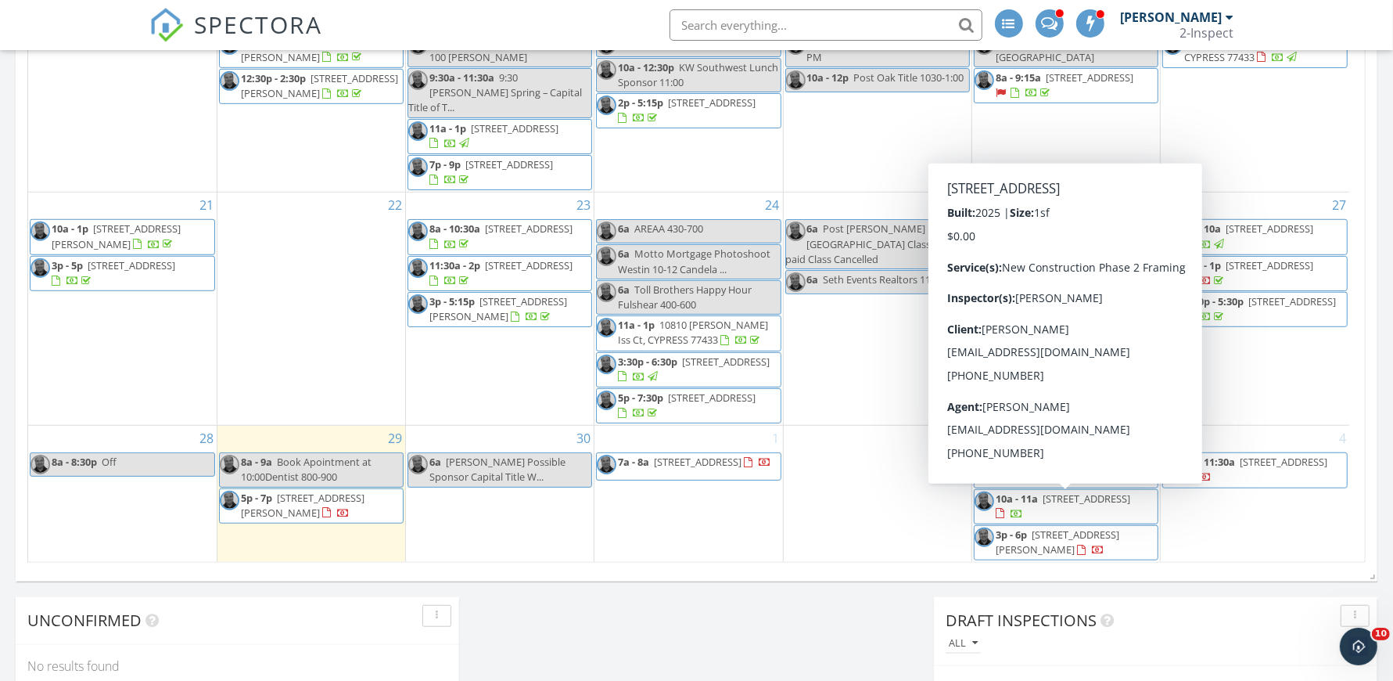
click at [1043, 505] on span "3309 Neighborly Lane, Richmond 77469" at bounding box center [1087, 498] width 88 height 14
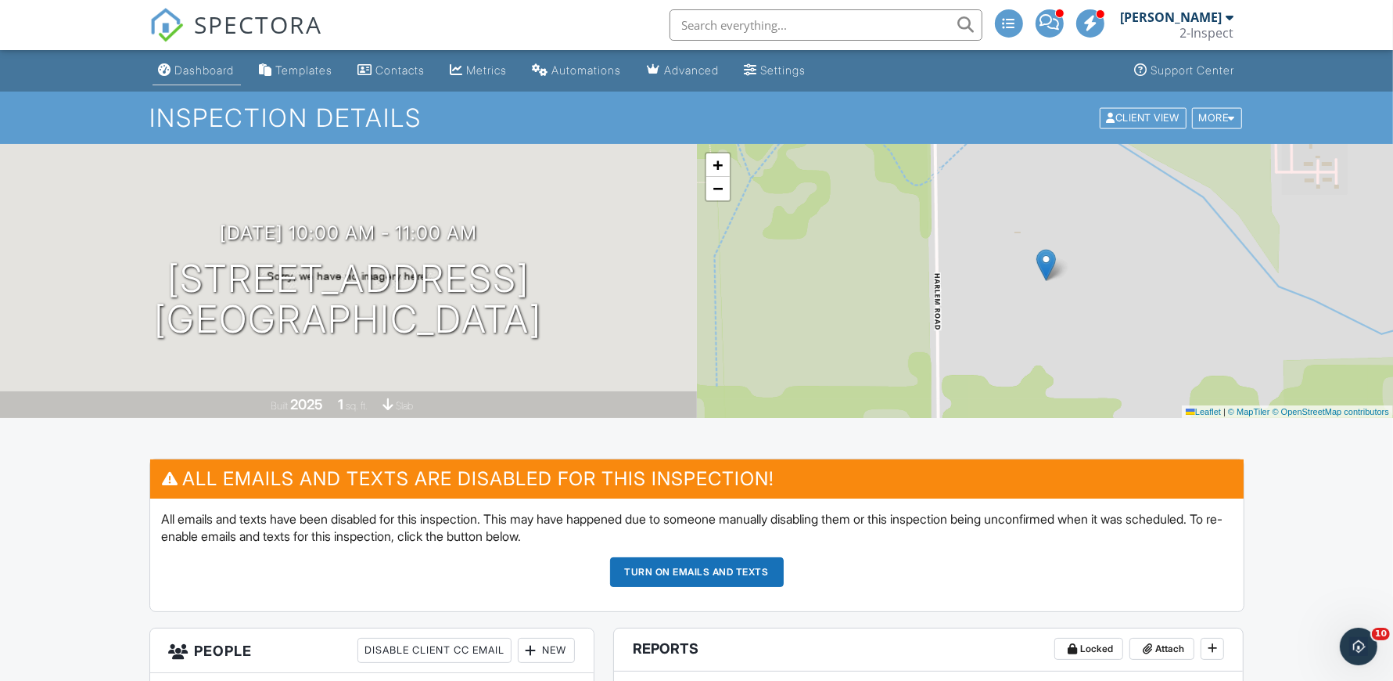
click at [196, 75] on div "Dashboard" at bounding box center [204, 69] width 59 height 13
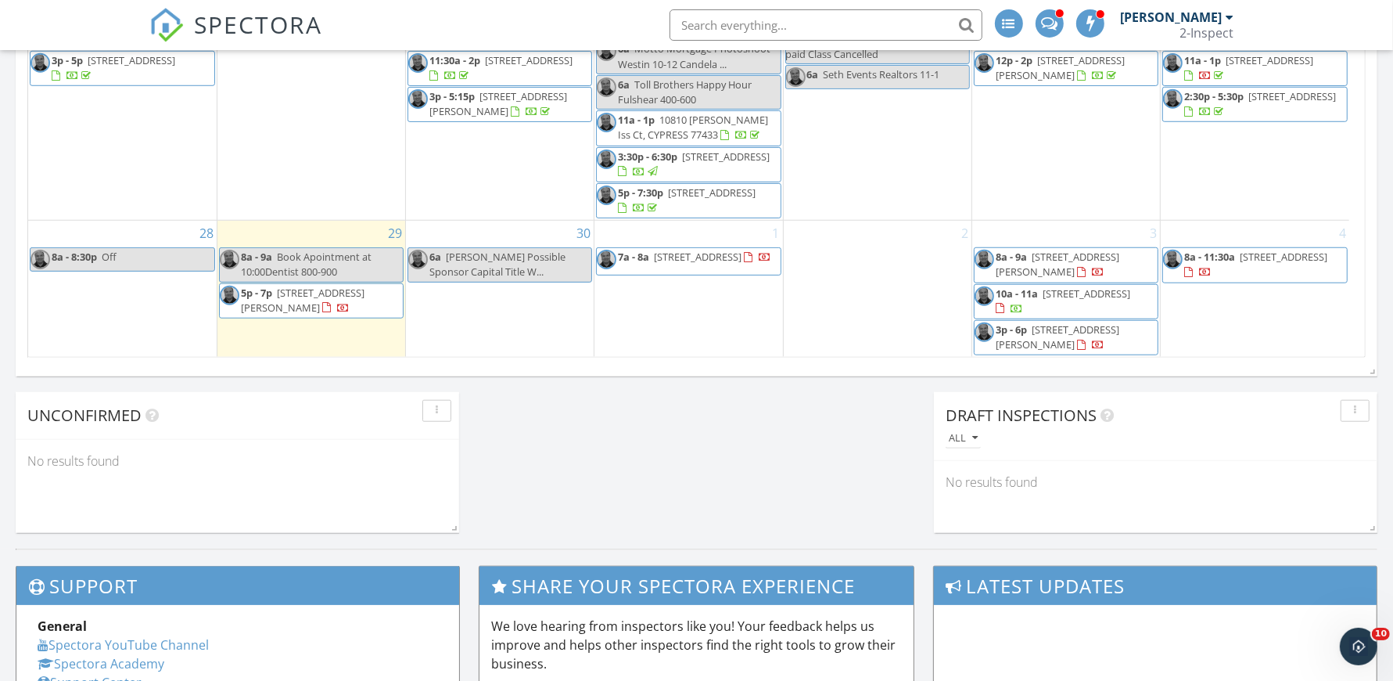
scroll to position [1209, 0]
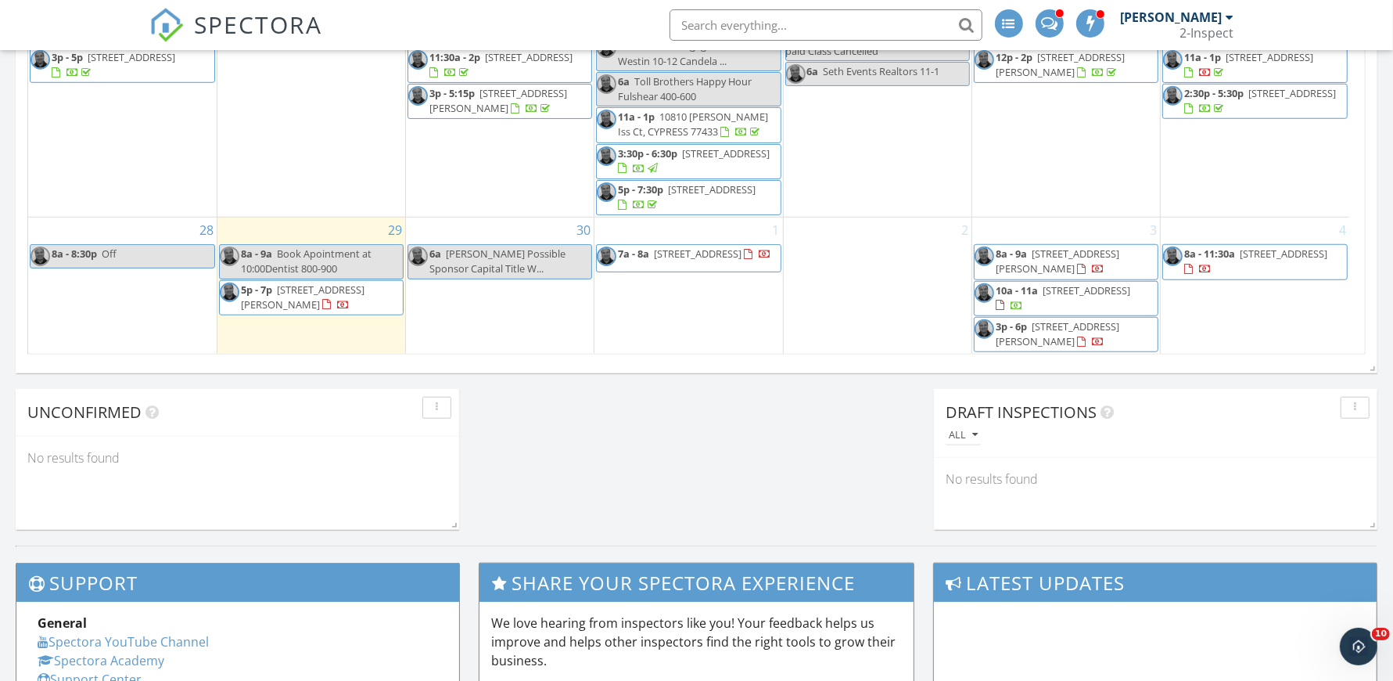
click at [1122, 300] on span "10a - 11a [STREET_ADDRESS]" at bounding box center [1066, 298] width 183 height 31
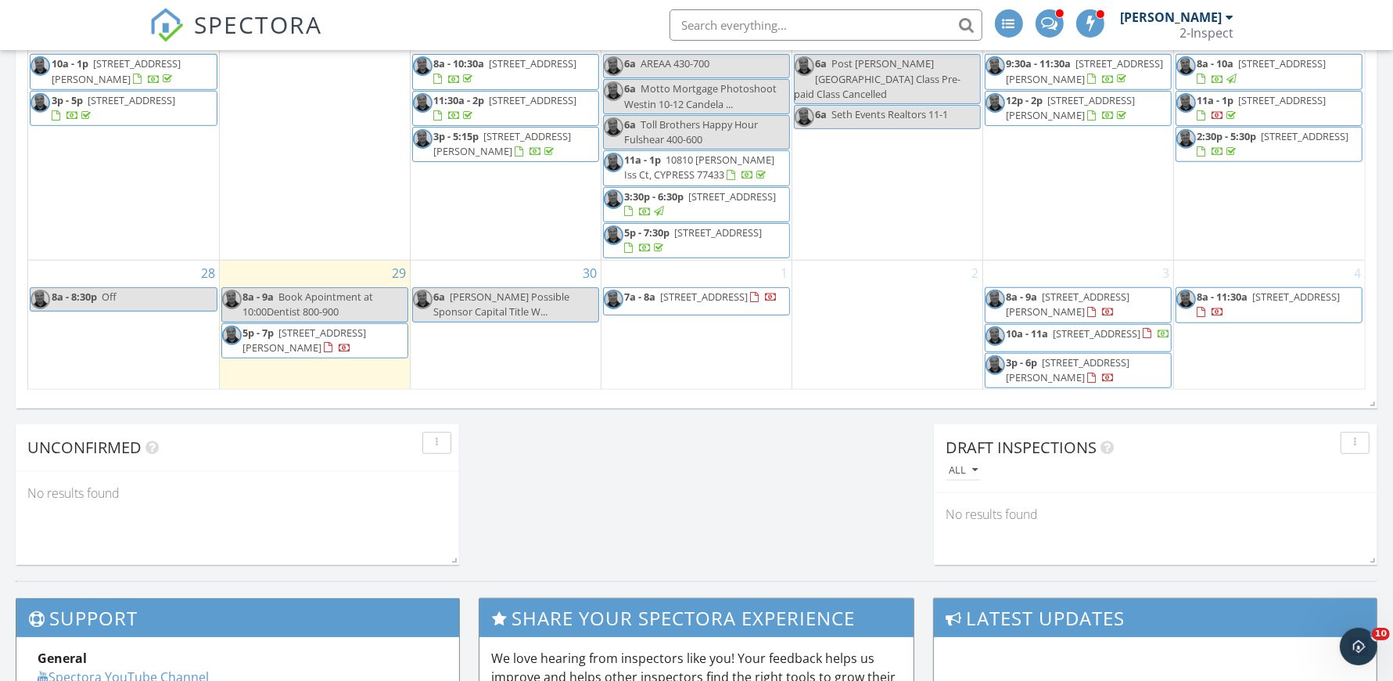
scroll to position [1194, 0]
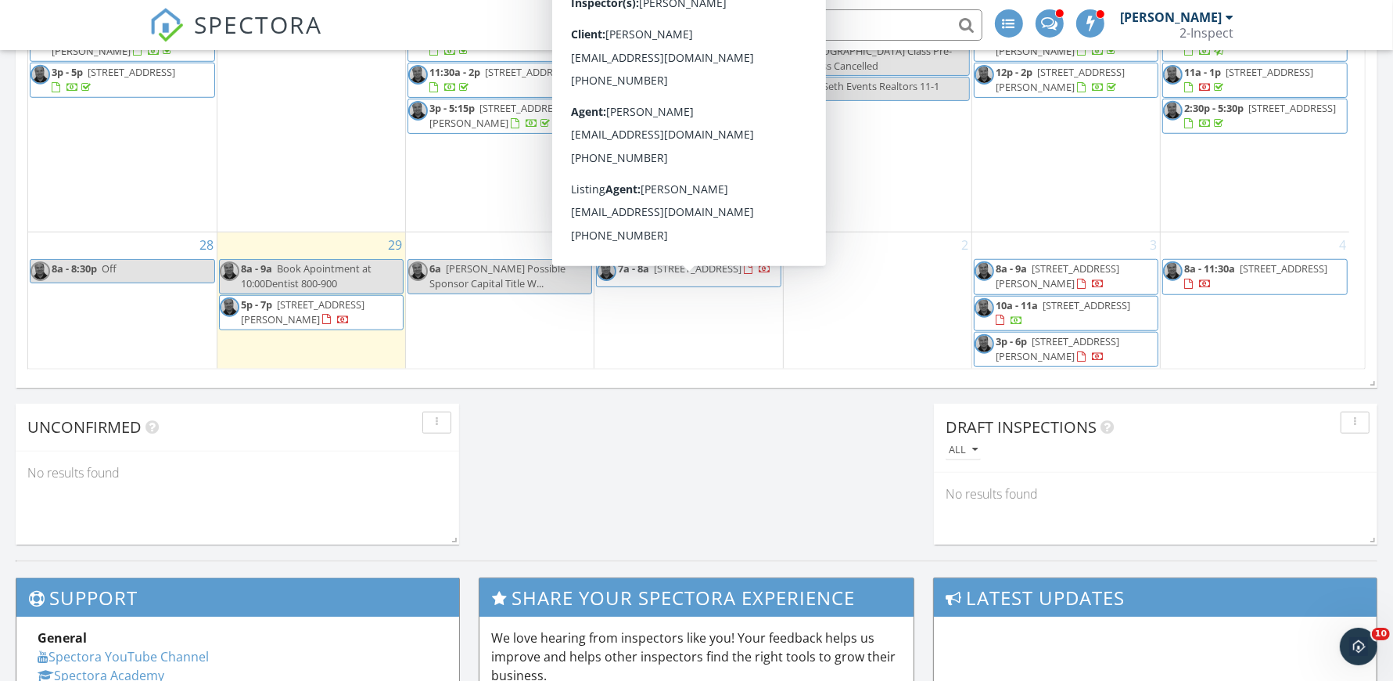
click at [693, 275] on span "3309 Neighborly Lane, Richmond 77433" at bounding box center [698, 268] width 88 height 14
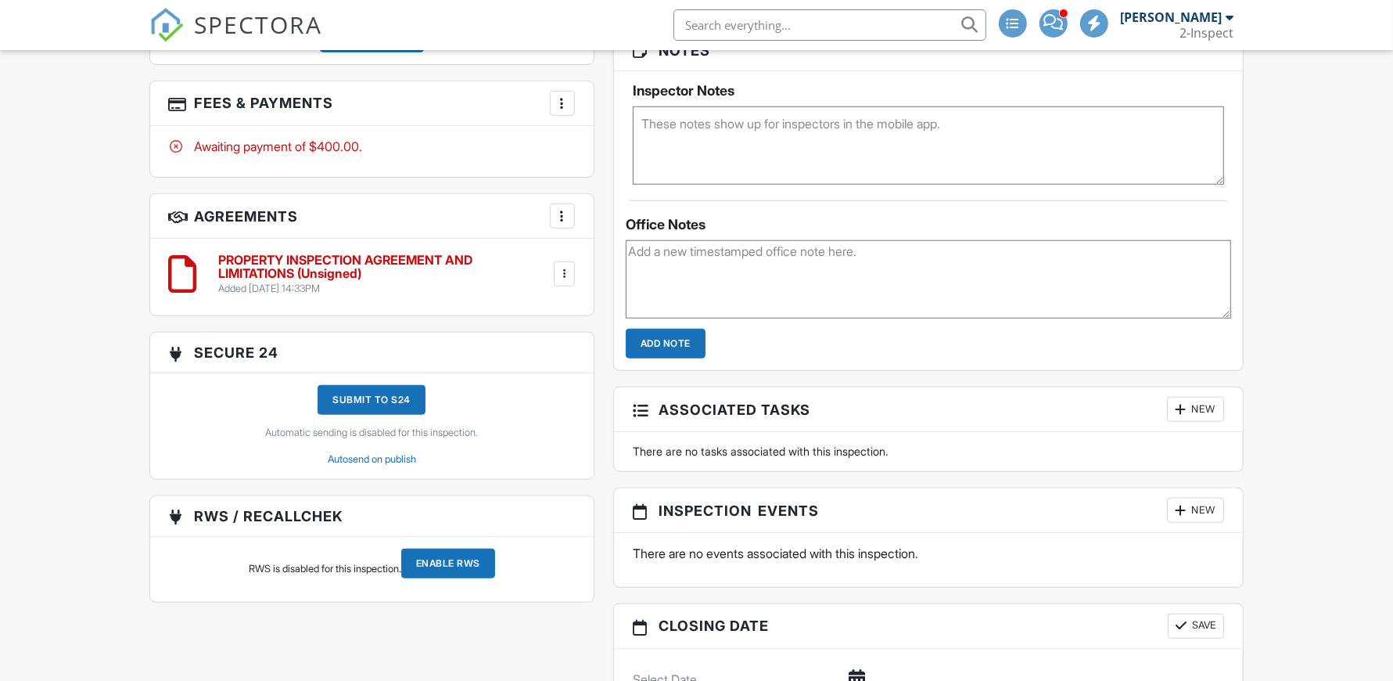
scroll to position [1209, 0]
click at [568, 108] on div at bounding box center [563, 103] width 16 height 16
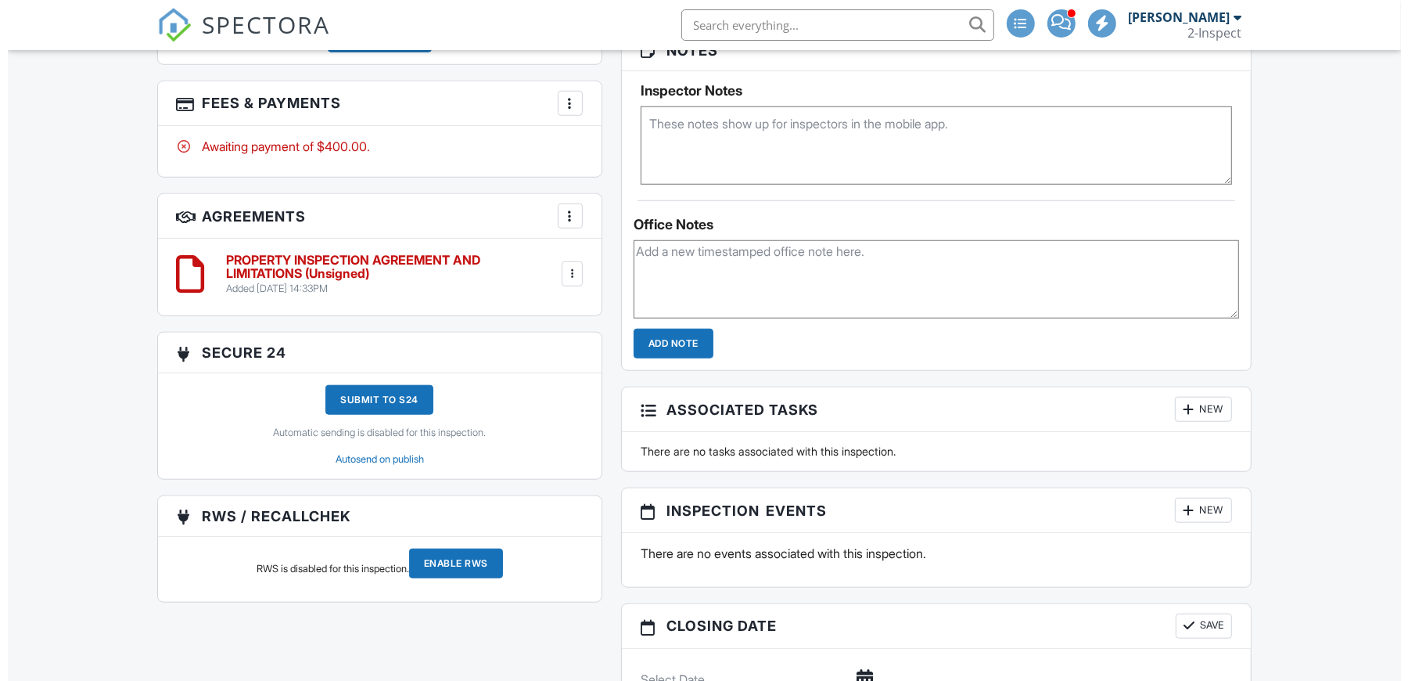
scroll to position [0, 0]
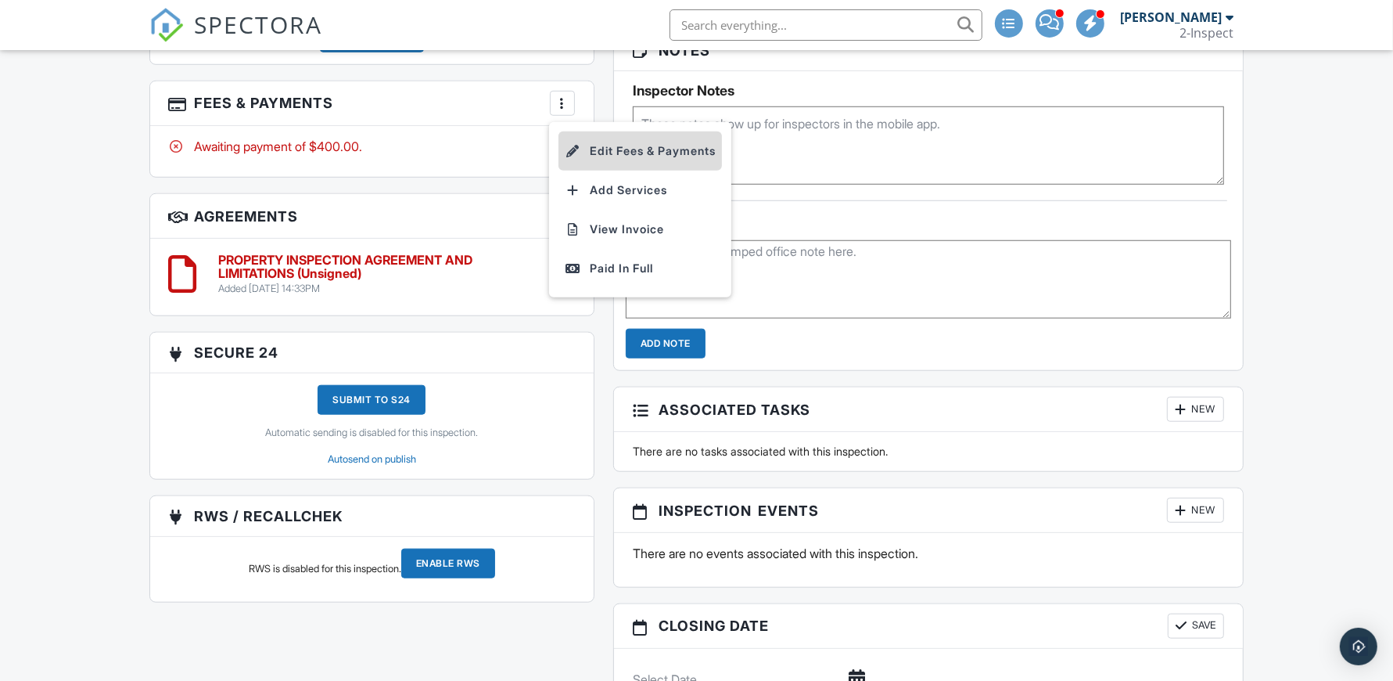
click at [601, 147] on li "Edit Fees & Payments" at bounding box center [640, 150] width 163 height 39
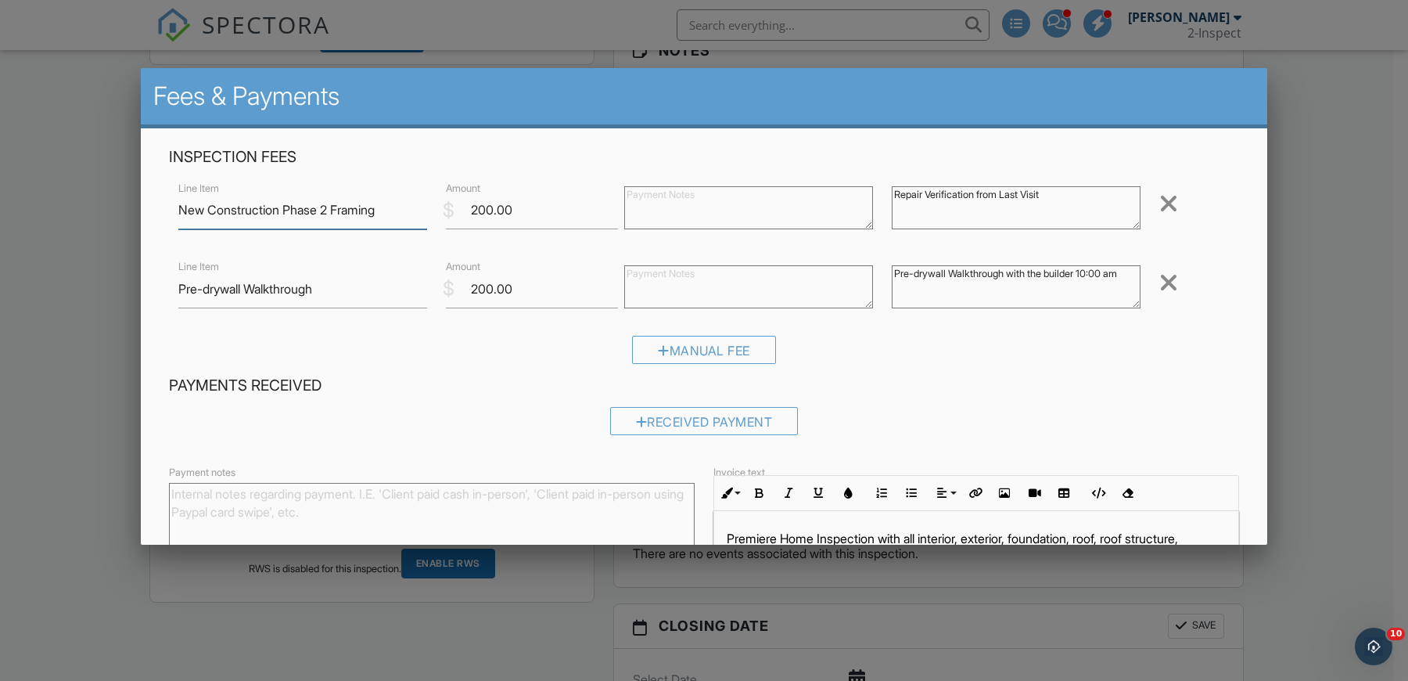
scroll to position [21, 0]
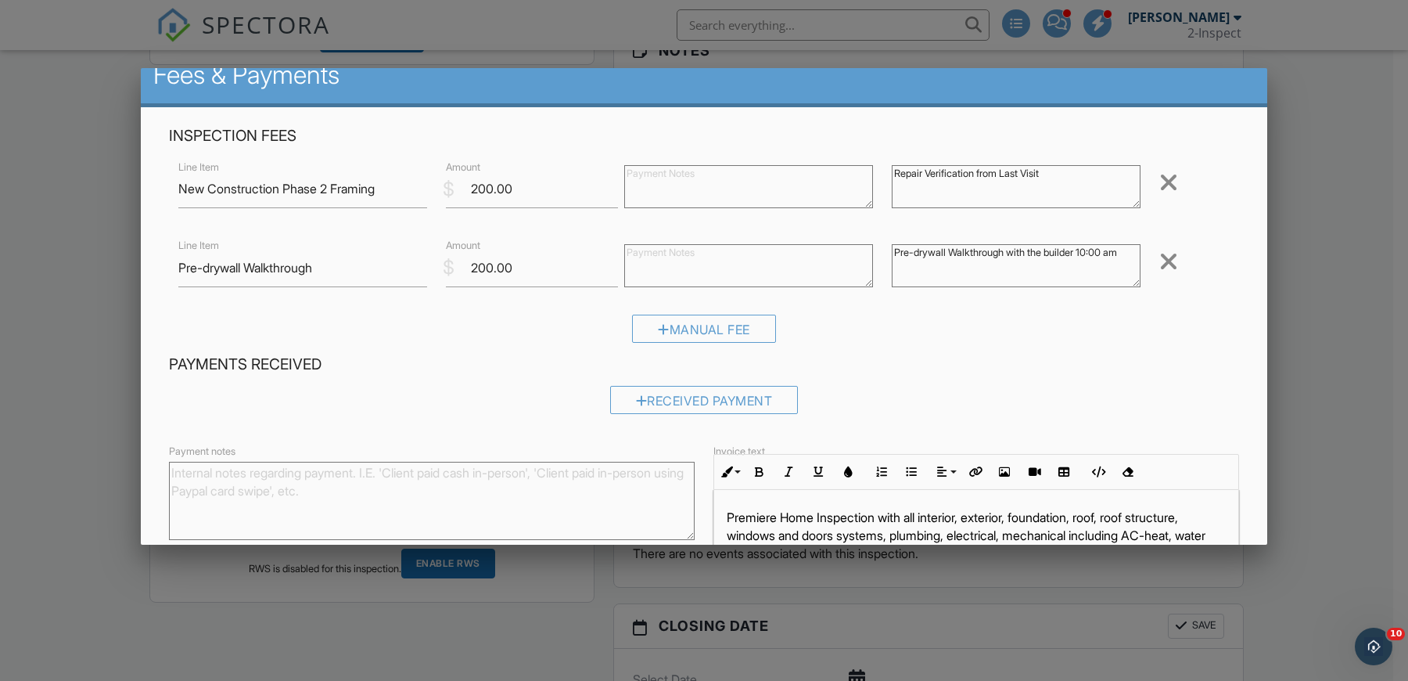
click at [1091, 253] on textarea "Pre-drywall Walkthrough with the builder 10:00 am" at bounding box center [1016, 265] width 249 height 43
click at [1084, 250] on textarea "Pre-drywall Walkthrough with the builder 10:00 am" at bounding box center [1016, 265] width 249 height 43
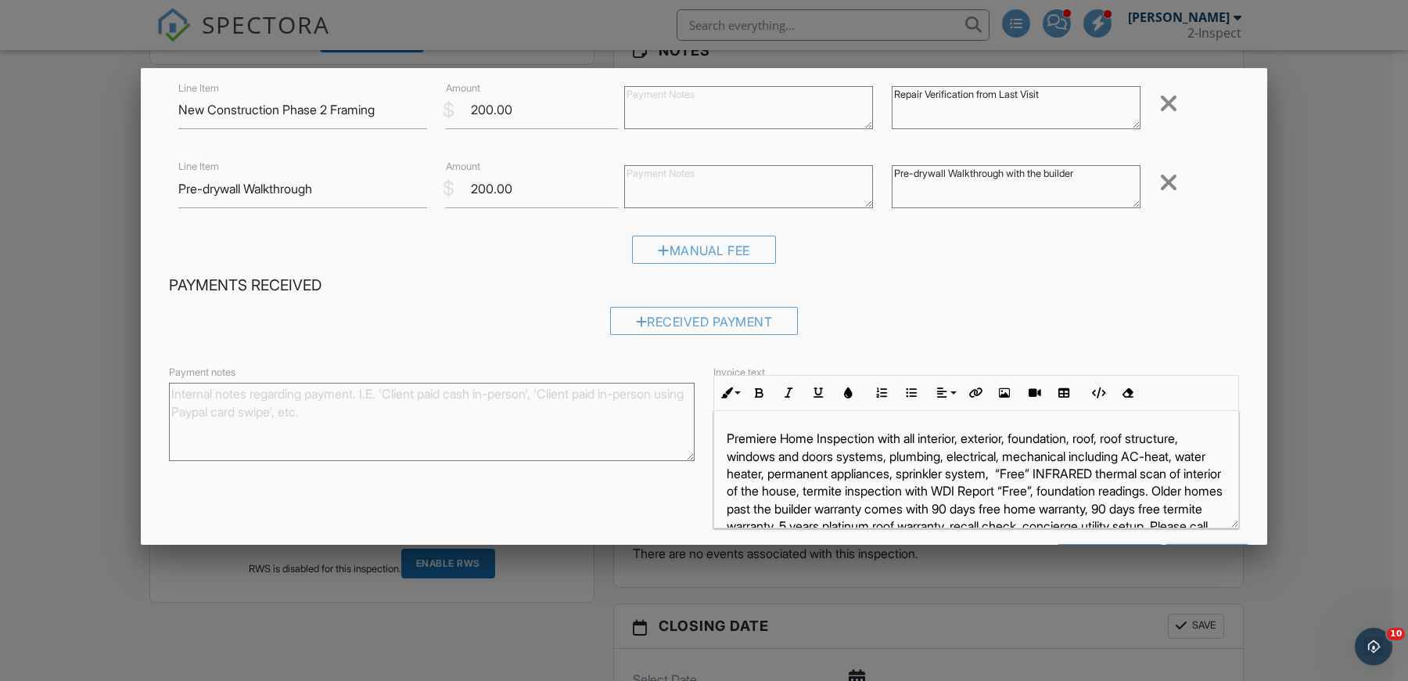
scroll to position [159, 0]
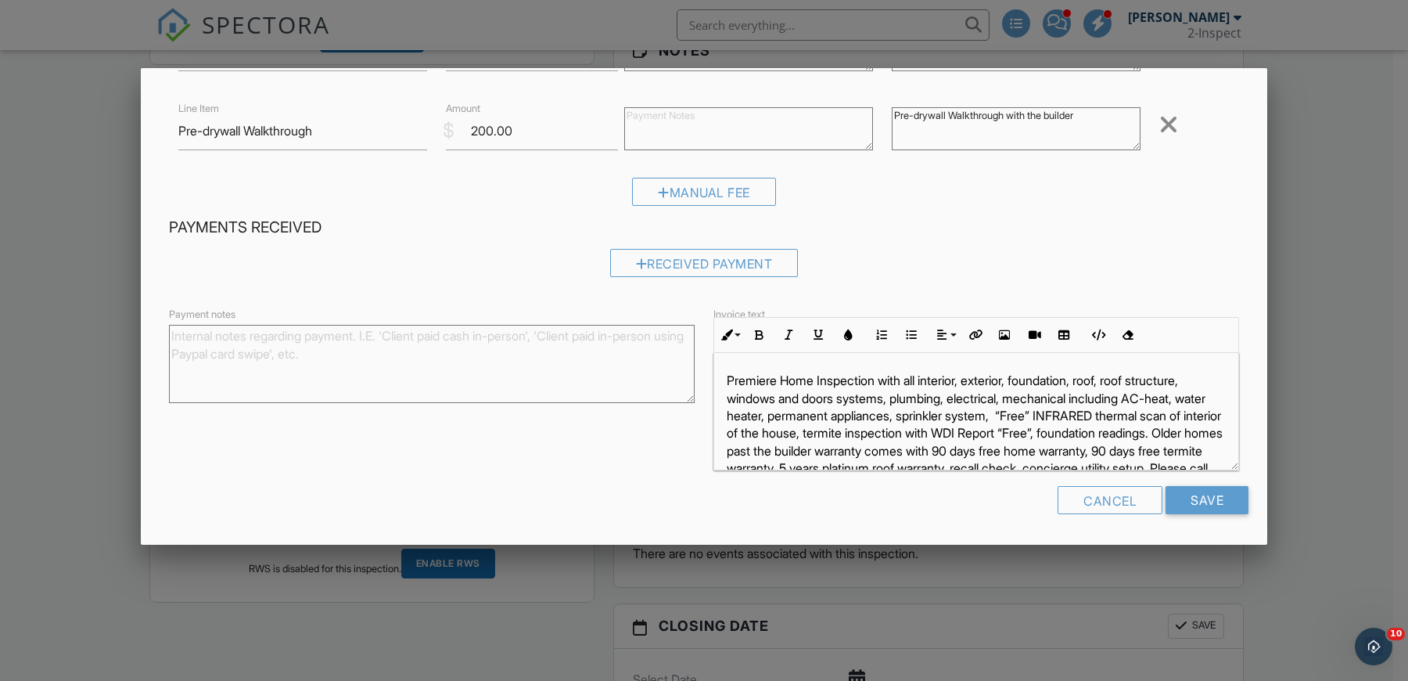
type textarea "Pre-drywall Walkthrough with the builder"
click at [942, 383] on p "Premiere Home Inspection with all interior, exterior, foundation, roof, roof st…" at bounding box center [976, 433] width 499 height 123
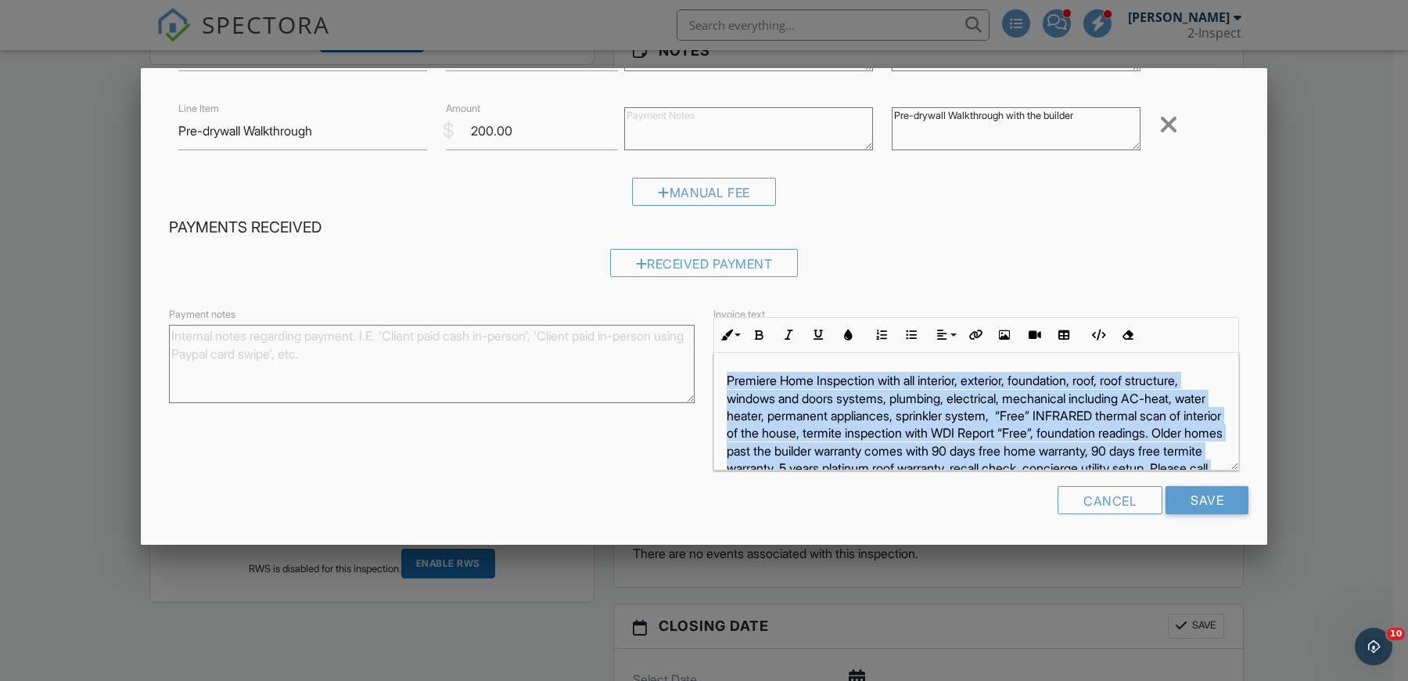
click at [942, 383] on p "Premiere Home Inspection with all interior, exterior, foundation, roof, roof st…" at bounding box center [976, 433] width 499 height 123
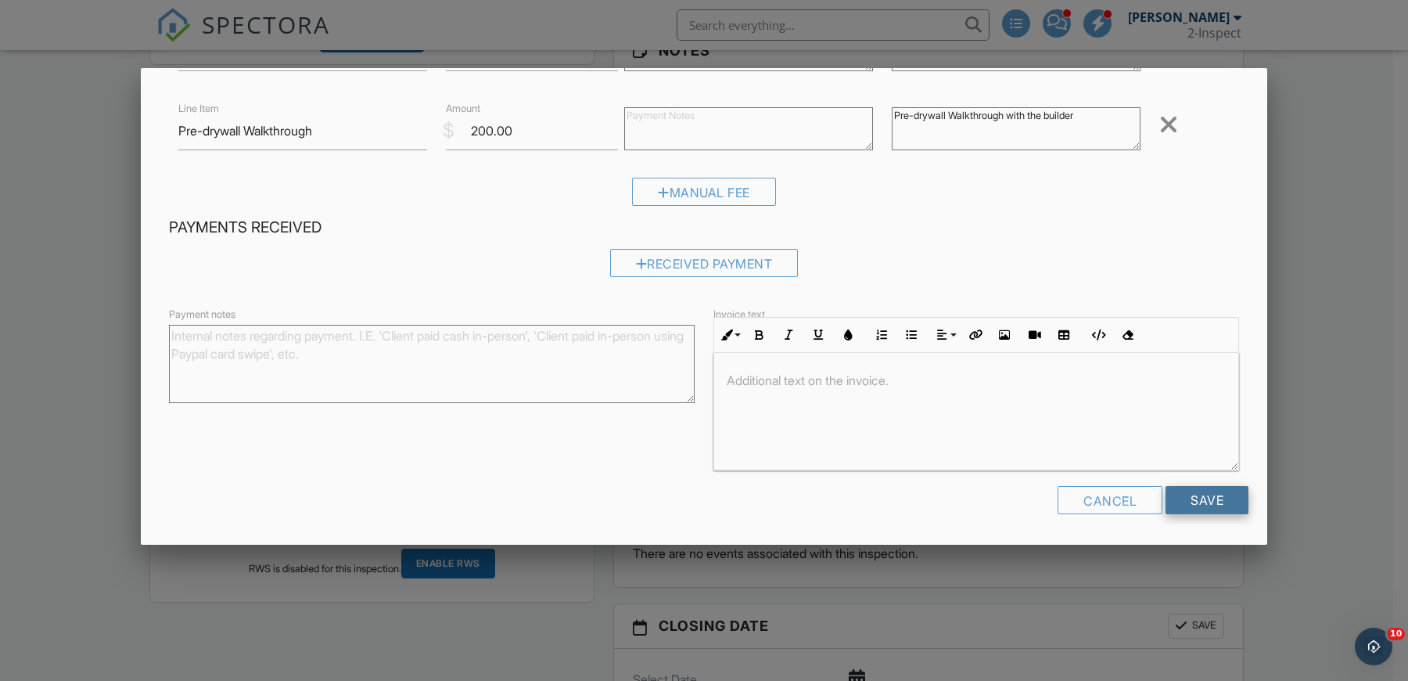
click at [1176, 506] on input "Save" at bounding box center [1207, 500] width 83 height 28
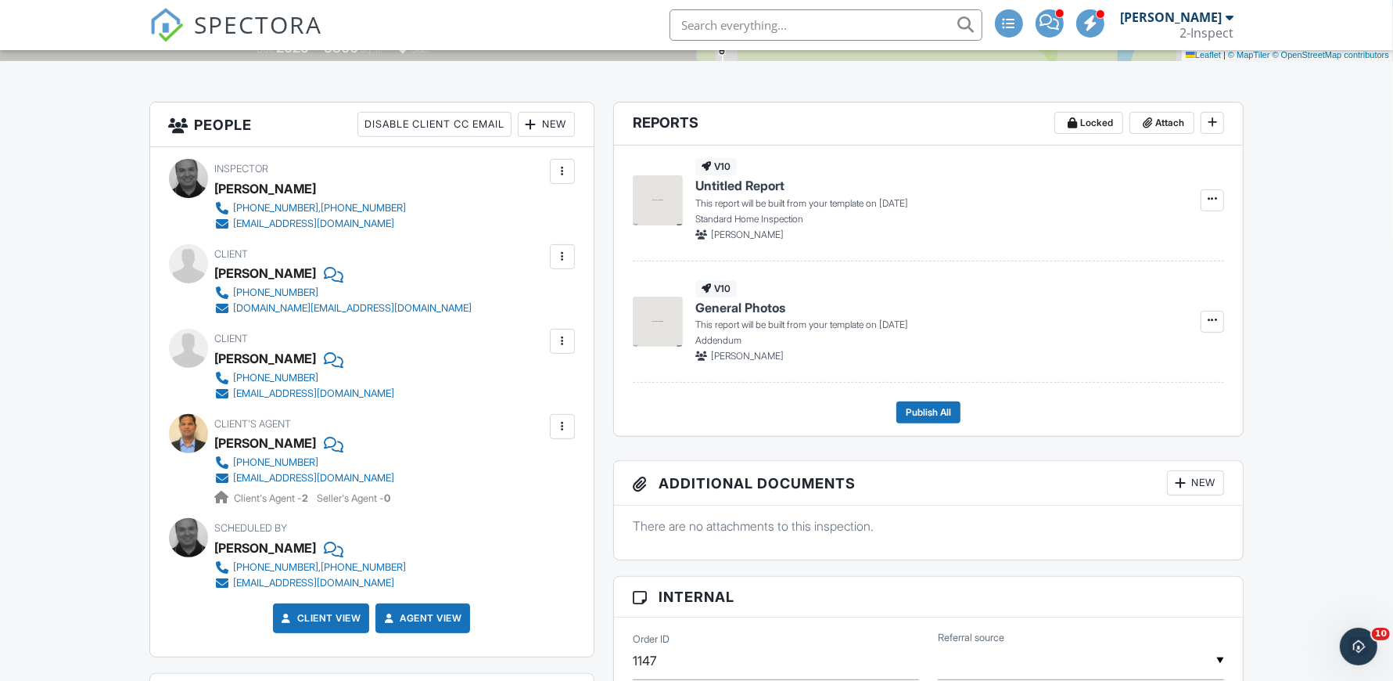
click at [545, 127] on div "New" at bounding box center [546, 124] width 57 height 25
click at [577, 210] on li "Client's Agent" at bounding box center [602, 211] width 154 height 39
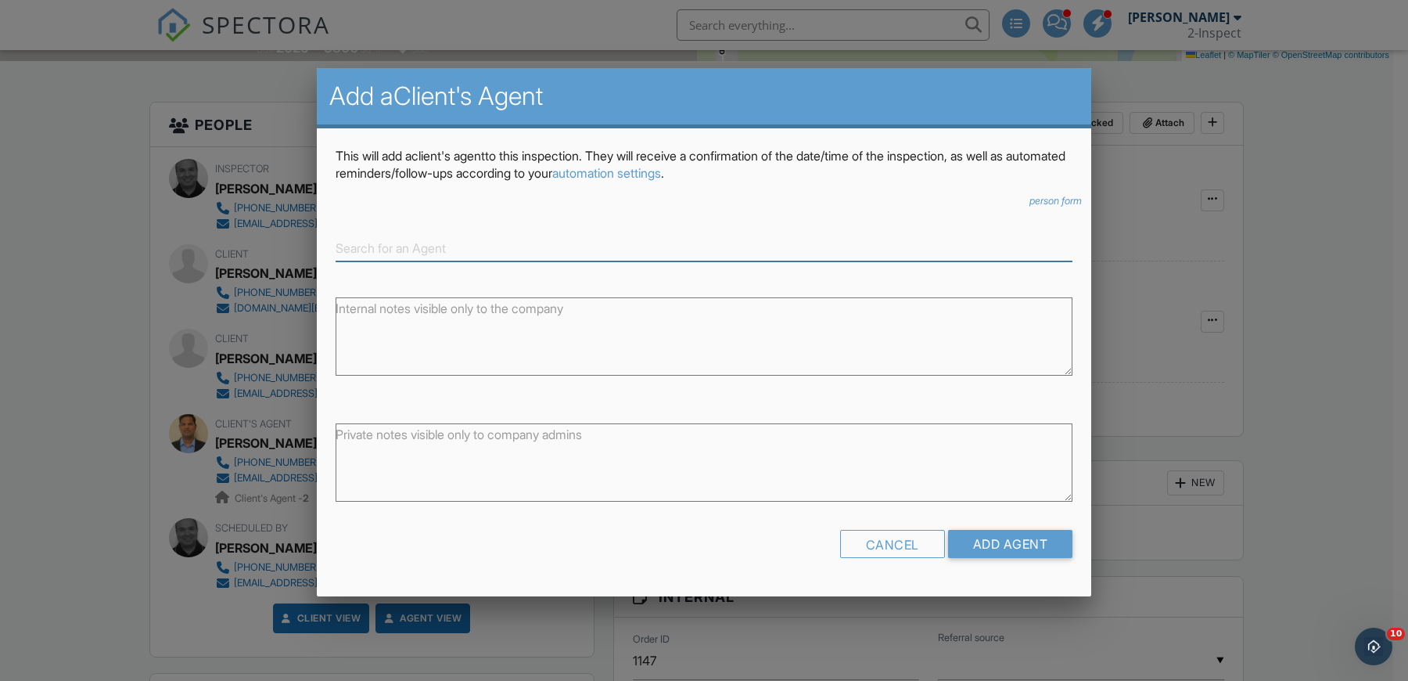
click at [536, 250] on input at bounding box center [704, 248] width 737 height 26
paste input "jwilsher@westin-homes.com 713-614-4884"
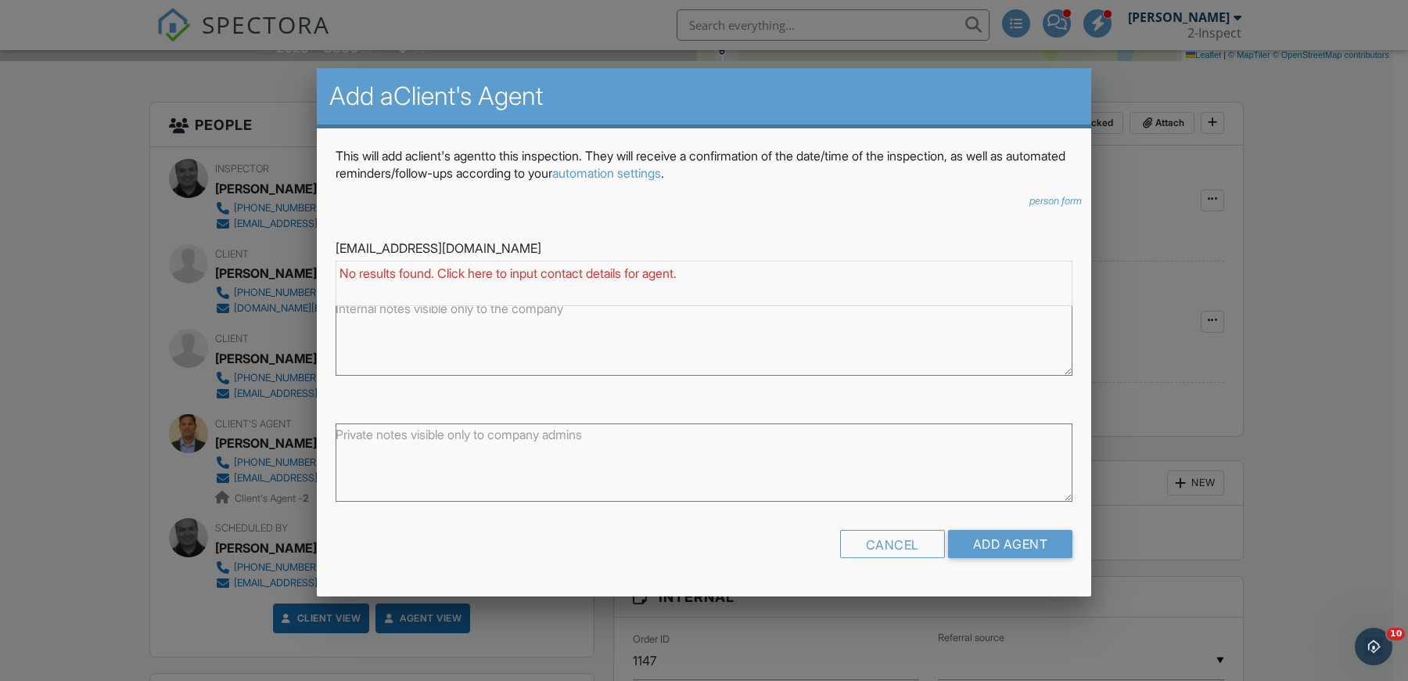
type input "[EMAIL_ADDRESS][DOMAIN_NAME]"
click at [1043, 202] on icon "person form" at bounding box center [1055, 201] width 52 height 12
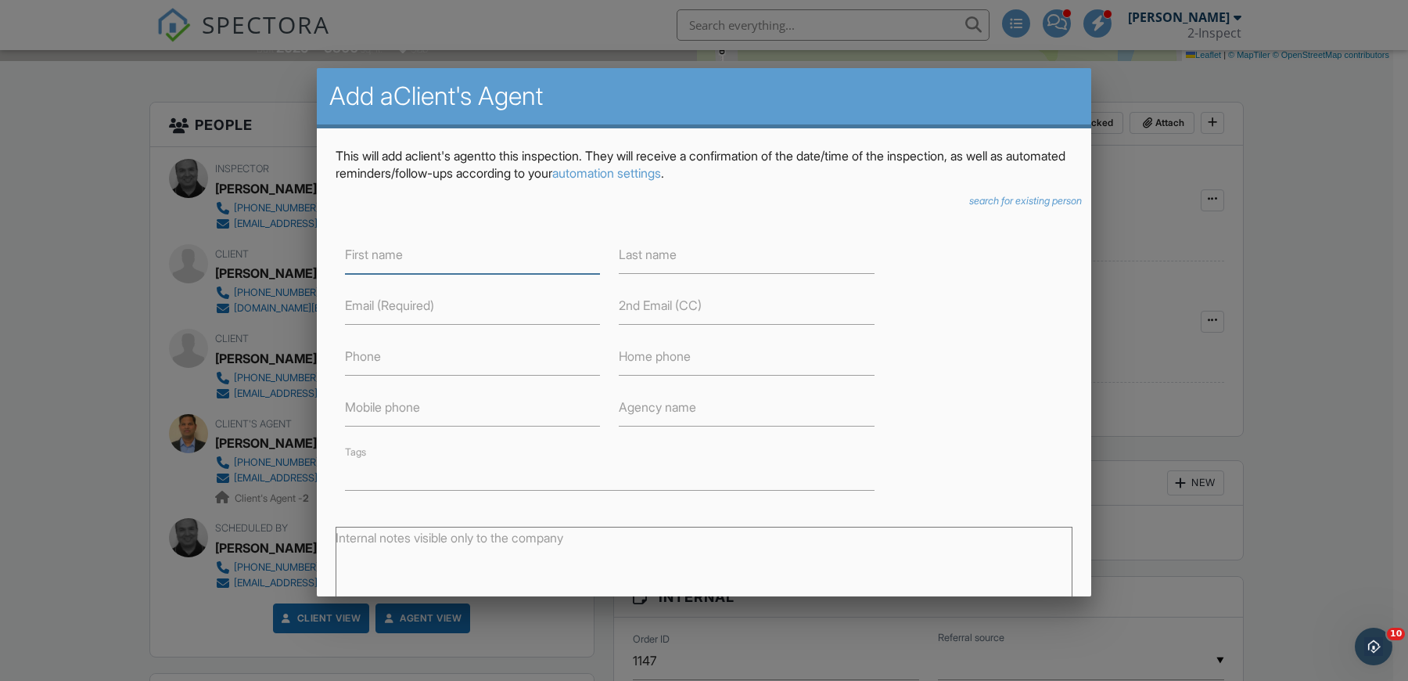
click at [439, 261] on input "text" at bounding box center [472, 254] width 255 height 38
paste input "jwilsher@westin-homes.com 713-614-4884"
type input "[EMAIL_ADDRESS][DOMAIN_NAME]"
click at [406, 361] on input "text" at bounding box center [472, 356] width 255 height 38
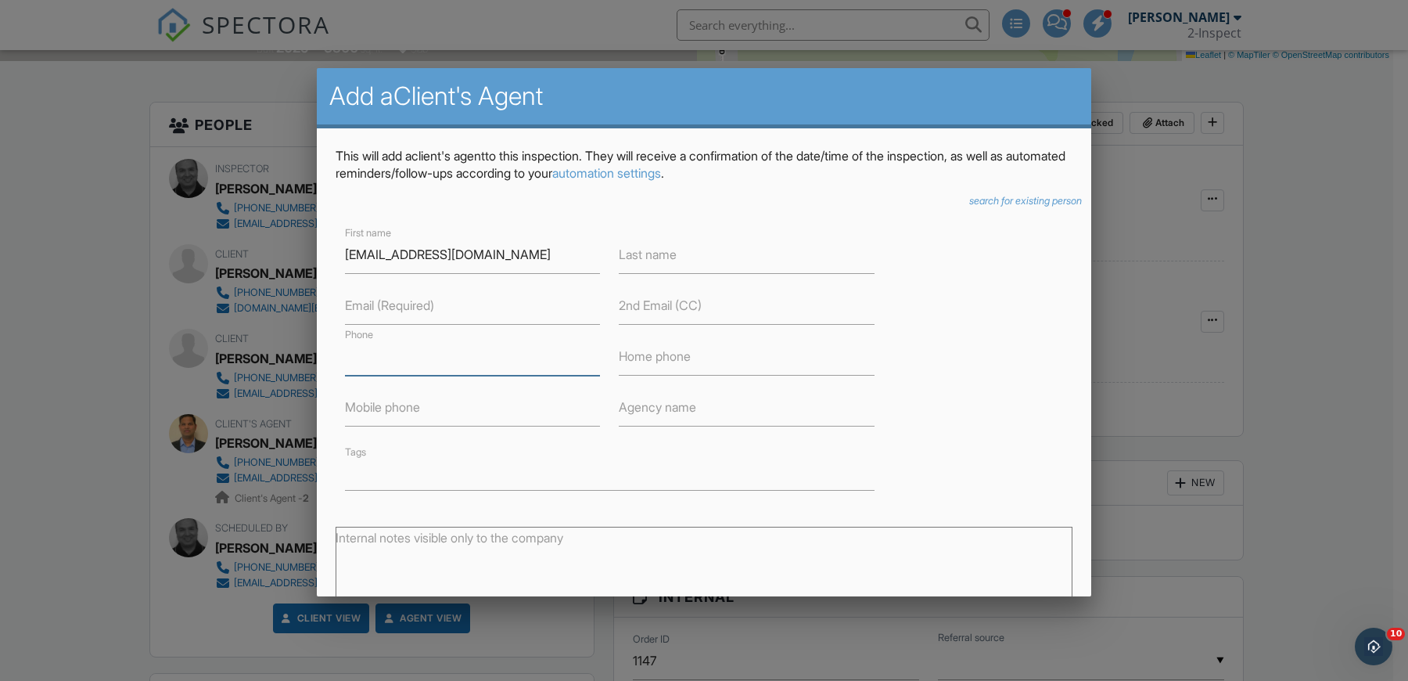
paste input "[PHONE_NUMBER]"
type input "[PHONE_NUMBER]"
click at [534, 252] on input "[EMAIL_ADDRESS][DOMAIN_NAME]" at bounding box center [472, 254] width 255 height 38
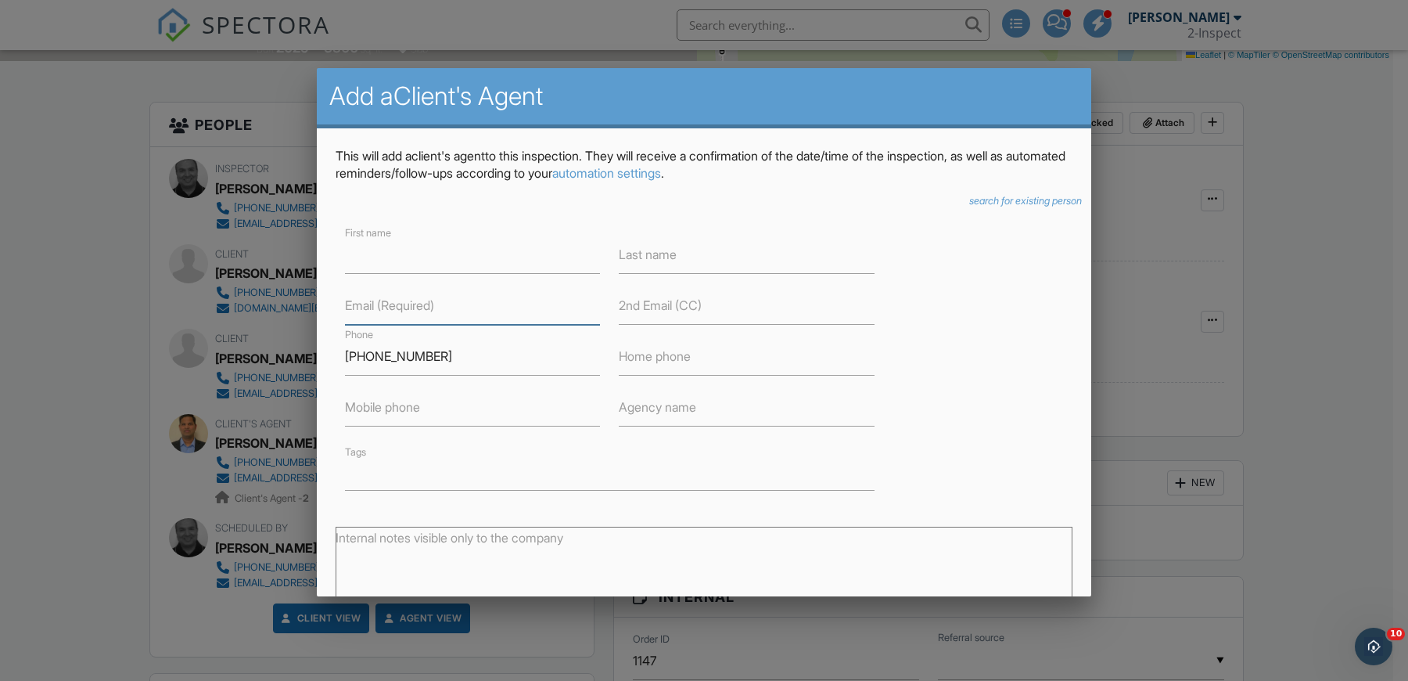
click at [550, 308] on input "text" at bounding box center [472, 305] width 255 height 38
paste input "[EMAIL_ADDRESS][DOMAIN_NAME]"
type input "[EMAIL_ADDRESS][DOMAIN_NAME]"
click at [418, 237] on input "text" at bounding box center [472, 254] width 255 height 38
paste input "[EMAIL_ADDRESS][DOMAIN_NAME]"
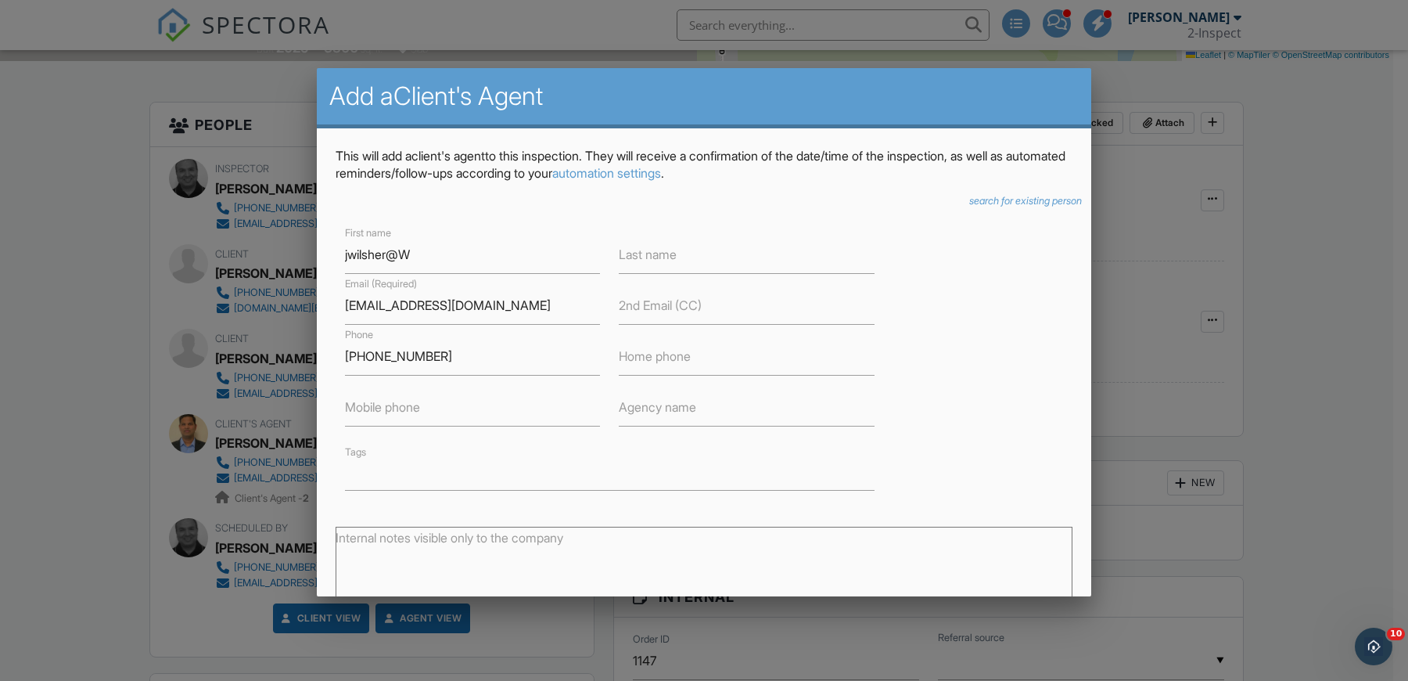
click at [648, 257] on label "Last name" at bounding box center [648, 254] width 58 height 17
click at [654, 249] on label "Last name" at bounding box center [648, 254] width 58 height 17
click at [652, 255] on label "Last name" at bounding box center [648, 254] width 58 height 17
click at [470, 257] on input "jwilsher@W" at bounding box center [472, 254] width 255 height 38
click at [349, 252] on input "jwilsher" at bounding box center [472, 254] width 255 height 38
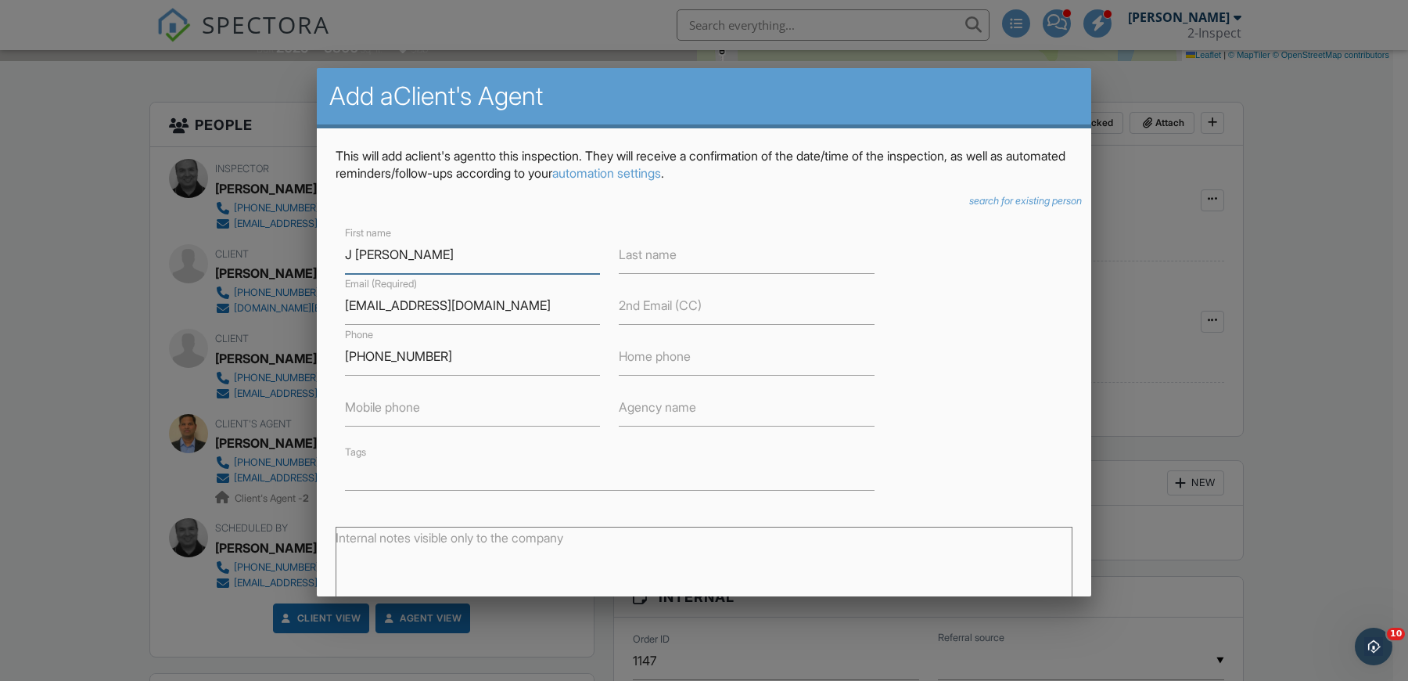
type input "J [PERSON_NAME]"
click at [652, 246] on label "Last name" at bounding box center [648, 254] width 58 height 17
click at [653, 246] on label "Last name" at bounding box center [648, 254] width 58 height 17
click at [647, 253] on label "Last name" at bounding box center [648, 254] width 58 height 17
click at [647, 254] on label "Last name" at bounding box center [648, 254] width 58 height 17
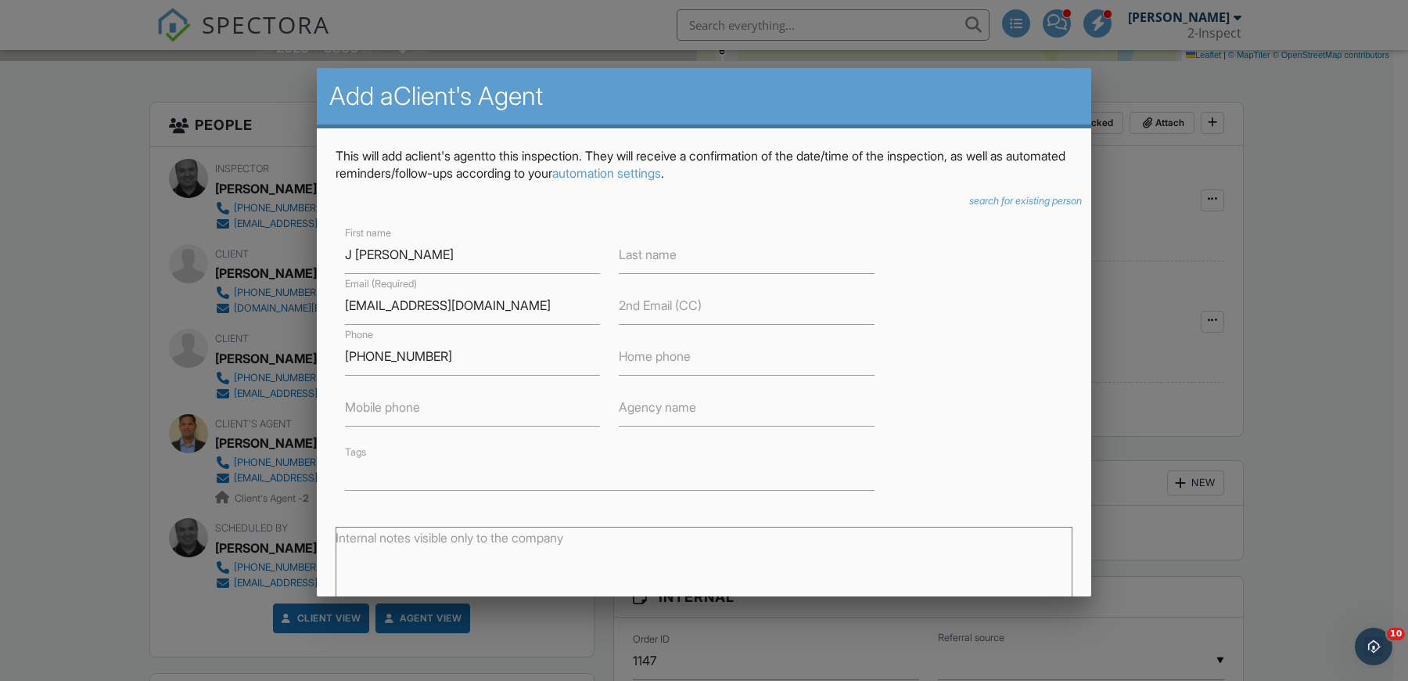
click at [672, 258] on label "Last name" at bounding box center [648, 254] width 58 height 17
click at [509, 368] on input "[PHONE_NUMBER]" at bounding box center [472, 356] width 255 height 38
click at [663, 259] on label "Last name" at bounding box center [648, 254] width 58 height 17
click at [663, 258] on label "Last name" at bounding box center [648, 254] width 58 height 17
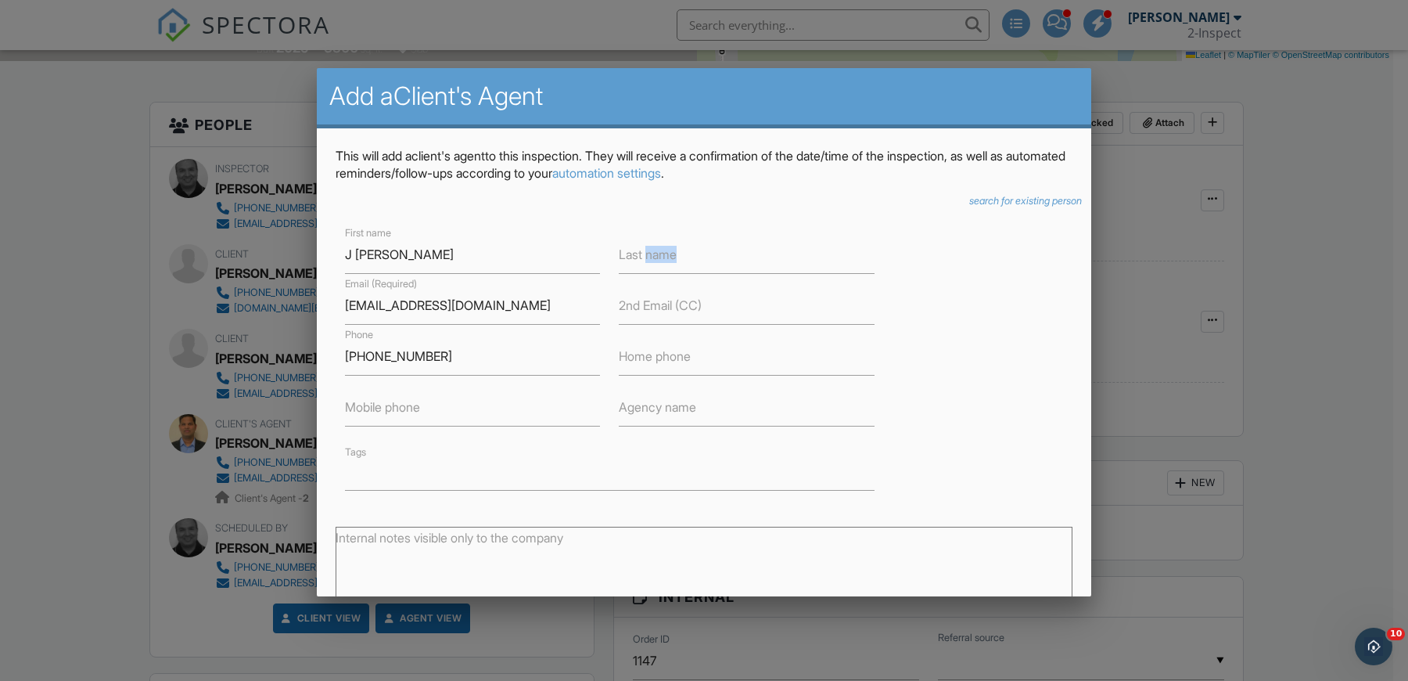
click at [663, 258] on label "Last name" at bounding box center [648, 254] width 58 height 17
click at [688, 250] on input "text" at bounding box center [746, 254] width 255 height 38
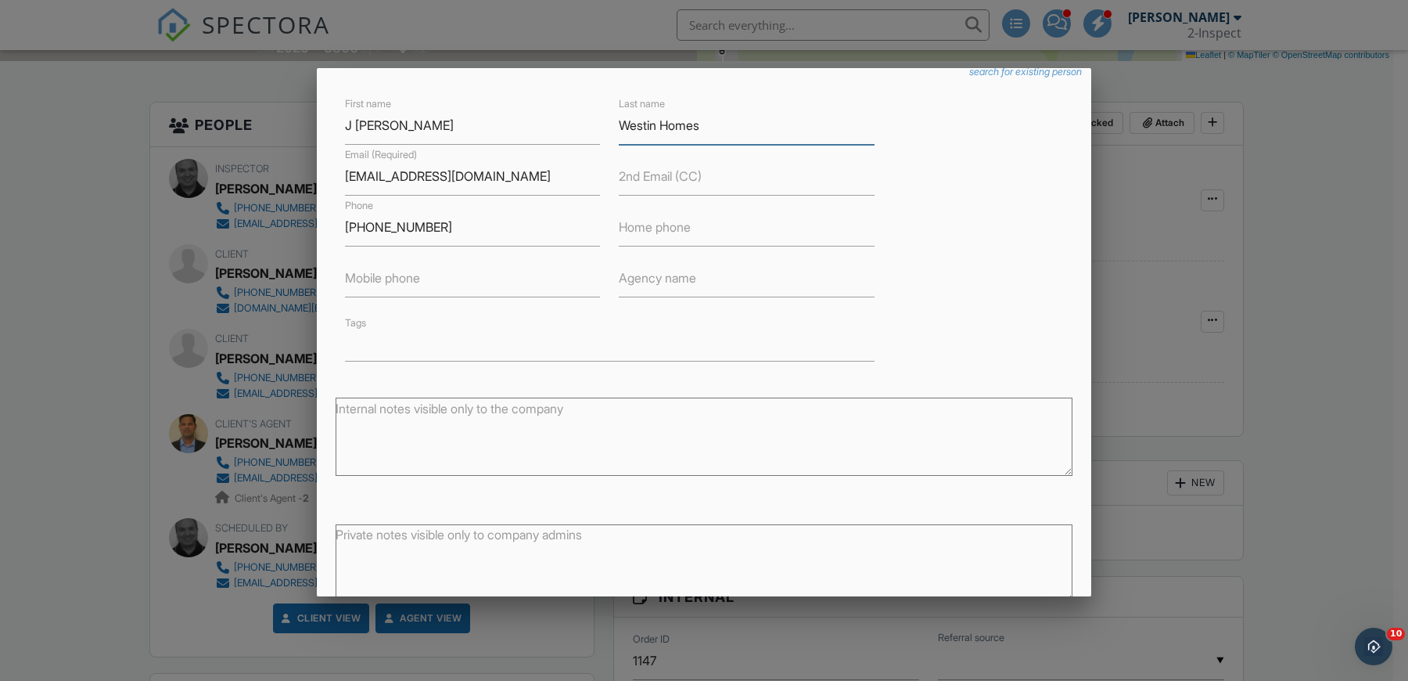
scroll to position [145, 0]
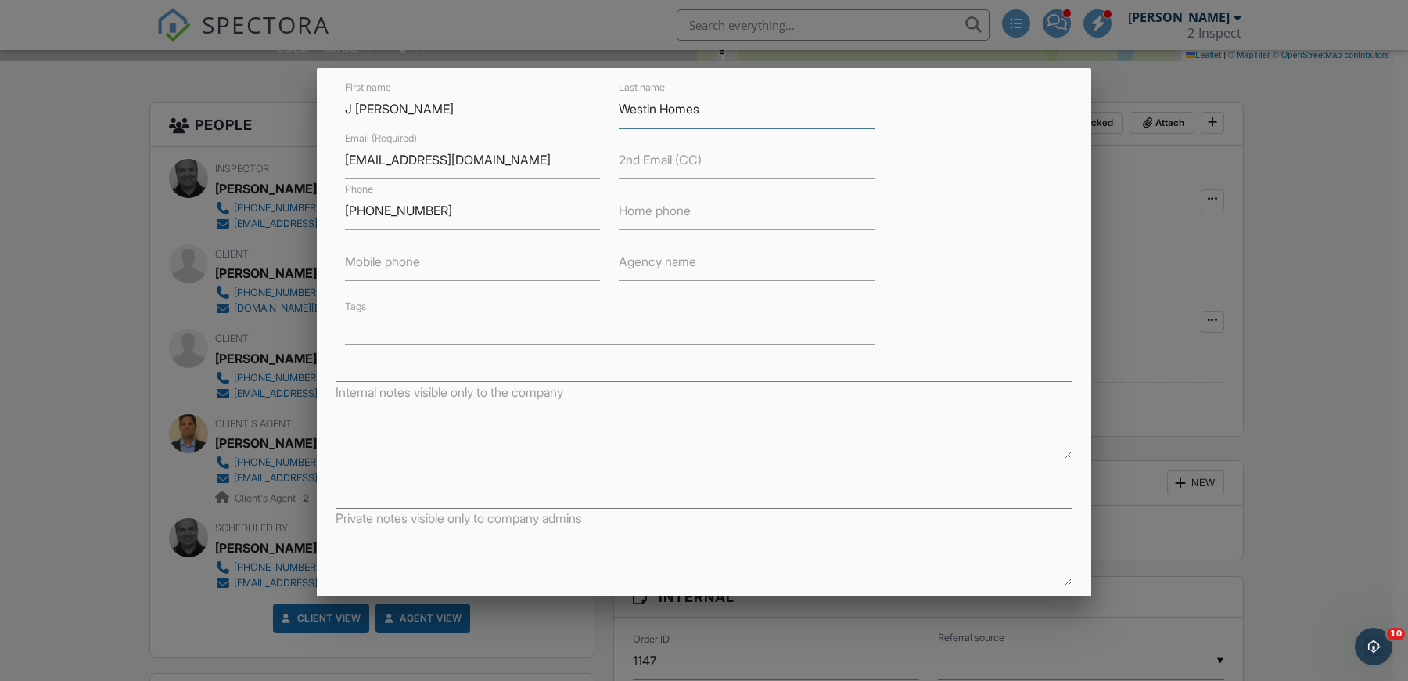
type input "Westin Homes"
click at [658, 262] on label "Agency name" at bounding box center [657, 261] width 77 height 17
click at [718, 253] on input "text" at bounding box center [746, 261] width 255 height 38
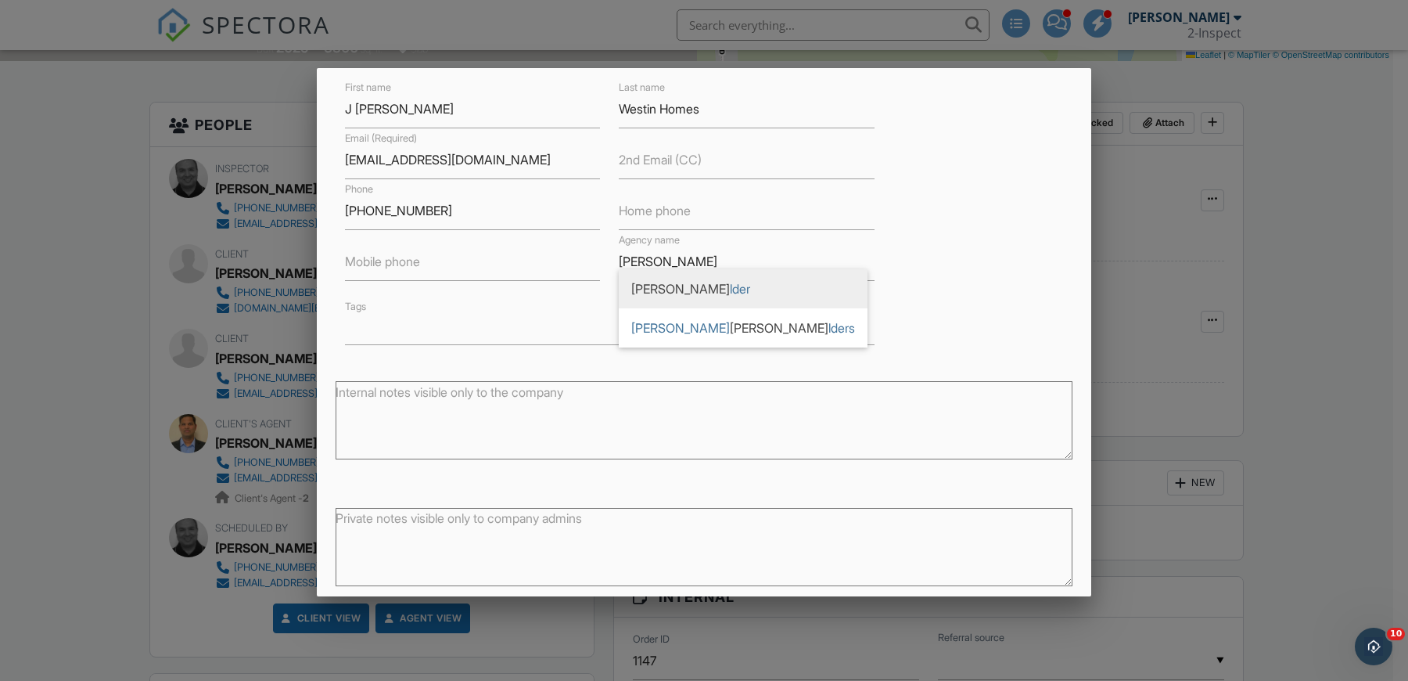
click at [724, 293] on span "Bui lder" at bounding box center [743, 288] width 249 height 39
type input "Builder"
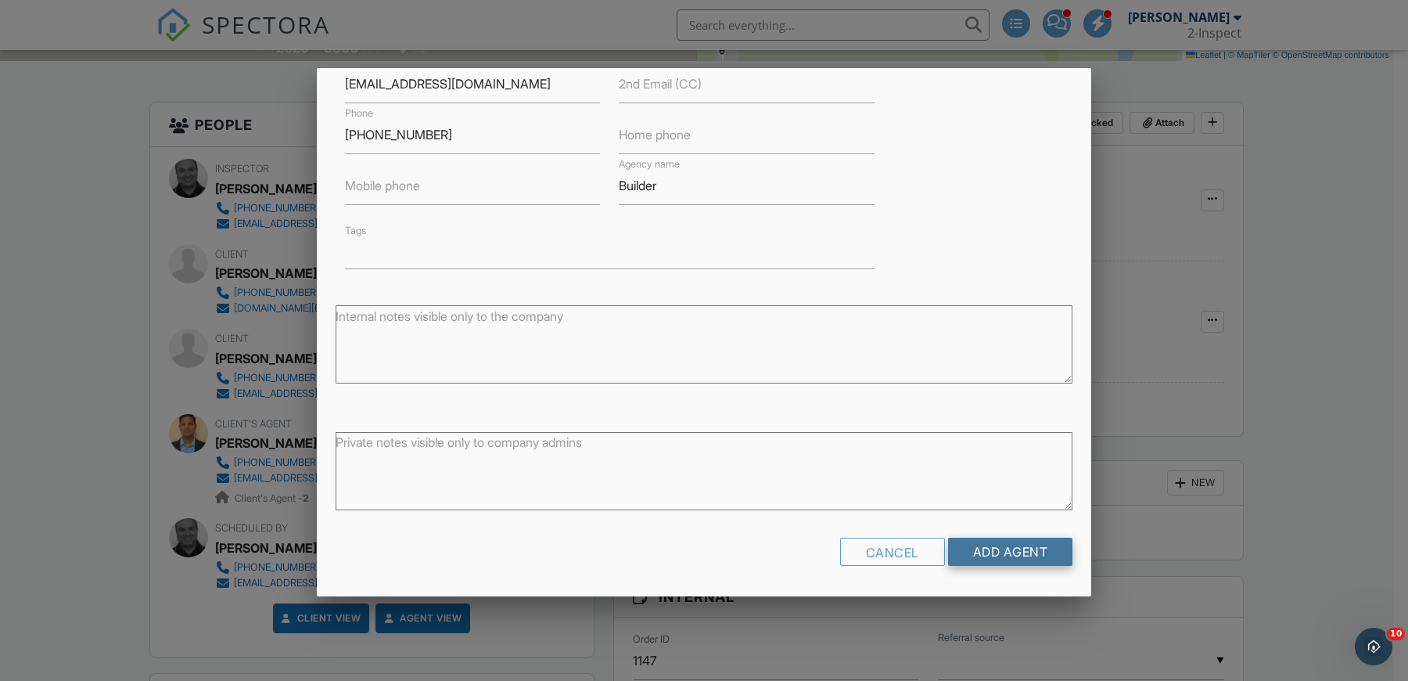
click at [960, 546] on input "Add Agent" at bounding box center [1010, 551] width 125 height 28
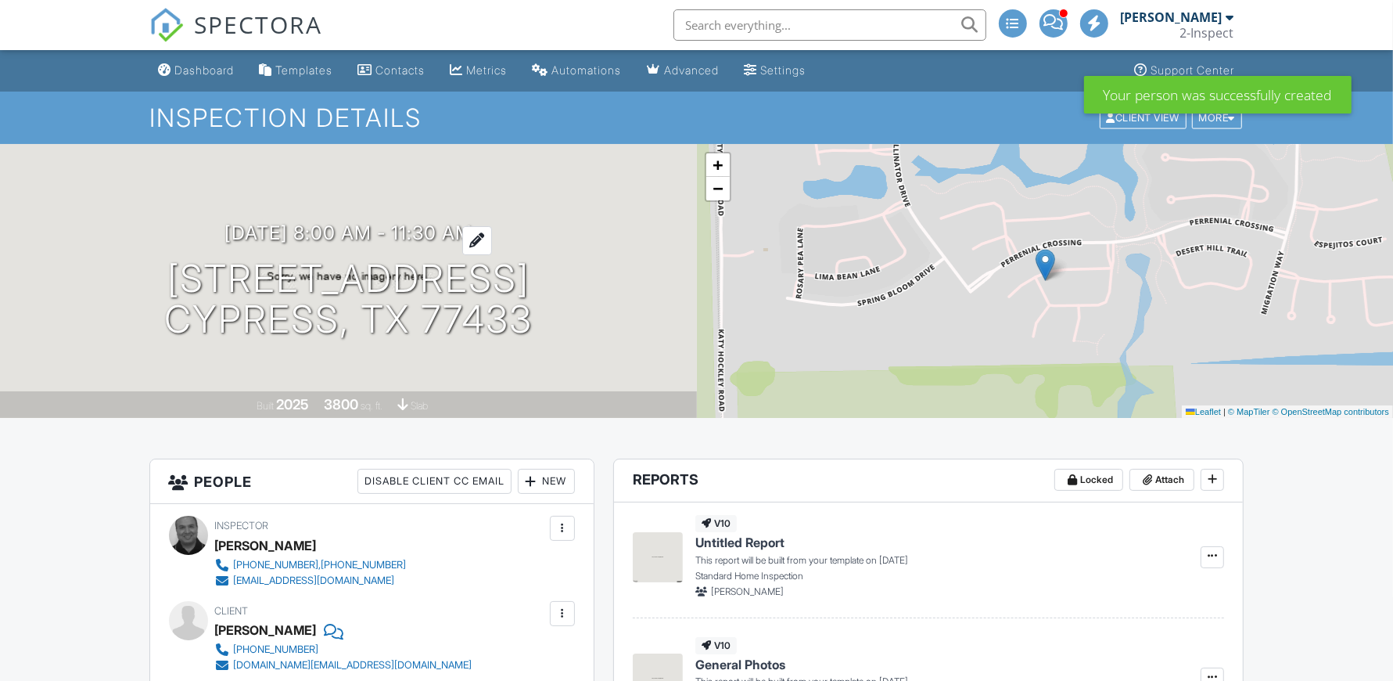
click at [468, 222] on h3 "[DATE] 8:00 am - 11:30 am" at bounding box center [348, 232] width 248 height 21
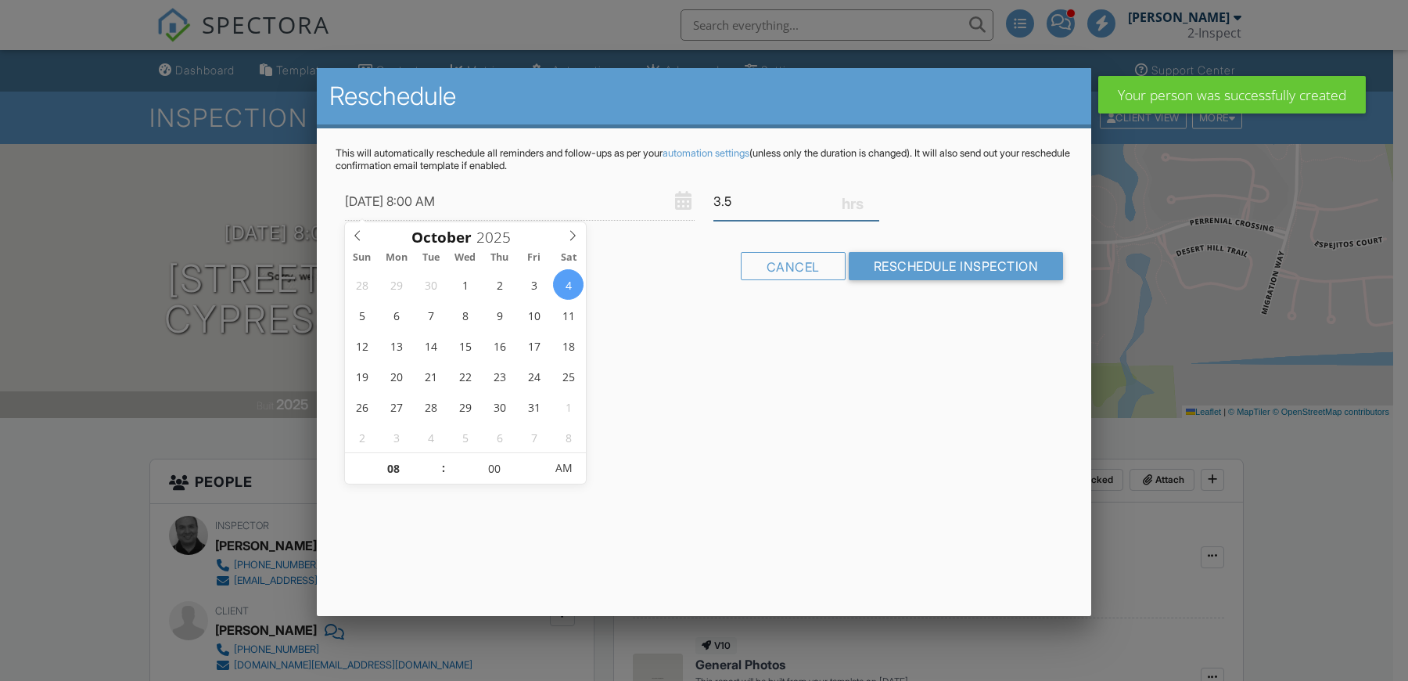
click at [745, 199] on input "3.5" at bounding box center [796, 201] width 166 height 38
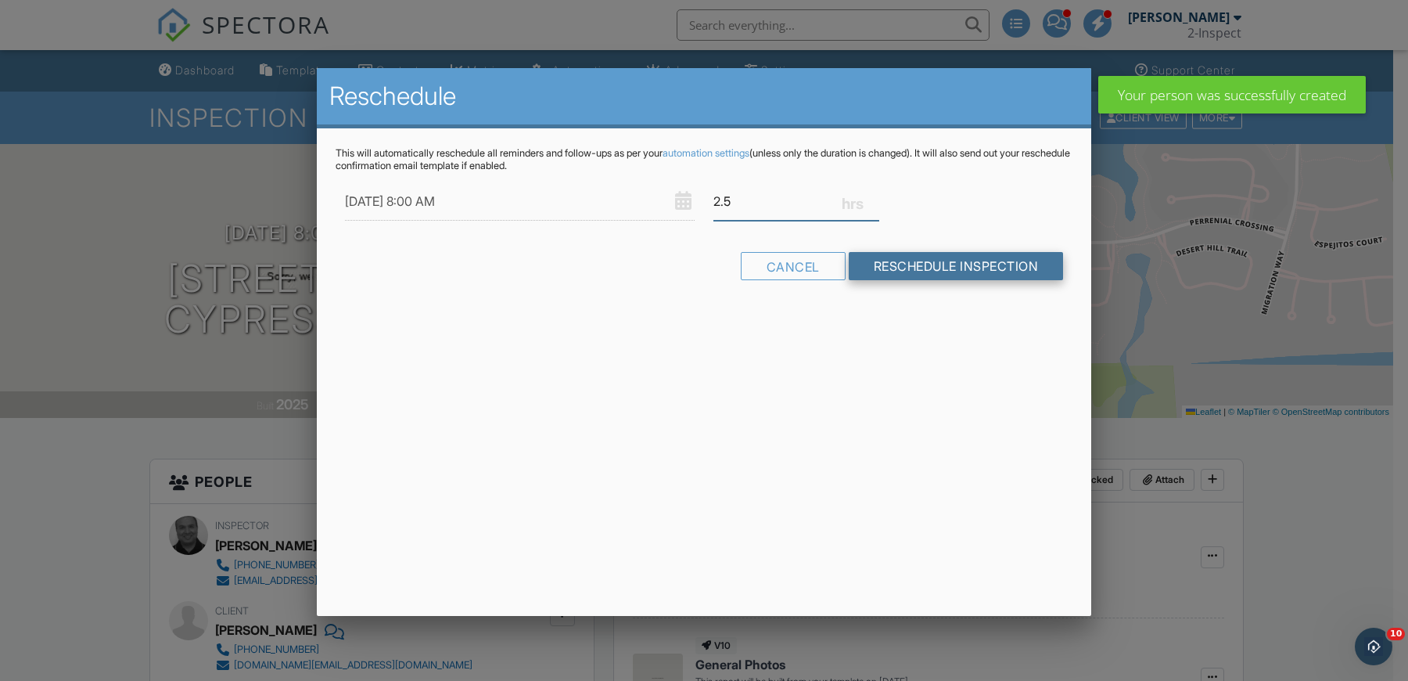
type input "2.5"
click at [942, 260] on input "Reschedule Inspection" at bounding box center [956, 266] width 215 height 28
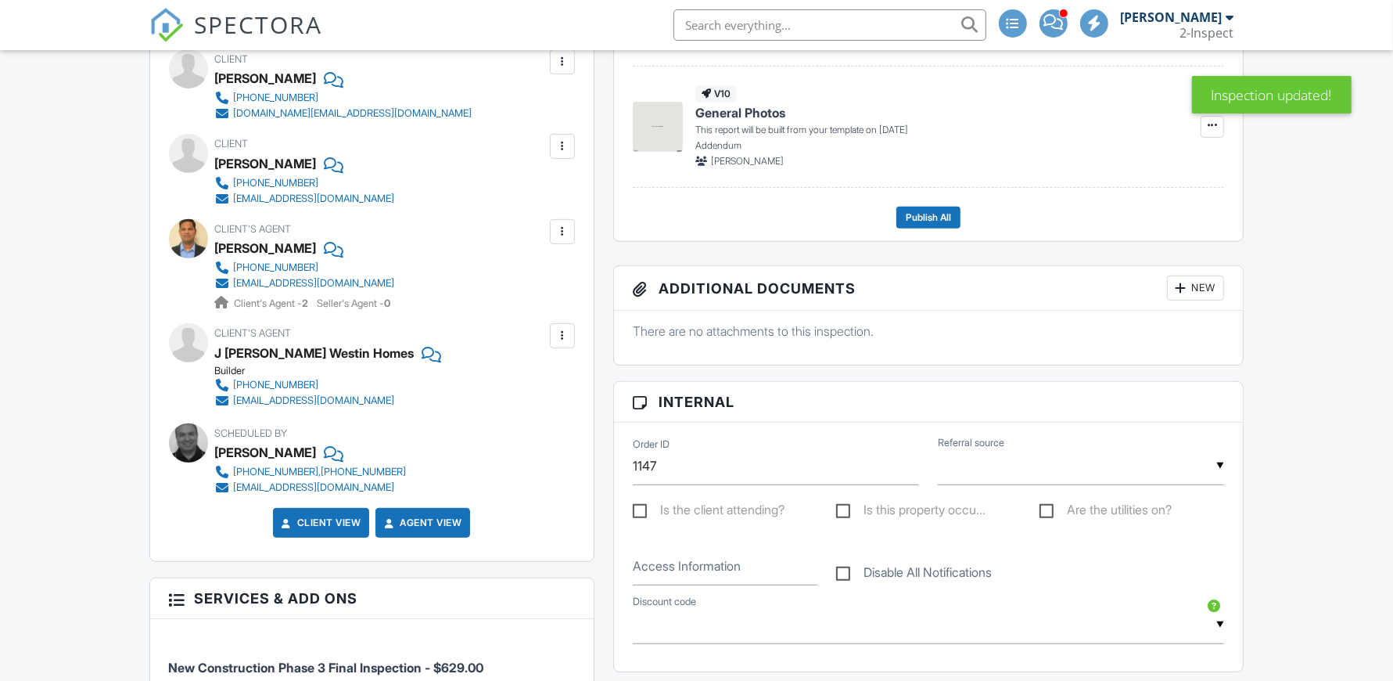
scroll to position [167, 0]
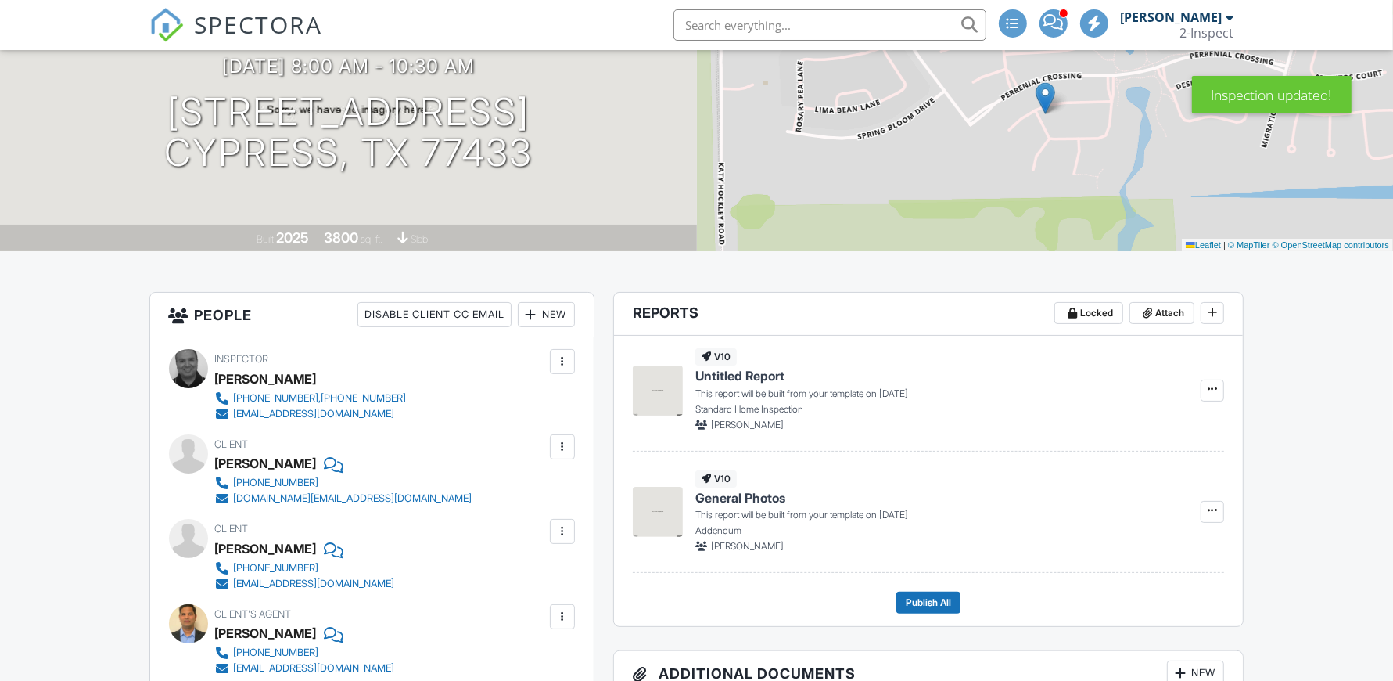
click at [546, 305] on div "New" at bounding box center [546, 314] width 57 height 25
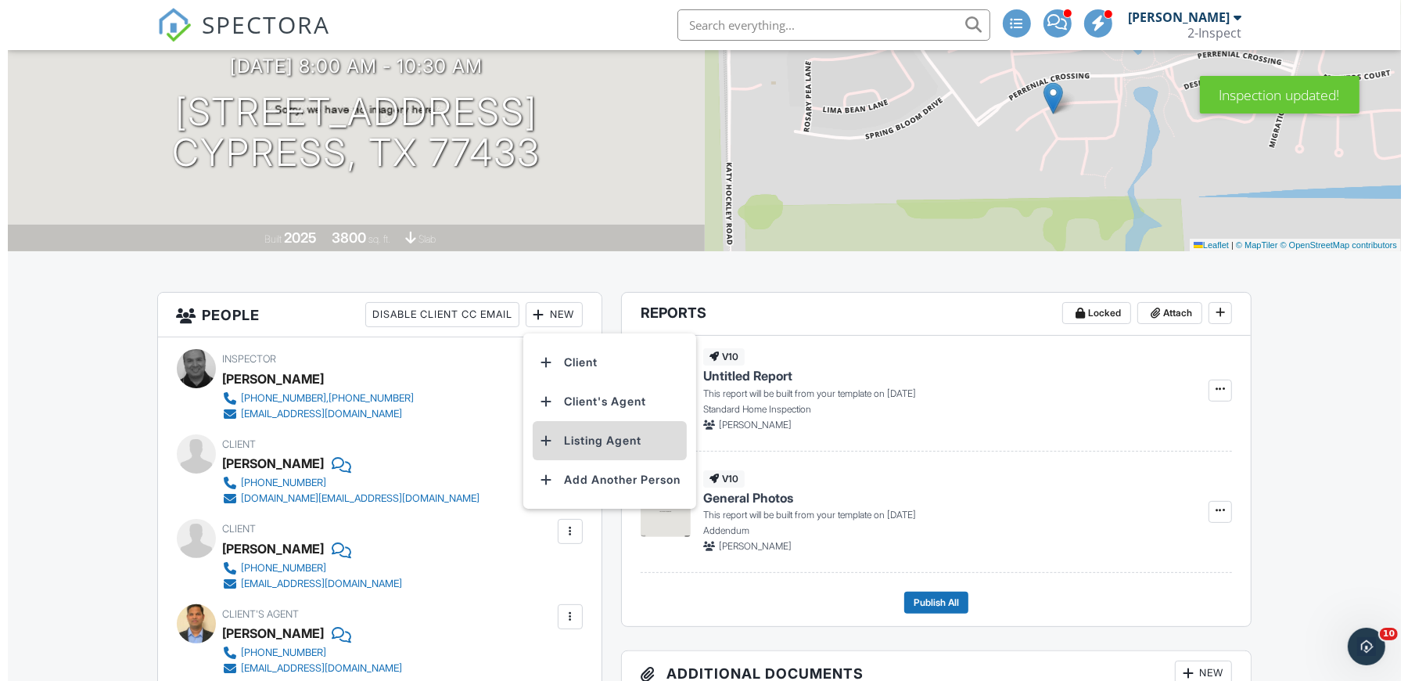
scroll to position [0, 0]
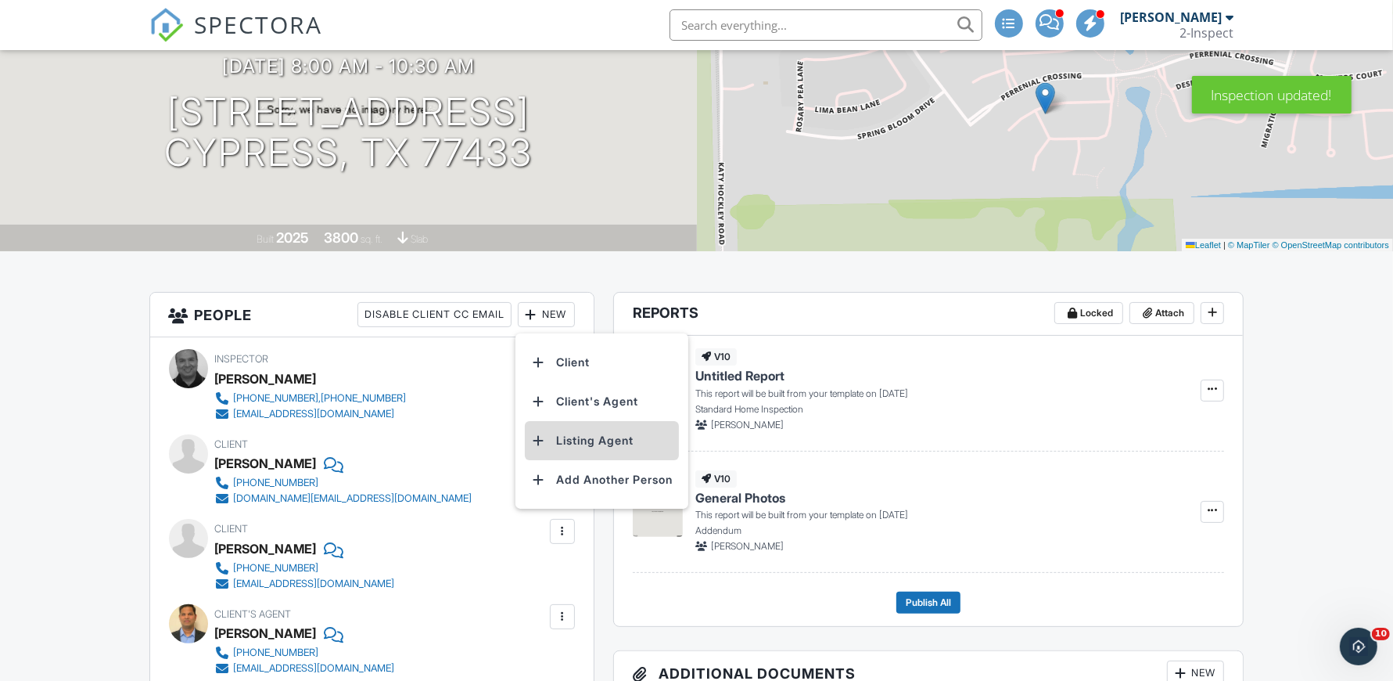
click at [582, 433] on li "Listing Agent" at bounding box center [602, 440] width 154 height 39
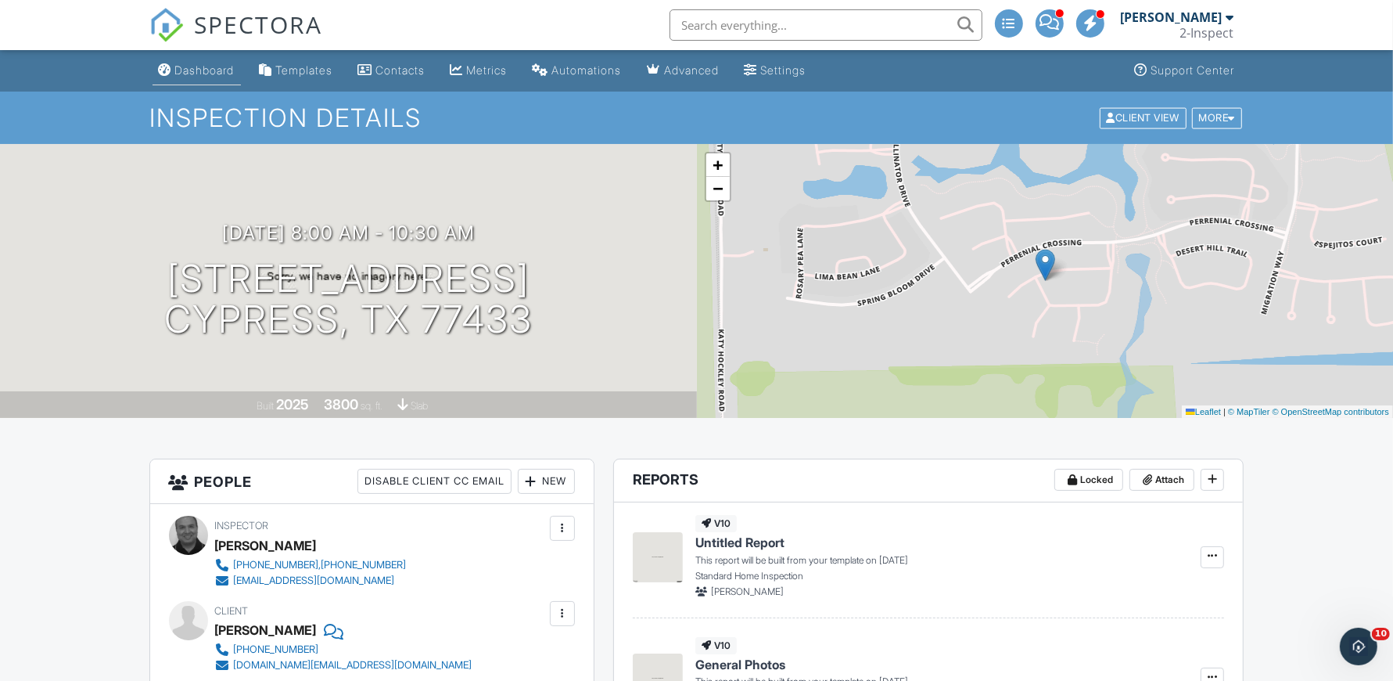
click at [190, 74] on div "Dashboard" at bounding box center [204, 69] width 59 height 13
